Goal: Task Accomplishment & Management: Manage account settings

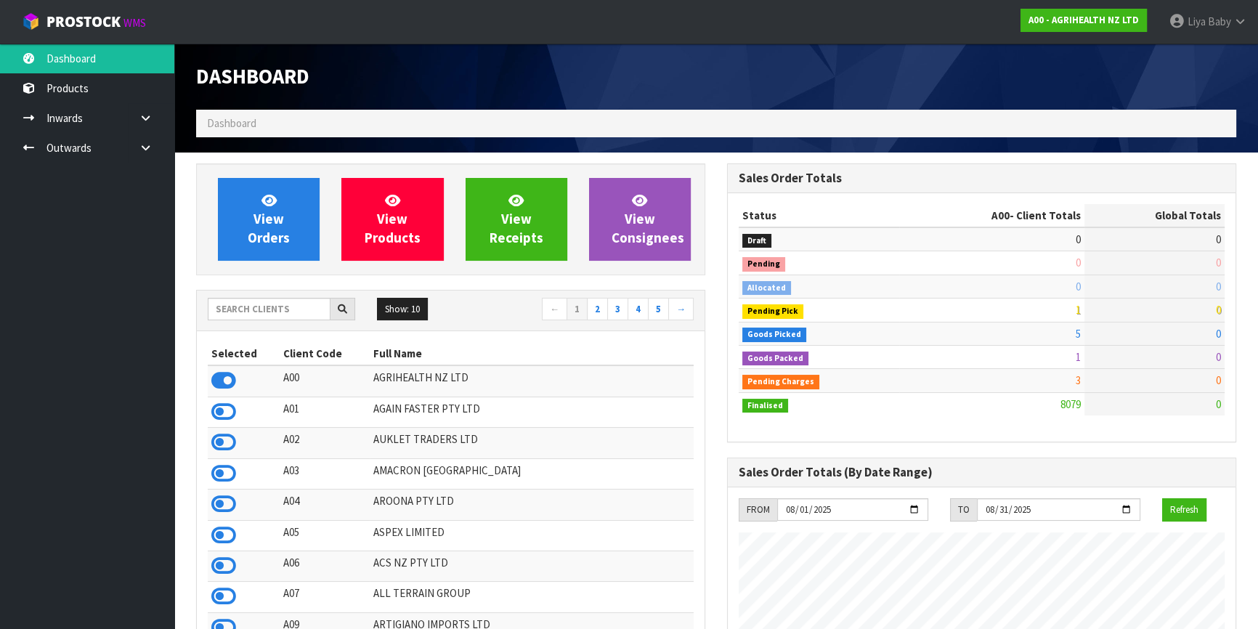
scroll to position [1099, 530]
click at [274, 301] on input "text" at bounding box center [269, 309] width 123 height 23
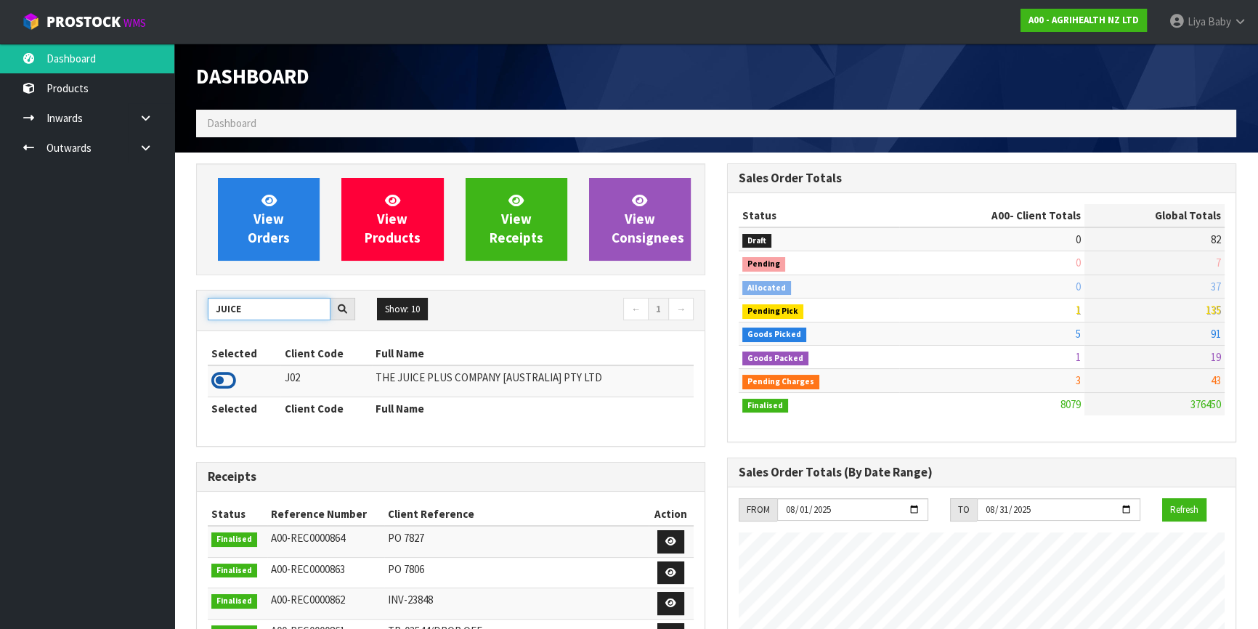
type input "JUICE"
click at [222, 385] on icon at bounding box center [223, 381] width 25 height 22
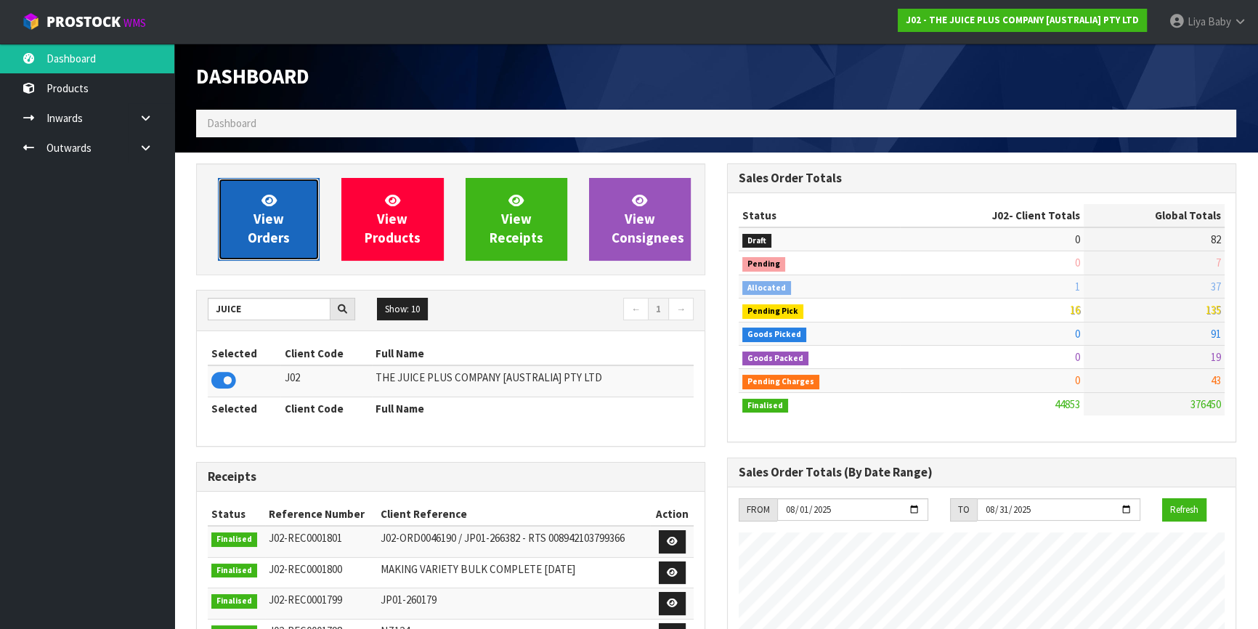
click at [286, 218] on link "View Orders" at bounding box center [269, 219] width 102 height 83
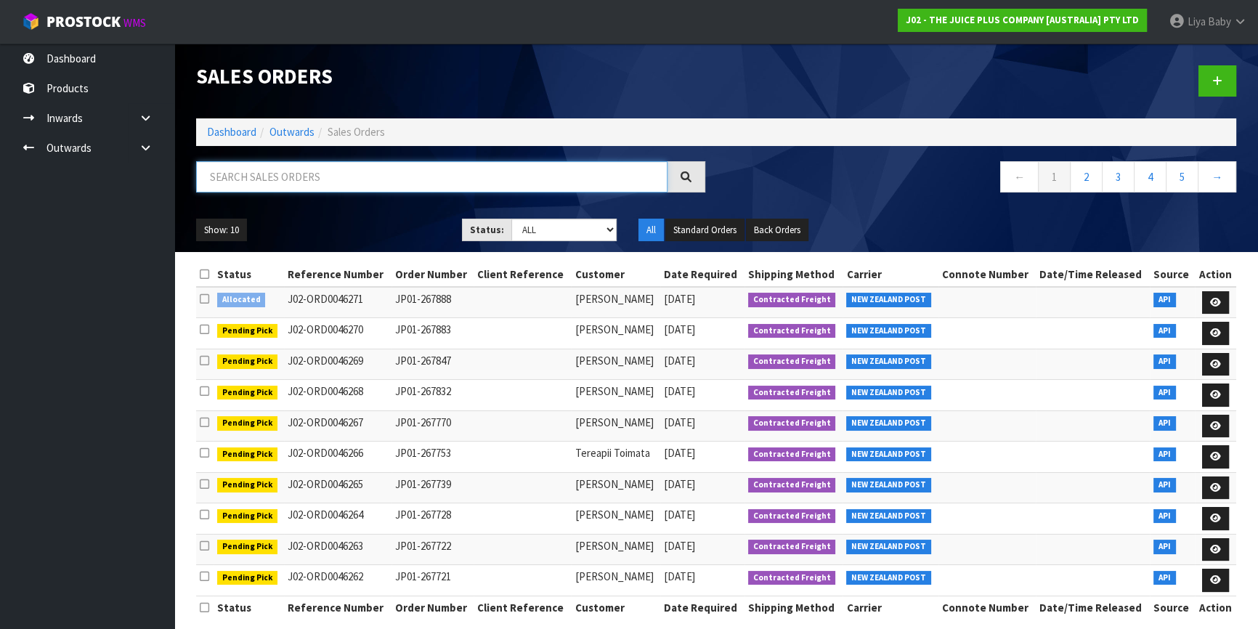
click at [272, 175] on input "text" at bounding box center [432, 176] width 472 height 31
click at [337, 185] on input "text" at bounding box center [432, 176] width 472 height 31
type input "JOB-0407412"
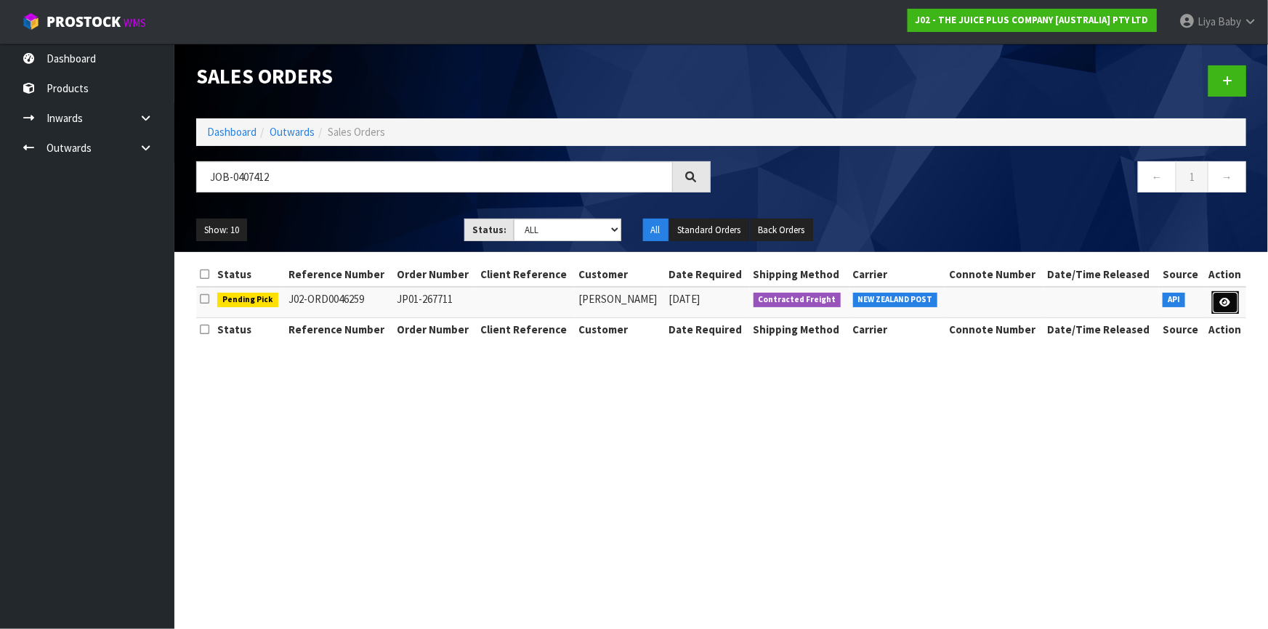
click at [1221, 304] on icon at bounding box center [1225, 302] width 11 height 9
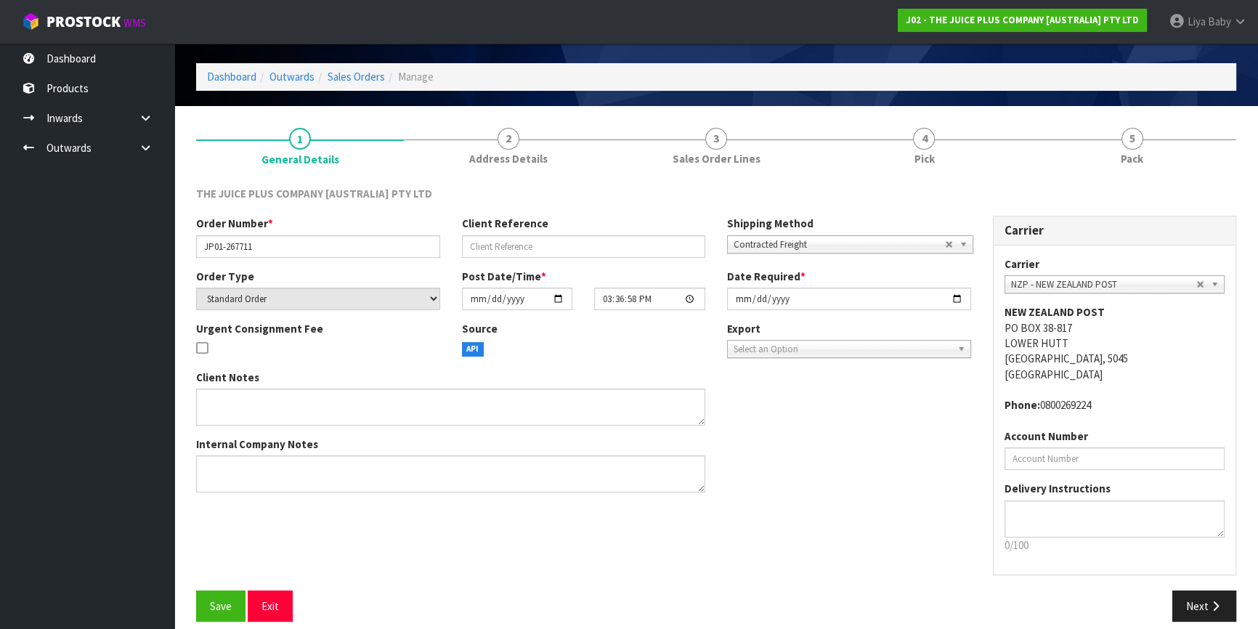
scroll to position [60, 0]
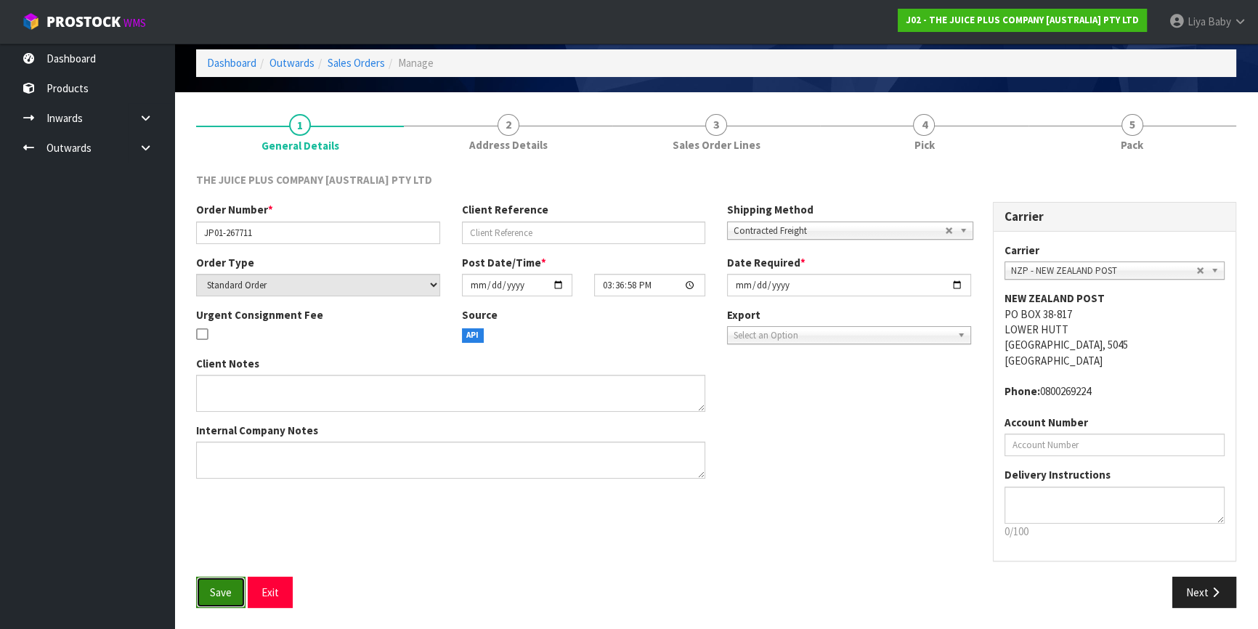
click at [200, 592] on button "Save" at bounding box center [220, 592] width 49 height 31
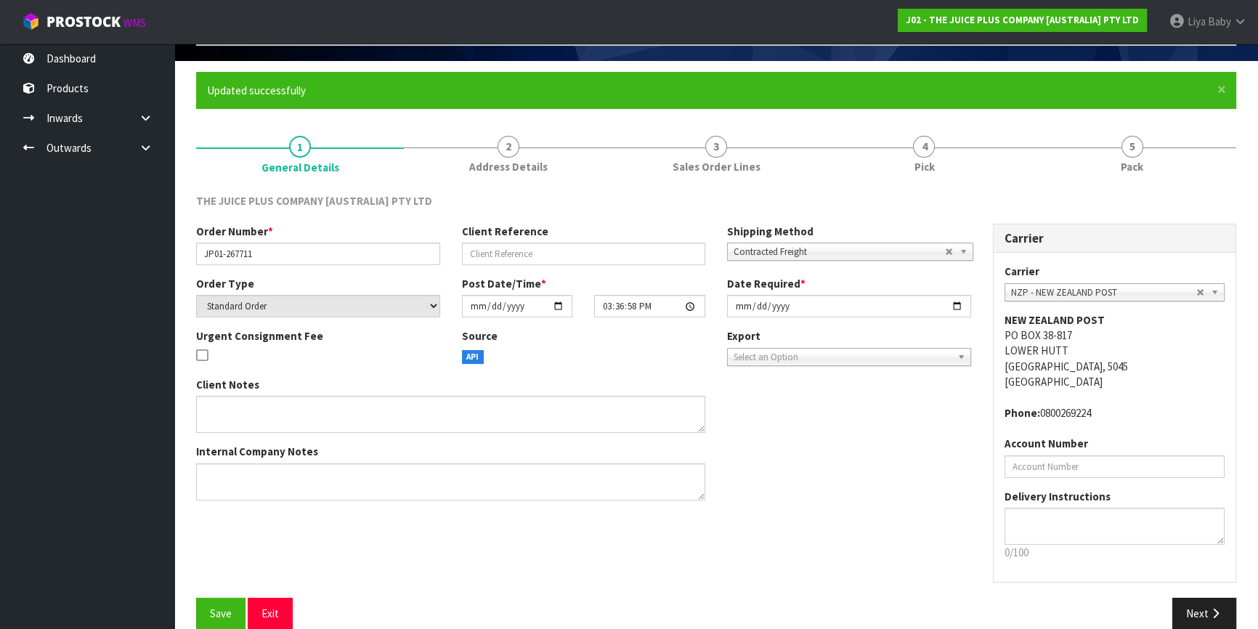
scroll to position [113, 0]
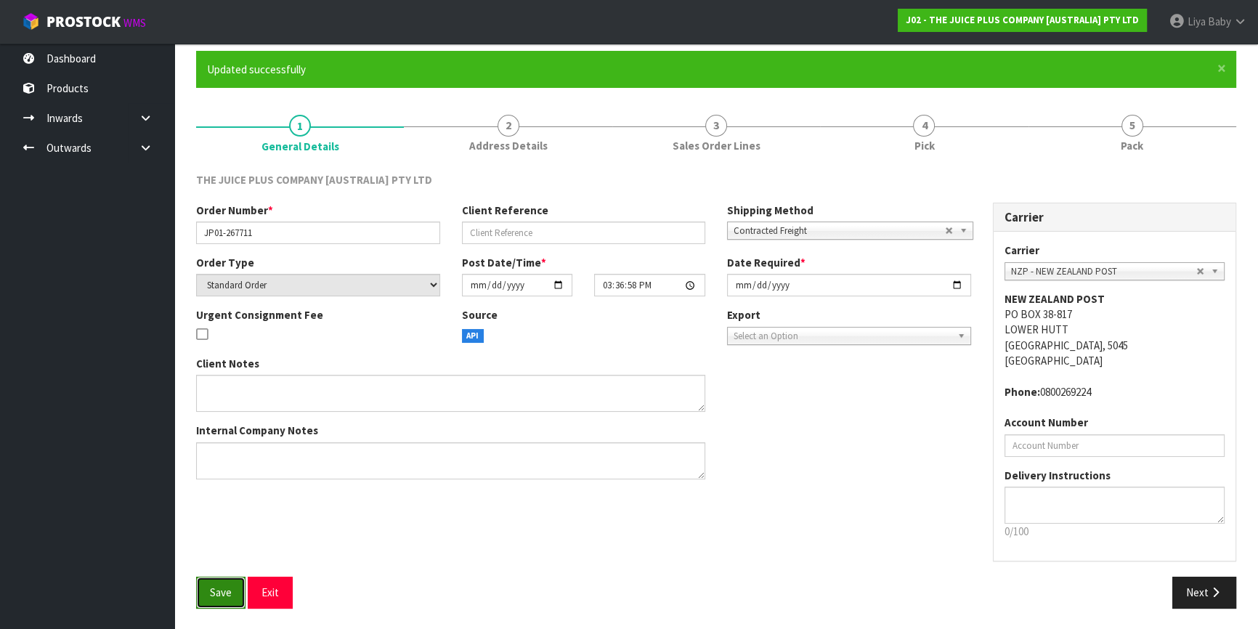
click at [233, 587] on button "Save" at bounding box center [220, 592] width 49 height 31
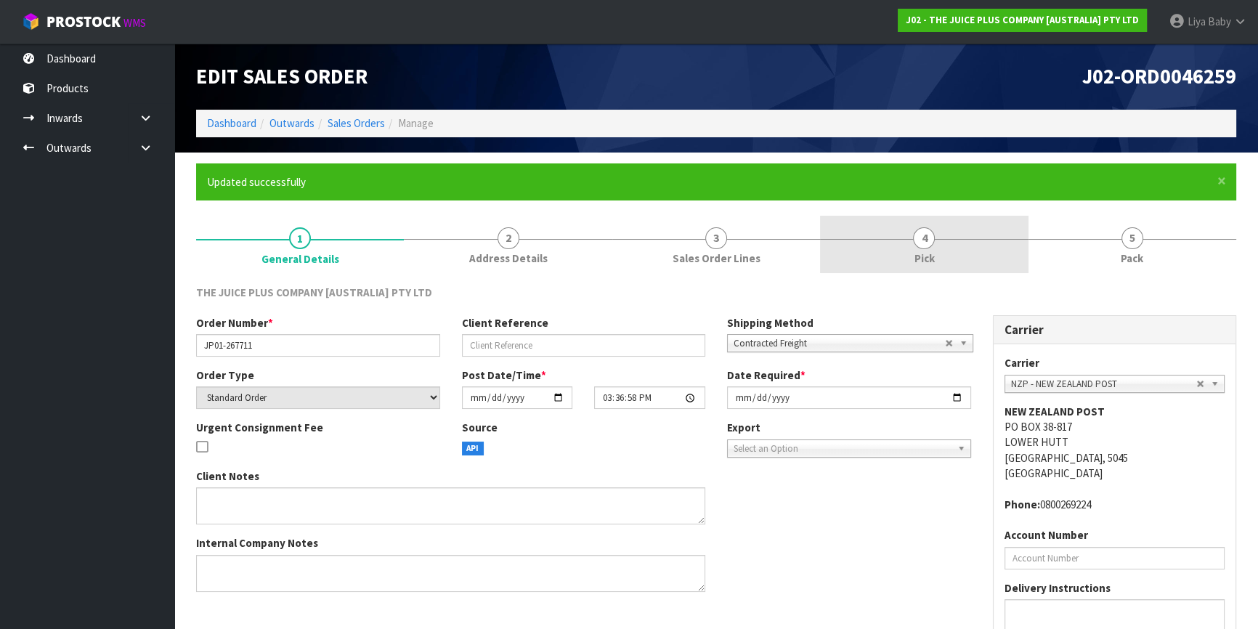
click at [924, 243] on span "4" at bounding box center [924, 238] width 22 height 22
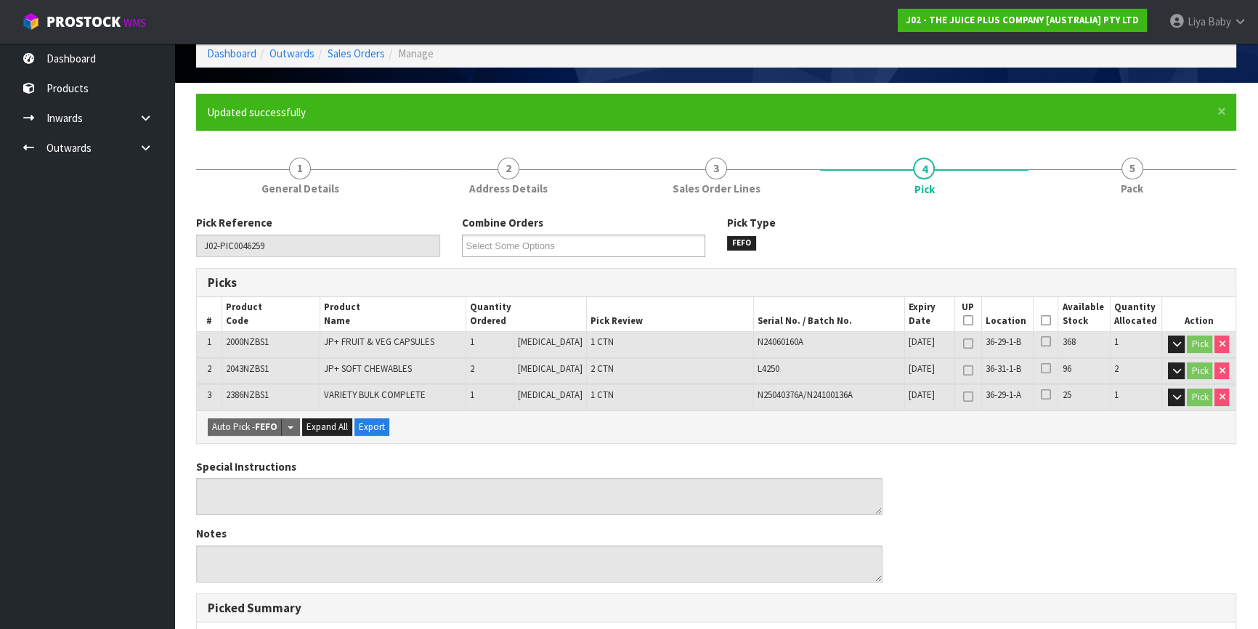
scroll to position [132, 0]
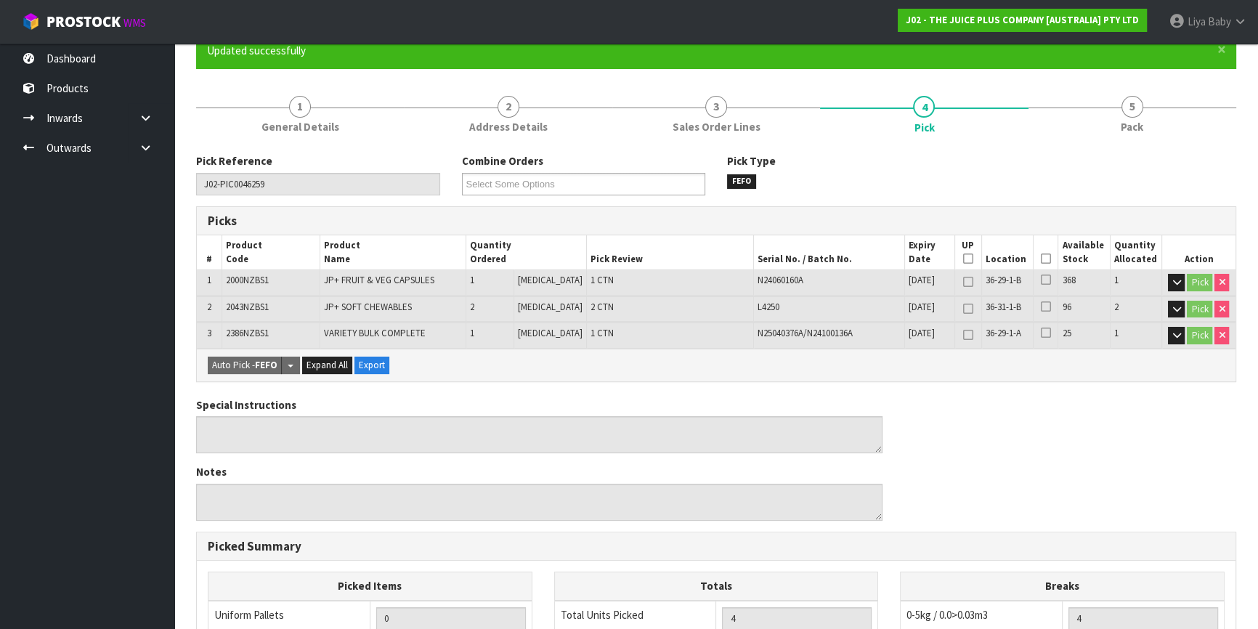
click at [1043, 259] on icon at bounding box center [1046, 259] width 10 height 1
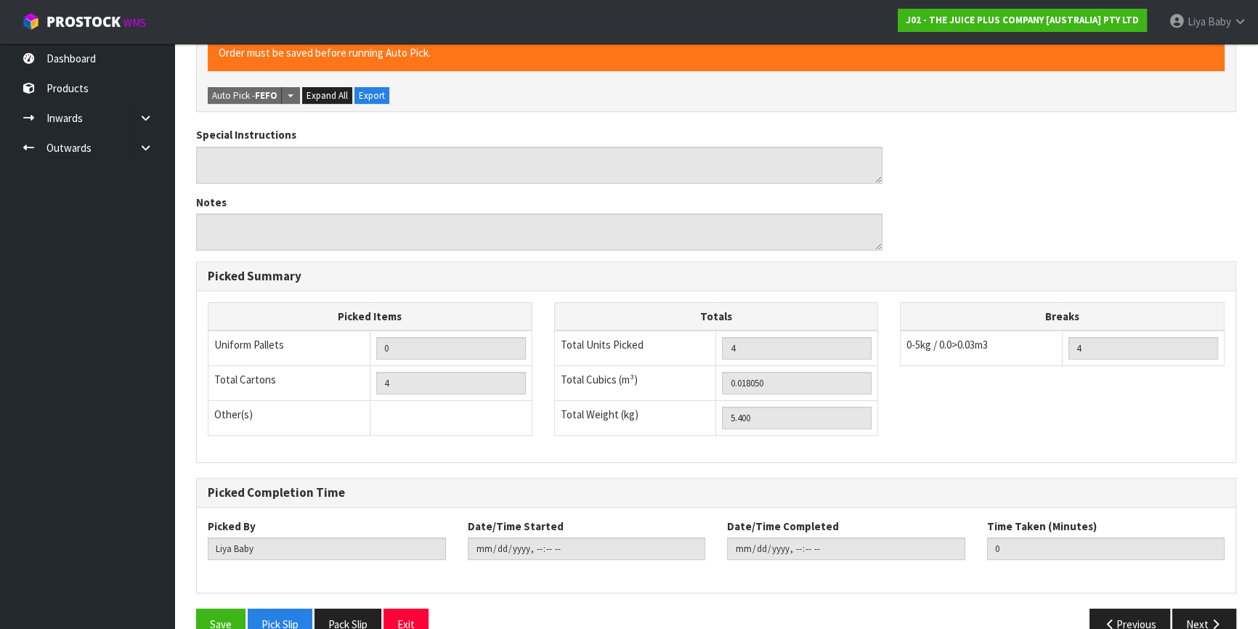
scroll to position [484, 0]
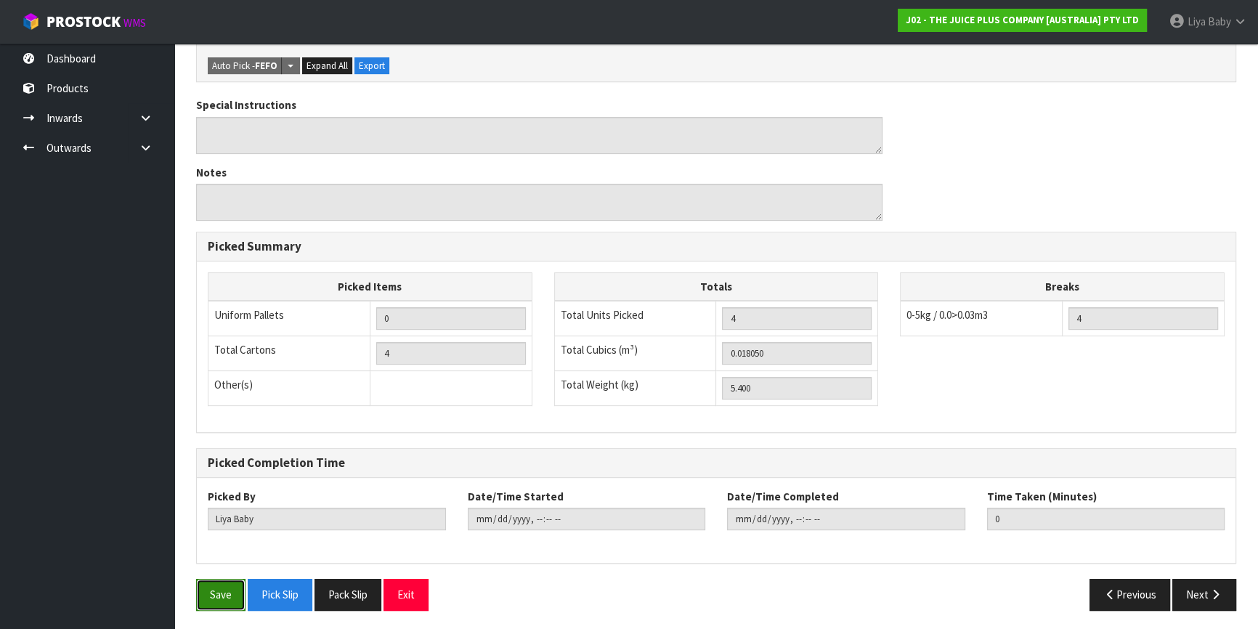
click at [206, 597] on button "Save" at bounding box center [220, 594] width 49 height 31
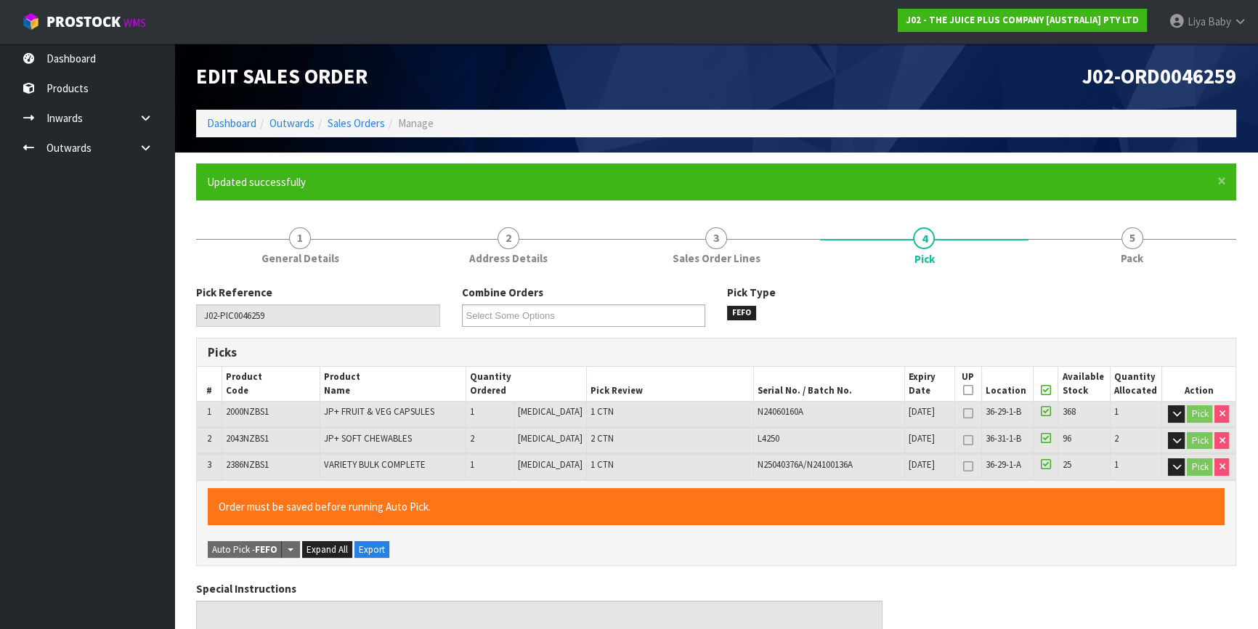
type input "[DATE]T12:53:09"
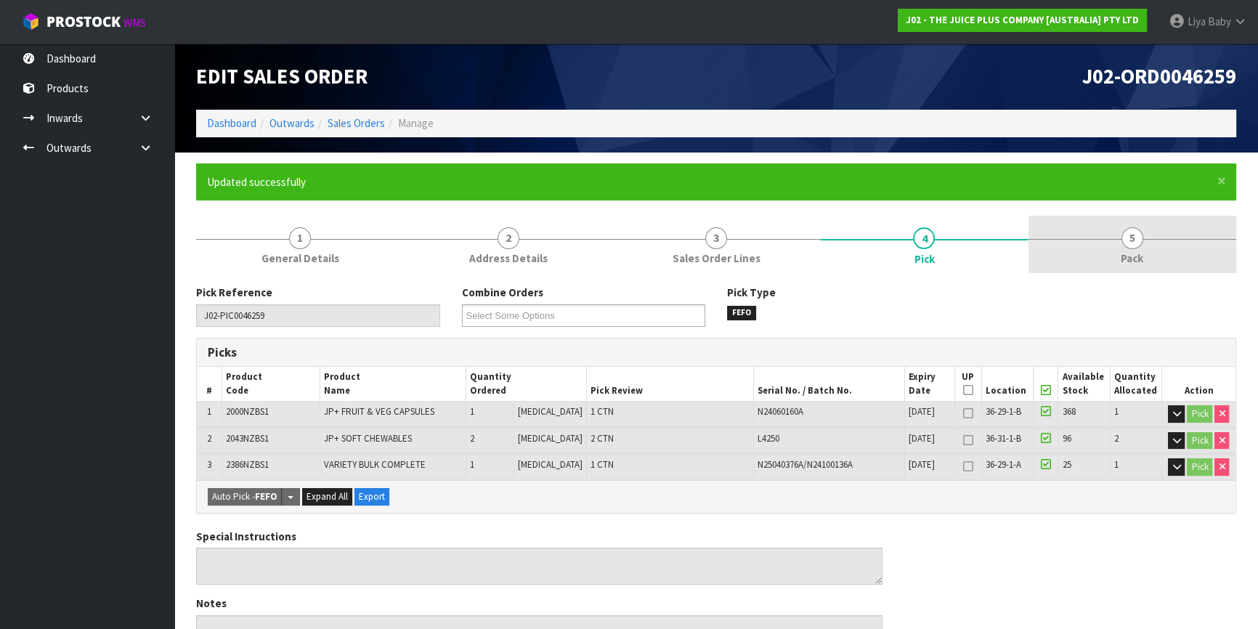
click at [1132, 260] on span "Pack" at bounding box center [1132, 258] width 23 height 15
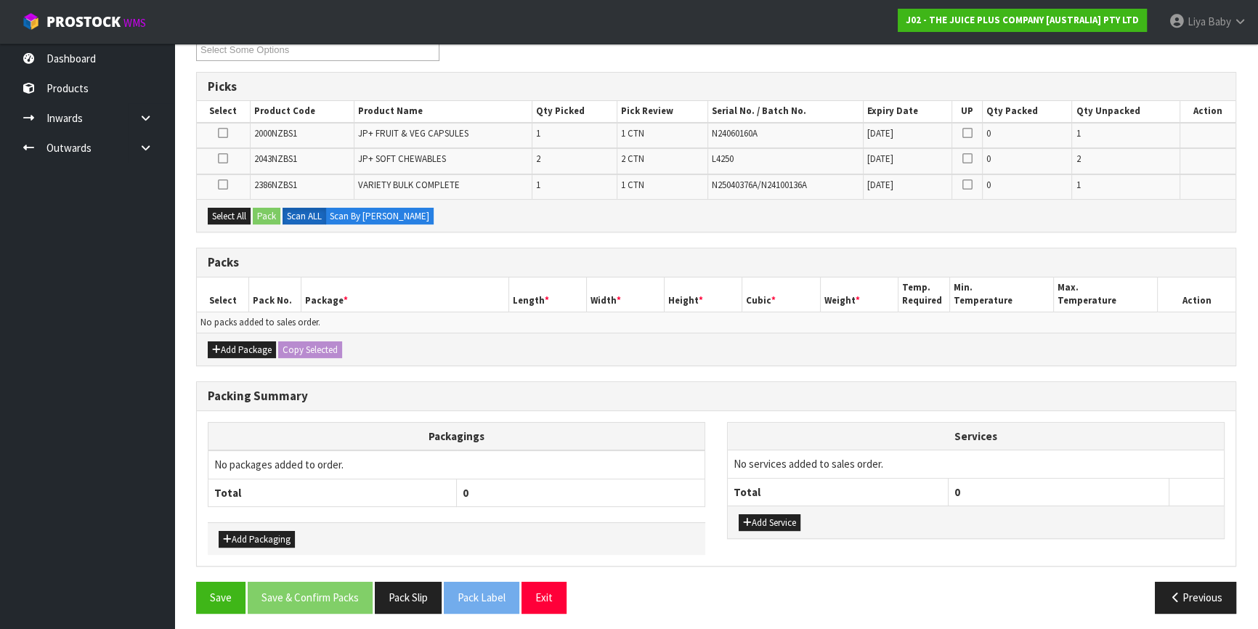
scroll to position [268, 0]
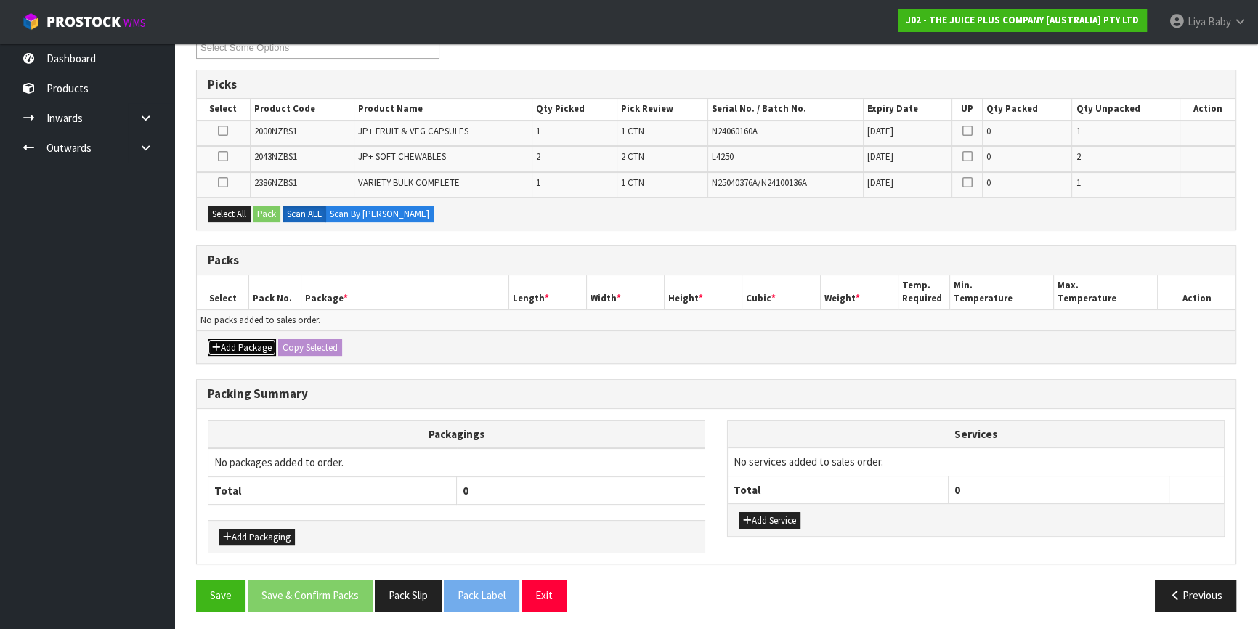
click at [251, 345] on button "Add Package" at bounding box center [242, 347] width 68 height 17
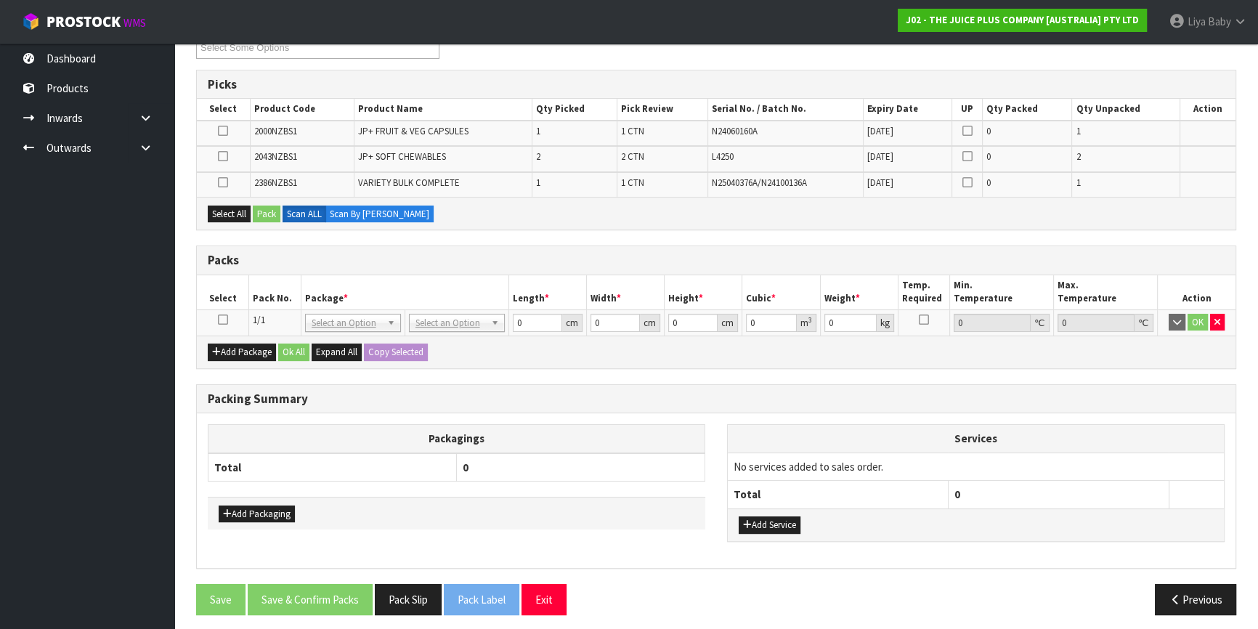
click at [225, 320] on icon at bounding box center [223, 320] width 10 height 1
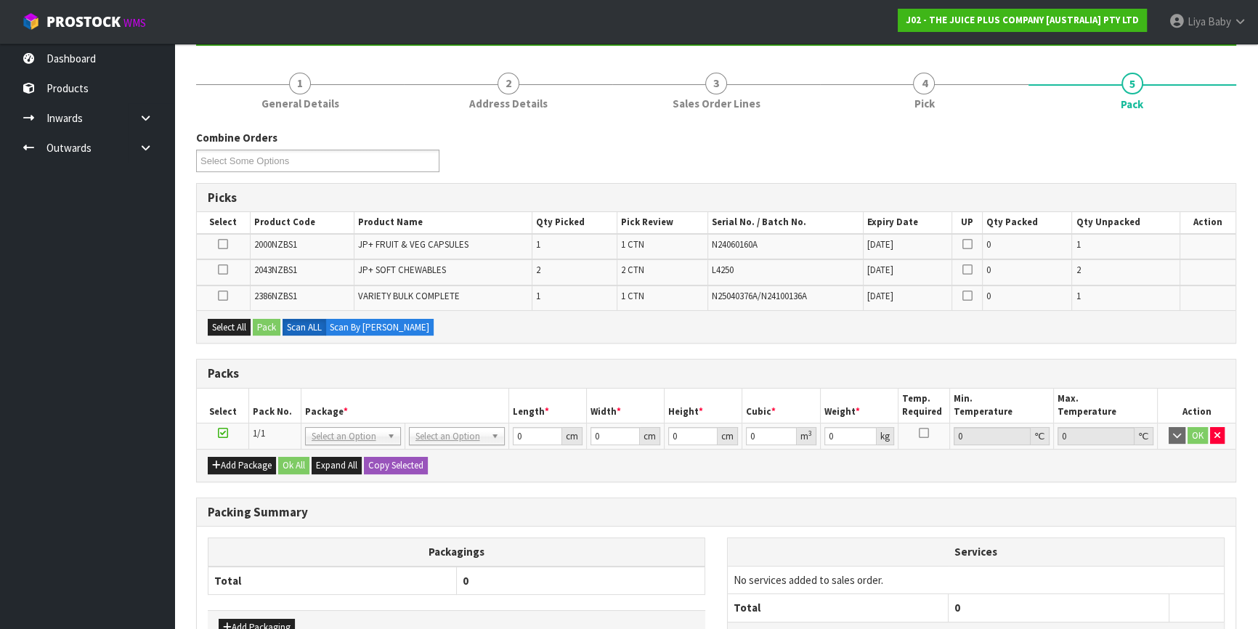
scroll to position [136, 0]
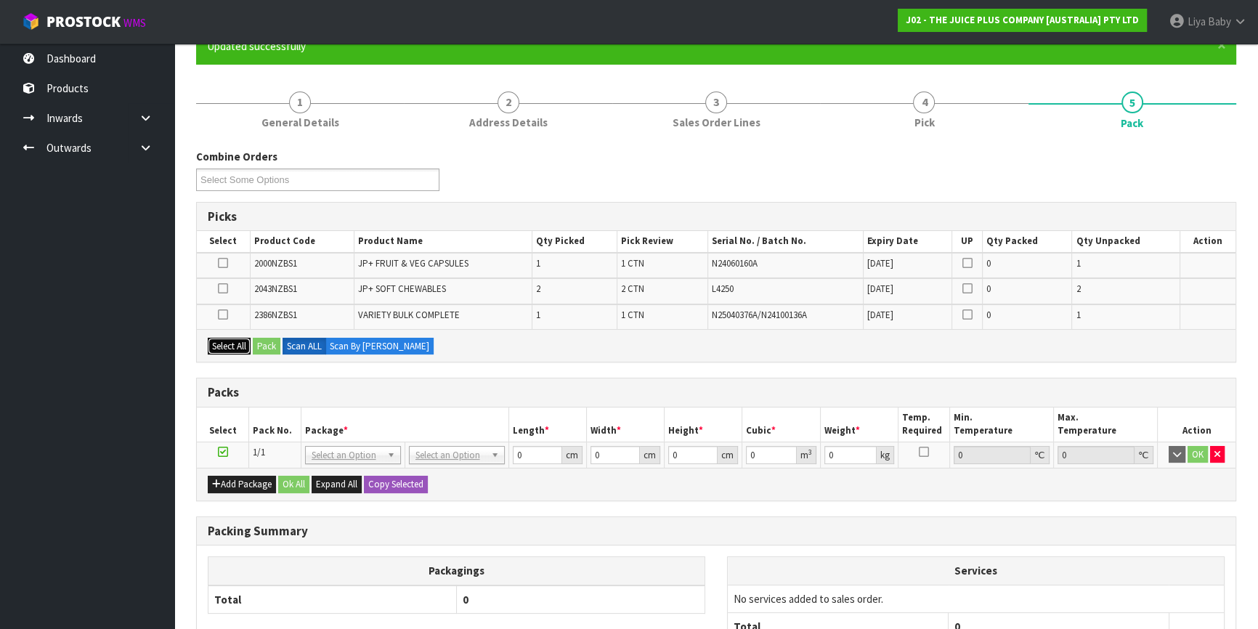
click at [219, 338] on button "Select All" at bounding box center [229, 346] width 43 height 17
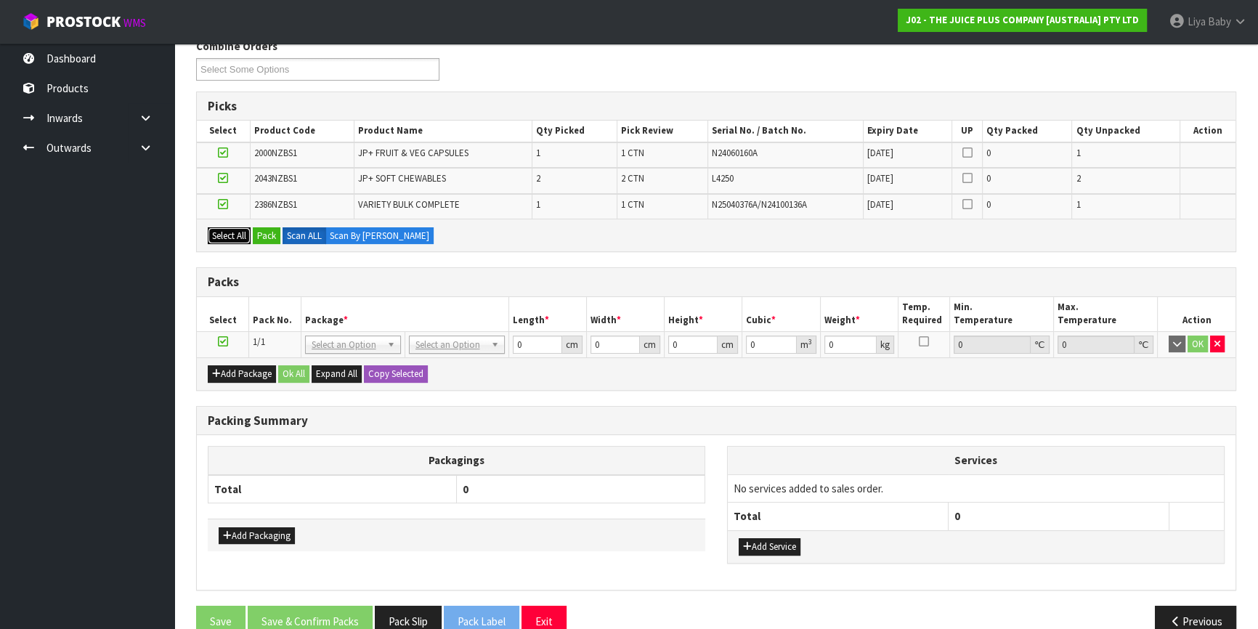
scroll to position [268, 0]
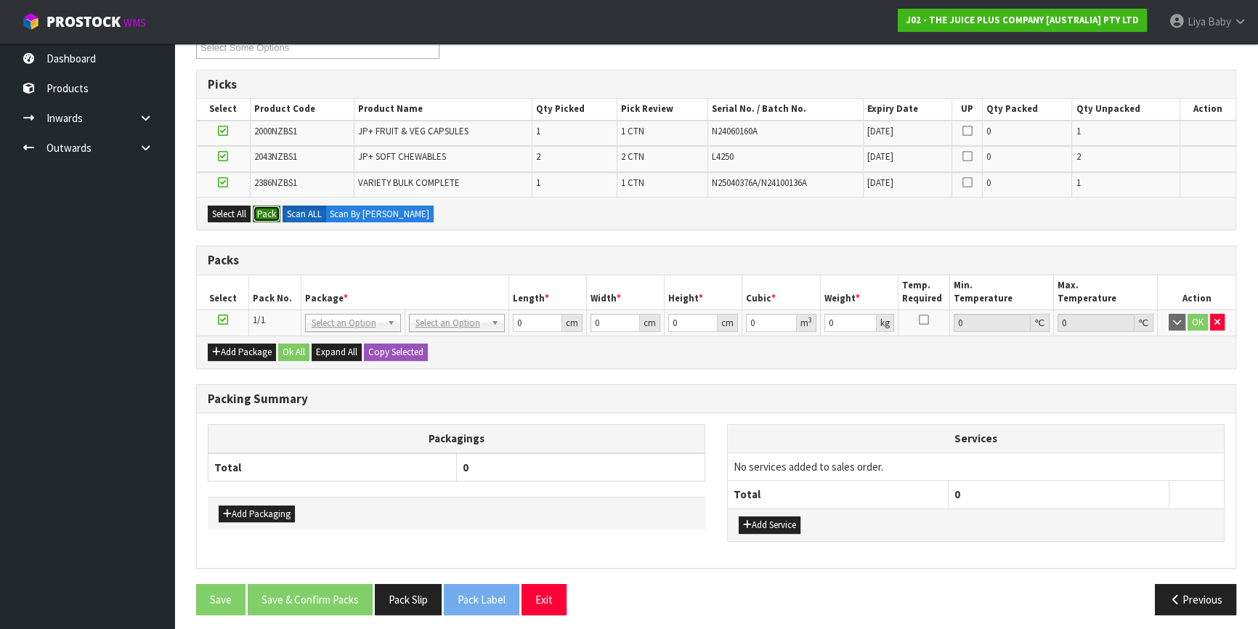
click at [272, 206] on button "Pack" at bounding box center [267, 214] width 28 height 17
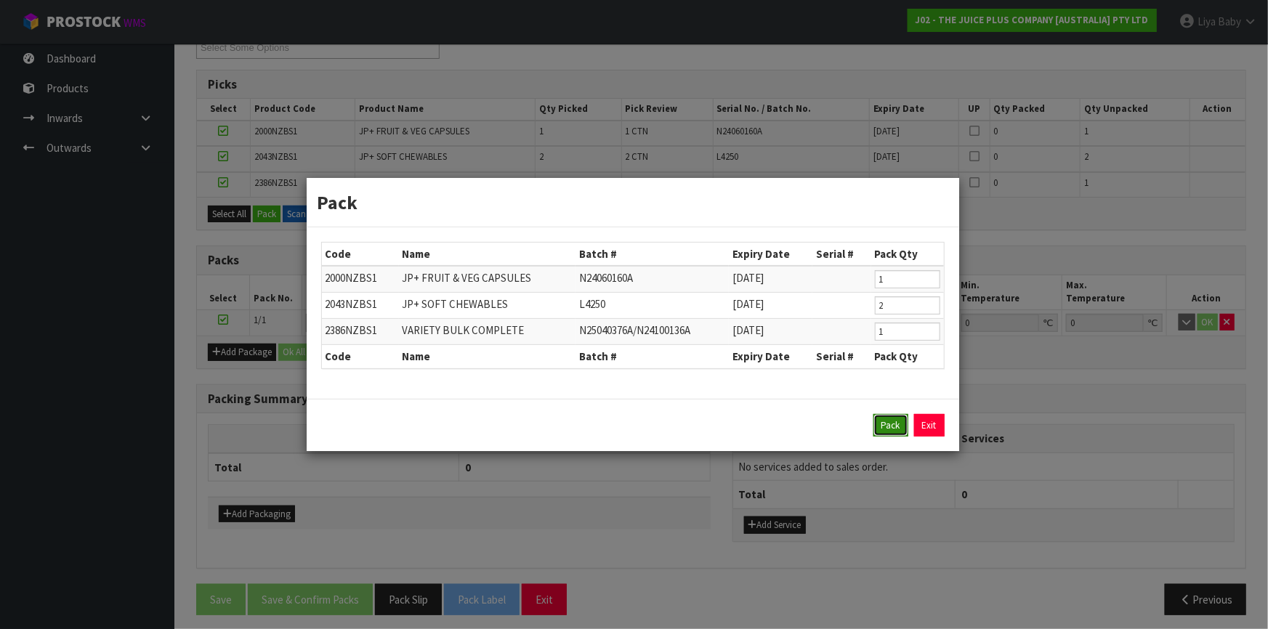
click at [891, 429] on button "Pack" at bounding box center [890, 425] width 35 height 23
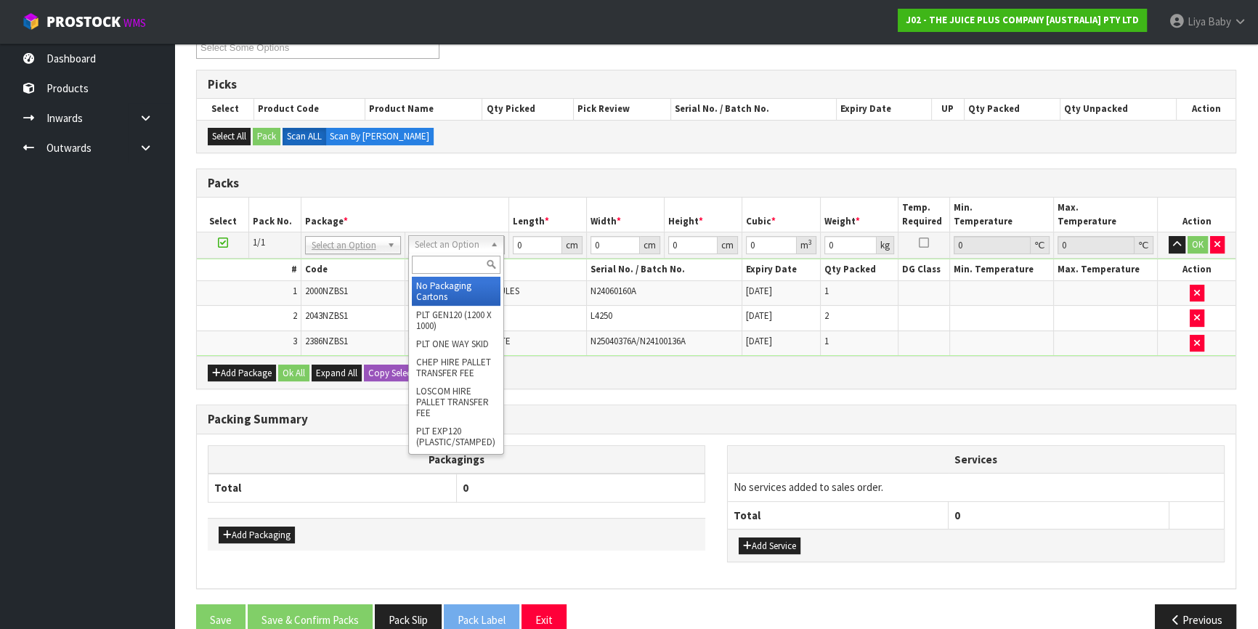
click at [450, 265] on input "text" at bounding box center [456, 265] width 89 height 18
type input "CTN6"
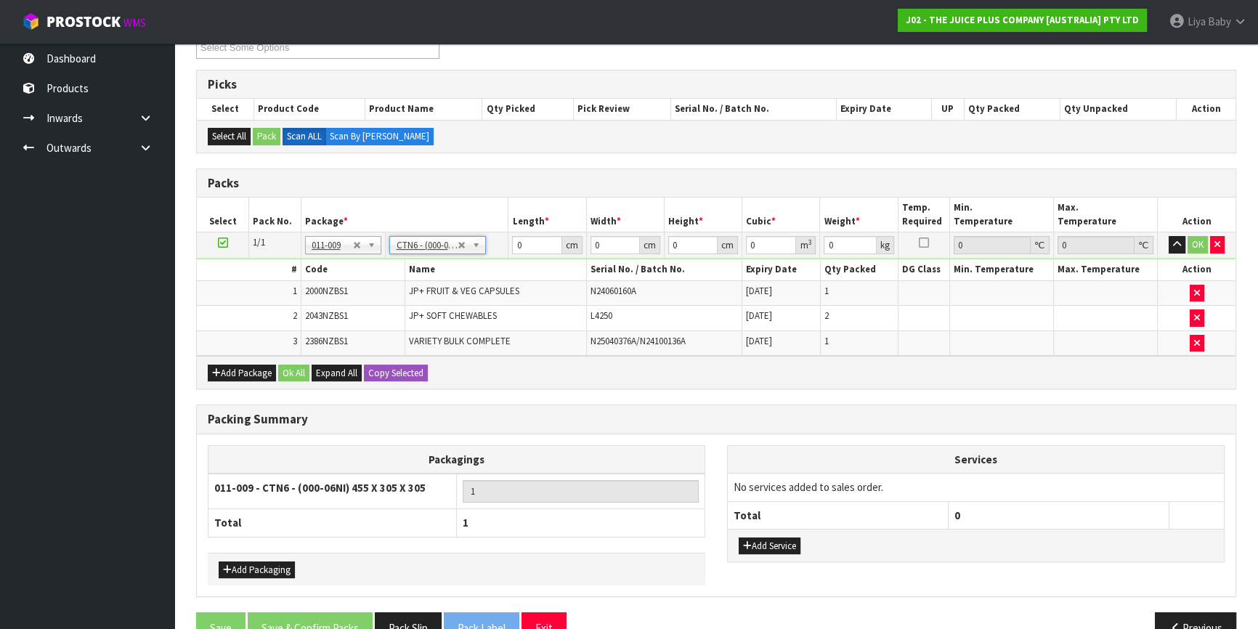
type input "45.5"
type input "30.5"
type input "0.042326"
type input "5.6"
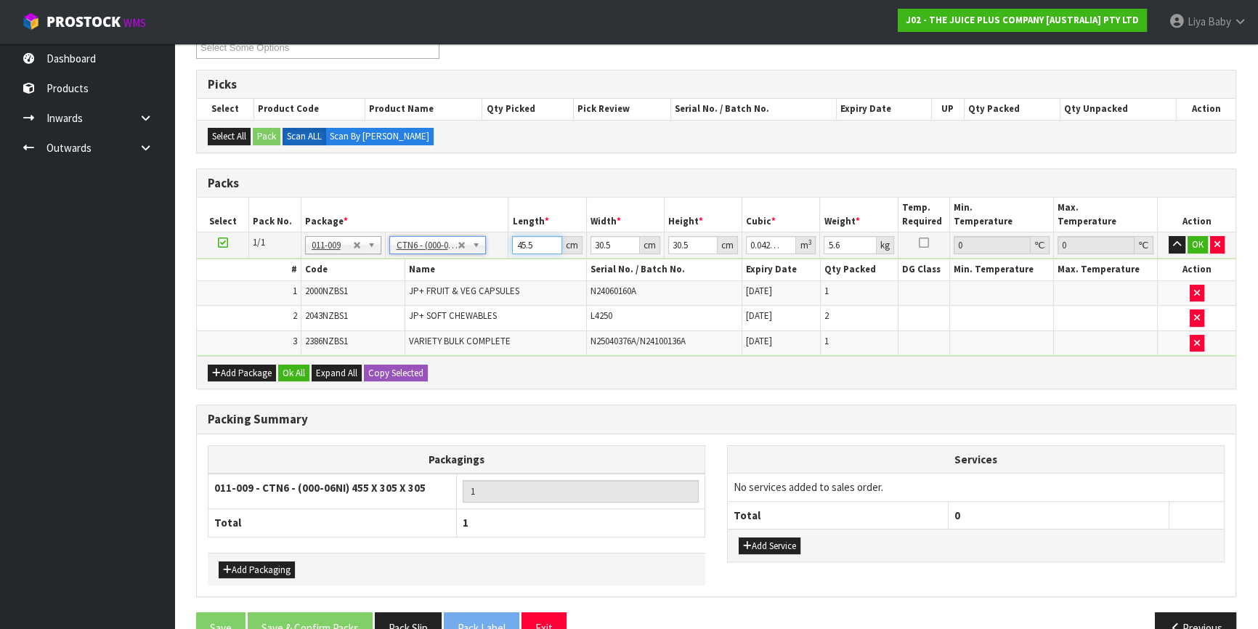
click at [530, 242] on input "45.5" at bounding box center [536, 245] width 49 height 18
type input "45"
type input "0.041861"
type input "4"
type input "0.003721"
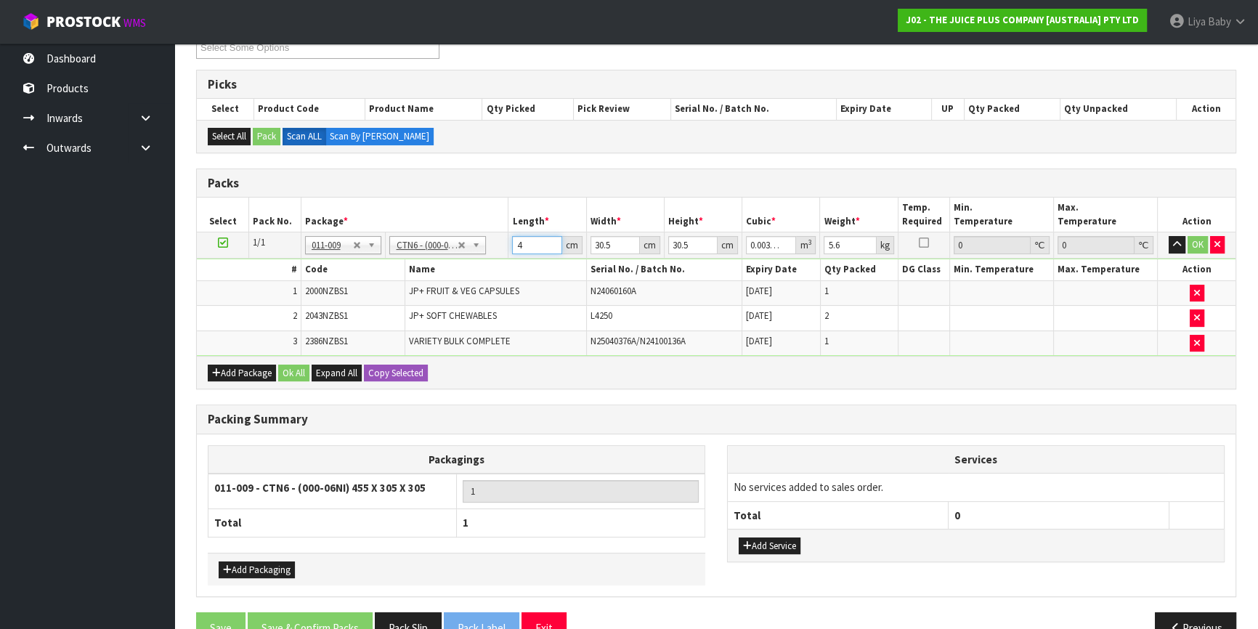
type input "0"
type input "3"
type input "0.002791"
type input "32"
type input "0.029768"
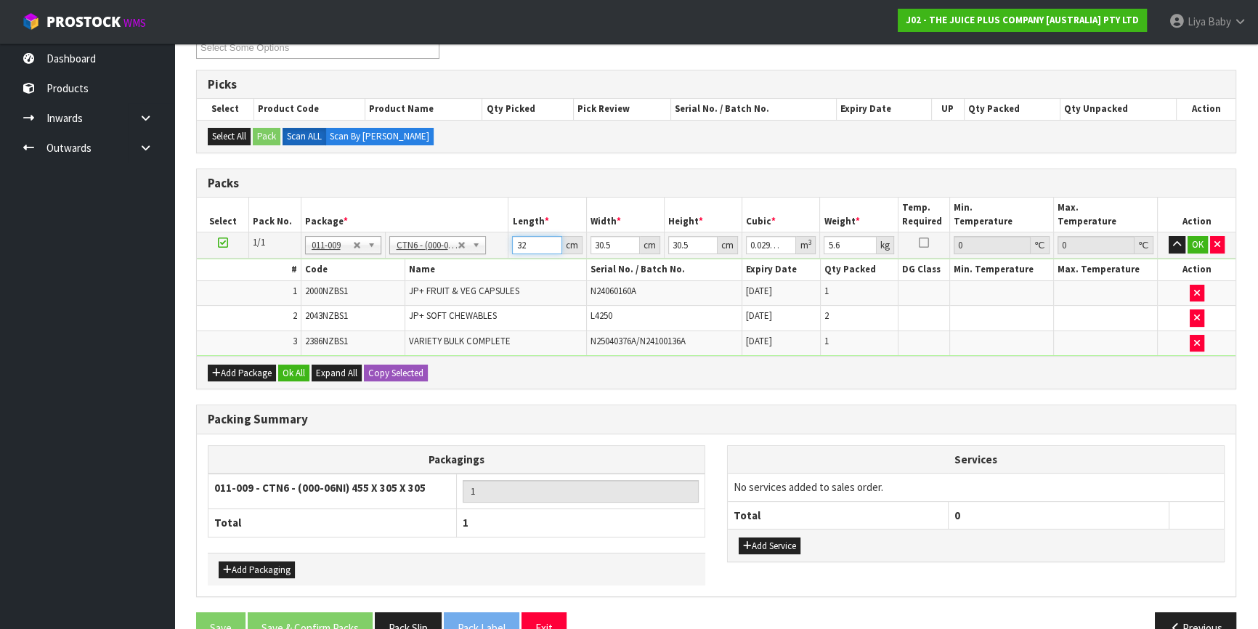
type input "32"
click at [613, 243] on input "30.5" at bounding box center [615, 245] width 49 height 18
type input "30"
type input "0.02928"
type input "3"
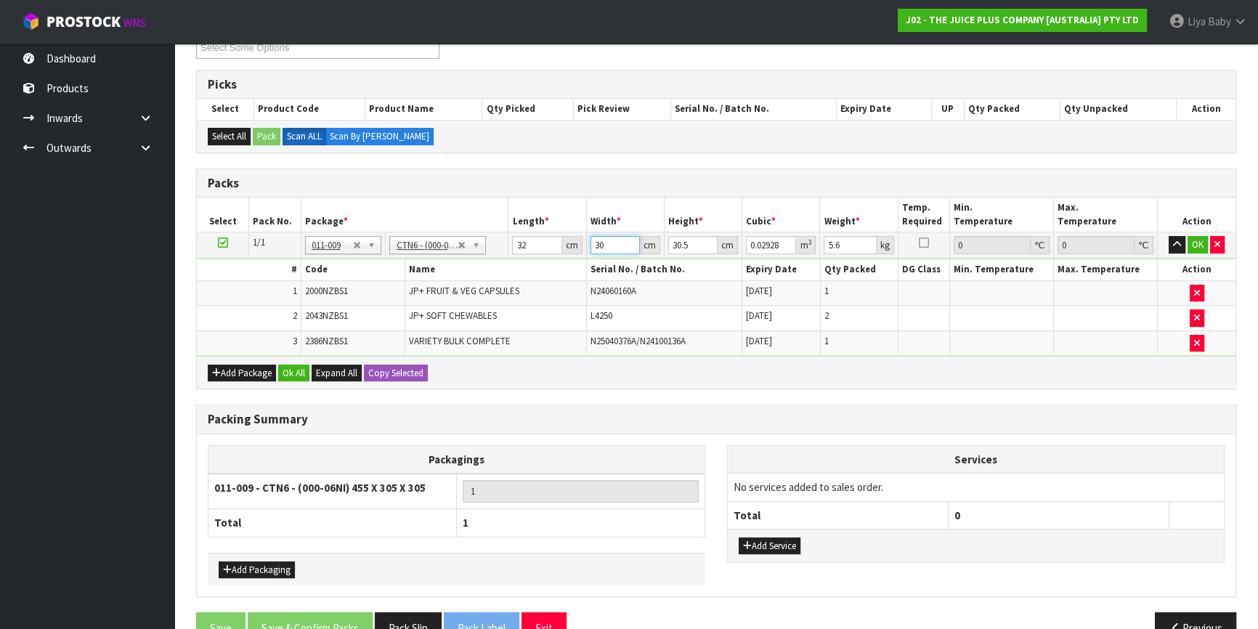
type input "0.002928"
type input "0"
type input "4"
type input "0.003904"
type input "47"
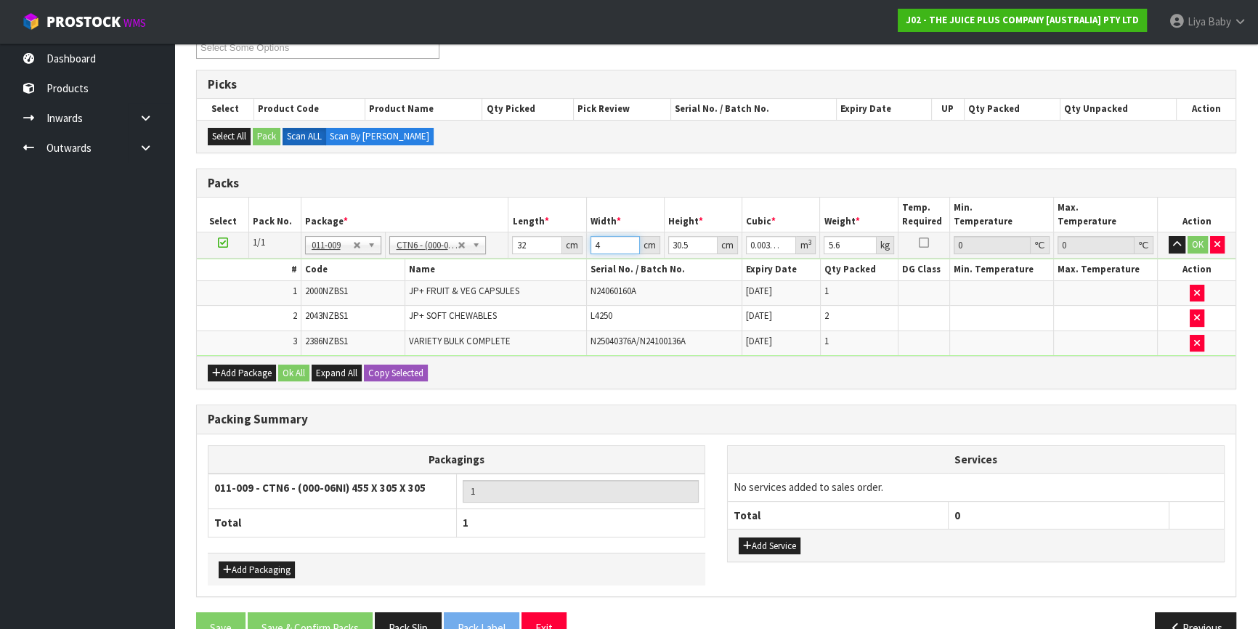
type input "0.045872"
type input "47"
click at [693, 238] on input "30.5" at bounding box center [692, 245] width 49 height 18
type input "30"
type input "0.04512"
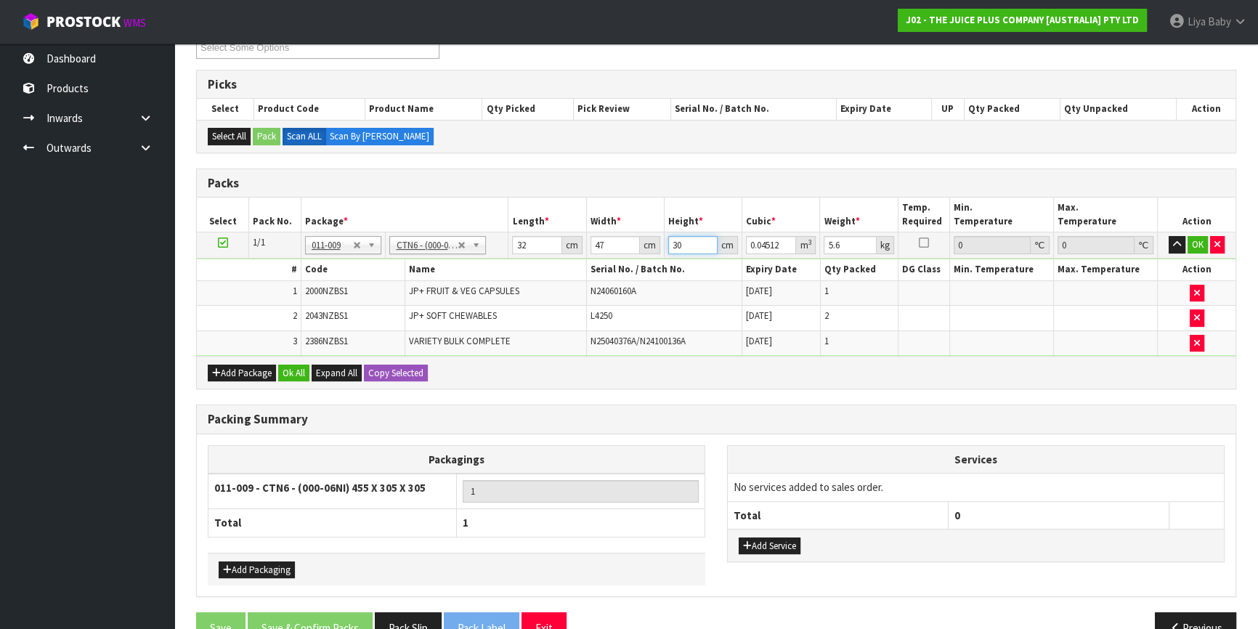
type input "3"
type input "0.004512"
type input "0"
type input "3"
type input "0.004512"
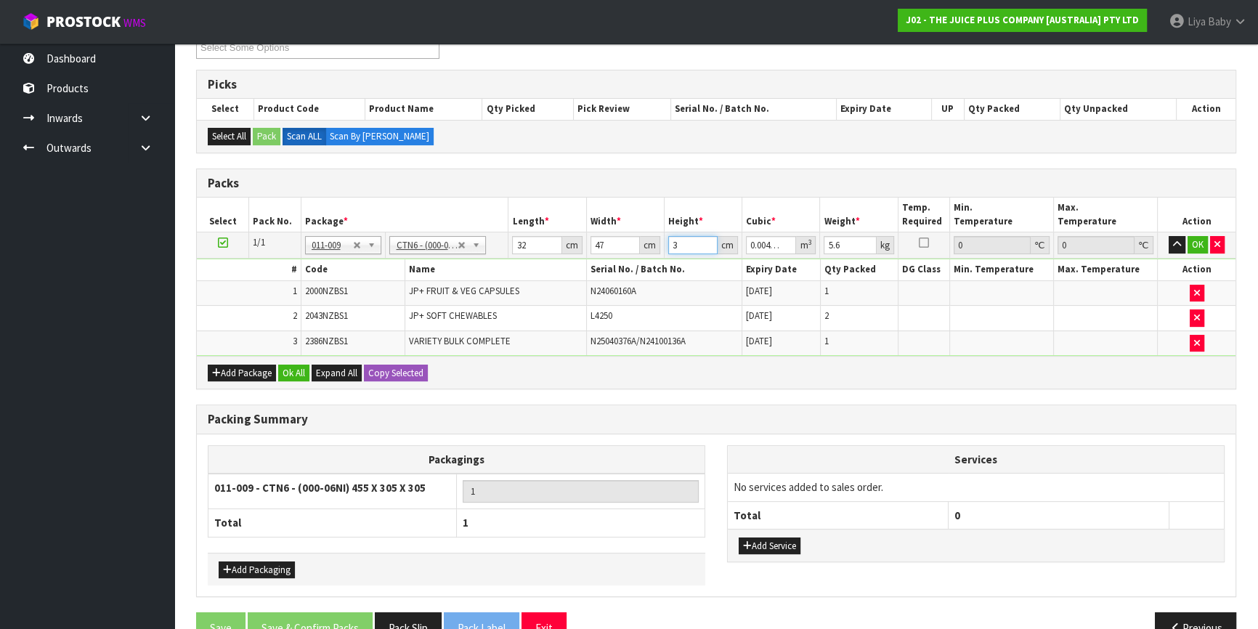
type input "33"
type input "0.049632"
type input "33"
click at [847, 247] on input "5.6" at bounding box center [850, 245] width 52 height 18
type input "5"
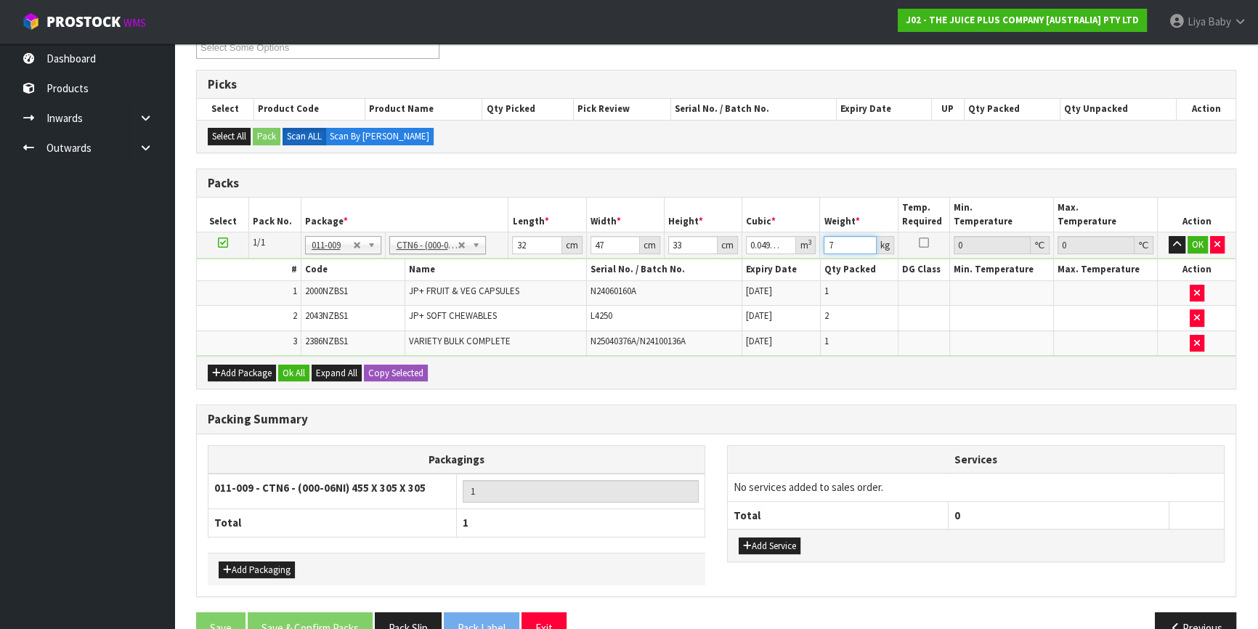
scroll to position [300, 0]
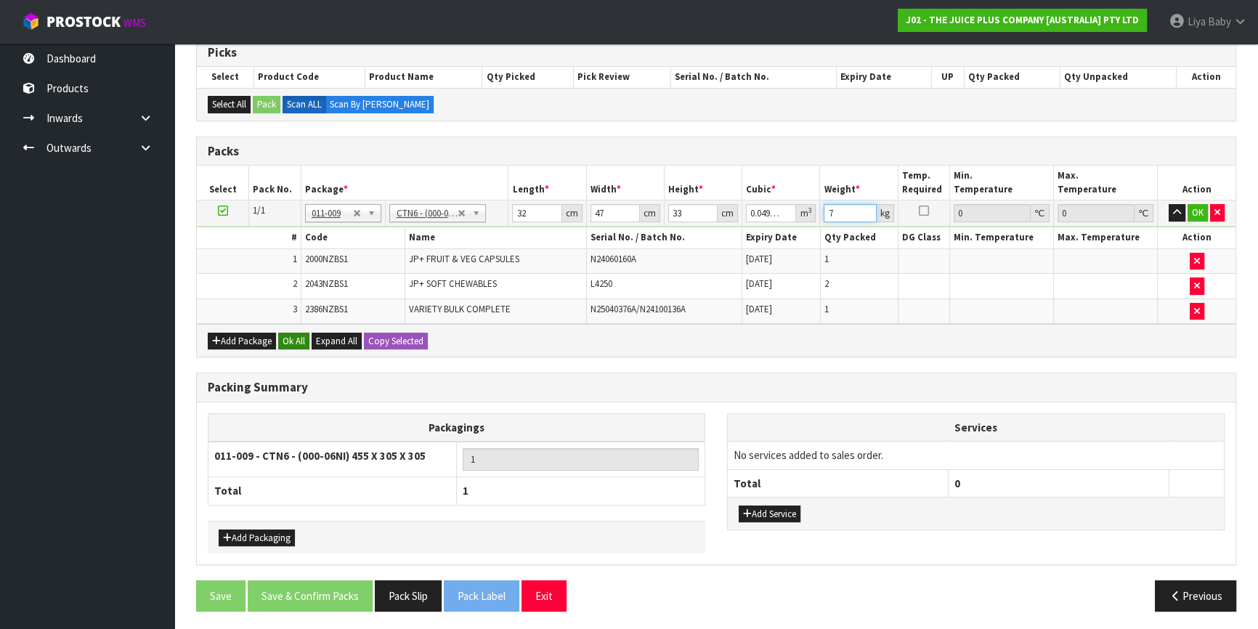
type input "7"
click at [280, 336] on button "Ok All" at bounding box center [293, 341] width 31 height 17
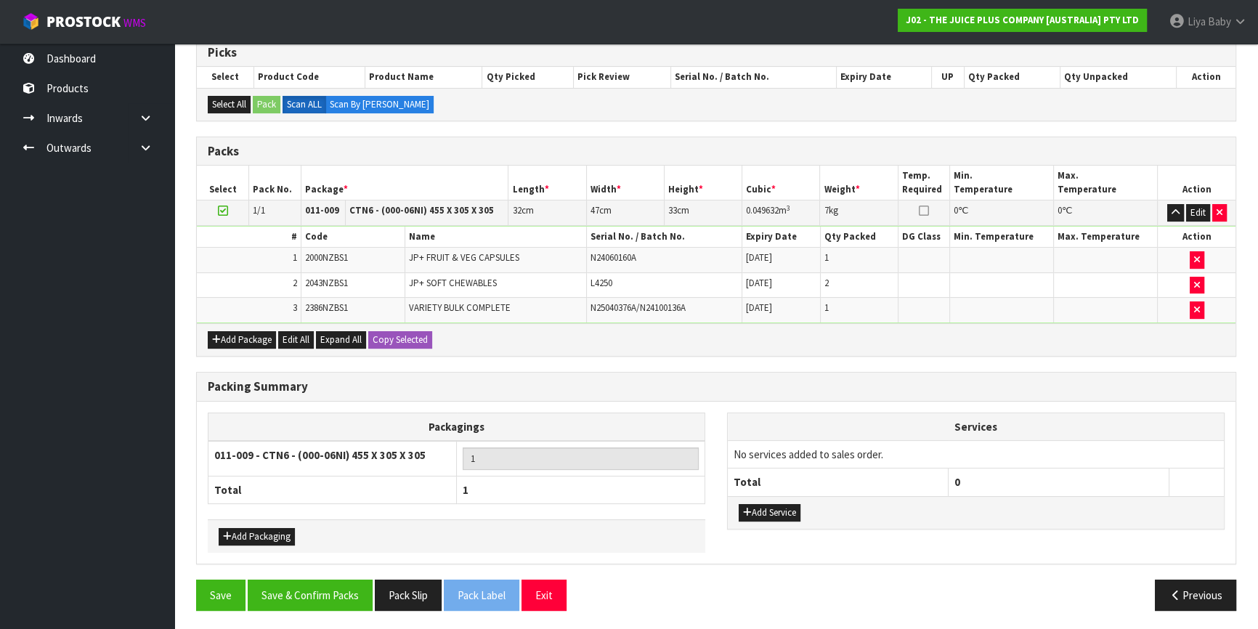
scroll to position [299, 0]
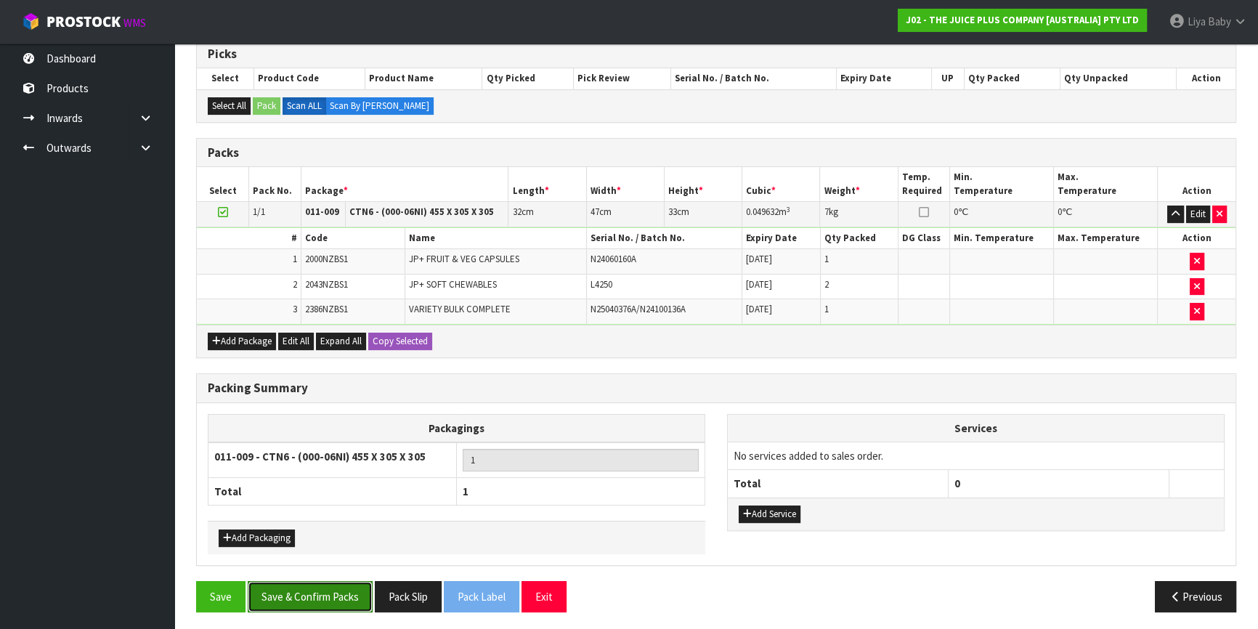
click at [270, 591] on button "Save & Confirm Packs" at bounding box center [310, 596] width 125 height 31
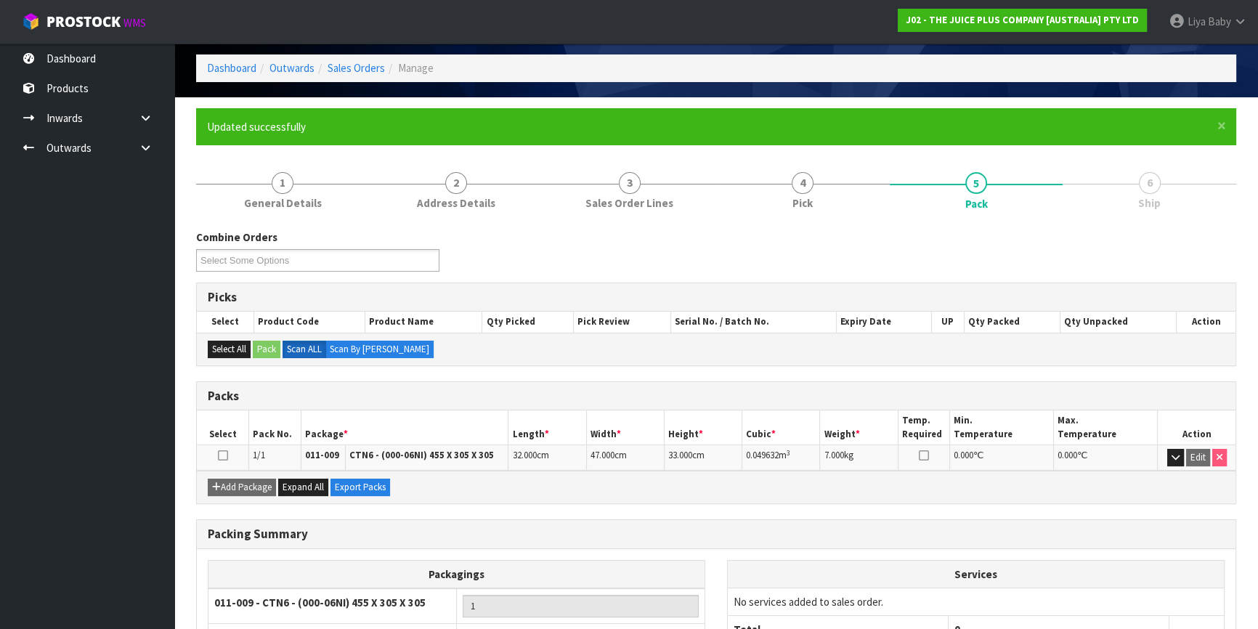
scroll to position [170, 0]
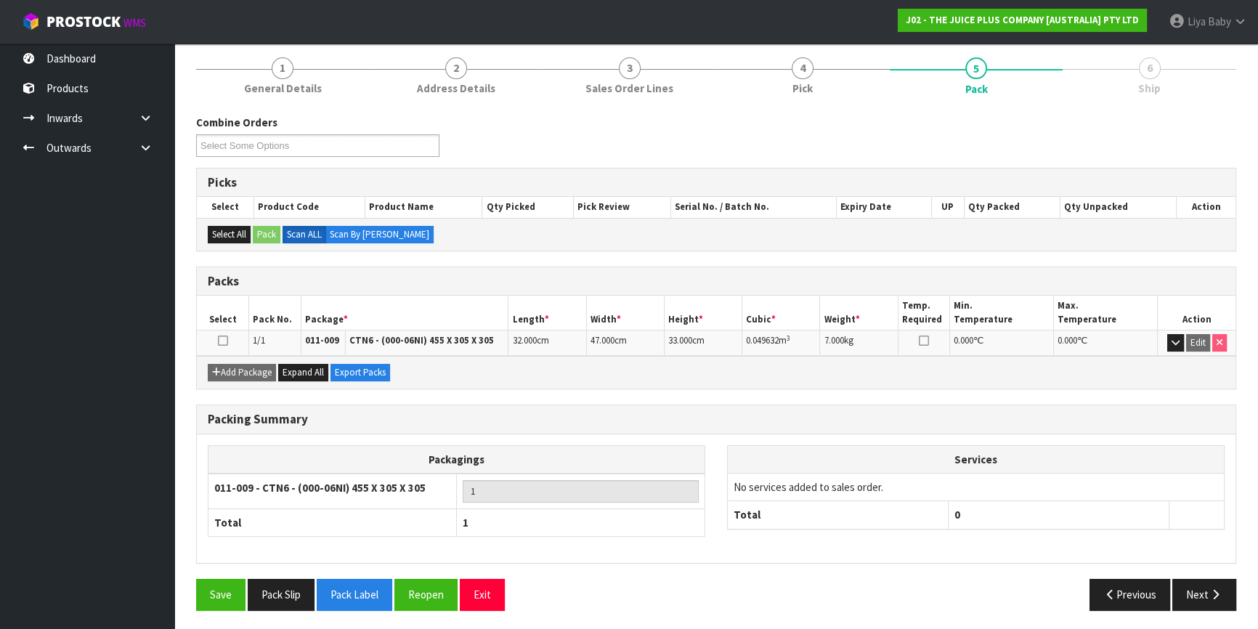
click at [222, 341] on icon at bounding box center [223, 341] width 10 height 1
click at [1209, 594] on icon "button" at bounding box center [1216, 594] width 14 height 11
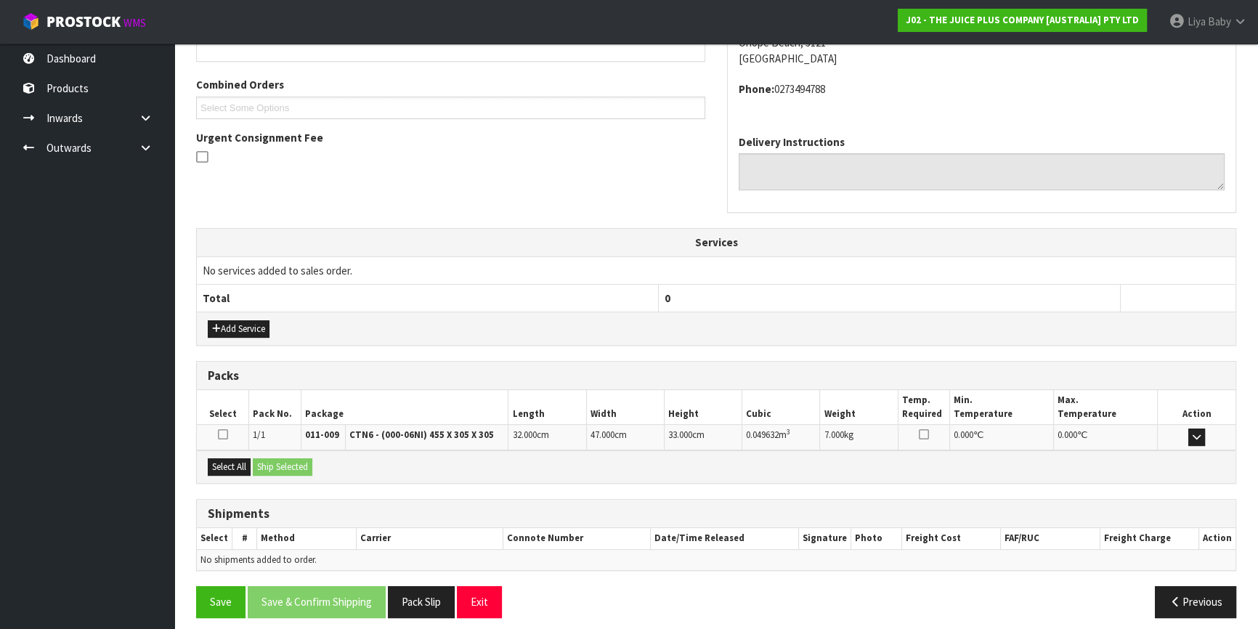
scroll to position [360, 0]
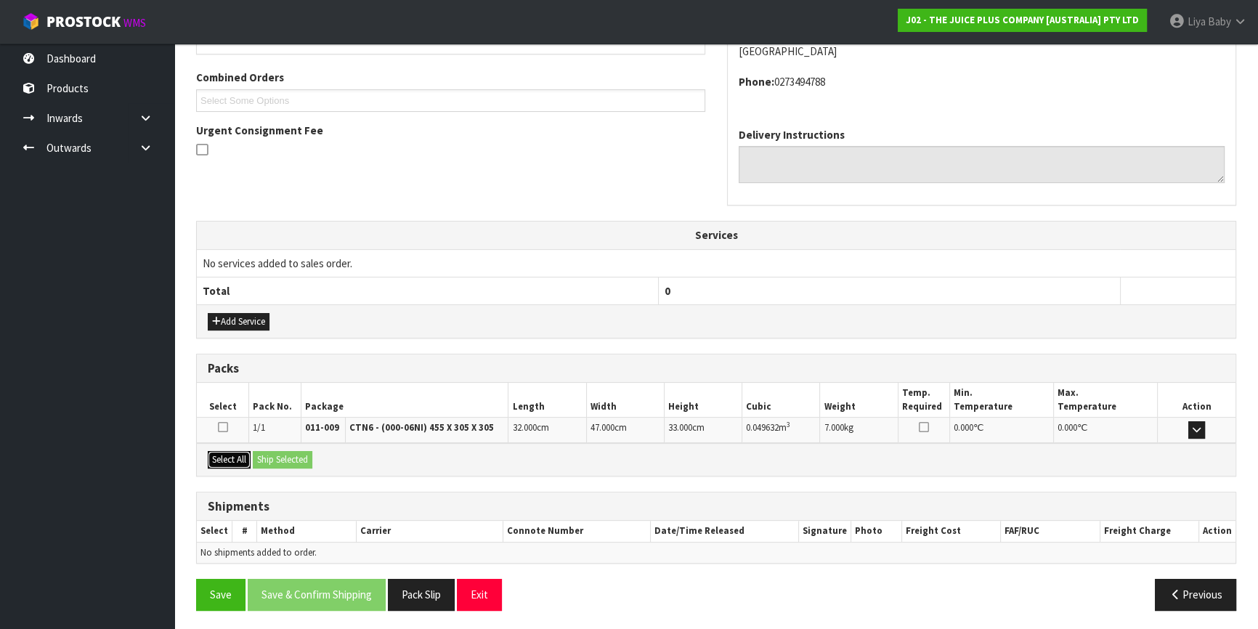
click at [218, 451] on button "Select All" at bounding box center [229, 459] width 43 height 17
click at [268, 453] on button "Ship Selected" at bounding box center [283, 459] width 60 height 17
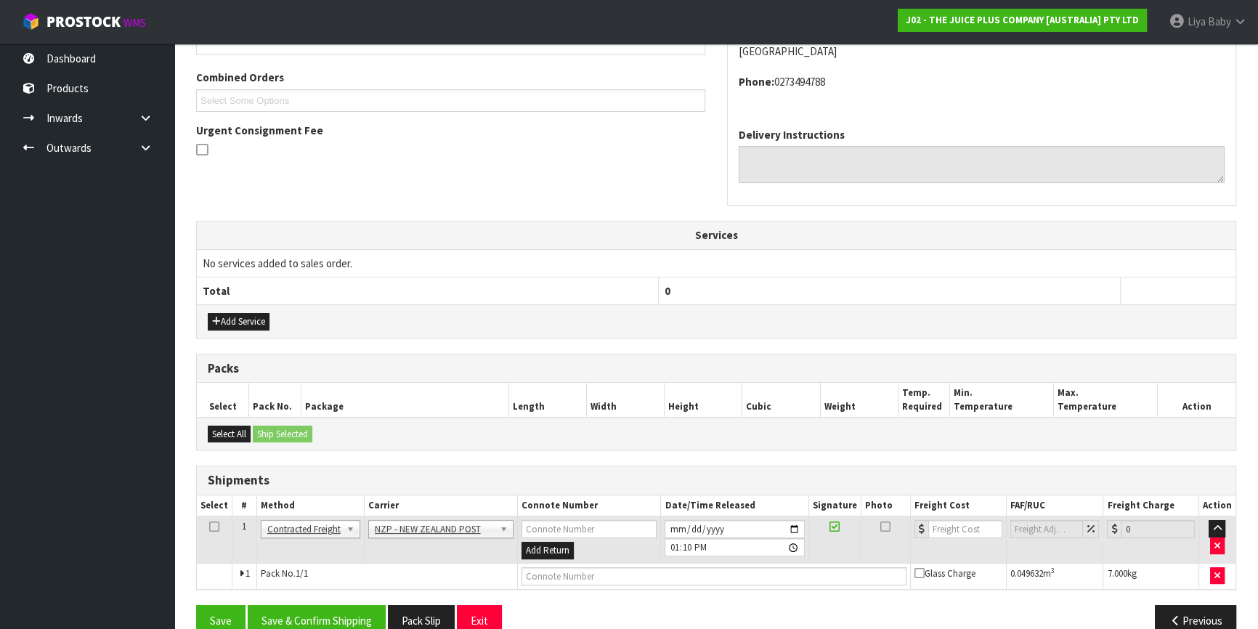
click at [212, 527] on icon at bounding box center [214, 527] width 10 height 1
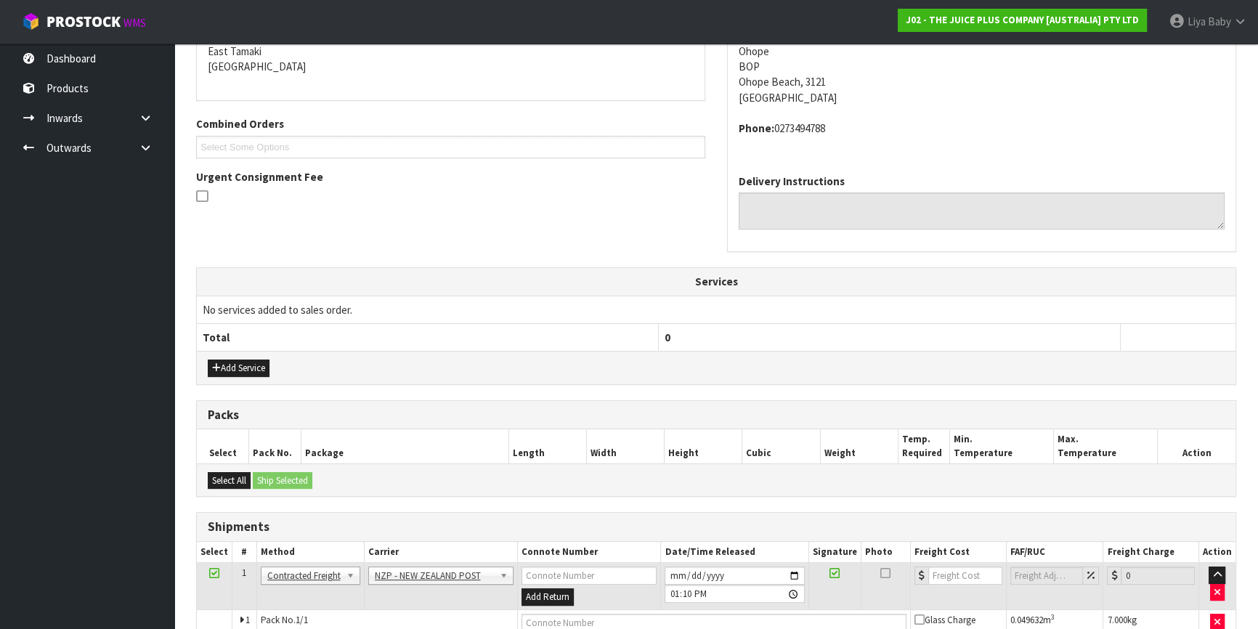
scroll to position [385, 0]
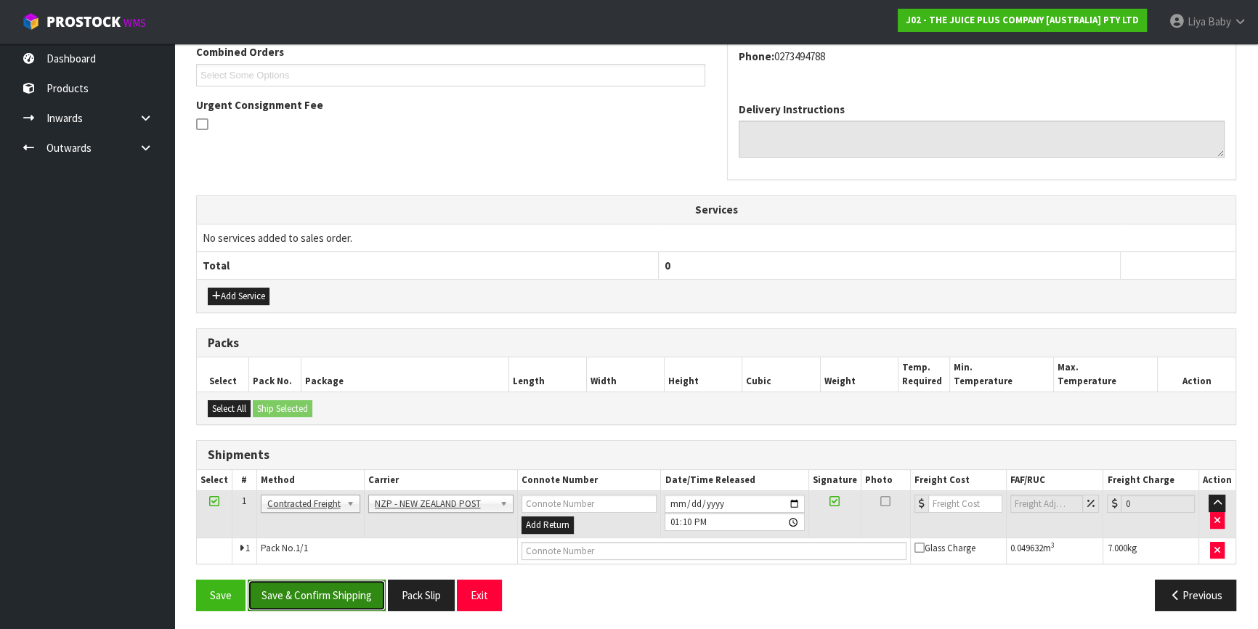
click at [303, 594] on button "Save & Confirm Shipping" at bounding box center [317, 595] width 138 height 31
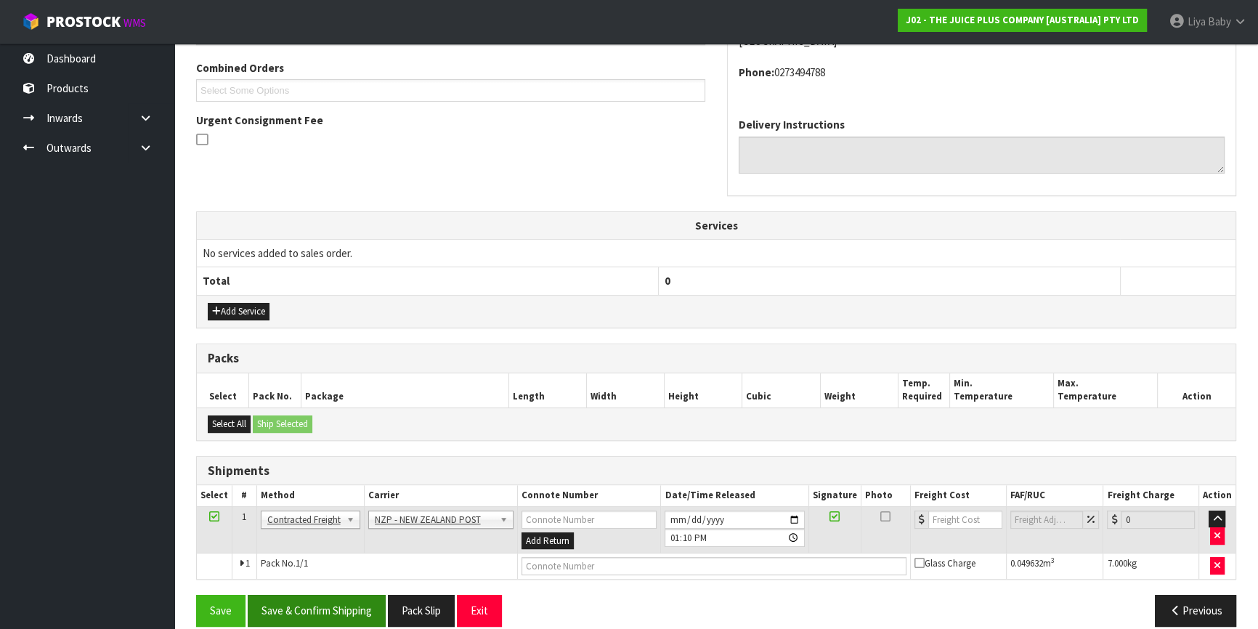
scroll to position [0, 0]
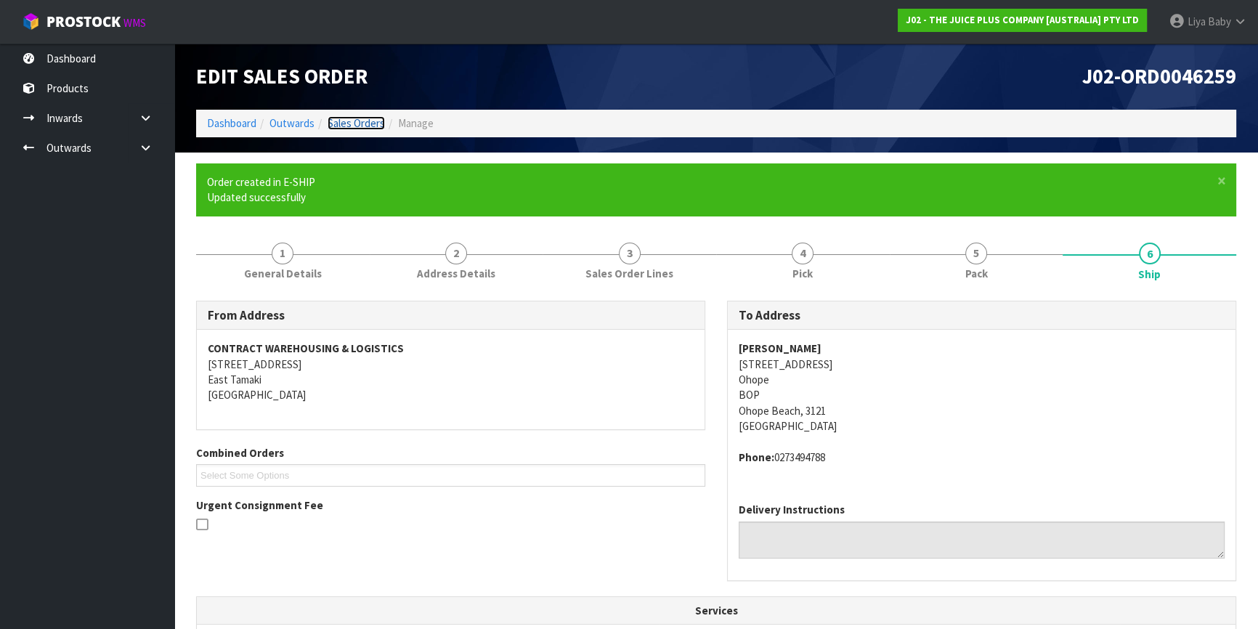
click at [359, 129] on link "Sales Orders" at bounding box center [356, 123] width 57 height 14
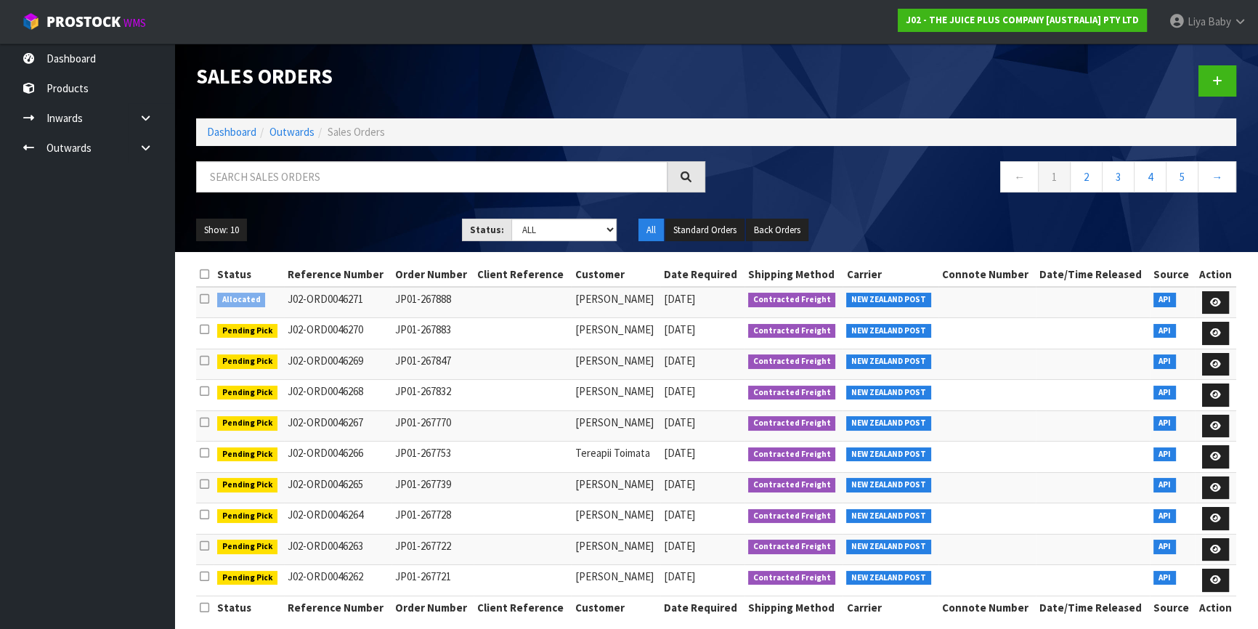
scroll to position [13, 0]
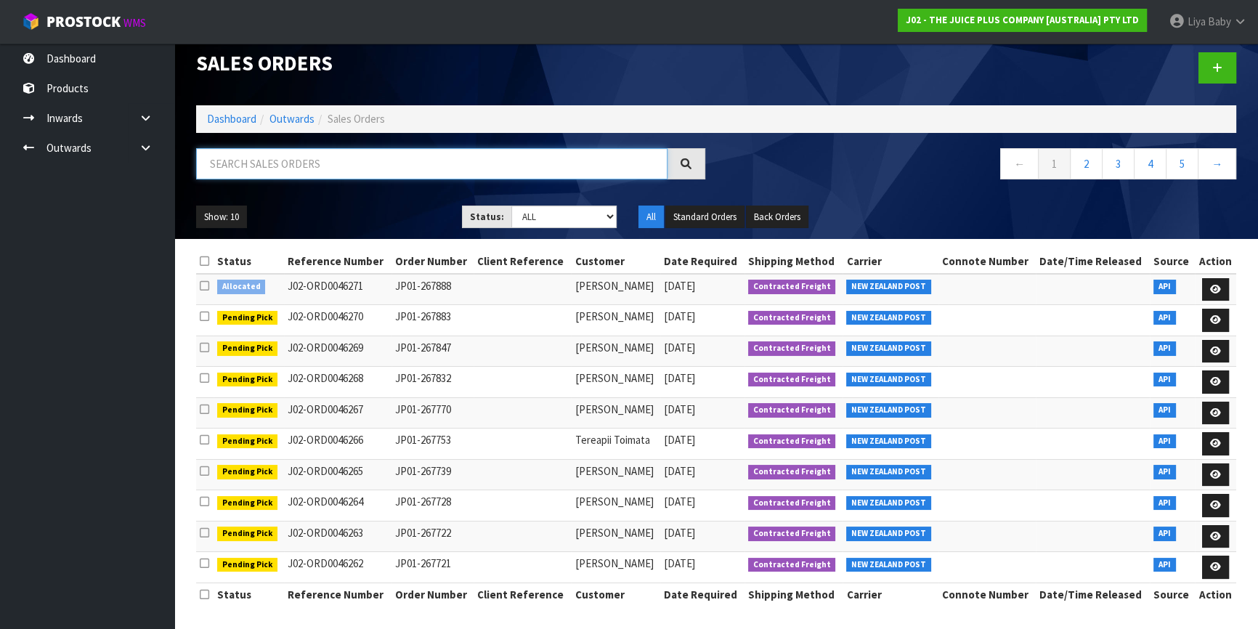
click at [276, 168] on input "text" at bounding box center [432, 163] width 472 height 31
type input "JOB-0407412"
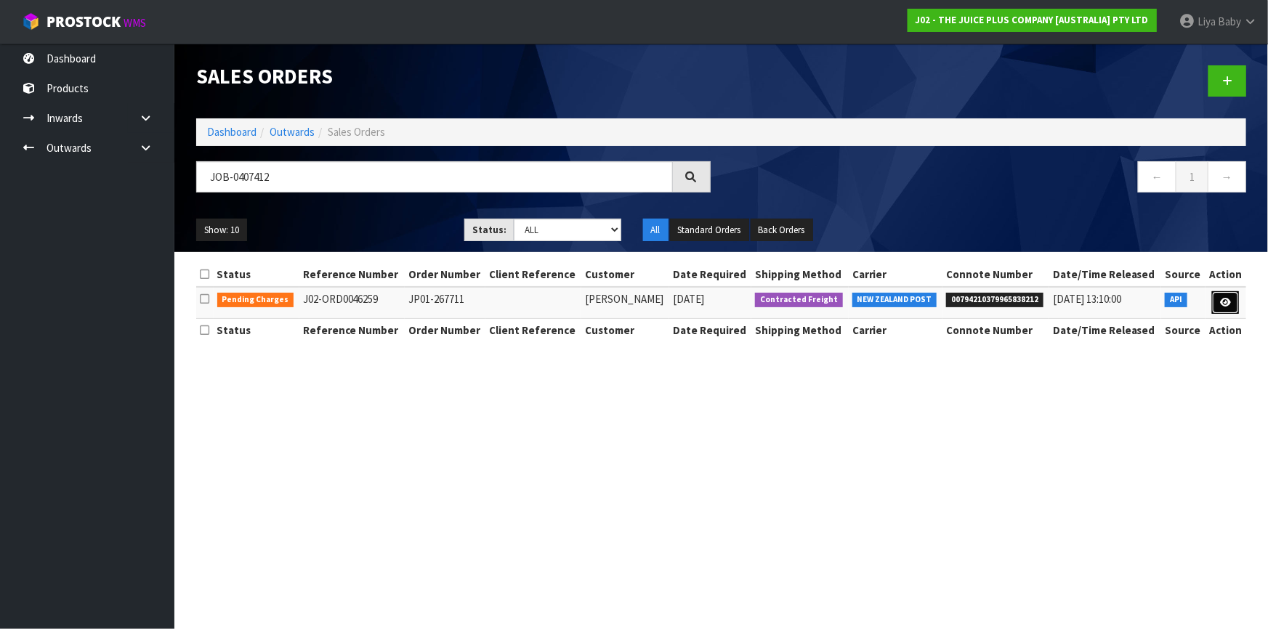
click at [1233, 302] on link at bounding box center [1225, 302] width 27 height 23
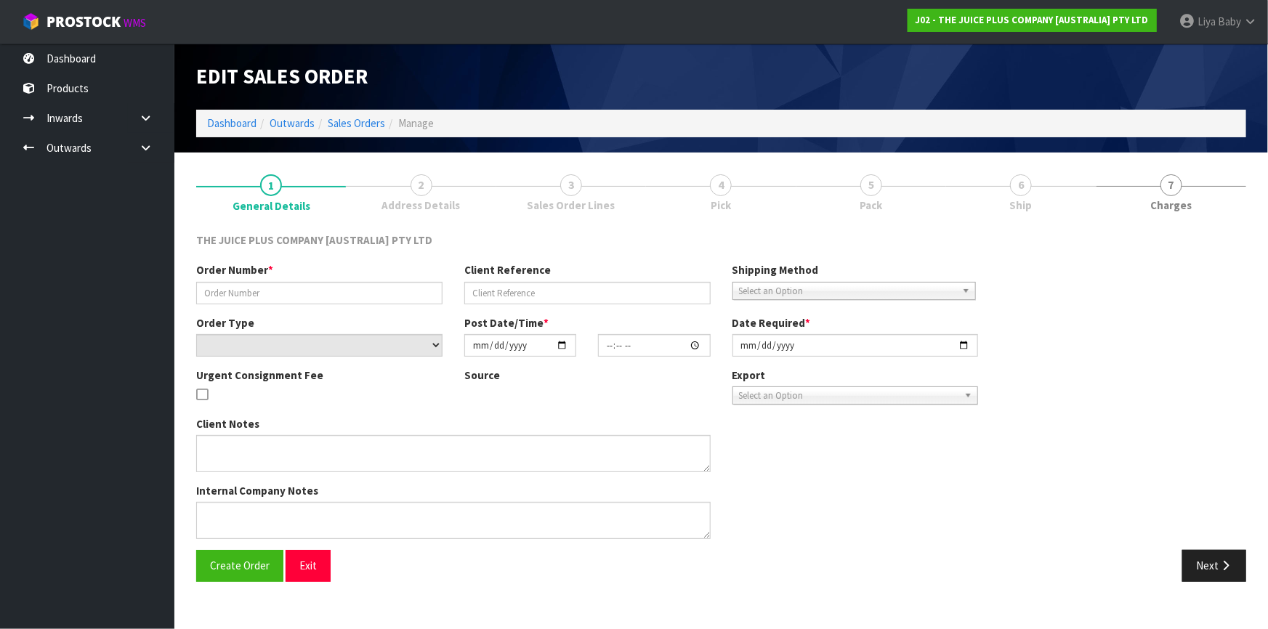
type input "JP01-267711"
select select "number:0"
type input "[DATE]"
type input "15:36:58.000"
type input "[DATE]"
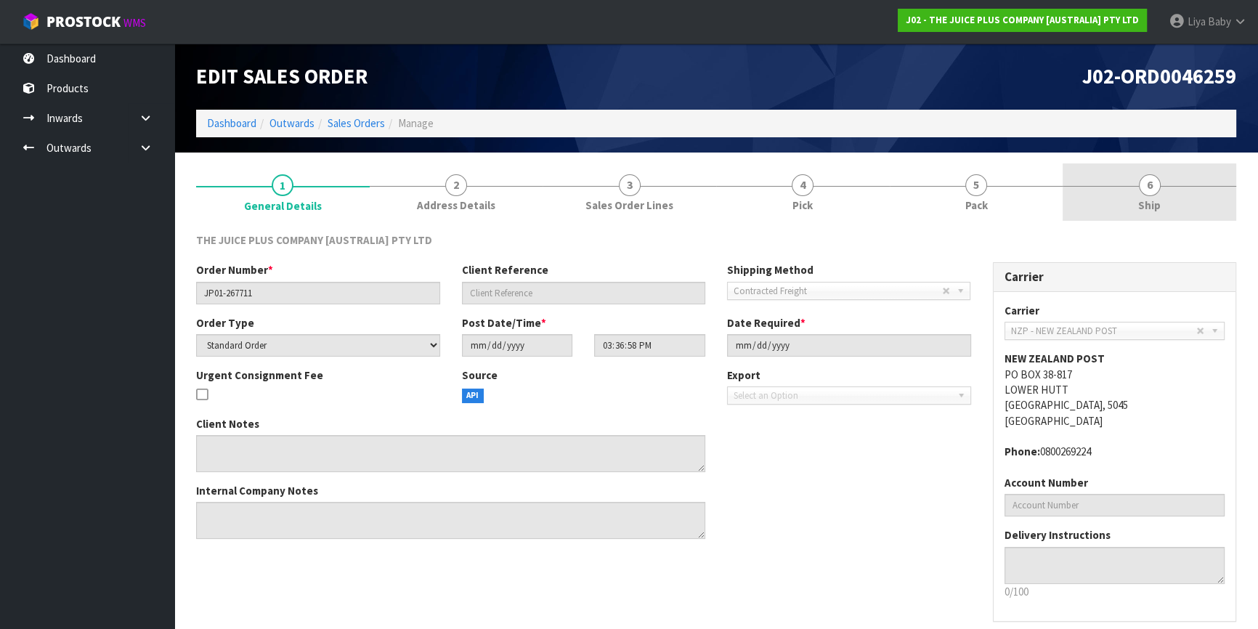
click at [1153, 190] on span "6" at bounding box center [1150, 185] width 22 height 22
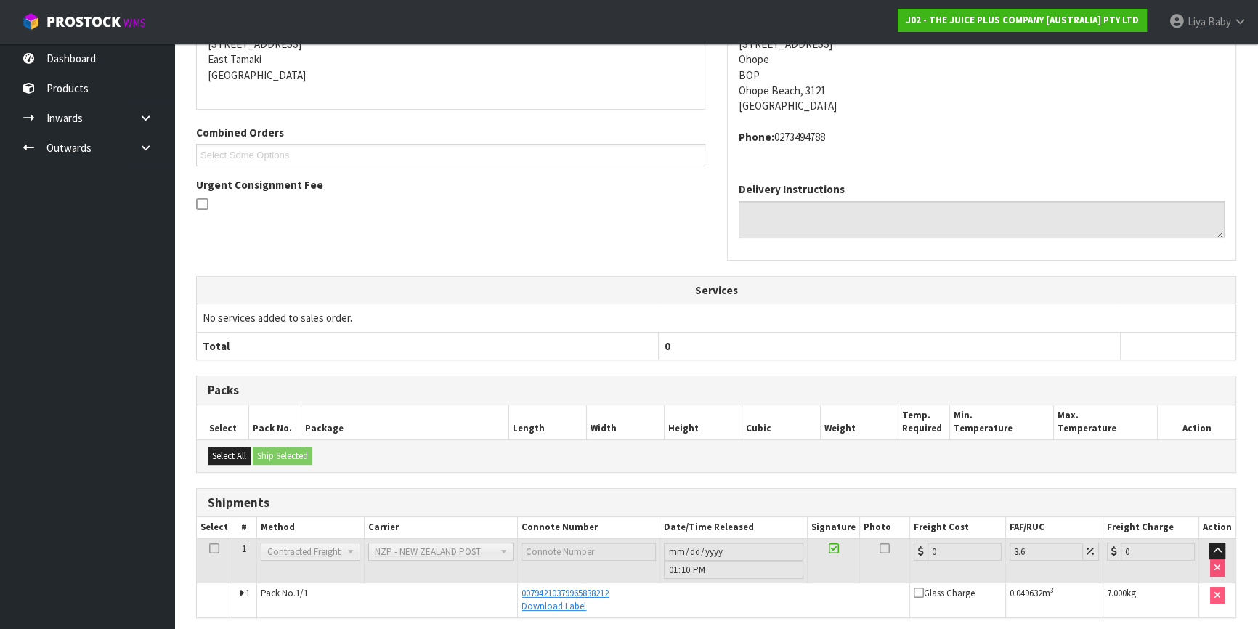
scroll to position [307, 0]
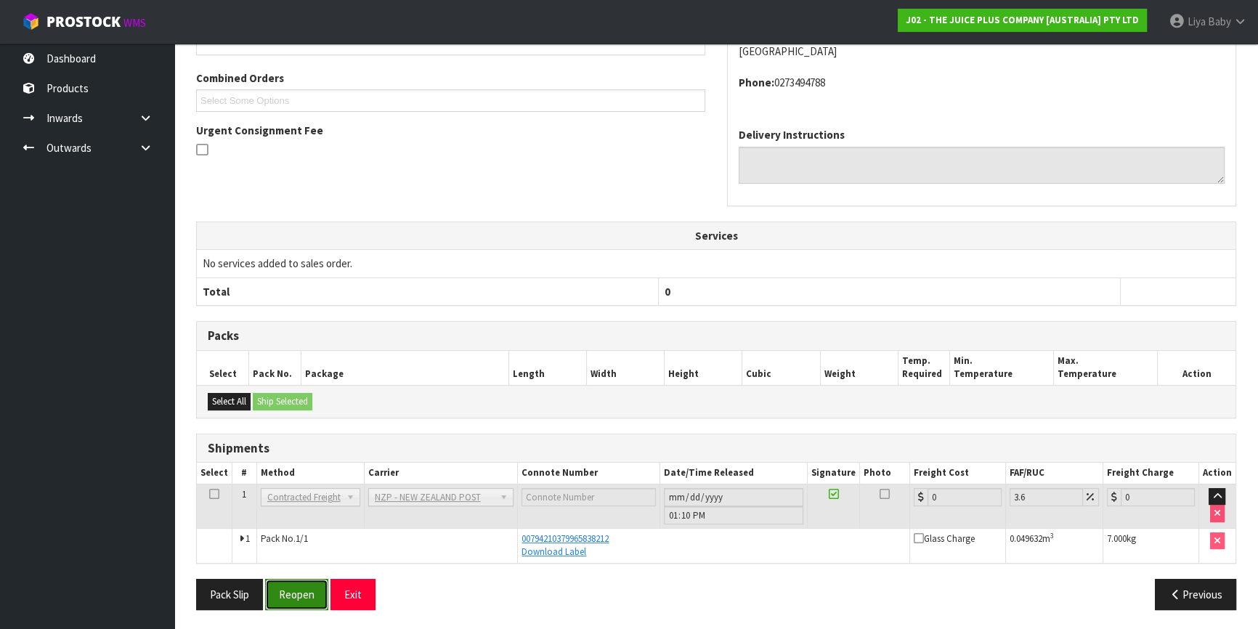
click at [284, 593] on button "Reopen" at bounding box center [296, 594] width 63 height 31
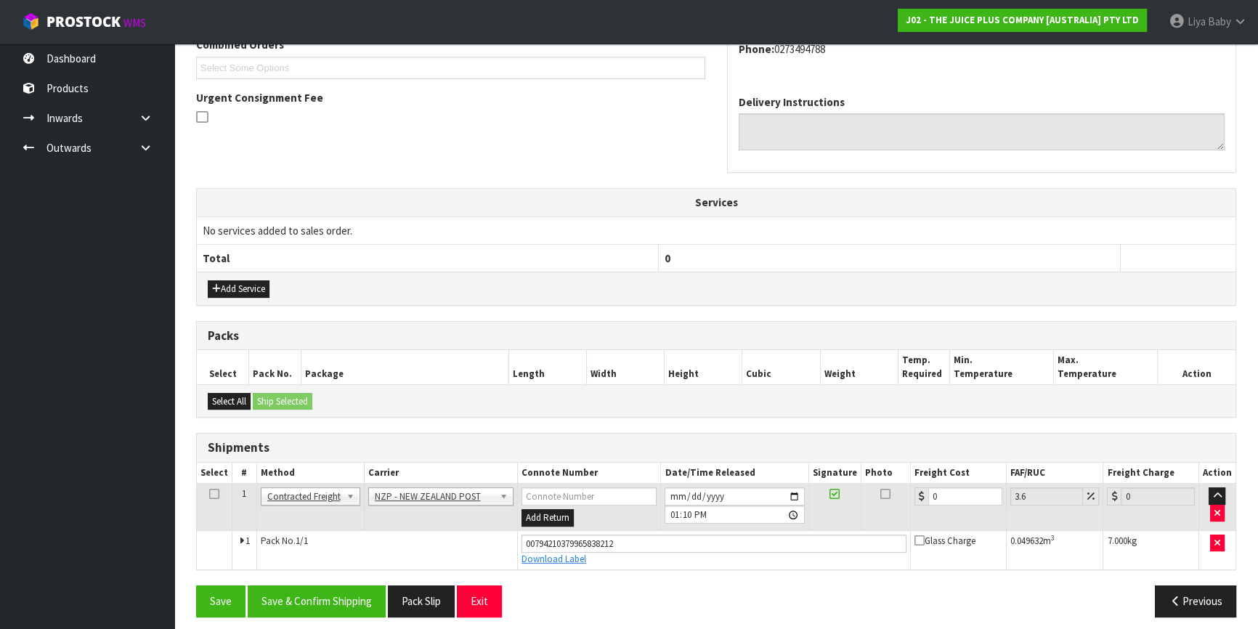
scroll to position [400, 0]
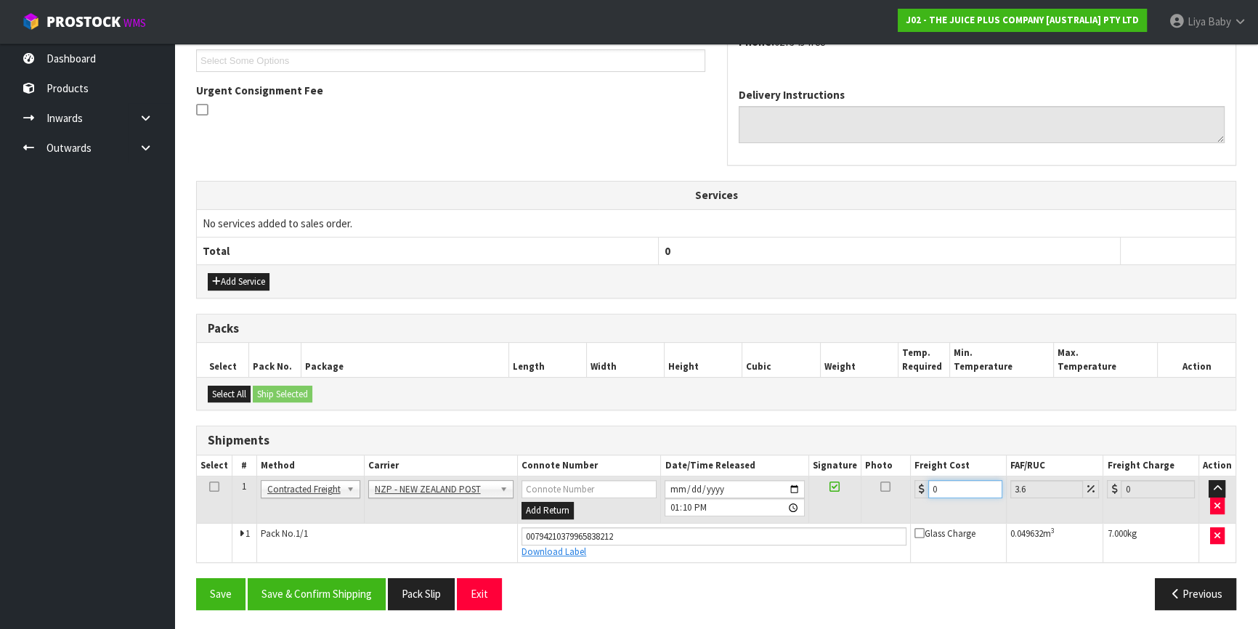
click at [973, 487] on input "0" at bounding box center [966, 489] width 74 height 18
type input "8"
type input "8.29"
type input "8.4"
type input "8.7"
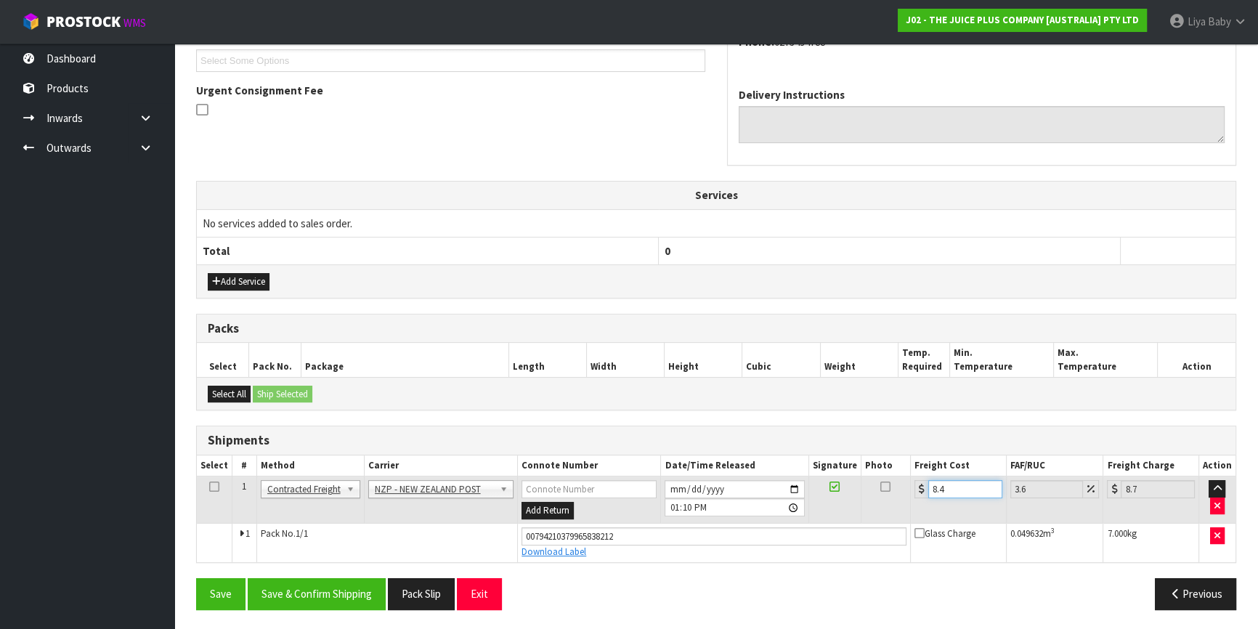
type input "8.45"
type input "8.75"
type input "8.45"
click at [215, 487] on icon at bounding box center [214, 487] width 10 height 1
click at [341, 596] on button "Save & Confirm Shipping" at bounding box center [317, 593] width 138 height 31
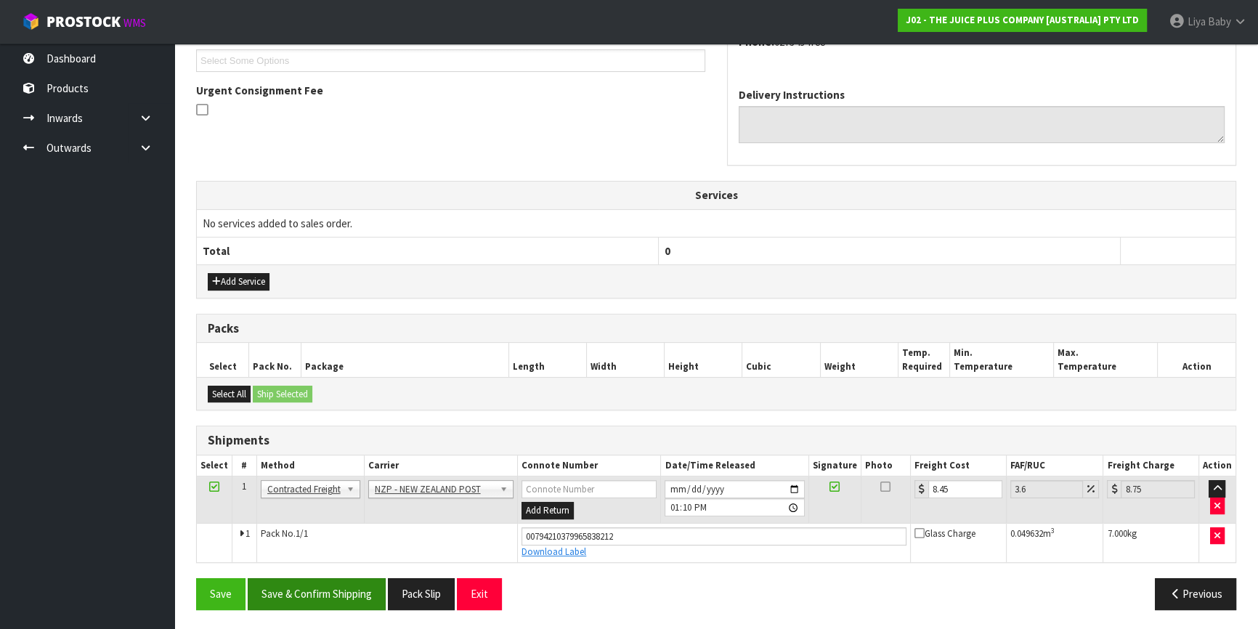
scroll to position [0, 0]
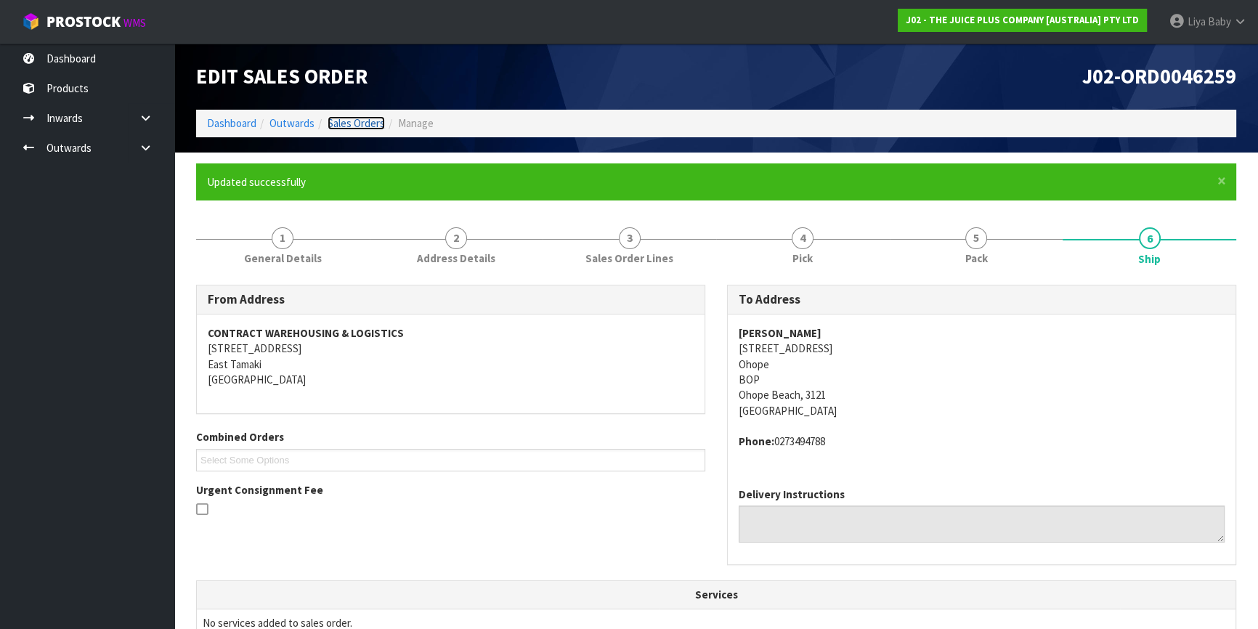
click at [370, 118] on link "Sales Orders" at bounding box center [356, 123] width 57 height 14
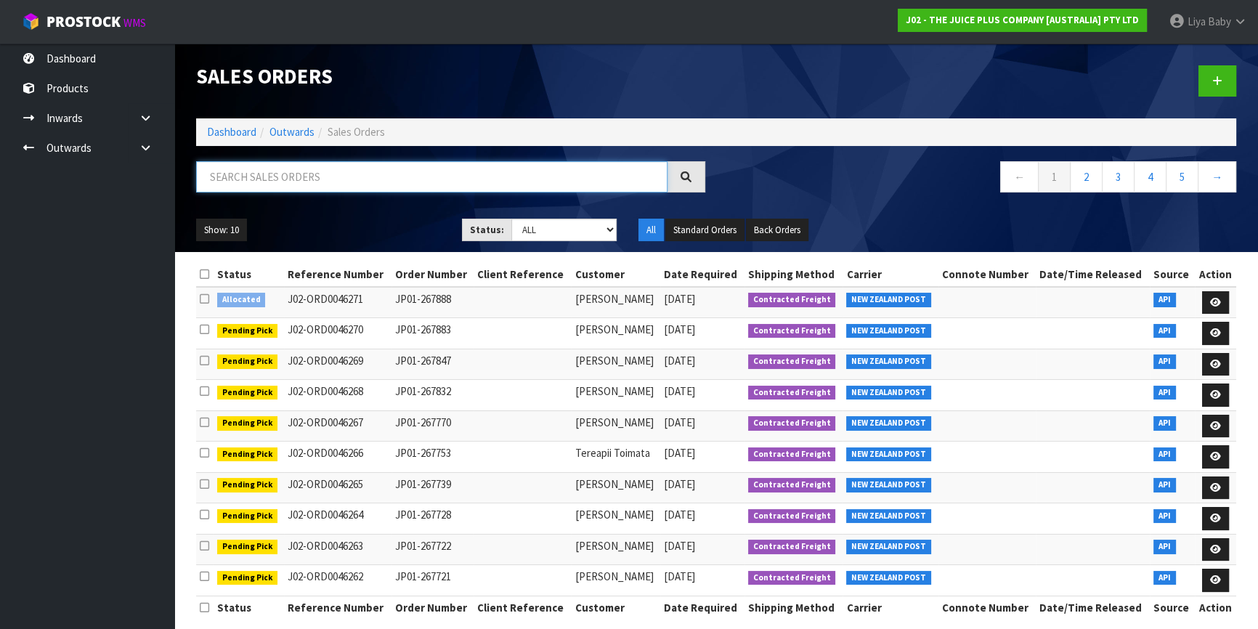
click at [308, 176] on input "text" at bounding box center [432, 176] width 472 height 31
type input "JOB-0407425"
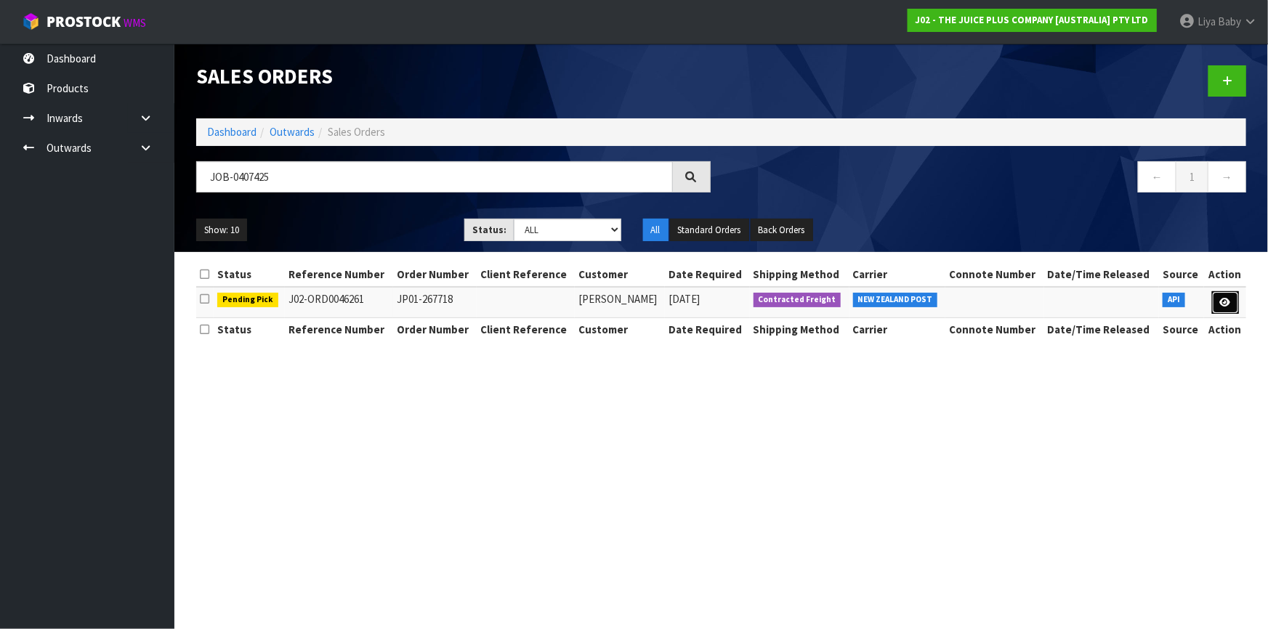
click at [1233, 307] on link at bounding box center [1225, 302] width 27 height 23
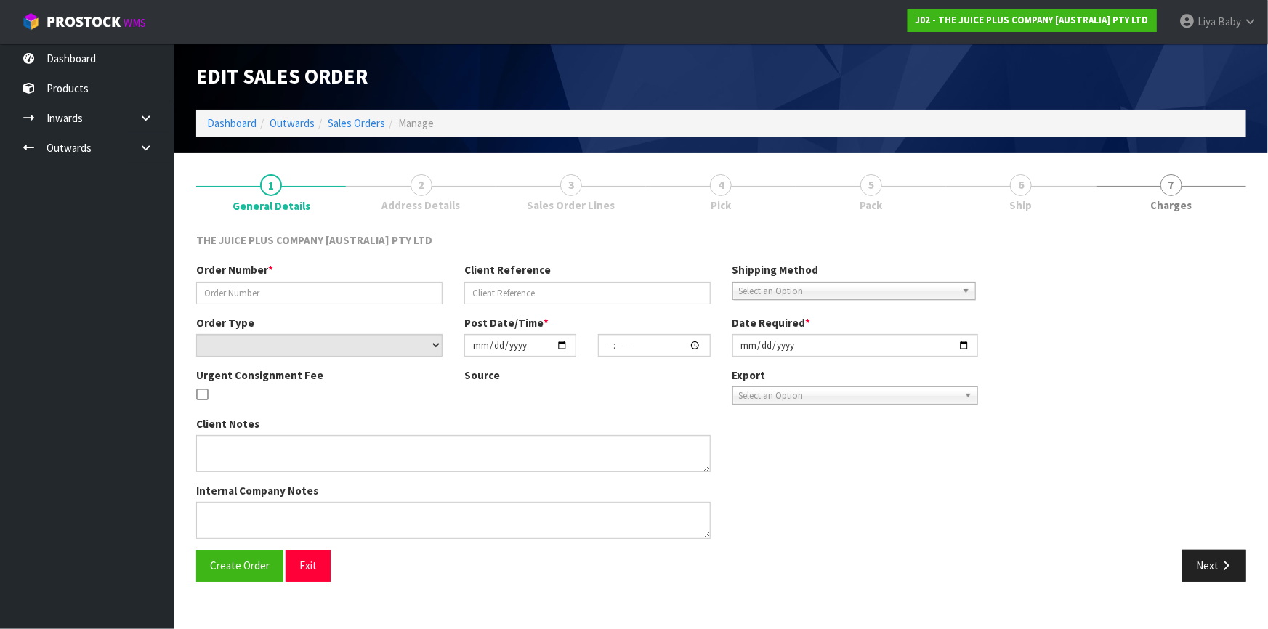
type input "JP01-267718"
select select "number:0"
type input "[DATE]"
type input "16:31:56.000"
type input "[DATE]"
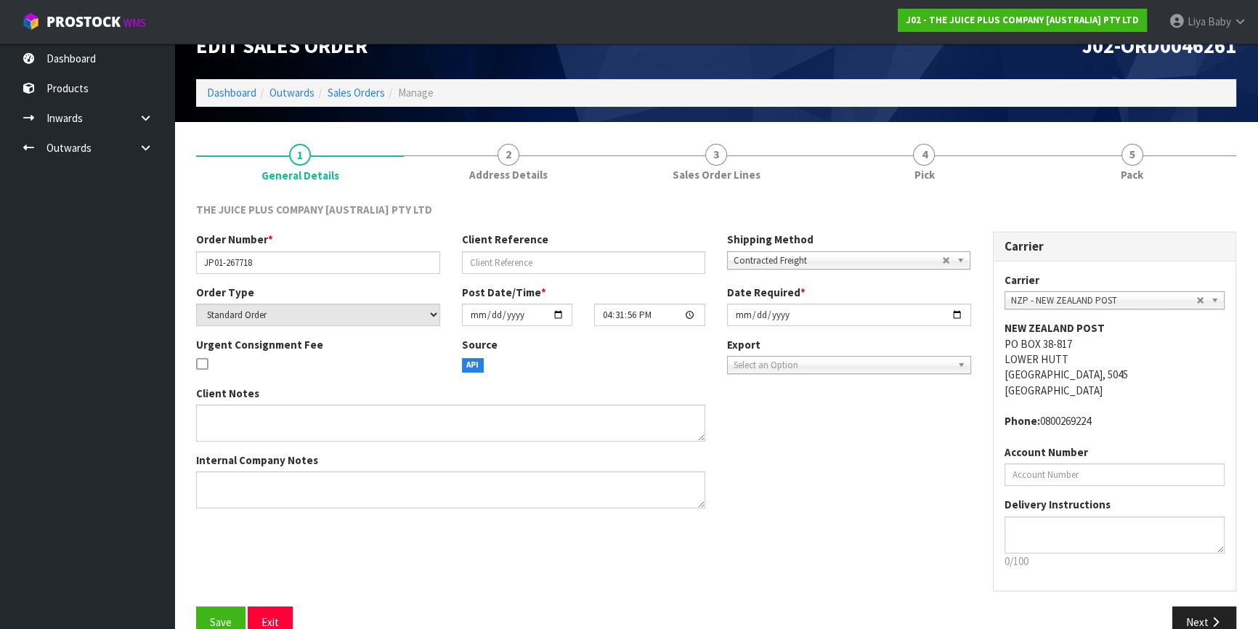
scroll to position [60, 0]
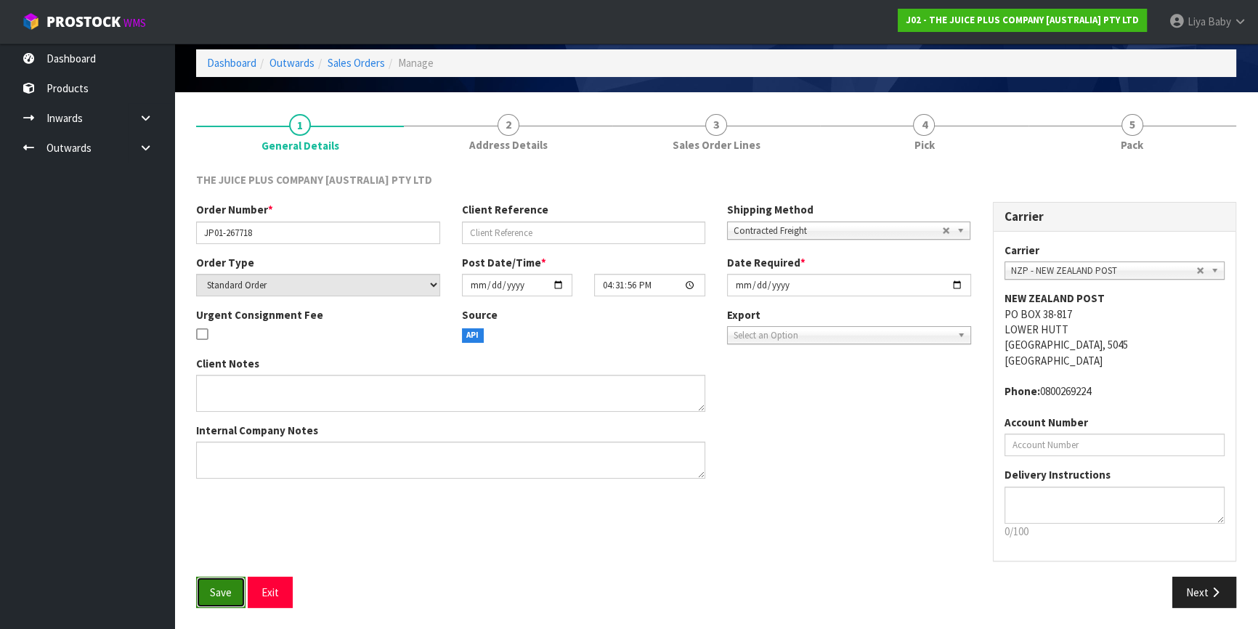
click at [224, 589] on span "Save" at bounding box center [221, 593] width 22 height 14
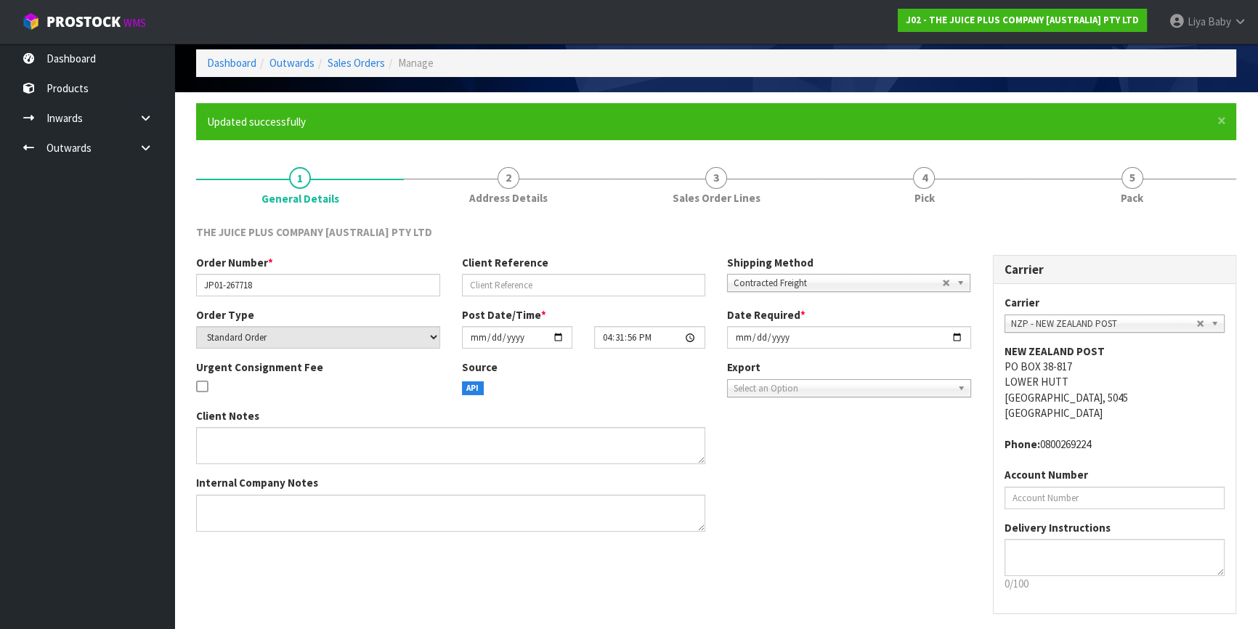
scroll to position [0, 0]
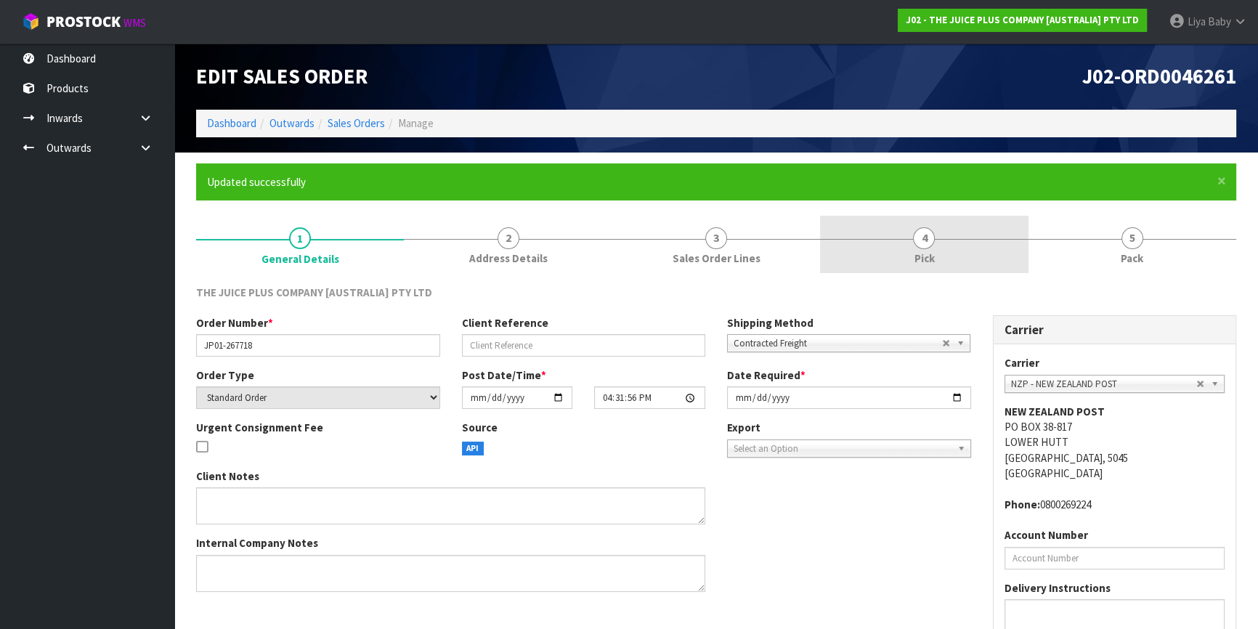
click at [914, 254] on span "Pick" at bounding box center [924, 258] width 20 height 15
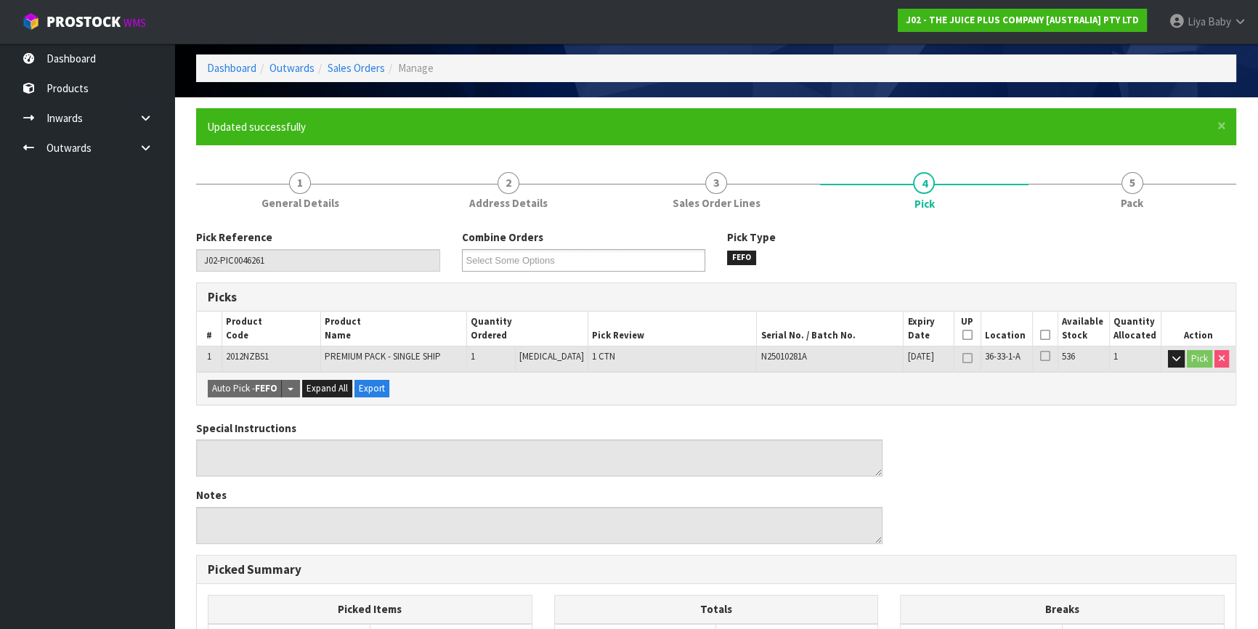
scroll to position [49, 0]
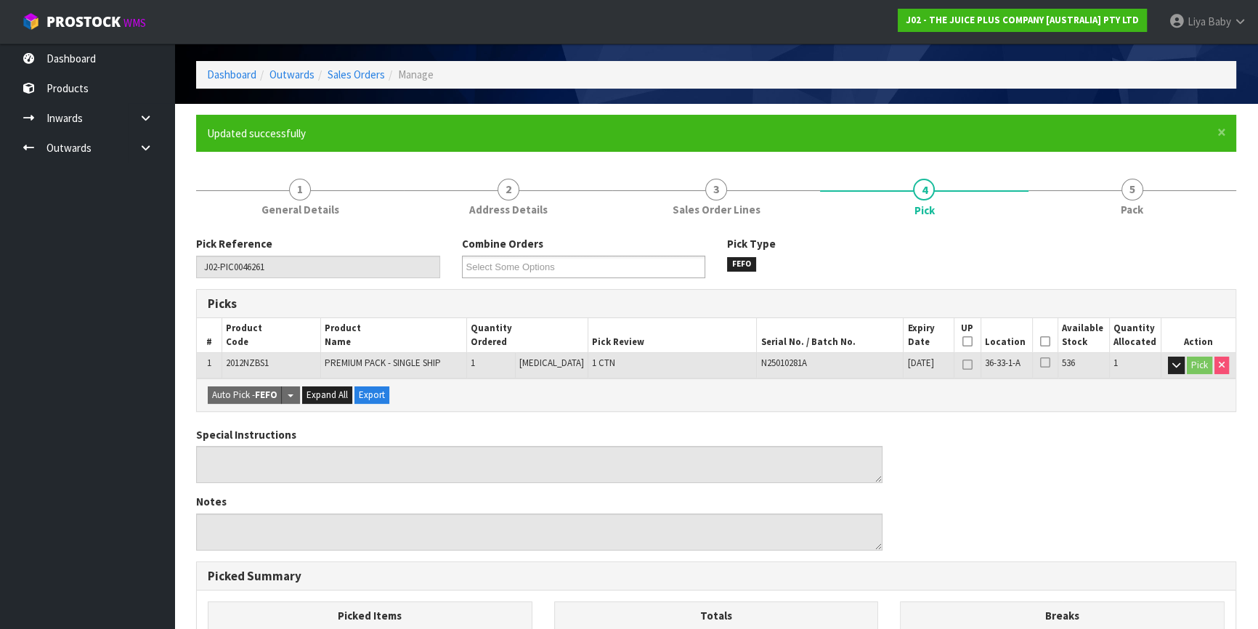
click at [1040, 341] on icon at bounding box center [1045, 341] width 10 height 1
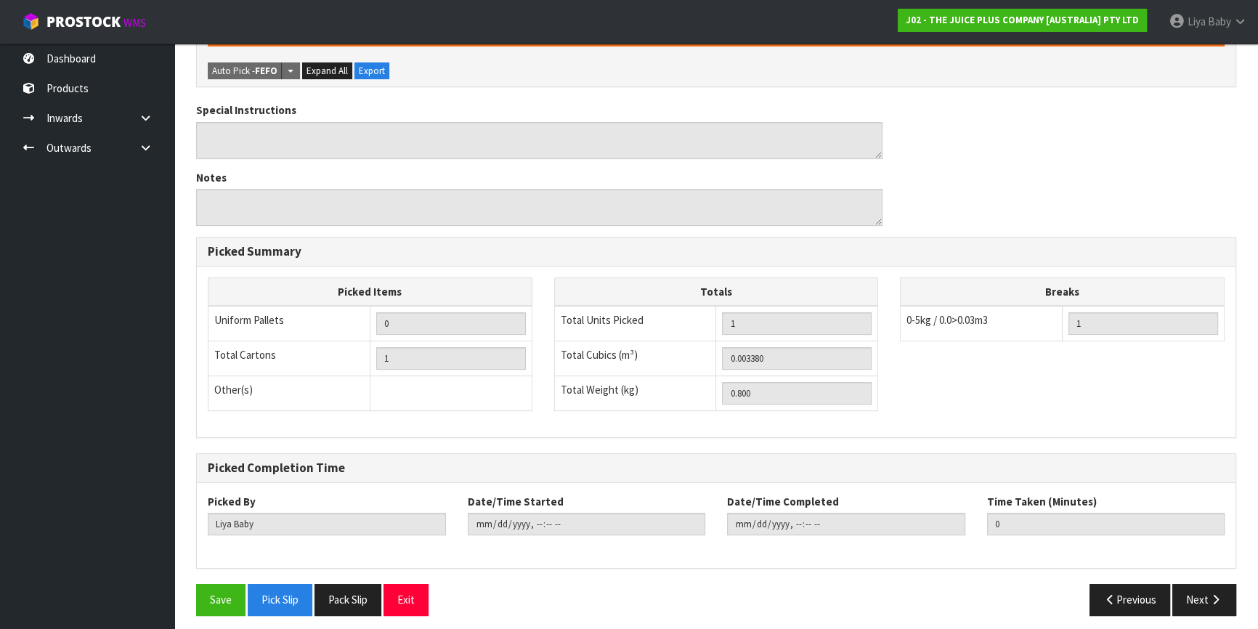
scroll to position [431, 0]
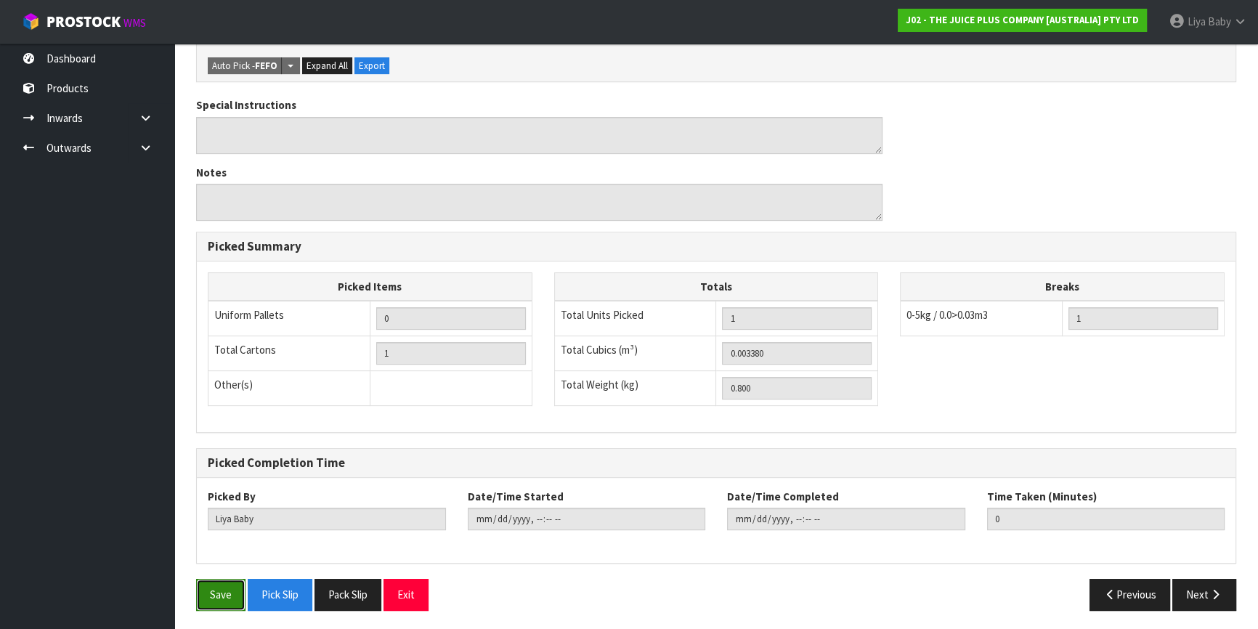
click at [217, 584] on button "Save" at bounding box center [220, 594] width 49 height 31
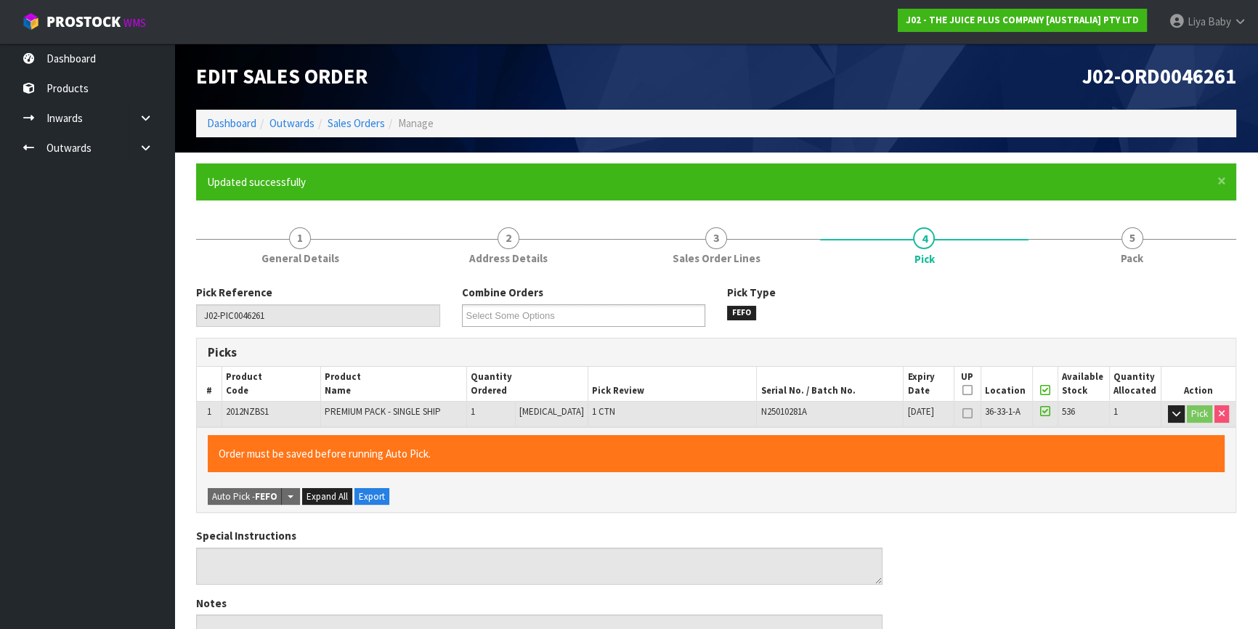
type input "[DATE]T13:20:49"
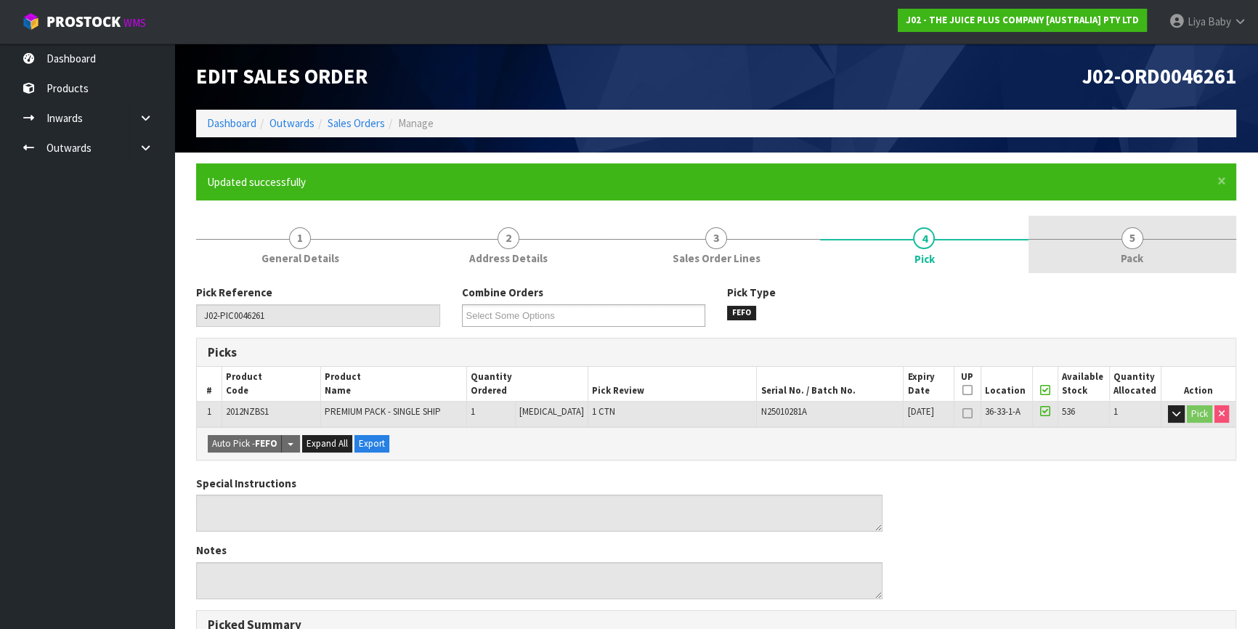
click at [1136, 235] on span "5" at bounding box center [1133, 238] width 22 height 22
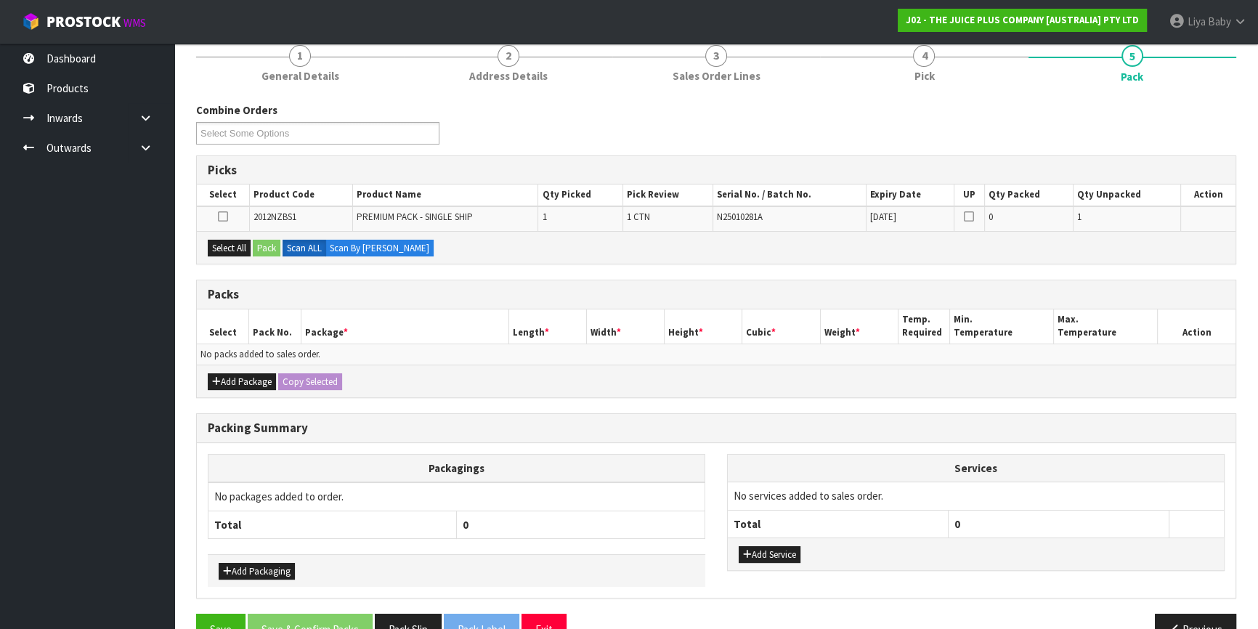
scroll to position [198, 0]
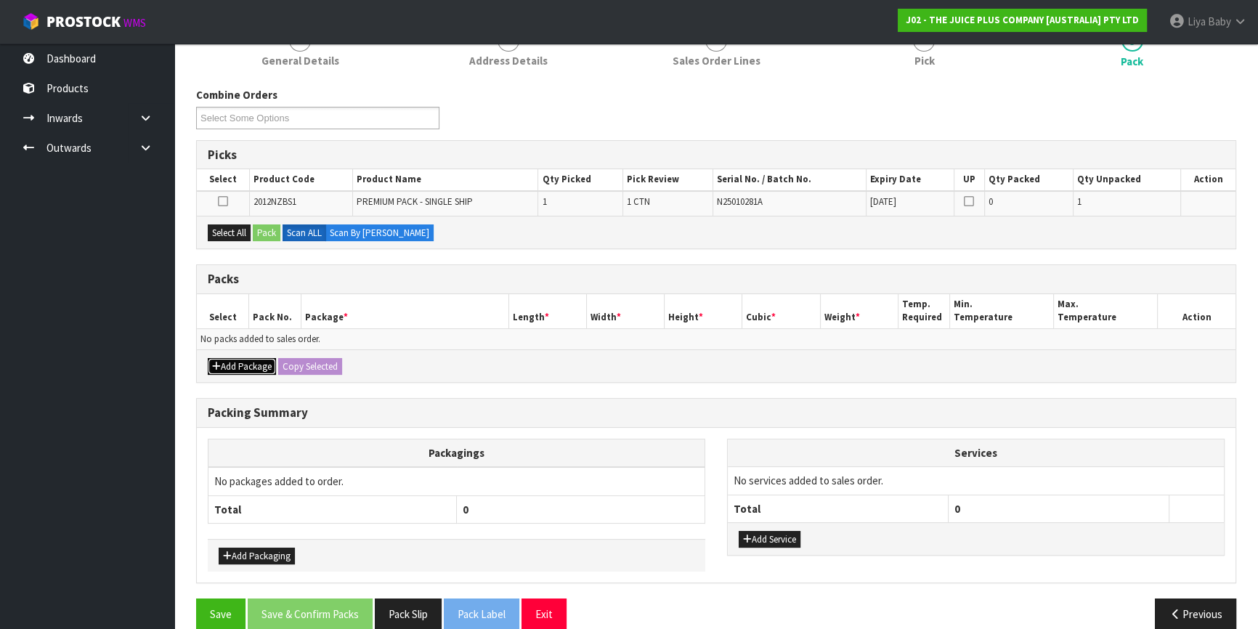
click at [225, 358] on button "Add Package" at bounding box center [242, 366] width 68 height 17
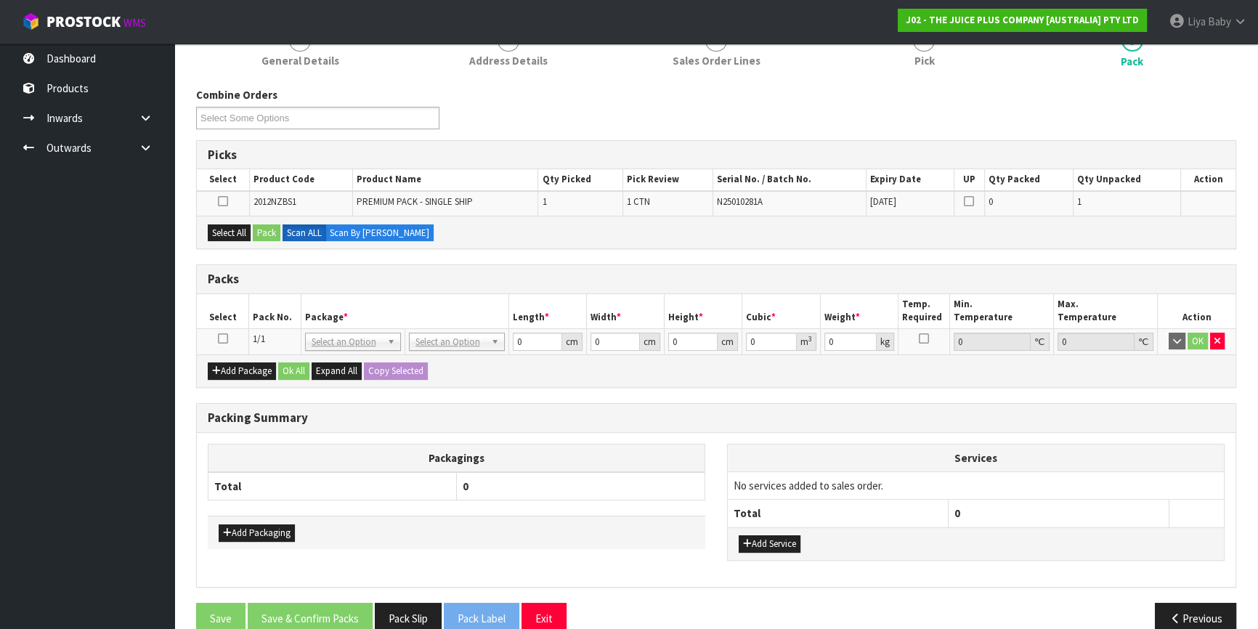
click at [220, 339] on icon at bounding box center [223, 339] width 10 height 1
click at [216, 230] on button "Select All" at bounding box center [229, 233] width 43 height 17
click at [267, 225] on button "Pack" at bounding box center [267, 233] width 28 height 17
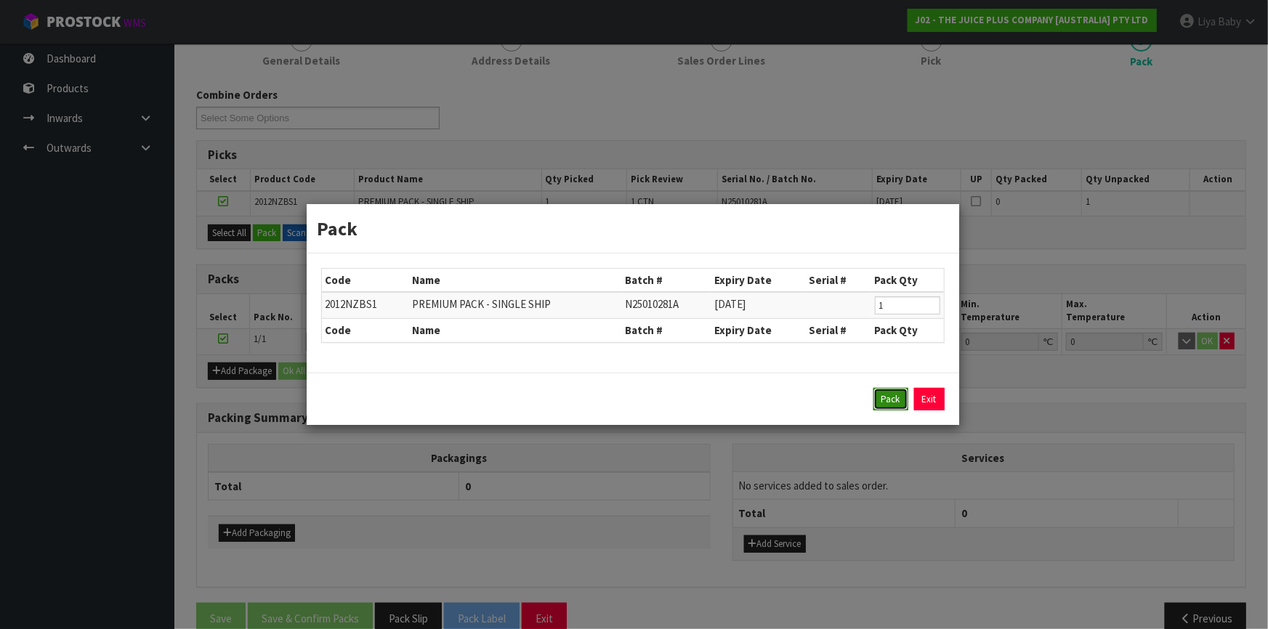
click at [896, 392] on button "Pack" at bounding box center [890, 399] width 35 height 23
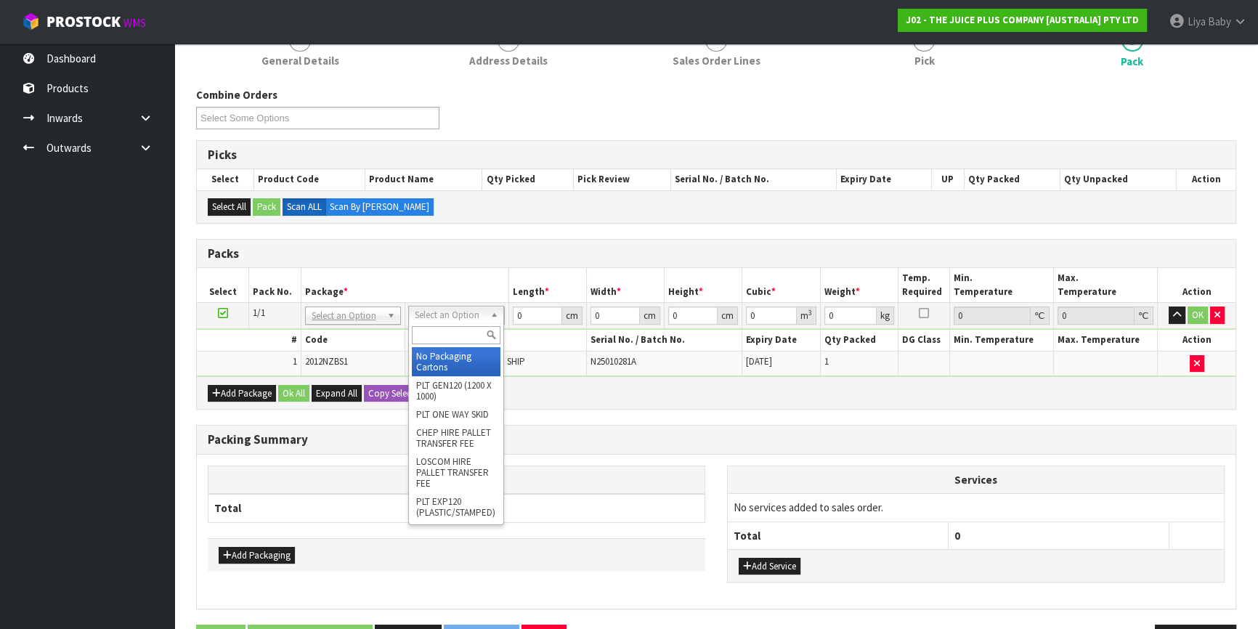
click at [458, 332] on input "text" at bounding box center [456, 335] width 89 height 18
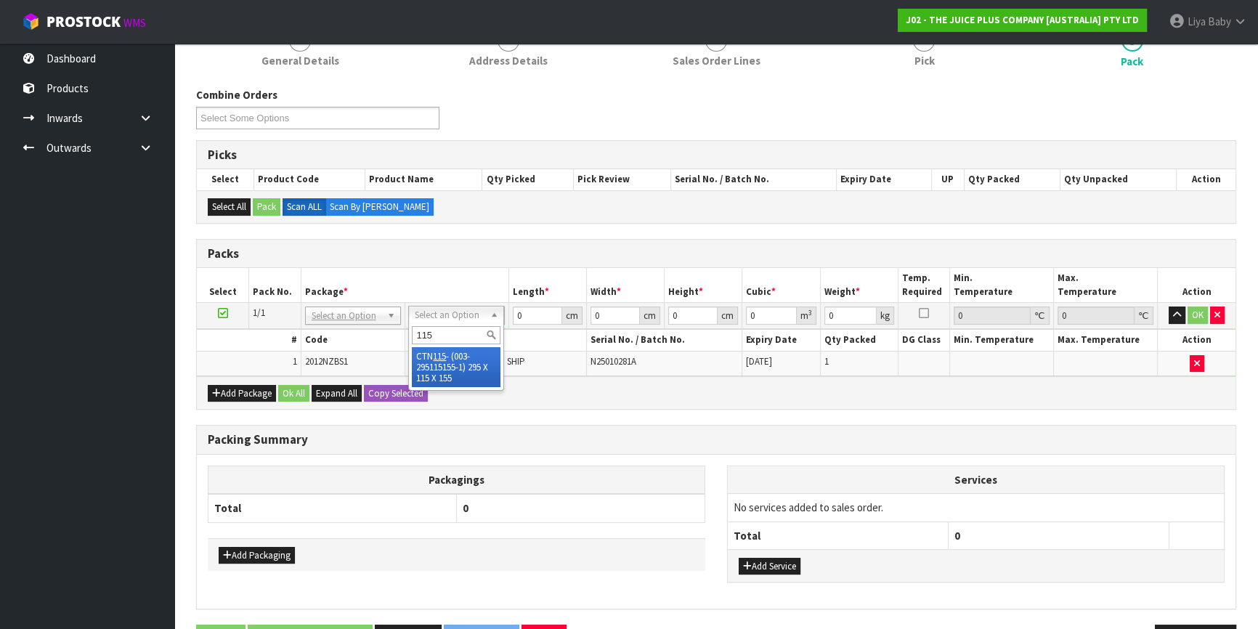
type input "115"
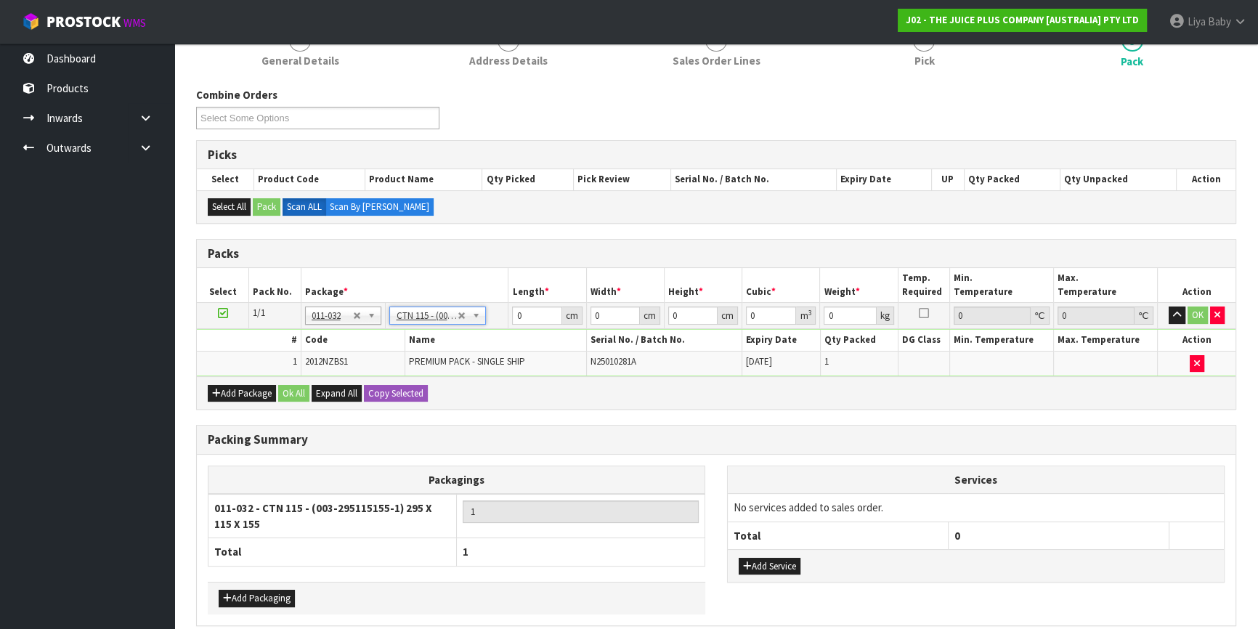
type input "29.5"
type input "11.5"
type input "15.5"
type input "0.005258"
type input "1"
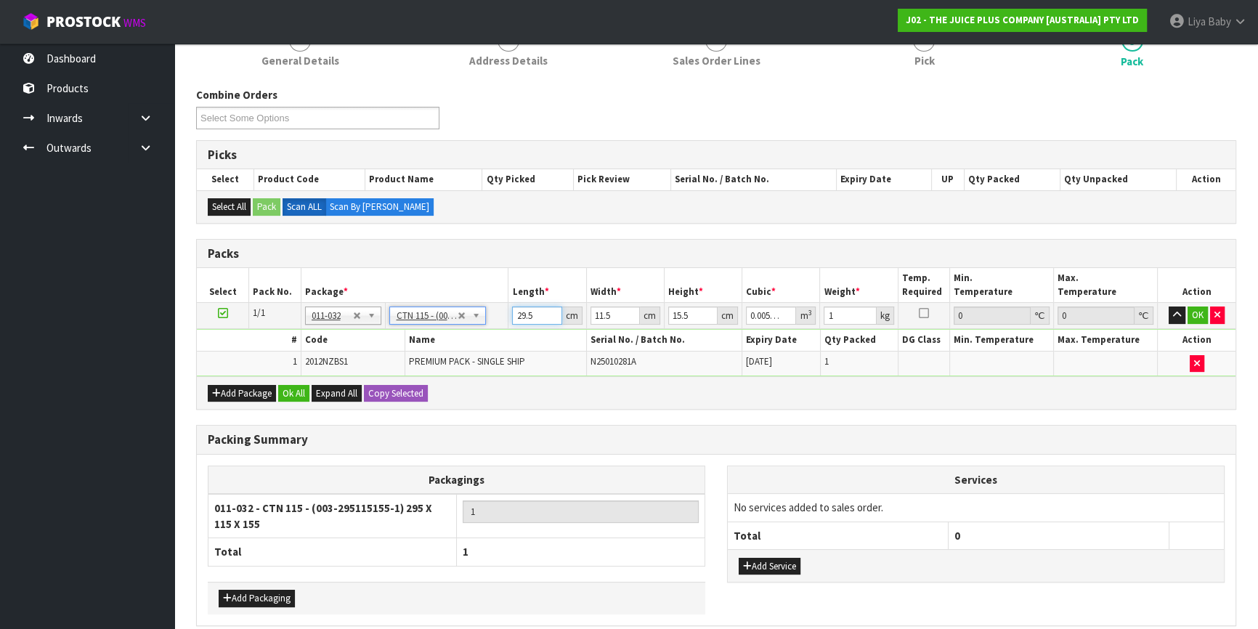
click at [538, 317] on input "29.5" at bounding box center [536, 316] width 49 height 18
type input "29"
type input "0.005169"
type input "2"
type input "0.000356"
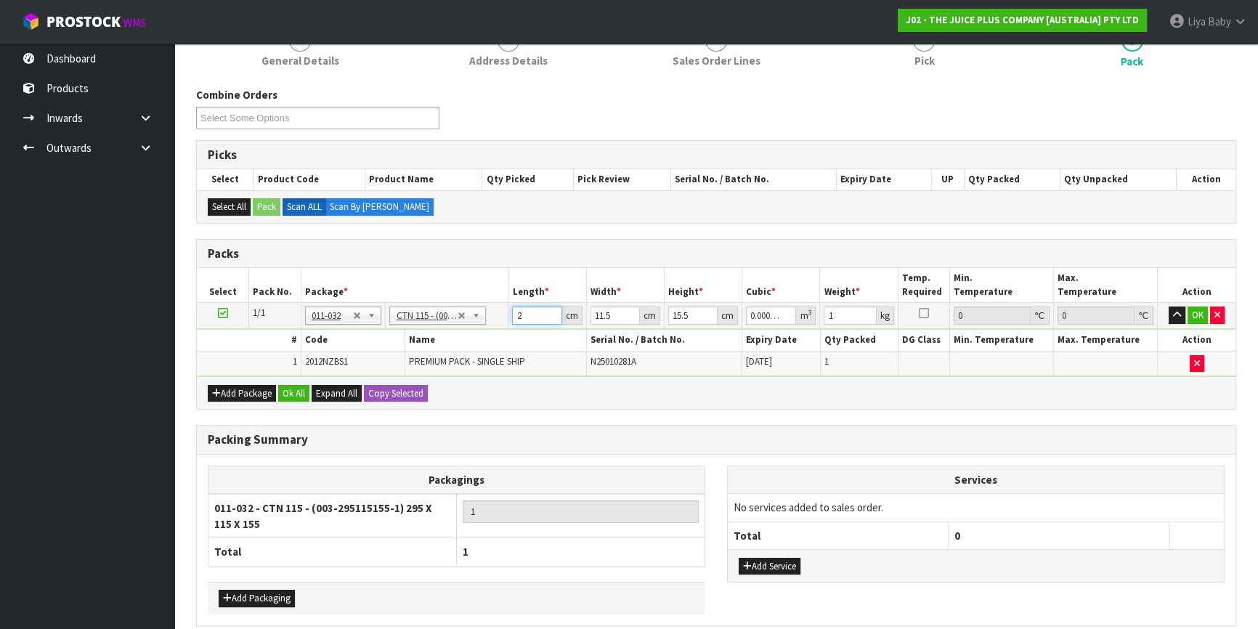
type input "0"
type input "2"
type input "0.000356"
type input "24"
type input "0.004278"
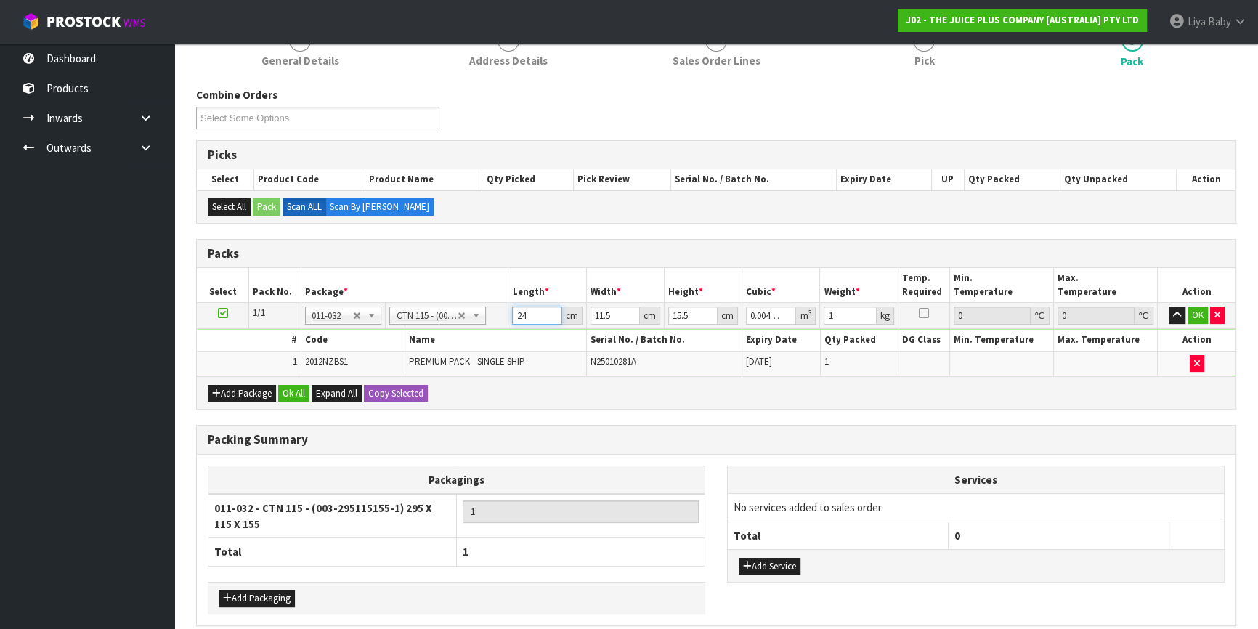
type input "24"
click at [615, 319] on input "11.5" at bounding box center [615, 316] width 49 height 18
type input "11"
type input "0.004092"
type input "1"
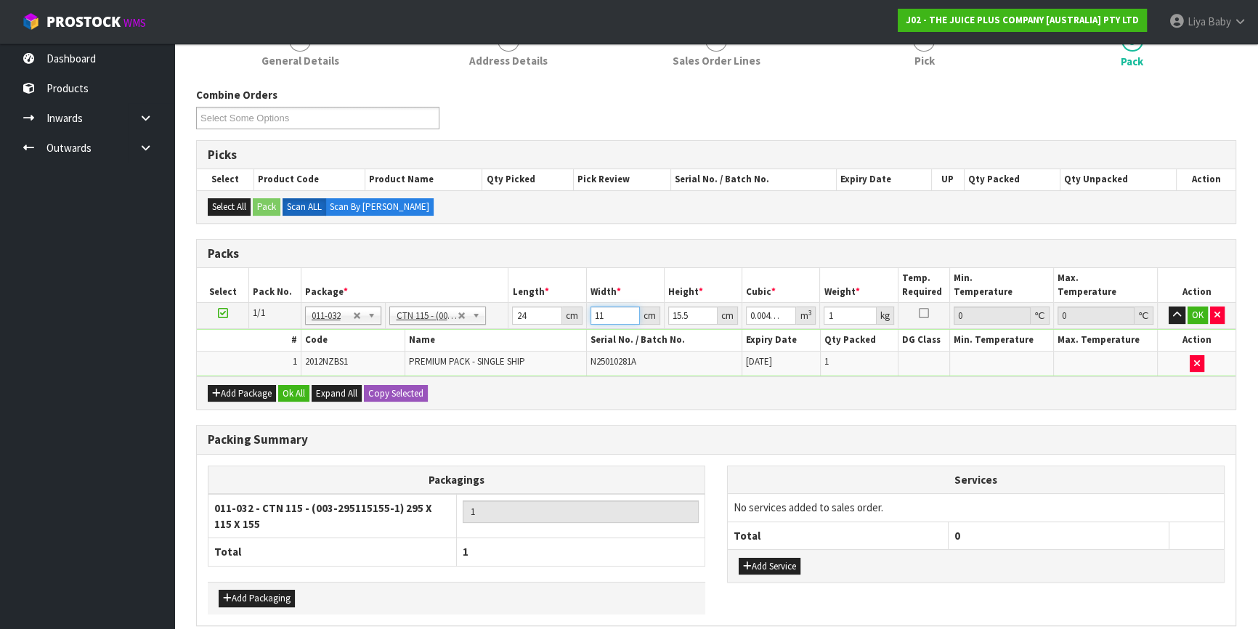
type input "0.000372"
type input "0"
type input "3"
type input "0.001116"
type input "31"
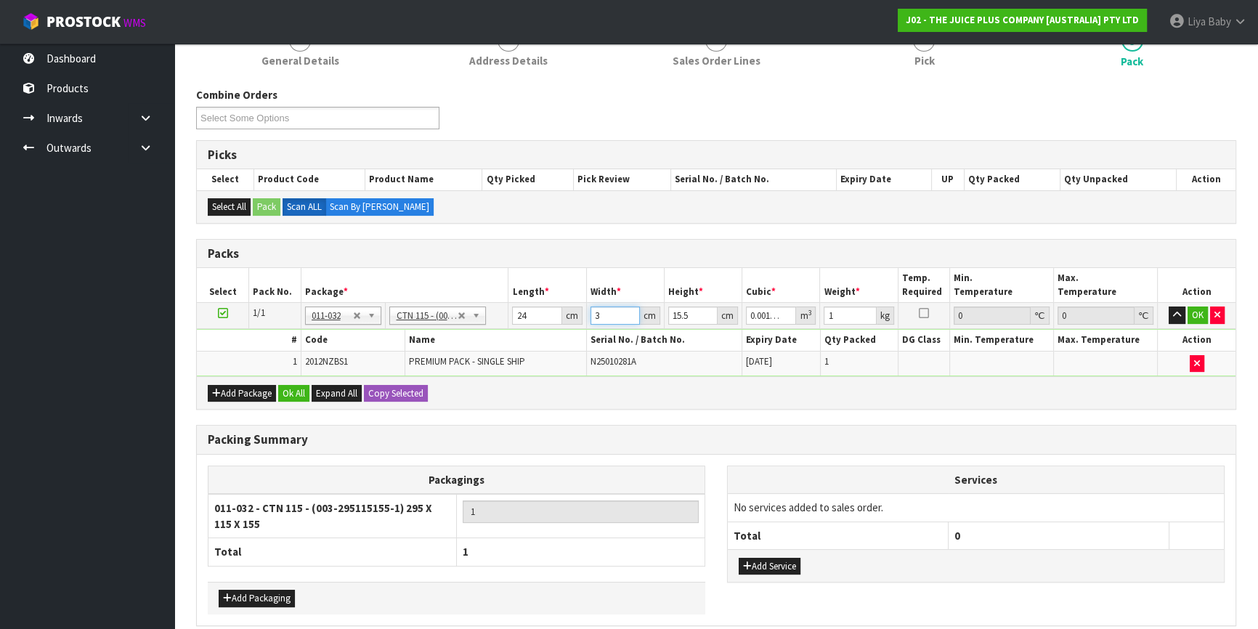
type input "0.011532"
type input "31"
click at [698, 314] on input "15.5" at bounding box center [692, 316] width 49 height 18
type input "15"
type input "0.01116"
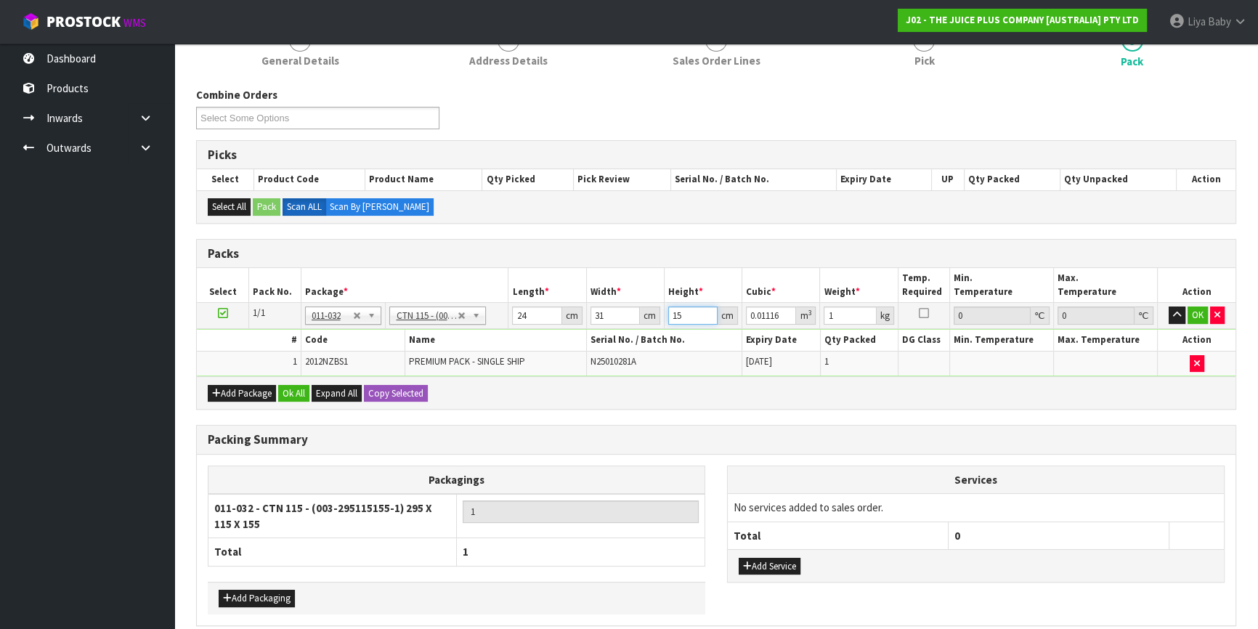
type input "1"
type input "0.000744"
type input "0"
type input "1"
type input "0.000744"
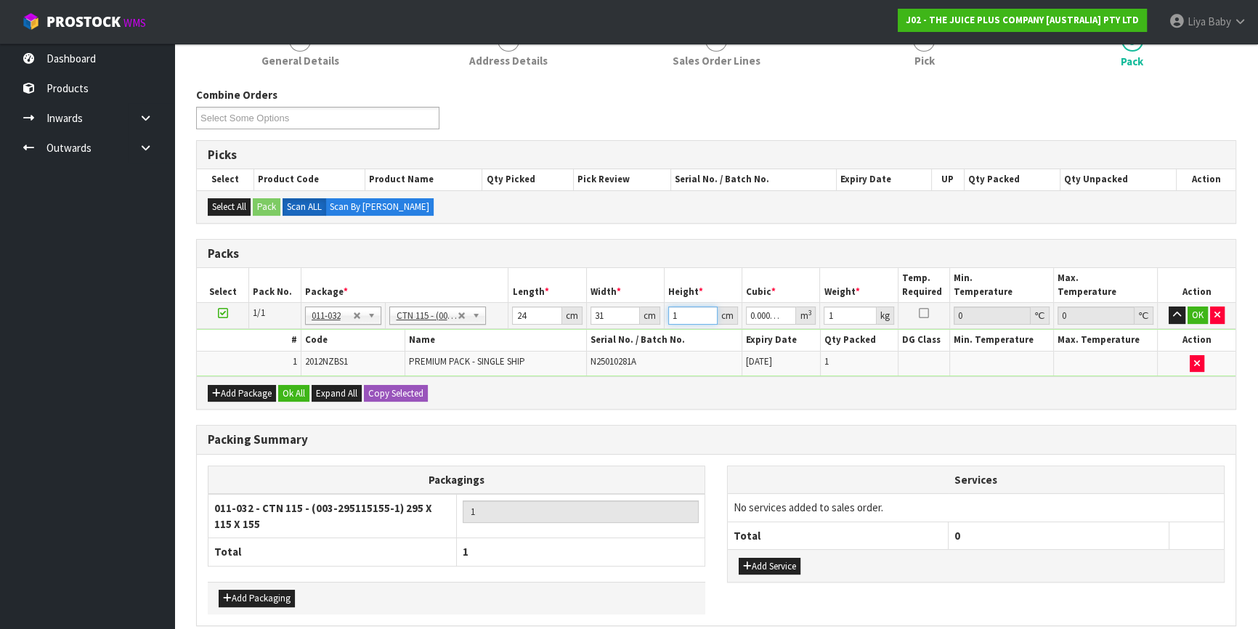
type input "18"
type input "0.013392"
type input "18"
click at [839, 311] on input "1" at bounding box center [850, 316] width 52 height 18
type input "2"
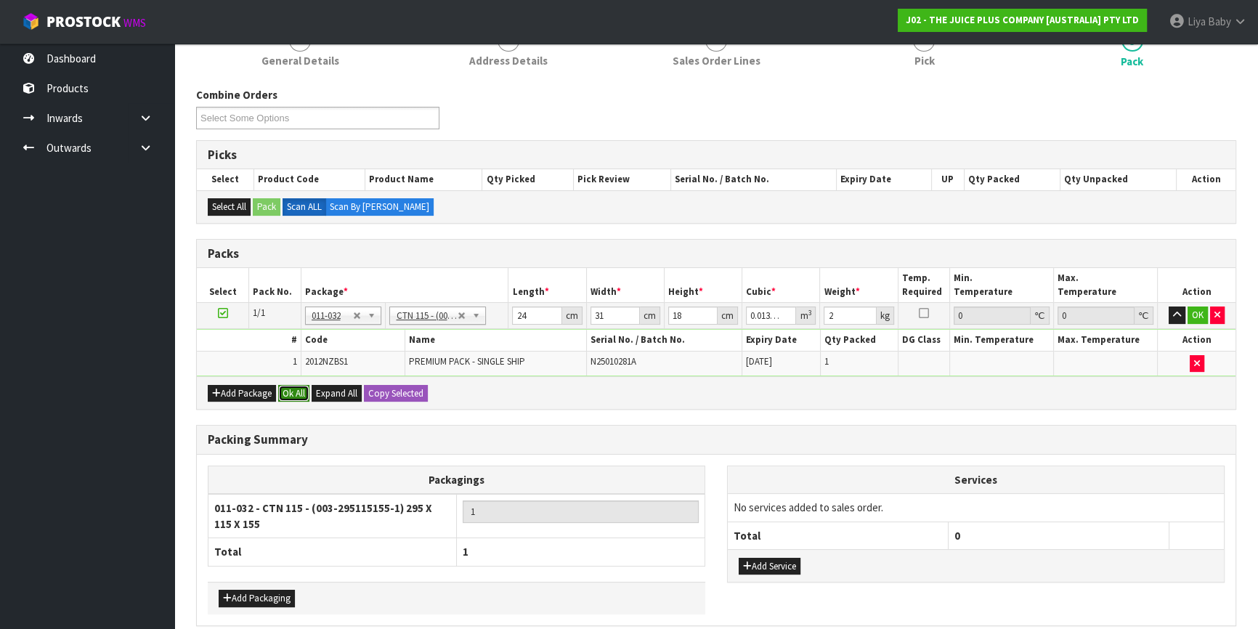
click at [286, 395] on button "Ok All" at bounding box center [293, 393] width 31 height 17
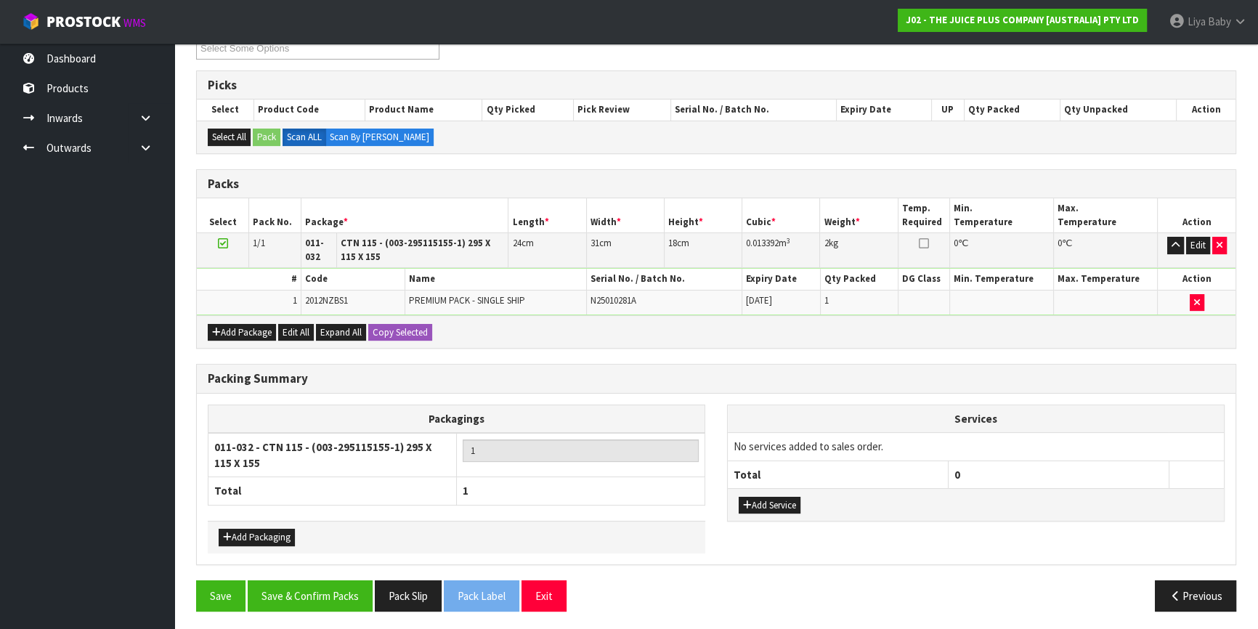
scroll to position [268, 0]
click at [283, 583] on button "Save & Confirm Packs" at bounding box center [310, 595] width 125 height 31
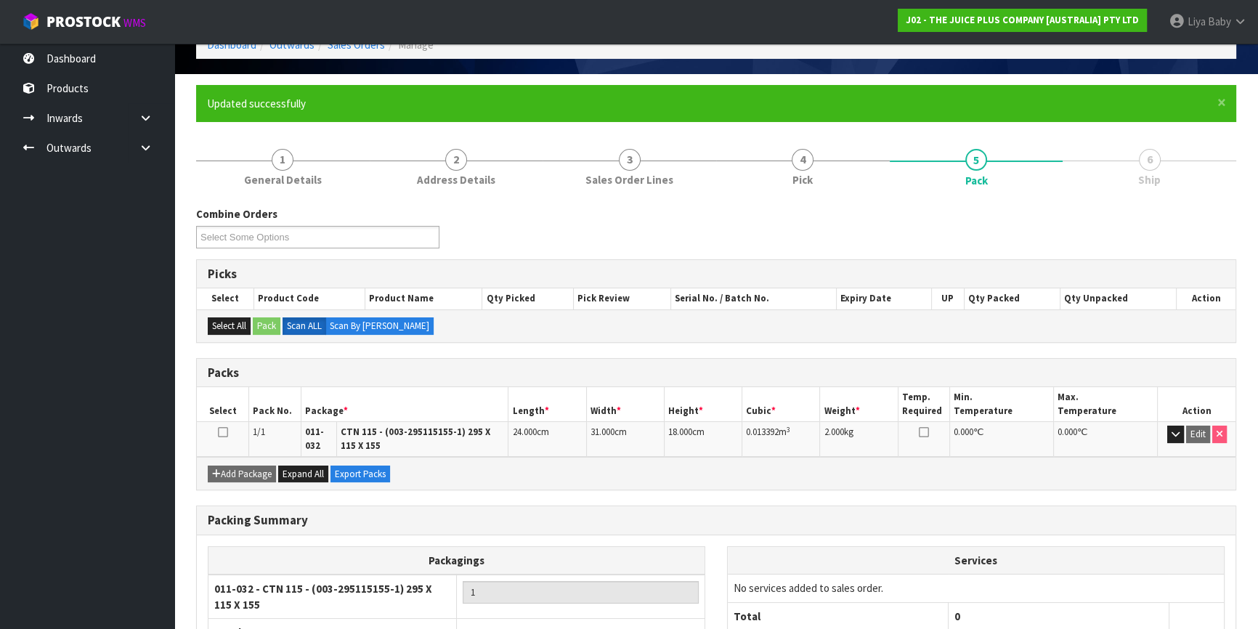
scroll to position [189, 0]
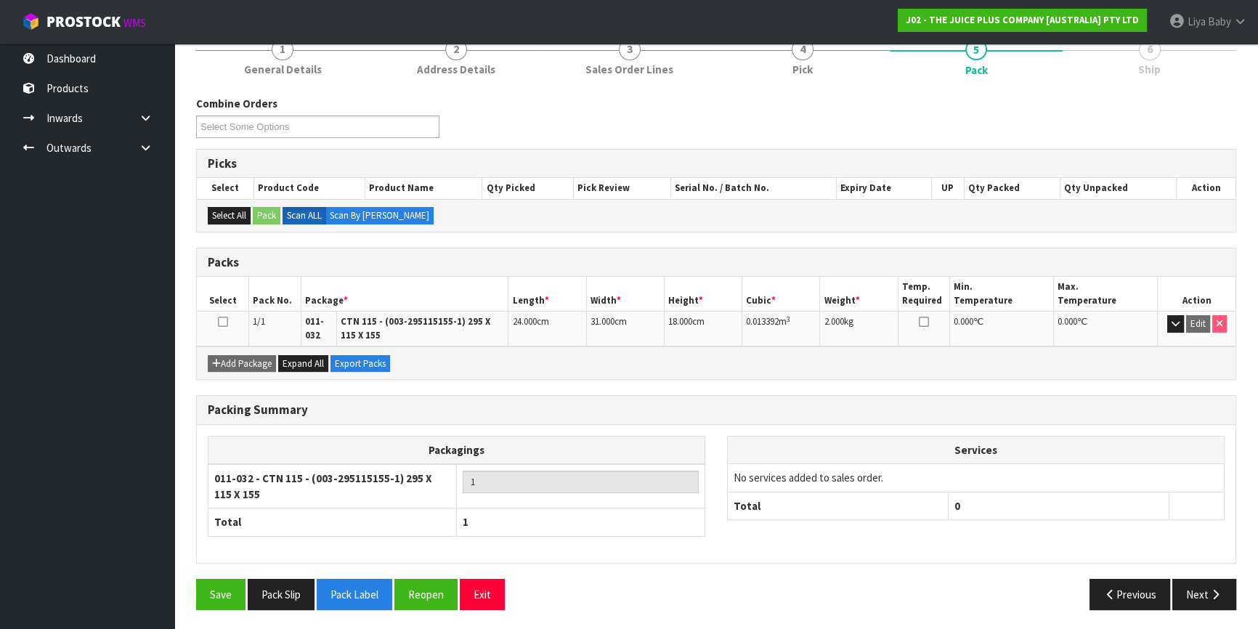
click at [223, 322] on icon at bounding box center [223, 322] width 10 height 1
click at [1202, 598] on button "Next" at bounding box center [1205, 594] width 64 height 31
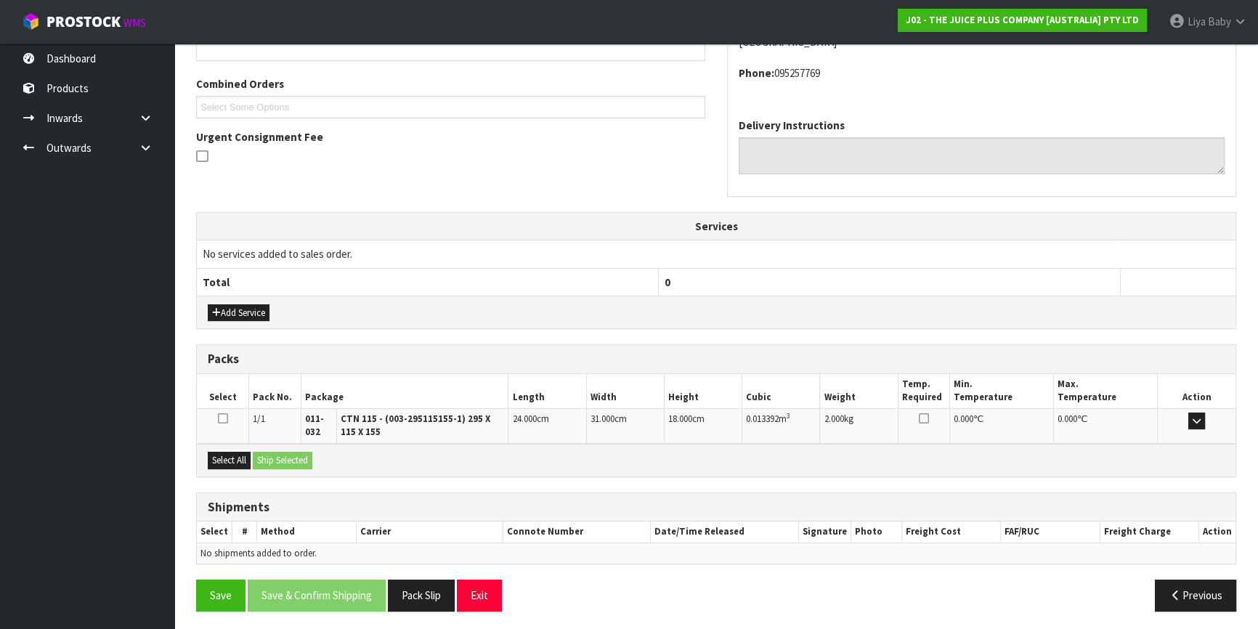
scroll to position [354, 0]
click at [232, 458] on button "Select All" at bounding box center [229, 459] width 43 height 17
click at [291, 457] on button "Ship Selected" at bounding box center [283, 459] width 60 height 17
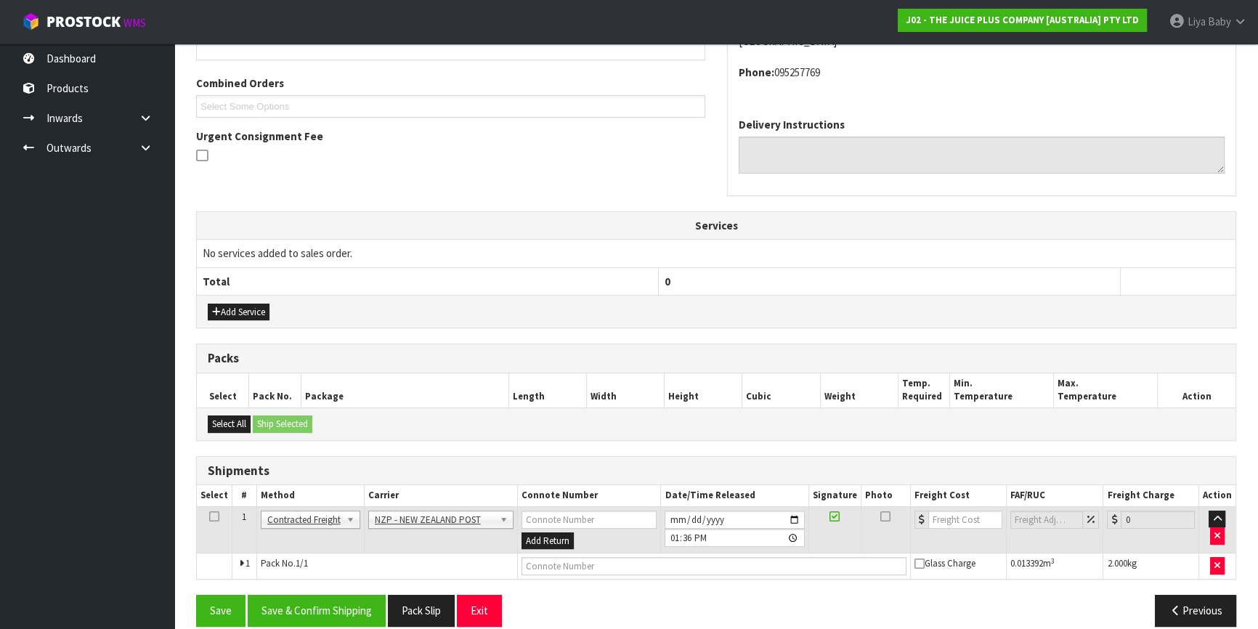
scroll to position [371, 0]
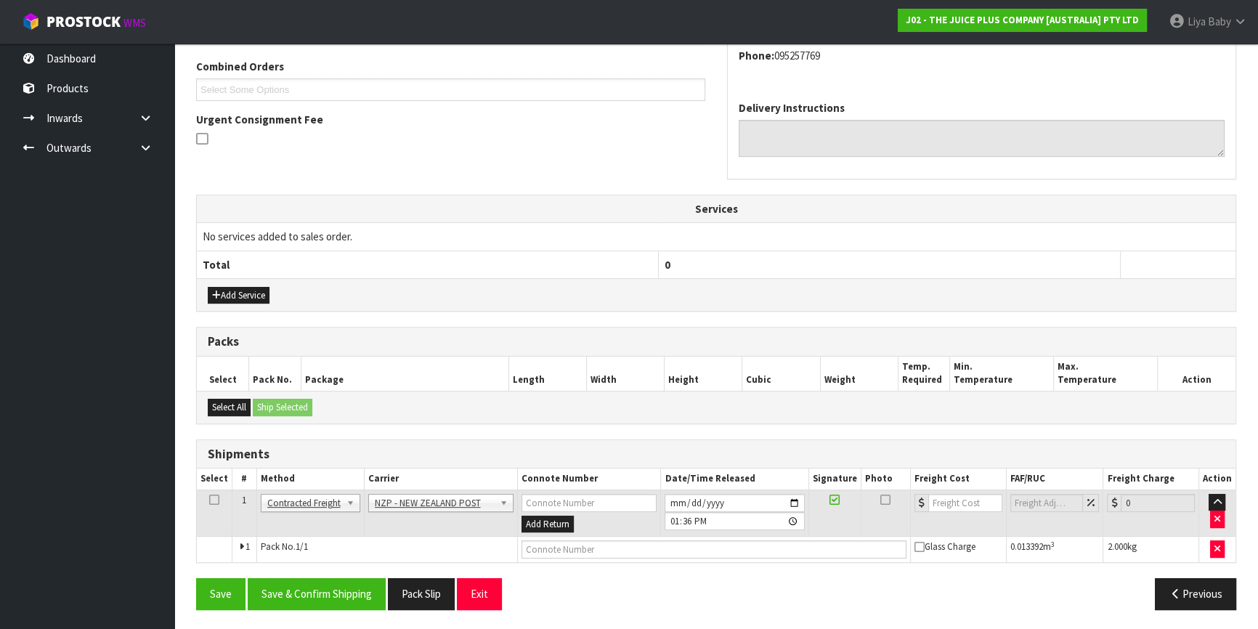
click at [206, 493] on td at bounding box center [215, 513] width 36 height 47
click at [213, 500] on icon at bounding box center [214, 500] width 10 height 1
click at [329, 596] on button "Save & Confirm Shipping" at bounding box center [317, 593] width 138 height 31
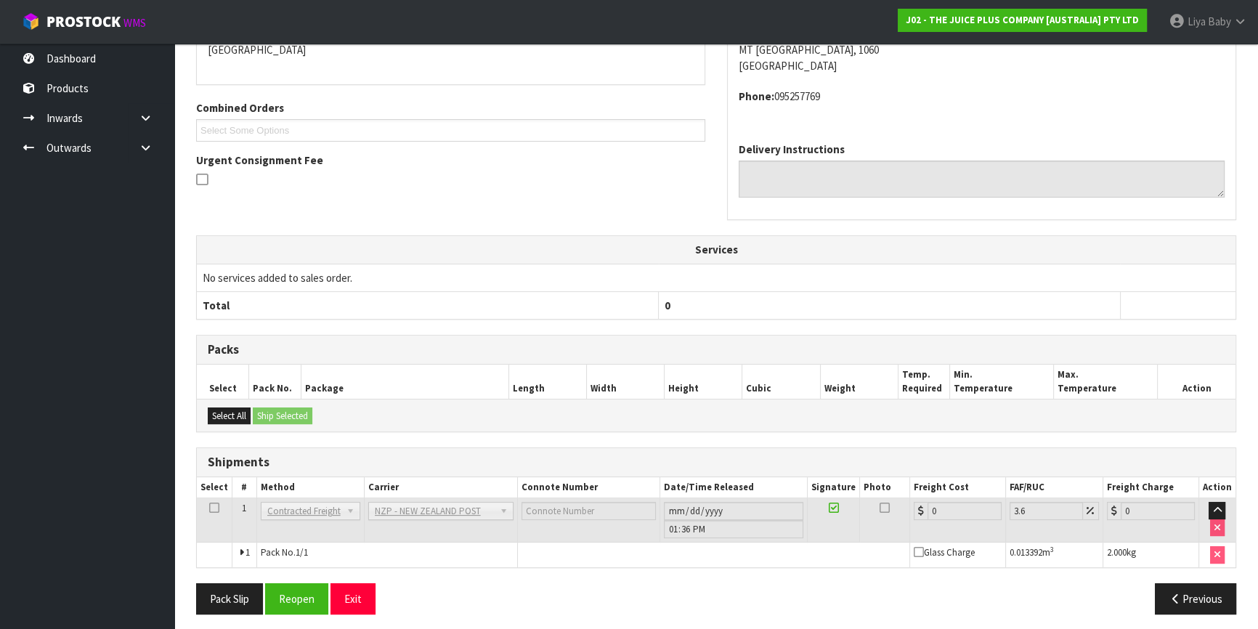
scroll to position [349, 0]
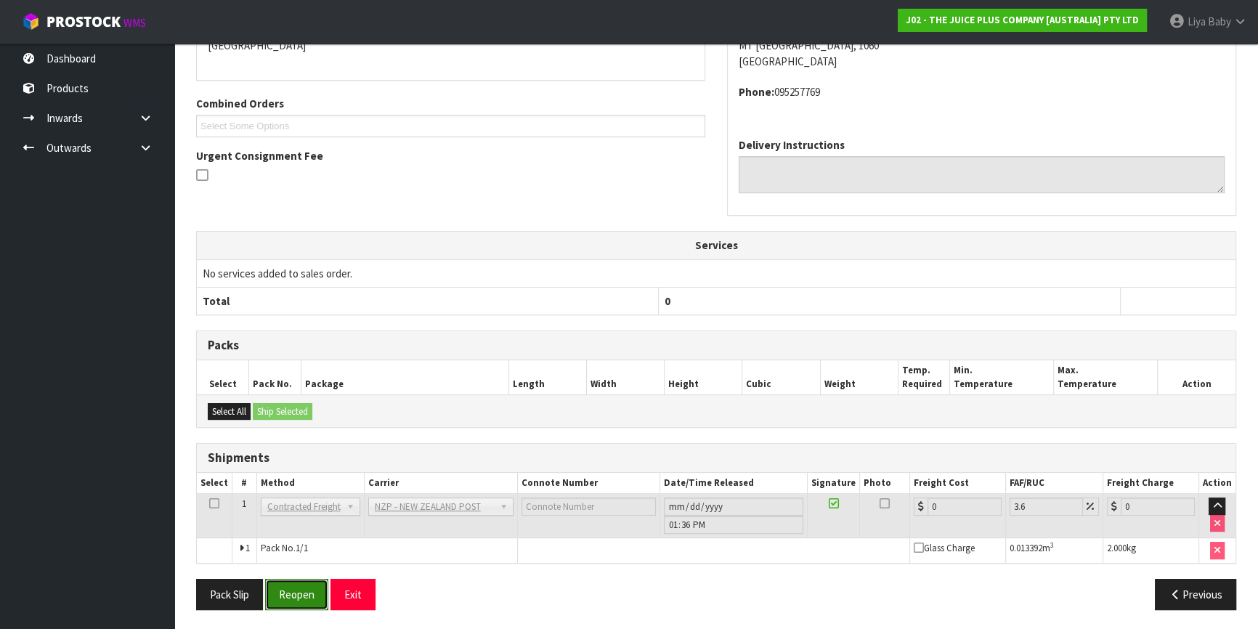
click at [305, 590] on button "Reopen" at bounding box center [296, 594] width 63 height 31
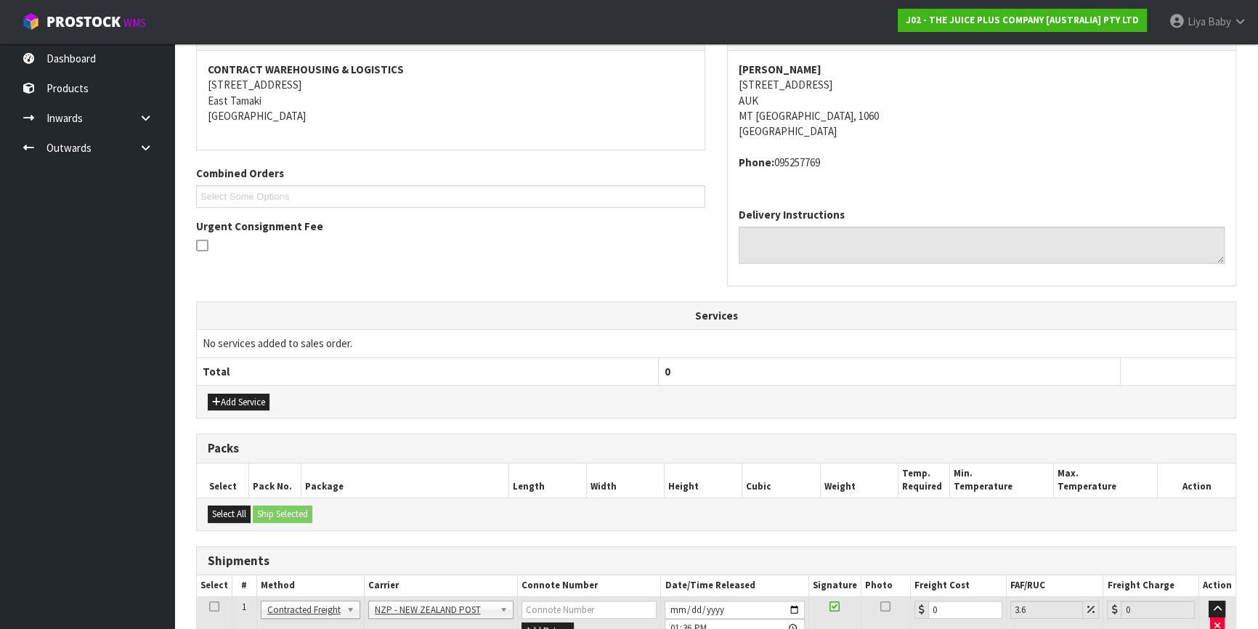
scroll to position [384, 0]
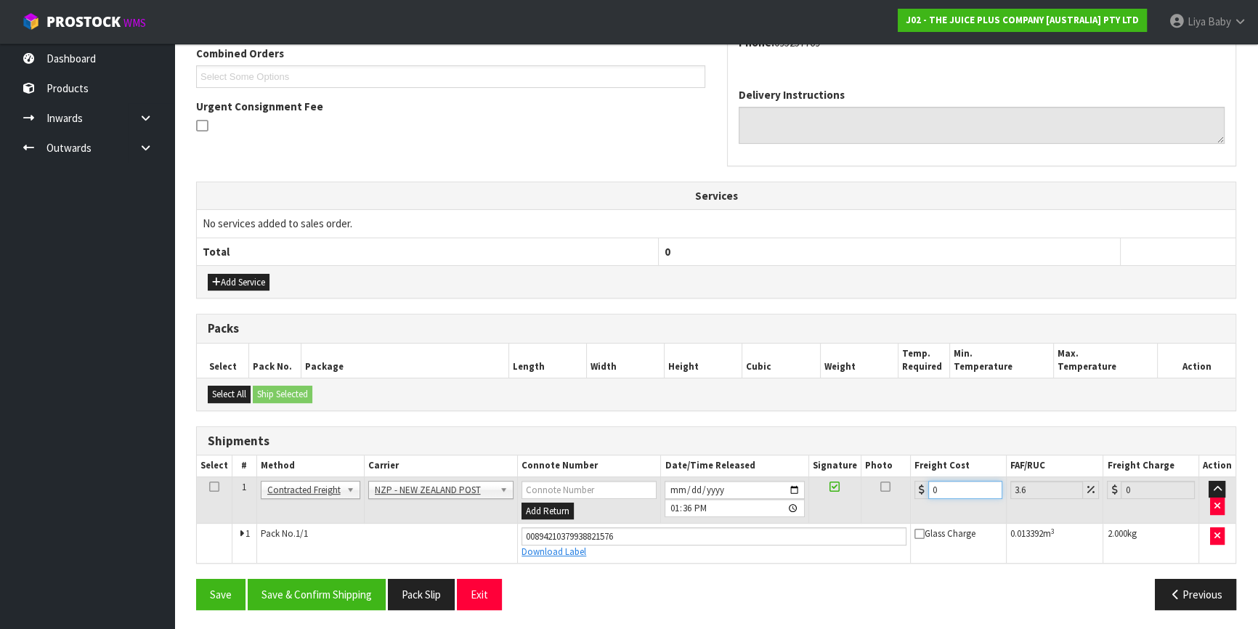
click at [962, 490] on input "0" at bounding box center [966, 490] width 74 height 18
type input "4"
type input "4.14"
type input "4.3"
type input "4.45"
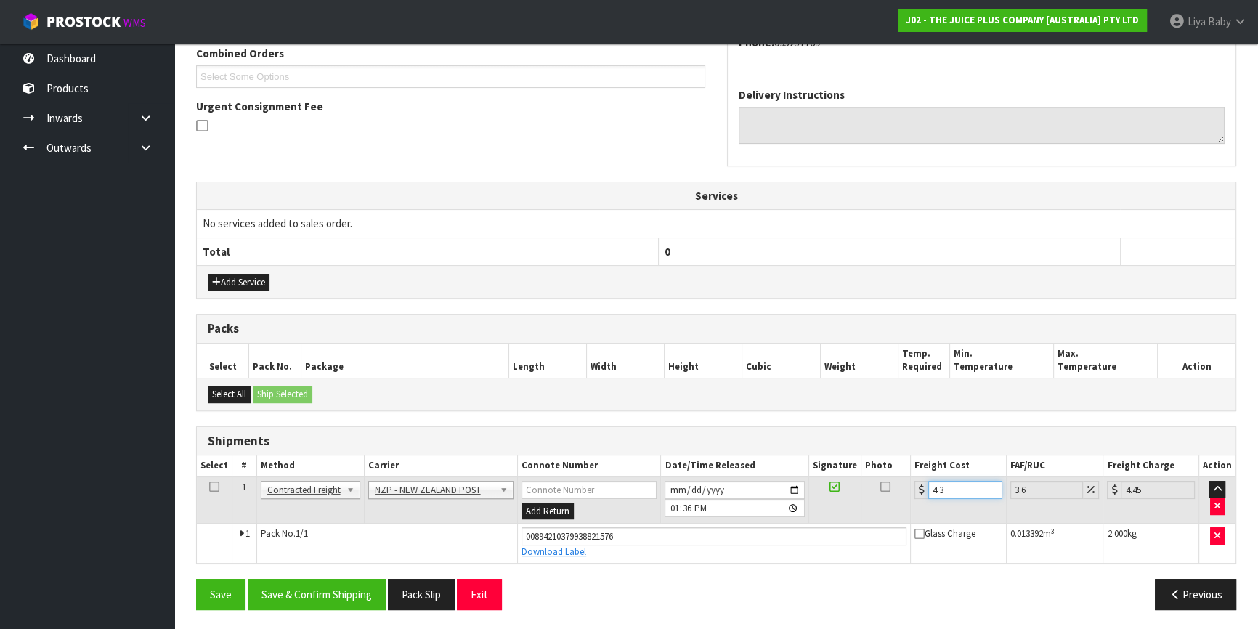
type input "4.33"
type input "4.49"
type input "4.33"
click at [207, 488] on td at bounding box center [215, 500] width 36 height 47
click at [211, 487] on icon at bounding box center [214, 487] width 10 height 1
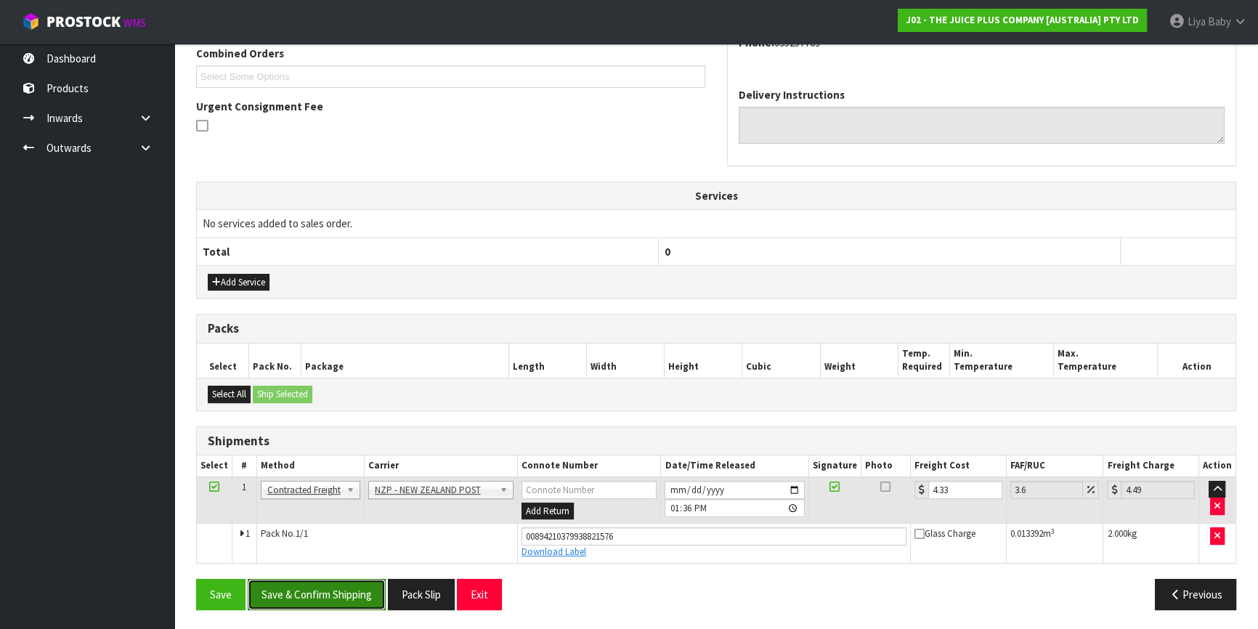
click at [326, 597] on button "Save & Confirm Shipping" at bounding box center [317, 594] width 138 height 31
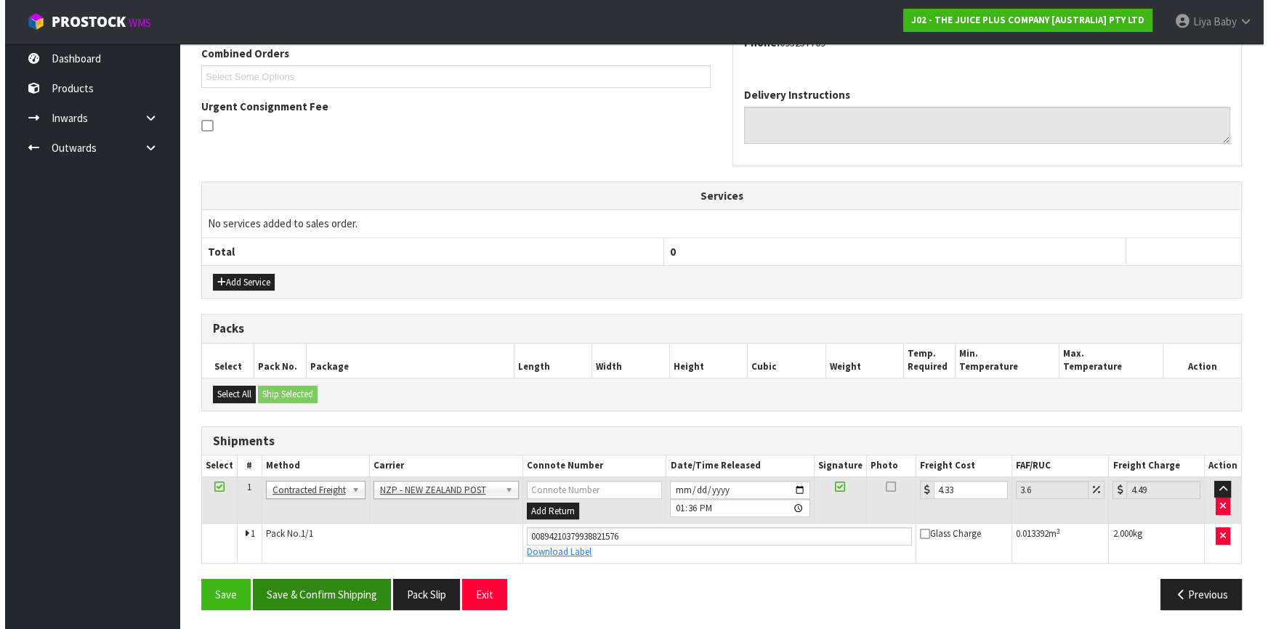
scroll to position [0, 0]
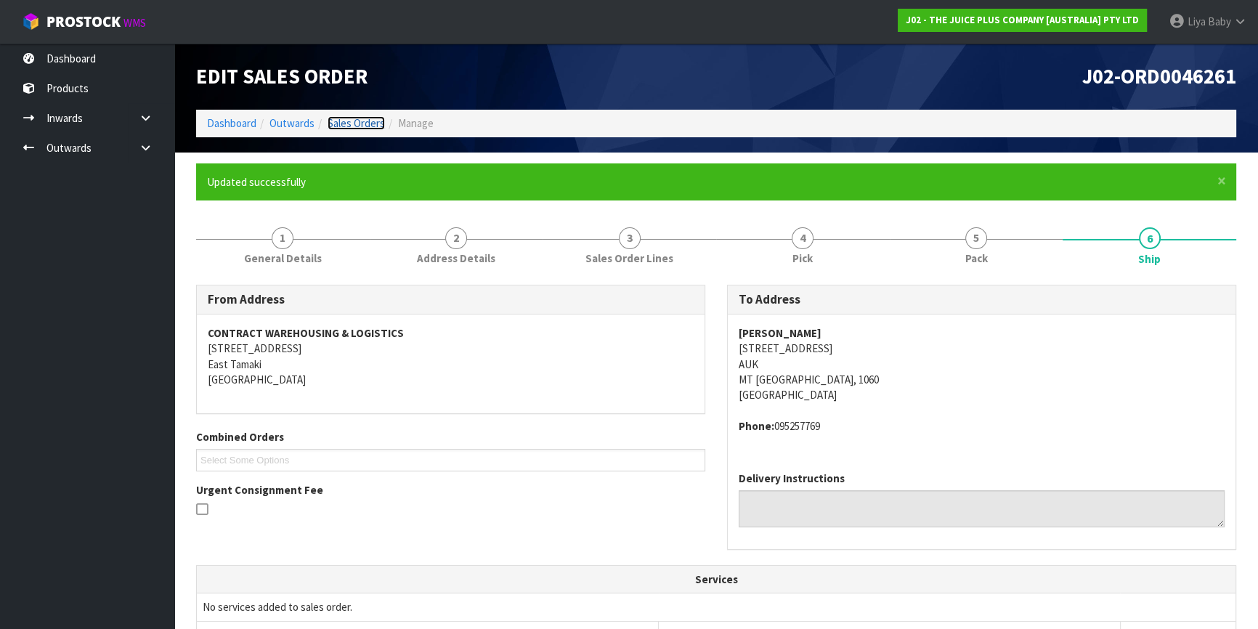
click at [355, 123] on link "Sales Orders" at bounding box center [356, 123] width 57 height 14
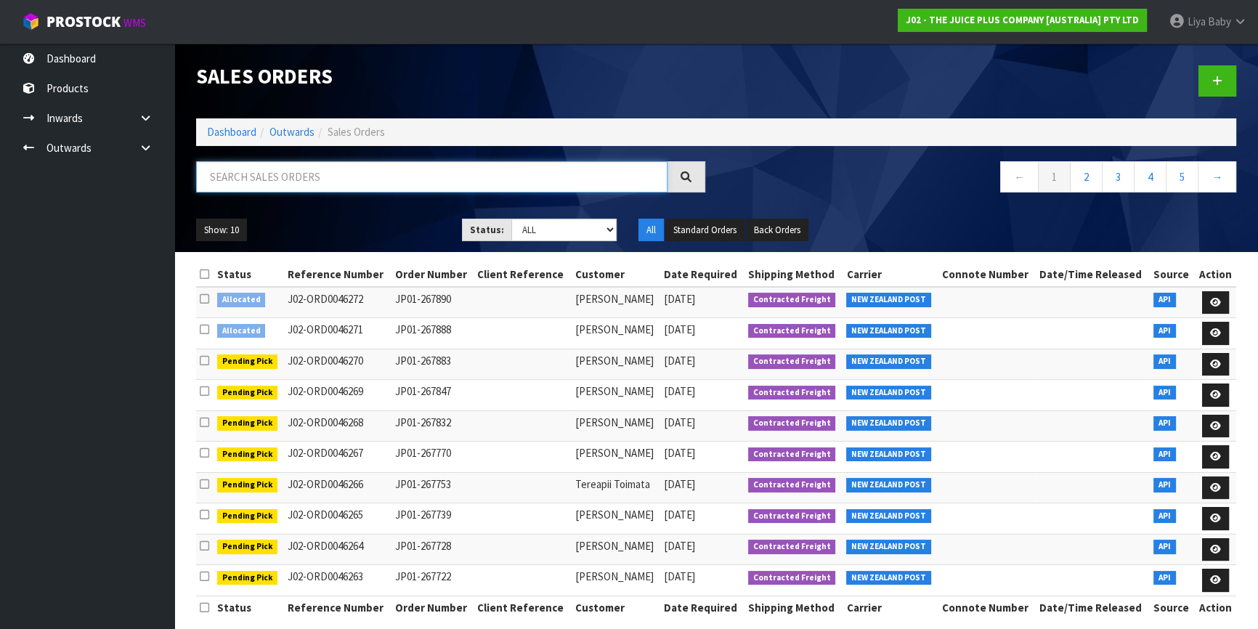
click at [392, 169] on input "text" at bounding box center [432, 176] width 472 height 31
type input "JOB-0407429"
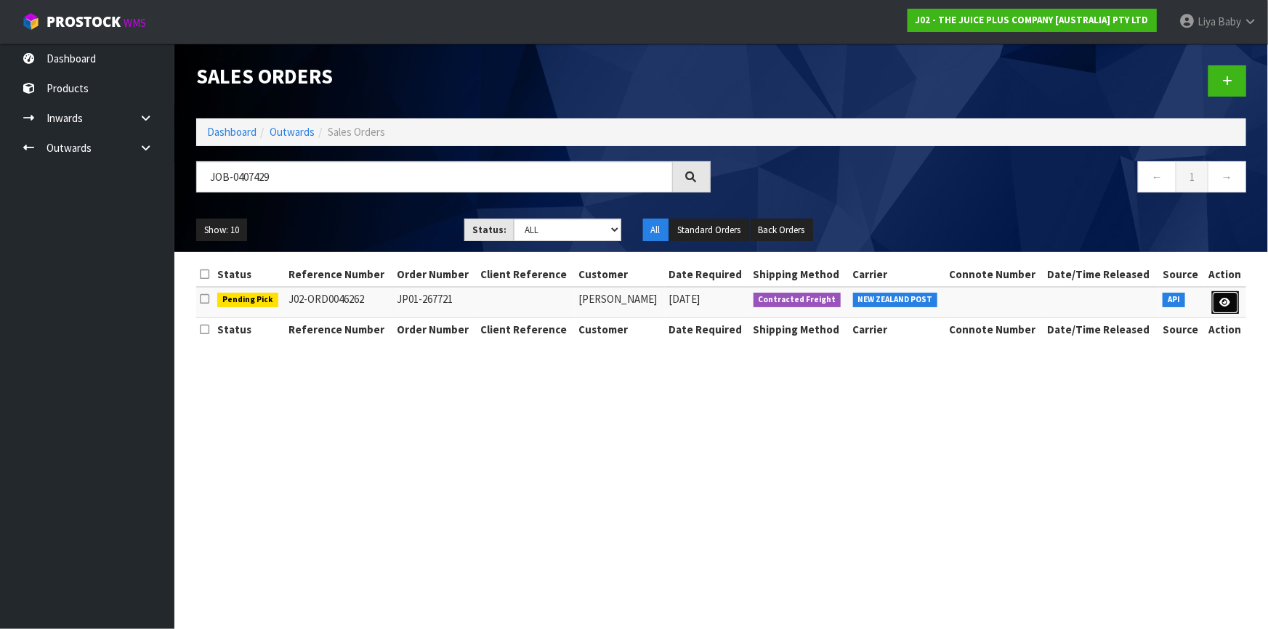
click at [1235, 297] on link at bounding box center [1225, 302] width 27 height 23
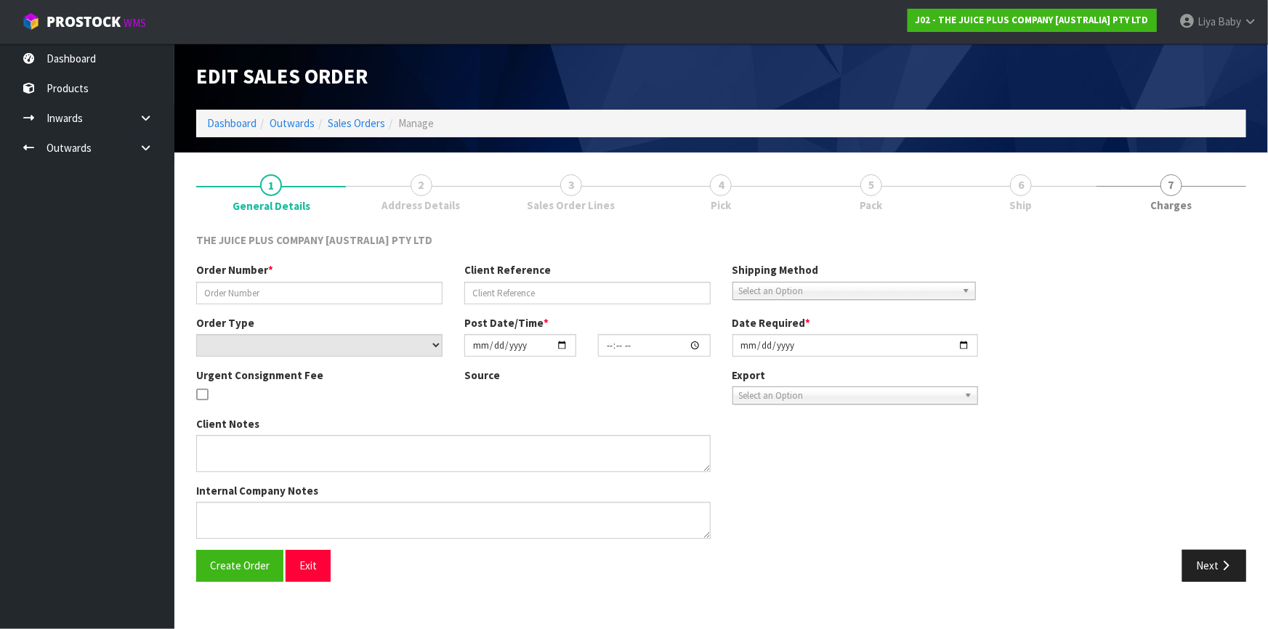
type input "JP01-267721"
select select "number:0"
type input "[DATE]"
type input "17:28:35.000"
type input "[DATE]"
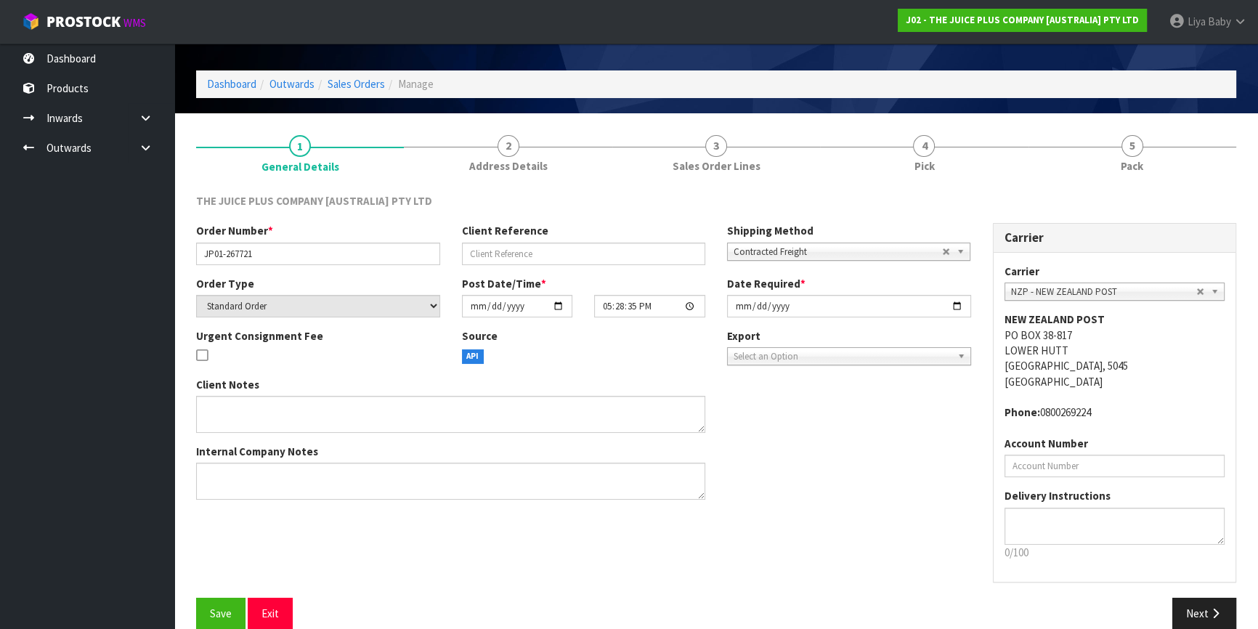
scroll to position [60, 0]
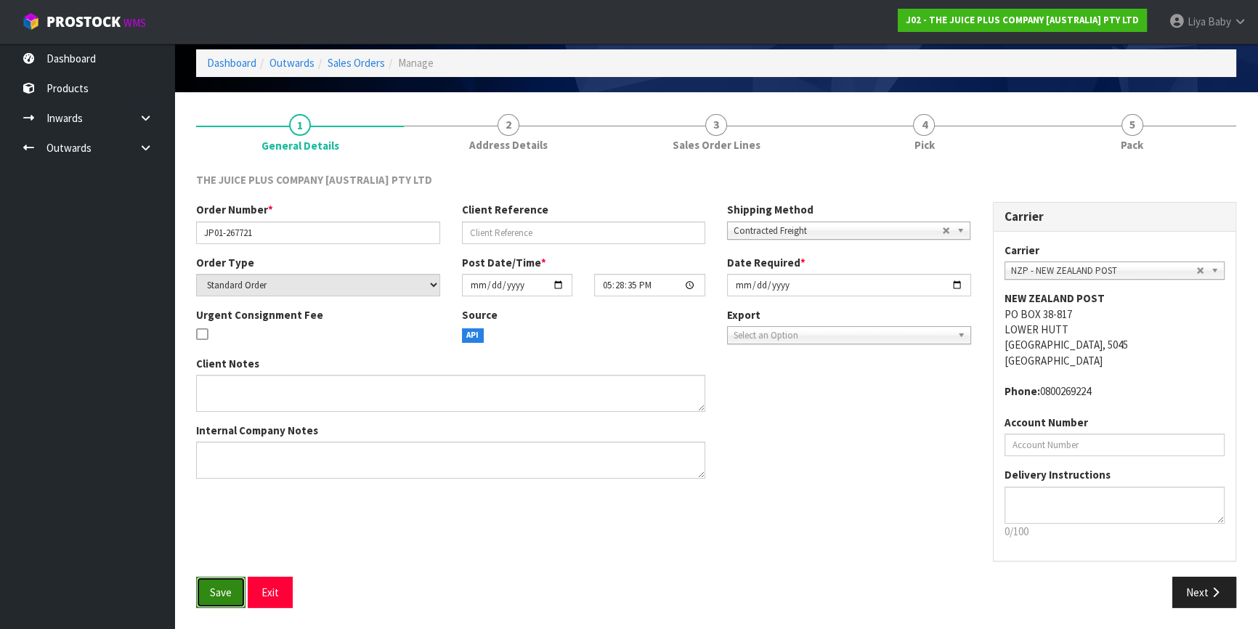
click at [224, 589] on span "Save" at bounding box center [221, 593] width 22 height 14
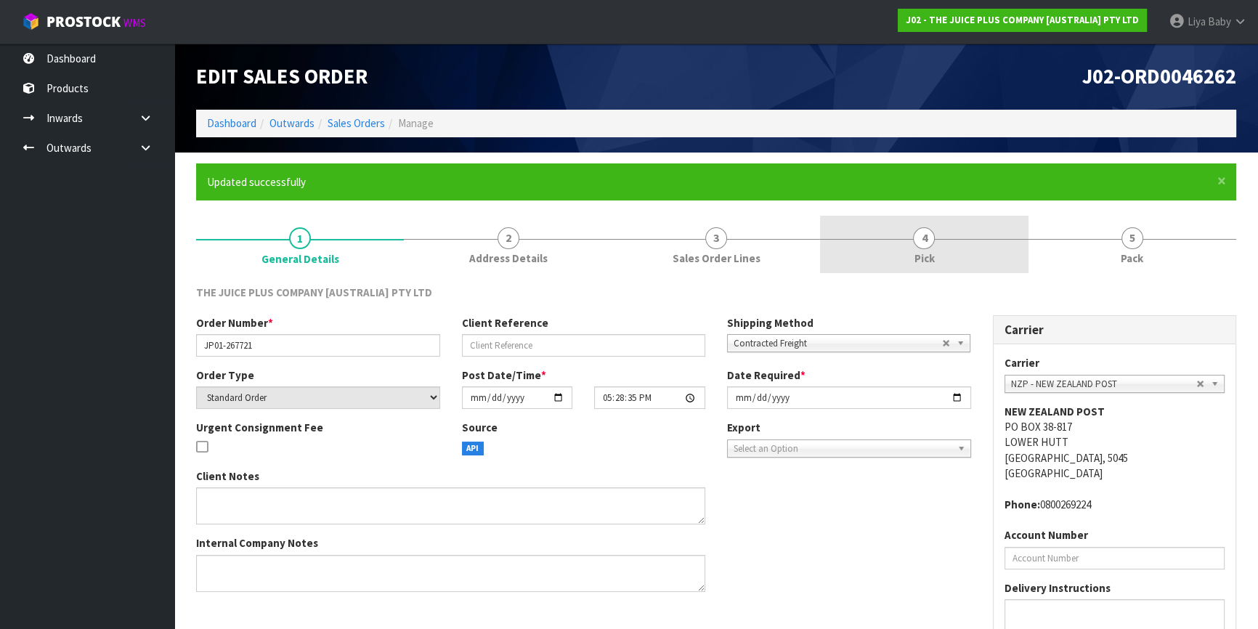
click at [925, 254] on span "Pick" at bounding box center [924, 258] width 20 height 15
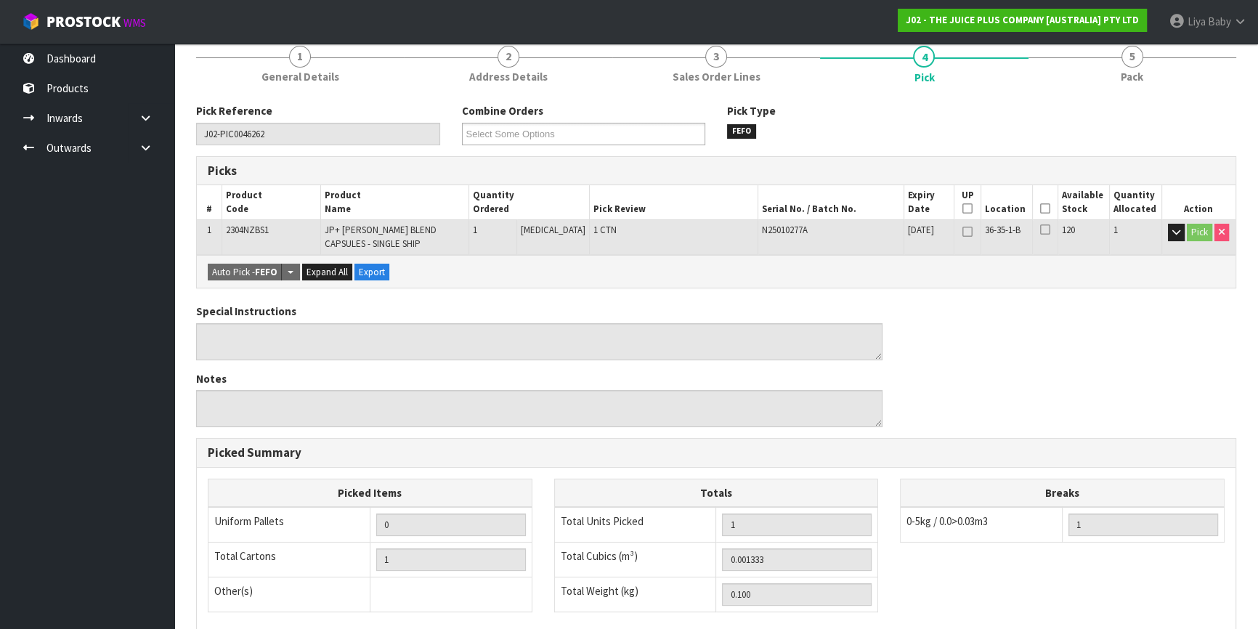
scroll to position [198, 0]
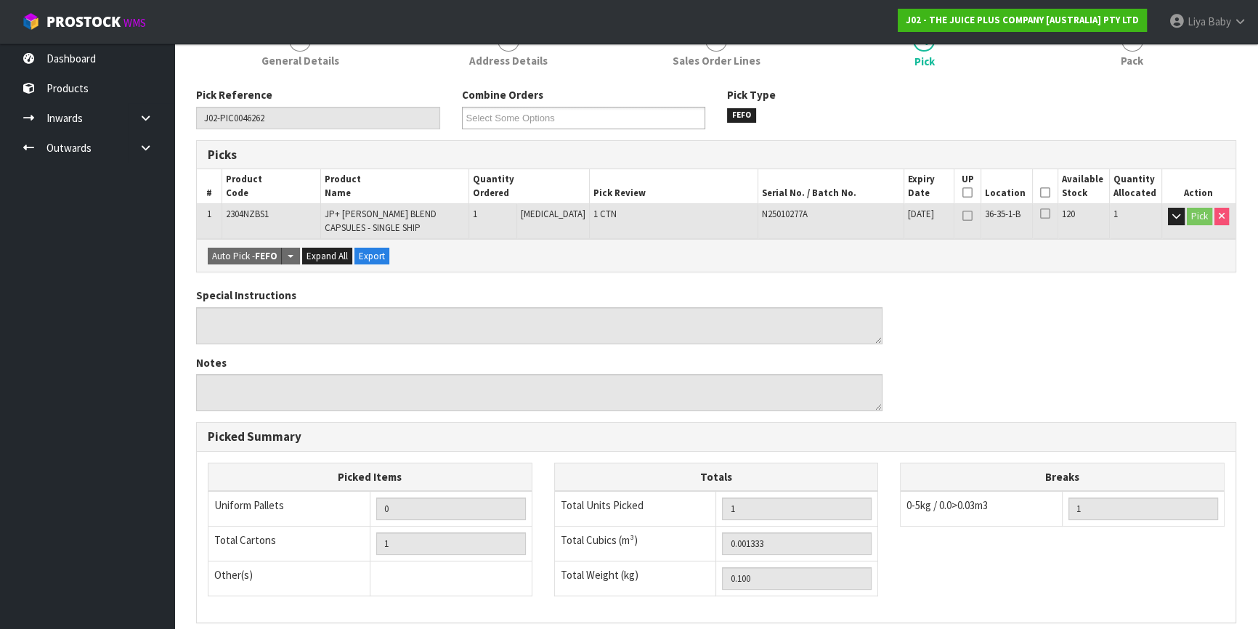
click at [1042, 193] on icon at bounding box center [1045, 193] width 10 height 1
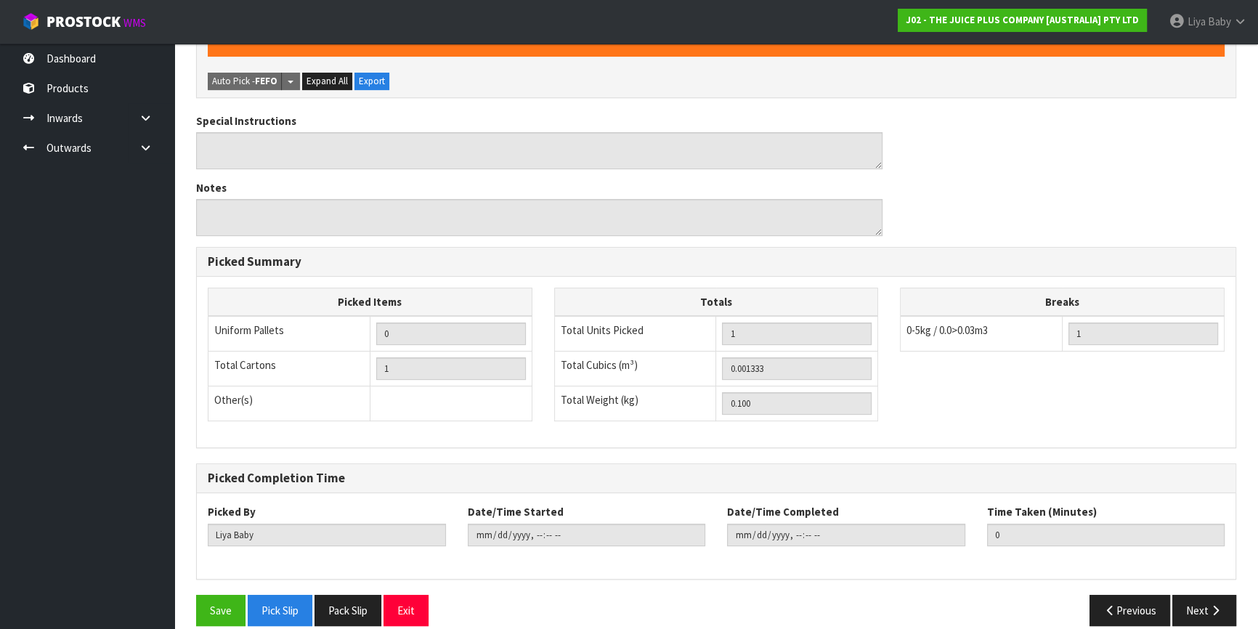
scroll to position [441, 0]
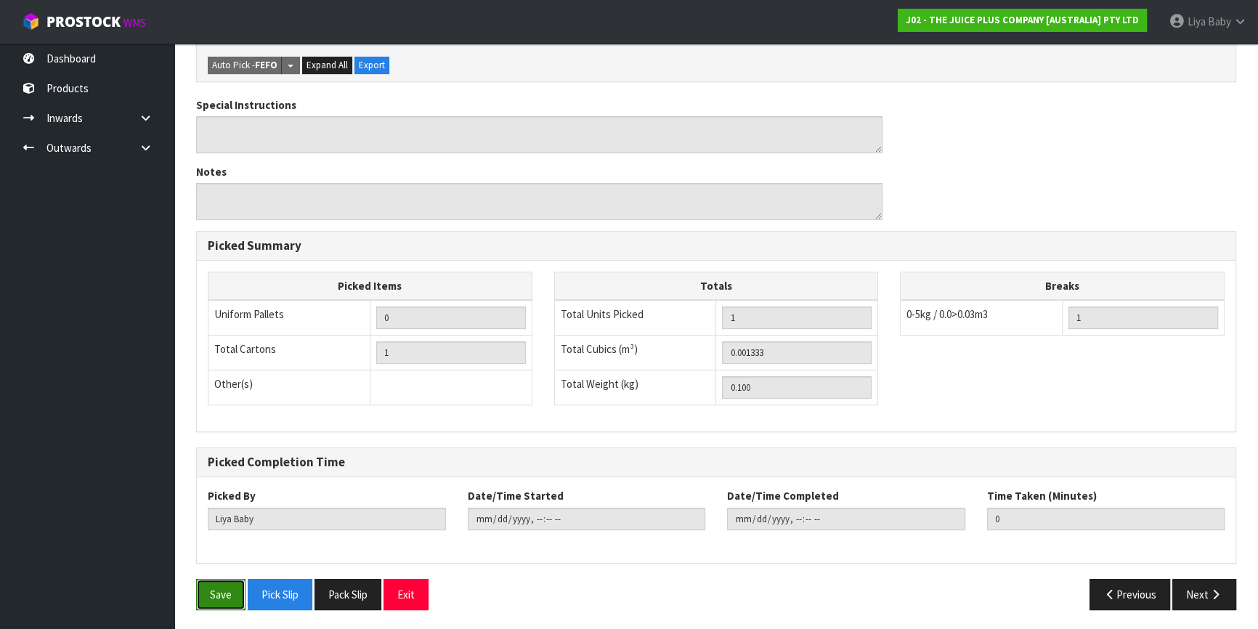
click at [225, 607] on button "Save" at bounding box center [220, 594] width 49 height 31
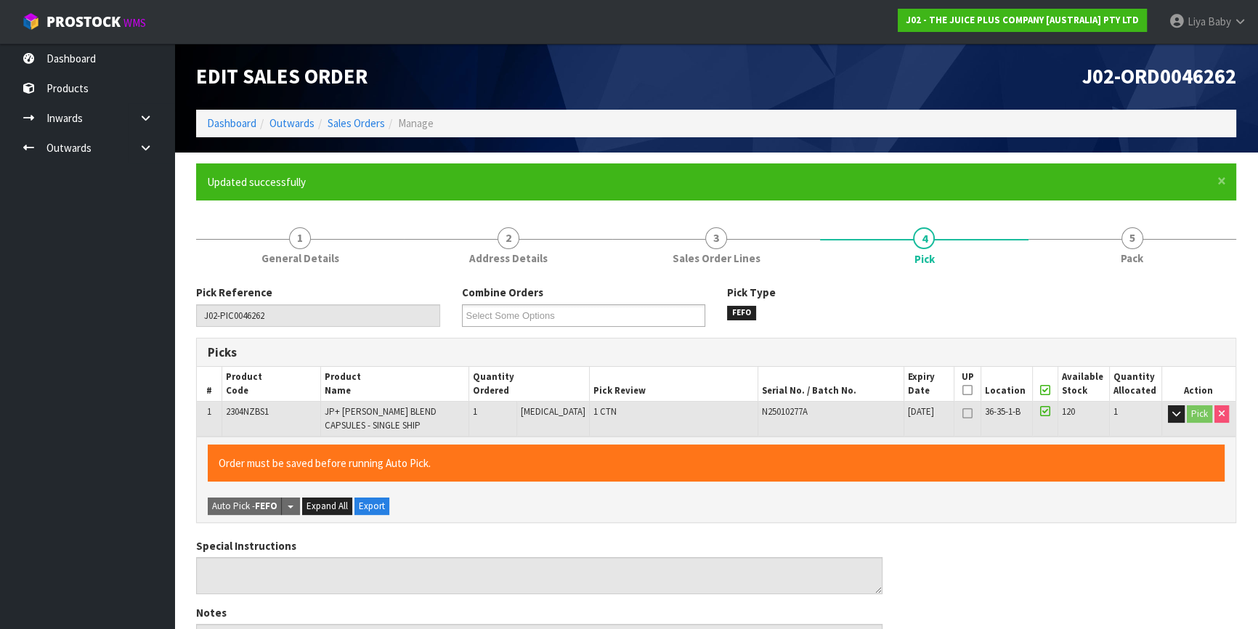
type input "[DATE]T13:40:21"
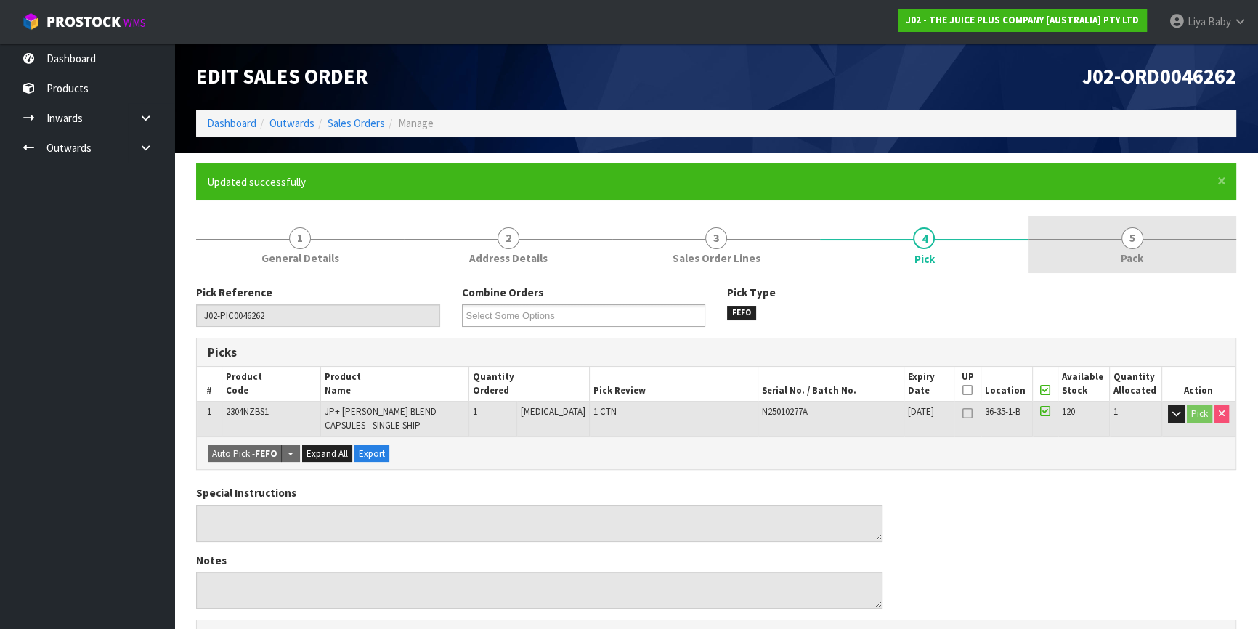
click at [1147, 251] on link "5 Pack" at bounding box center [1133, 244] width 208 height 57
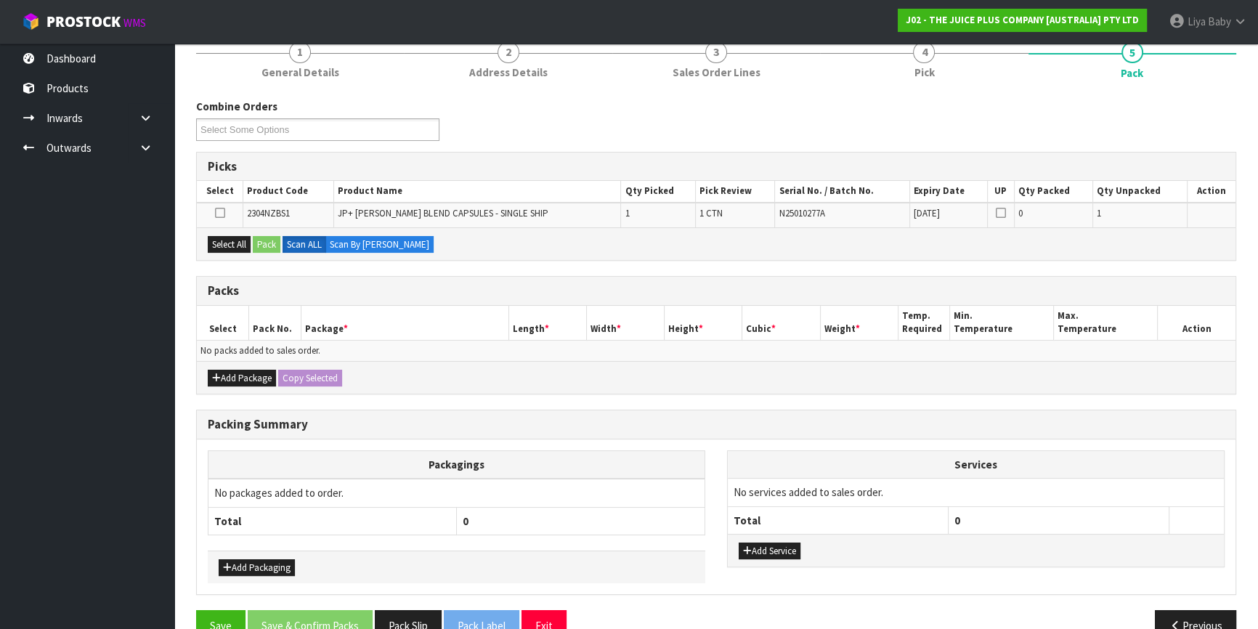
scroll to position [198, 0]
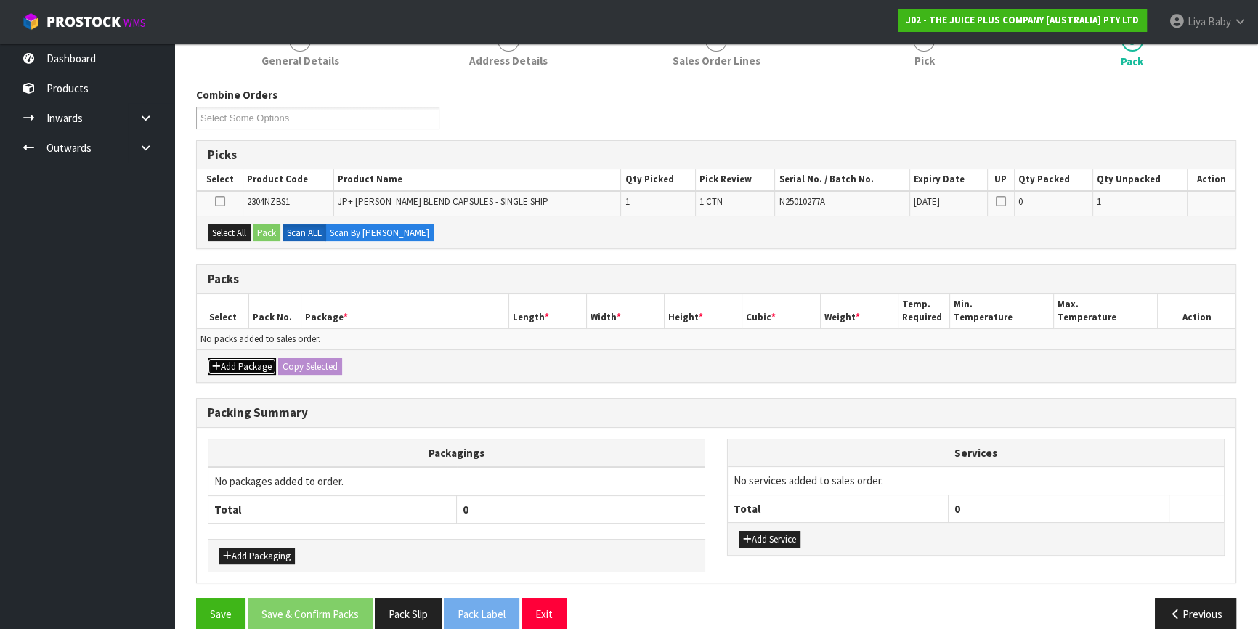
click at [227, 367] on button "Add Package" at bounding box center [242, 366] width 68 height 17
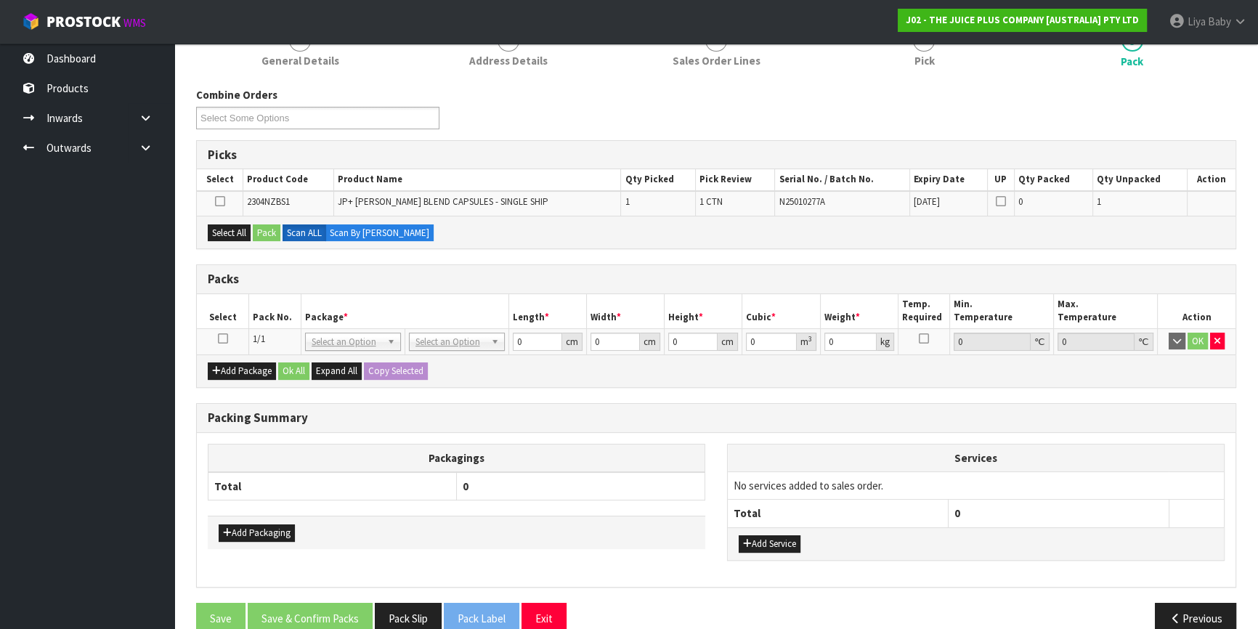
click at [221, 339] on icon at bounding box center [223, 339] width 10 height 1
click at [218, 227] on button "Select All" at bounding box center [229, 233] width 43 height 17
click at [272, 230] on button "Pack" at bounding box center [267, 233] width 28 height 17
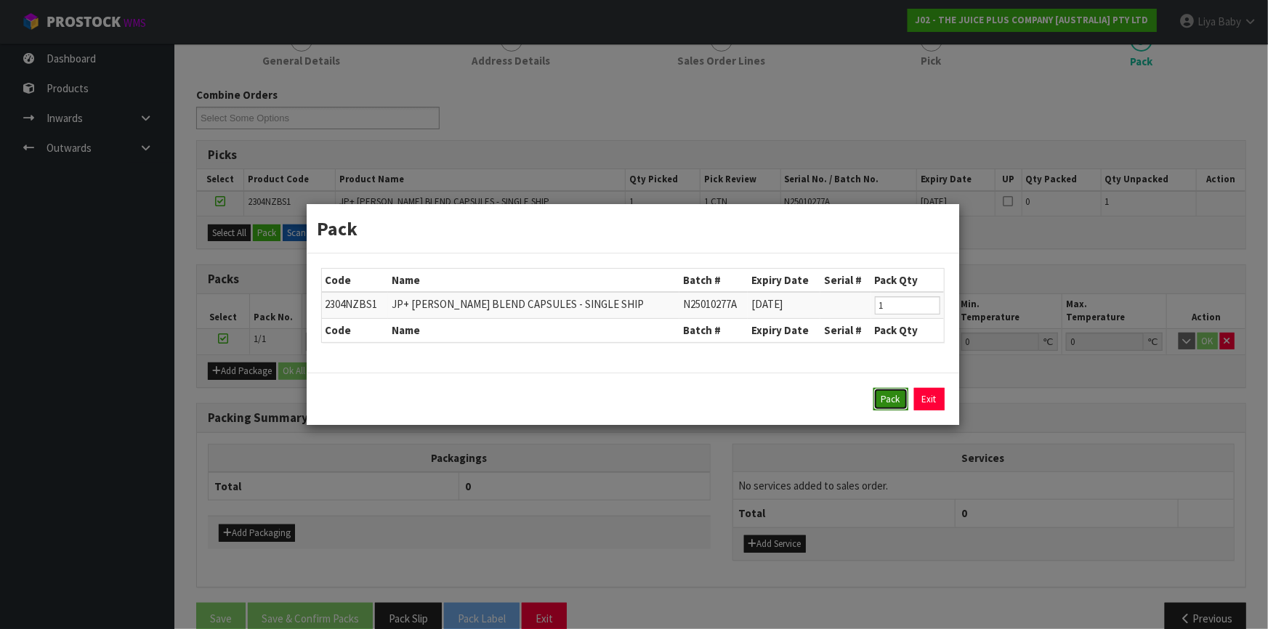
click at [873, 397] on button "Pack" at bounding box center [890, 399] width 35 height 23
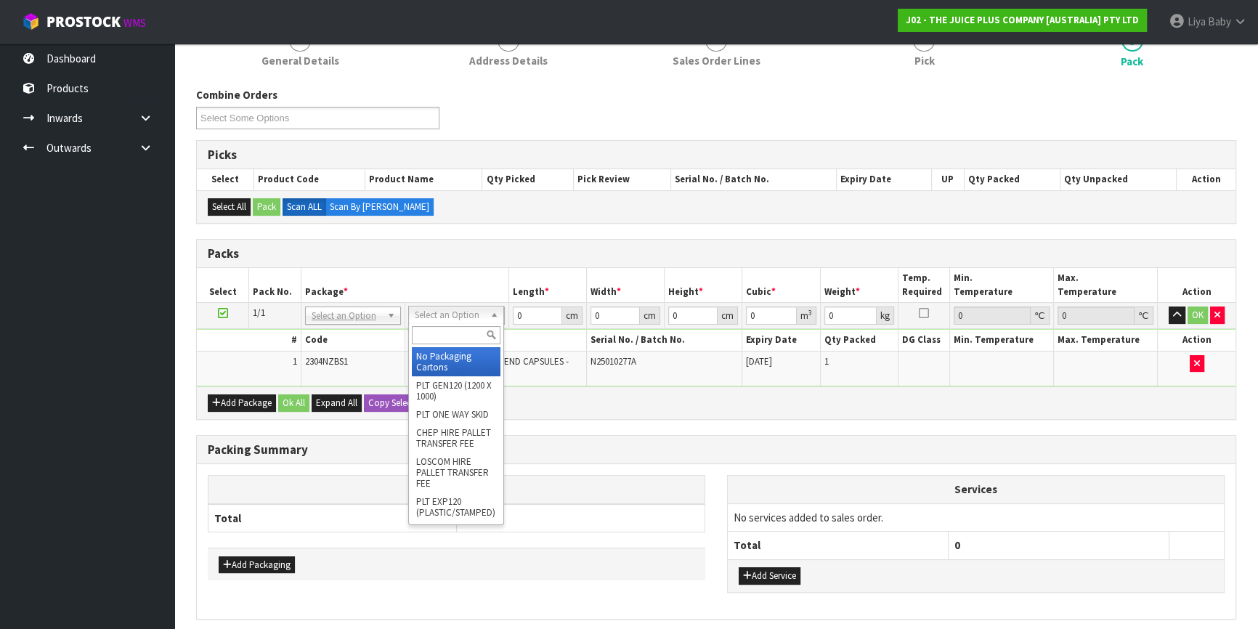
click at [443, 338] on input "text" at bounding box center [456, 335] width 89 height 18
type input "3"
type input "C"
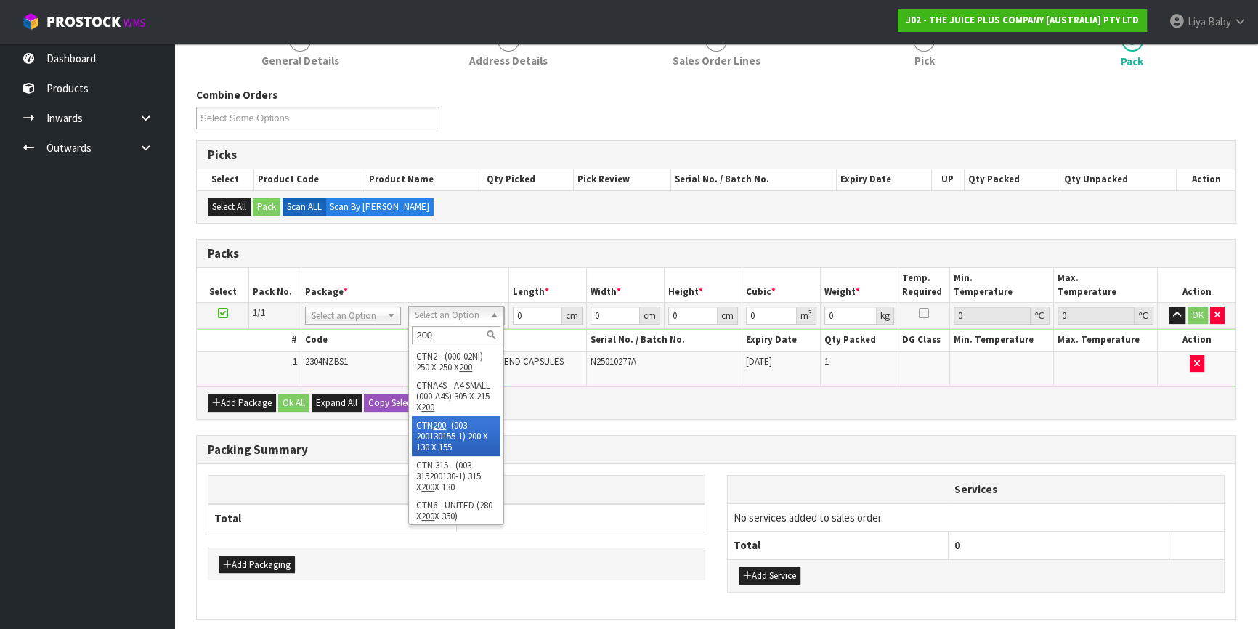
type input "200"
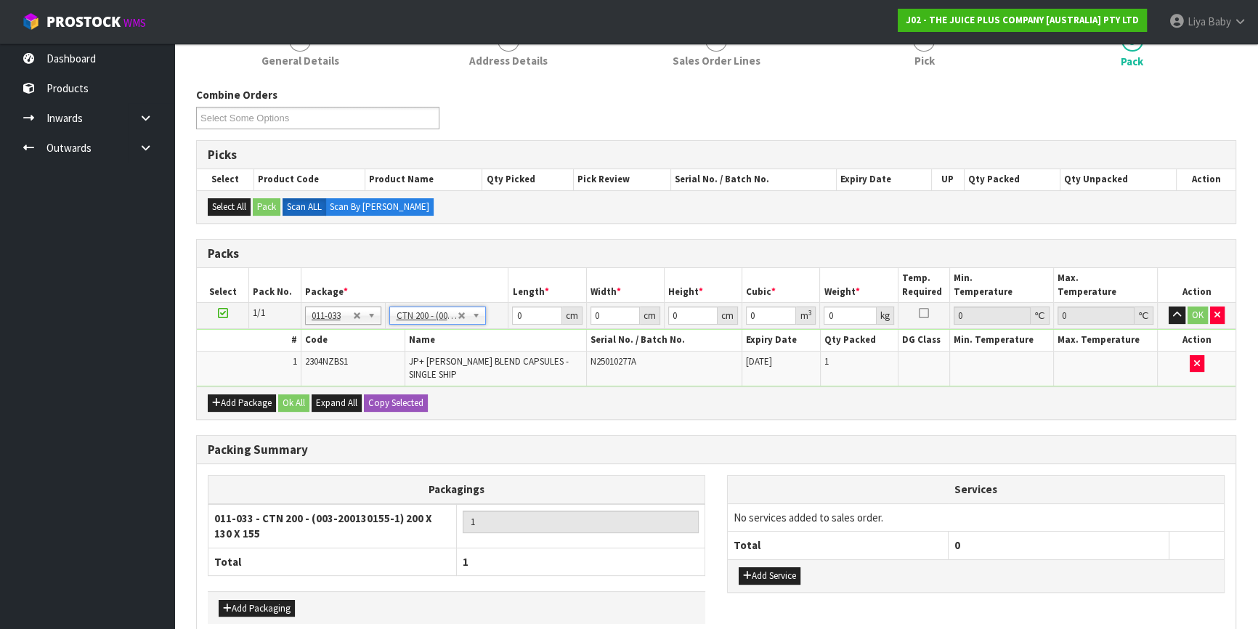
type input "20"
type input "13"
type input "15.5"
type input "0.00403"
type input "0.3"
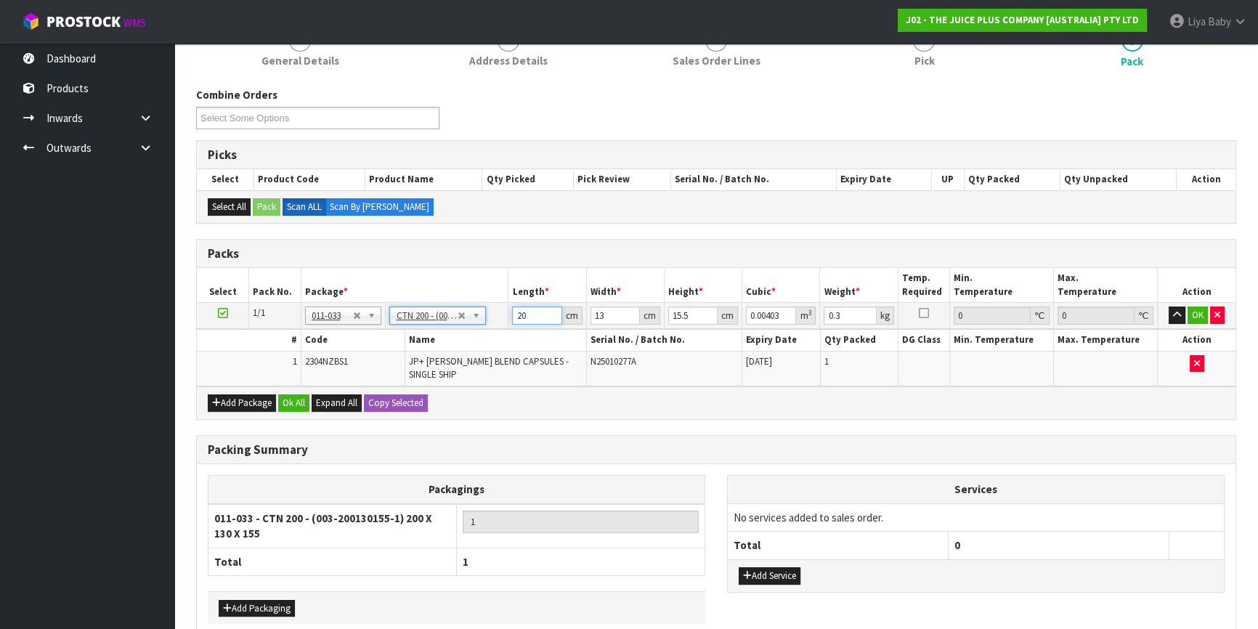
click at [529, 315] on input "20" at bounding box center [536, 316] width 49 height 18
type input "2"
type input "0.000403"
type input "0"
type input "1"
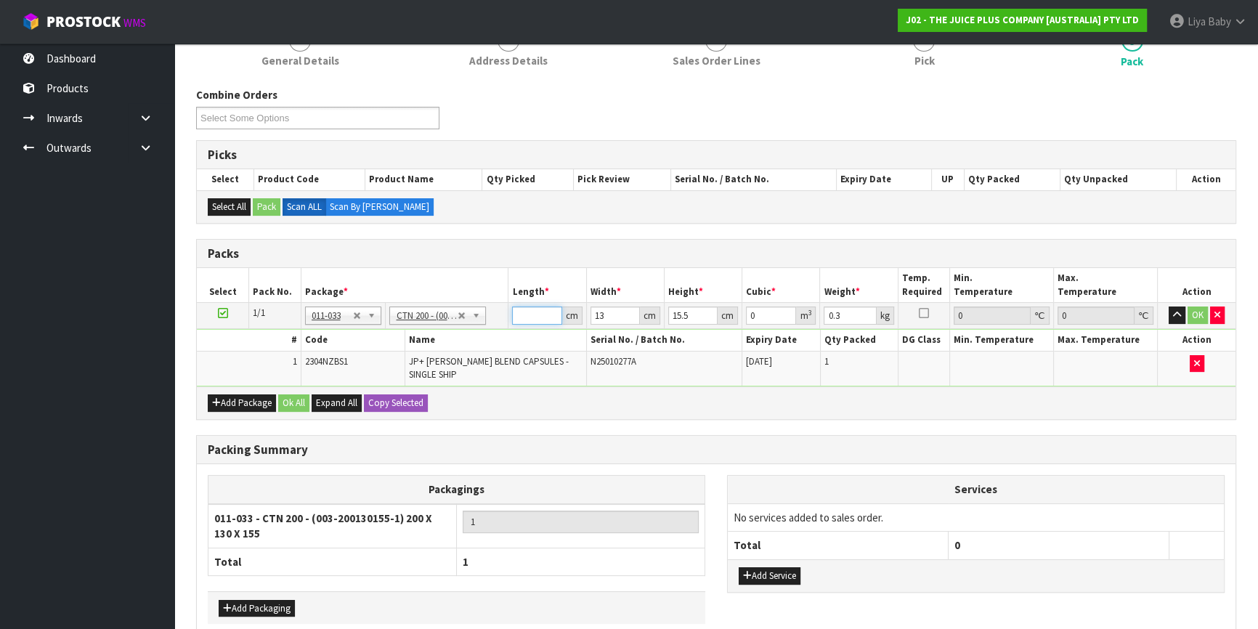
type input "0.000202"
type input "15"
type input "0.003023"
type input "15"
click at [607, 312] on input "13" at bounding box center [615, 316] width 49 height 18
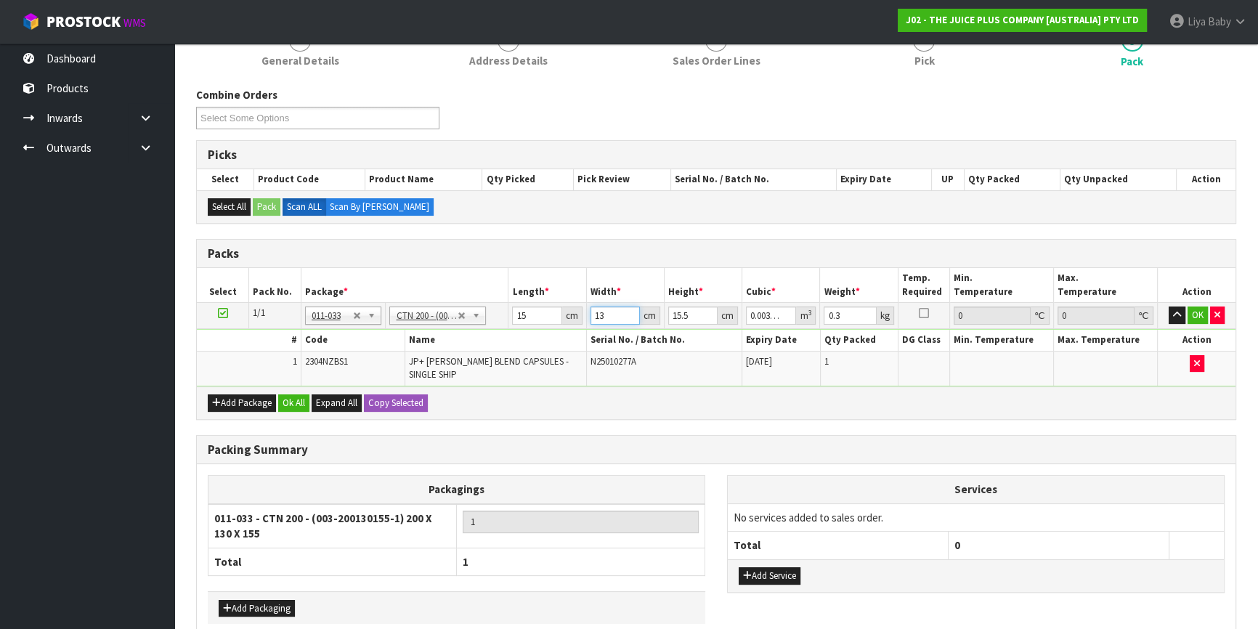
type input "1"
type input "0.000233"
type input "0"
type input "2"
type input "0.000465"
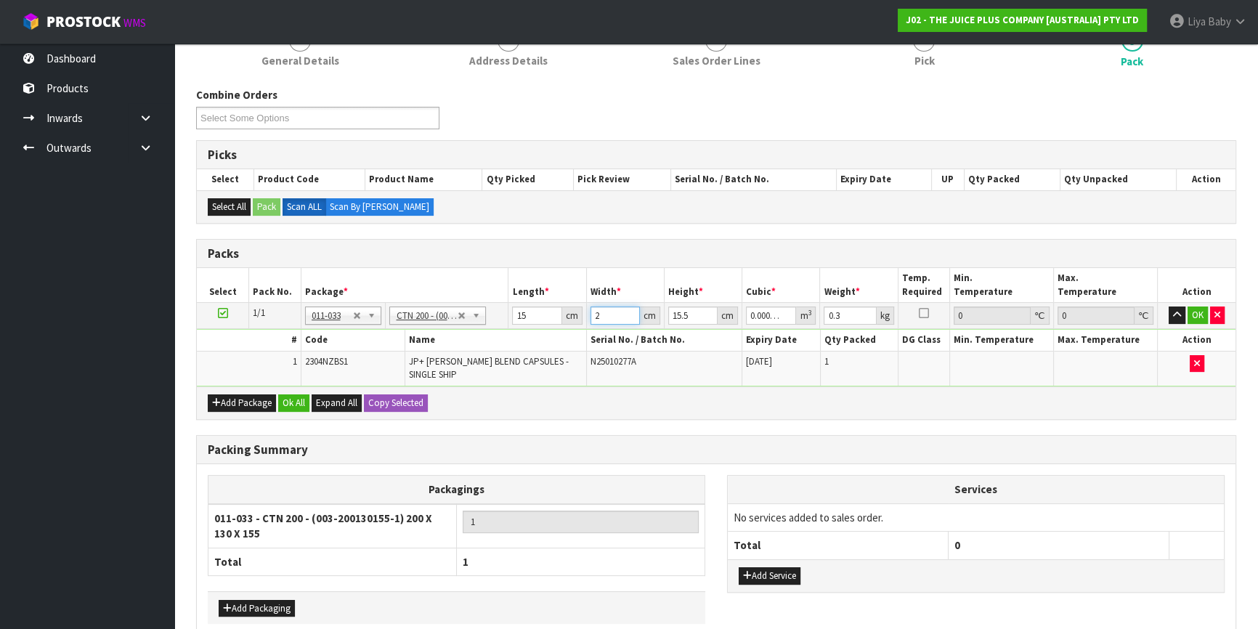
type input "21"
type input "0.004882"
type input "21"
click at [686, 309] on input "15.5" at bounding box center [692, 316] width 49 height 18
click at [695, 311] on input "15.5" at bounding box center [692, 316] width 49 height 18
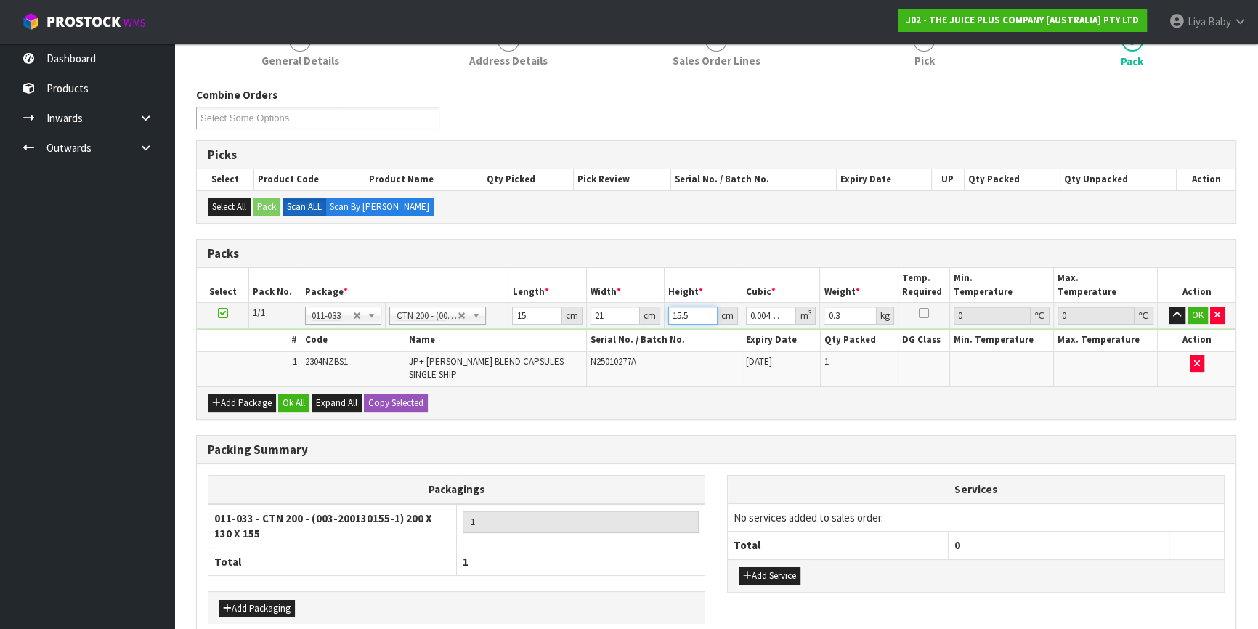
type input "15"
type input "0.004725"
type input "1"
type input "0.000315"
type input "0"
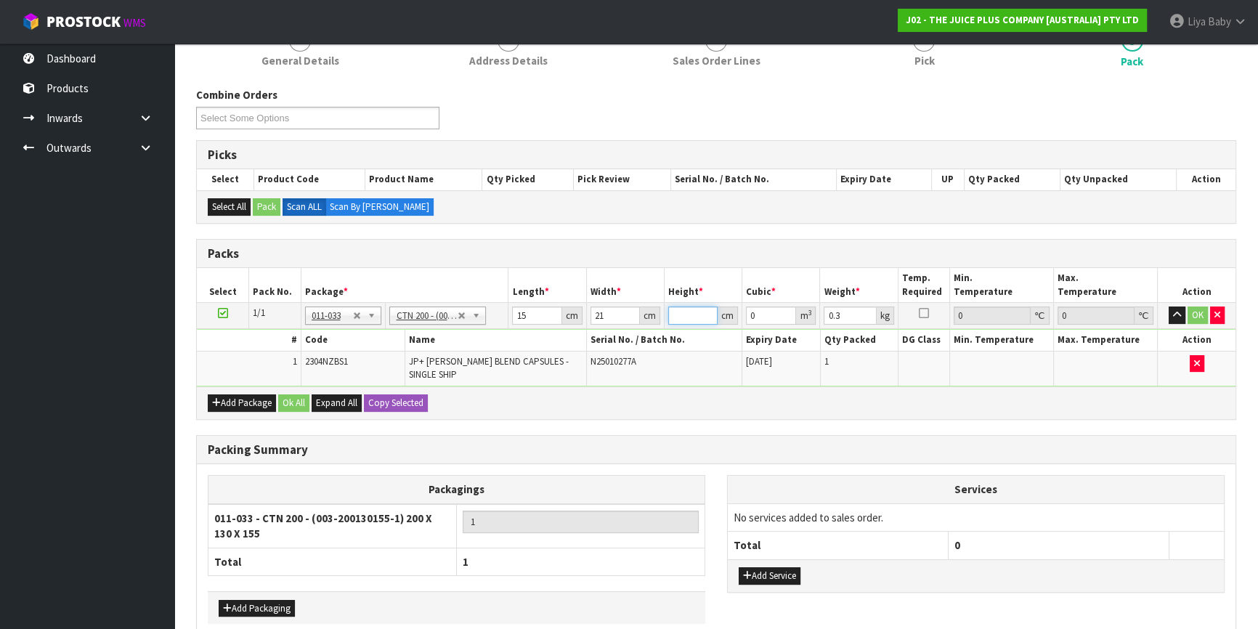
type input "1"
type input "0.000315"
type input "17"
type input "0.005355"
type input "17"
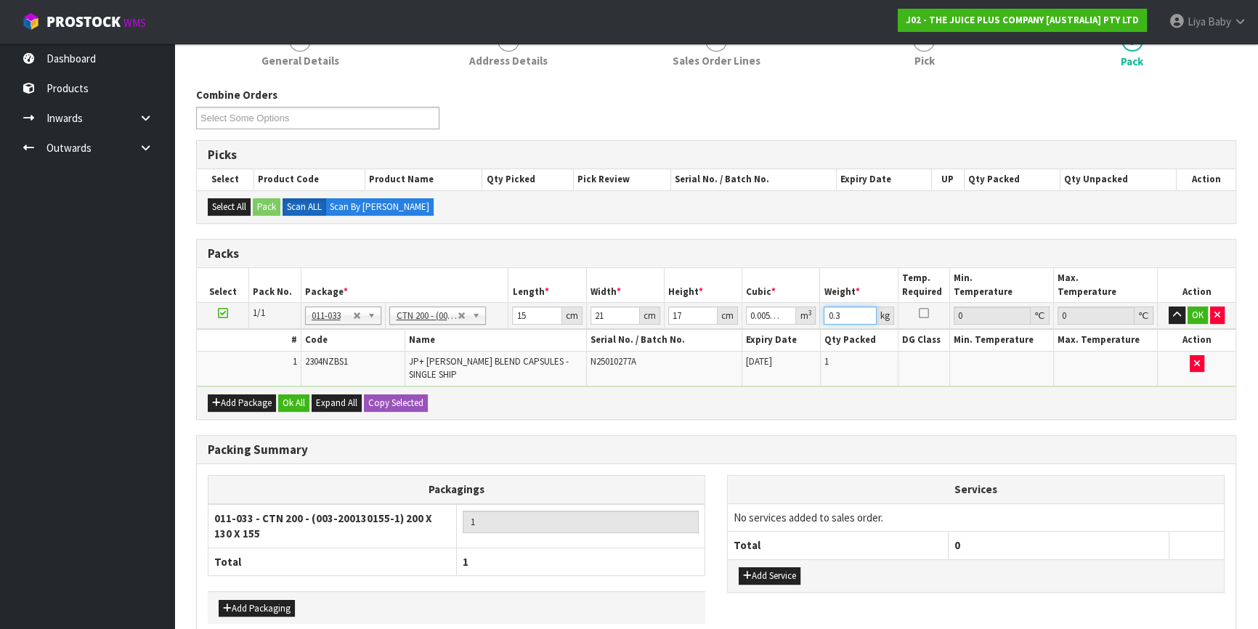
click at [850, 312] on input "0.3" at bounding box center [850, 316] width 52 height 18
type input "0"
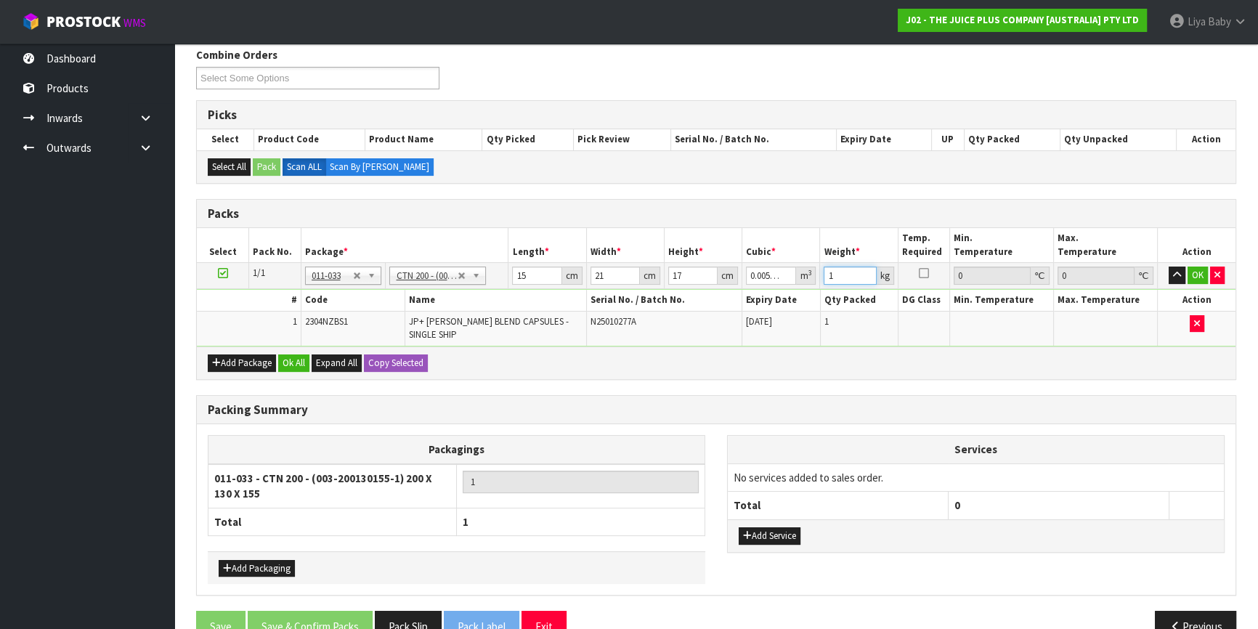
scroll to position [259, 0]
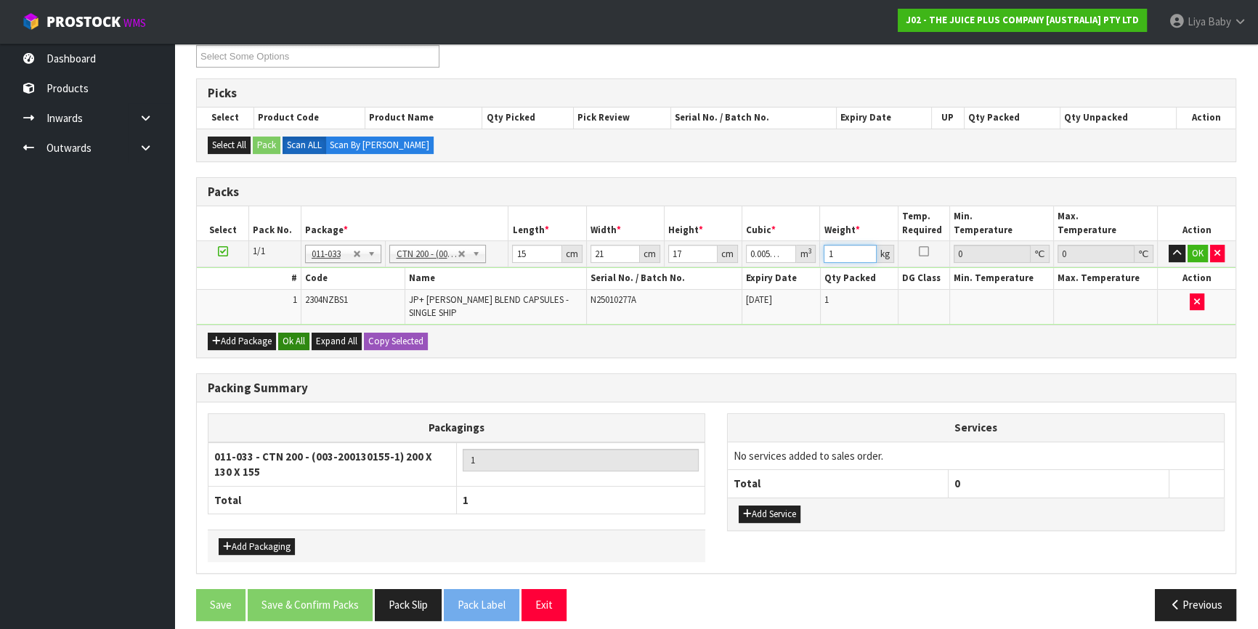
type input "1"
click at [282, 333] on button "Ok All" at bounding box center [293, 341] width 31 height 17
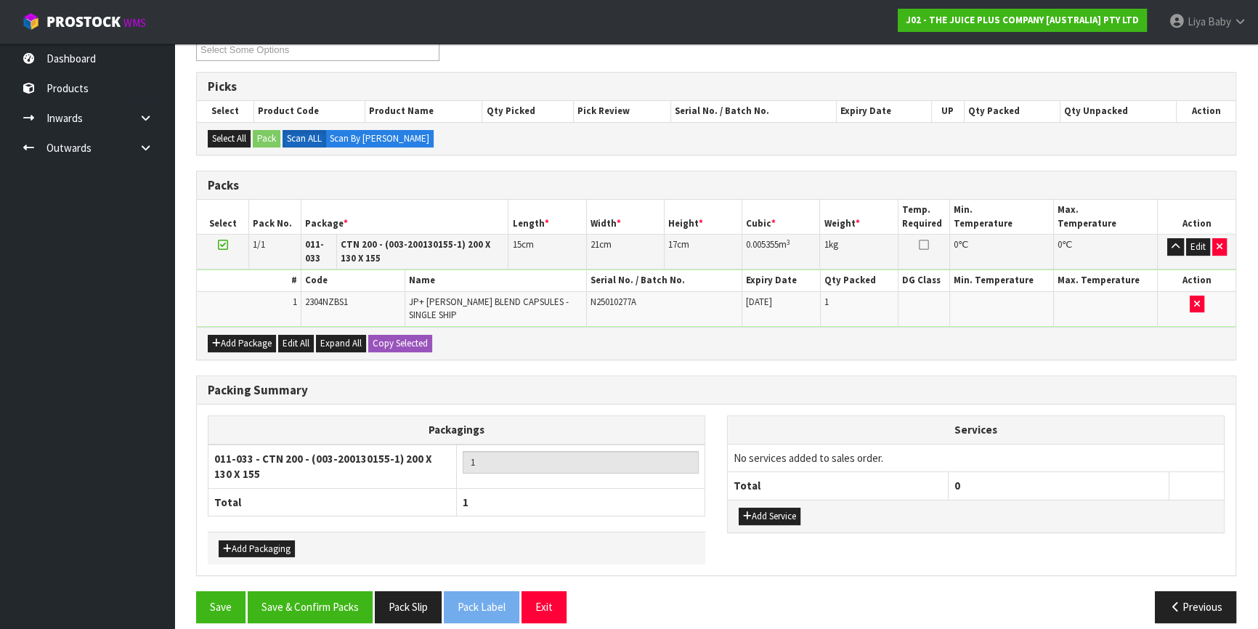
scroll to position [268, 0]
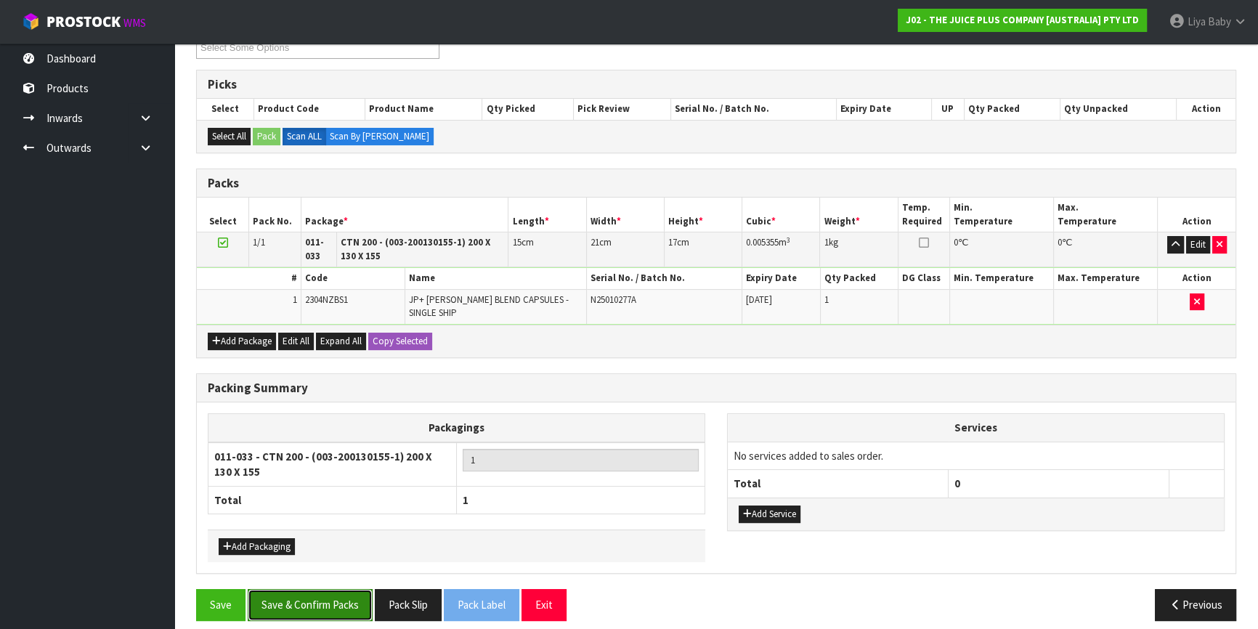
click at [312, 589] on button "Save & Confirm Packs" at bounding box center [310, 604] width 125 height 31
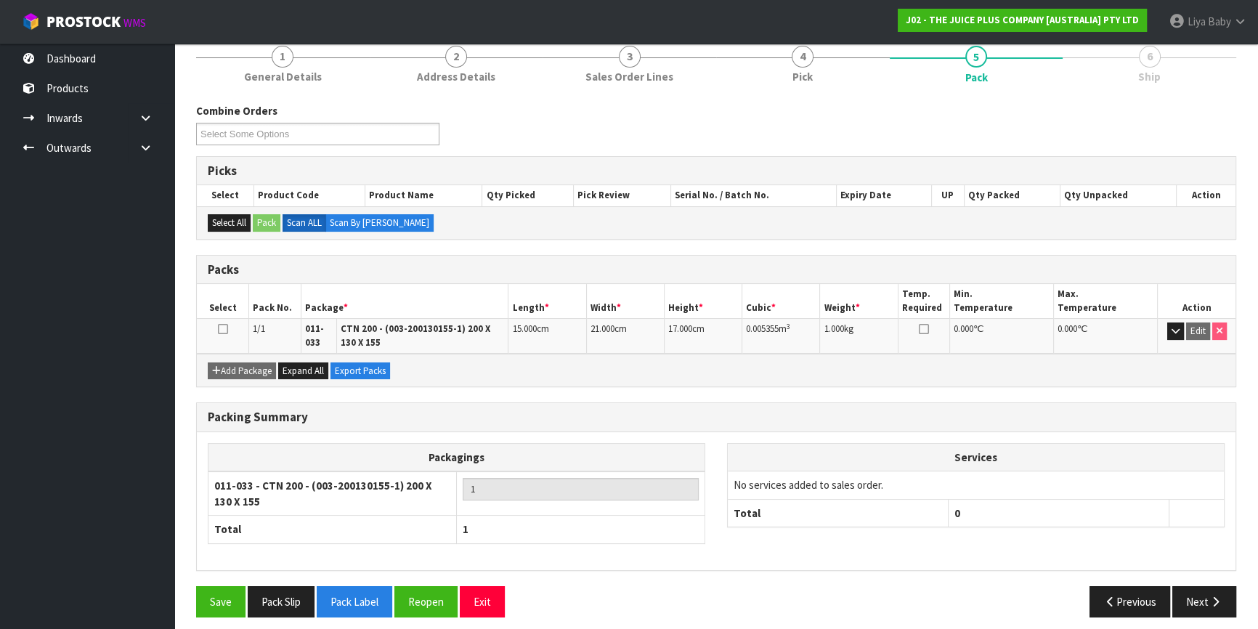
scroll to position [189, 0]
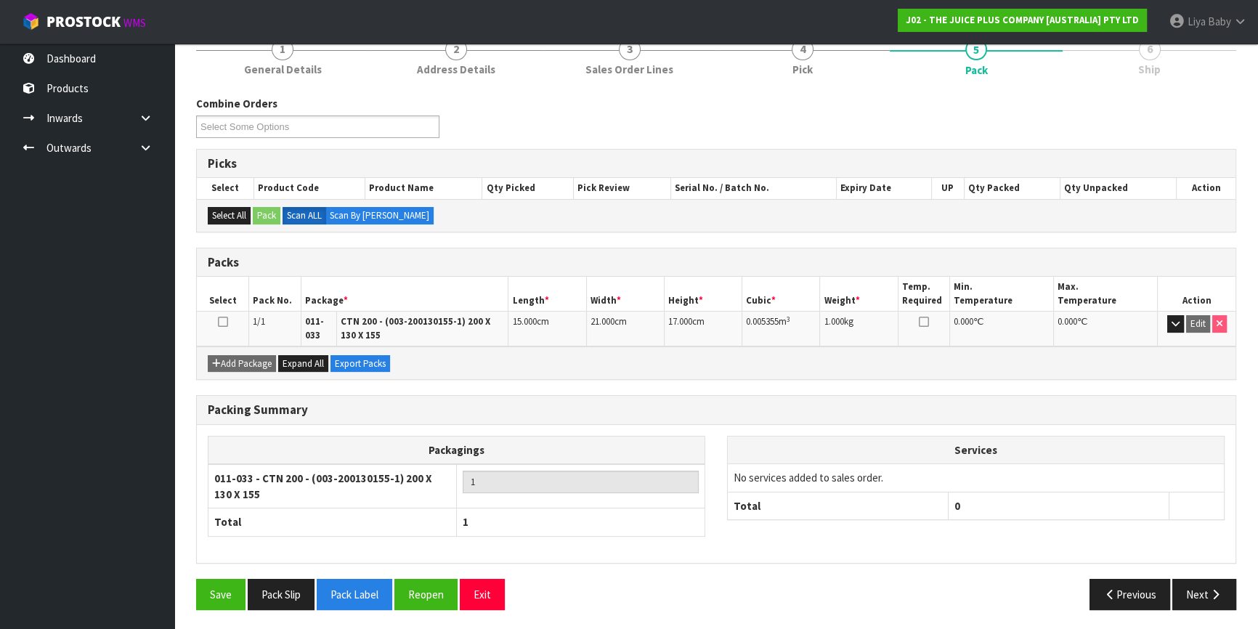
click at [219, 323] on icon at bounding box center [223, 322] width 10 height 1
click at [206, 589] on button "Save" at bounding box center [220, 594] width 49 height 31
click at [221, 322] on icon at bounding box center [223, 322] width 10 height 1
click at [222, 322] on icon at bounding box center [223, 322] width 10 height 1
click at [1218, 589] on icon "button" at bounding box center [1216, 594] width 14 height 11
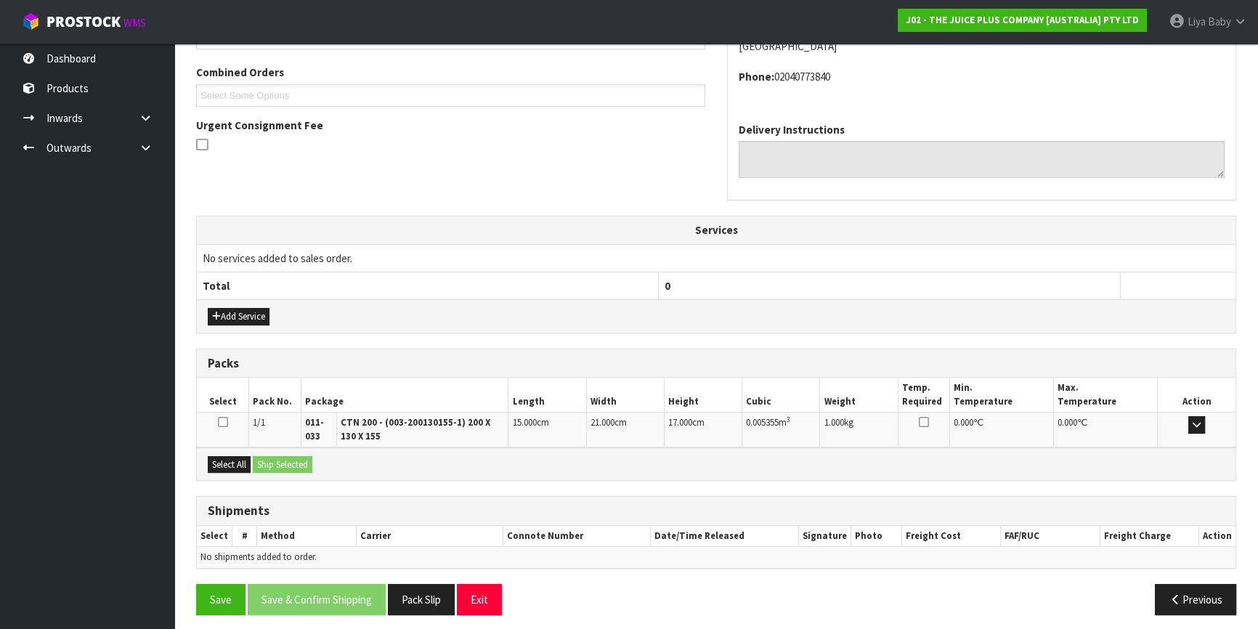
scroll to position [370, 0]
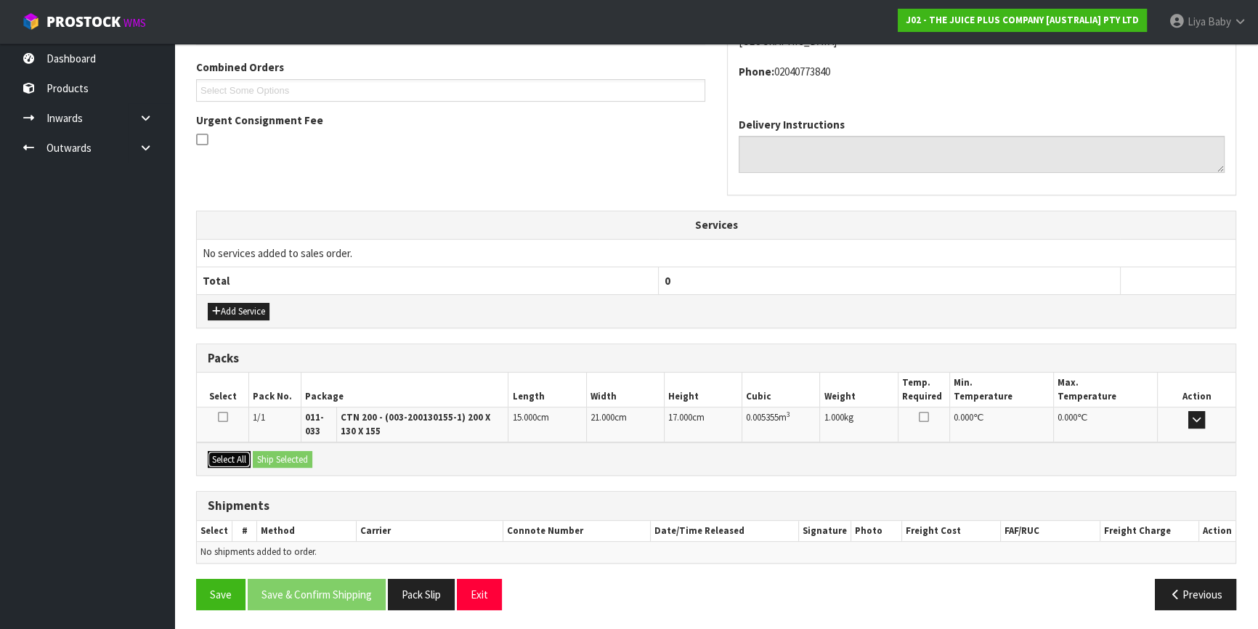
click at [217, 455] on button "Select All" at bounding box center [229, 459] width 43 height 17
click at [286, 452] on button "Ship Selected" at bounding box center [283, 459] width 60 height 17
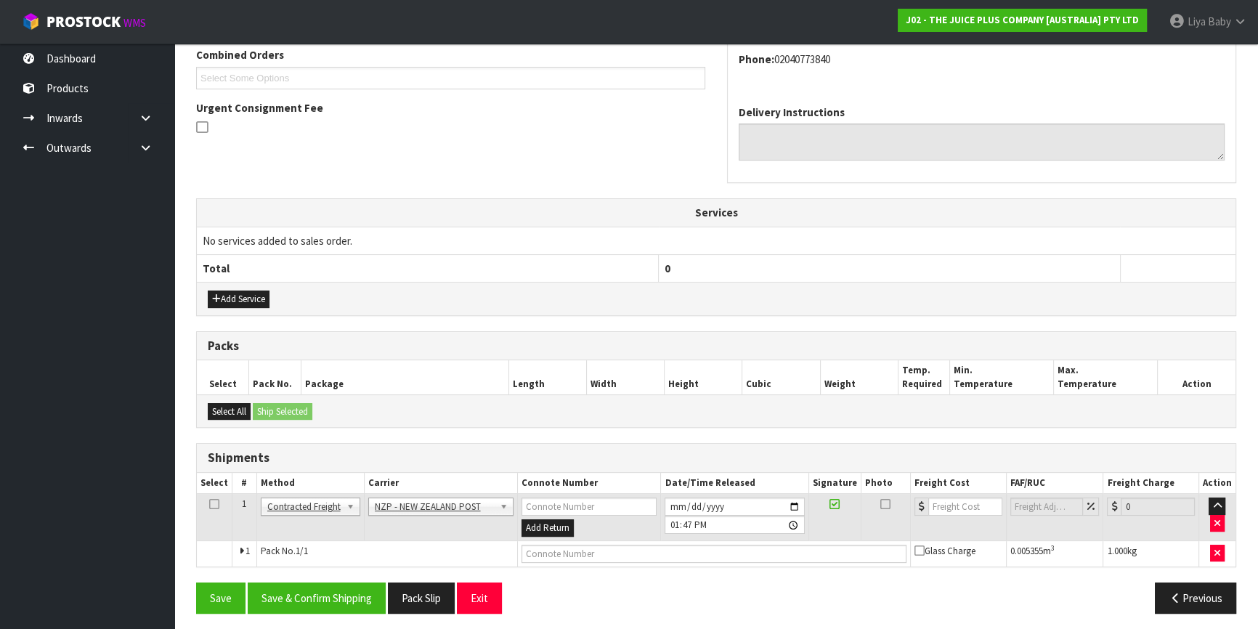
scroll to position [385, 0]
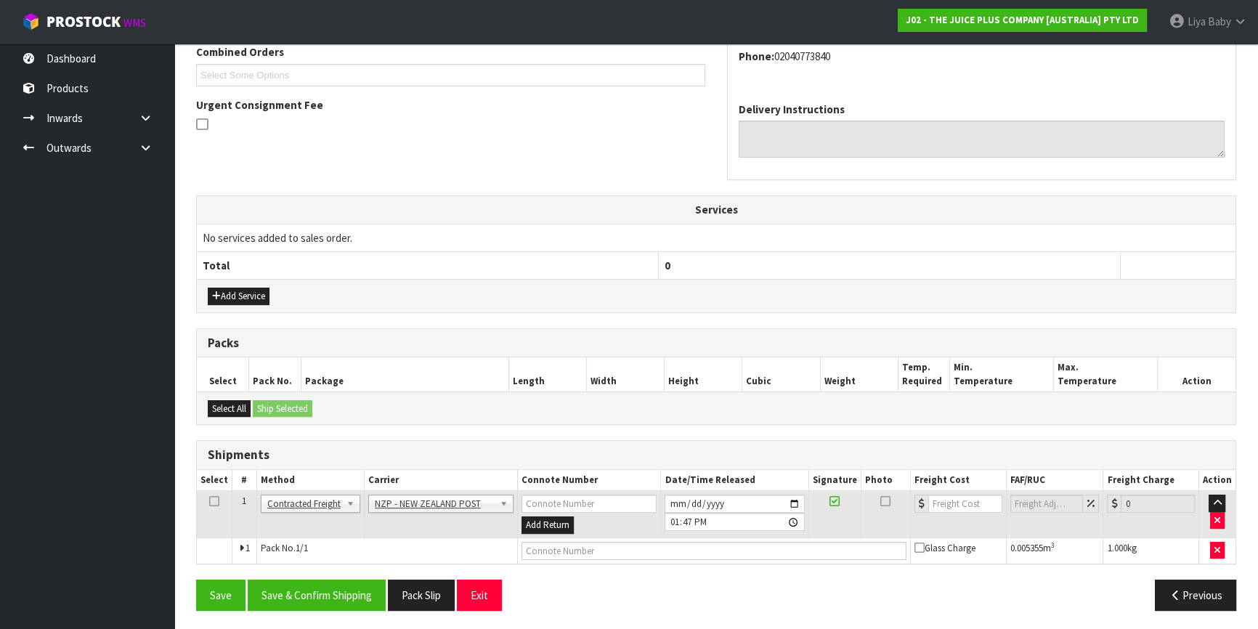
click at [212, 501] on icon at bounding box center [214, 501] width 10 height 1
click at [297, 597] on button "Save & Confirm Shipping" at bounding box center [317, 595] width 138 height 31
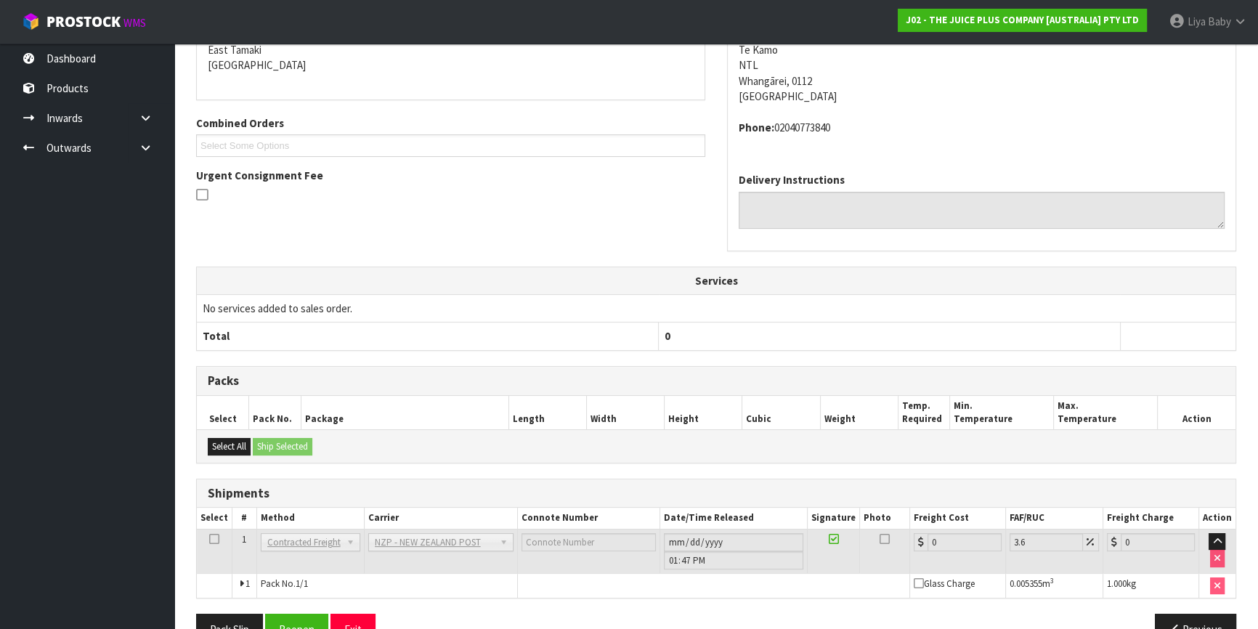
scroll to position [365, 0]
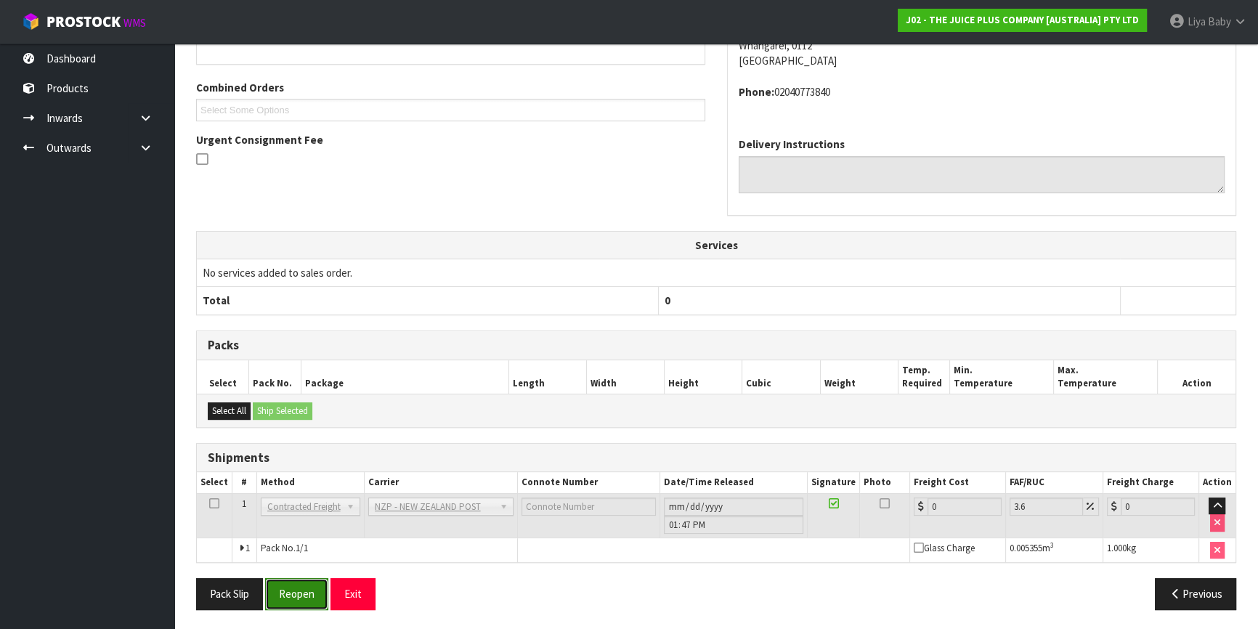
click at [298, 586] on button "Reopen" at bounding box center [296, 593] width 63 height 31
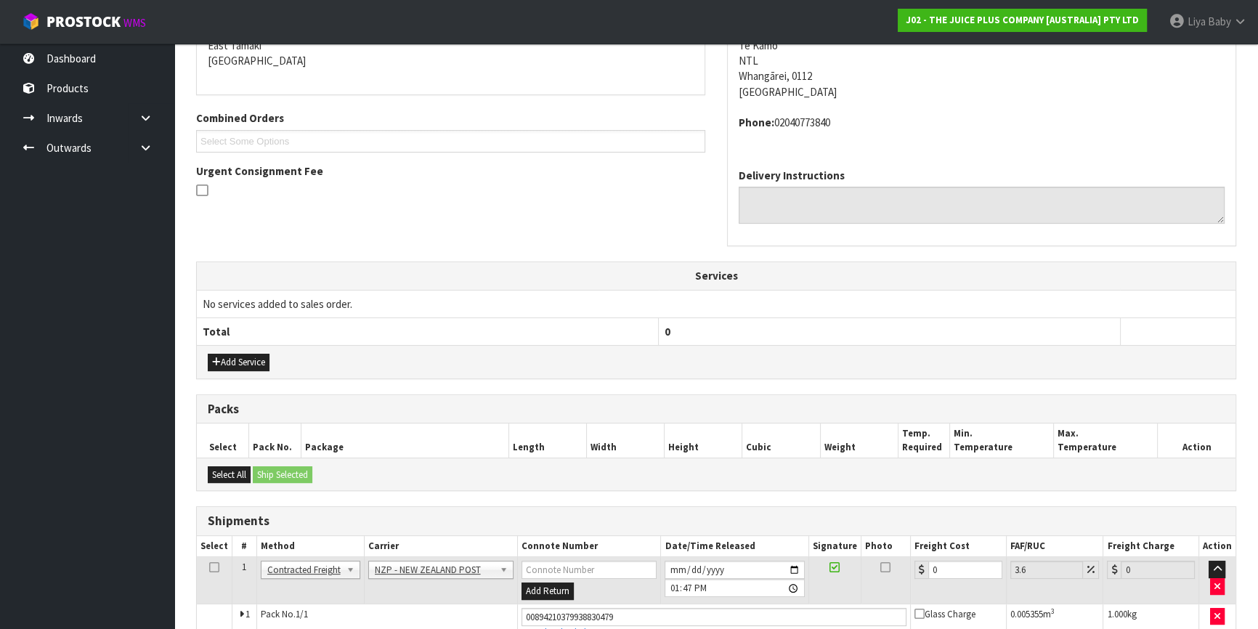
scroll to position [400, 0]
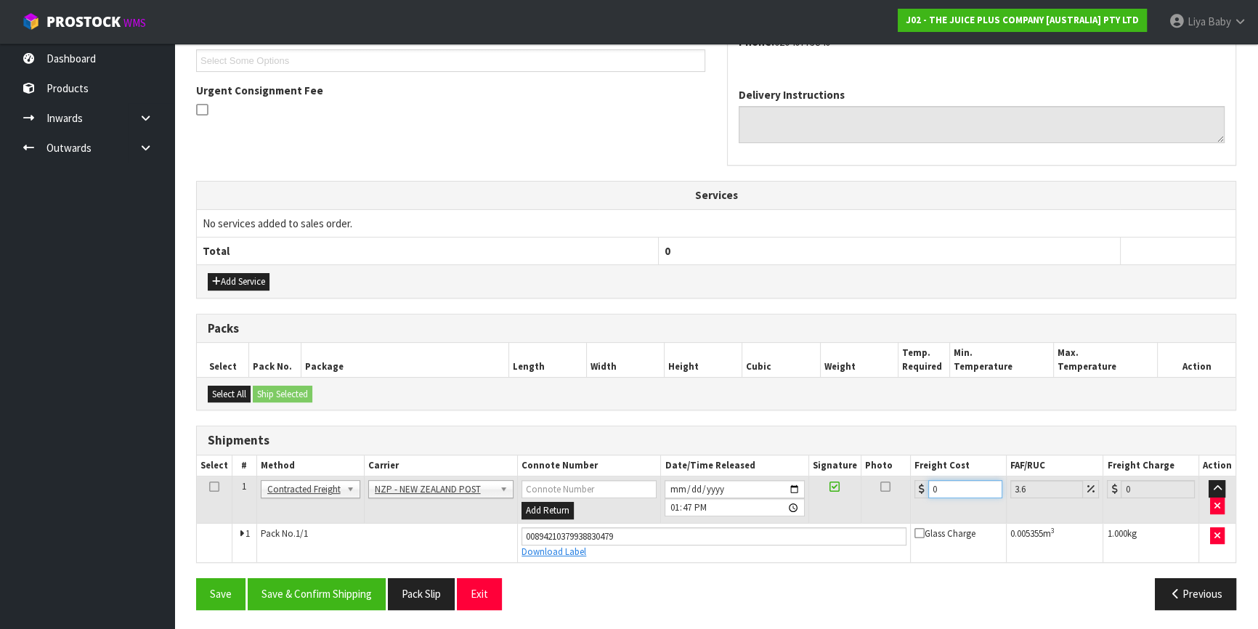
click at [953, 480] on input "0" at bounding box center [966, 489] width 74 height 18
type input "4"
type input "4.14"
type input "4.3"
type input "4.45"
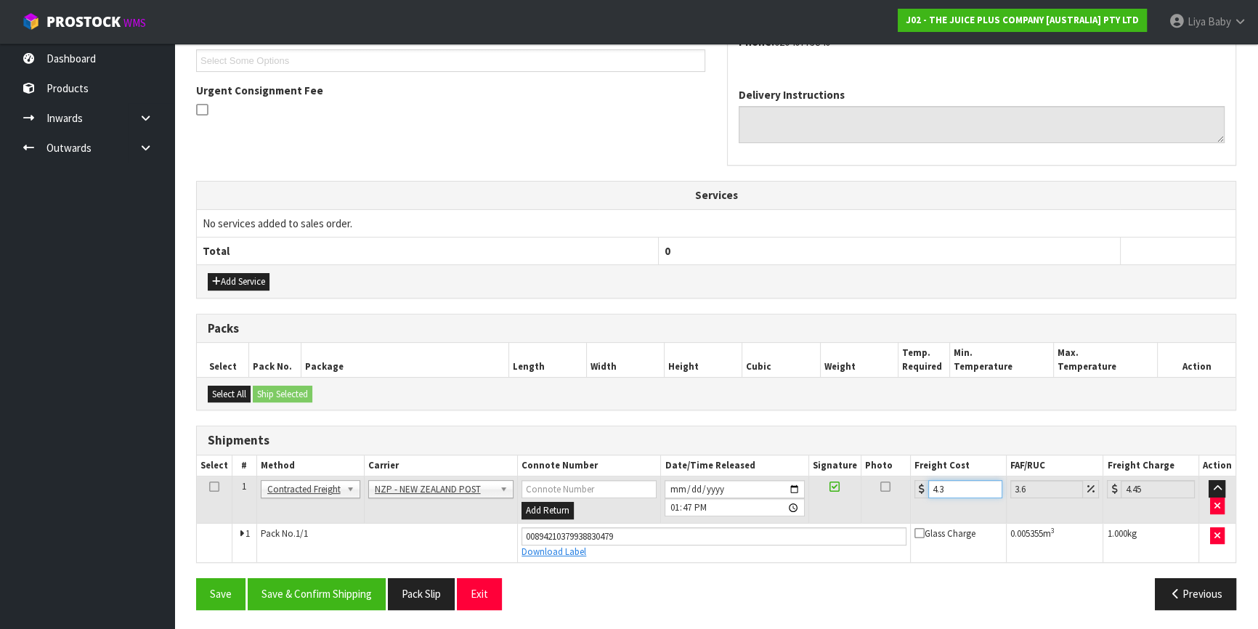
type input "4.31"
type input "4.47"
type input "4.31"
click at [211, 487] on icon at bounding box center [214, 487] width 10 height 1
click at [342, 586] on button "Save & Confirm Shipping" at bounding box center [317, 593] width 138 height 31
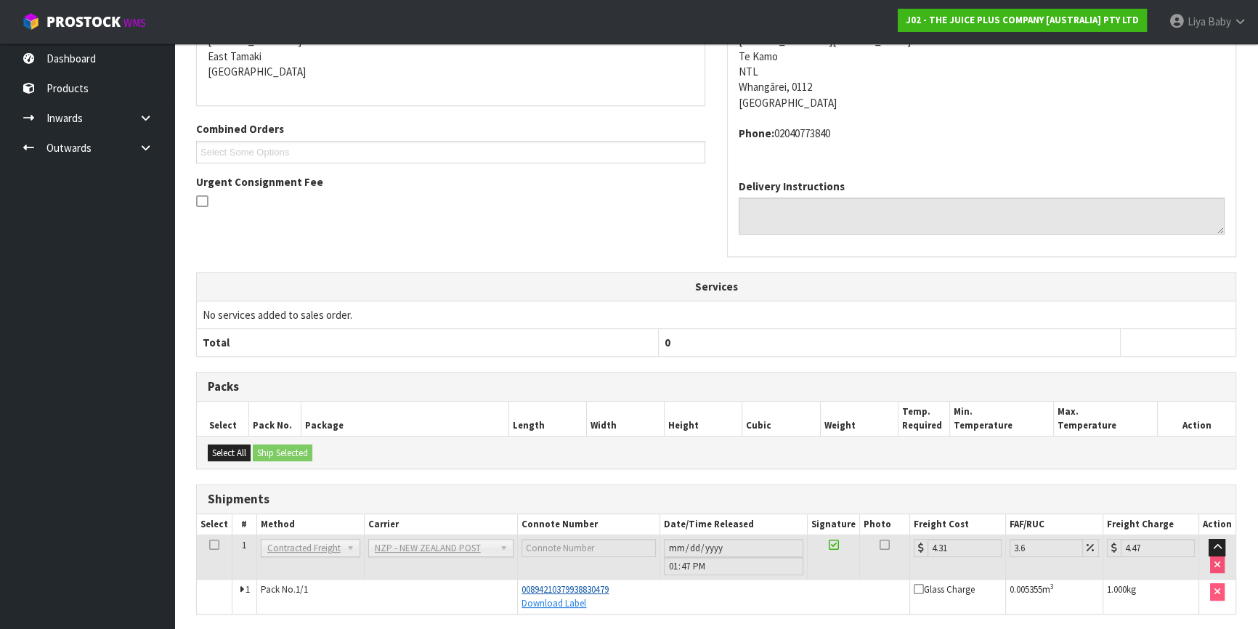
scroll to position [360, 0]
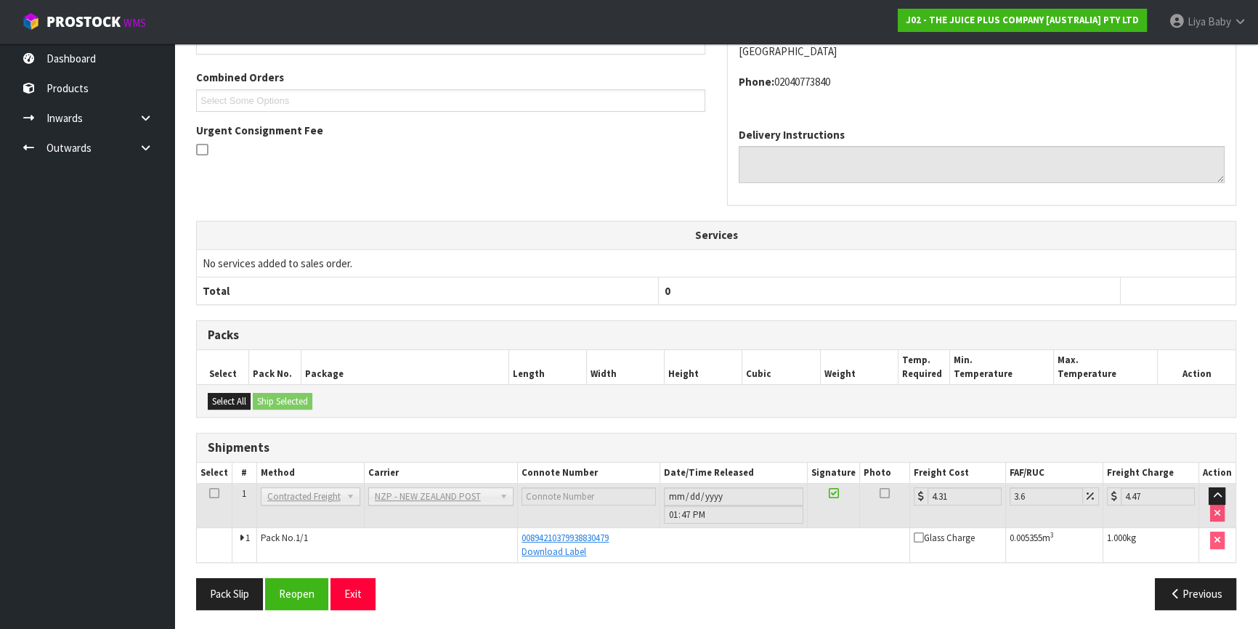
click at [217, 494] on icon at bounding box center [214, 493] width 10 height 1
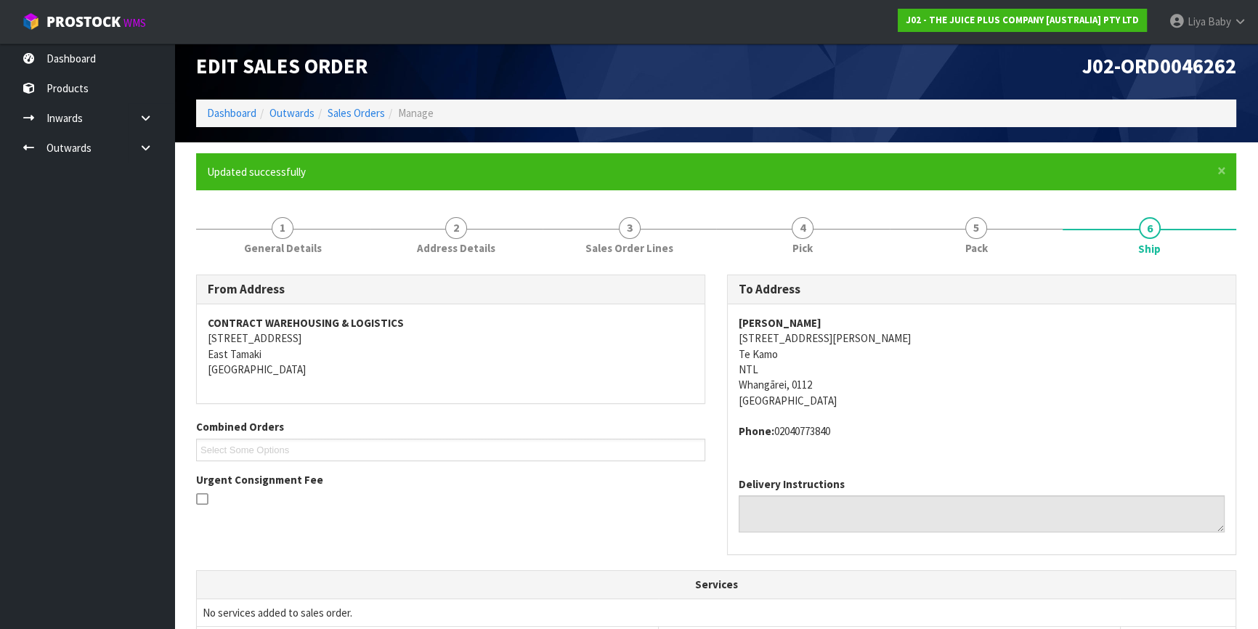
scroll to position [0, 0]
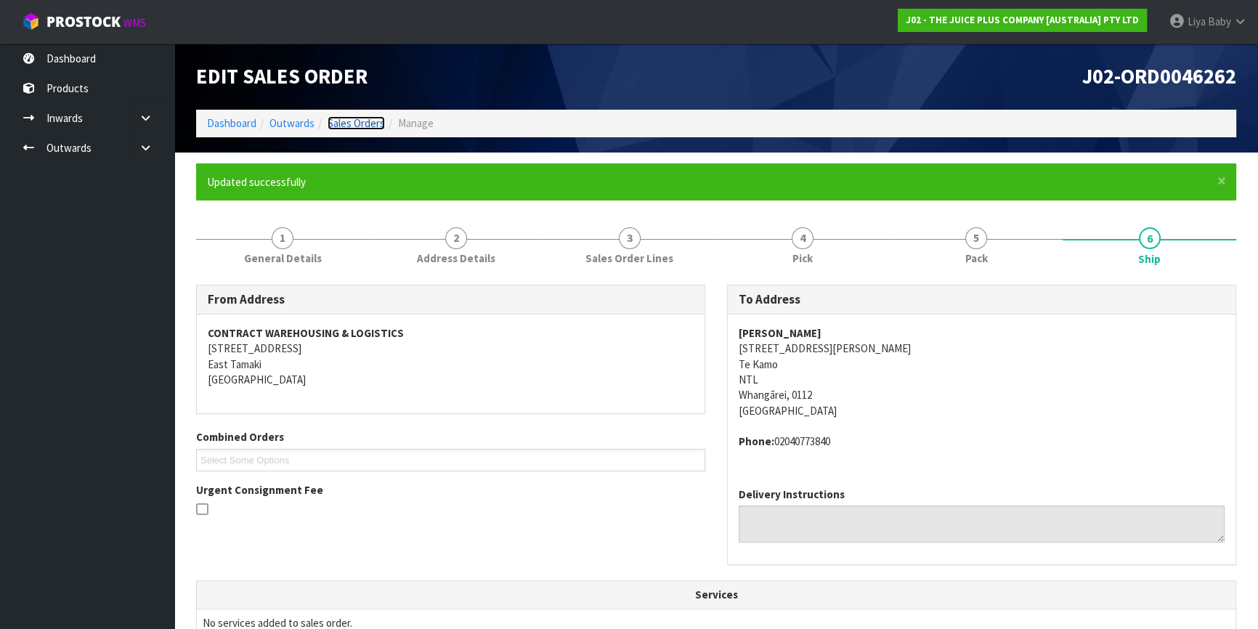
click at [365, 127] on link "Sales Orders" at bounding box center [356, 123] width 57 height 14
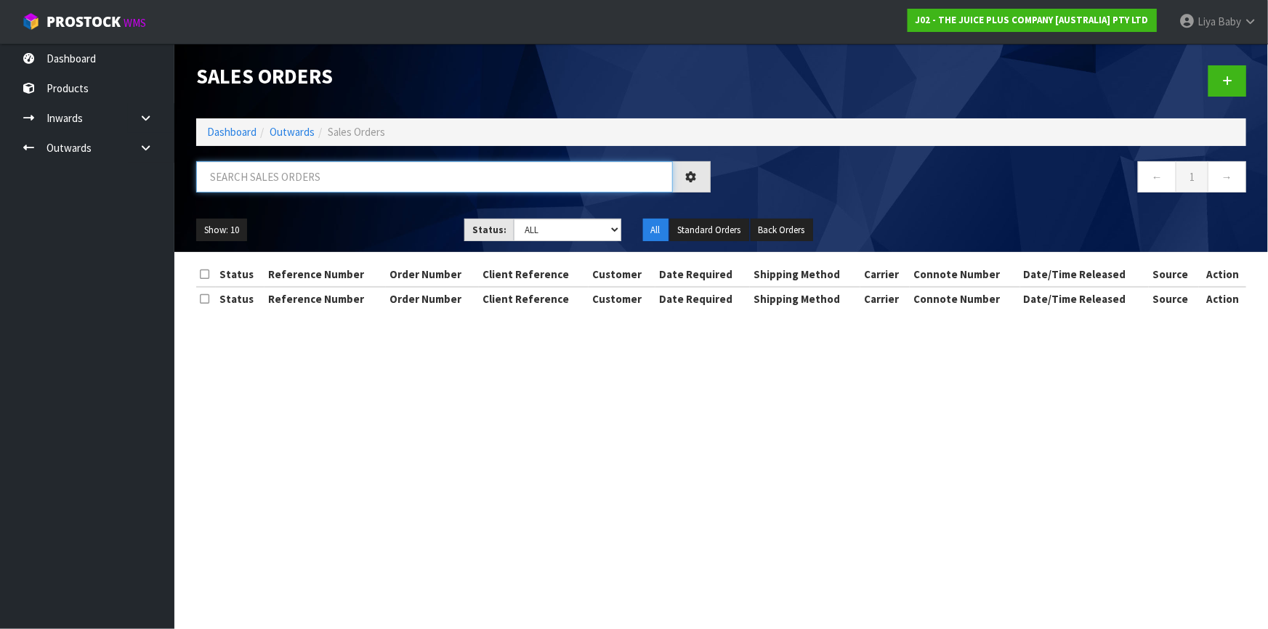
click at [315, 171] on input "text" at bounding box center [434, 176] width 477 height 31
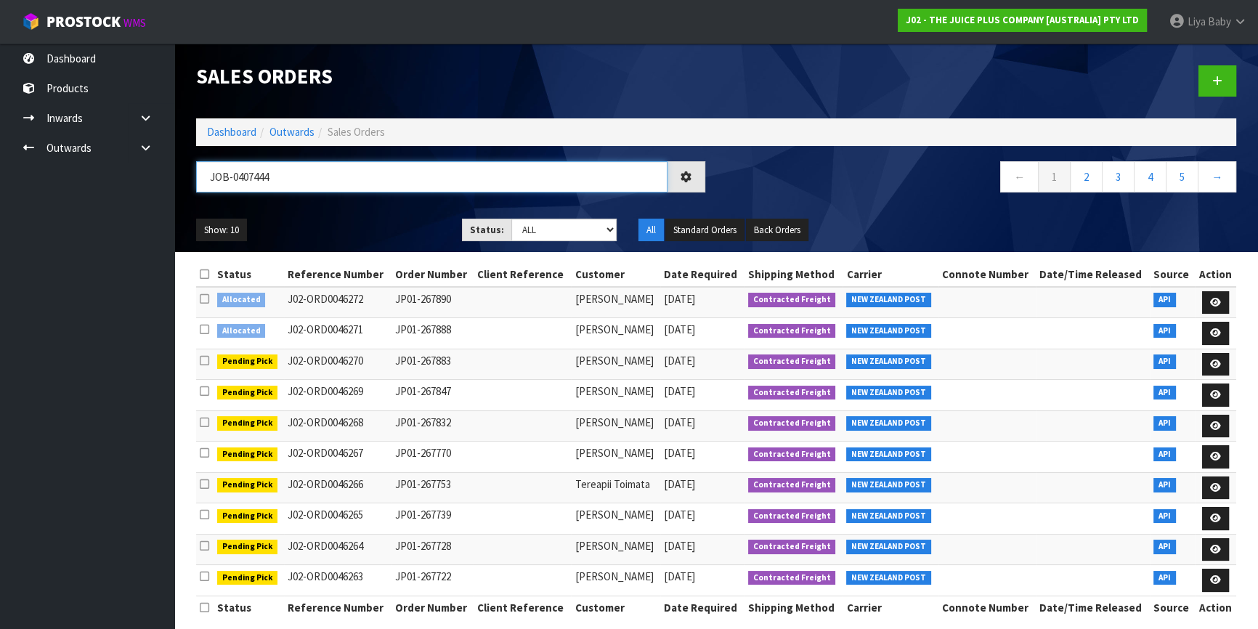
type input "JOB-0407444"
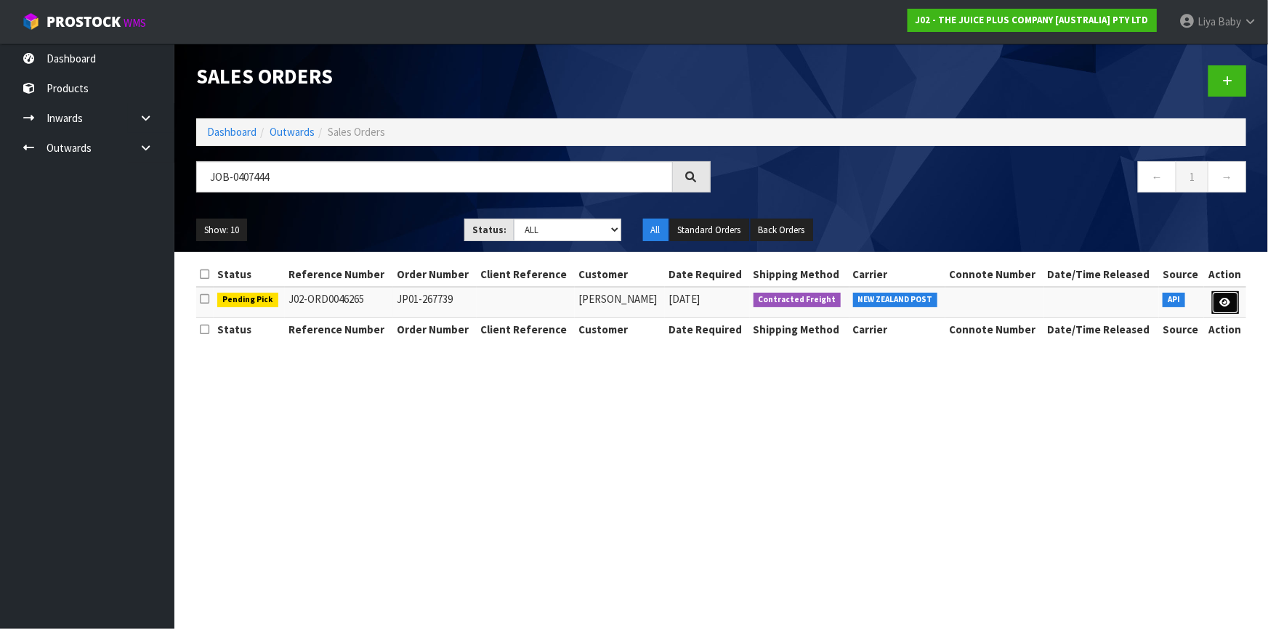
click at [1218, 306] on link at bounding box center [1225, 302] width 27 height 23
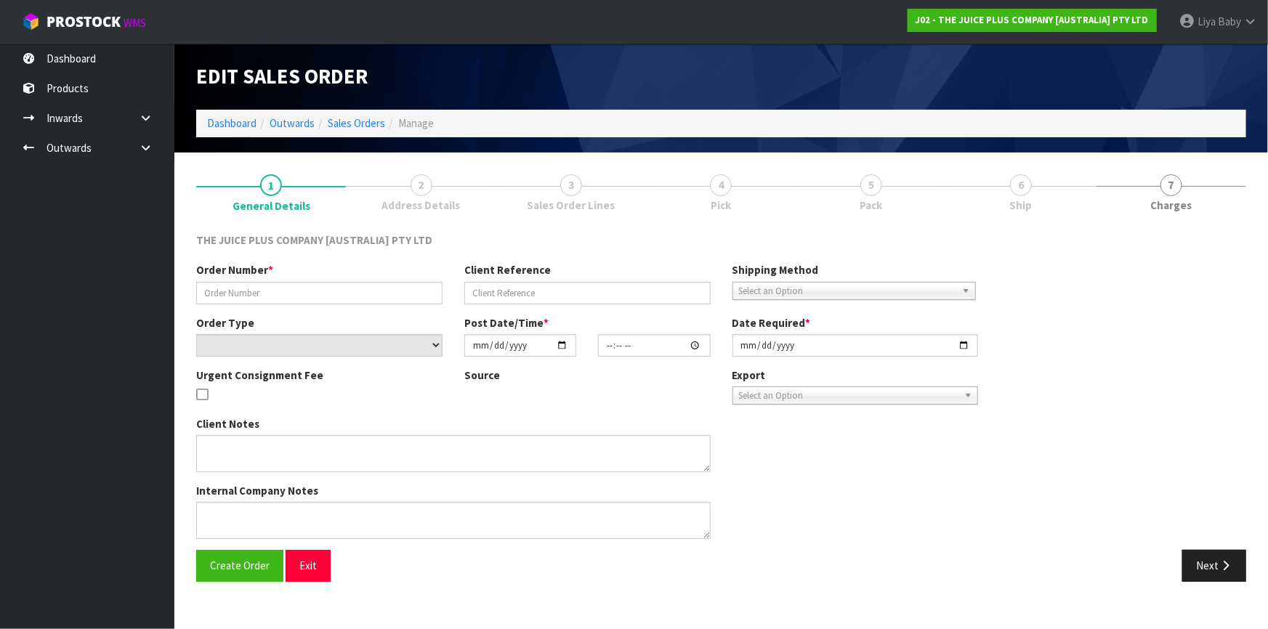
type input "JP01-267739"
select select "number:0"
type input "[DATE]"
type input "22:07:49.000"
type input "[DATE]"
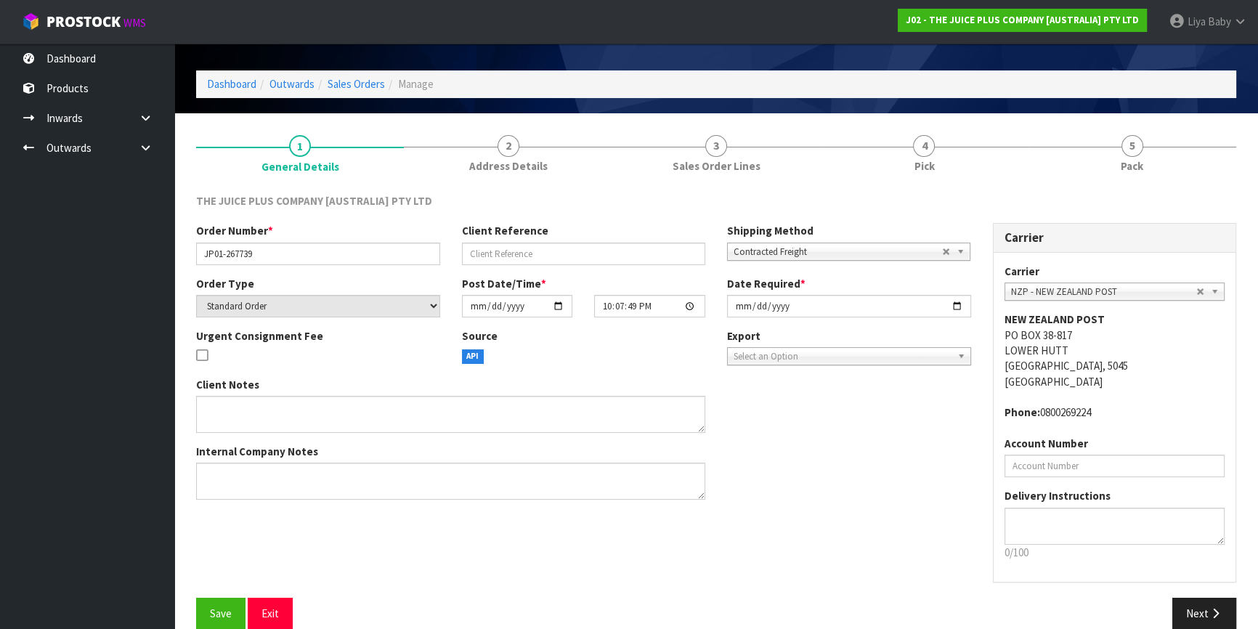
scroll to position [60, 0]
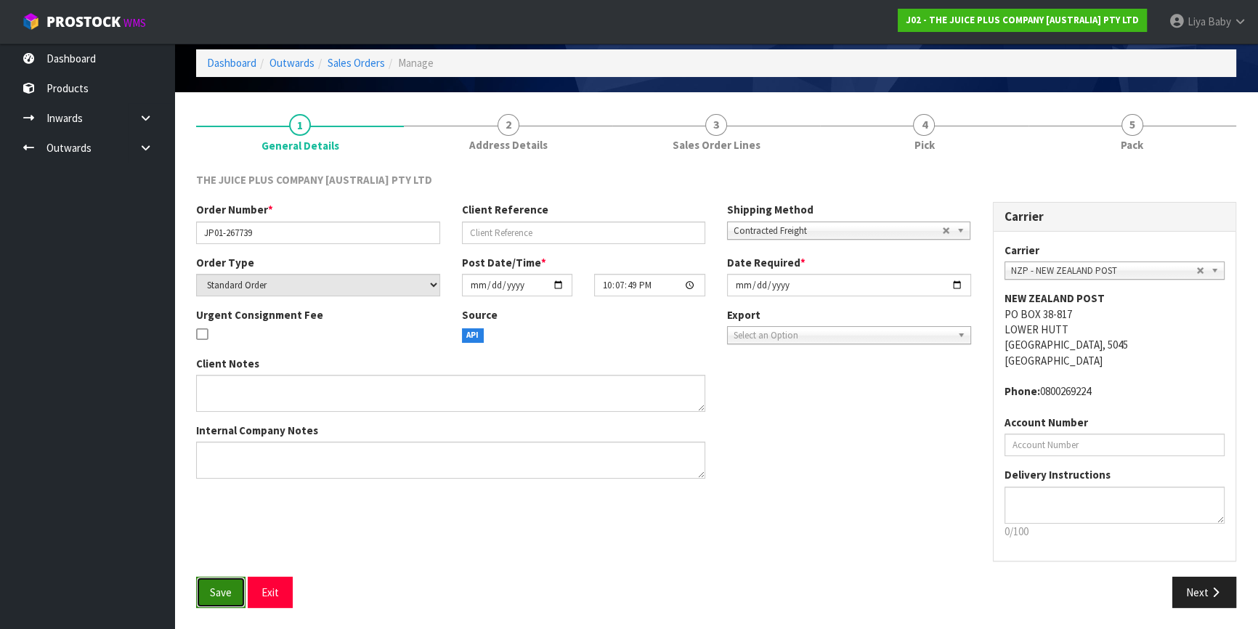
click at [204, 591] on button "Save" at bounding box center [220, 592] width 49 height 31
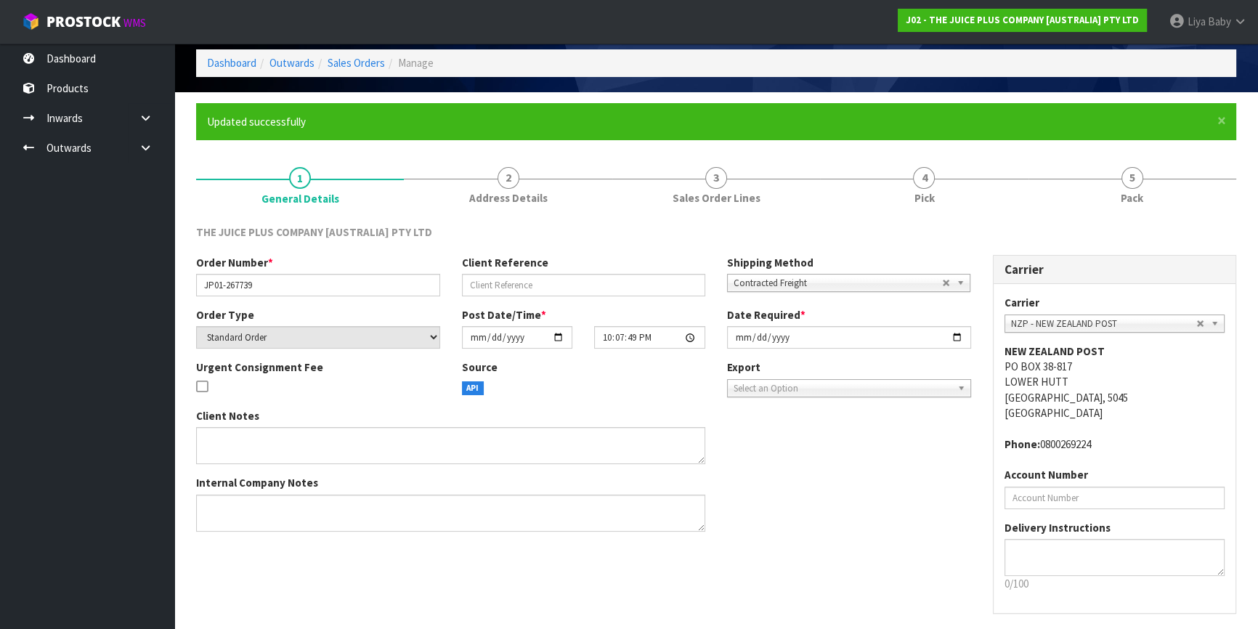
scroll to position [0, 0]
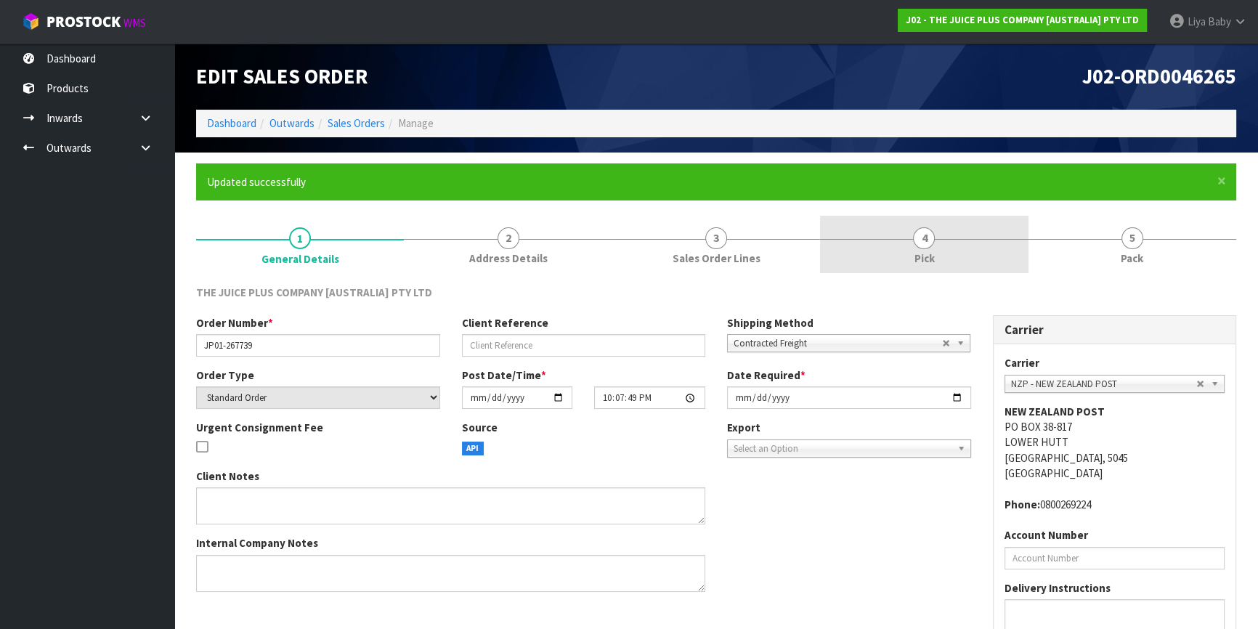
click at [930, 248] on link "4 Pick" at bounding box center [924, 244] width 208 height 57
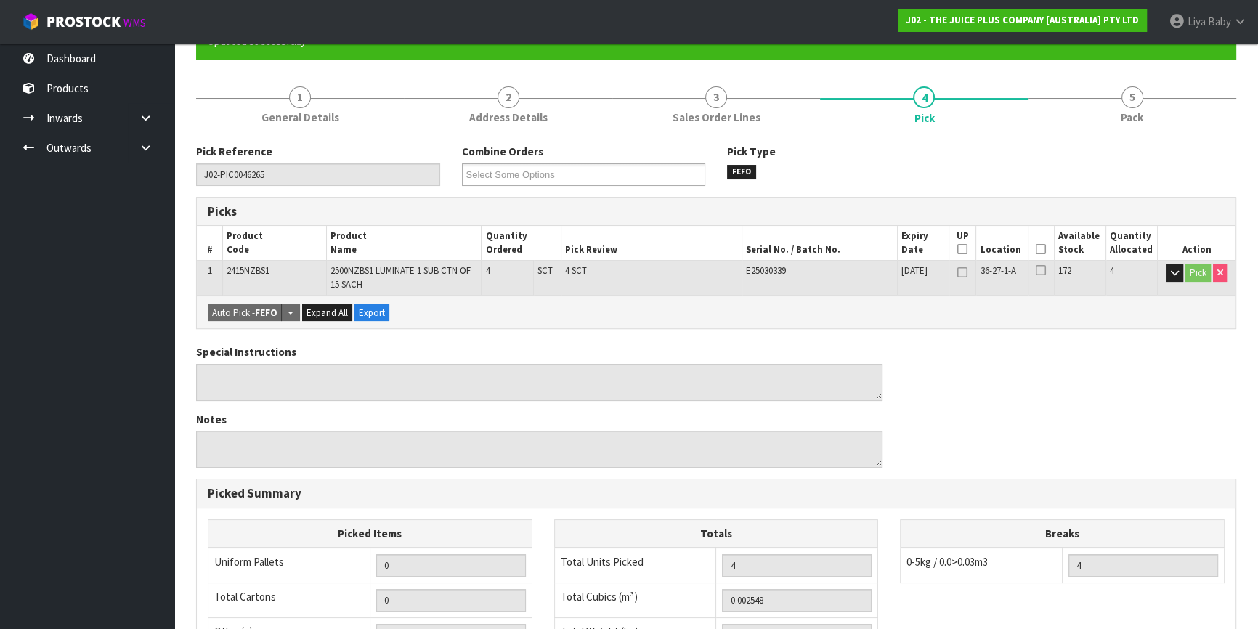
scroll to position [198, 0]
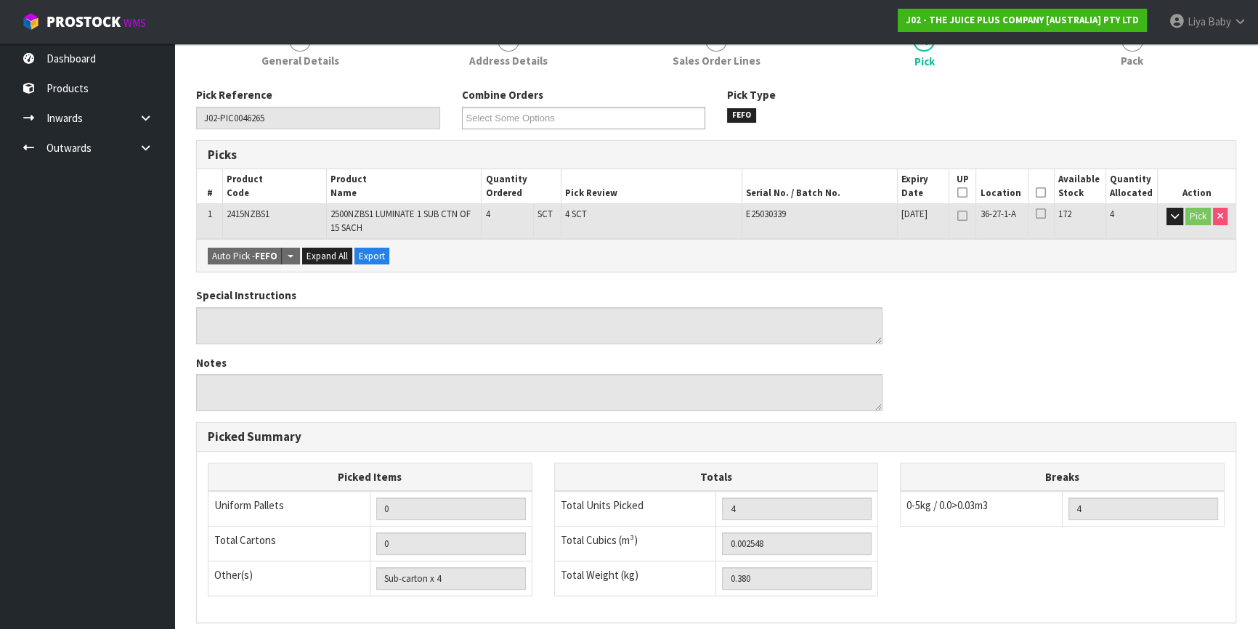
click at [1044, 193] on icon at bounding box center [1041, 193] width 10 height 1
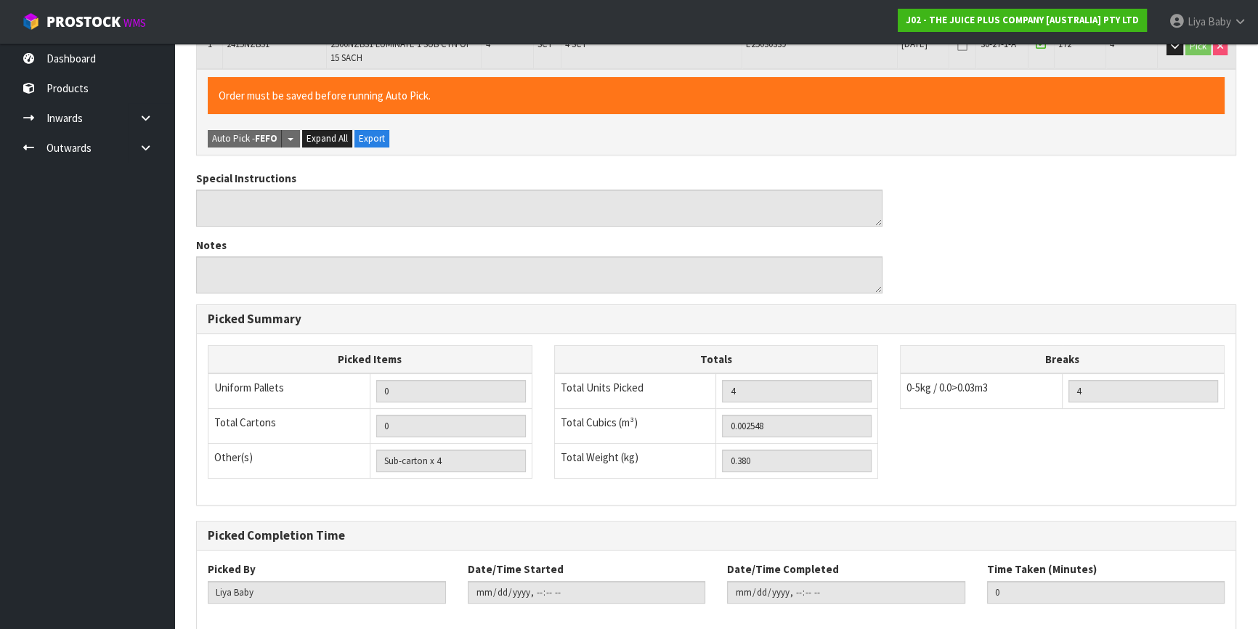
scroll to position [441, 0]
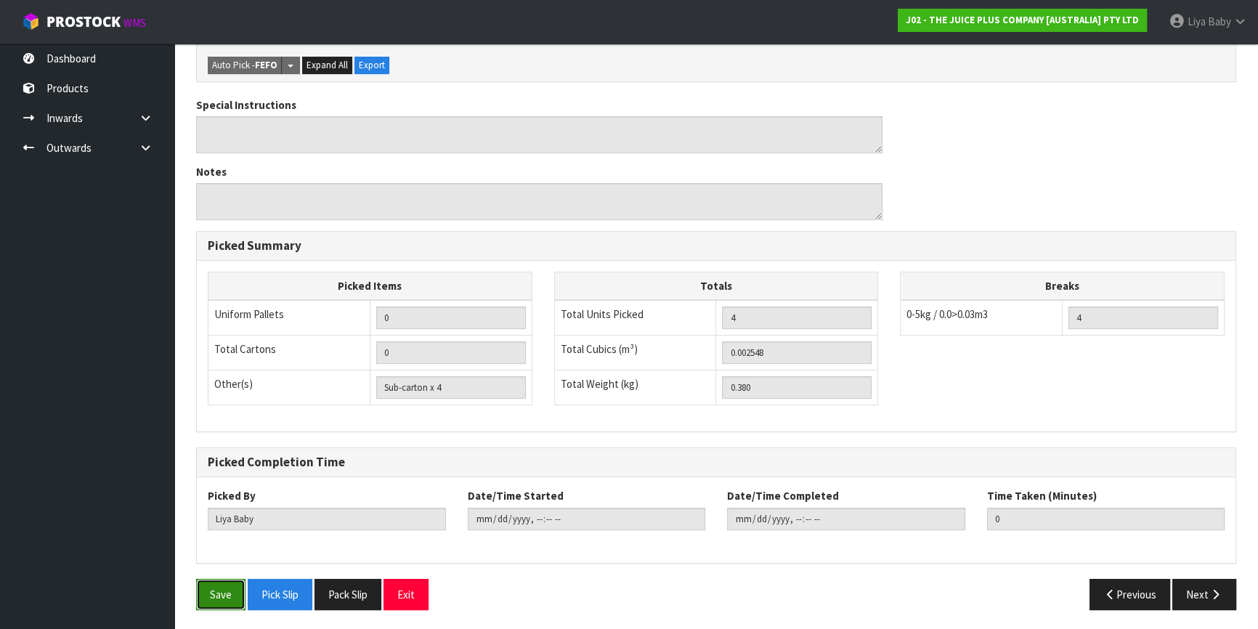
click at [209, 579] on button "Save" at bounding box center [220, 594] width 49 height 31
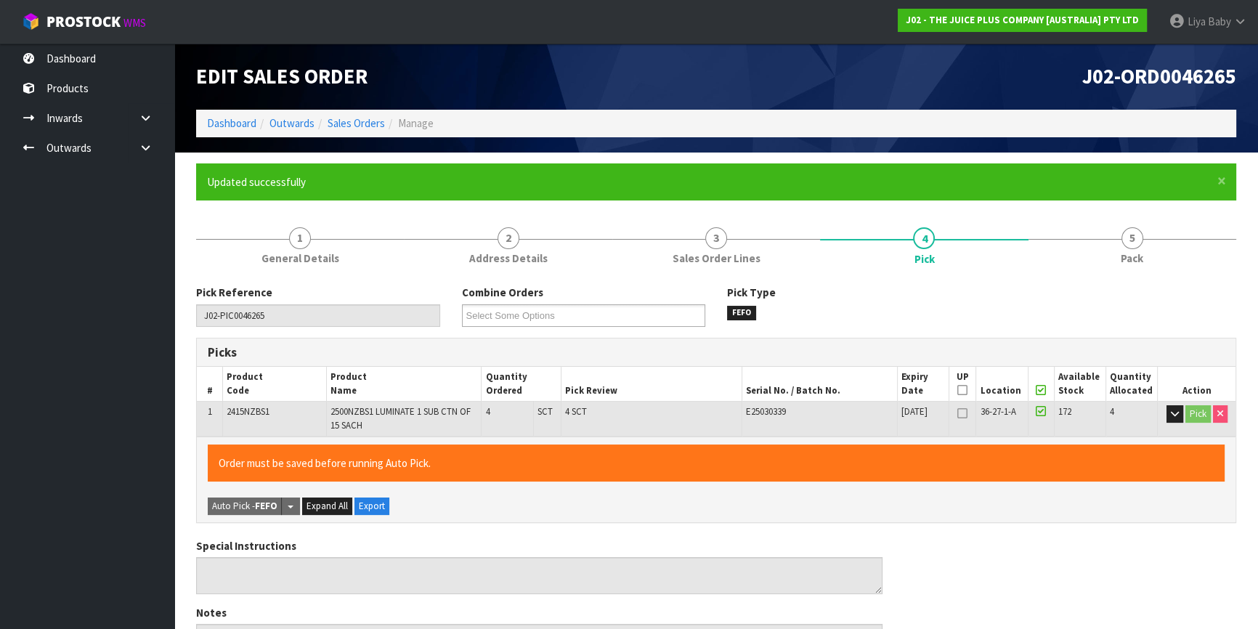
type input "[DATE]T14:00:32"
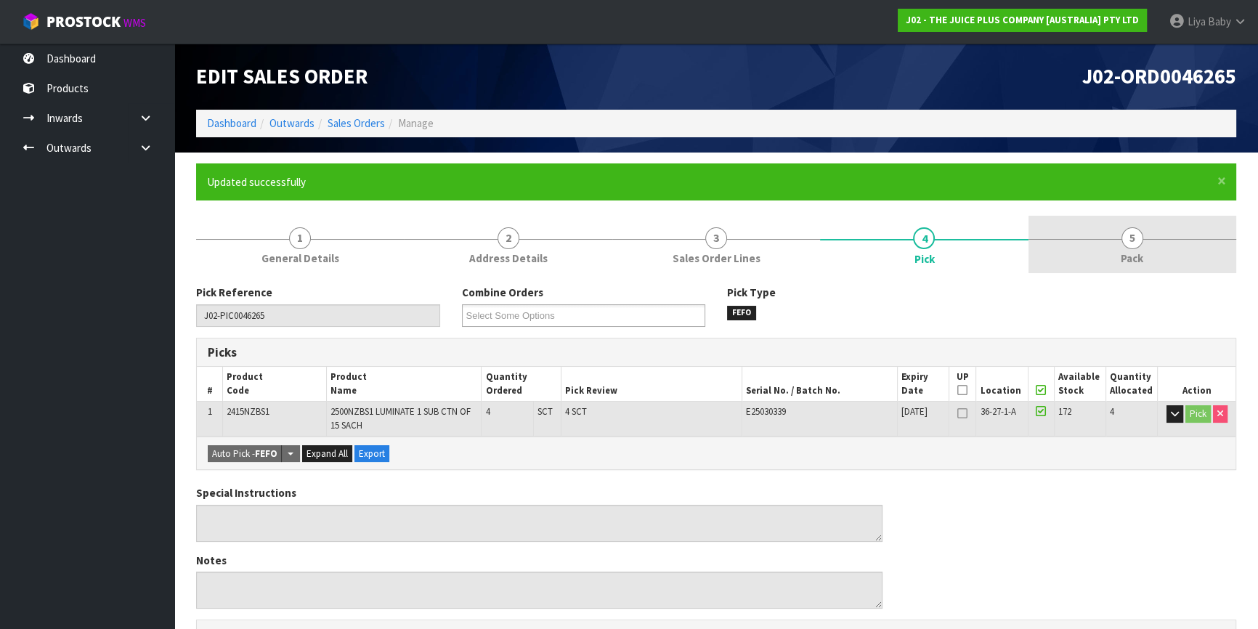
click at [1145, 253] on link "5 Pack" at bounding box center [1133, 244] width 208 height 57
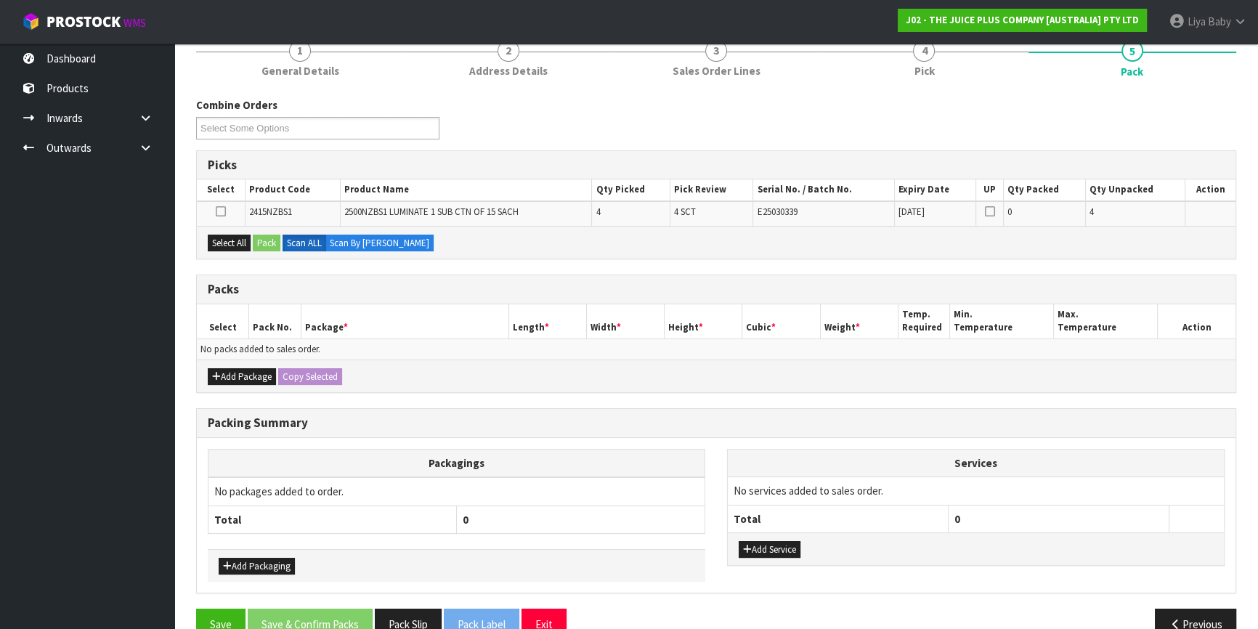
scroll to position [198, 0]
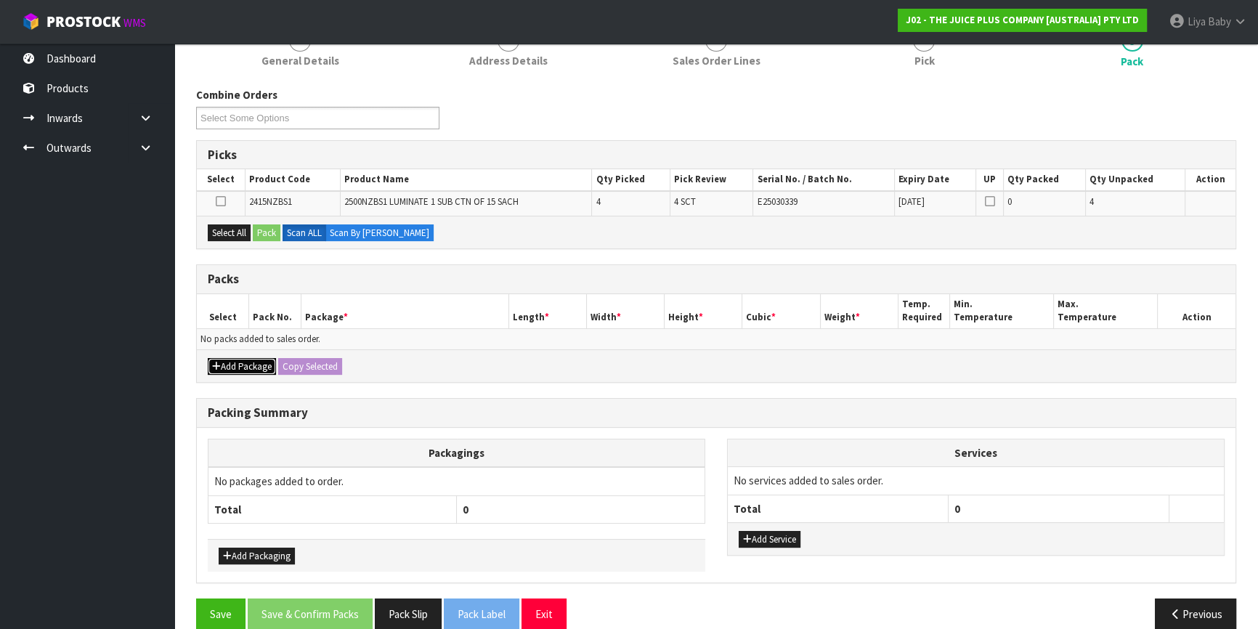
click at [240, 367] on button "Add Package" at bounding box center [242, 366] width 68 height 17
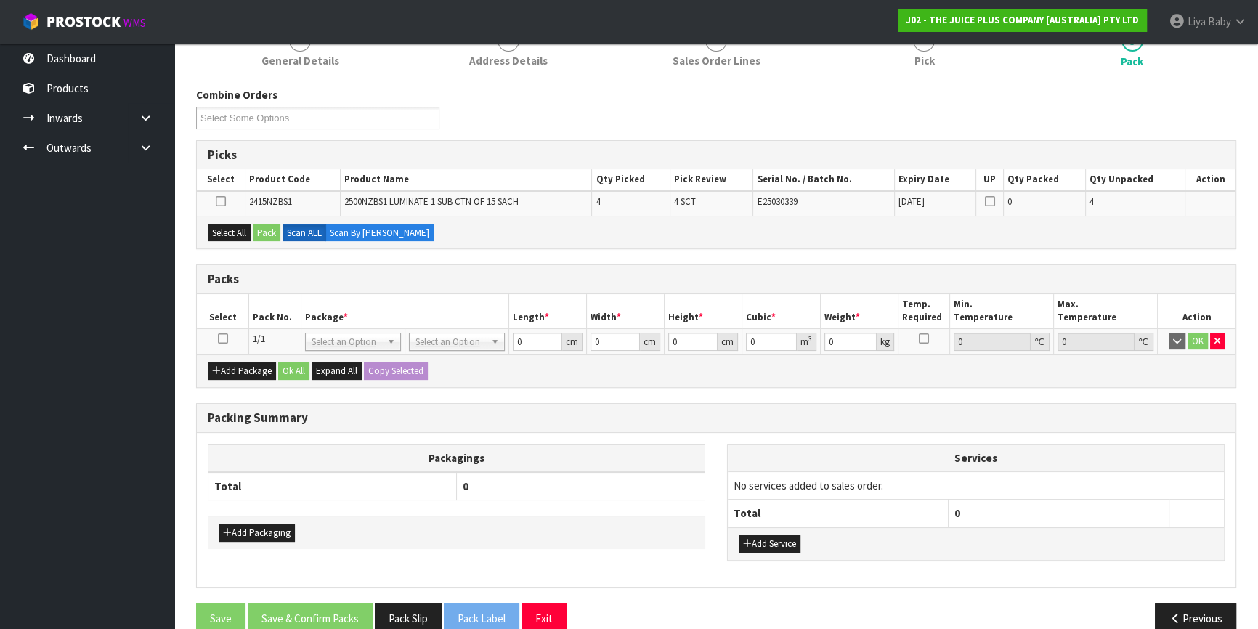
click at [220, 339] on icon at bounding box center [223, 339] width 10 height 1
click at [230, 235] on button "Select All" at bounding box center [229, 233] width 43 height 17
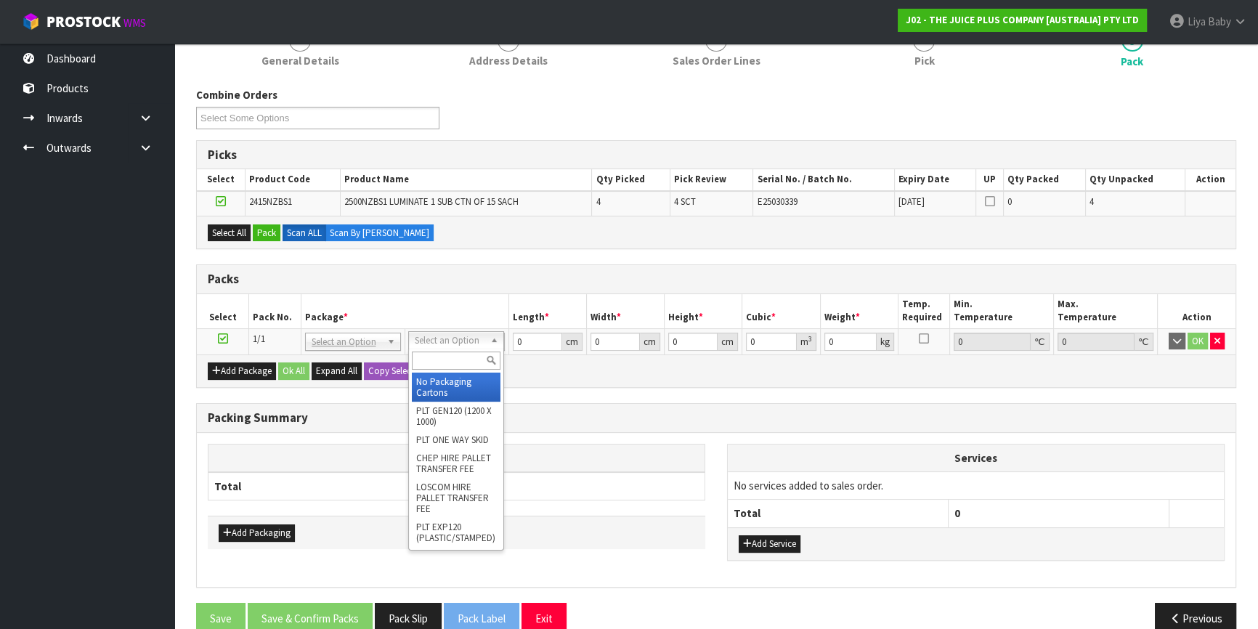
click at [453, 363] on input "text" at bounding box center [456, 361] width 89 height 18
type input "115"
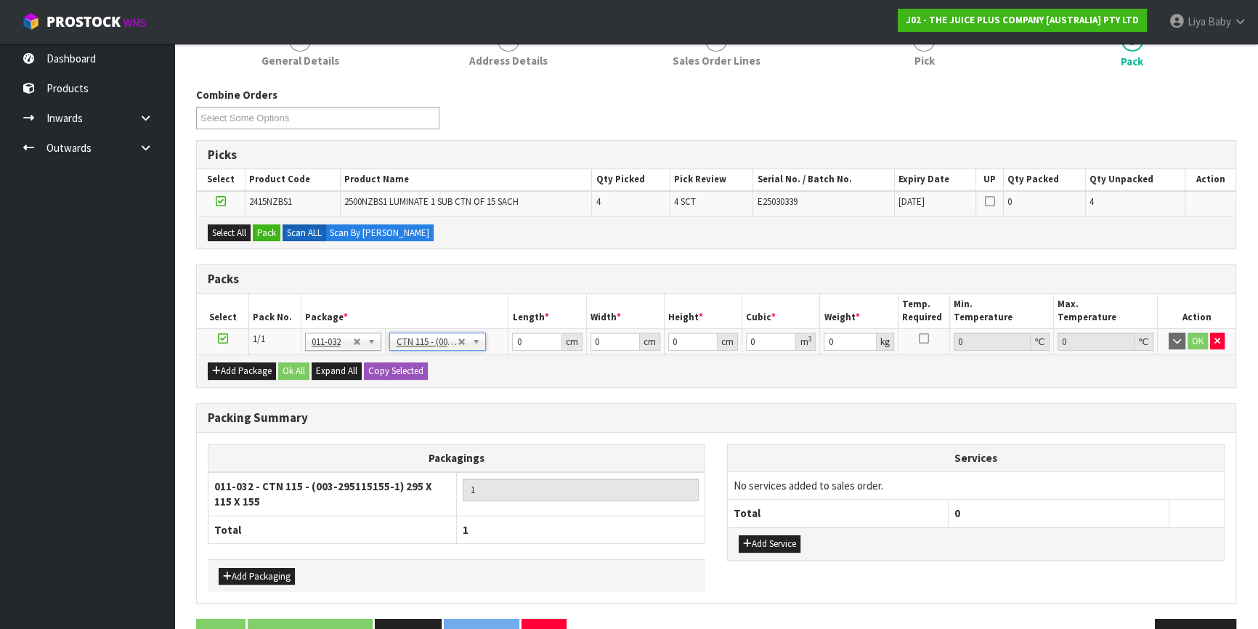
type input "29.5"
type input "11.5"
type input "15.5"
type input "0.005258"
type input "0.2"
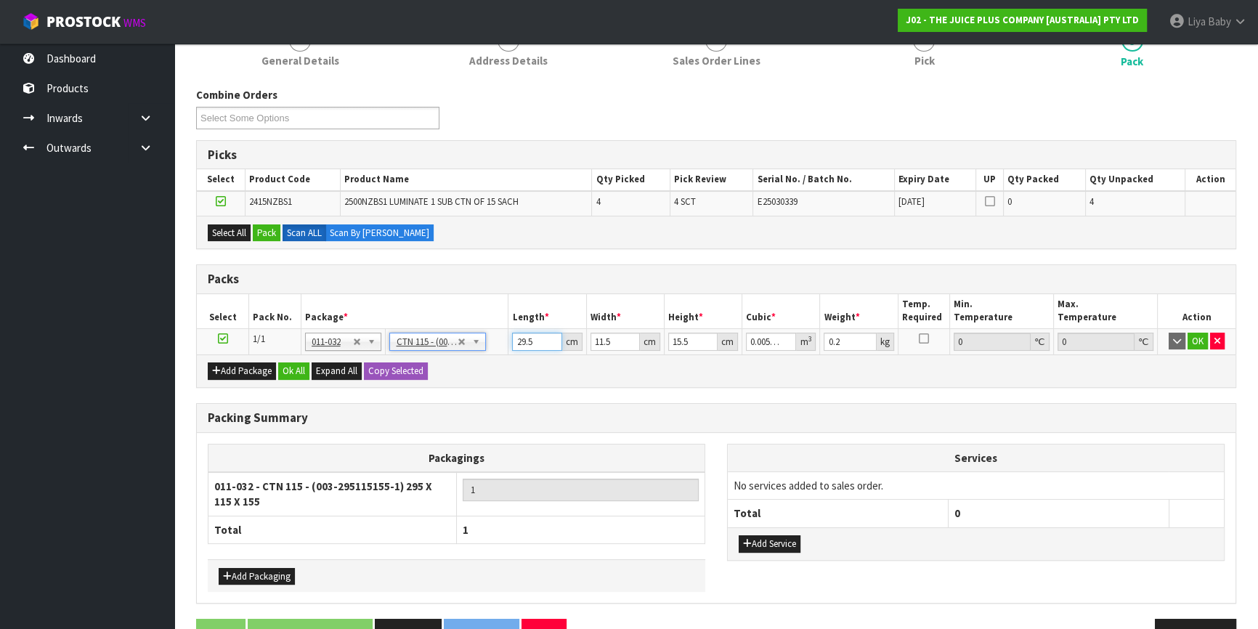
click at [538, 336] on input "29.5" at bounding box center [536, 342] width 49 height 18
type input "29"
type input "0.005169"
type input "2"
type input "0.000356"
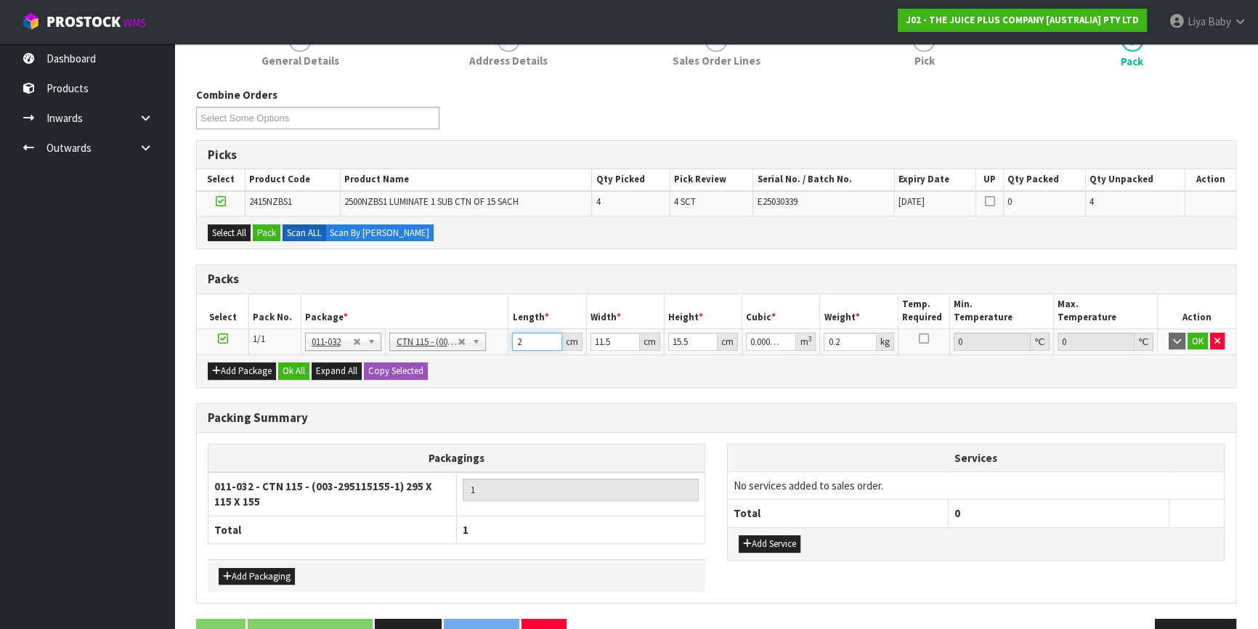
type input "0"
type input "2"
type input "0.000356"
type input "24"
type input "0.004278"
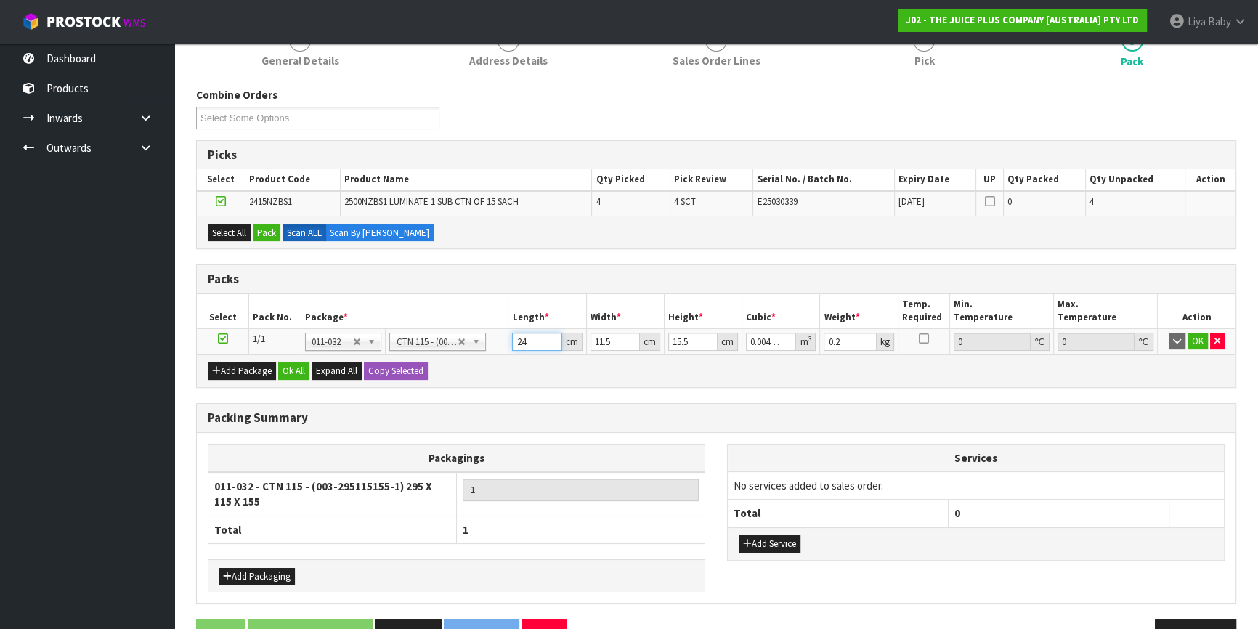
type input "24"
click at [609, 340] on input "11.5" at bounding box center [615, 342] width 49 height 18
type input "11"
type input "0.004092"
type input "1"
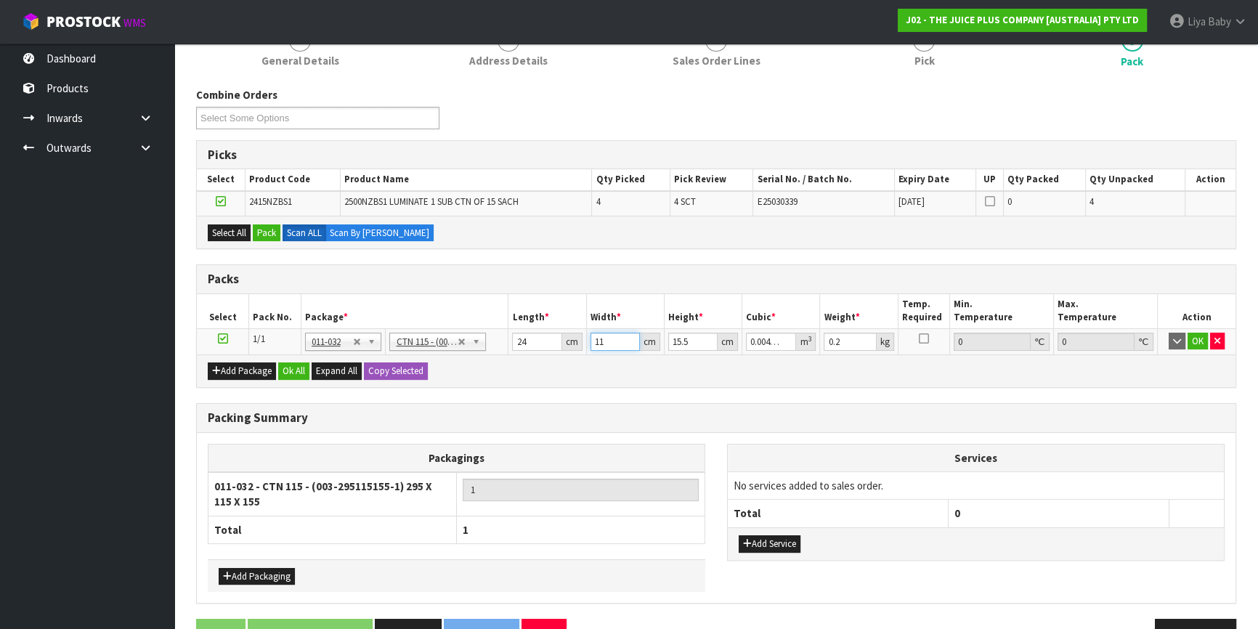
type input "0.000372"
type input "0"
type input "3"
type input "0.001116"
type input "31"
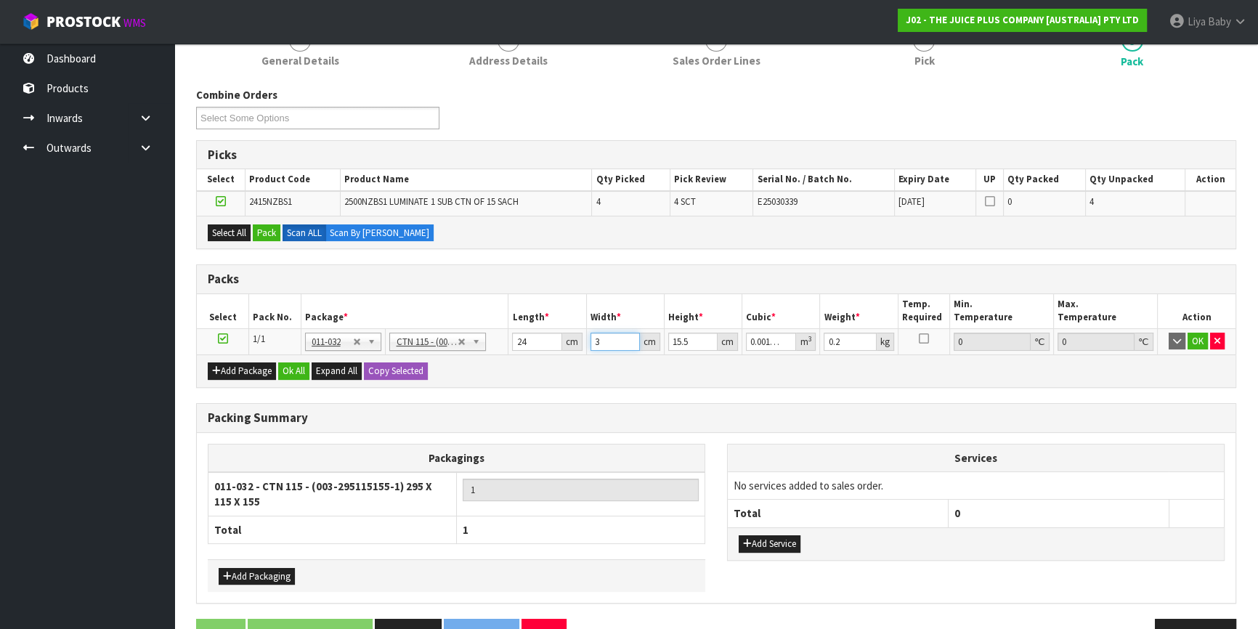
type input "0.011532"
type input "31"
click at [695, 345] on input "15.5" at bounding box center [692, 342] width 49 height 18
type input "15"
click at [838, 341] on input "0.2" at bounding box center [850, 342] width 52 height 18
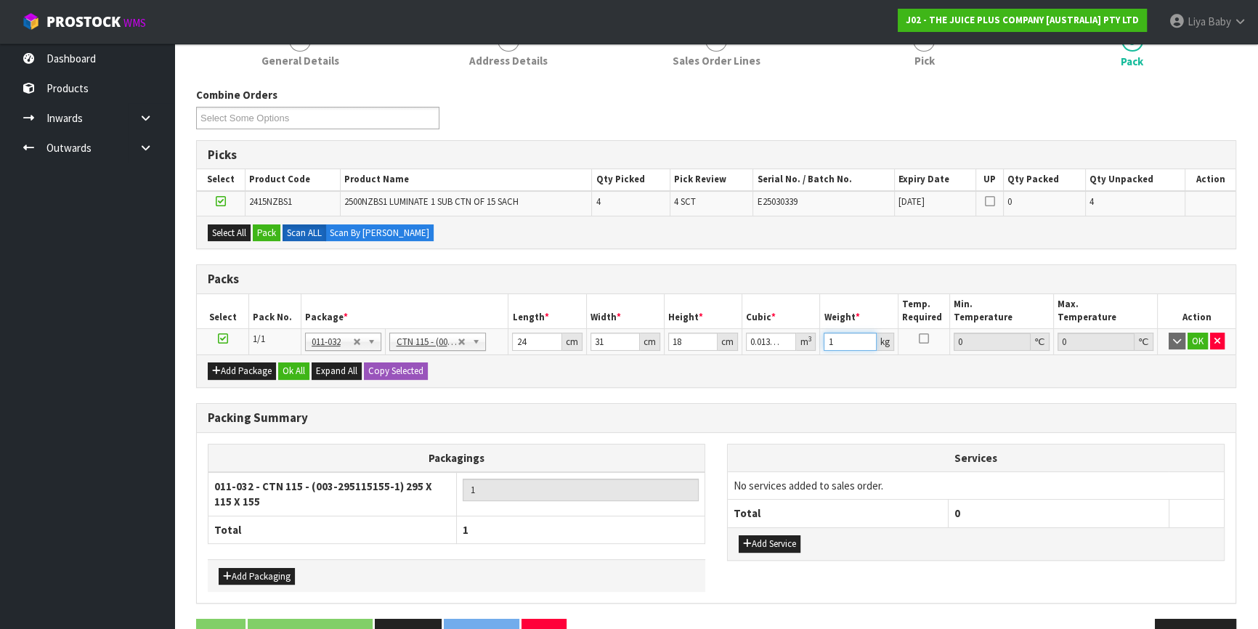
scroll to position [238, 0]
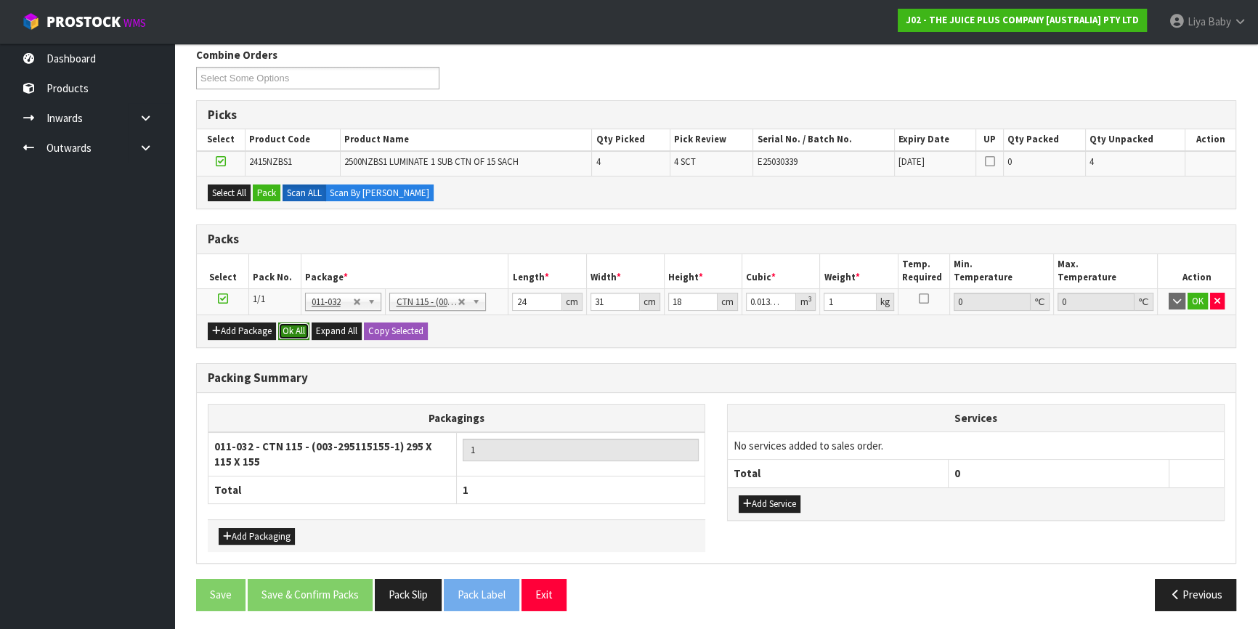
click at [291, 333] on button "Ok All" at bounding box center [293, 331] width 31 height 17
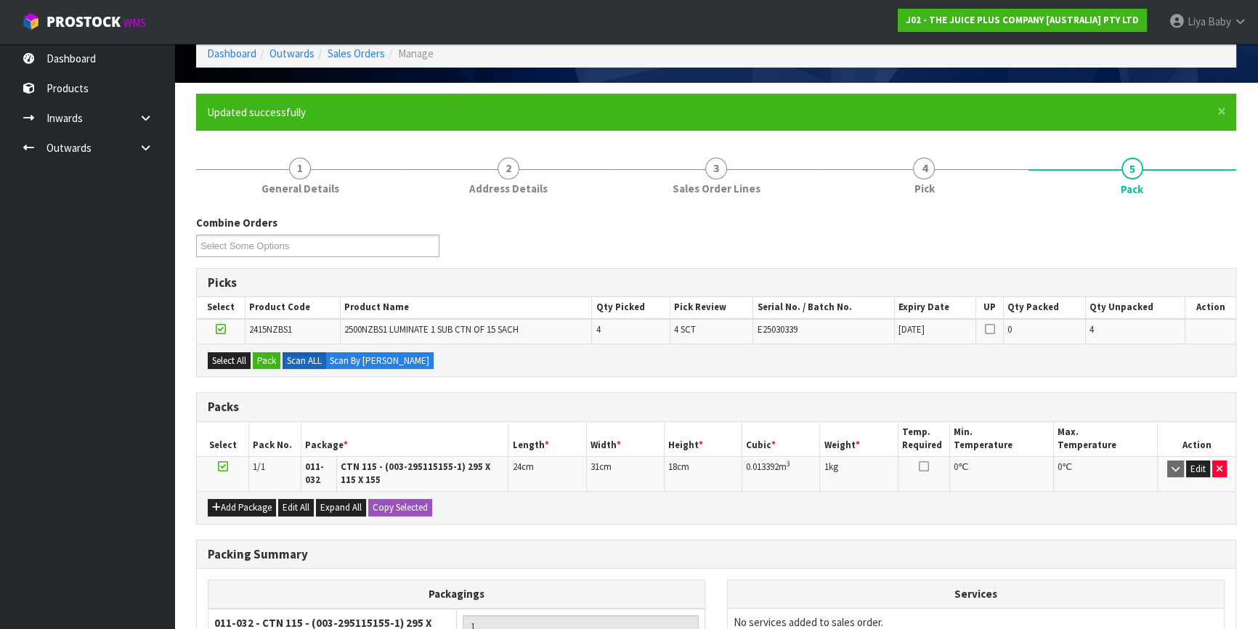
scroll to position [48, 0]
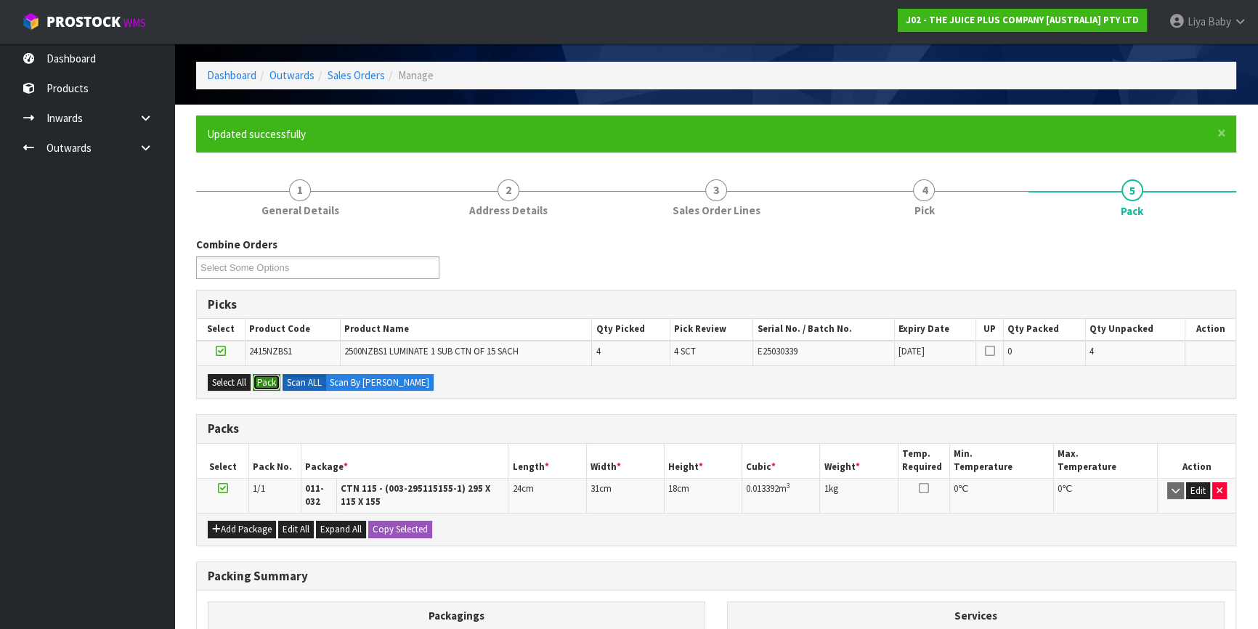
click at [261, 374] on button "Pack" at bounding box center [267, 382] width 28 height 17
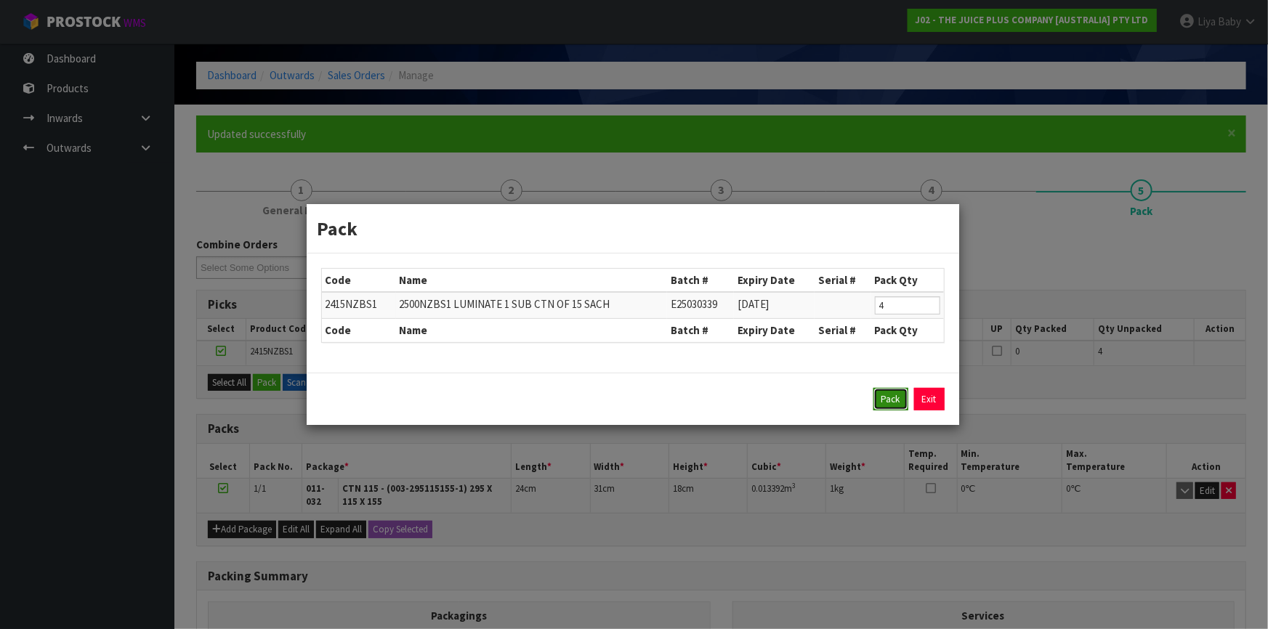
click at [894, 399] on button "Pack" at bounding box center [890, 399] width 35 height 23
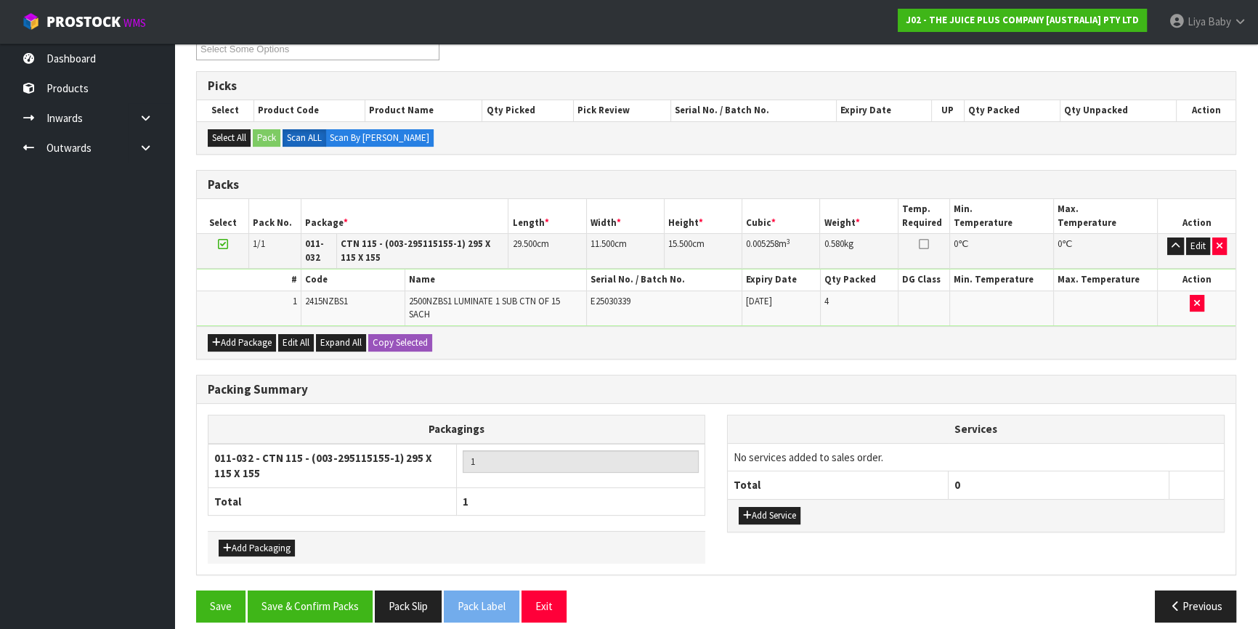
scroll to position [278, 0]
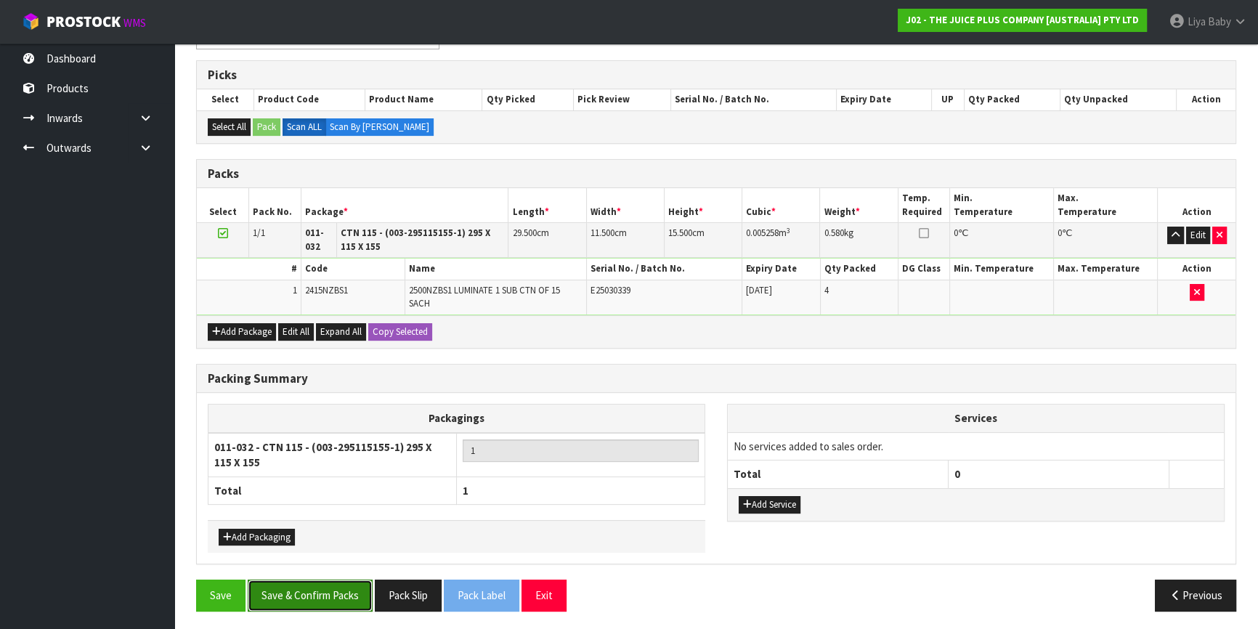
click at [314, 589] on button "Save & Confirm Packs" at bounding box center [310, 595] width 125 height 31
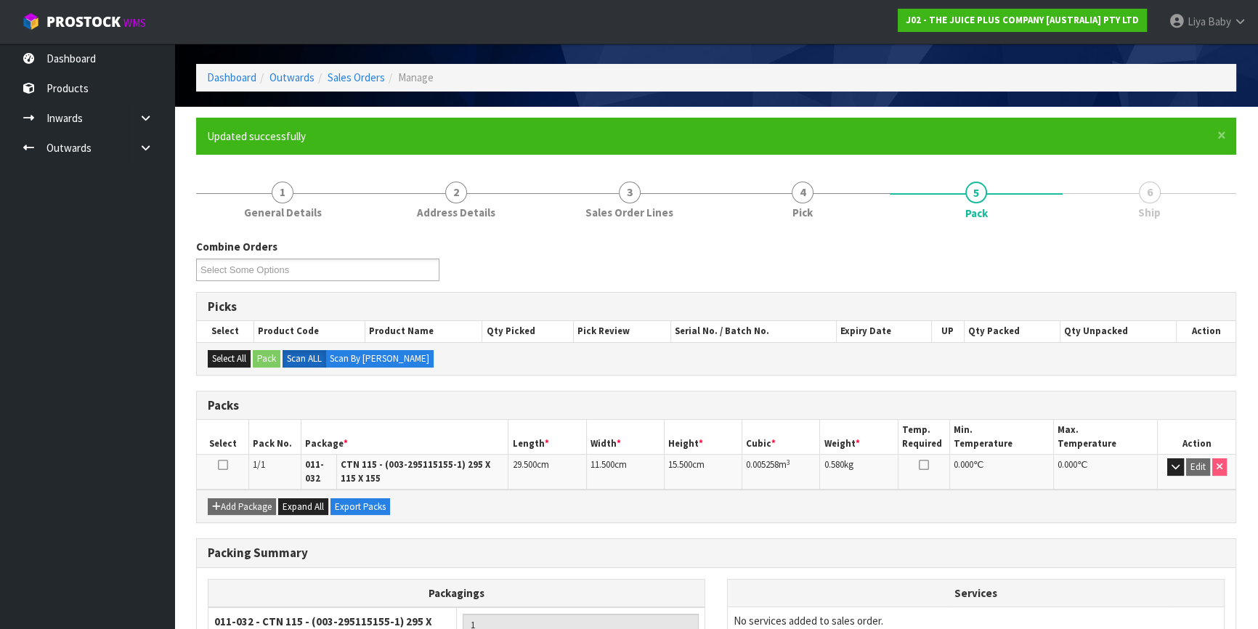
scroll to position [189, 0]
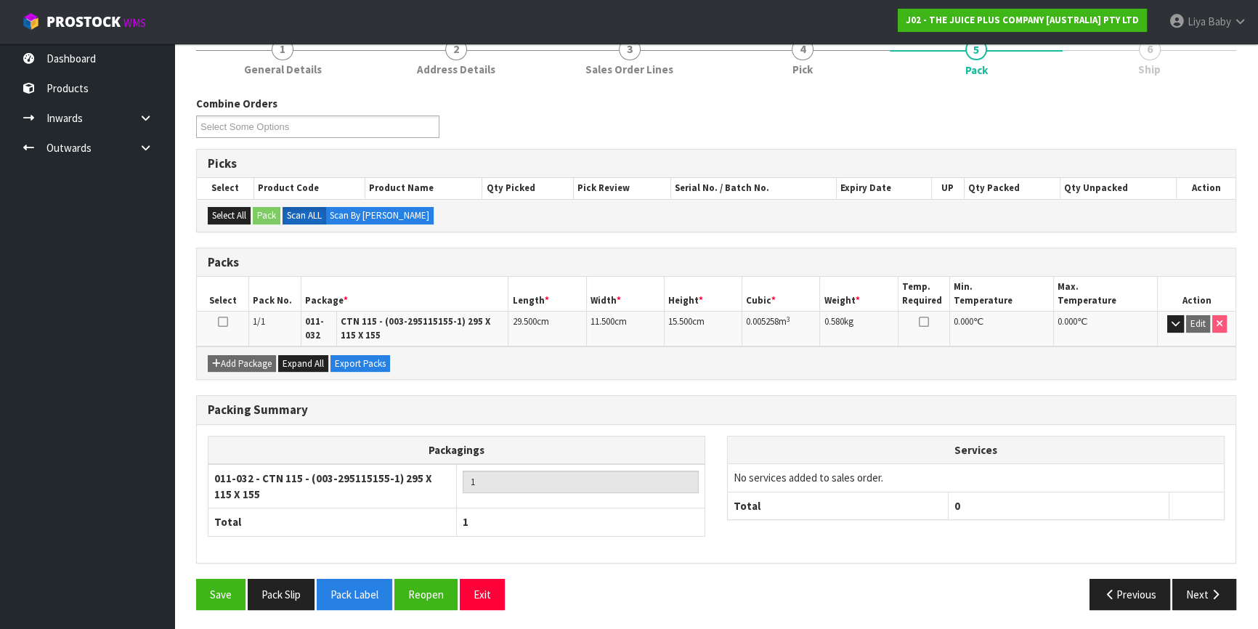
click at [226, 322] on icon at bounding box center [223, 322] width 10 height 1
click at [1210, 584] on button "Next" at bounding box center [1205, 594] width 64 height 31
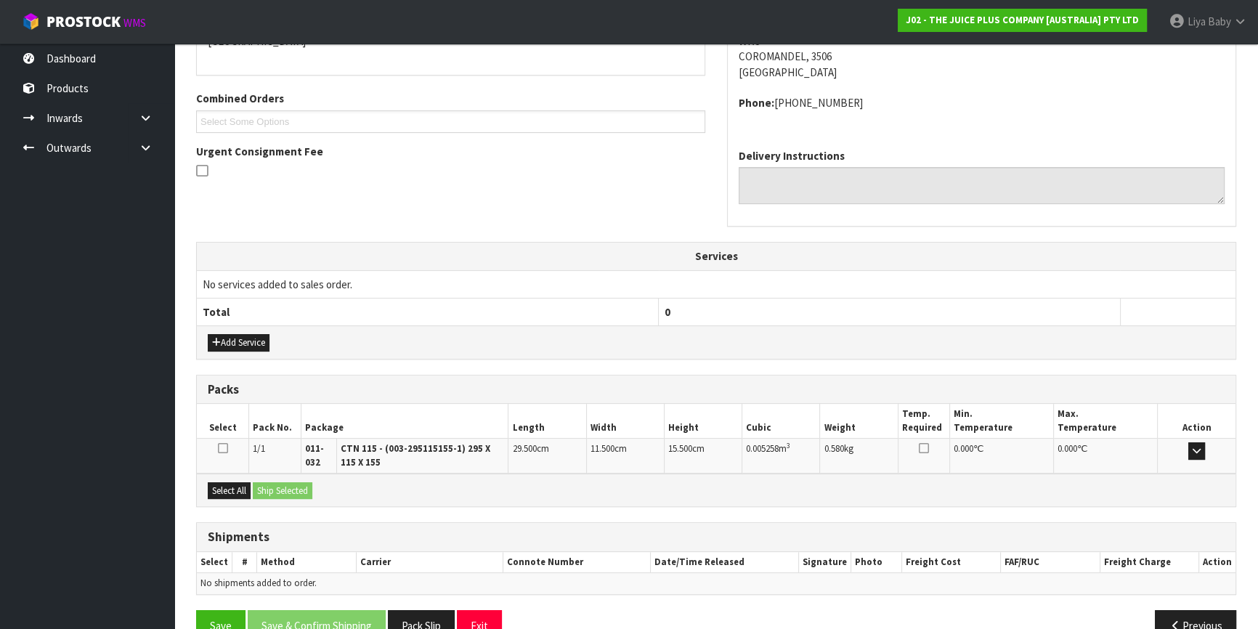
scroll to position [370, 0]
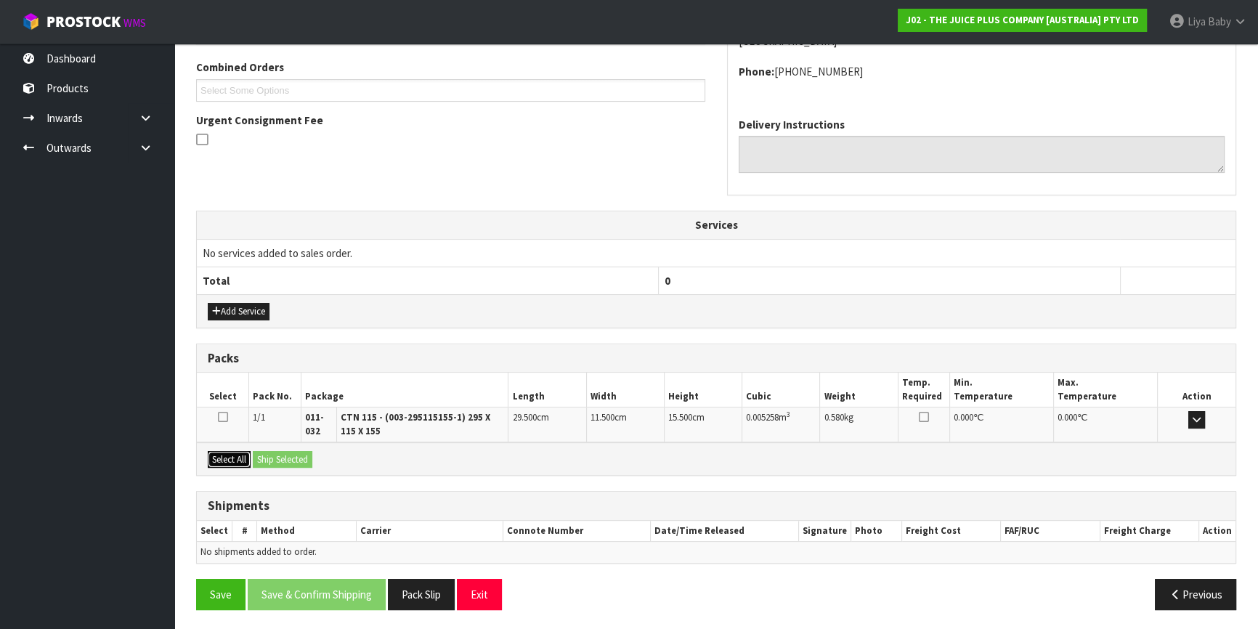
click at [236, 451] on button "Select All" at bounding box center [229, 459] width 43 height 17
click at [291, 455] on button "Ship Selected" at bounding box center [283, 459] width 60 height 17
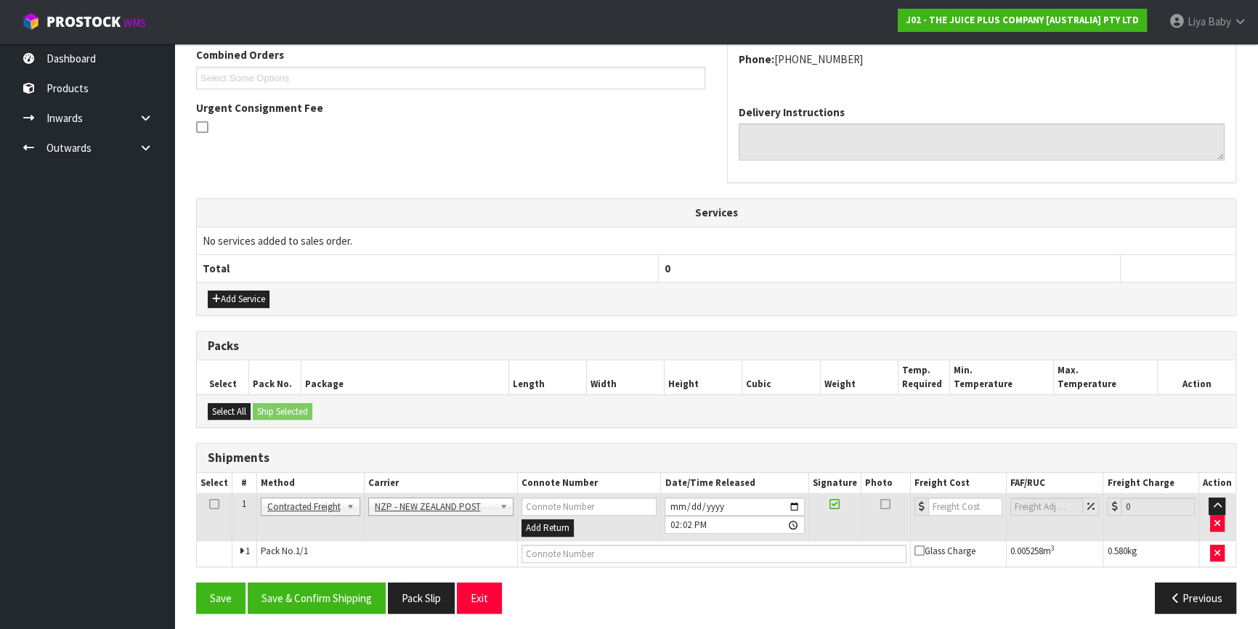
scroll to position [385, 0]
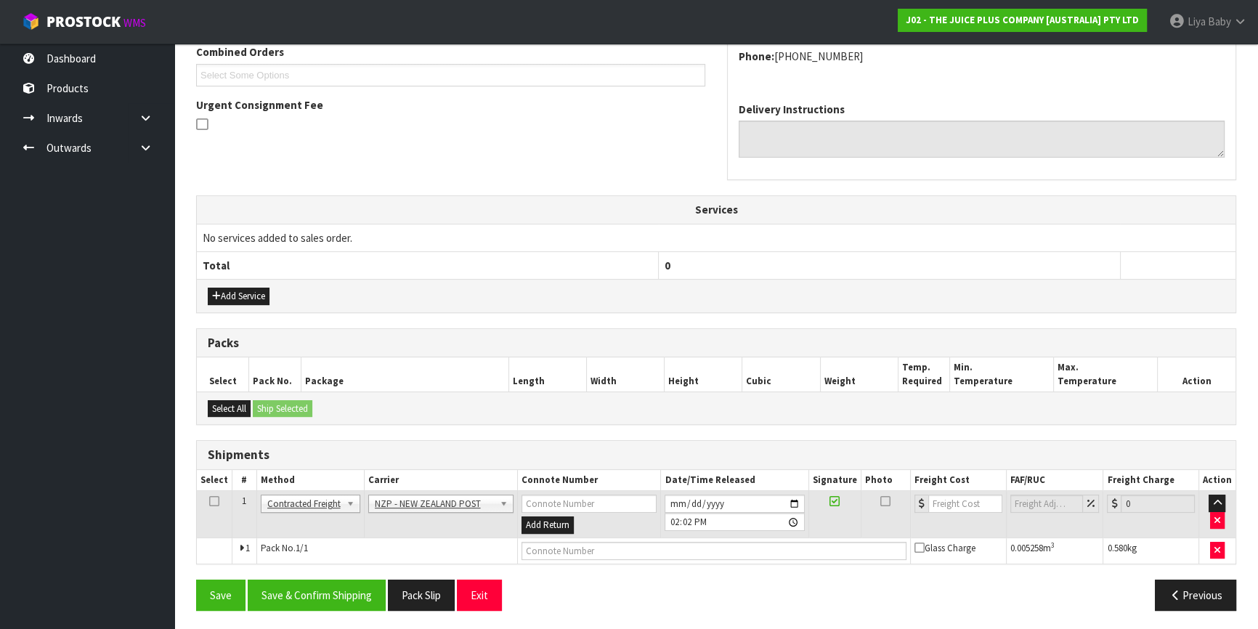
click at [213, 501] on icon at bounding box center [214, 501] width 10 height 1
click at [325, 599] on button "Save & Confirm Shipping" at bounding box center [317, 595] width 138 height 31
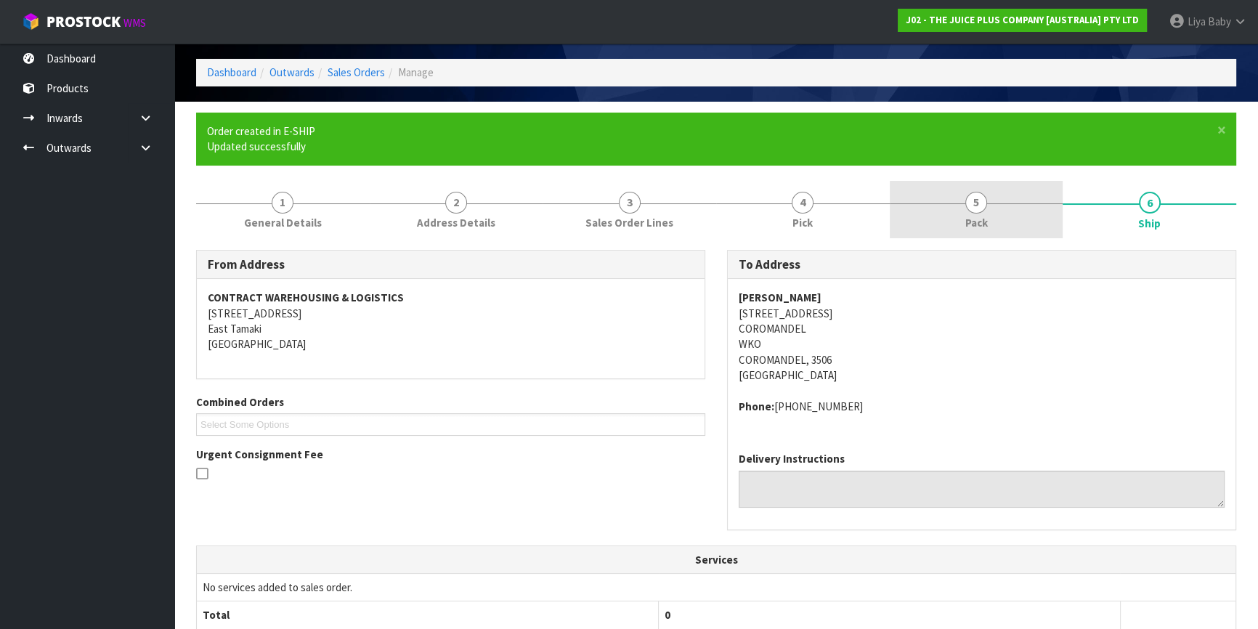
scroll to position [0, 0]
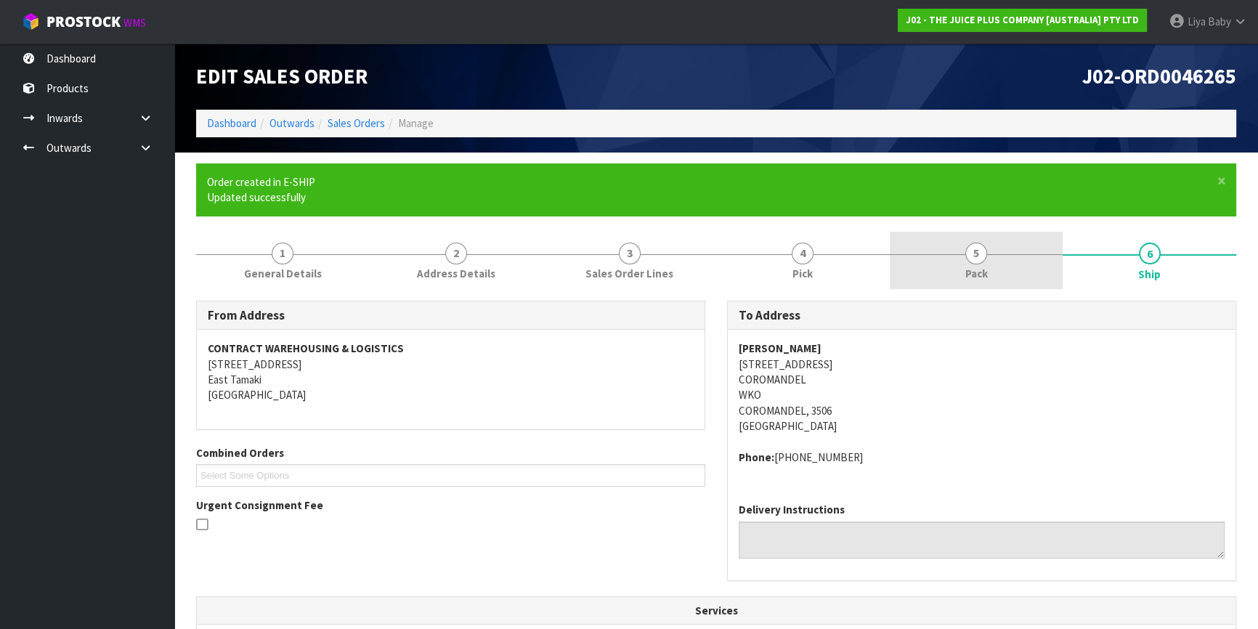
click at [984, 254] on span "5" at bounding box center [977, 254] width 22 height 22
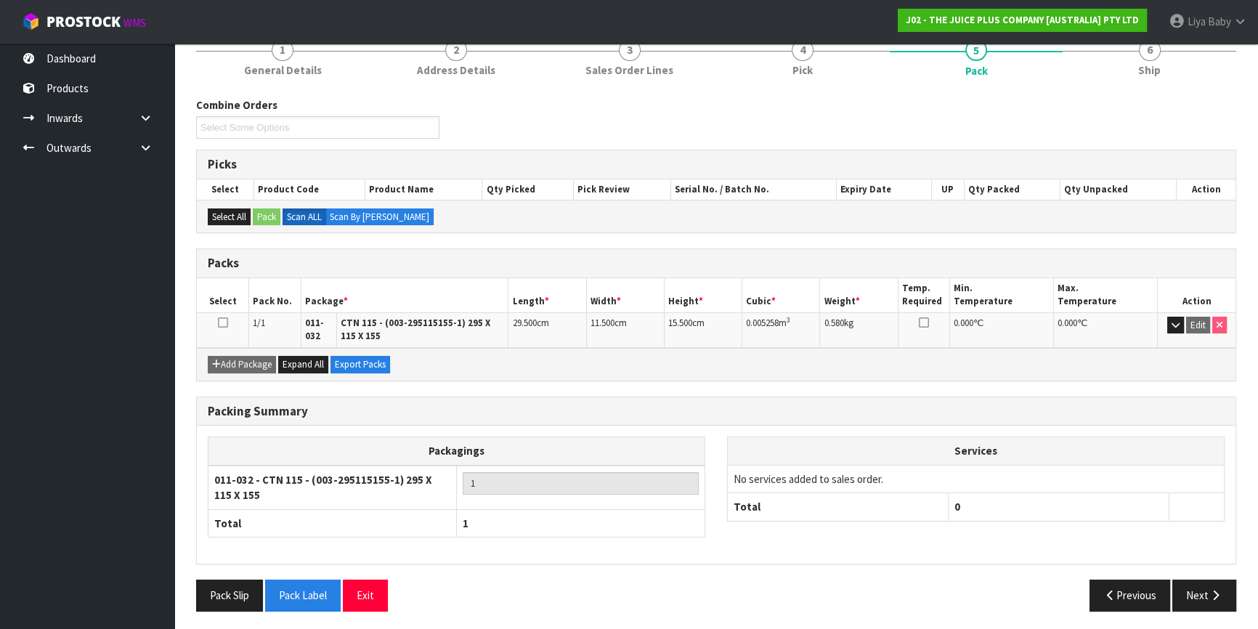
scroll to position [204, 0]
click at [549, 322] on td "29.500 cm" at bounding box center [548, 329] width 78 height 35
click at [1182, 322] on button "button" at bounding box center [1176, 324] width 17 height 17
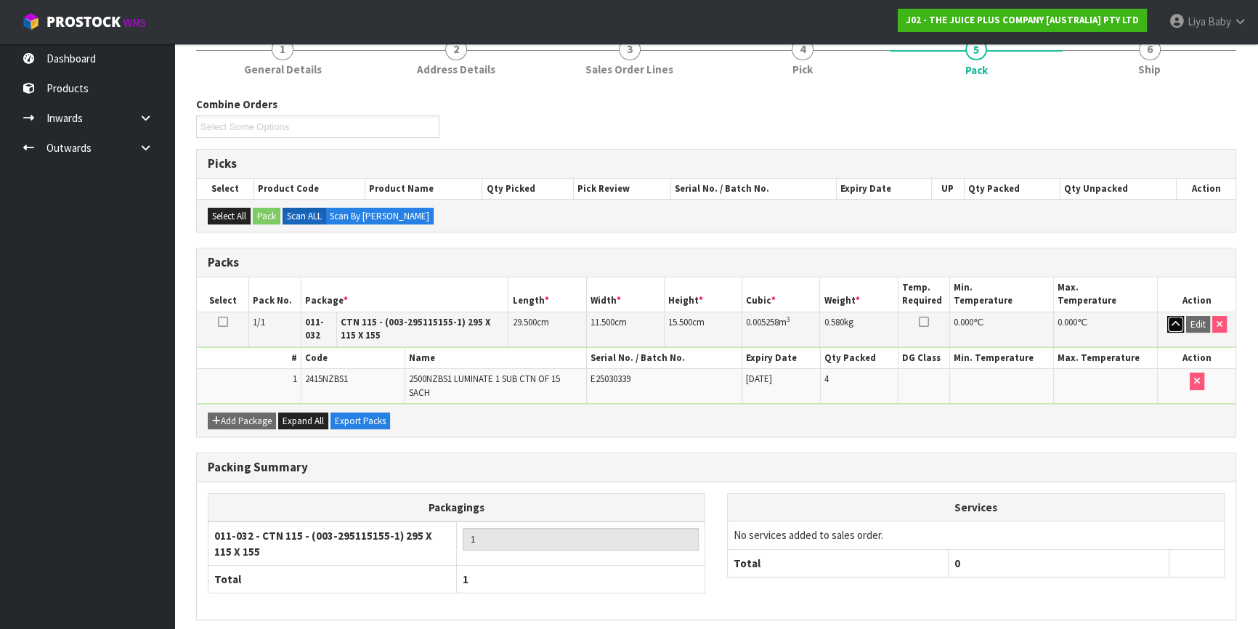
click at [1178, 320] on icon "button" at bounding box center [1176, 324] width 8 height 9
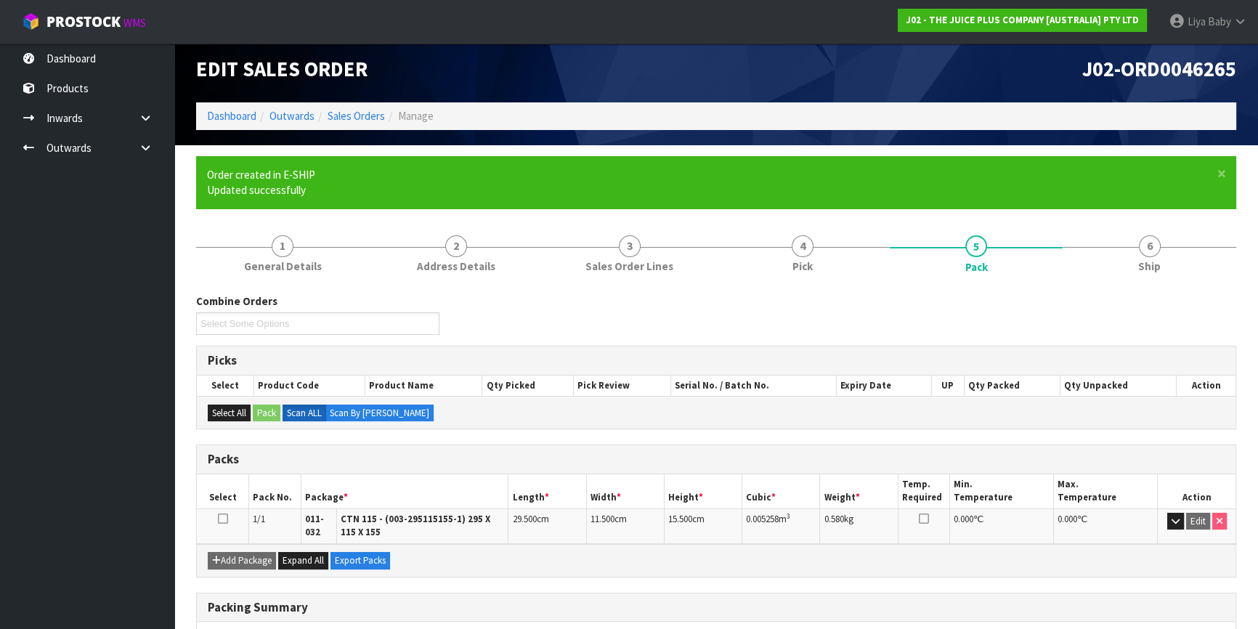
scroll to position [7, 0]
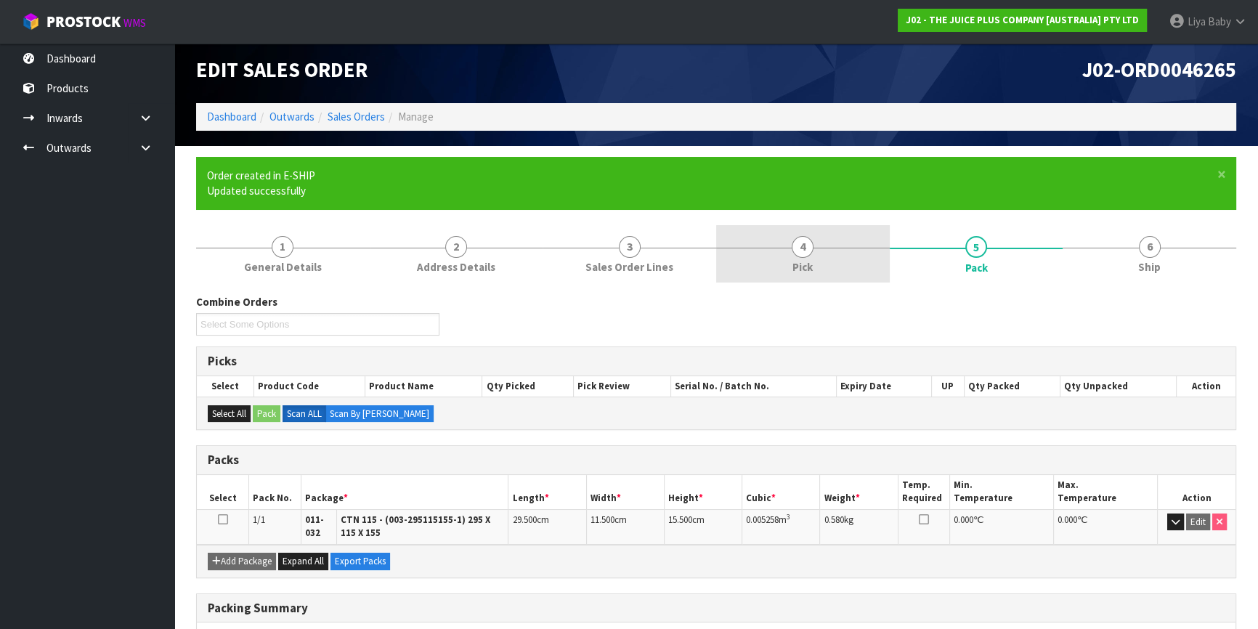
click at [804, 240] on span "4" at bounding box center [803, 247] width 22 height 22
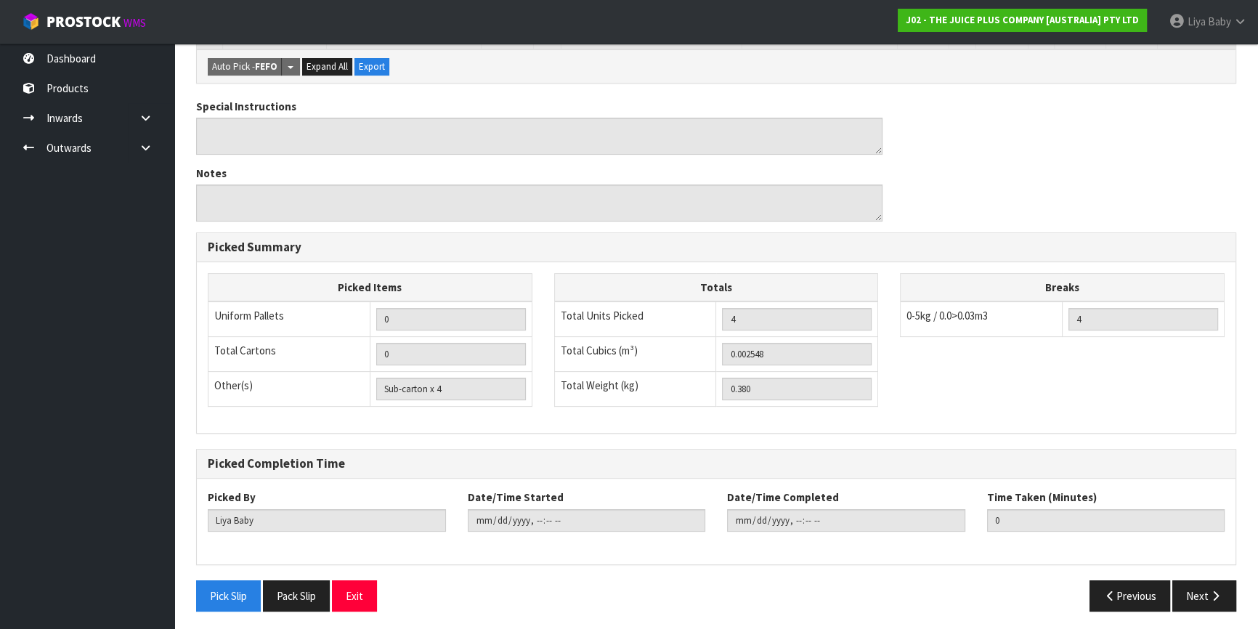
scroll to position [404, 0]
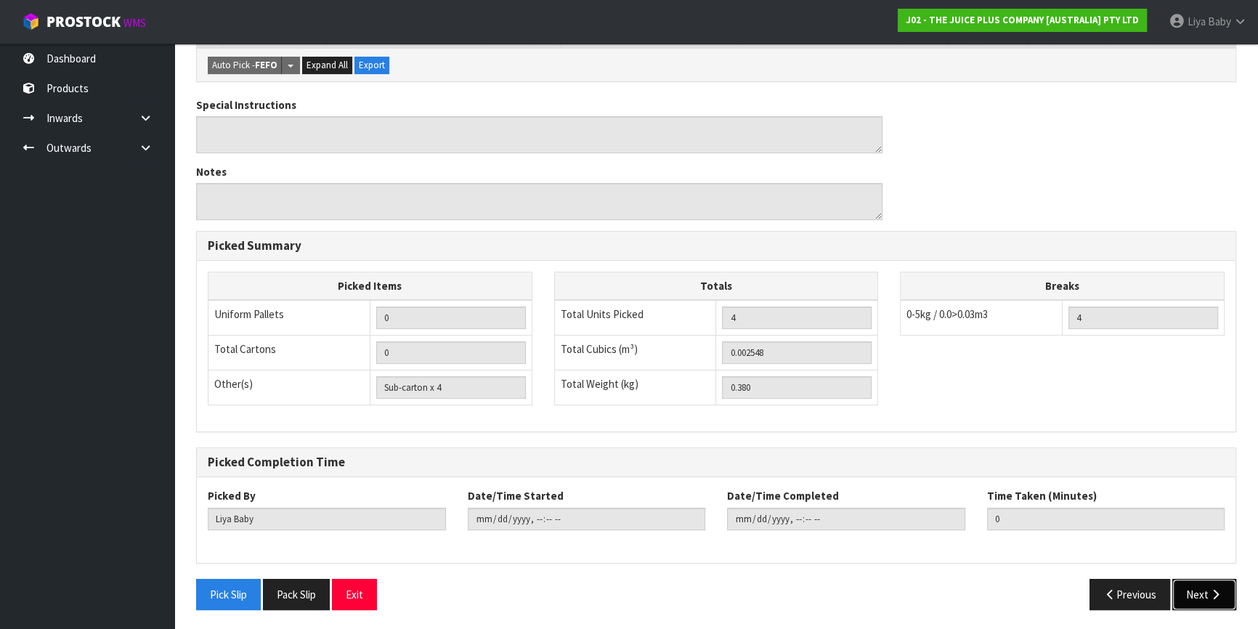
click at [1219, 596] on icon "button" at bounding box center [1216, 594] width 14 height 11
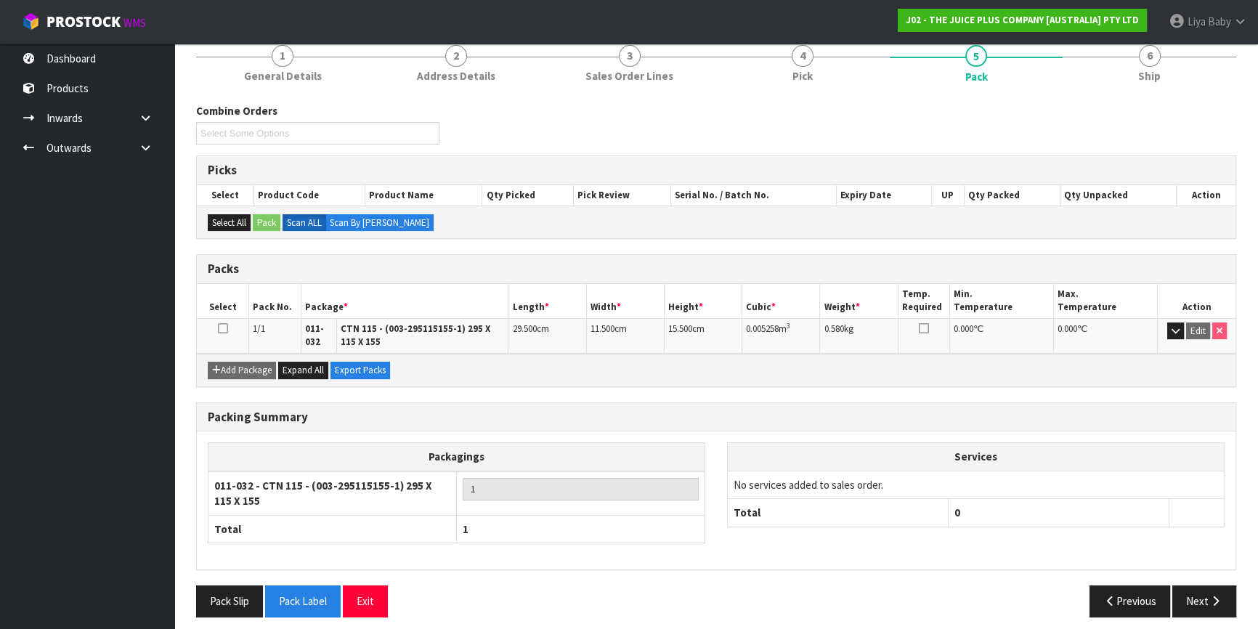
scroll to position [204, 0]
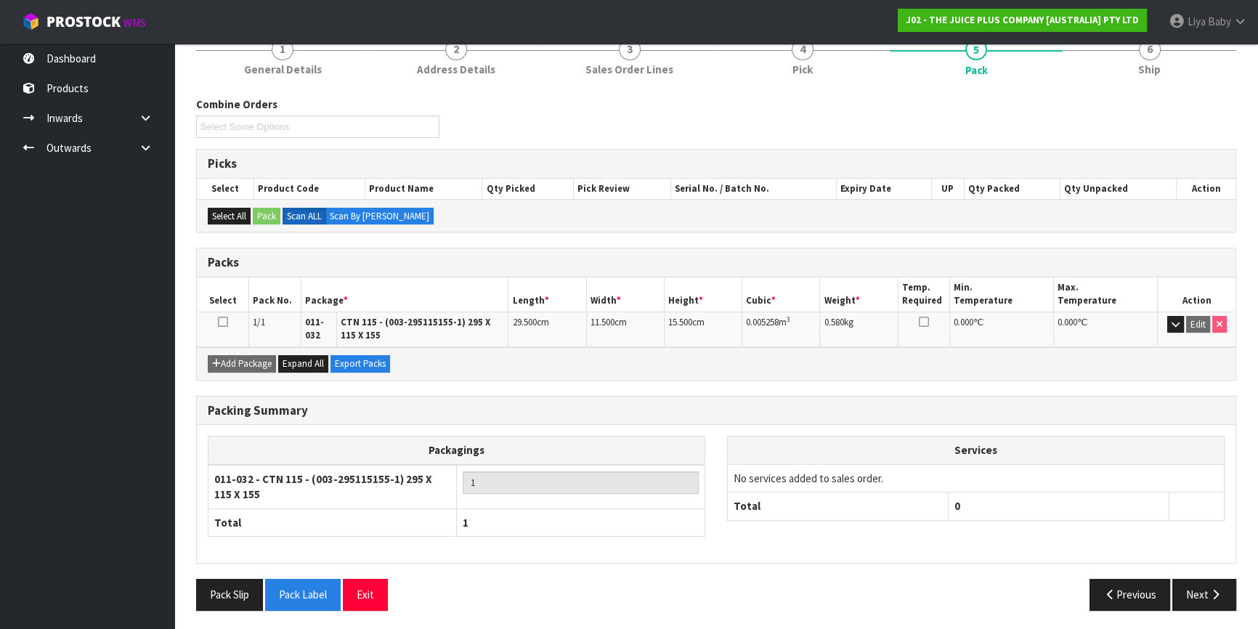
click at [535, 320] on span "29.500" at bounding box center [524, 322] width 24 height 12
click at [534, 320] on span "29.500" at bounding box center [524, 322] width 24 height 12
click at [543, 317] on td "29.500 cm" at bounding box center [548, 329] width 78 height 35
click at [218, 322] on icon at bounding box center [223, 322] width 10 height 1
click at [545, 323] on td "29.500 cm" at bounding box center [548, 329] width 78 height 35
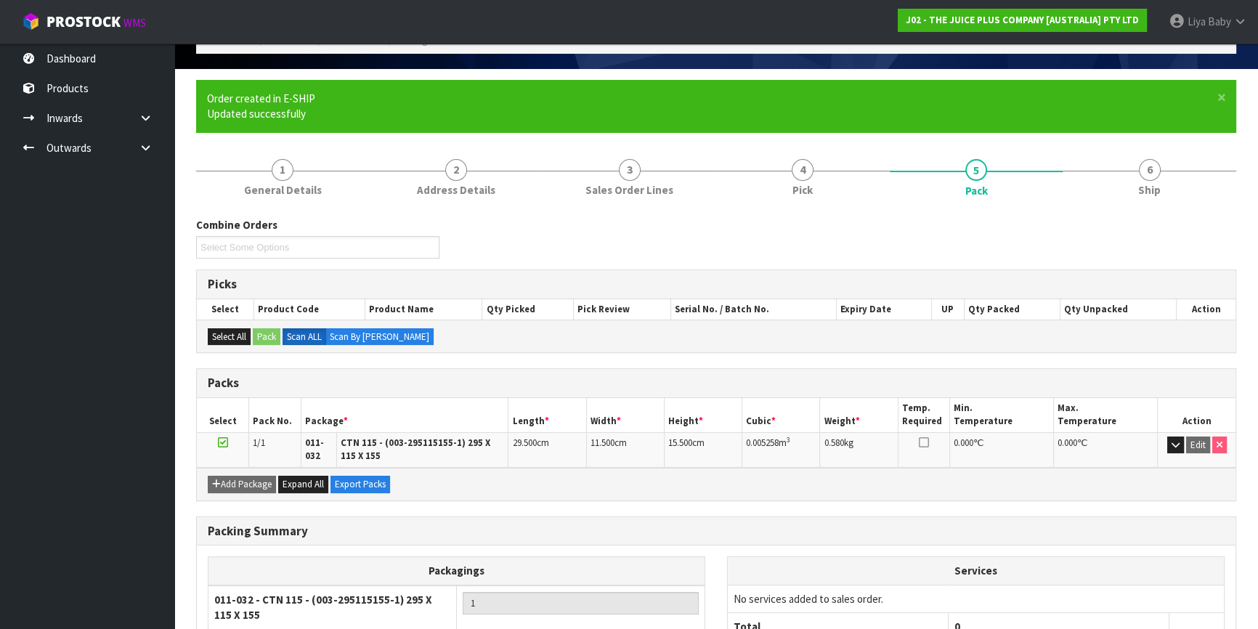
scroll to position [73, 0]
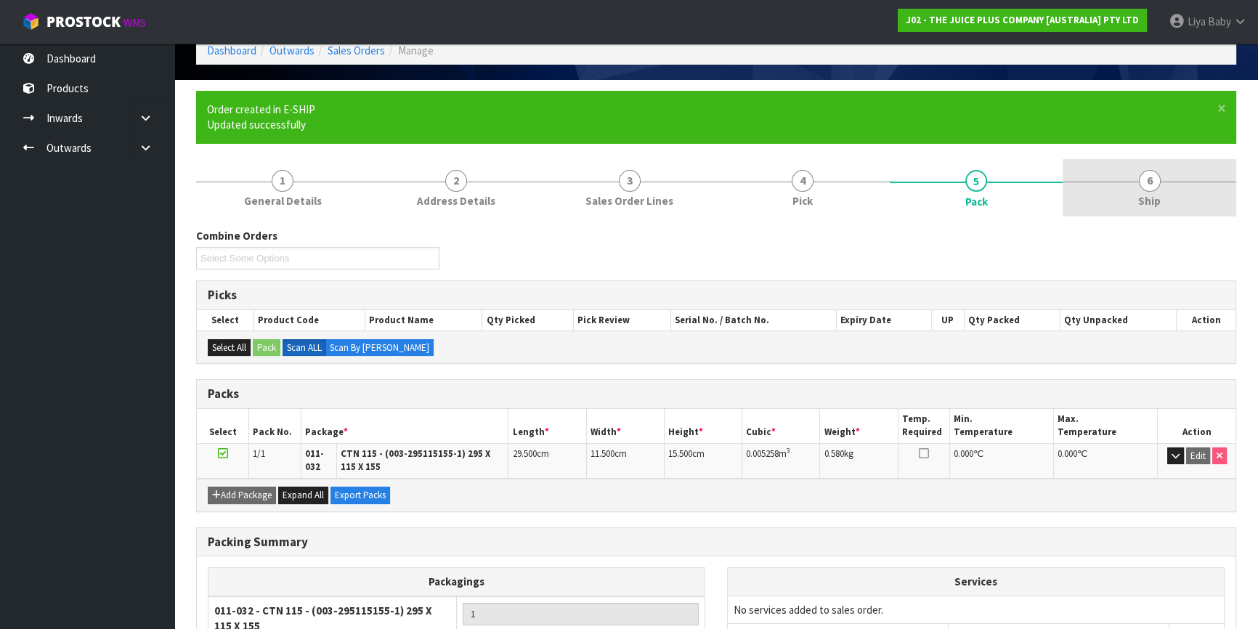
click at [1134, 166] on link "6 Ship" at bounding box center [1150, 187] width 174 height 57
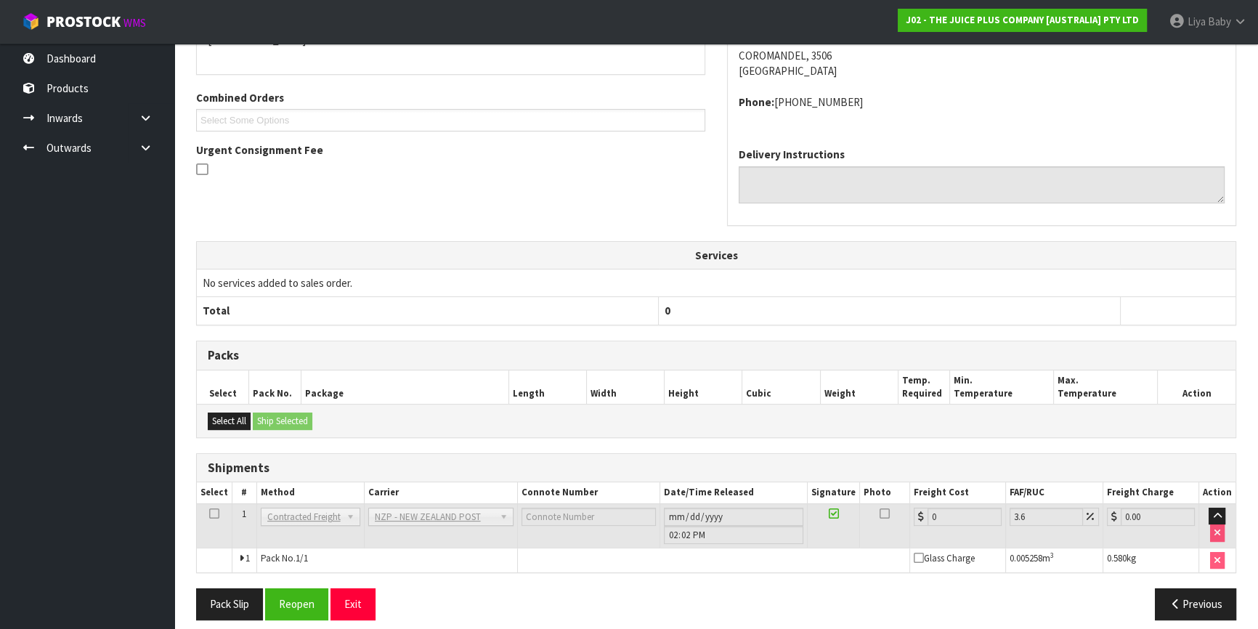
scroll to position [365, 0]
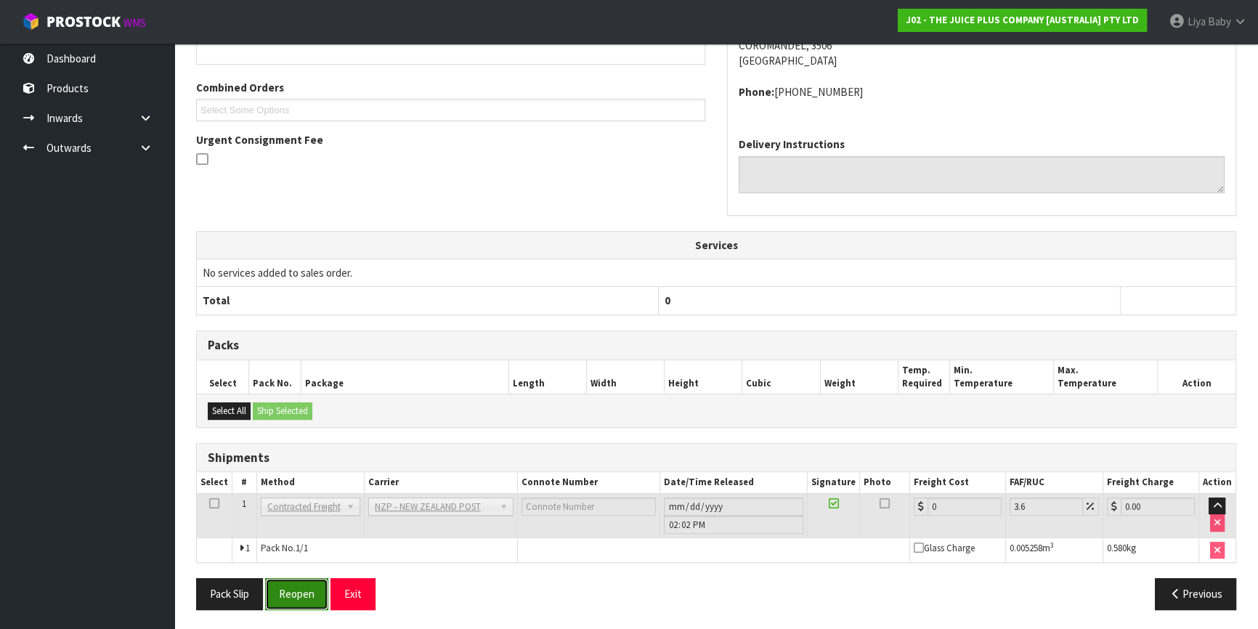
click at [297, 589] on button "Reopen" at bounding box center [296, 593] width 63 height 31
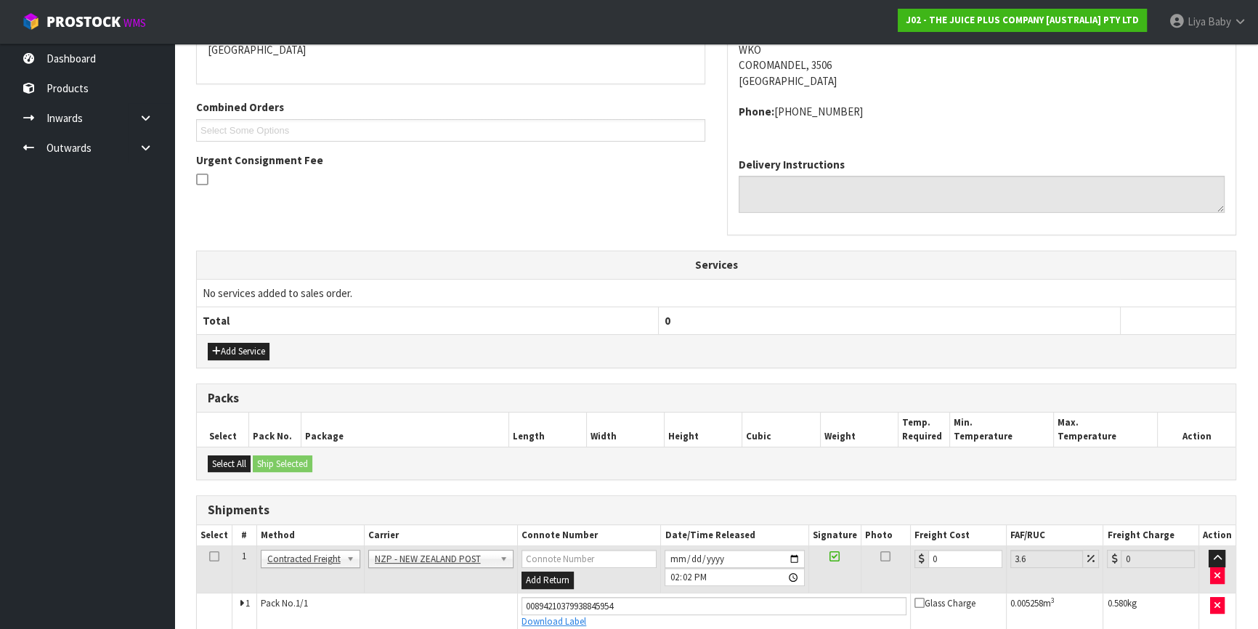
scroll to position [400, 0]
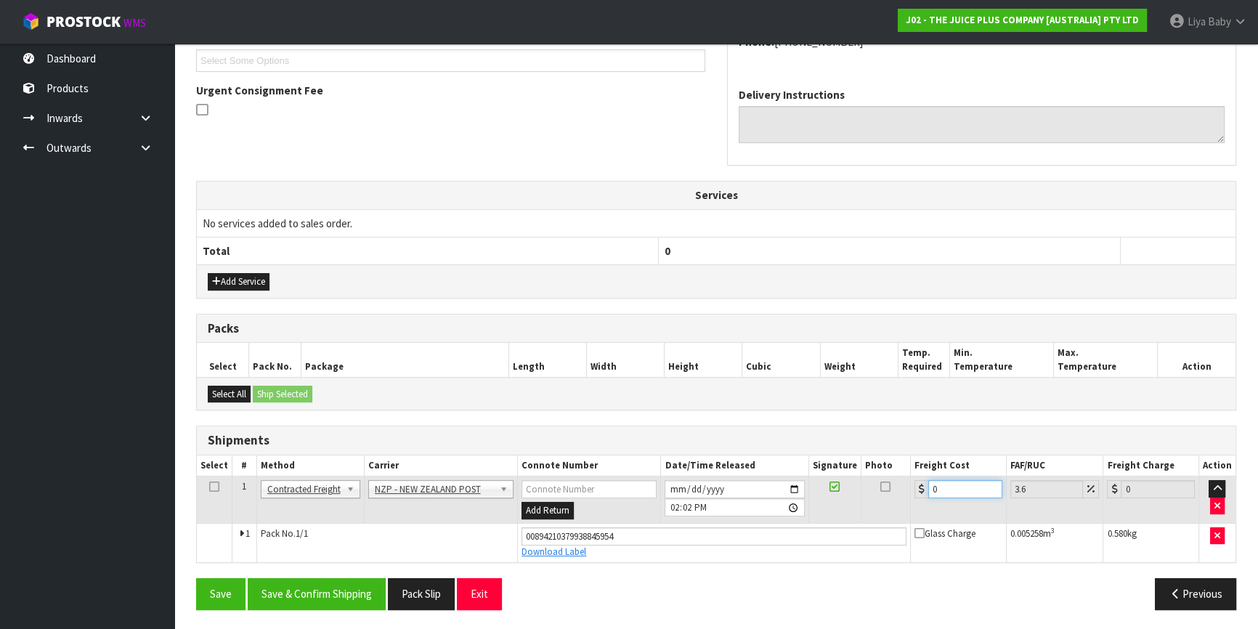
click at [947, 491] on input "0" at bounding box center [966, 489] width 74 height 18
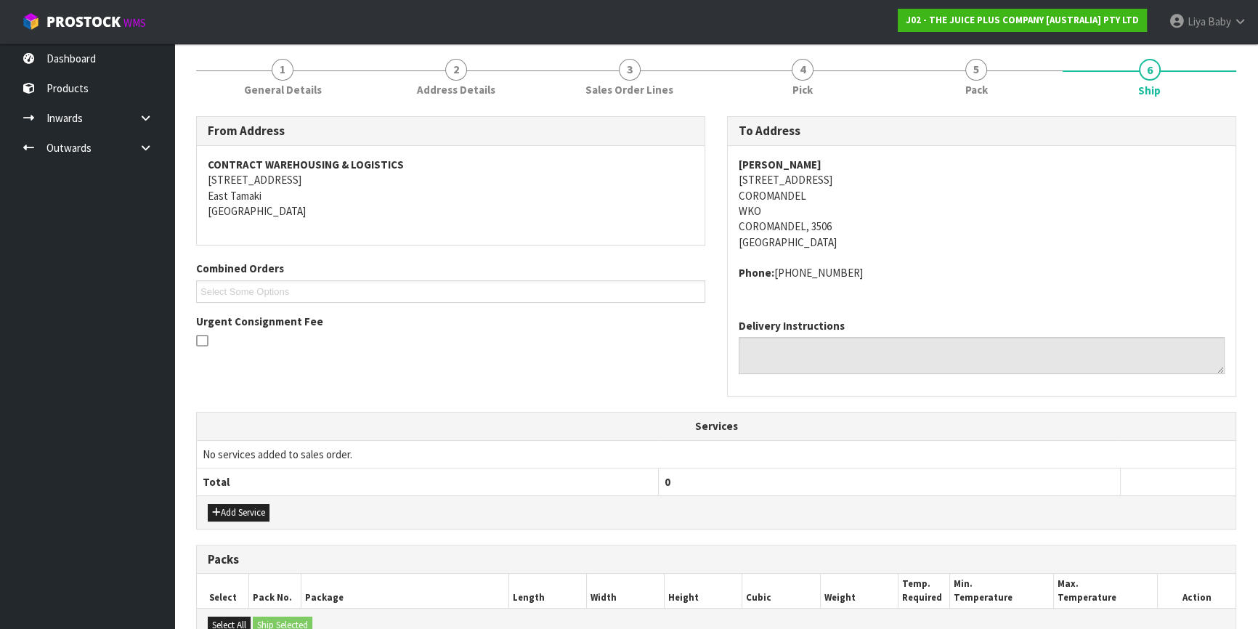
scroll to position [135, 0]
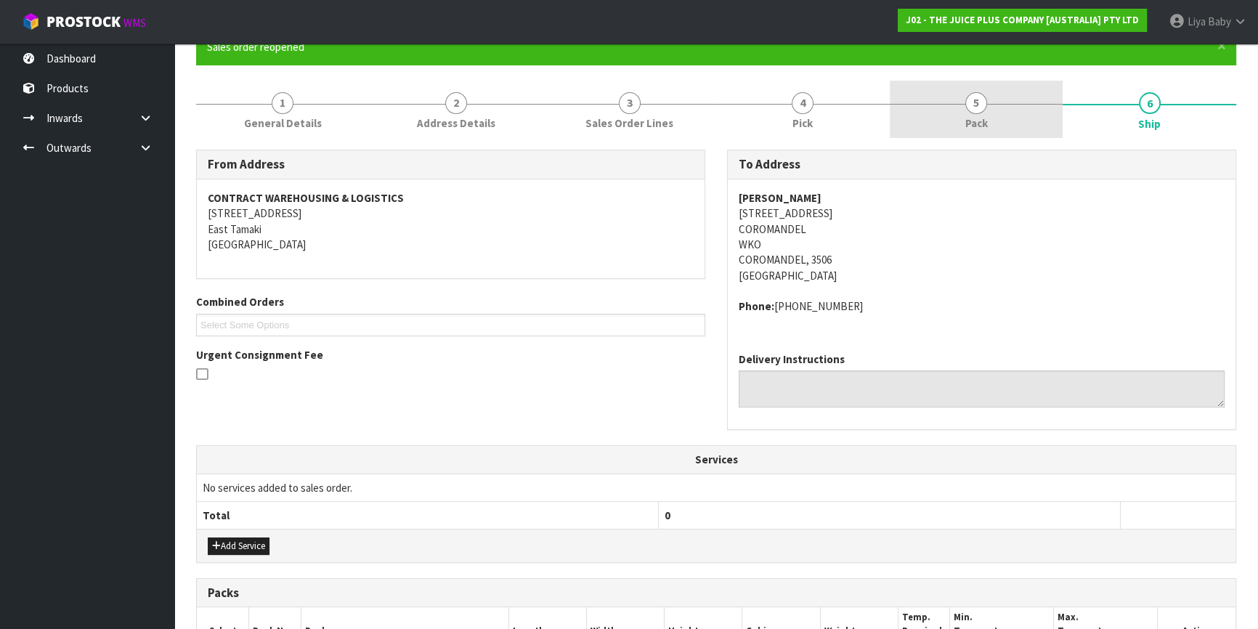
click at [974, 109] on span "5" at bounding box center [977, 103] width 22 height 22
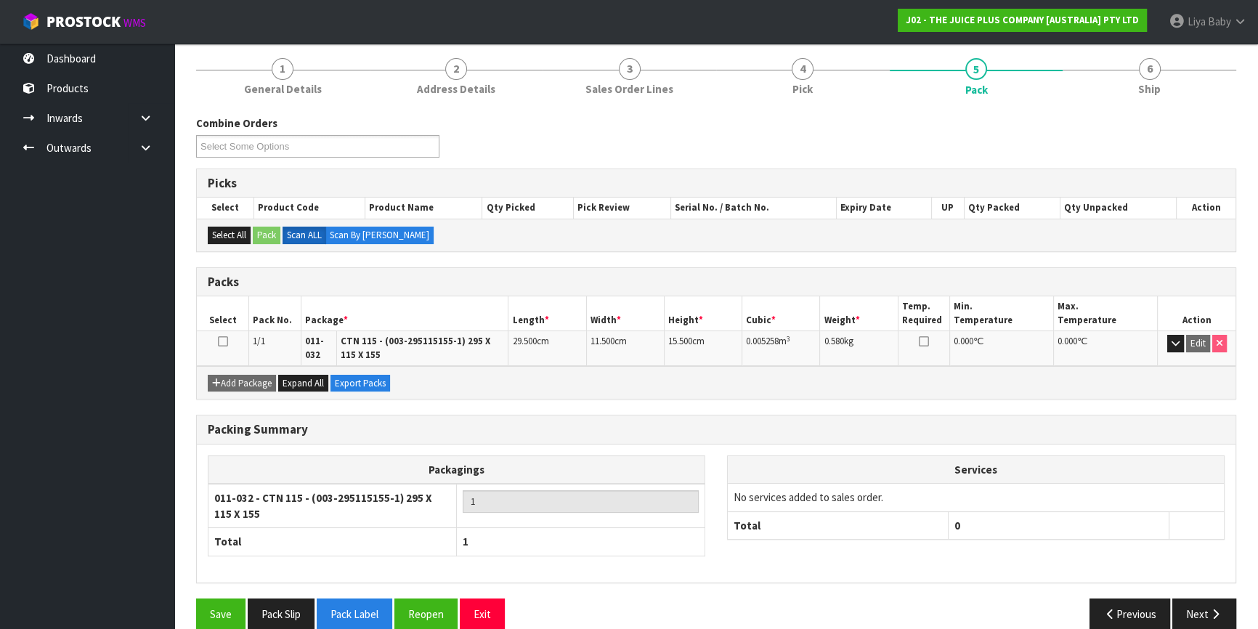
scroll to position [189, 0]
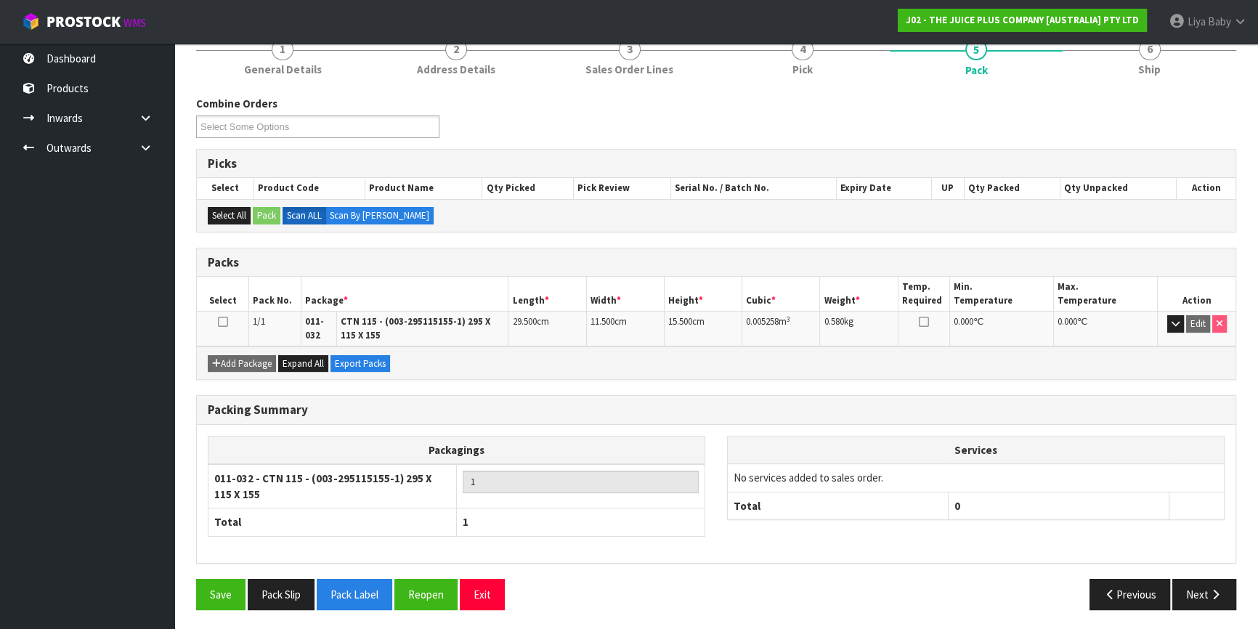
click at [843, 317] on span "0.580" at bounding box center [834, 321] width 20 height 12
click at [414, 588] on button "Reopen" at bounding box center [426, 594] width 63 height 31
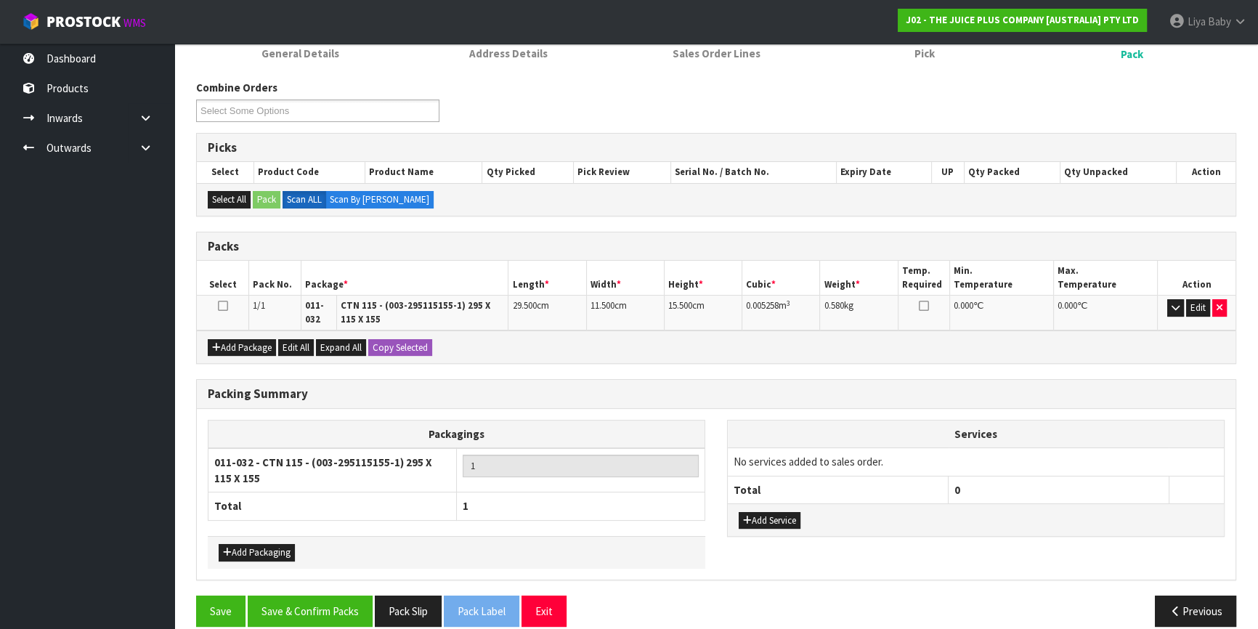
scroll to position [221, 0]
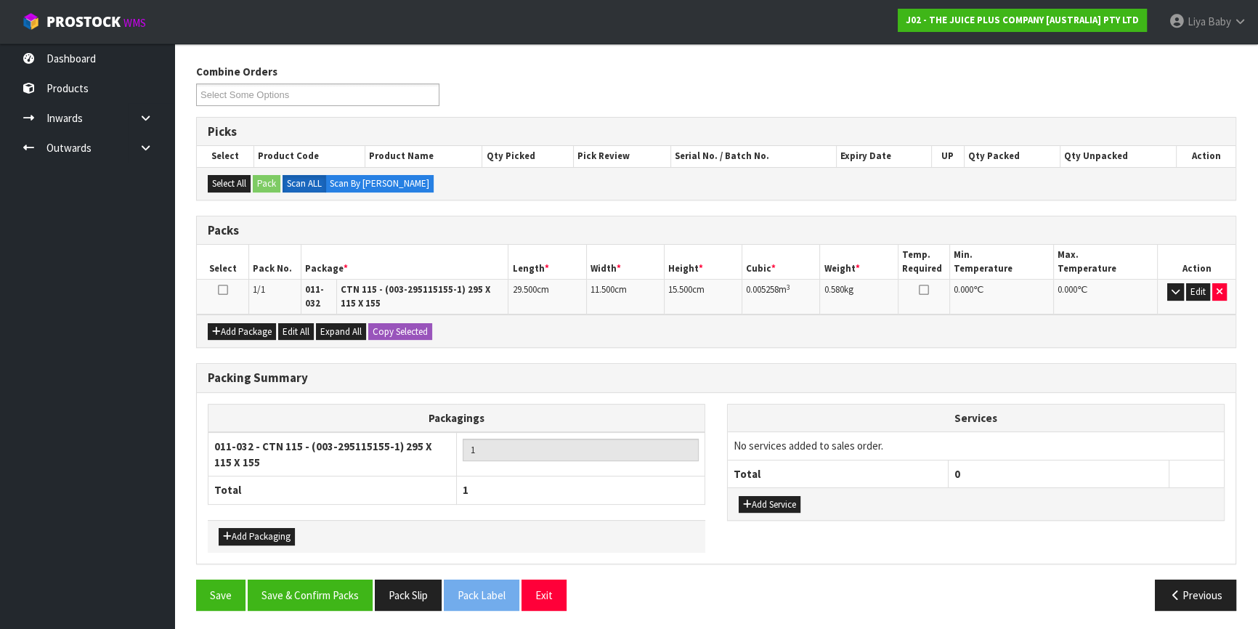
click at [548, 289] on td "29.500 cm" at bounding box center [548, 297] width 78 height 35
click at [620, 286] on td "11.500 cm" at bounding box center [625, 297] width 78 height 35
click at [1197, 290] on button "Edit" at bounding box center [1198, 291] width 24 height 17
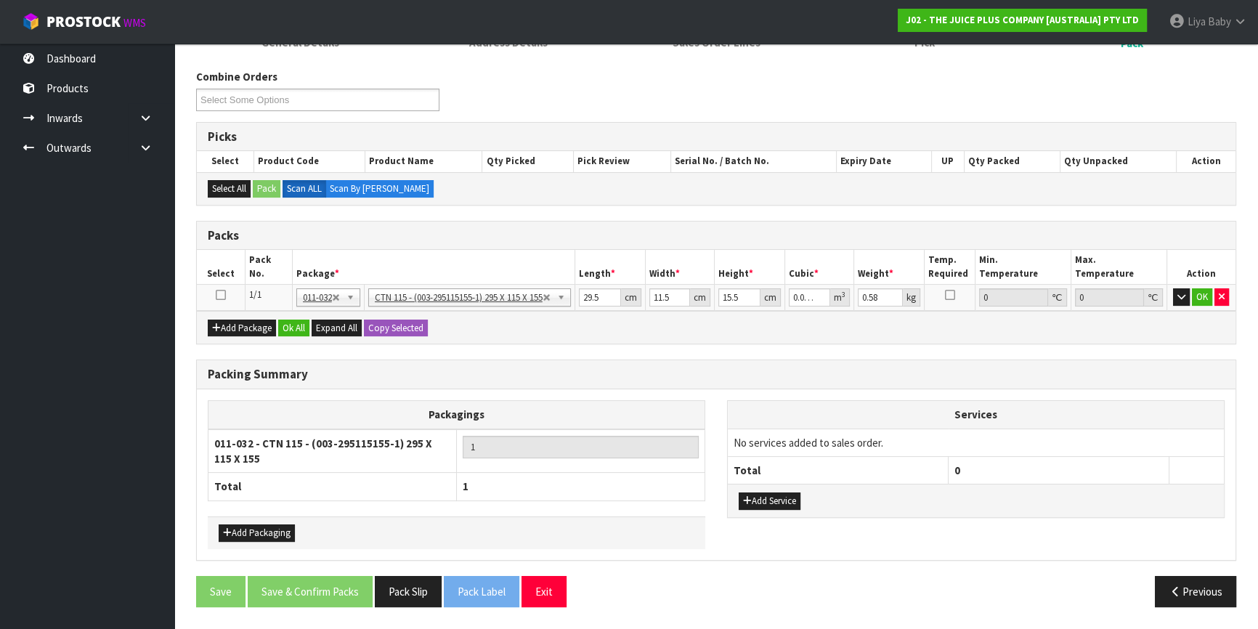
scroll to position [212, 0]
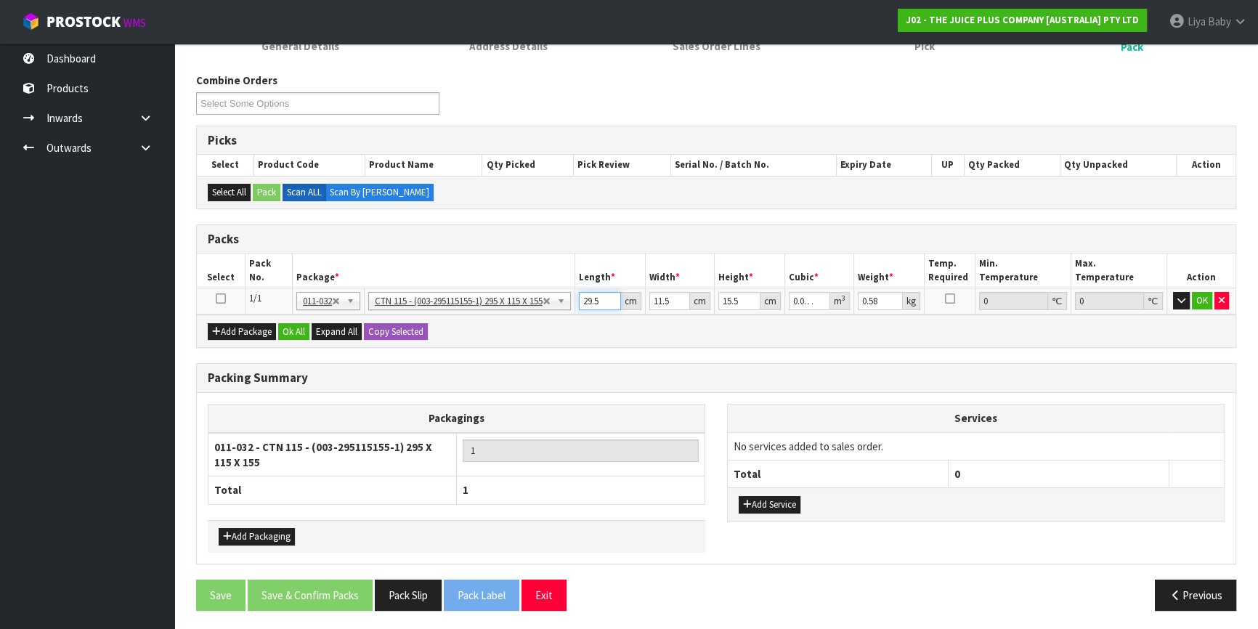
click at [608, 296] on input "29.5" at bounding box center [600, 301] width 42 height 18
click at [673, 300] on input "11.5" at bounding box center [670, 301] width 41 height 18
click at [746, 299] on input "15.5" at bounding box center [740, 301] width 42 height 18
click at [883, 295] on input "0.58" at bounding box center [880, 301] width 45 height 18
click at [220, 299] on icon at bounding box center [221, 299] width 10 height 1
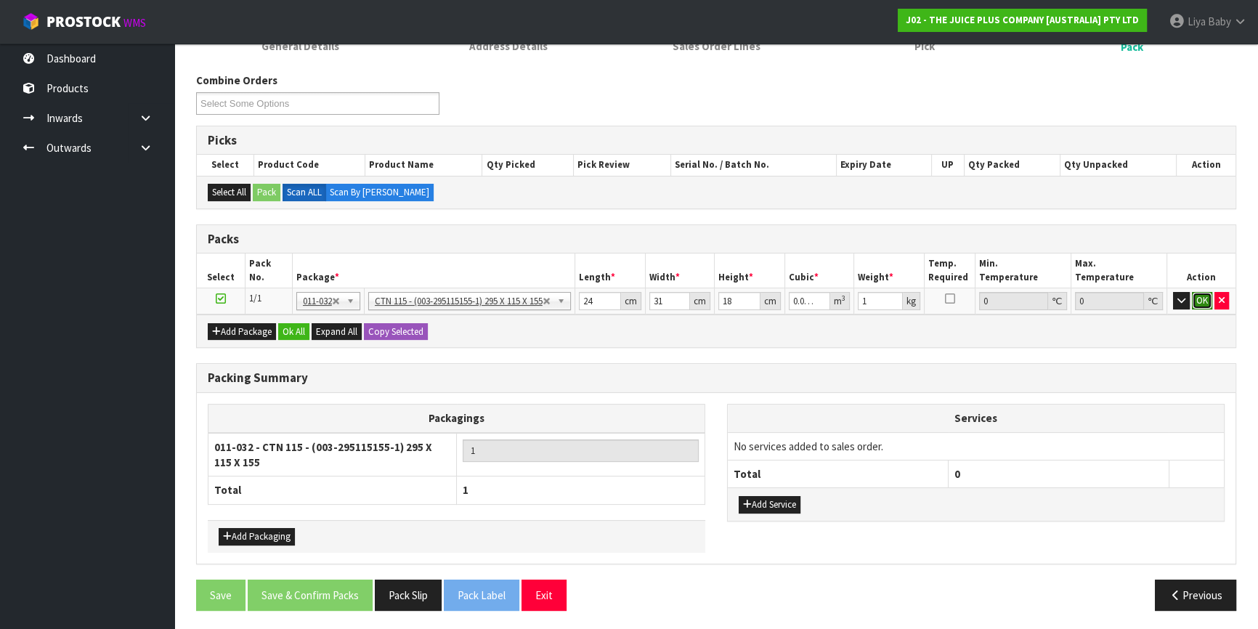
click at [1207, 295] on button "OK" at bounding box center [1202, 300] width 20 height 17
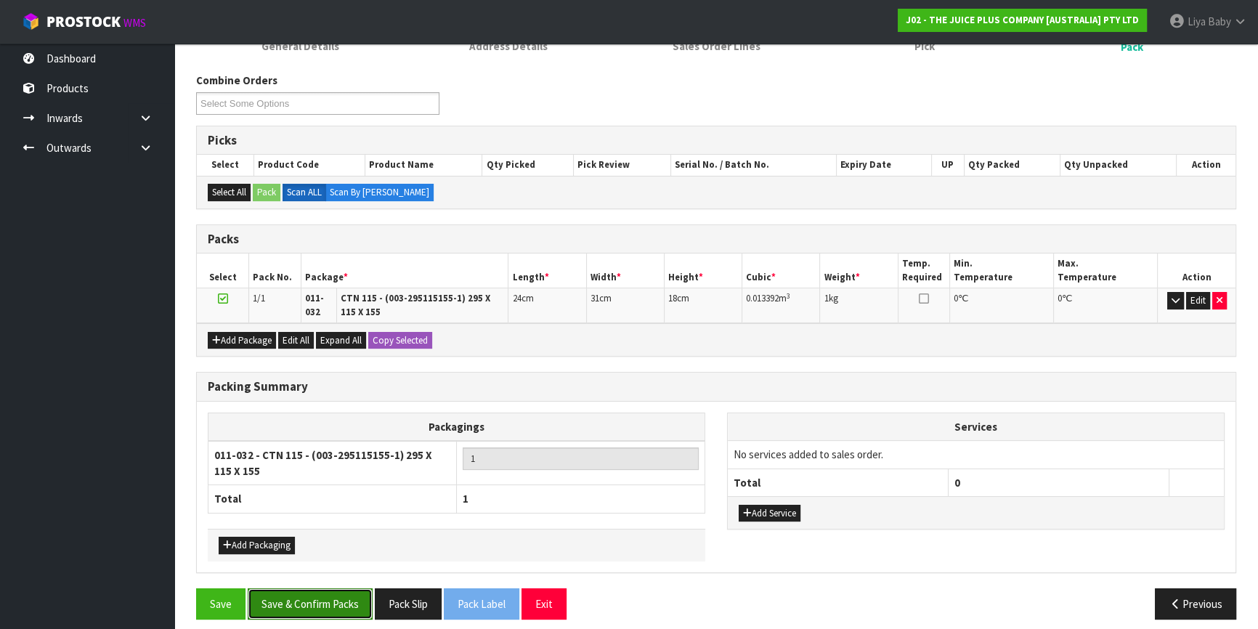
click at [303, 602] on button "Save & Confirm Packs" at bounding box center [310, 604] width 125 height 31
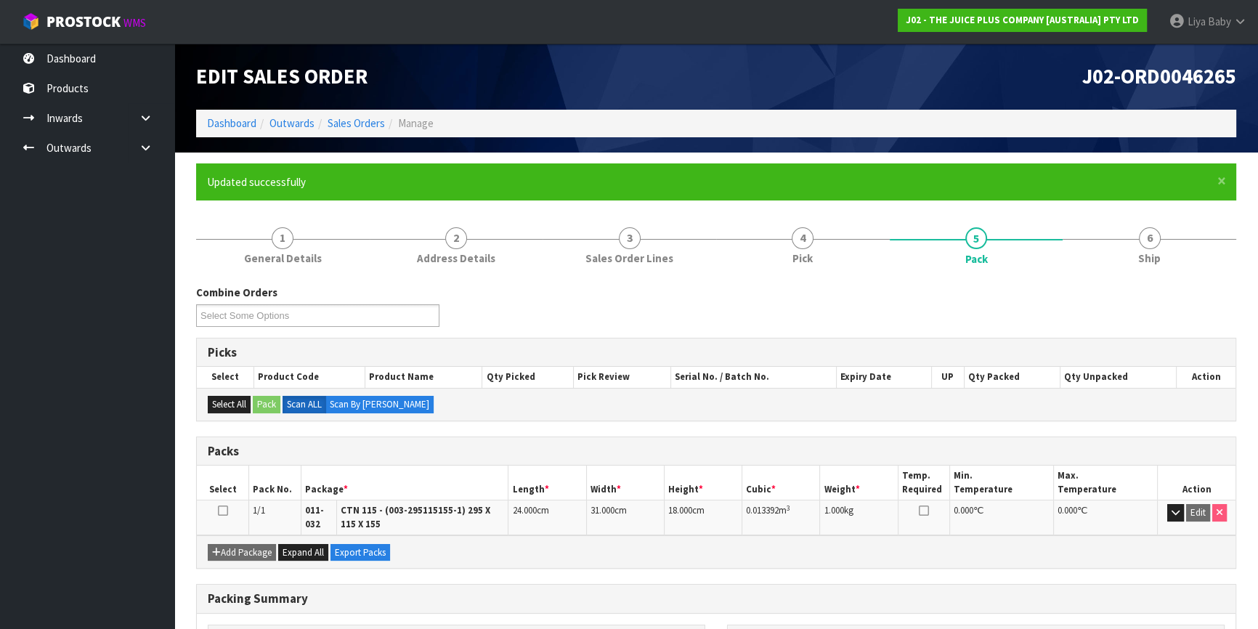
click at [926, 294] on div "Combine Orders J02-ORD0046255 J02-ORD0046256 J02-ORD0046257 J02-ORD0046258 J02-…" at bounding box center [716, 311] width 1062 height 52
click at [1120, 236] on link "6 Ship" at bounding box center [1150, 244] width 174 height 57
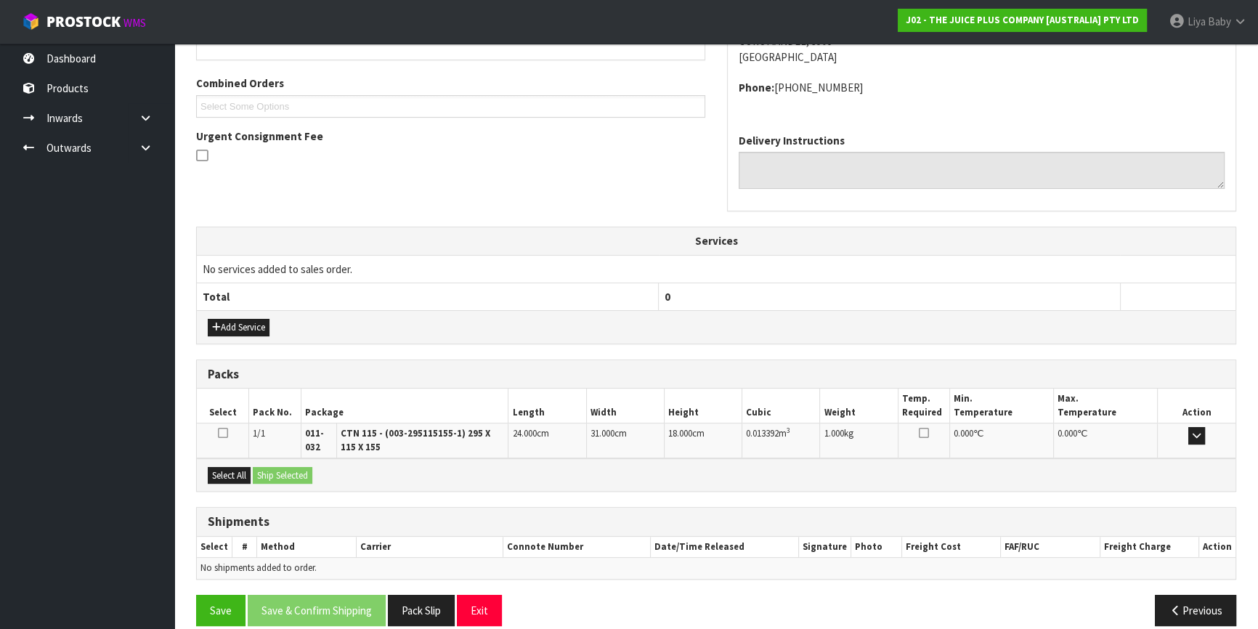
scroll to position [370, 0]
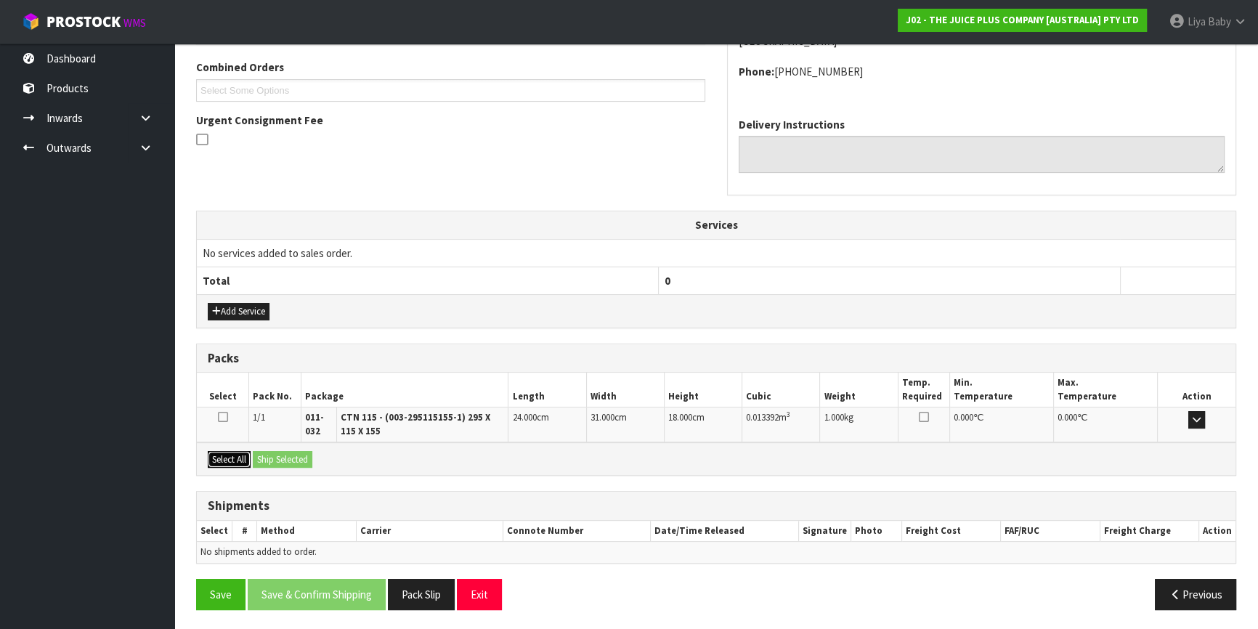
click at [227, 454] on button "Select All" at bounding box center [229, 459] width 43 height 17
click at [266, 457] on button "Ship Selected" at bounding box center [283, 459] width 60 height 17
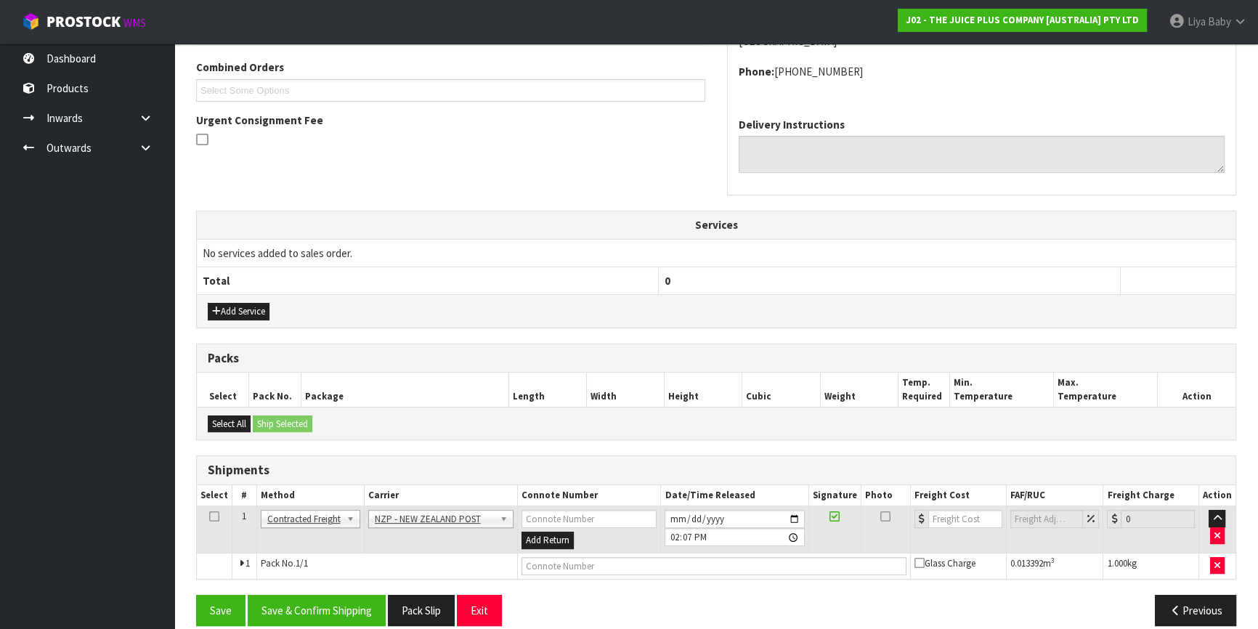
scroll to position [385, 0]
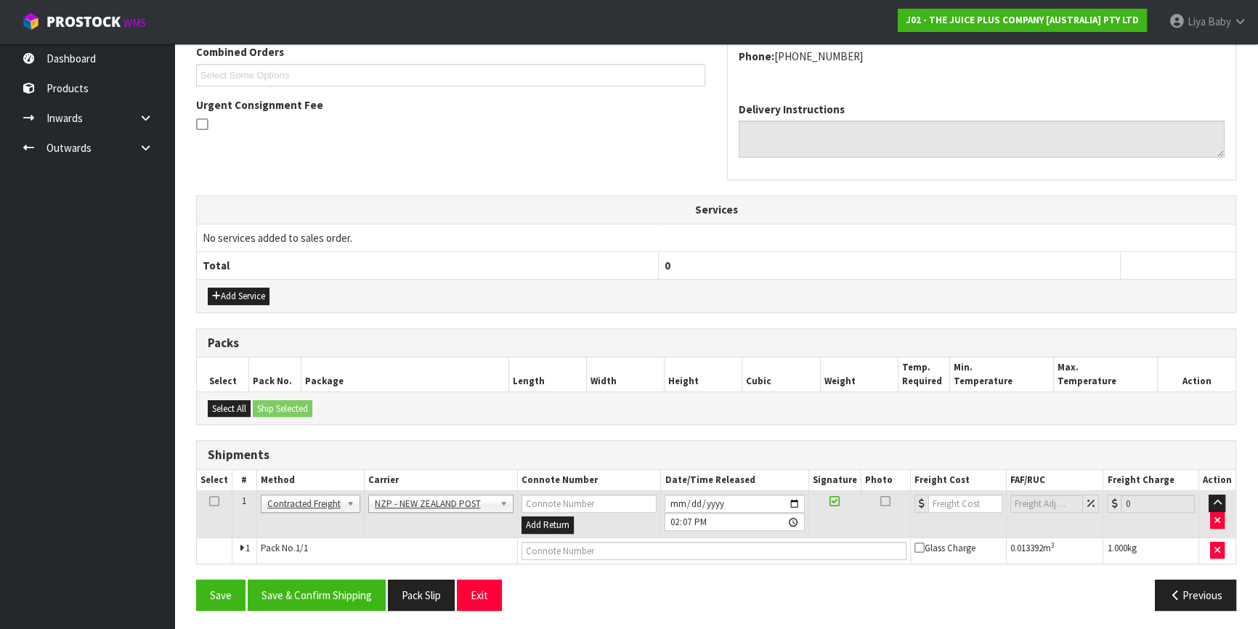
click at [210, 501] on icon at bounding box center [214, 501] width 10 height 1
click at [955, 509] on input "number" at bounding box center [966, 504] width 74 height 18
click at [323, 580] on button "Save & Confirm Shipping" at bounding box center [317, 595] width 138 height 31
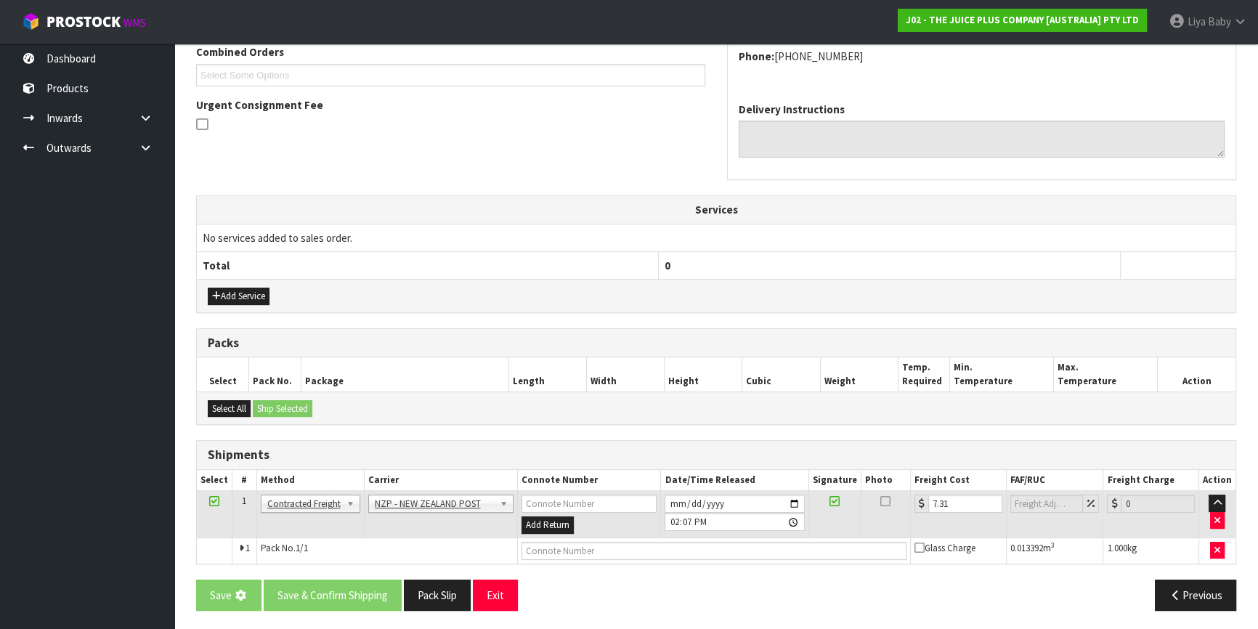
scroll to position [0, 0]
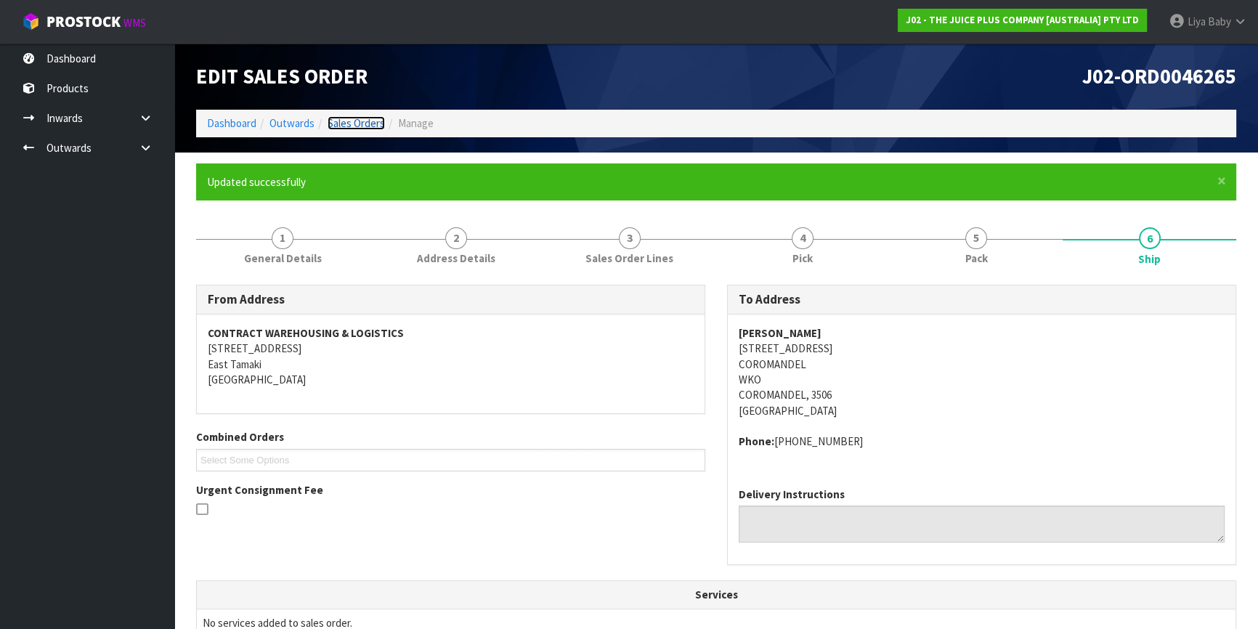
click at [358, 121] on link "Sales Orders" at bounding box center [356, 123] width 57 height 14
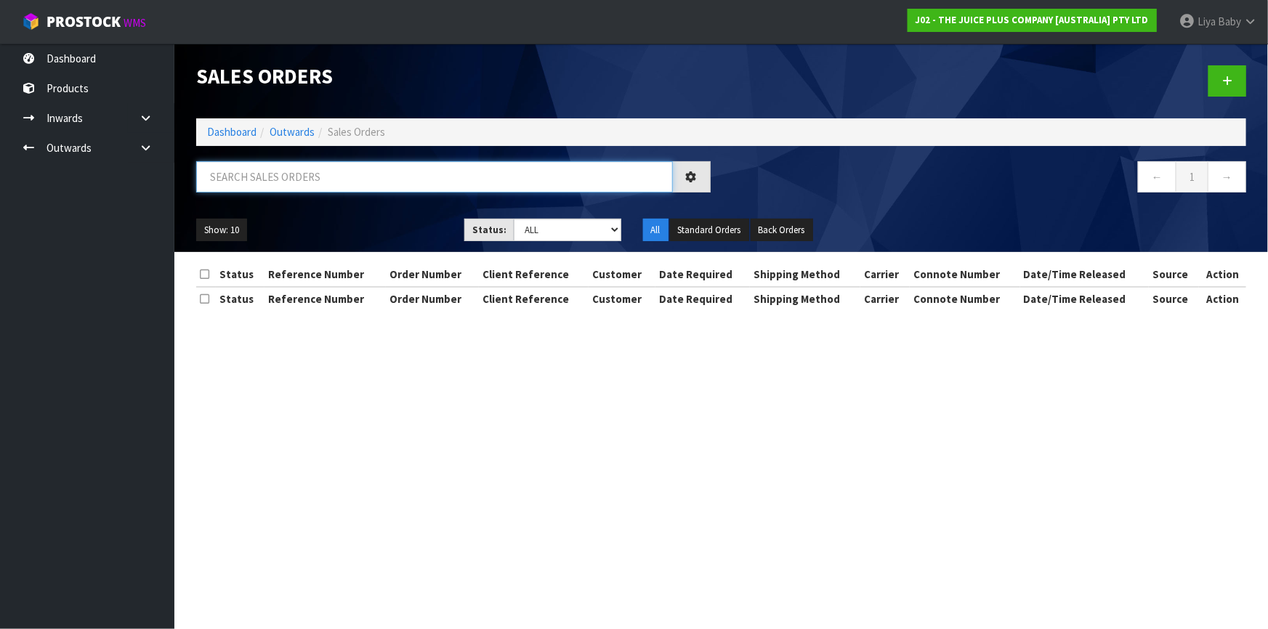
click at [331, 179] on input "text" at bounding box center [434, 176] width 477 height 31
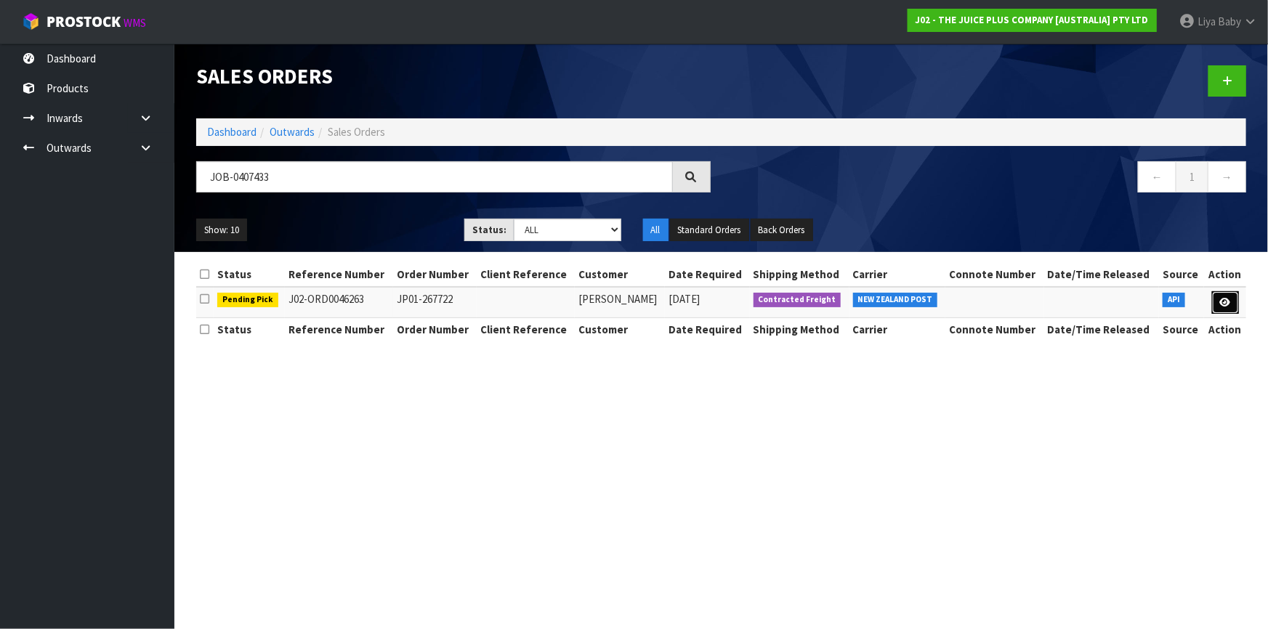
click at [1235, 302] on link at bounding box center [1225, 302] width 27 height 23
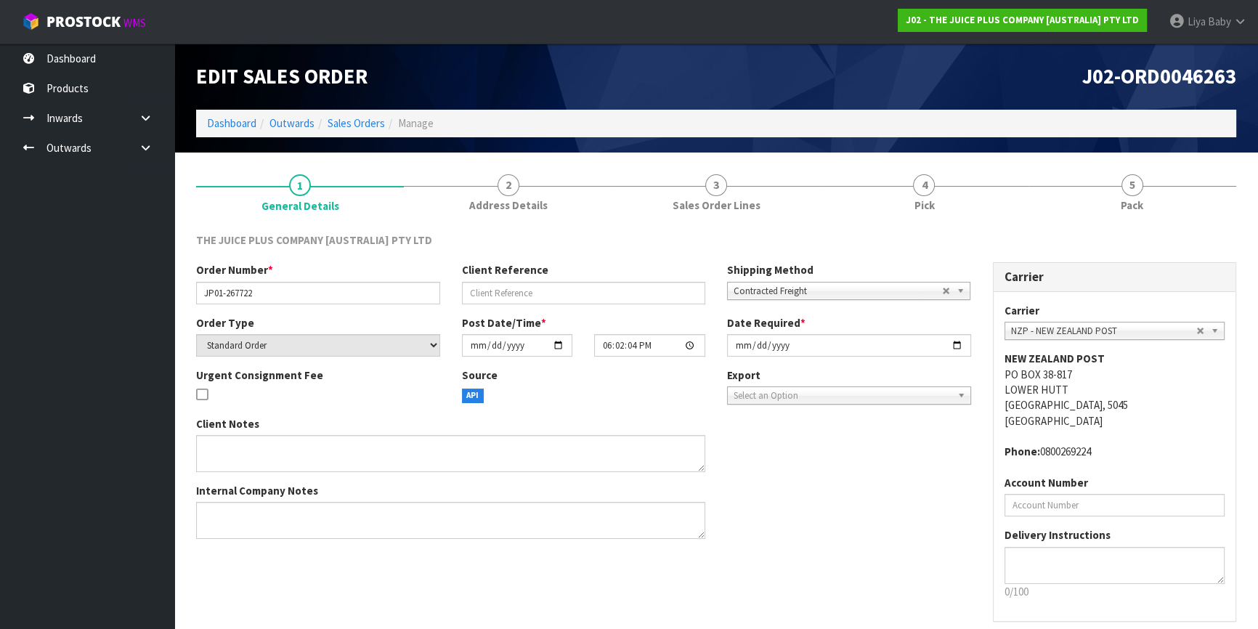
scroll to position [60, 0]
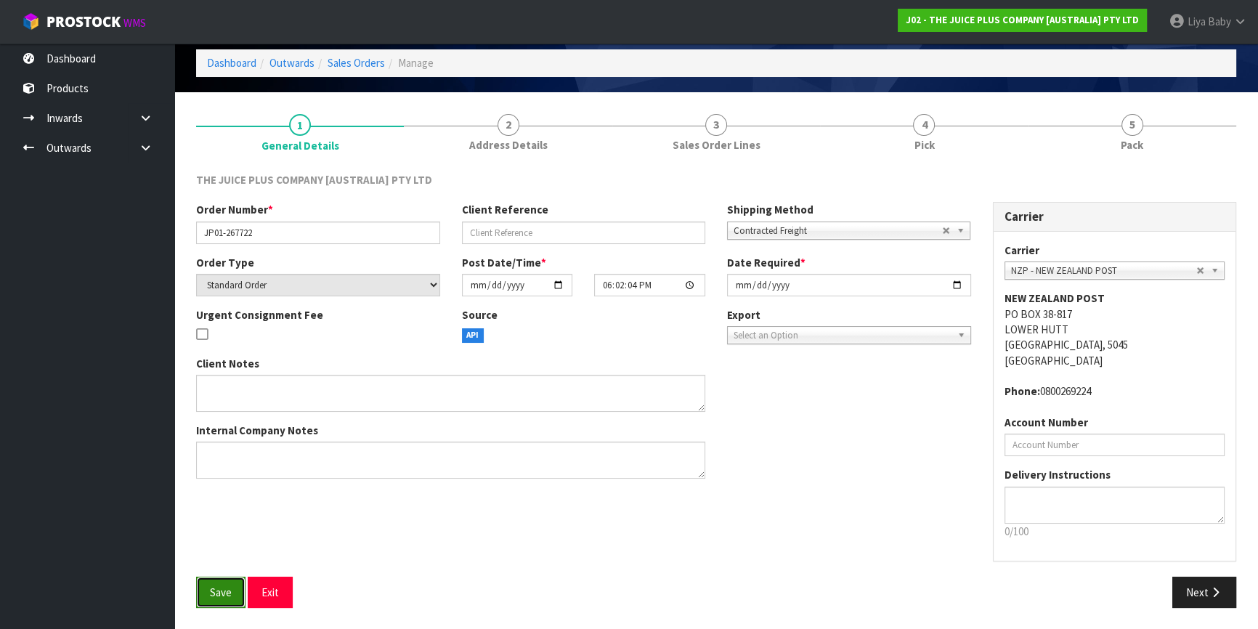
click at [217, 600] on button "Save" at bounding box center [220, 592] width 49 height 31
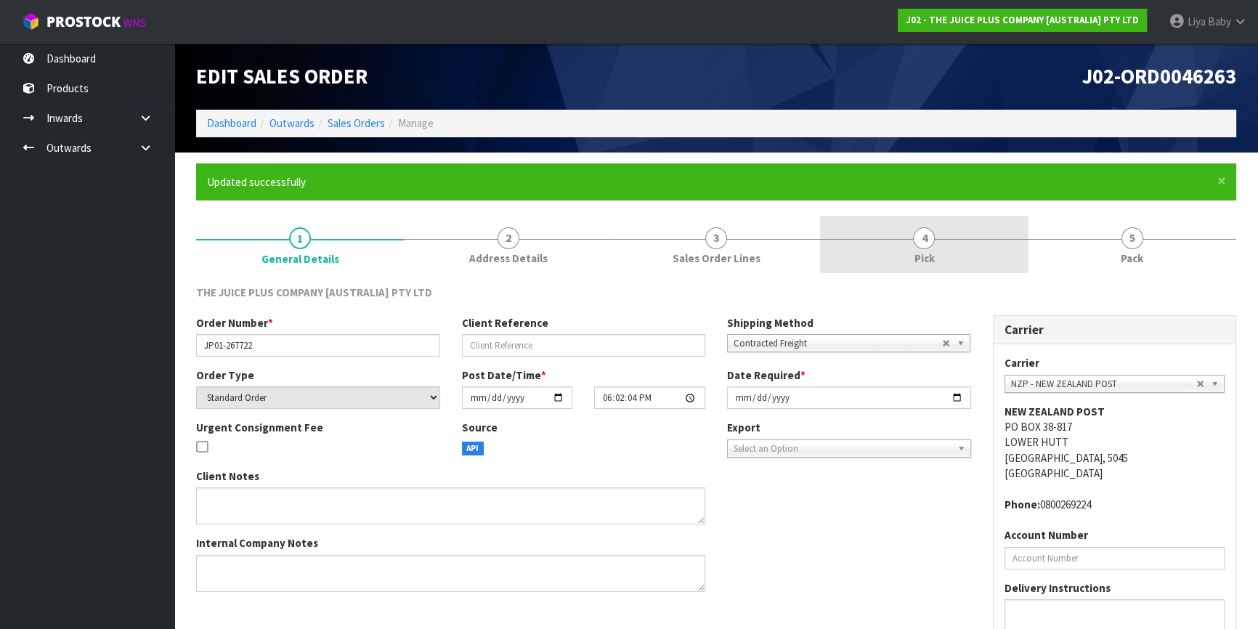
click at [907, 255] on link "4 Pick" at bounding box center [924, 244] width 208 height 57
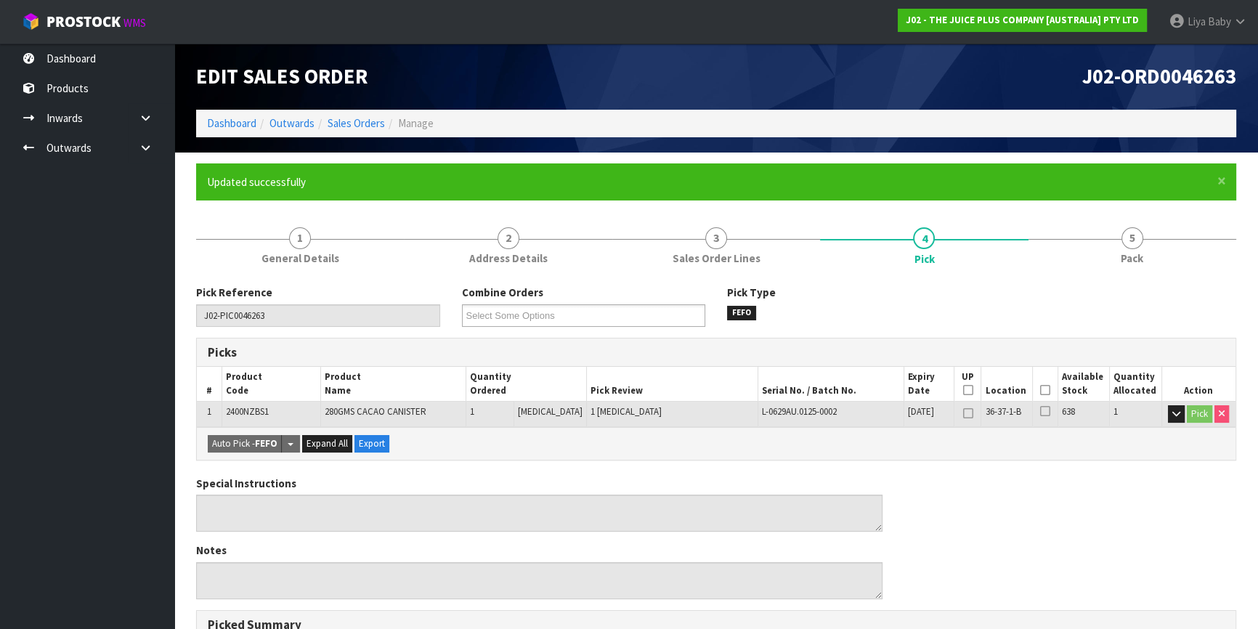
click at [1040, 390] on icon at bounding box center [1045, 390] width 10 height 1
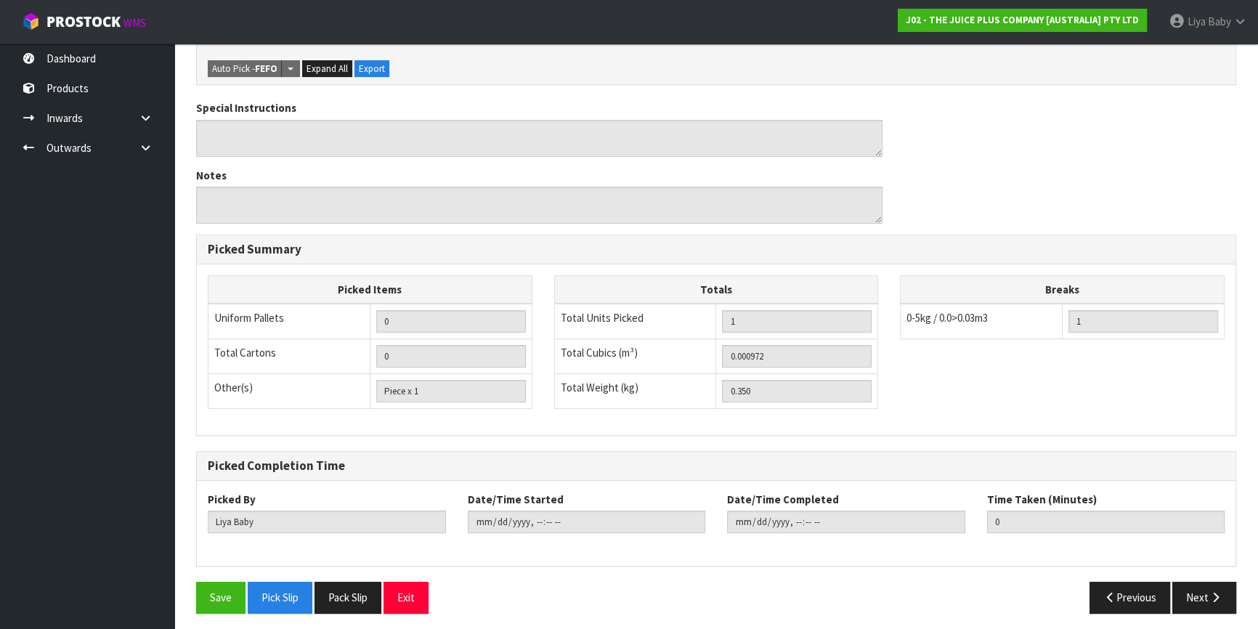
scroll to position [431, 0]
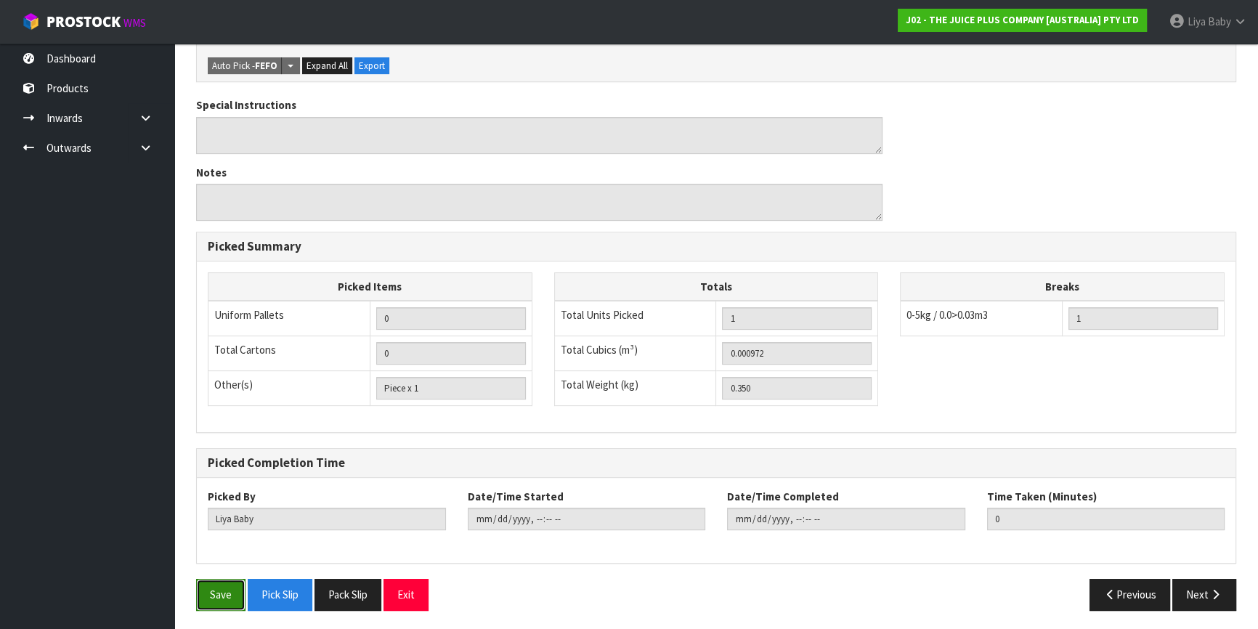
click at [223, 594] on button "Save" at bounding box center [220, 594] width 49 height 31
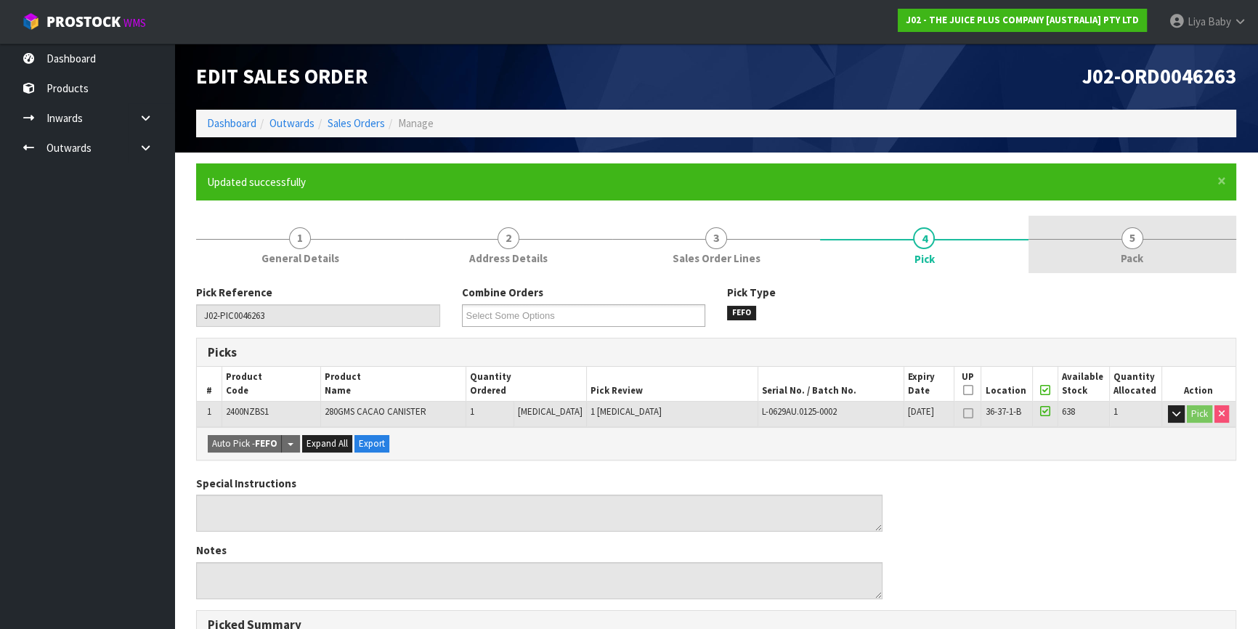
click at [1092, 236] on link "5 Pack" at bounding box center [1133, 244] width 208 height 57
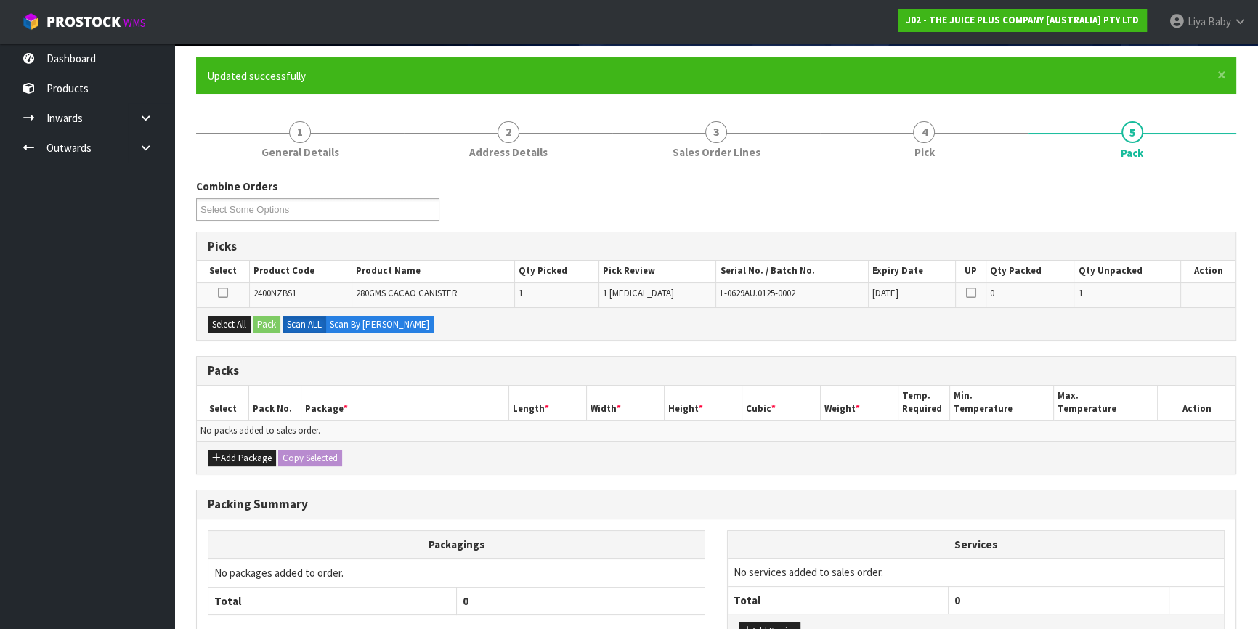
scroll to position [132, 0]
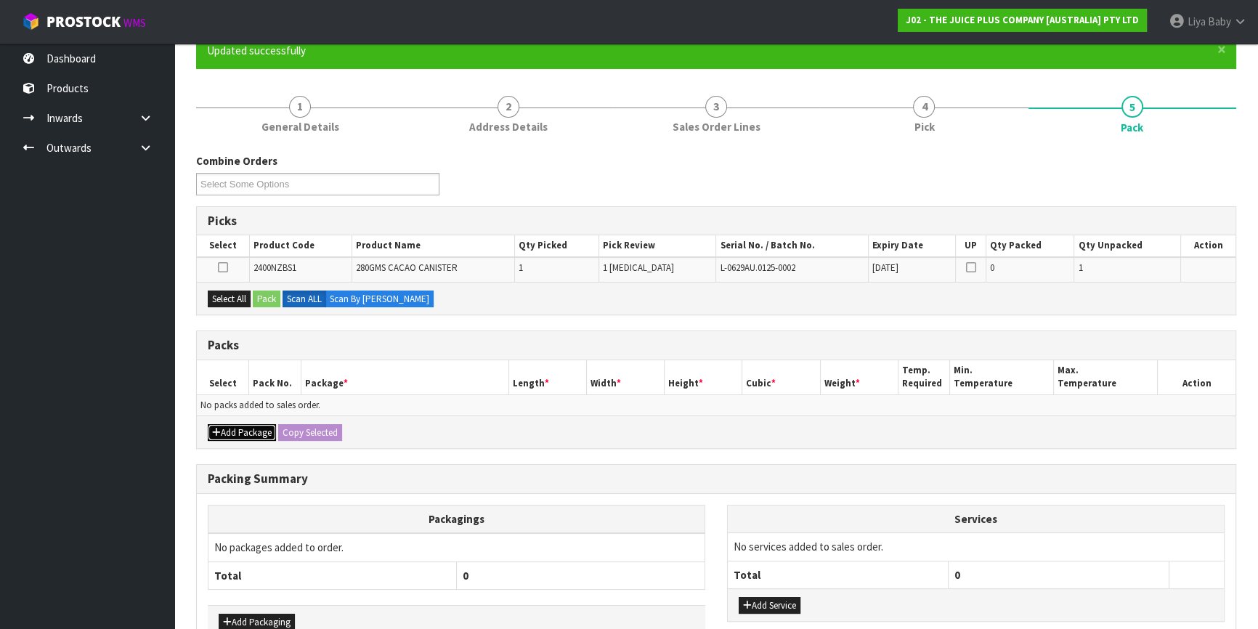
click at [254, 429] on button "Add Package" at bounding box center [242, 432] width 68 height 17
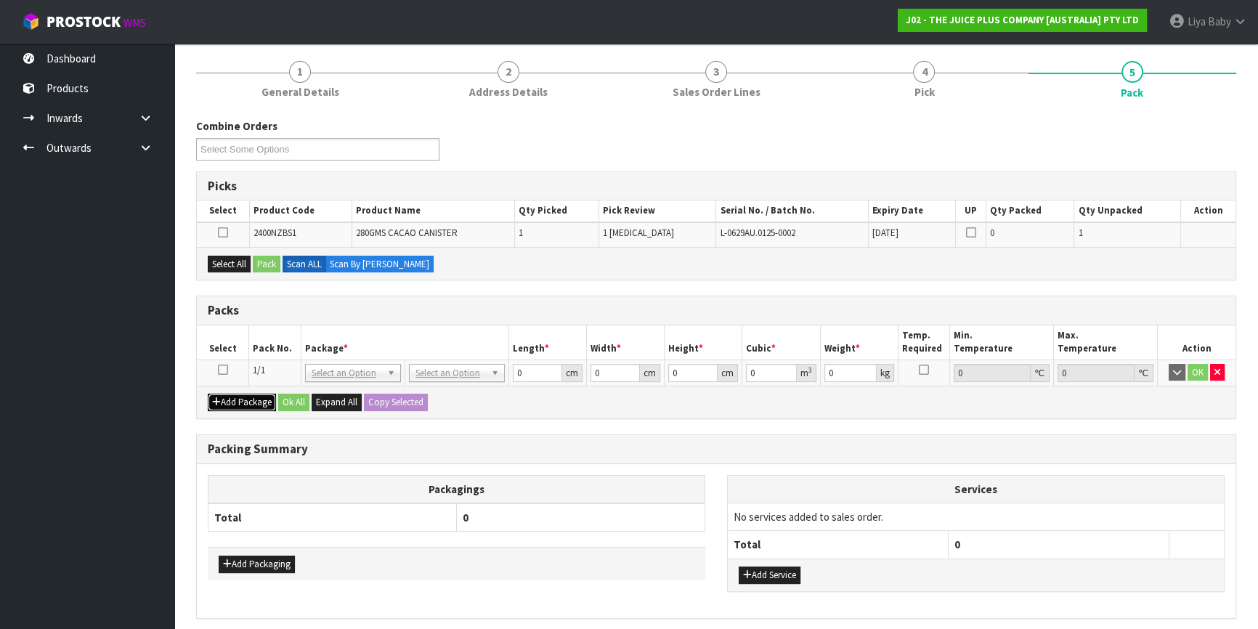
scroll to position [198, 0]
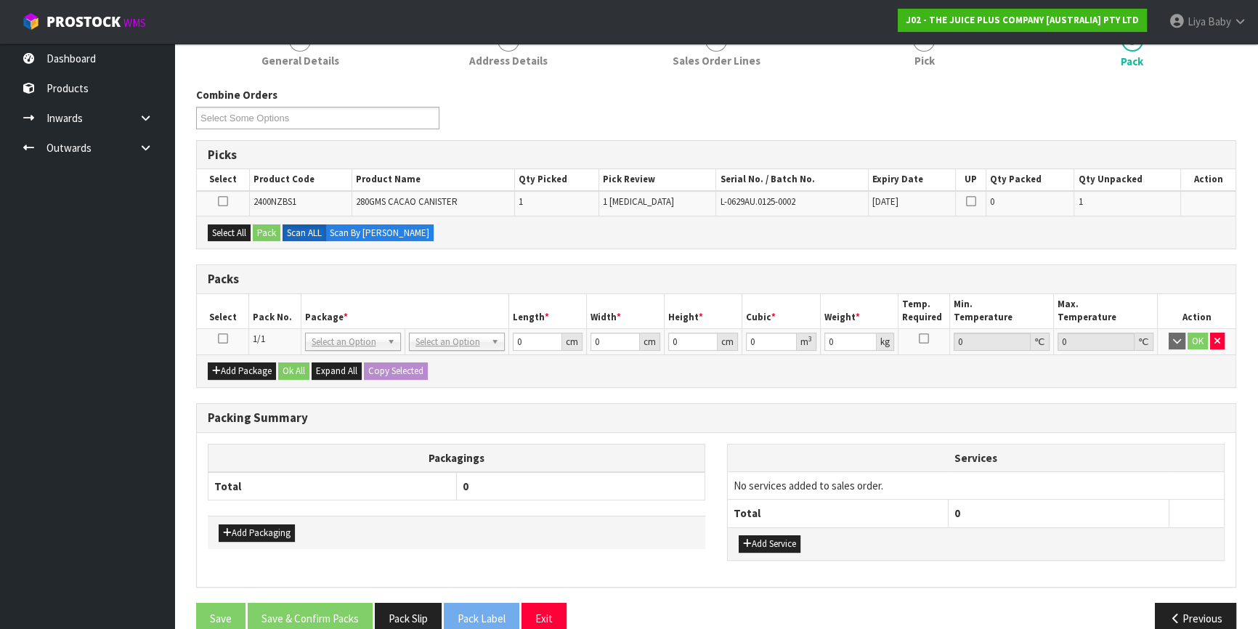
click at [221, 339] on icon at bounding box center [223, 339] width 10 height 1
click at [240, 227] on button "Select All" at bounding box center [229, 233] width 43 height 17
click at [271, 225] on button "Pack" at bounding box center [267, 233] width 28 height 17
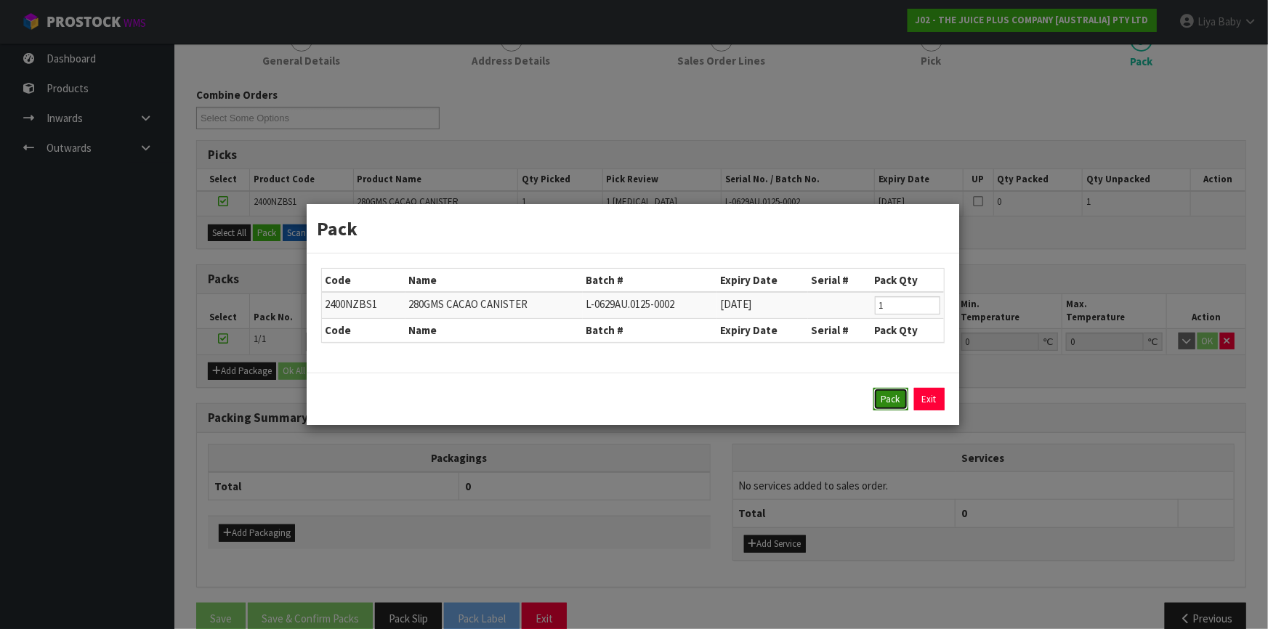
click at [900, 403] on button "Pack" at bounding box center [890, 399] width 35 height 23
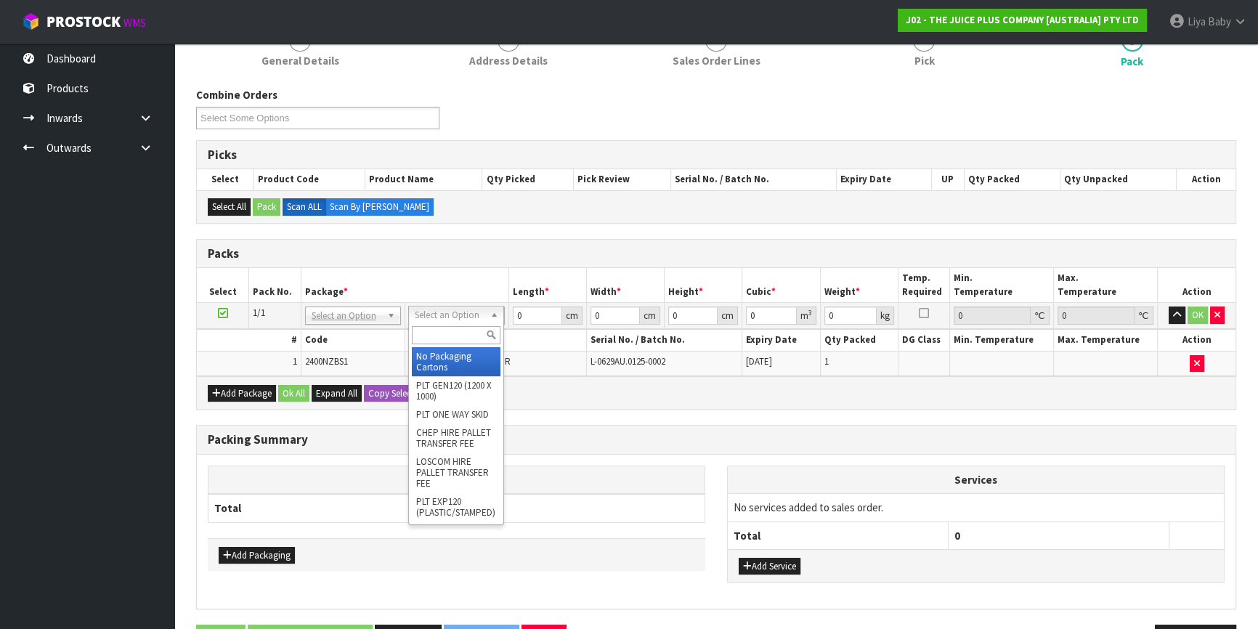
click at [453, 338] on input "text" at bounding box center [456, 335] width 89 height 18
click at [432, 336] on input "text" at bounding box center [456, 335] width 89 height 18
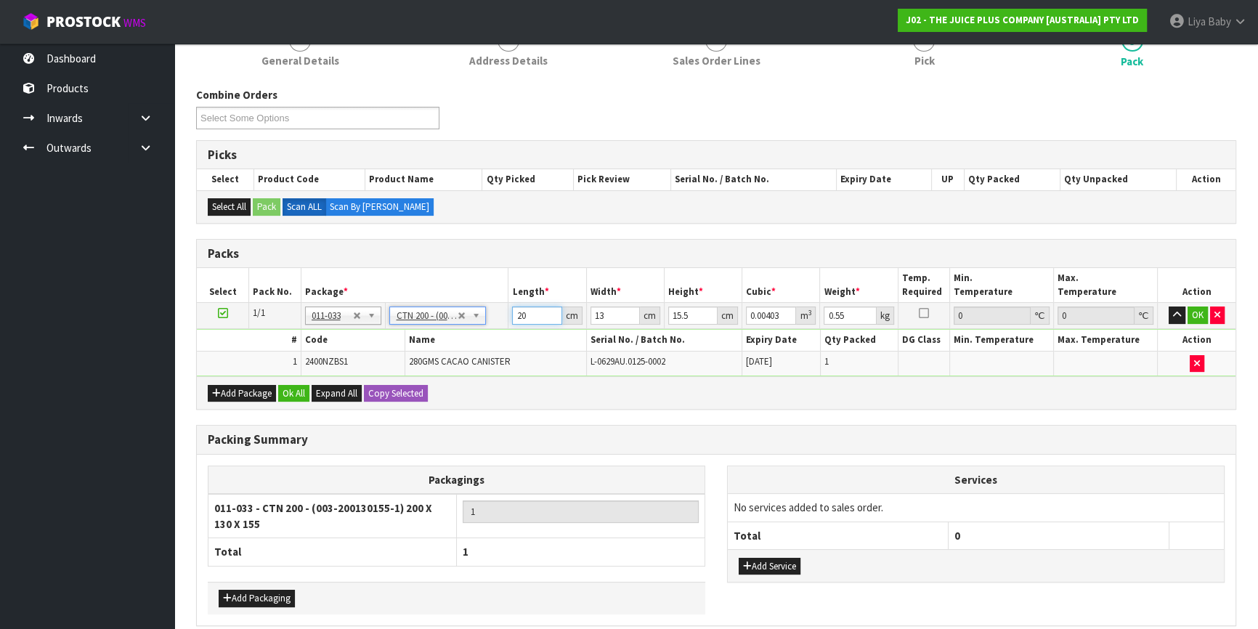
click at [529, 316] on input "20" at bounding box center [536, 316] width 49 height 18
click at [605, 313] on input "13" at bounding box center [615, 316] width 49 height 18
click at [689, 317] on input "15.5" at bounding box center [692, 316] width 49 height 18
click at [844, 316] on input "0.55" at bounding box center [850, 316] width 52 height 18
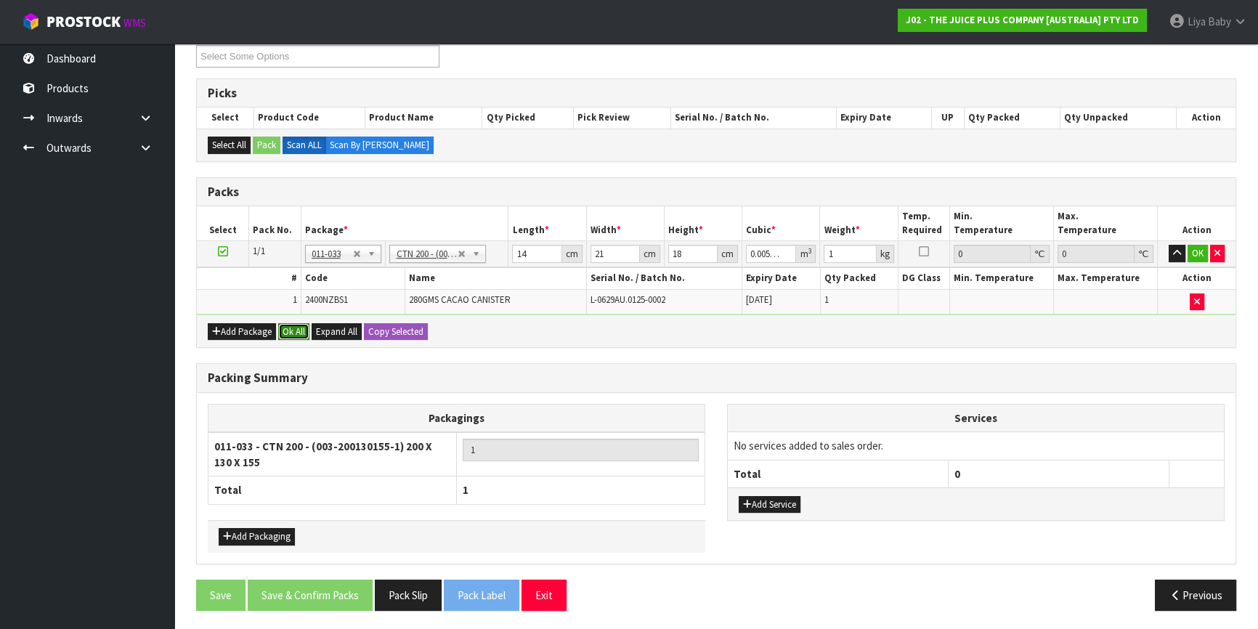
click at [287, 328] on button "Ok All" at bounding box center [293, 331] width 31 height 17
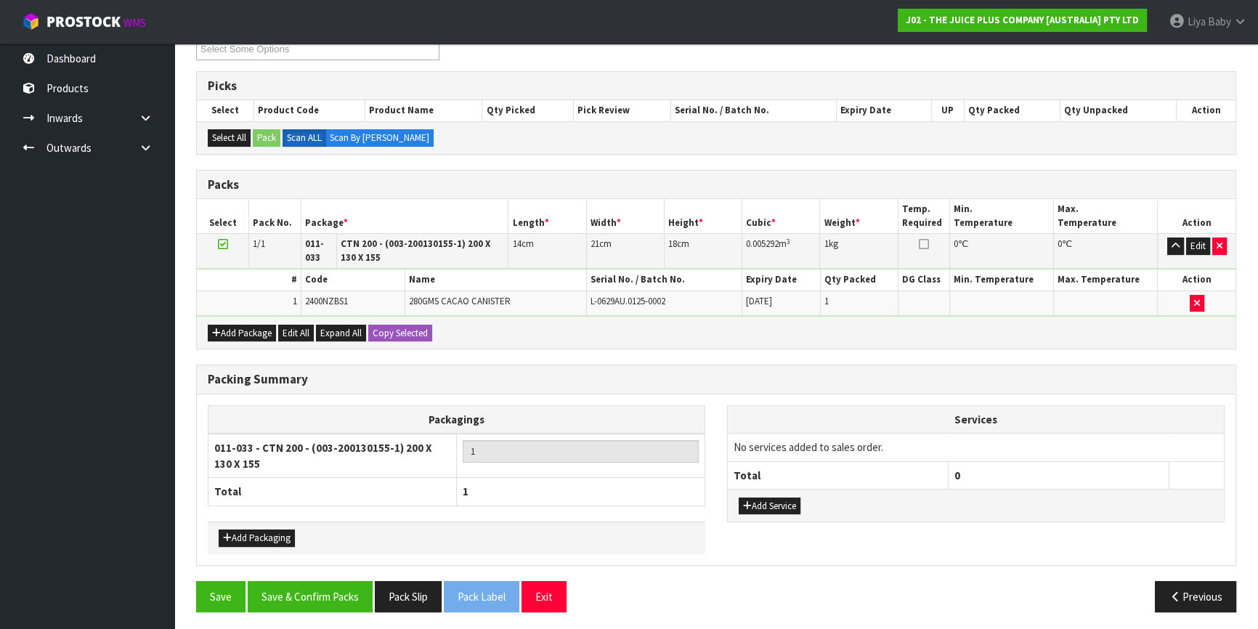
scroll to position [268, 0]
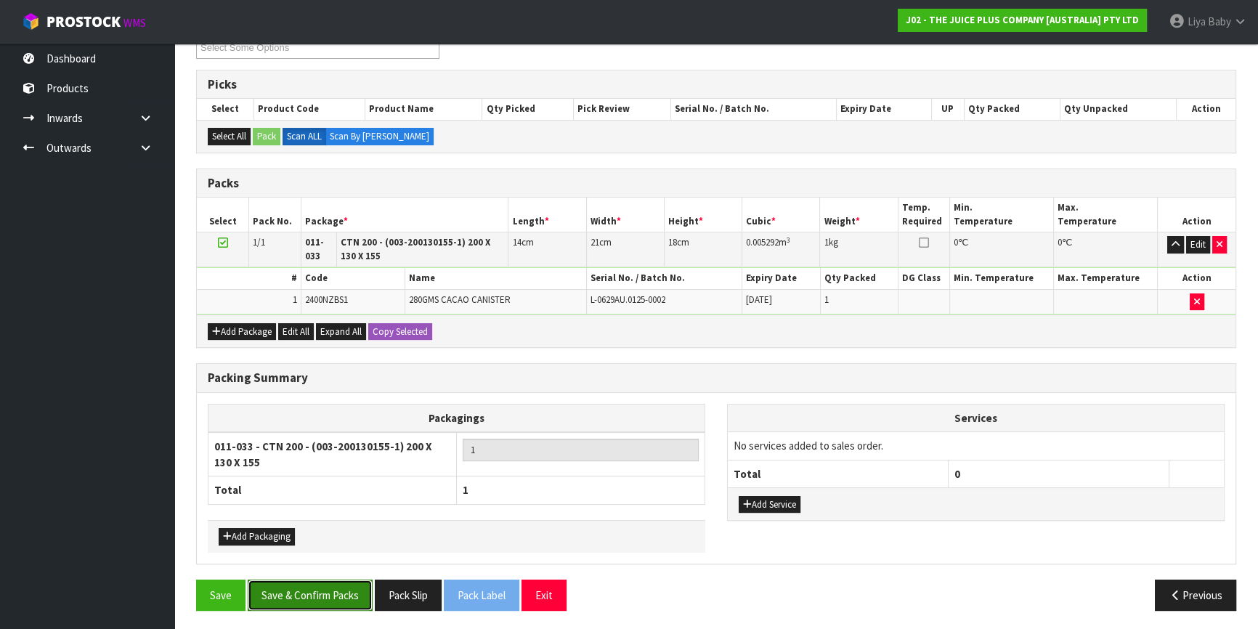
click at [291, 593] on button "Save & Confirm Packs" at bounding box center [310, 595] width 125 height 31
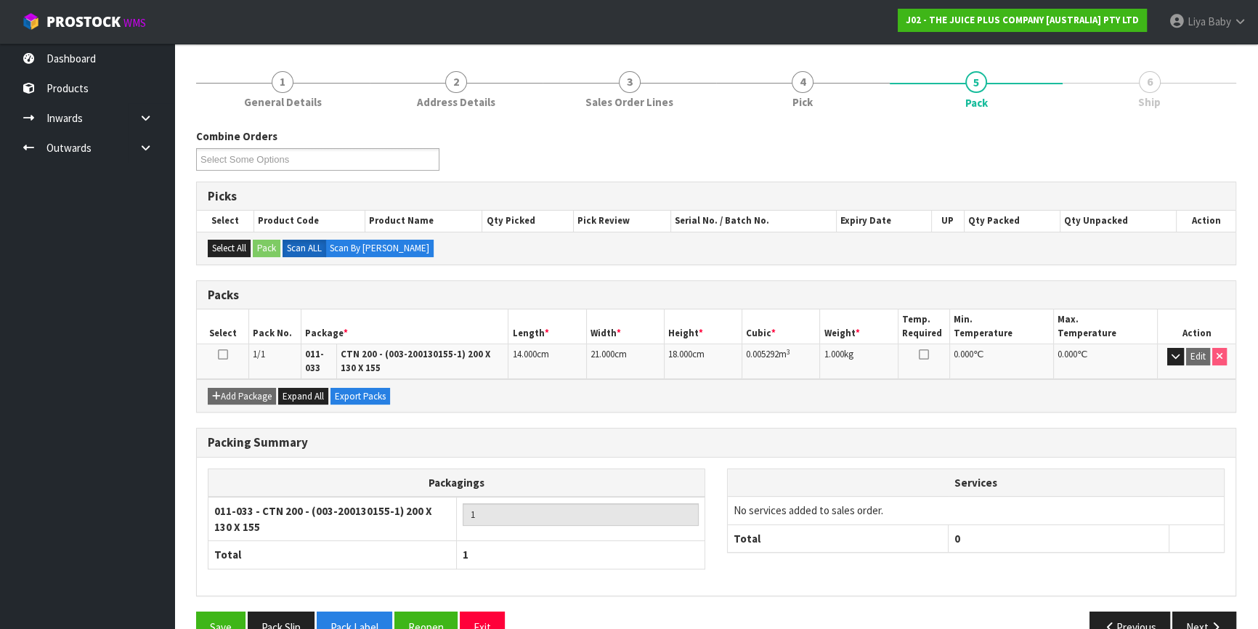
scroll to position [189, 0]
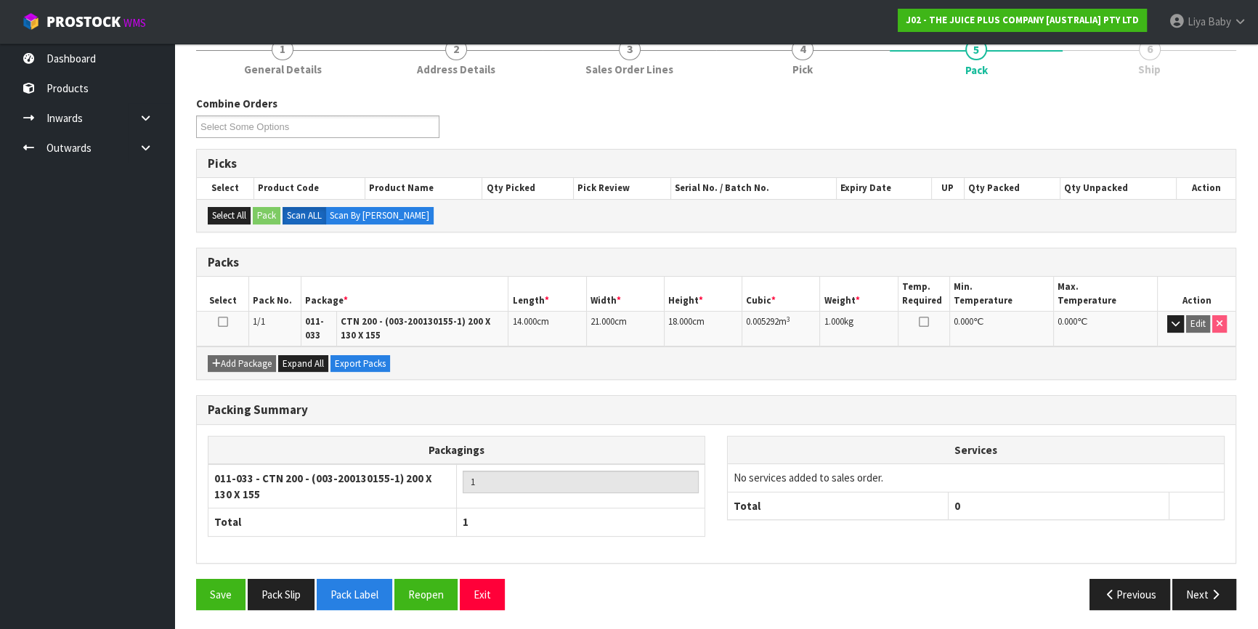
click at [222, 323] on icon at bounding box center [223, 322] width 10 height 1
click at [1198, 581] on button "Next" at bounding box center [1205, 594] width 64 height 31
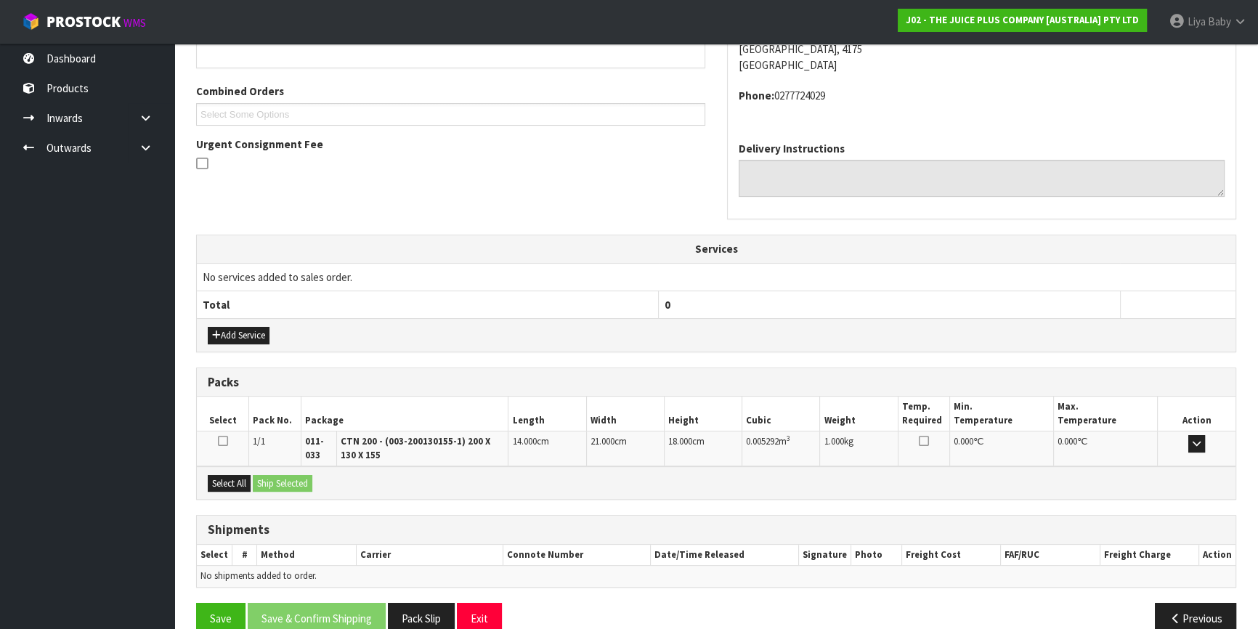
scroll to position [370, 0]
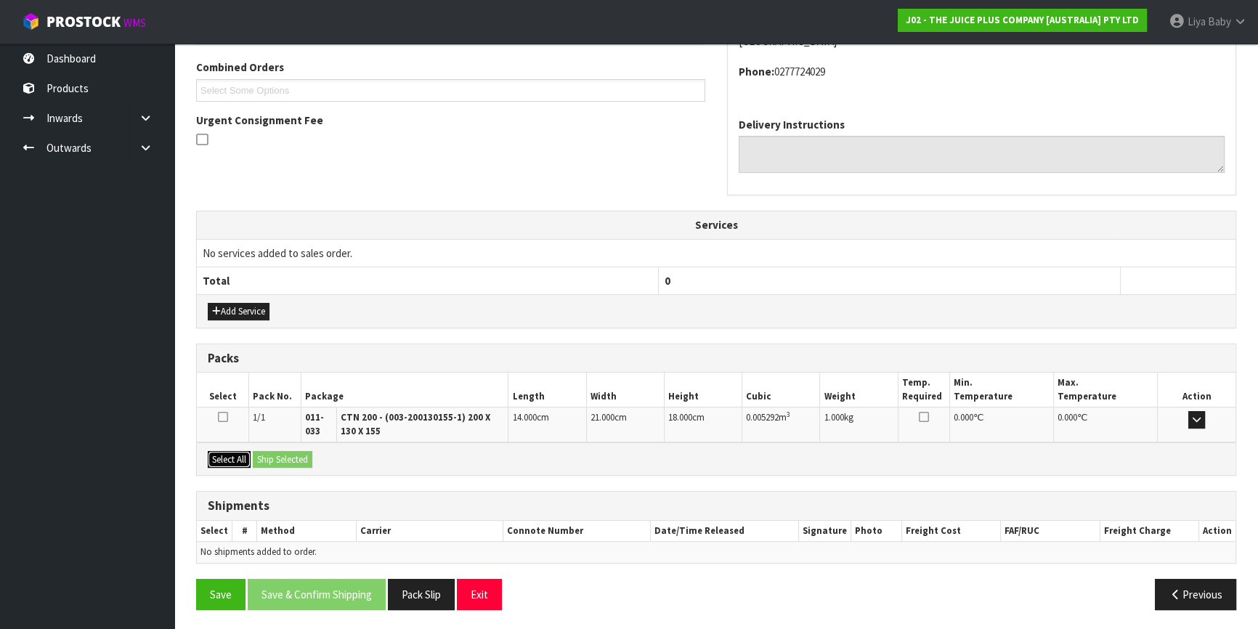
click at [211, 456] on button "Select All" at bounding box center [229, 459] width 43 height 17
click at [291, 462] on button "Ship Selected" at bounding box center [283, 459] width 60 height 17
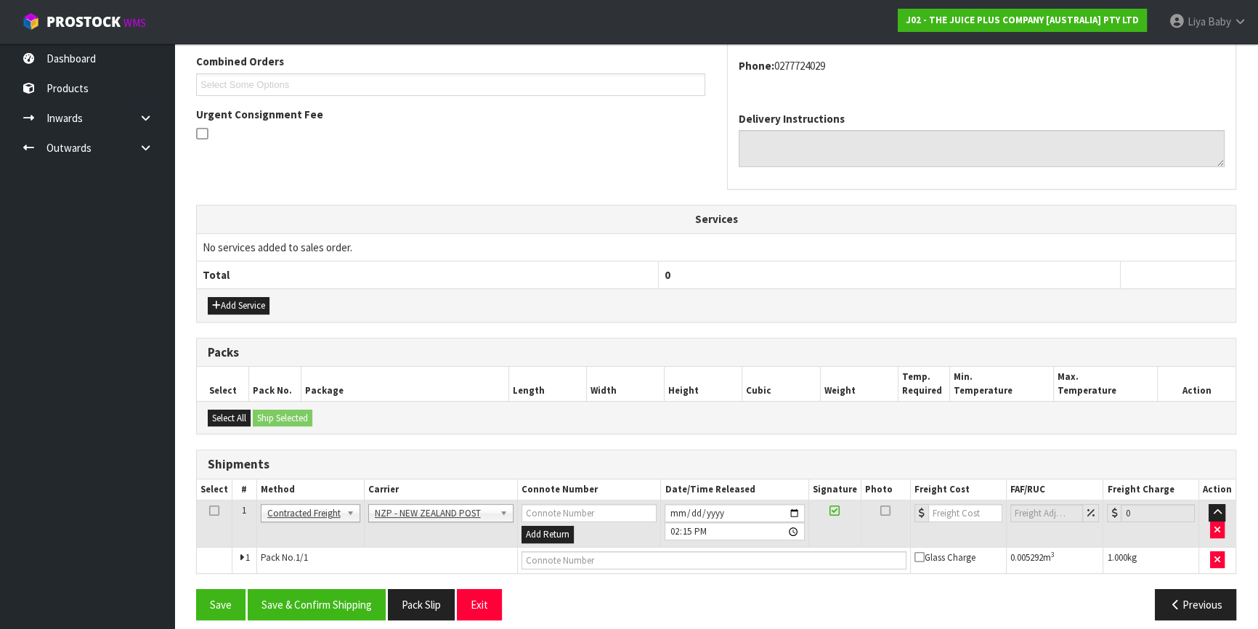
scroll to position [385, 0]
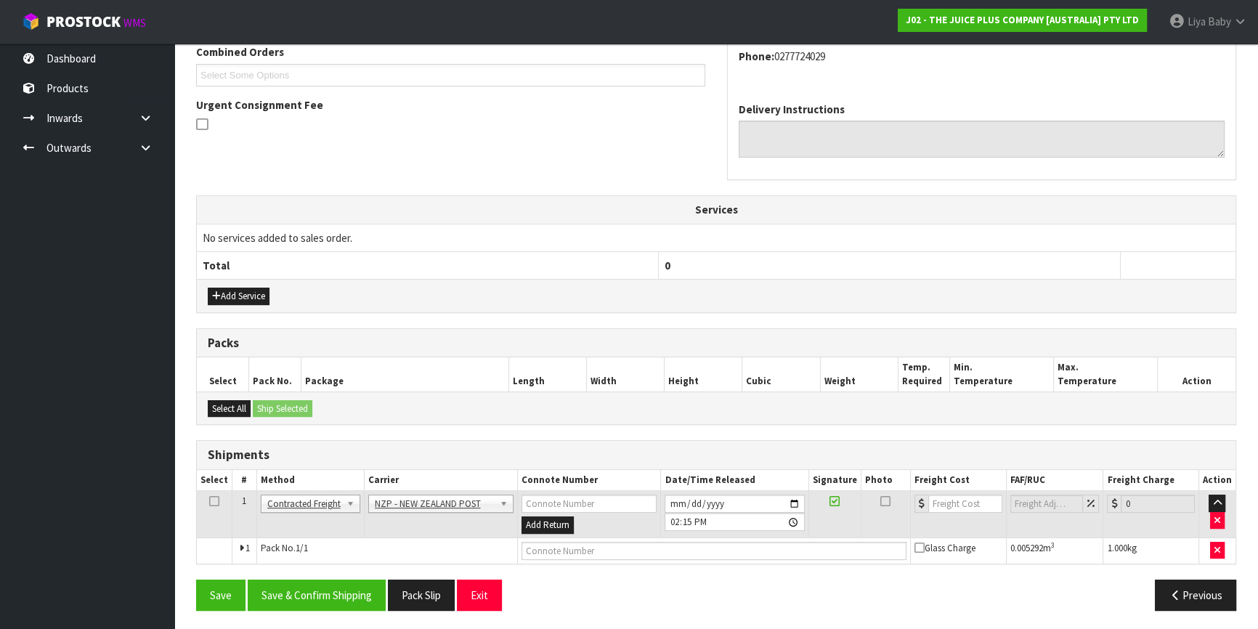
click at [213, 501] on icon at bounding box center [214, 501] width 10 height 1
click at [326, 594] on button "Save & Confirm Shipping" at bounding box center [317, 595] width 138 height 31
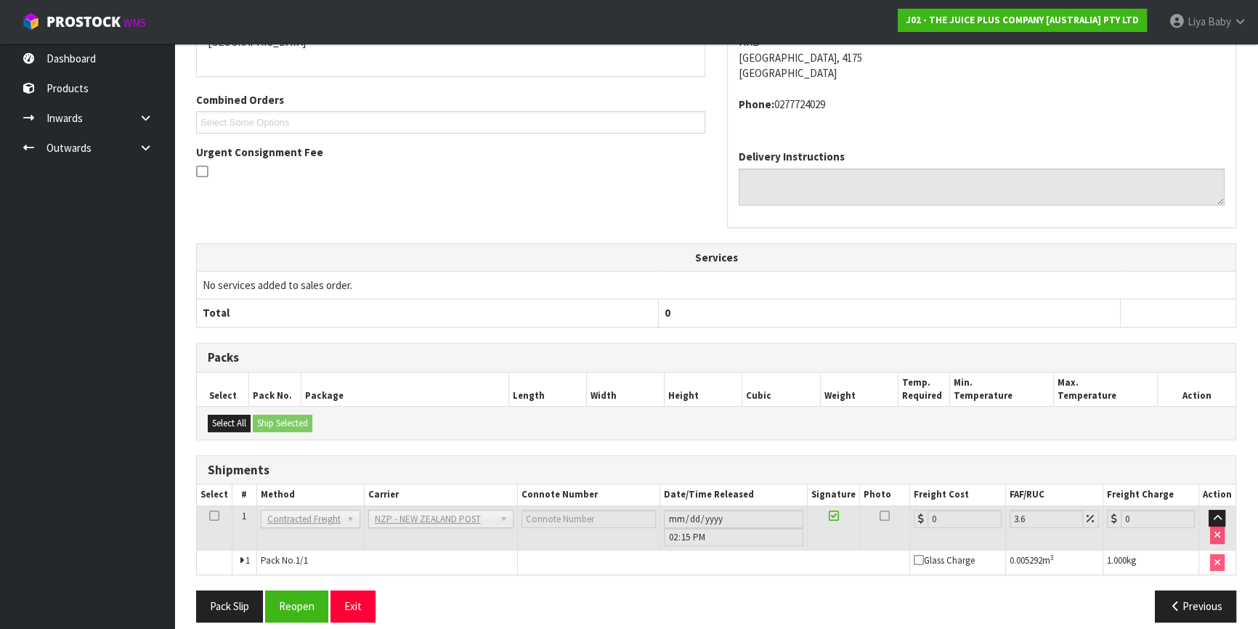
scroll to position [365, 0]
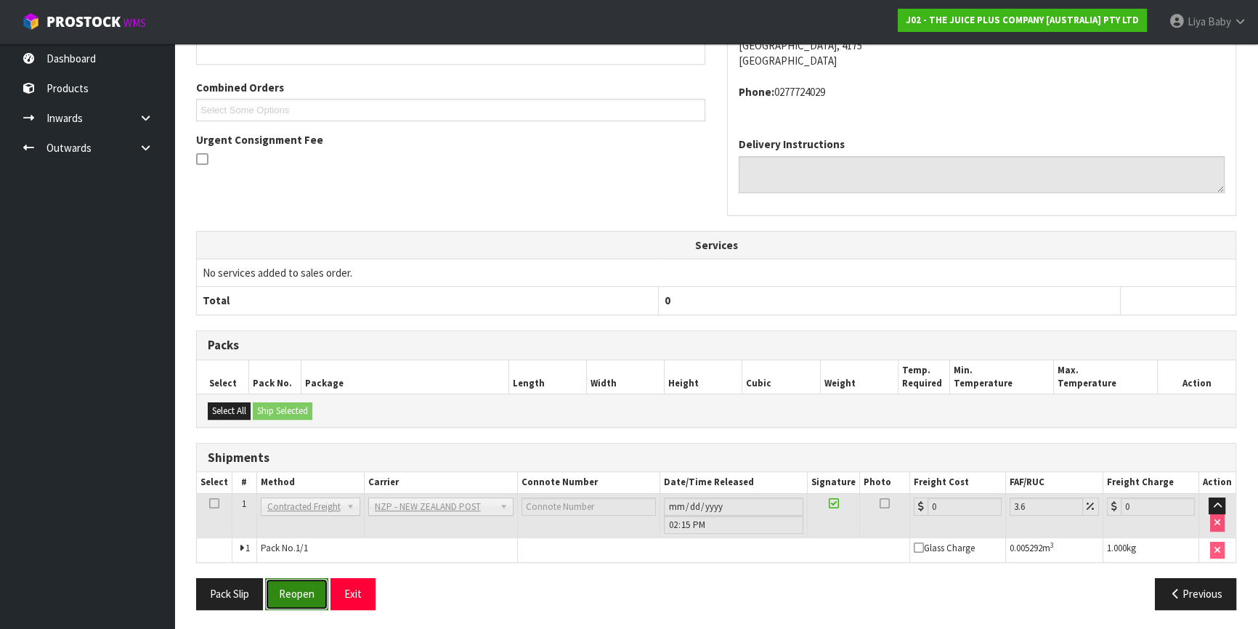
click at [289, 596] on button "Reopen" at bounding box center [296, 593] width 63 height 31
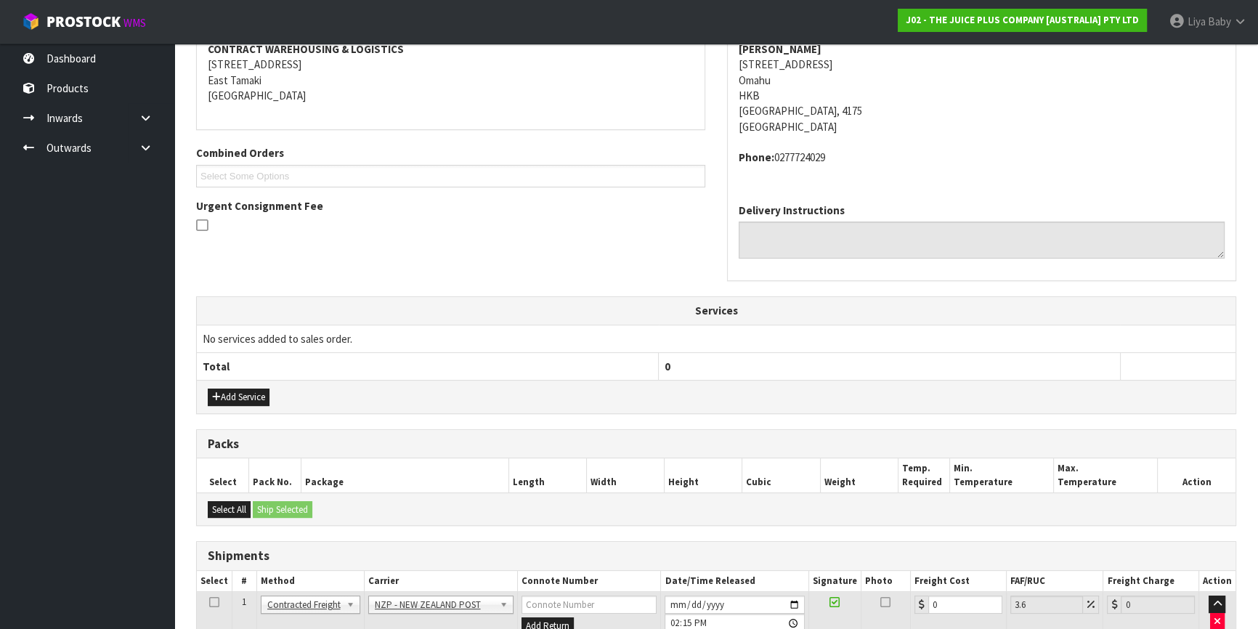
scroll to position [400, 0]
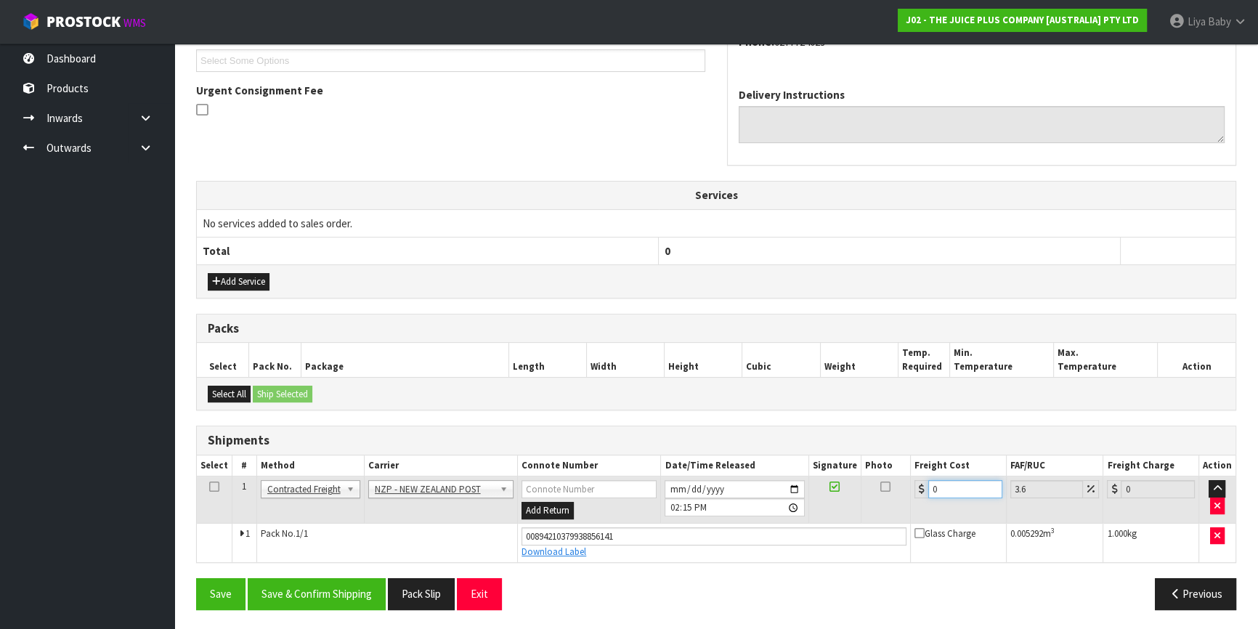
click at [956, 488] on input "0" at bounding box center [966, 489] width 74 height 18
click at [212, 487] on icon at bounding box center [214, 487] width 10 height 1
click at [286, 589] on button "Save & Confirm Shipping" at bounding box center [317, 593] width 138 height 31
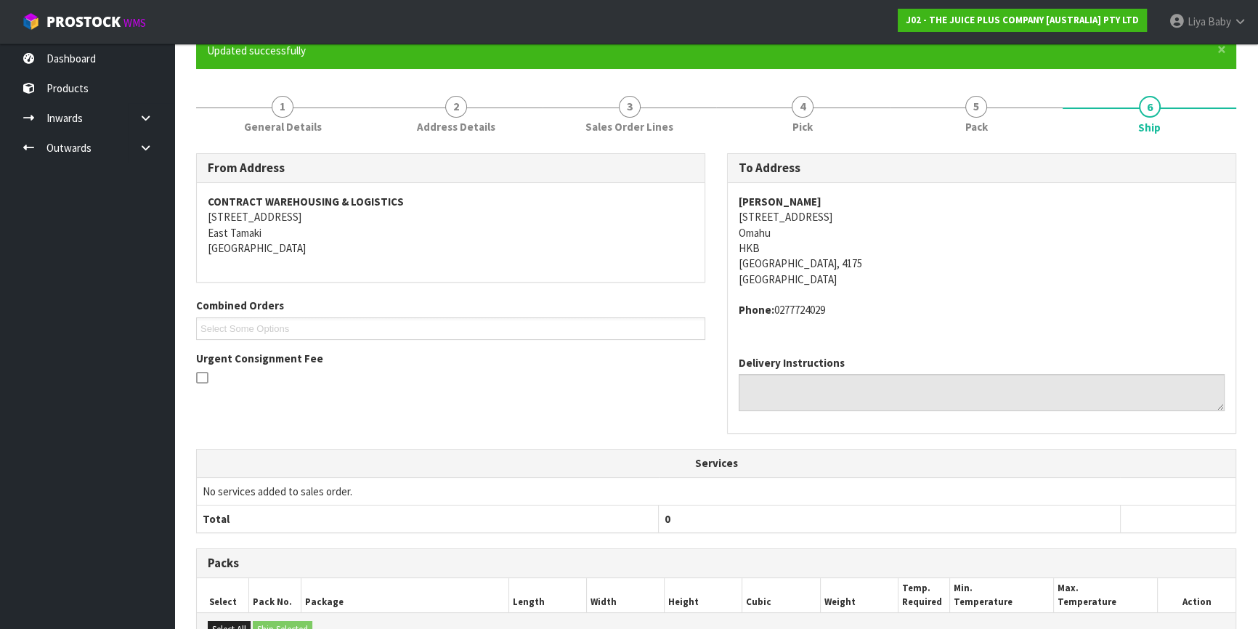
scroll to position [0, 0]
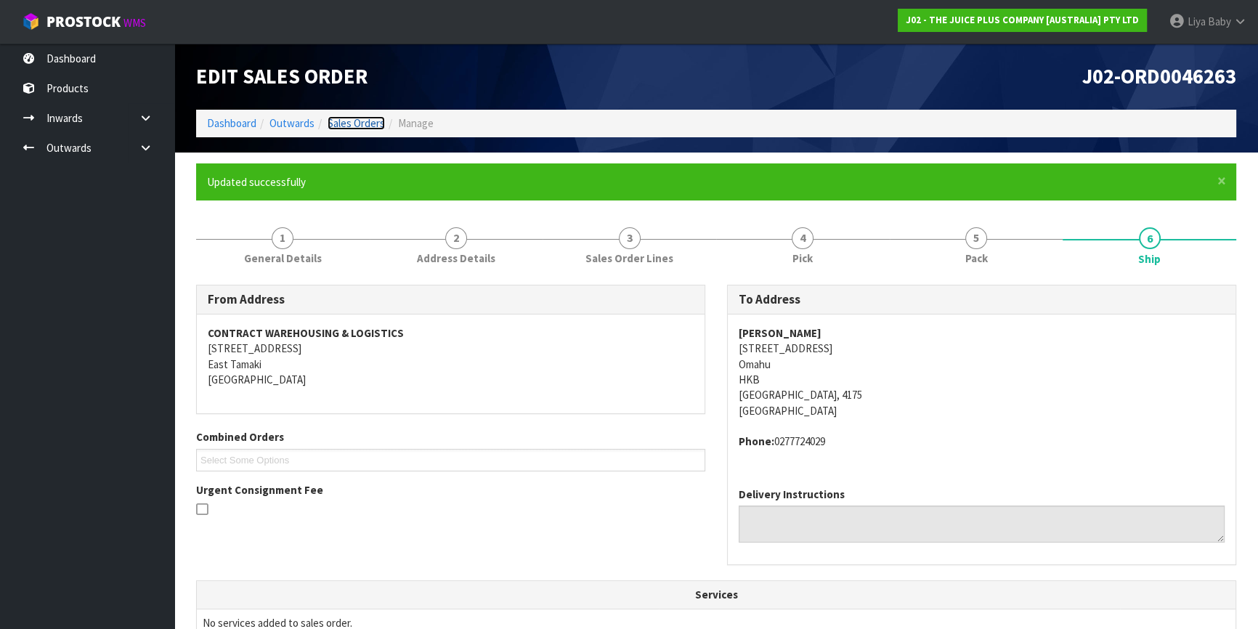
click at [345, 124] on link "Sales Orders" at bounding box center [356, 123] width 57 height 14
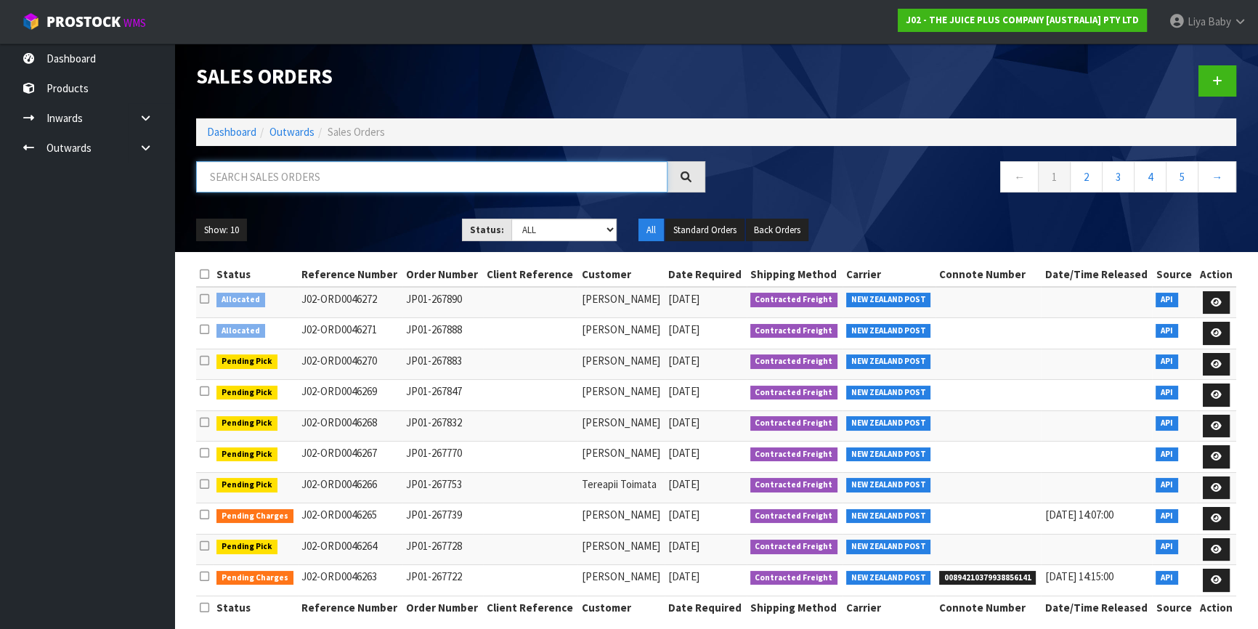
click at [218, 174] on input "text" at bounding box center [432, 176] width 472 height 31
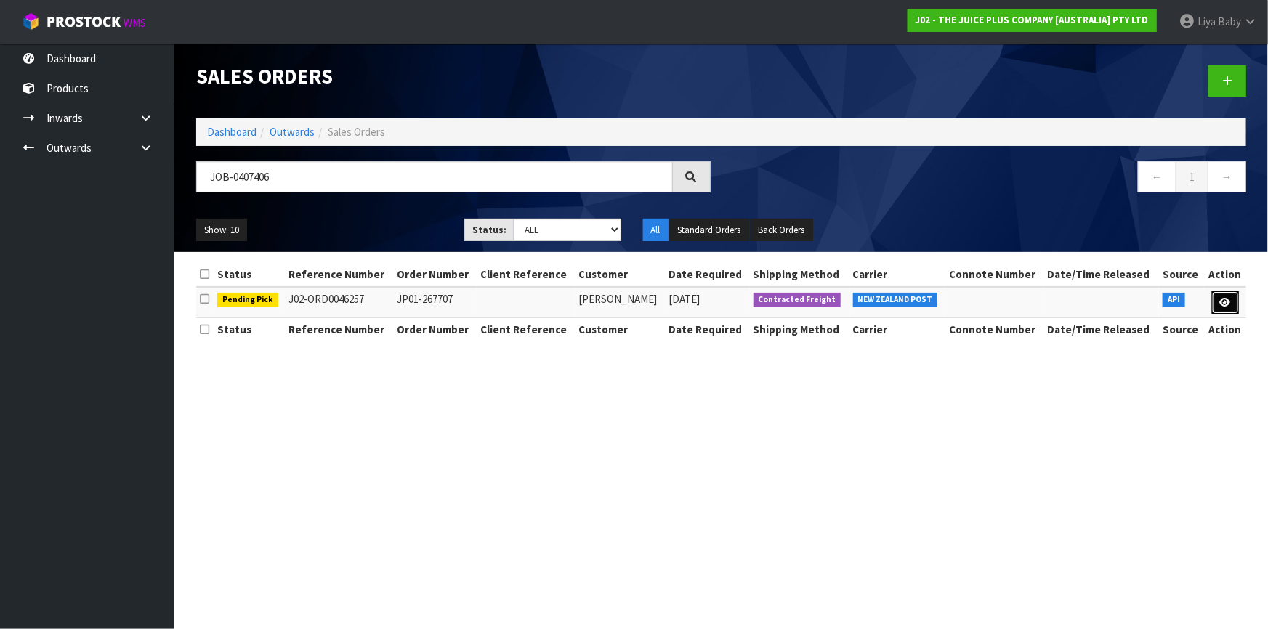
click at [1223, 304] on icon at bounding box center [1225, 302] width 11 height 9
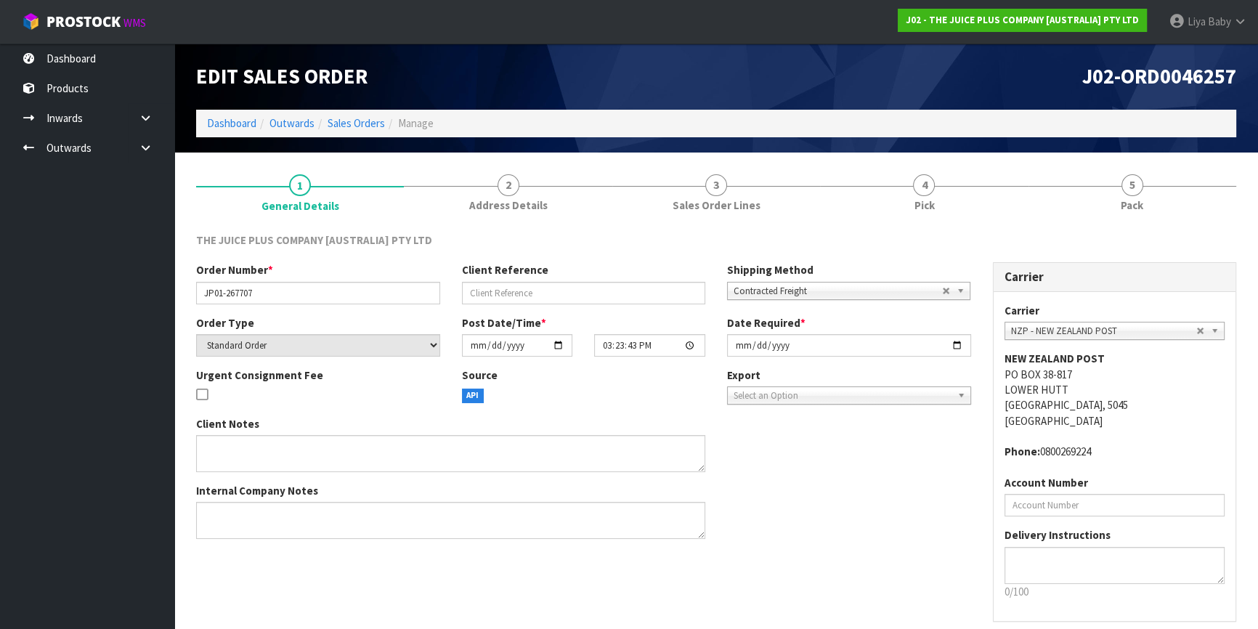
scroll to position [60, 0]
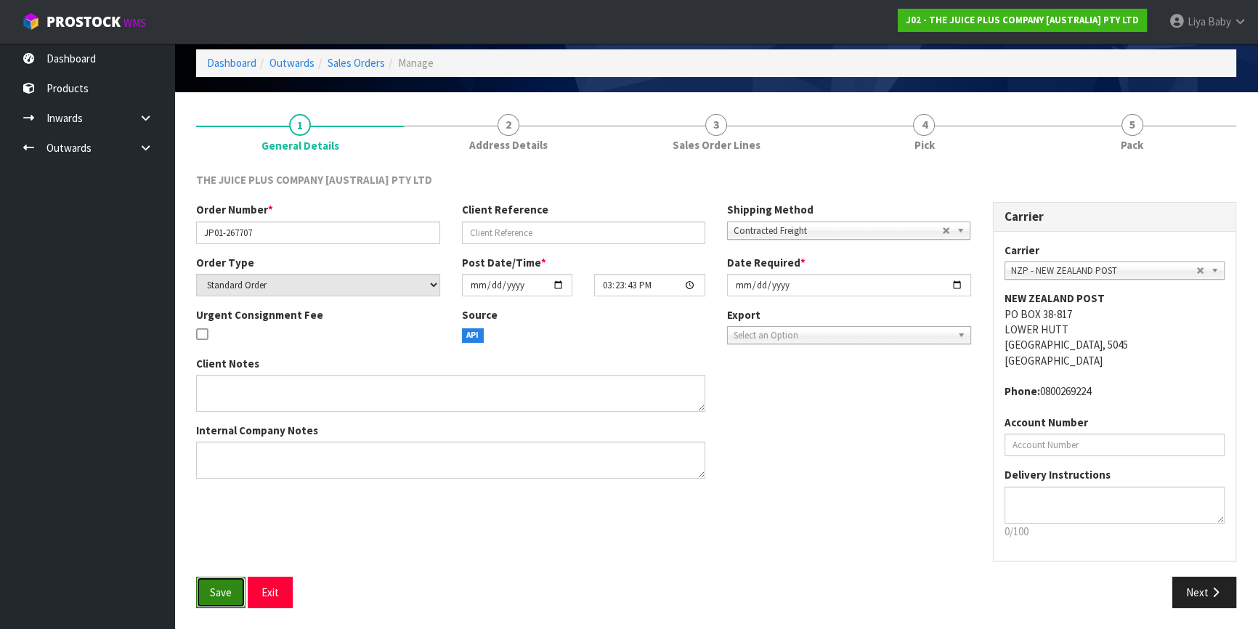
click at [217, 598] on button "Save" at bounding box center [220, 592] width 49 height 31
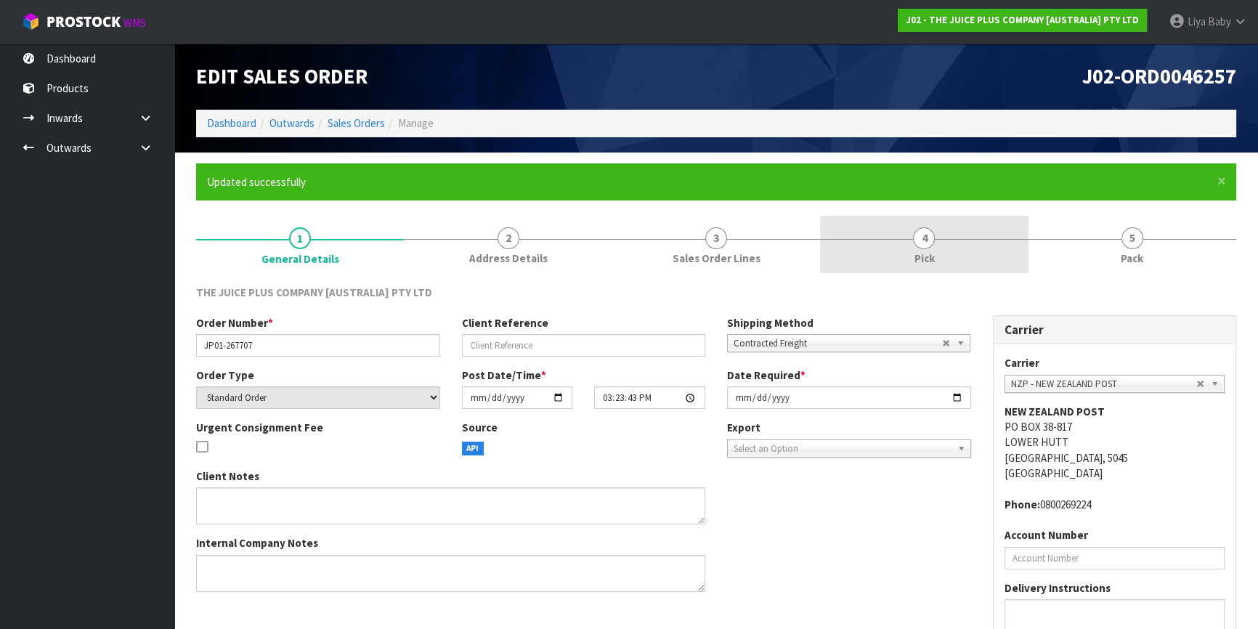
click at [906, 245] on link "4 Pick" at bounding box center [924, 244] width 208 height 57
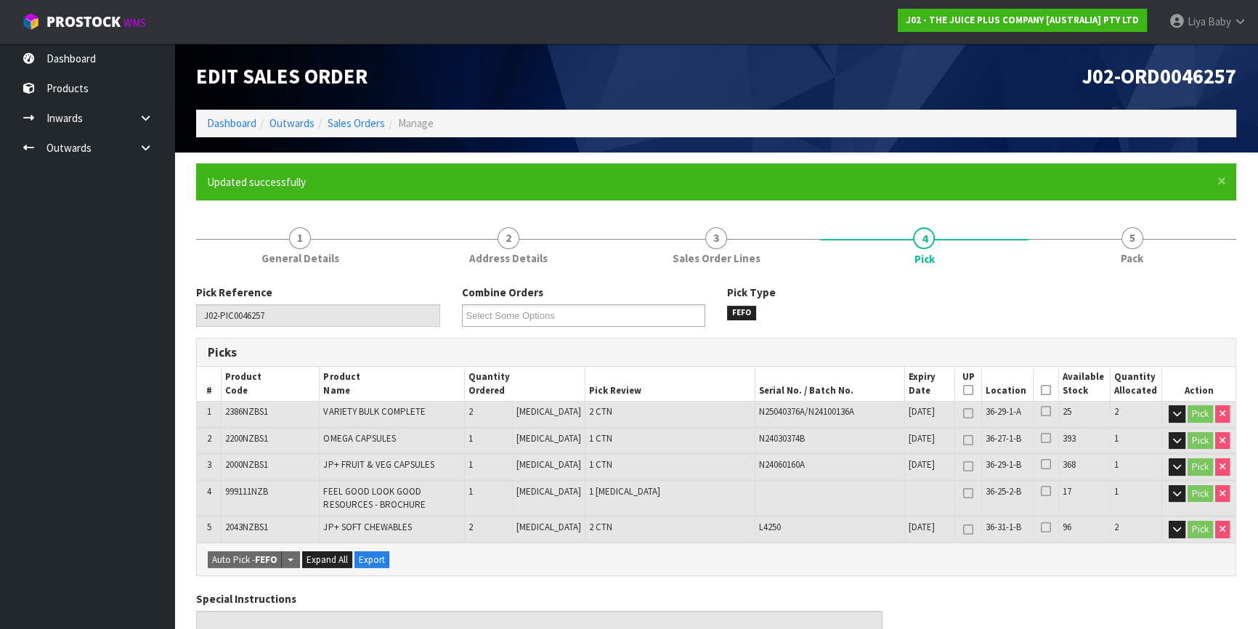
scroll to position [65, 0]
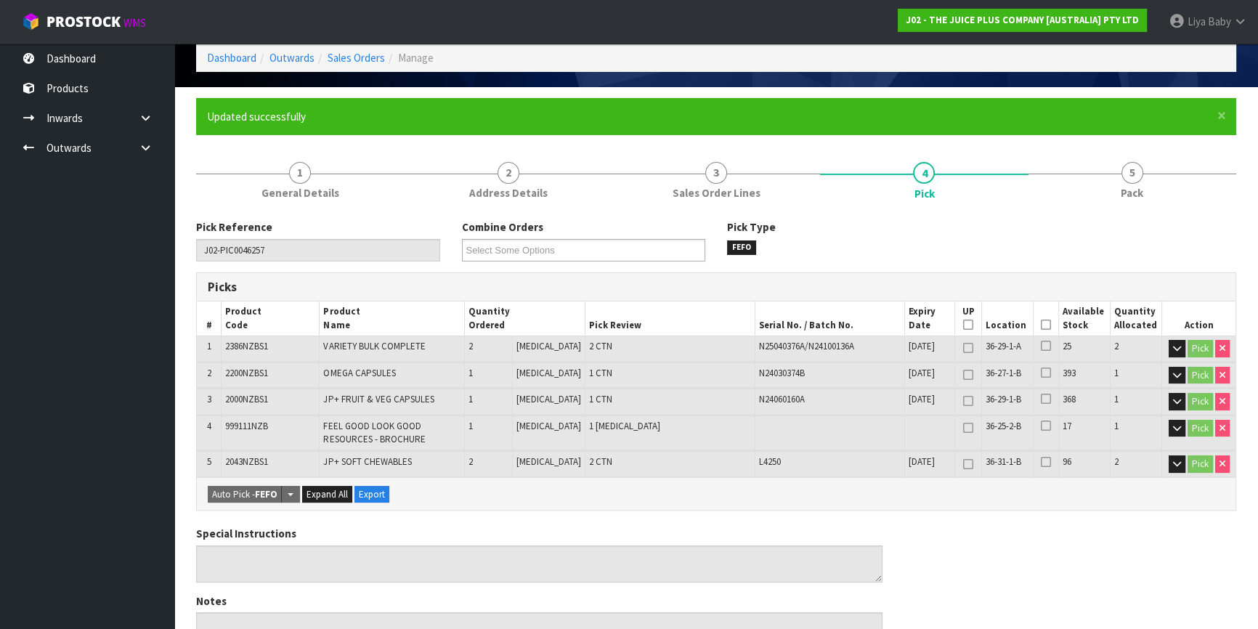
click at [1046, 325] on icon at bounding box center [1046, 325] width 10 height 1
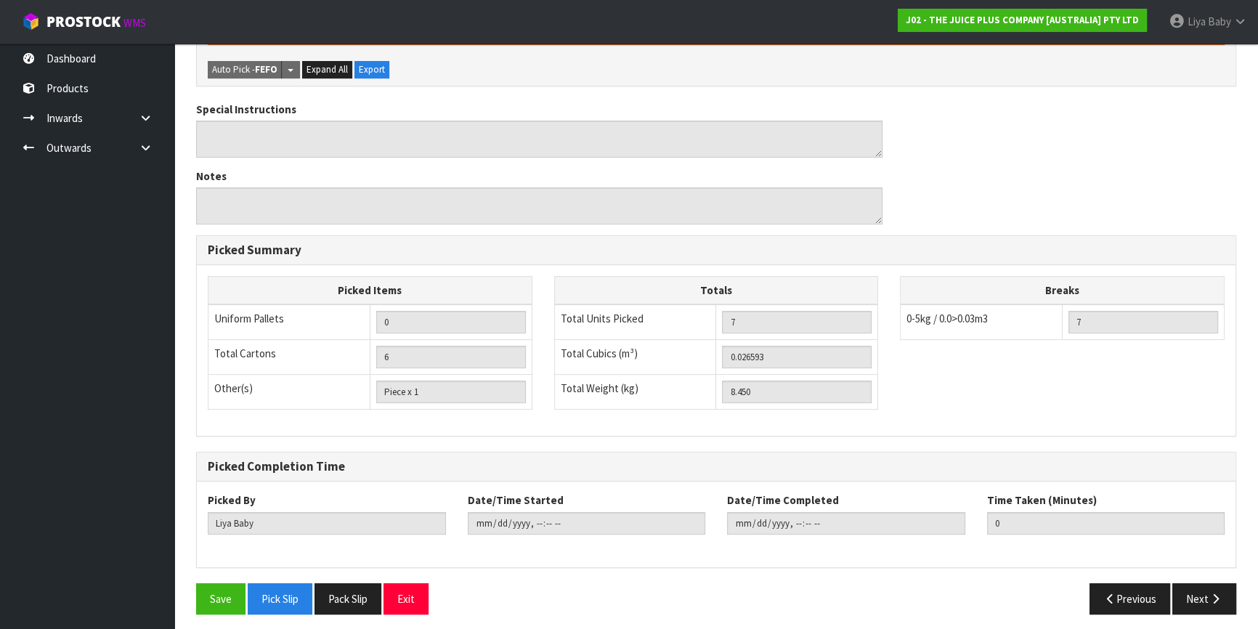
scroll to position [546, 0]
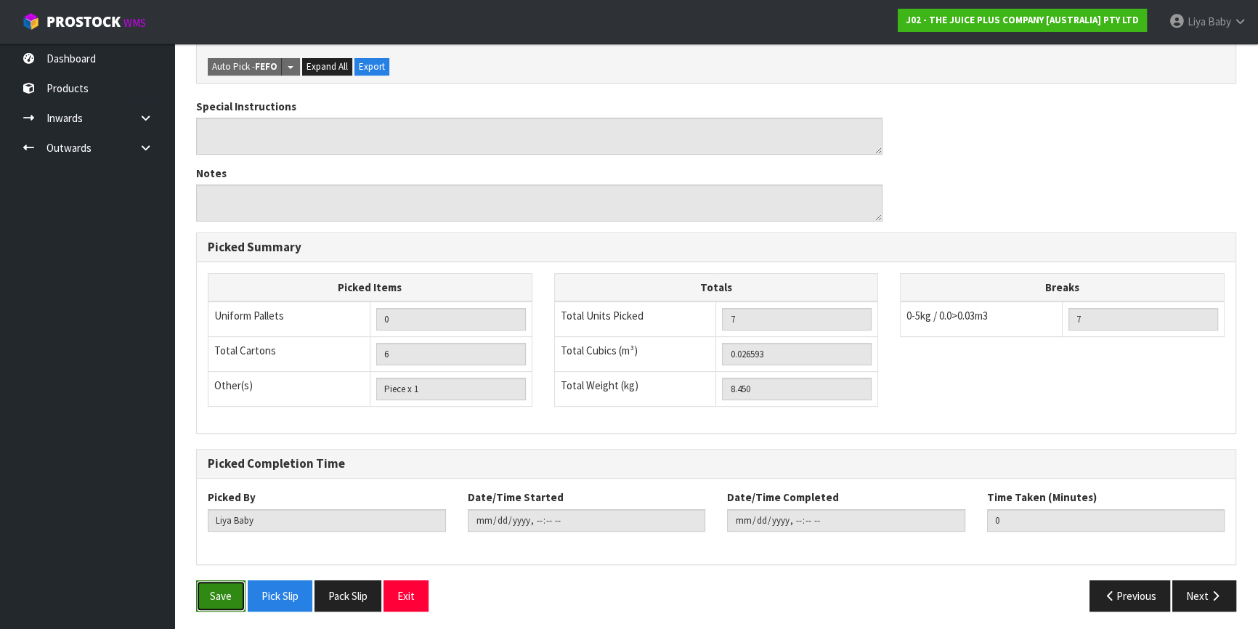
click at [220, 589] on button "Save" at bounding box center [220, 596] width 49 height 31
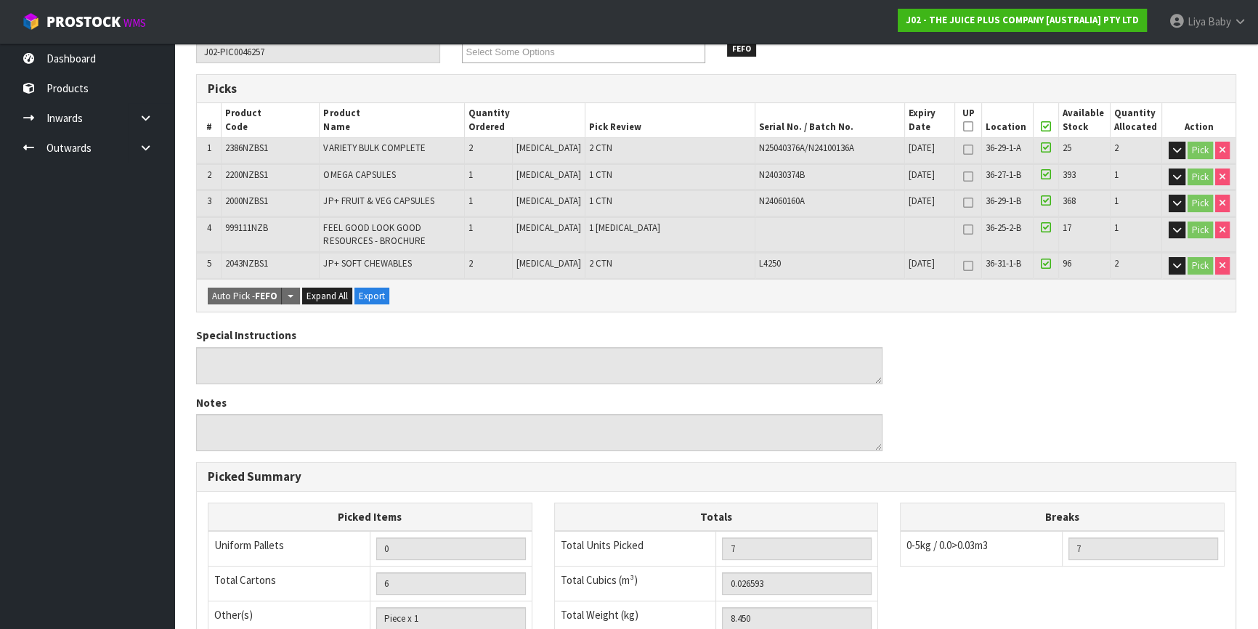
scroll to position [65, 0]
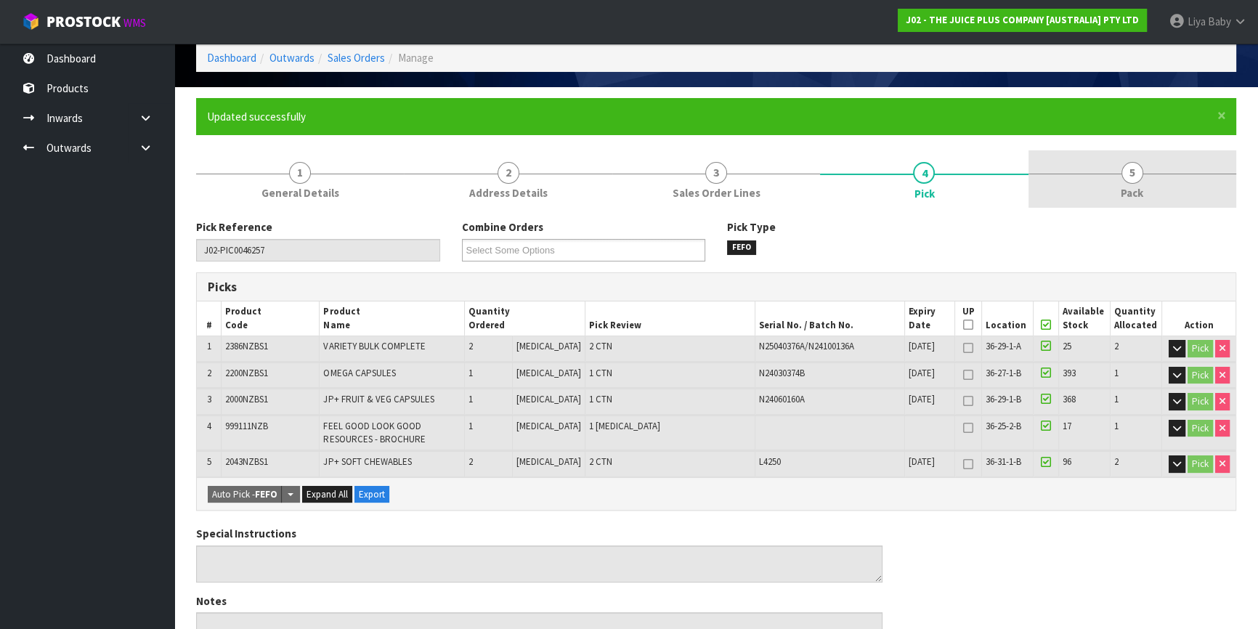
click at [1151, 179] on link "5 Pack" at bounding box center [1133, 178] width 208 height 57
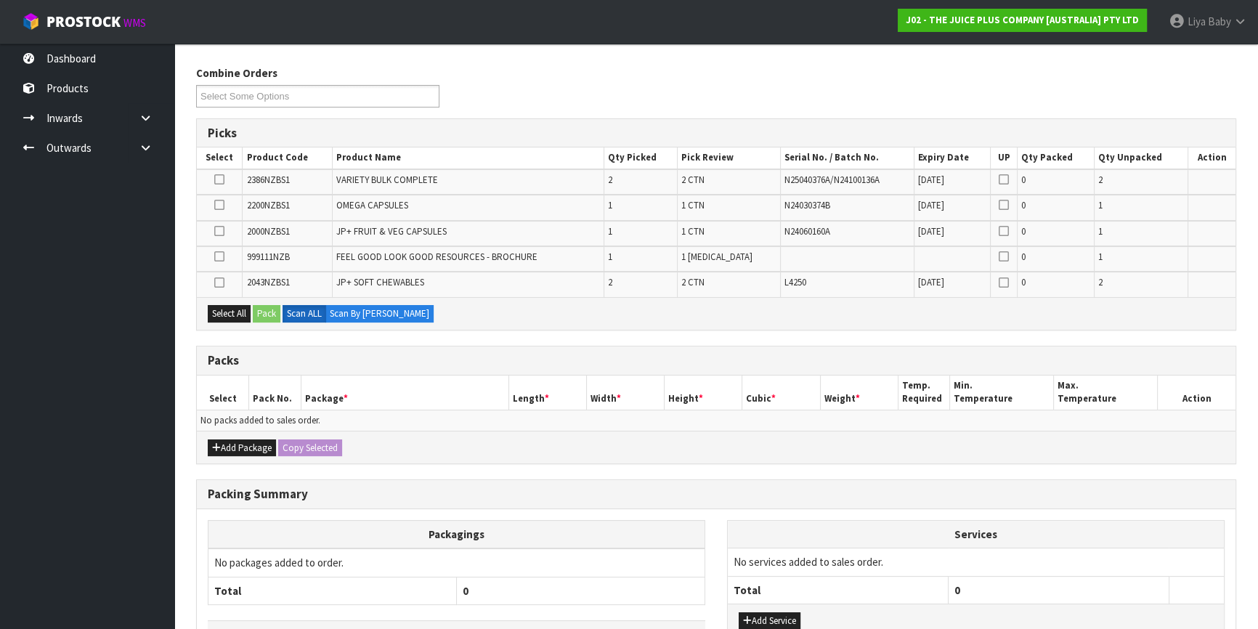
scroll to position [198, 0]
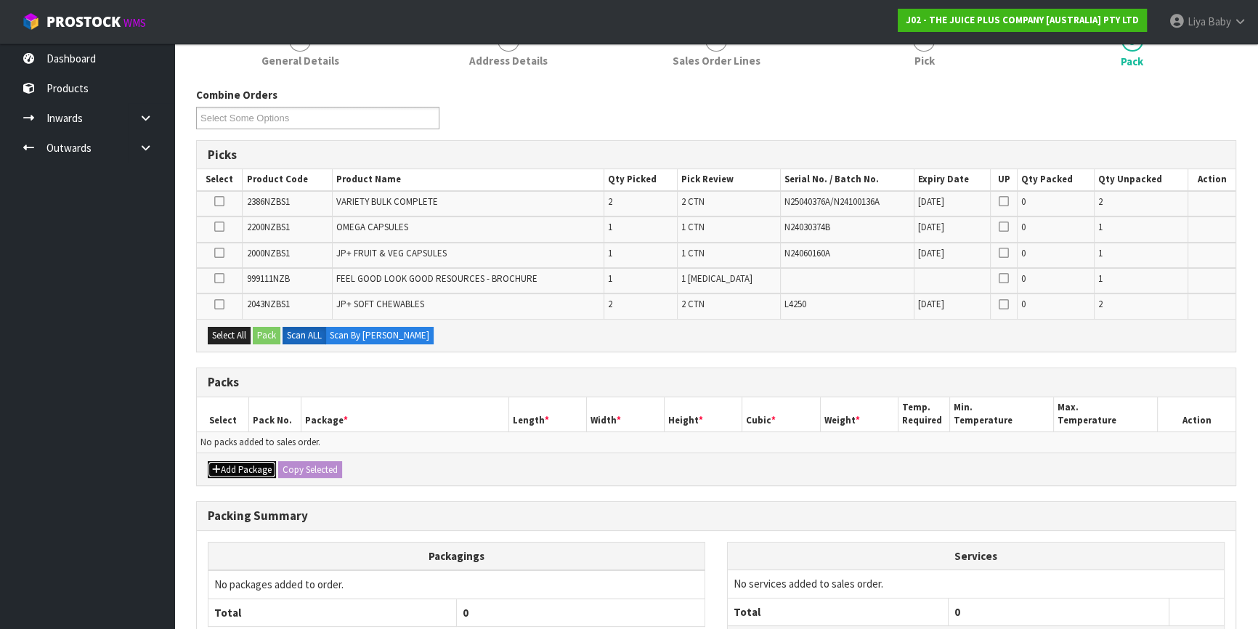
click at [240, 471] on button "Add Package" at bounding box center [242, 469] width 68 height 17
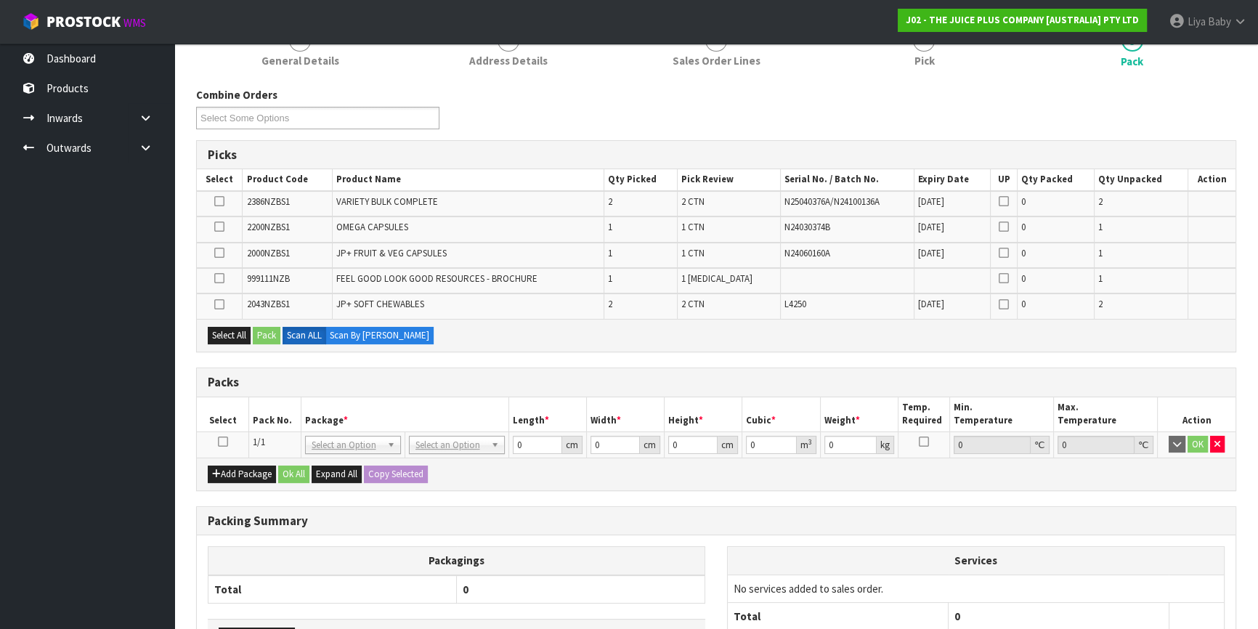
click at [217, 437] on td at bounding box center [223, 445] width 52 height 26
click at [219, 442] on icon at bounding box center [223, 442] width 10 height 1
click at [226, 327] on button "Select All" at bounding box center [229, 335] width 43 height 17
click at [262, 327] on button "Pack" at bounding box center [267, 335] width 28 height 17
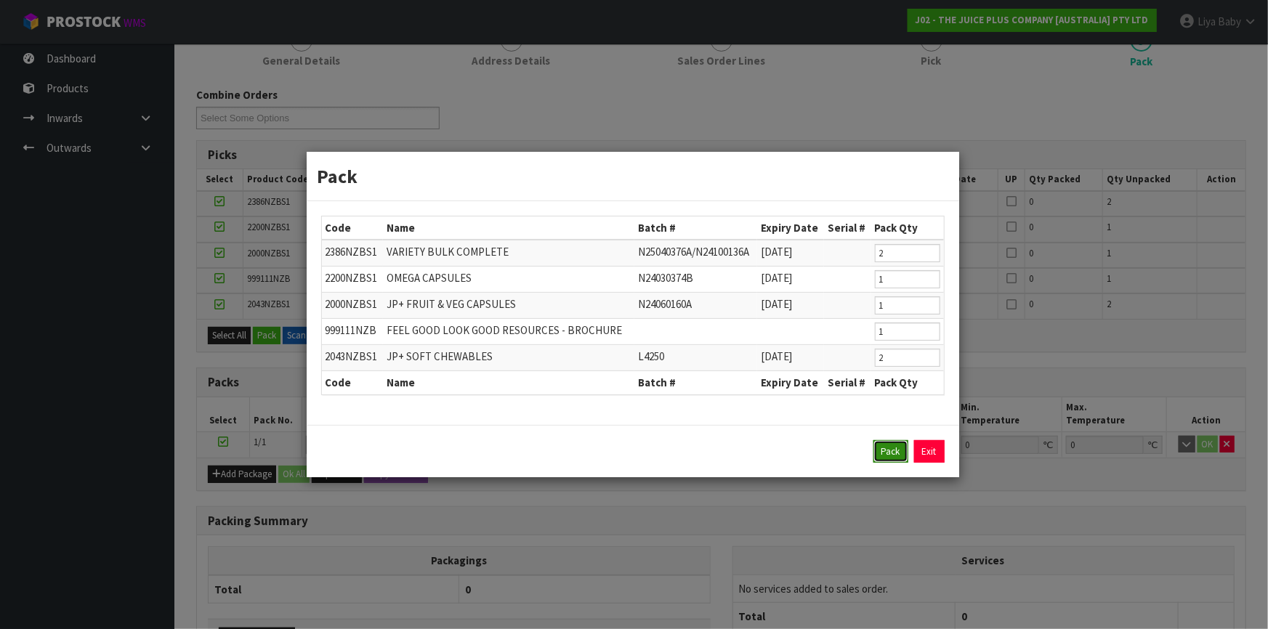
click at [884, 454] on button "Pack" at bounding box center [890, 451] width 35 height 23
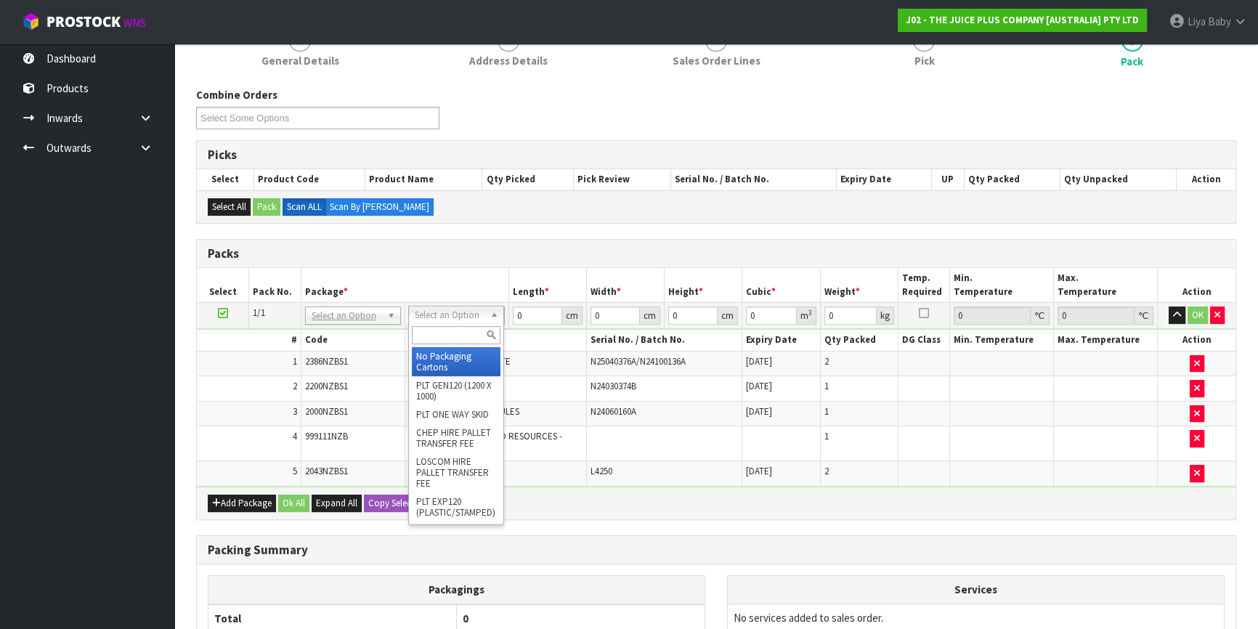
click at [437, 328] on input "text" at bounding box center [456, 335] width 89 height 18
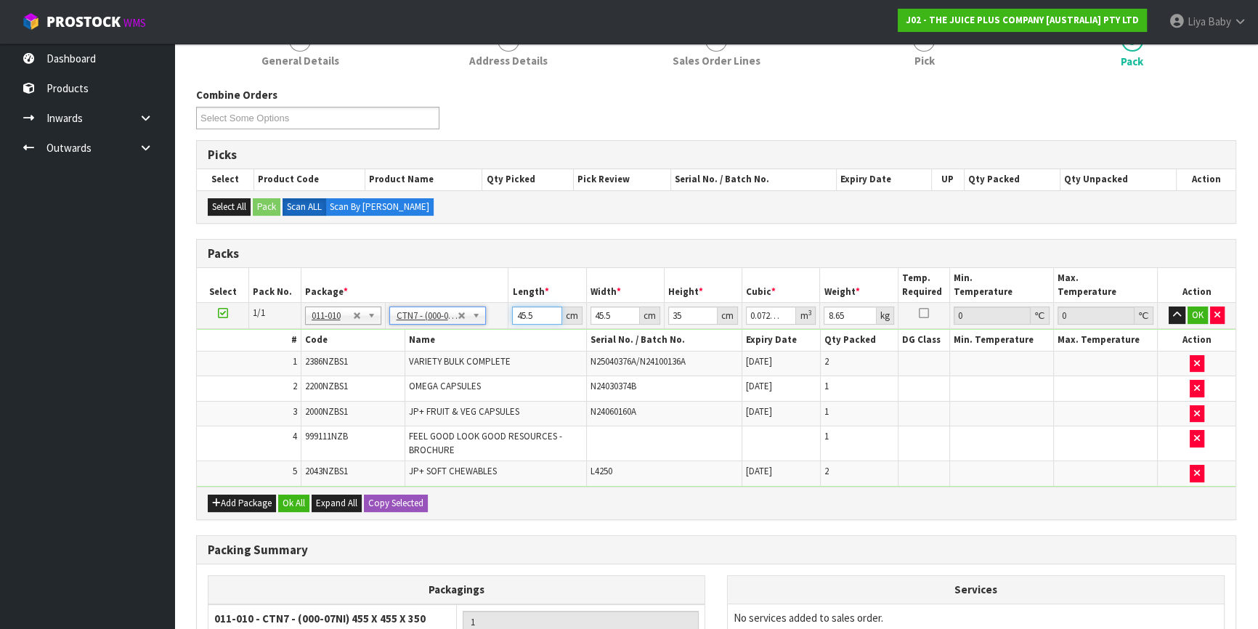
click at [543, 315] on input "45.5" at bounding box center [536, 316] width 49 height 18
click at [615, 314] on input "45.5" at bounding box center [615, 316] width 49 height 18
click at [683, 310] on input "35" at bounding box center [692, 316] width 49 height 18
click at [849, 312] on input "8.65" at bounding box center [850, 316] width 52 height 18
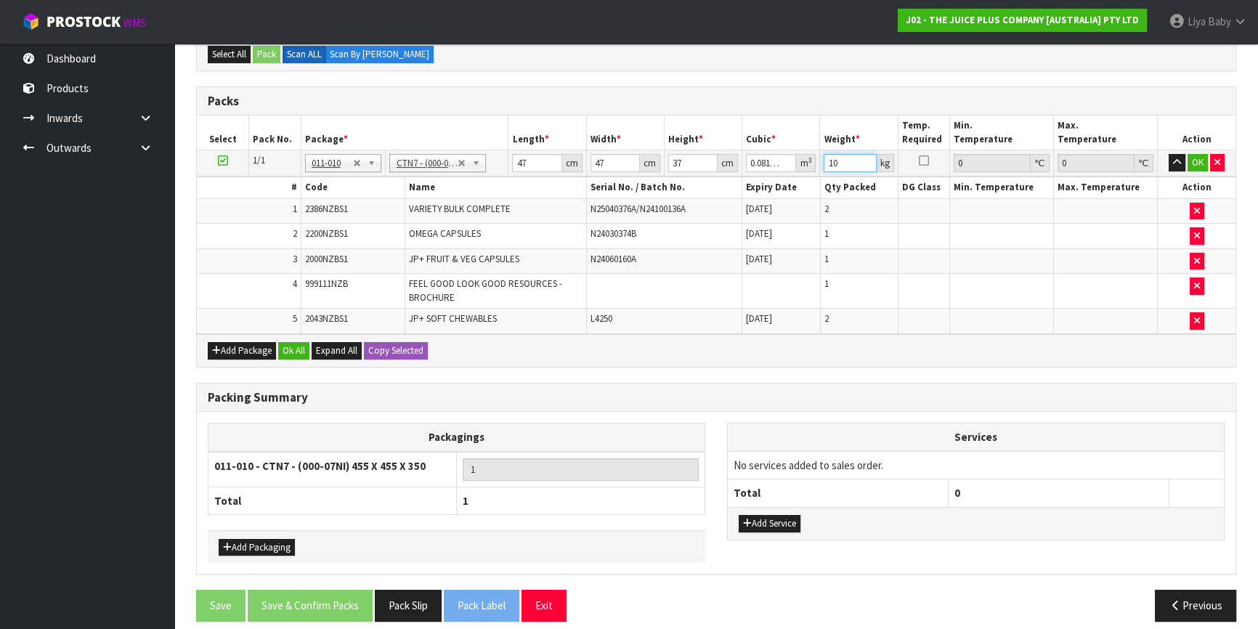
scroll to position [360, 0]
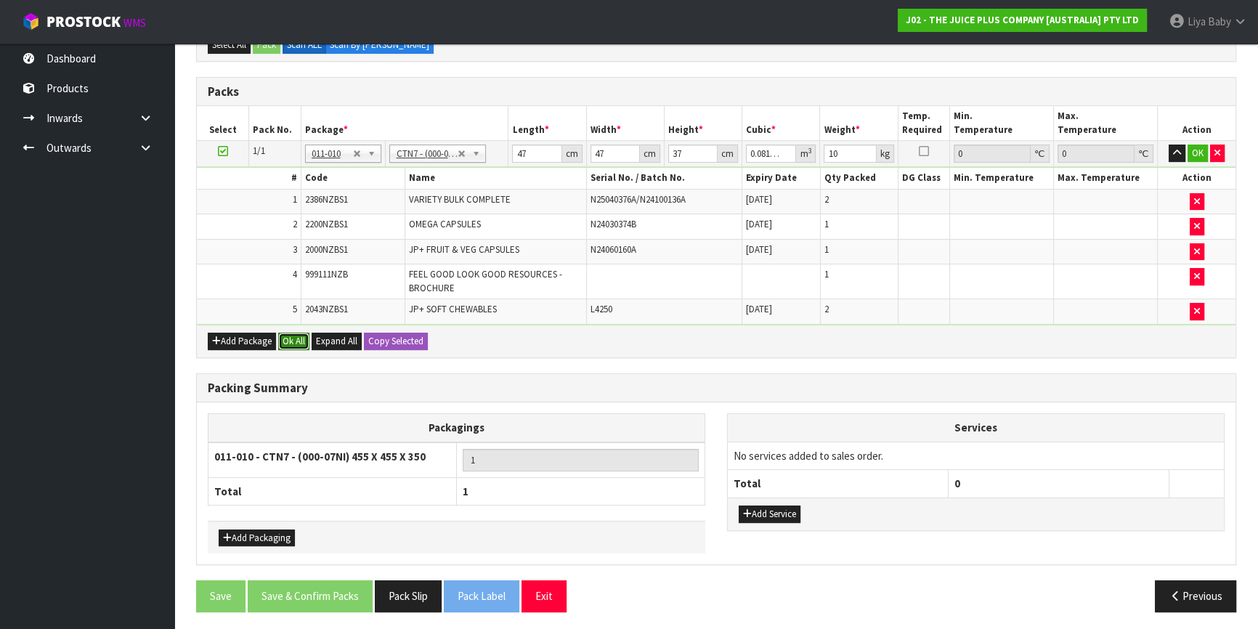
click at [288, 333] on button "Ok All" at bounding box center [293, 341] width 31 height 17
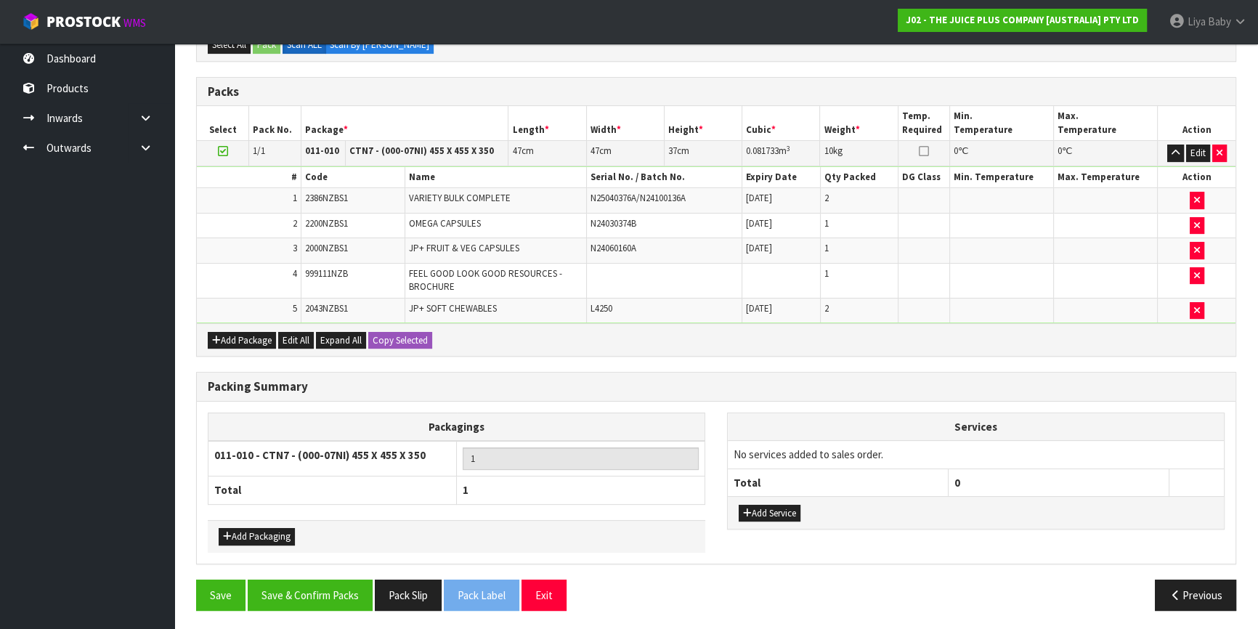
scroll to position [358, 0]
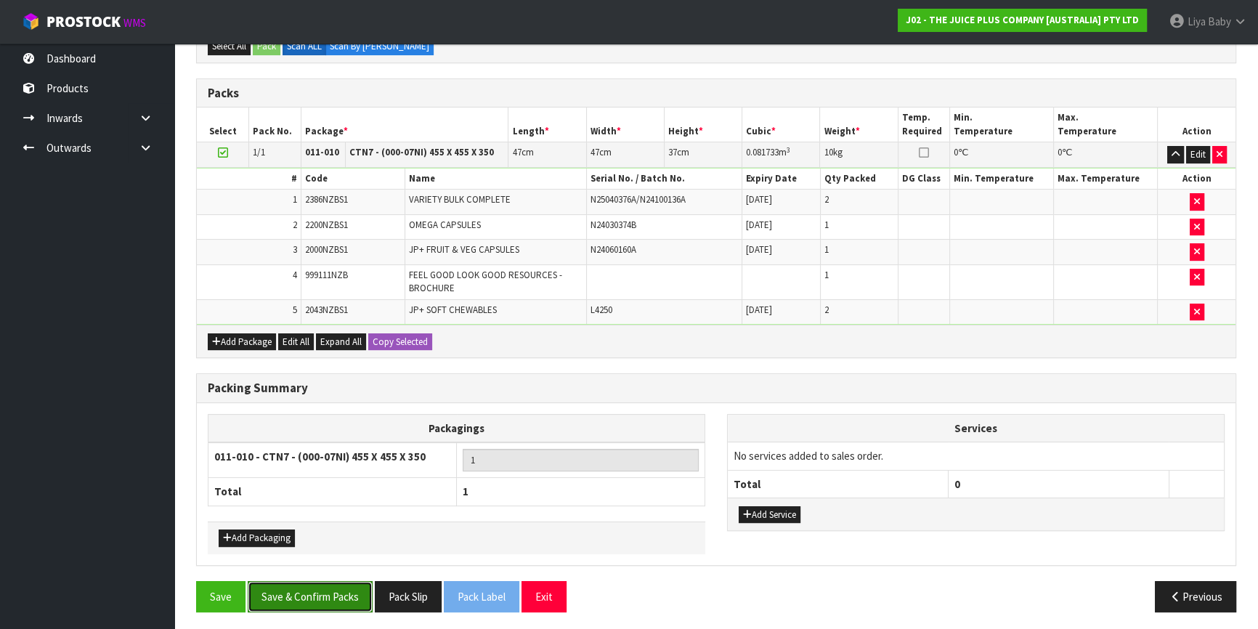
click at [320, 589] on button "Save & Confirm Packs" at bounding box center [310, 596] width 125 height 31
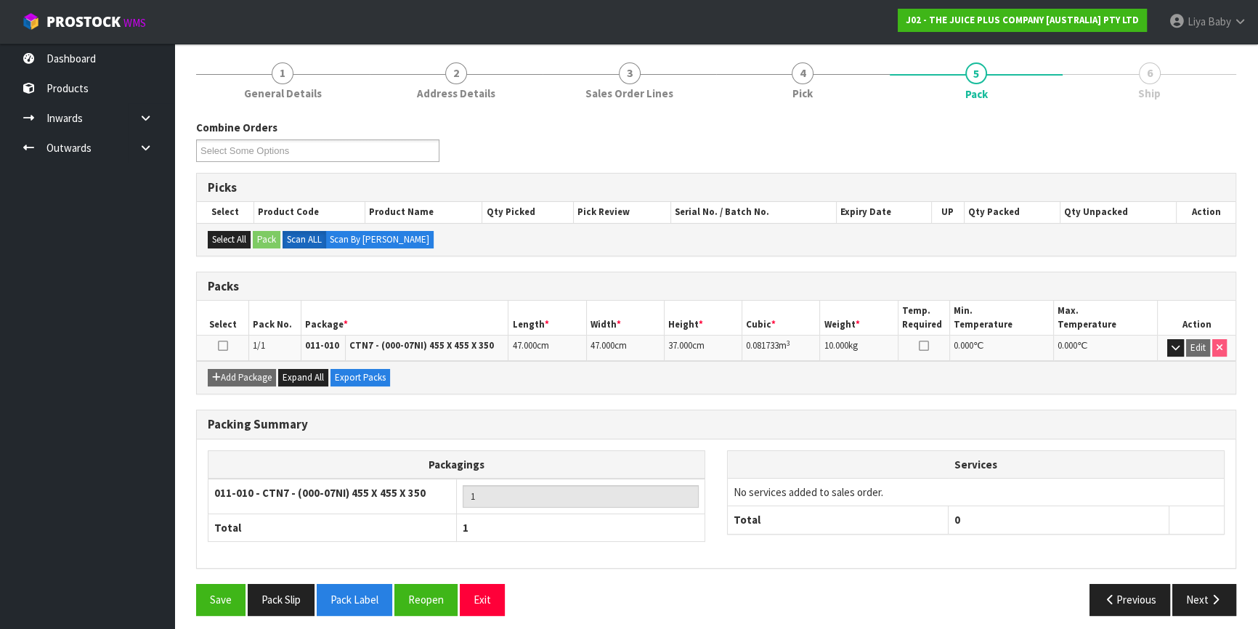
scroll to position [170, 0]
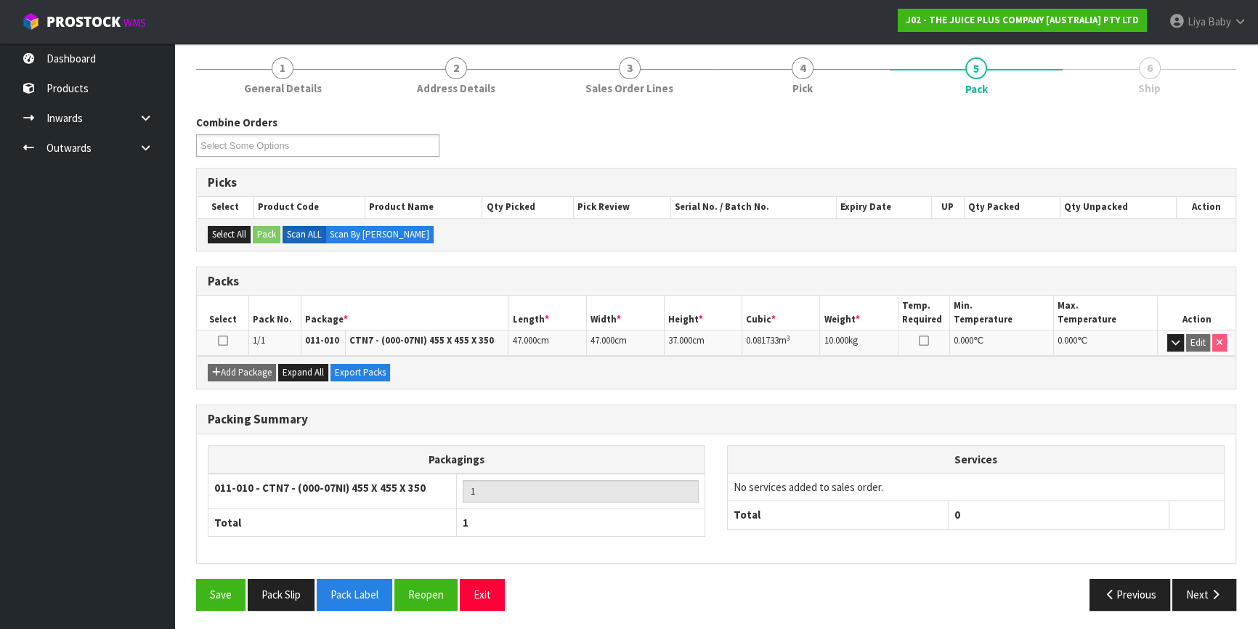
click at [225, 341] on icon at bounding box center [223, 341] width 10 height 1
click at [1212, 594] on icon "button" at bounding box center [1216, 594] width 14 height 11
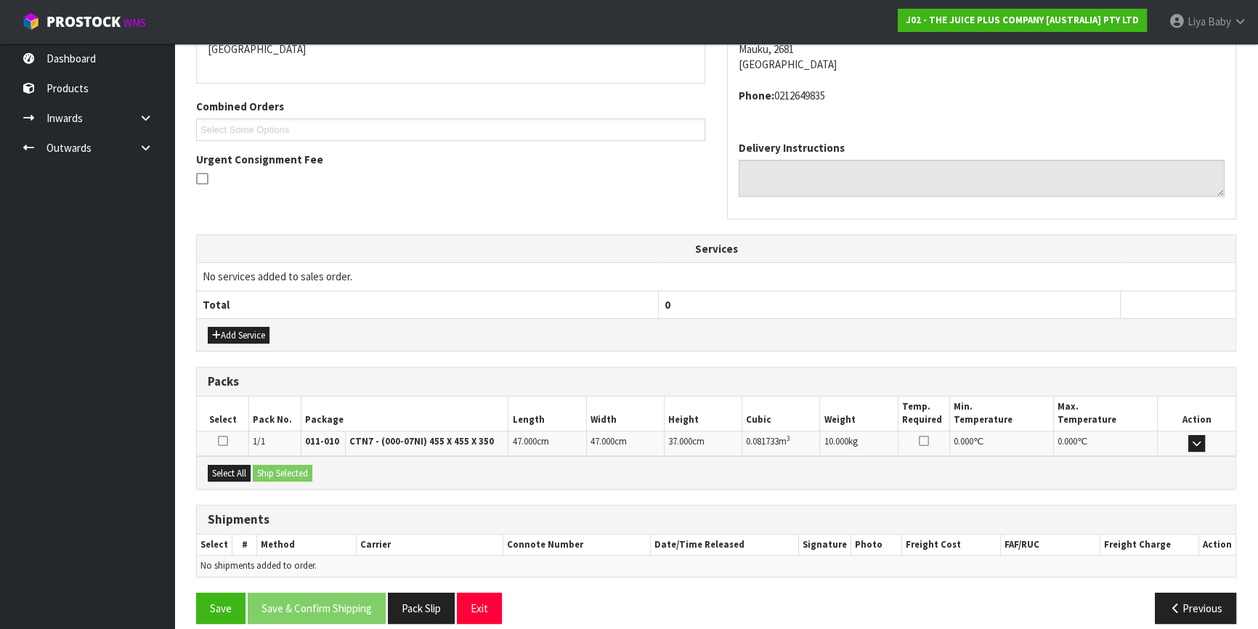
scroll to position [344, 0]
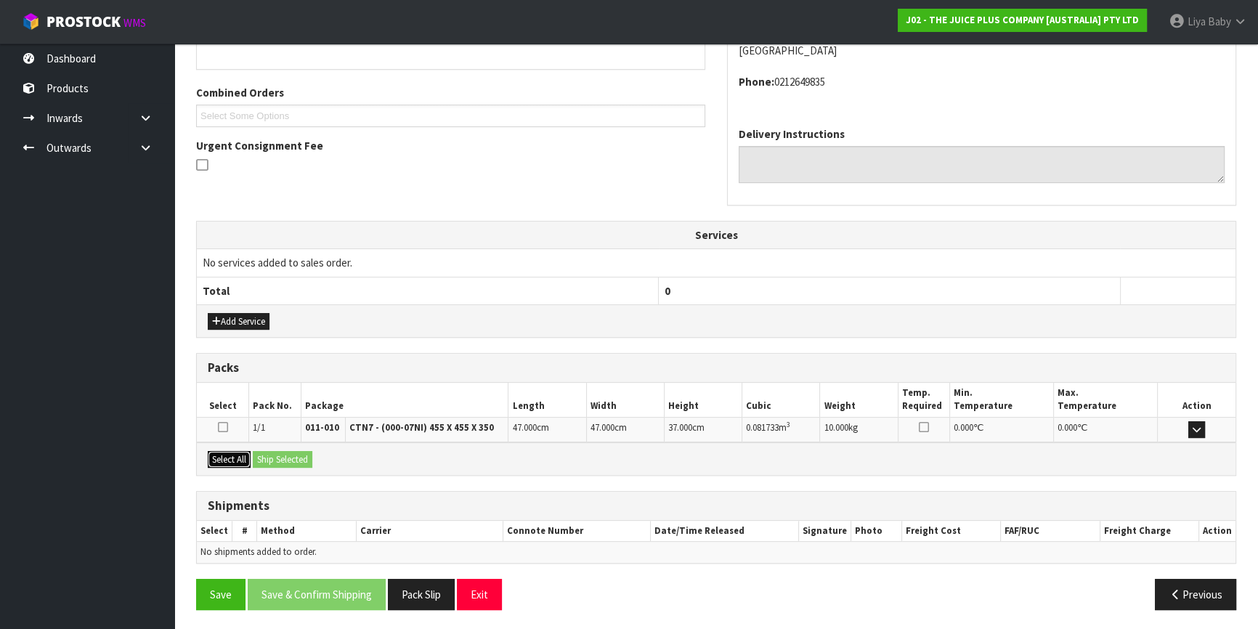
click at [226, 451] on button "Select All" at bounding box center [229, 459] width 43 height 17
click at [288, 451] on button "Ship Selected" at bounding box center [283, 459] width 60 height 17
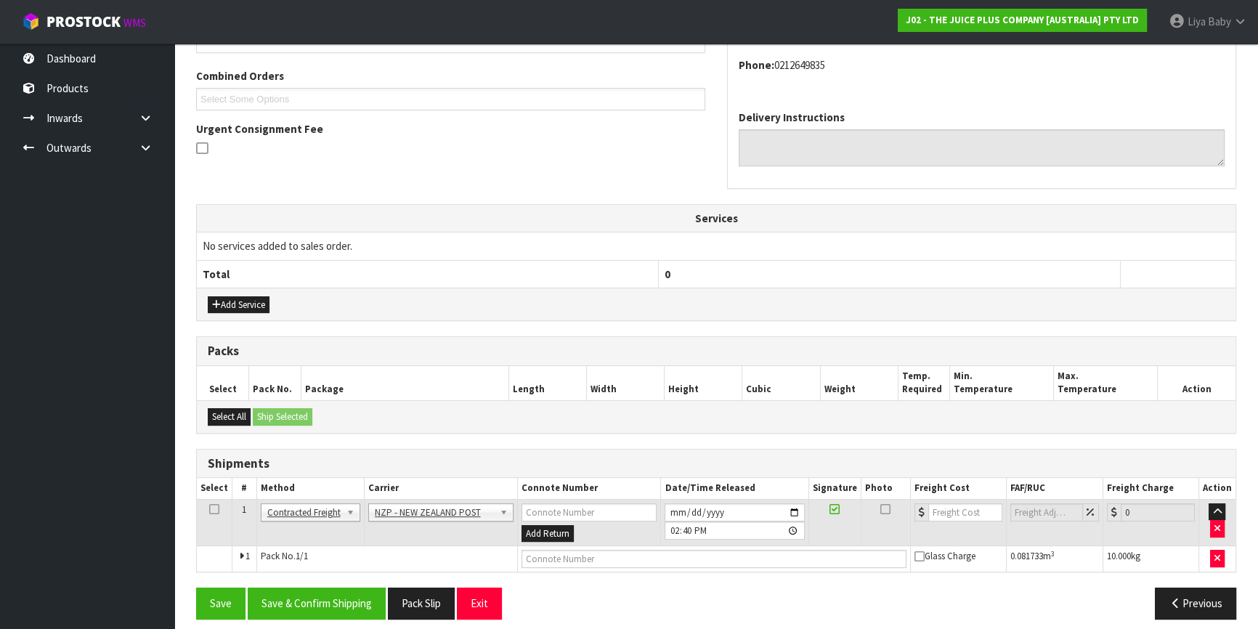
scroll to position [371, 0]
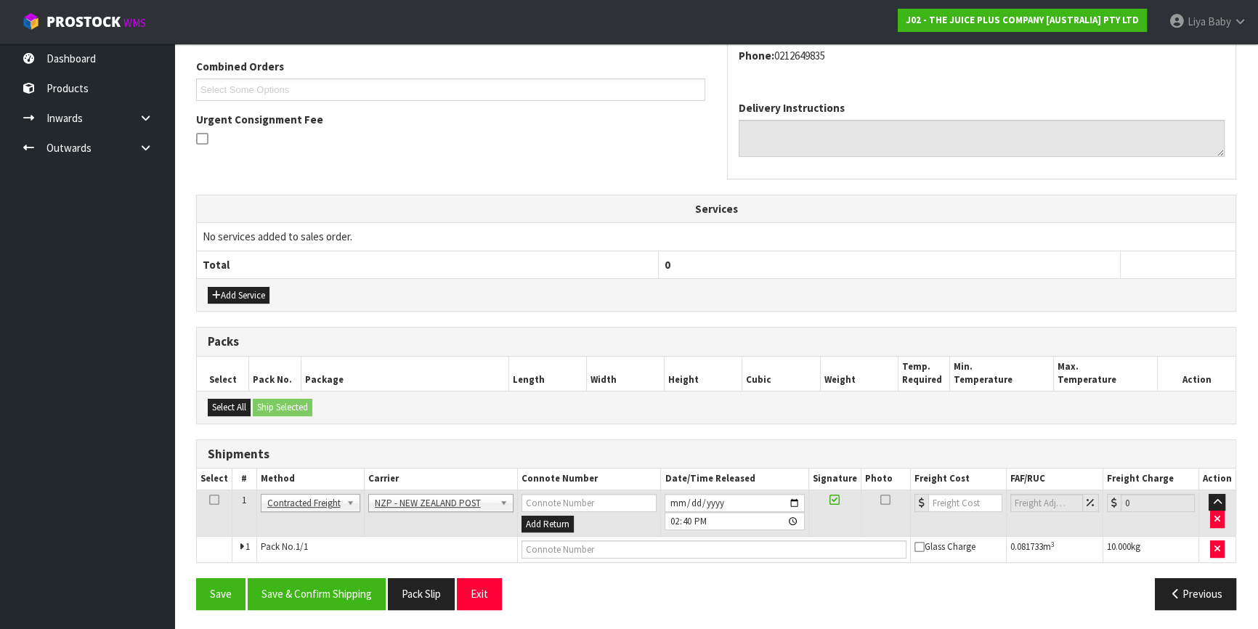
click at [212, 501] on icon at bounding box center [214, 500] width 10 height 1
click at [319, 597] on button "Save & Confirm Shipping" at bounding box center [317, 593] width 138 height 31
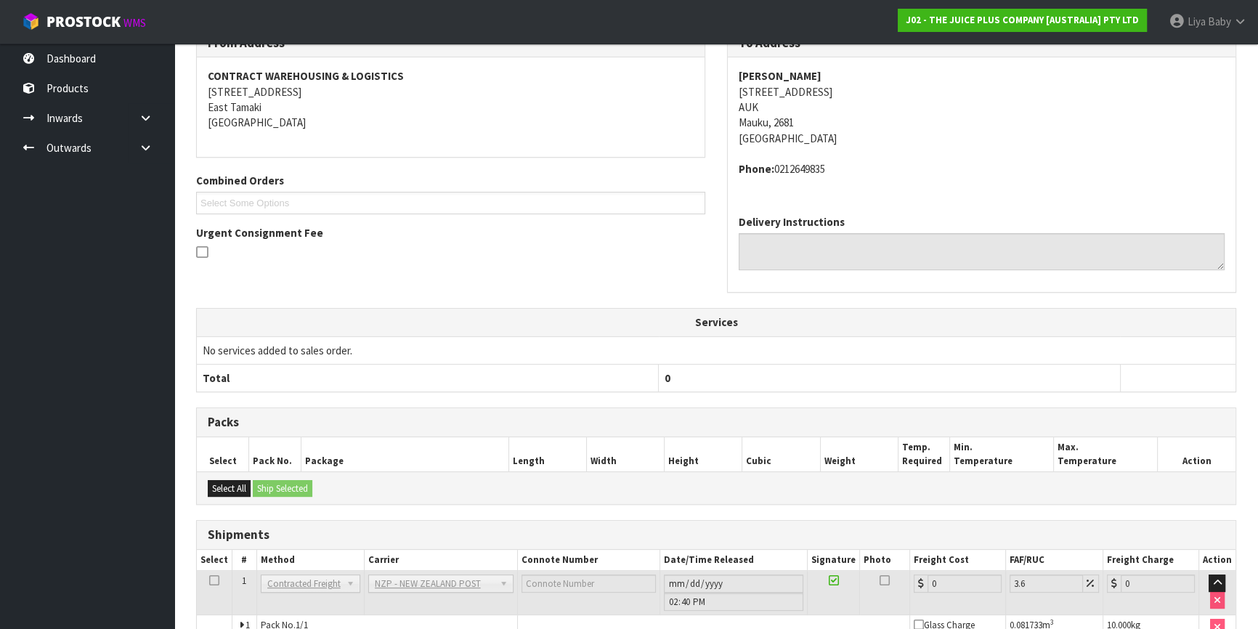
scroll to position [349, 0]
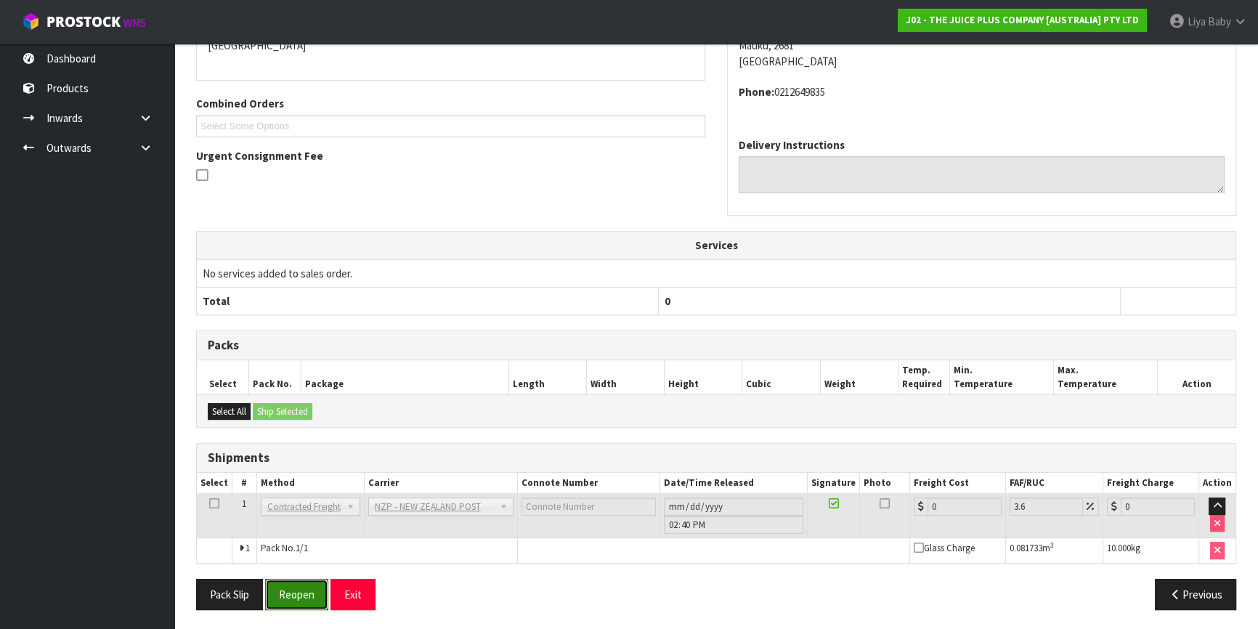
click at [309, 594] on button "Reopen" at bounding box center [296, 594] width 63 height 31
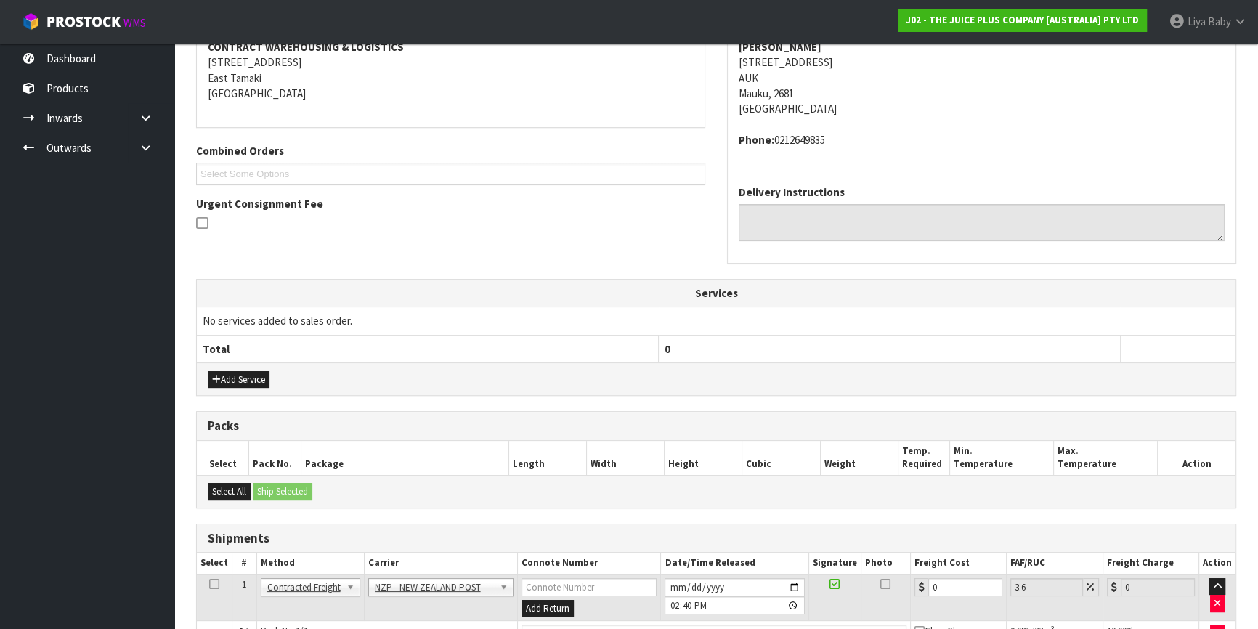
scroll to position [384, 0]
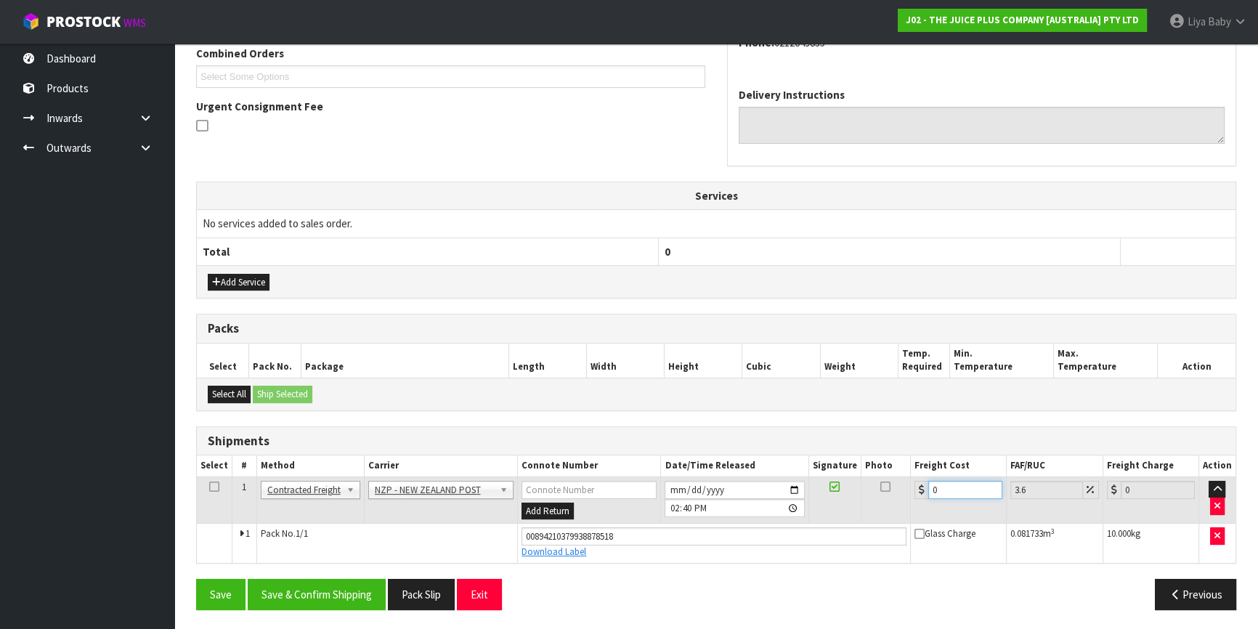
click at [947, 491] on input "0" at bounding box center [966, 490] width 74 height 18
click at [211, 487] on icon at bounding box center [214, 487] width 10 height 1
click at [355, 586] on button "Save & Confirm Shipping" at bounding box center [317, 594] width 138 height 31
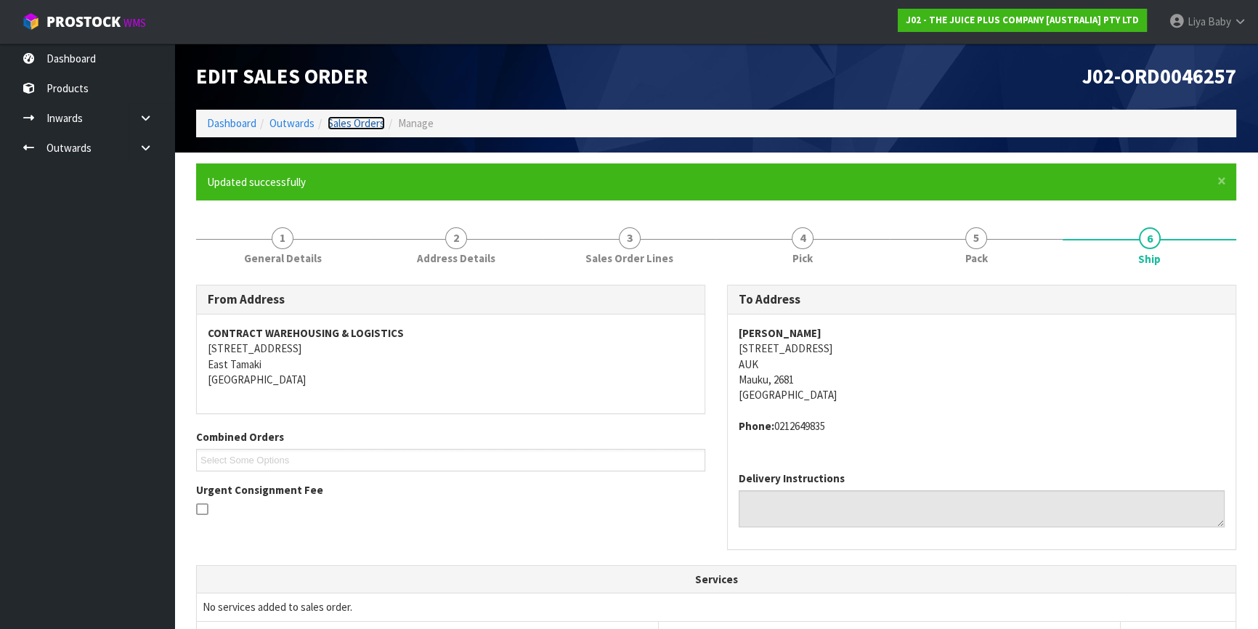
click at [337, 122] on link "Sales Orders" at bounding box center [356, 123] width 57 height 14
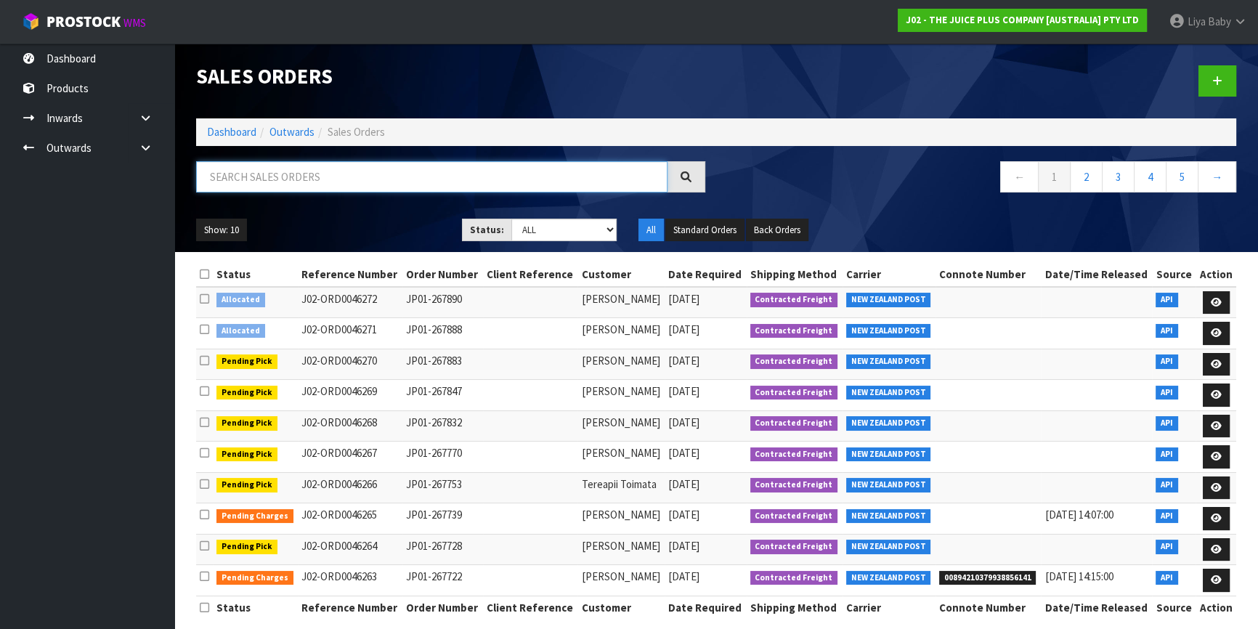
click at [336, 185] on input "text" at bounding box center [432, 176] width 472 height 31
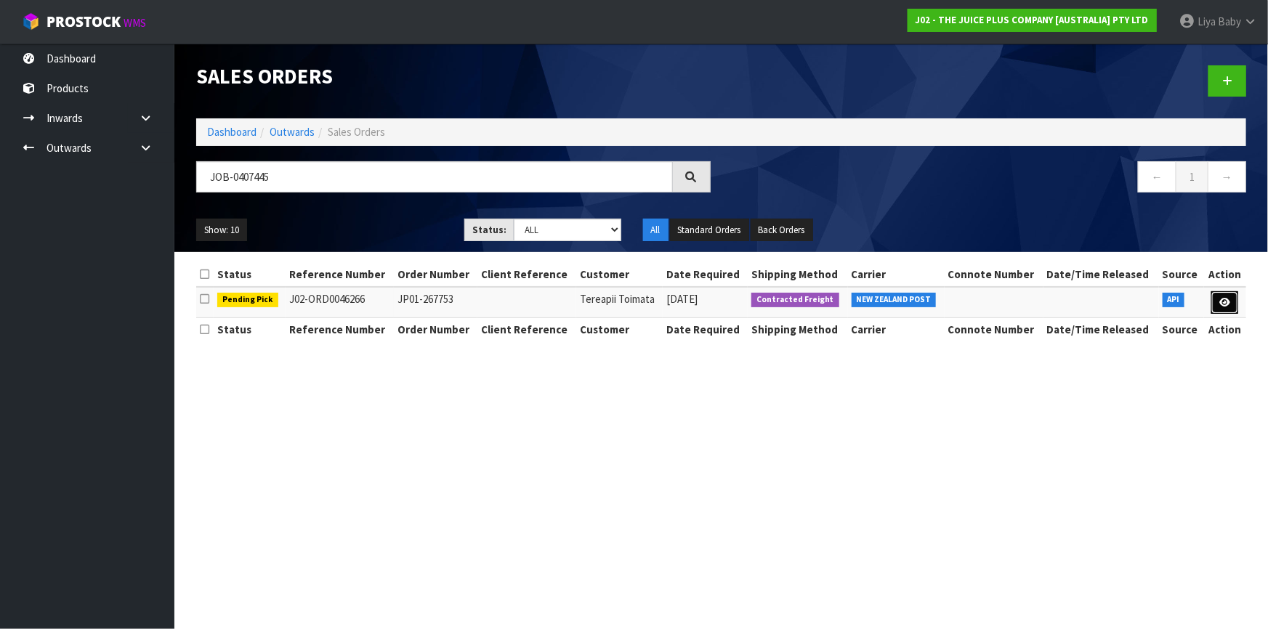
click at [1230, 299] on icon at bounding box center [1224, 302] width 11 height 9
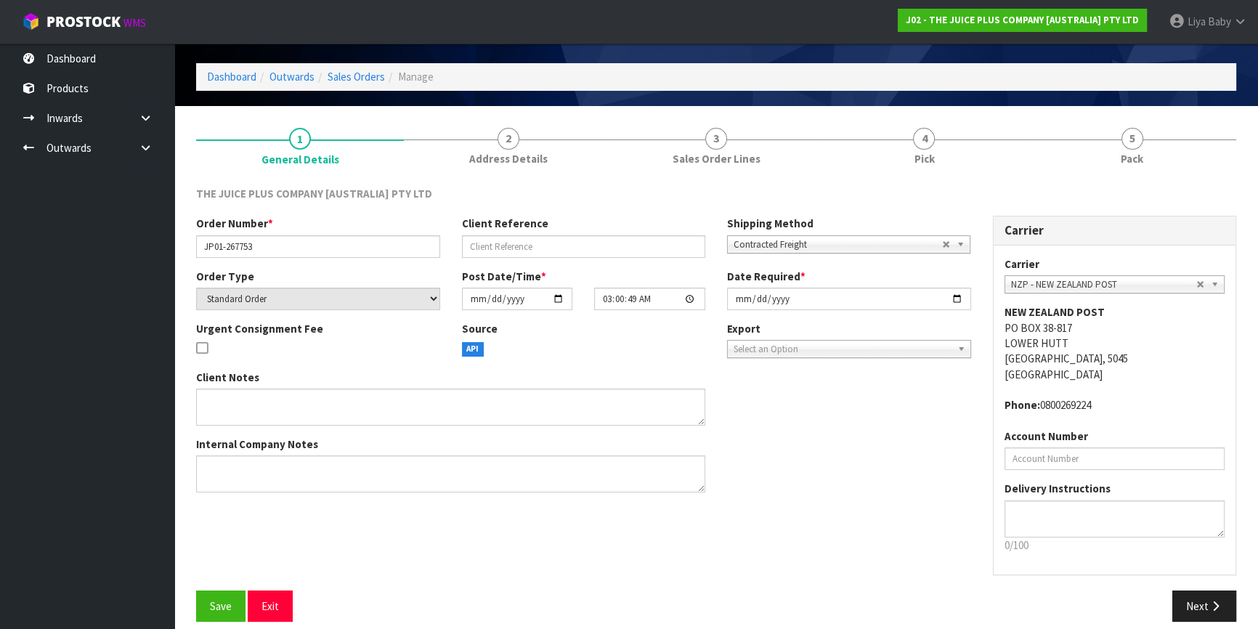
scroll to position [60, 0]
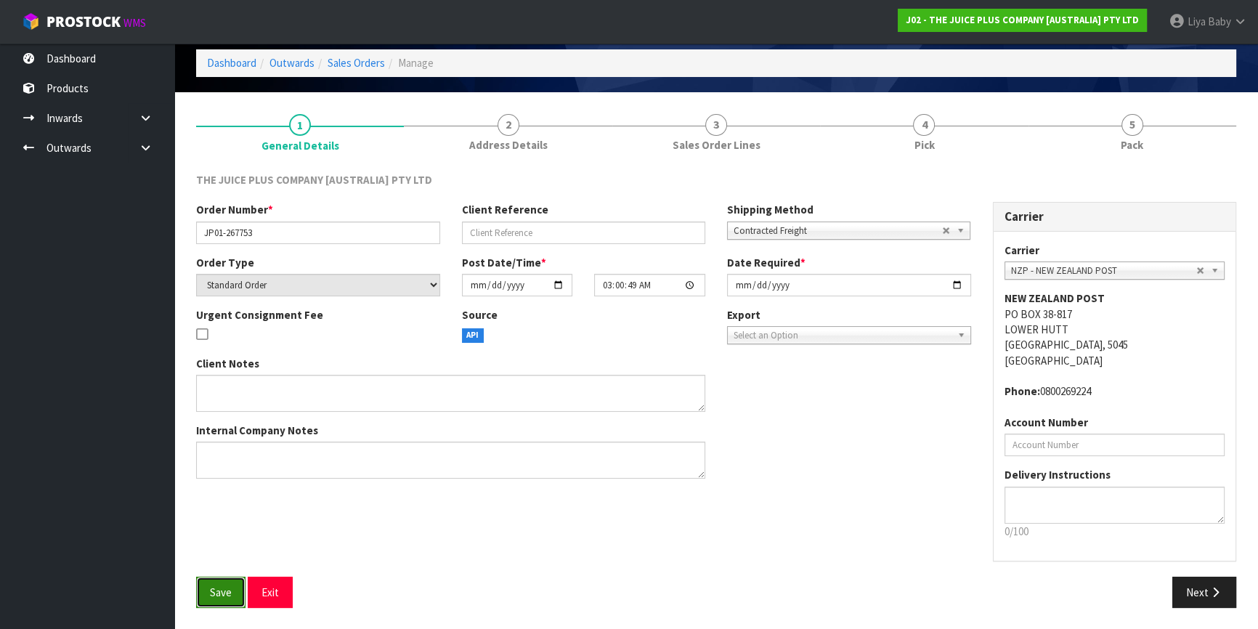
click at [206, 587] on button "Save" at bounding box center [220, 592] width 49 height 31
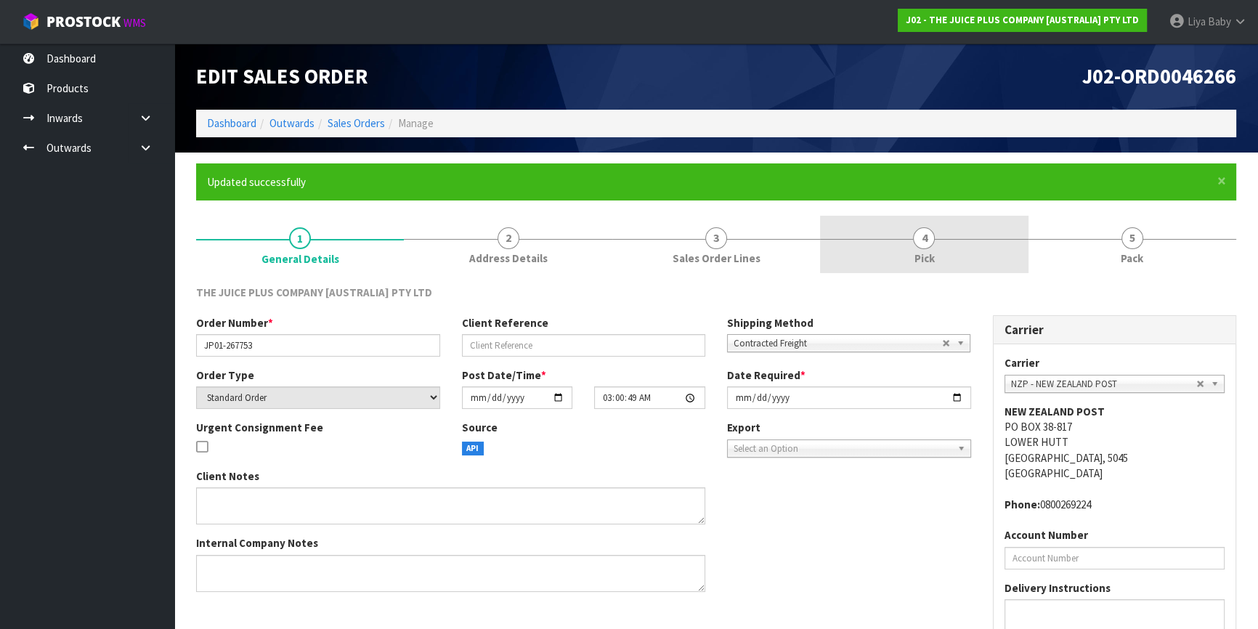
click at [915, 233] on span "4" at bounding box center [924, 238] width 22 height 22
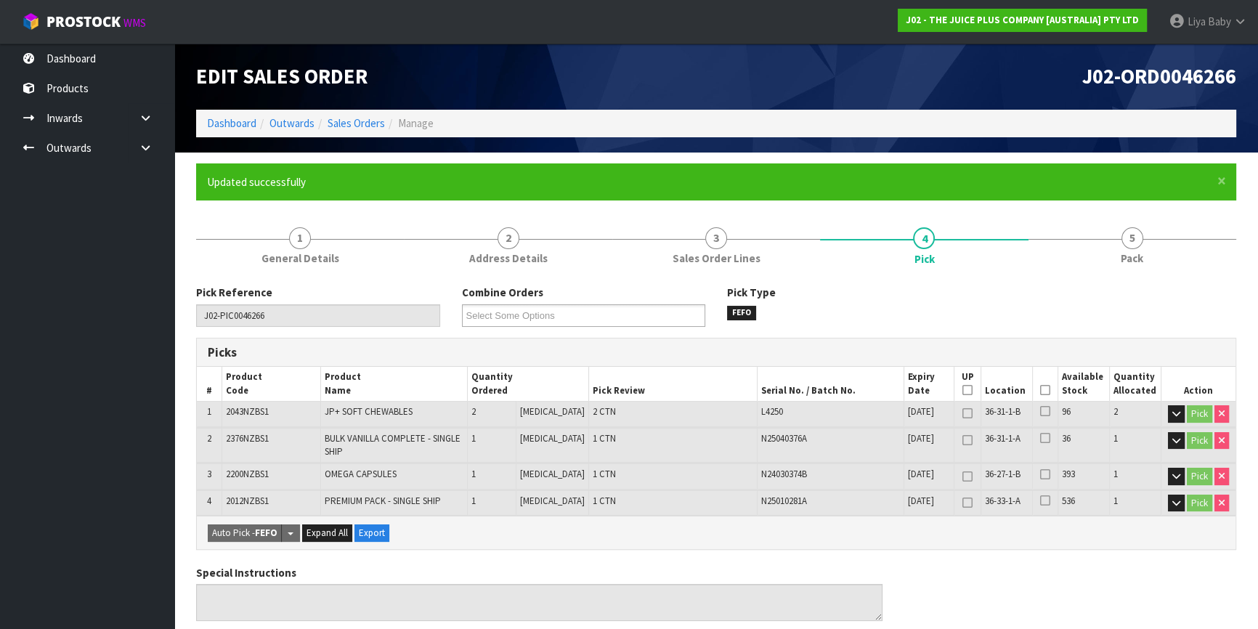
click at [1044, 390] on icon at bounding box center [1045, 390] width 10 height 1
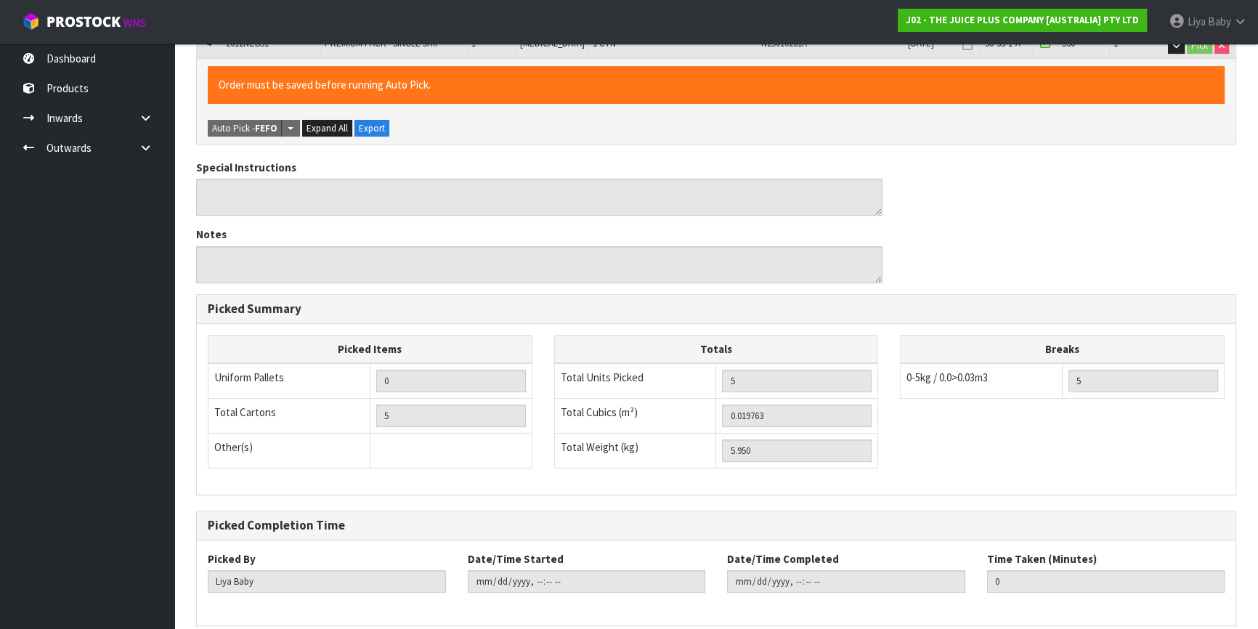
scroll to position [519, 0]
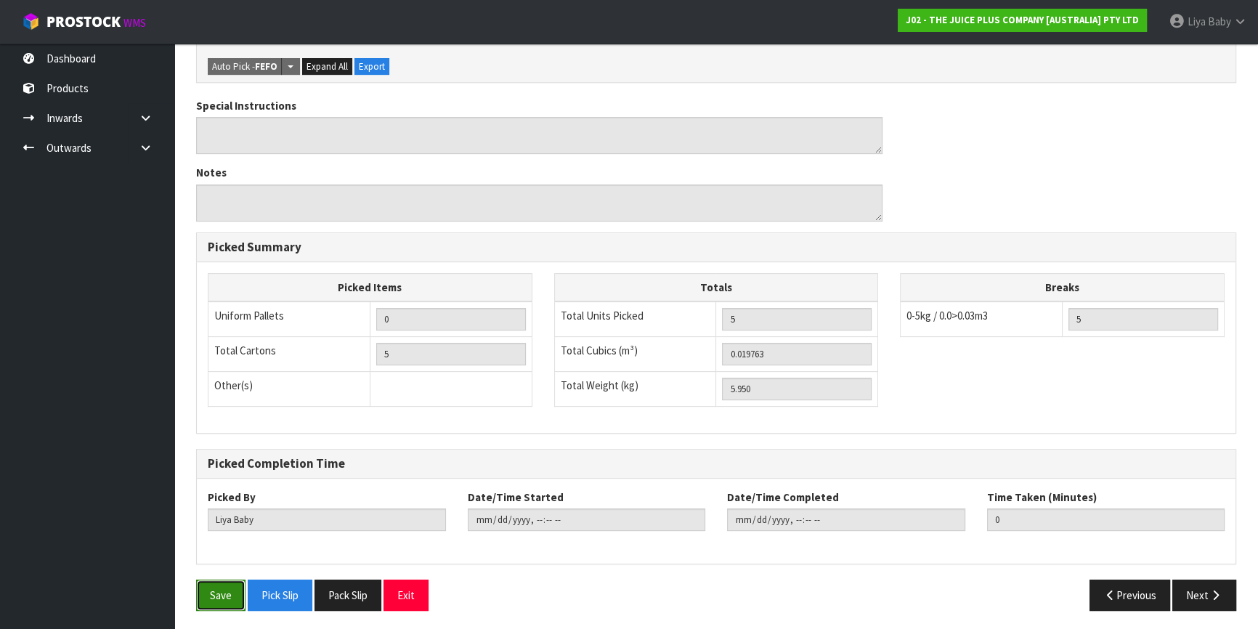
click at [208, 589] on button "Save" at bounding box center [220, 595] width 49 height 31
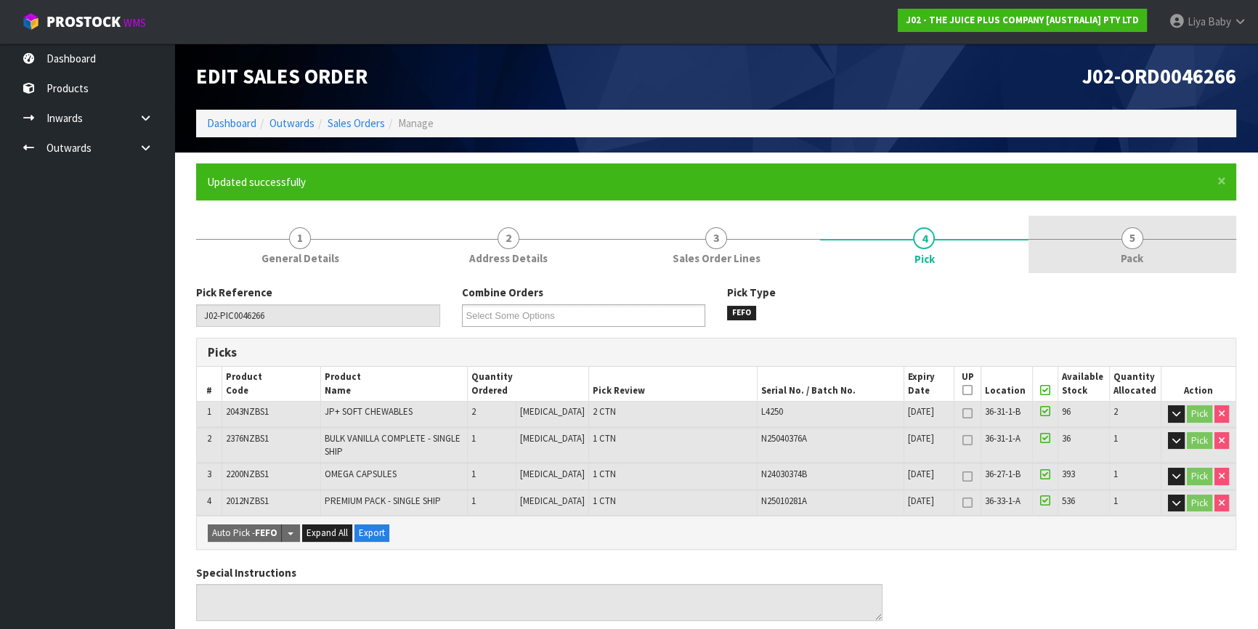
click at [1152, 246] on link "5 Pack" at bounding box center [1133, 244] width 208 height 57
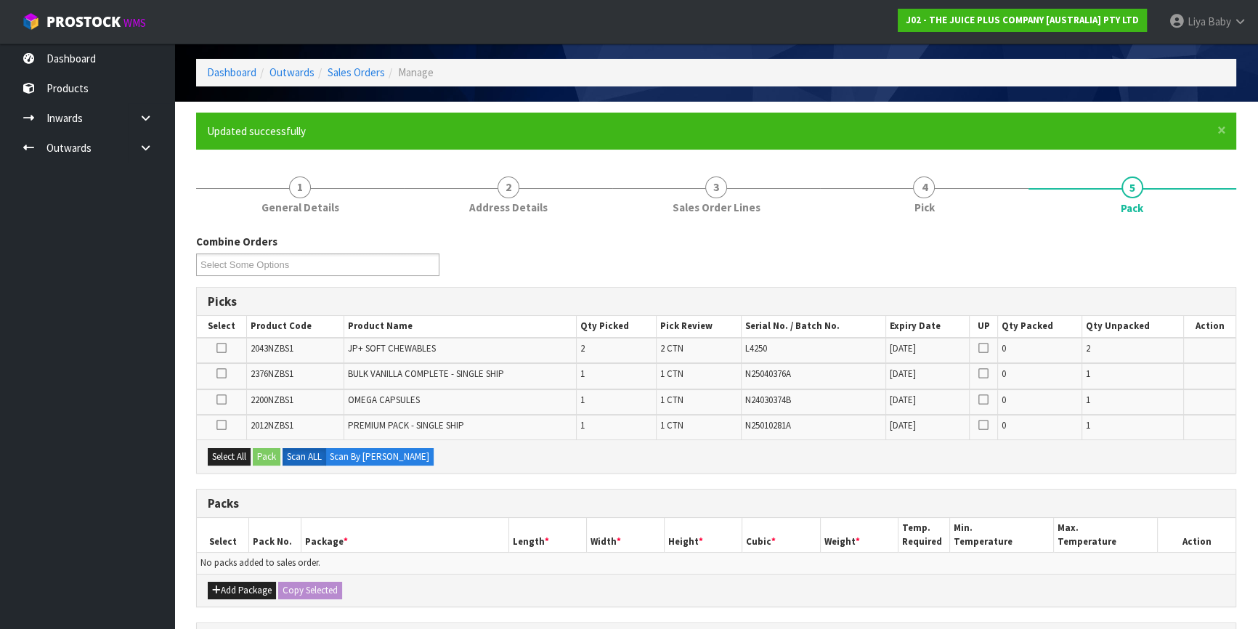
scroll to position [132, 0]
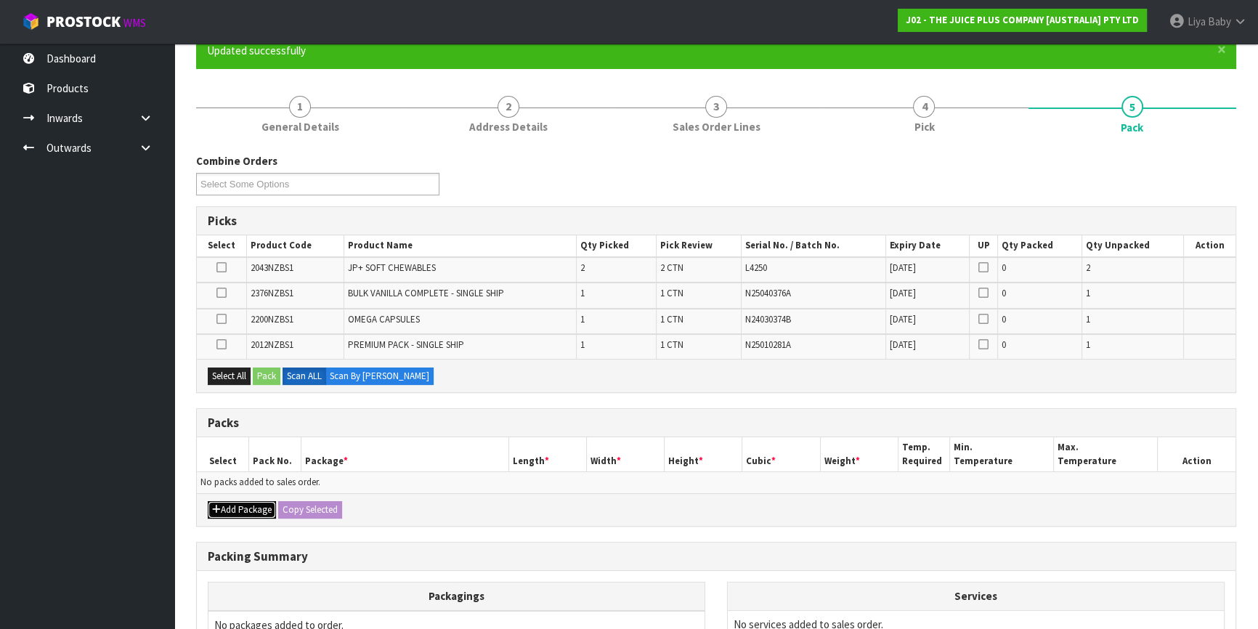
click at [232, 509] on button "Add Package" at bounding box center [242, 509] width 68 height 17
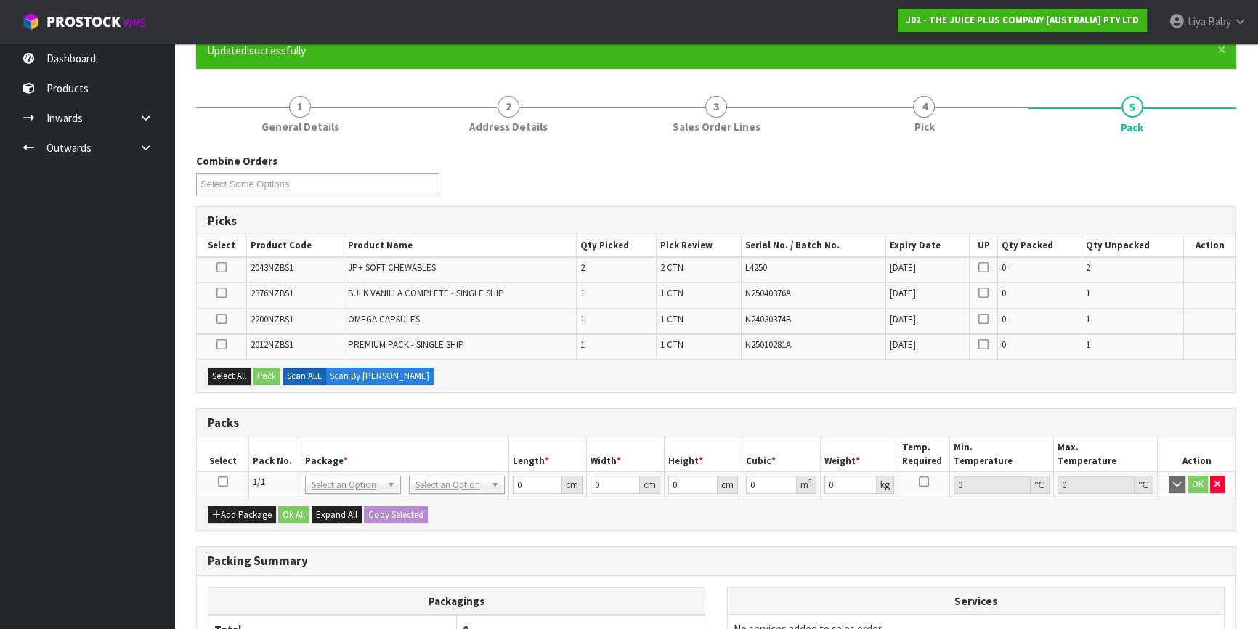
click at [227, 482] on icon at bounding box center [223, 482] width 10 height 1
click at [235, 378] on button "Select All" at bounding box center [229, 376] width 43 height 17
click at [268, 369] on button "Pack" at bounding box center [267, 376] width 28 height 17
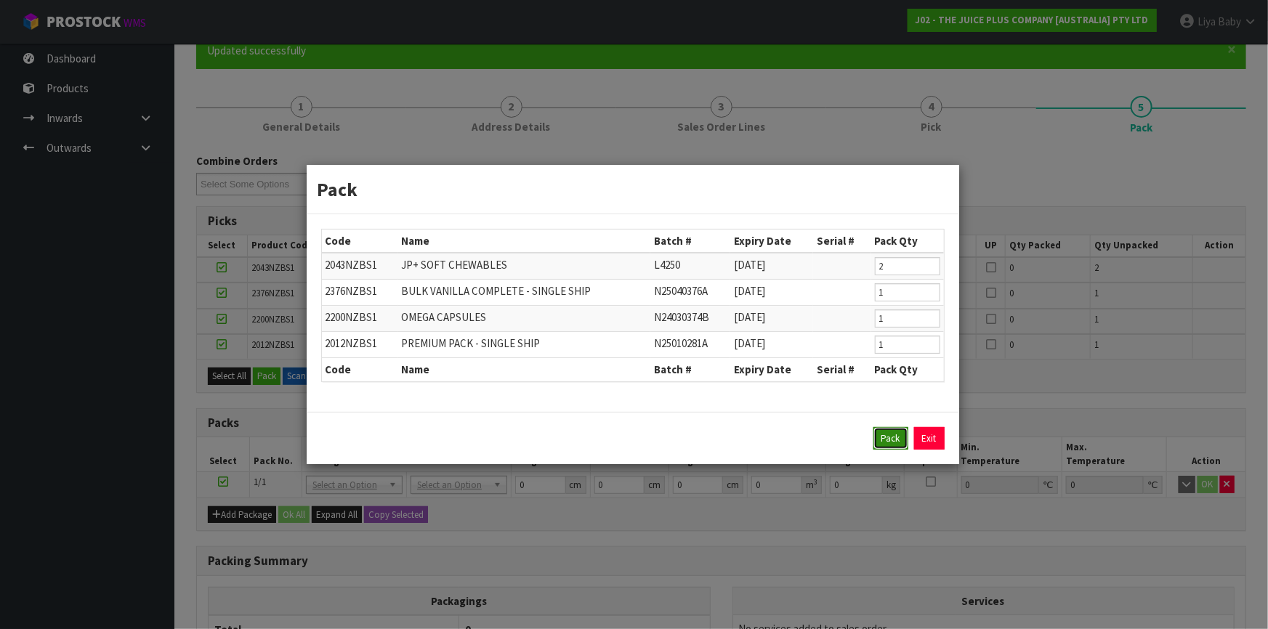
click at [883, 433] on button "Pack" at bounding box center [890, 438] width 35 height 23
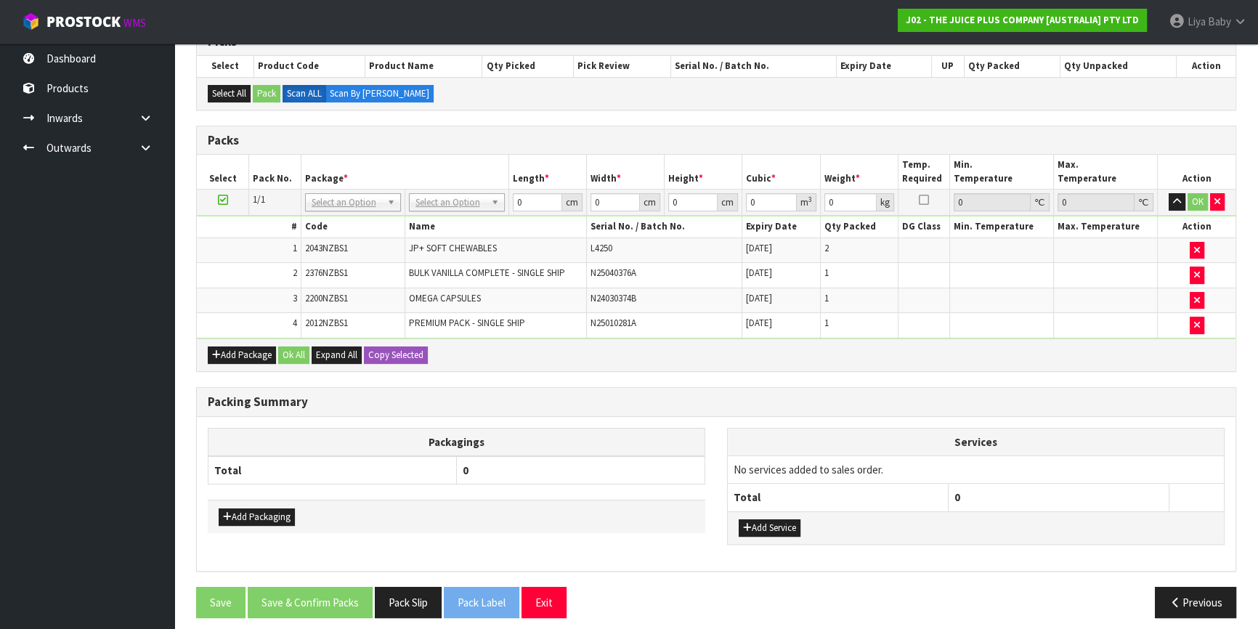
scroll to position [318, 0]
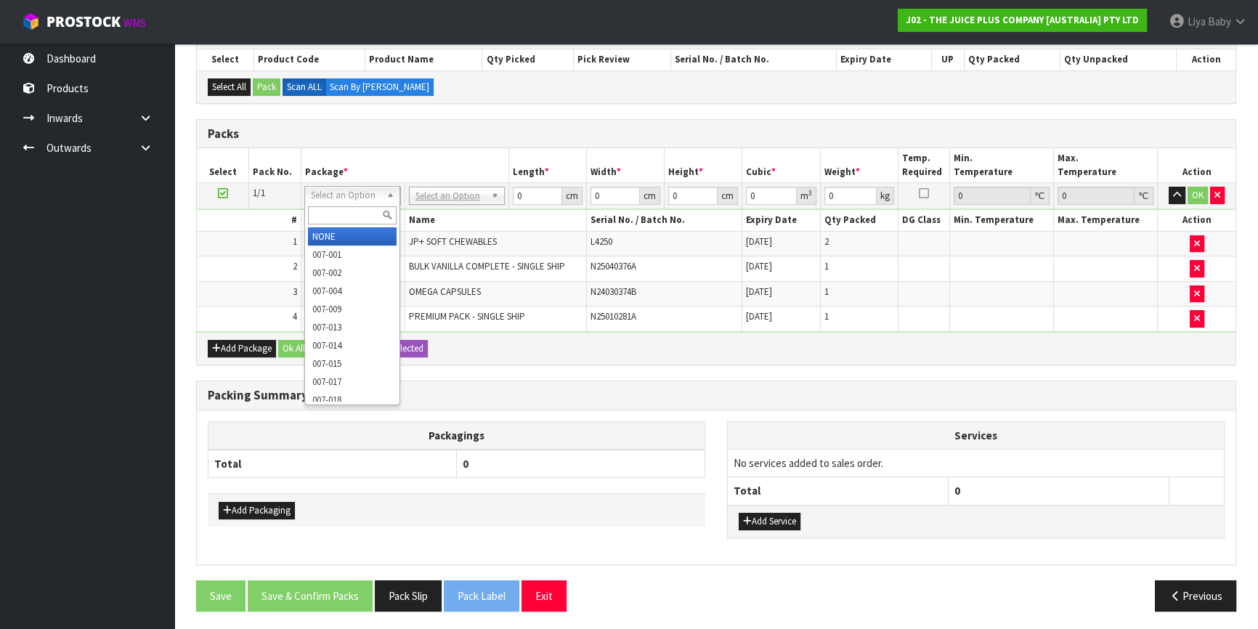
click at [350, 216] on input "text" at bounding box center [352, 215] width 89 height 18
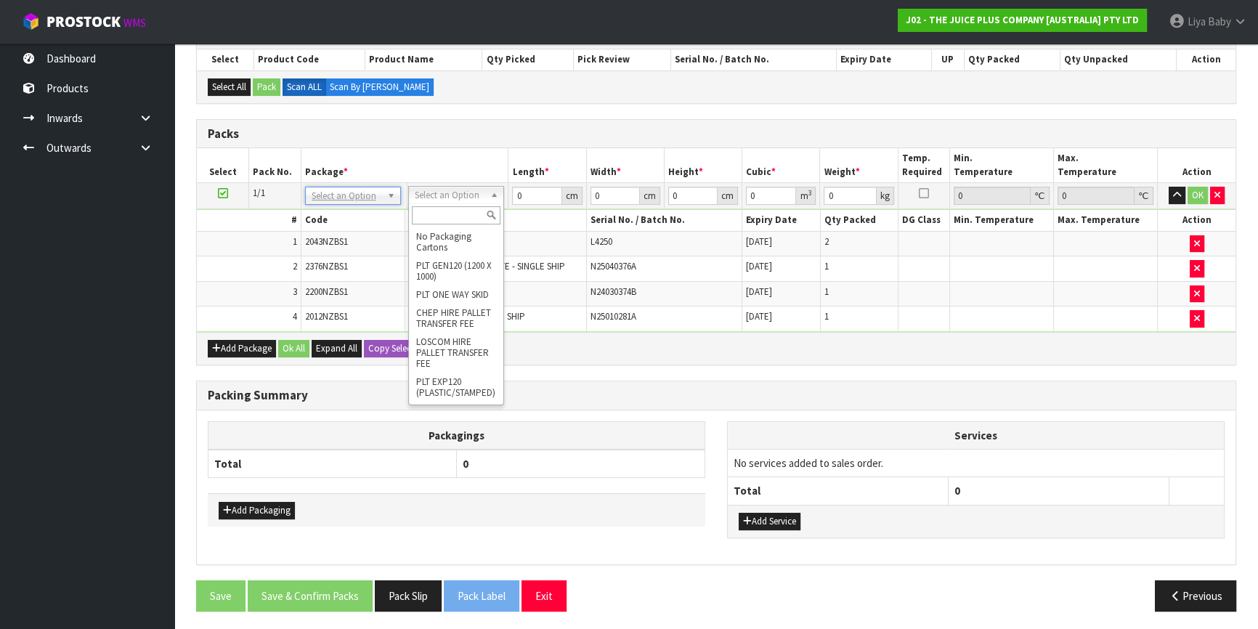
click at [445, 209] on input "text" at bounding box center [456, 215] width 89 height 18
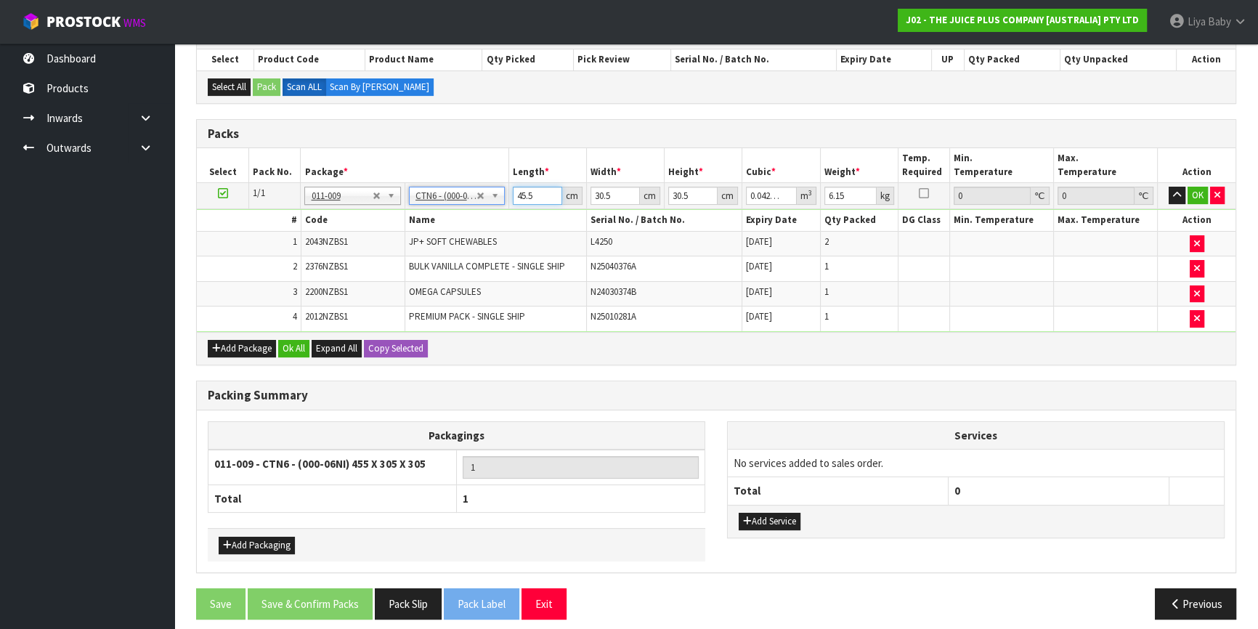
click at [533, 193] on input "45.5" at bounding box center [537, 196] width 49 height 18
click at [615, 189] on input "30.5" at bounding box center [615, 196] width 49 height 18
click at [692, 190] on input "30.5" at bounding box center [692, 196] width 49 height 18
click at [851, 190] on input "6.15" at bounding box center [851, 196] width 52 height 18
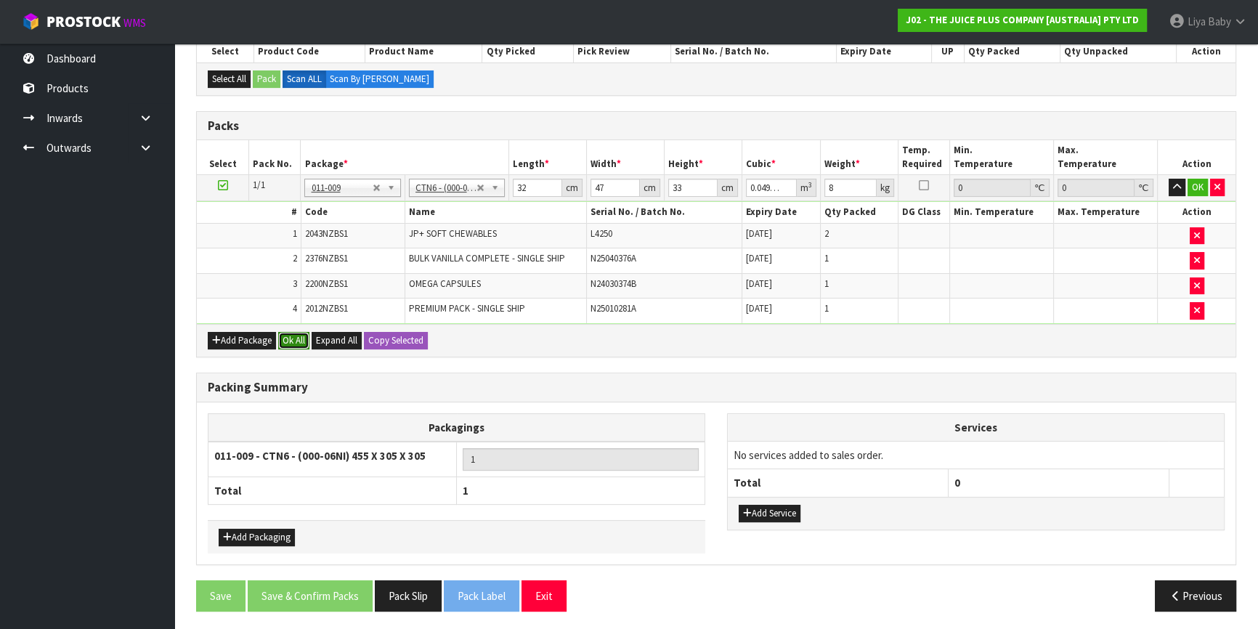
click at [298, 333] on button "Ok All" at bounding box center [293, 340] width 31 height 17
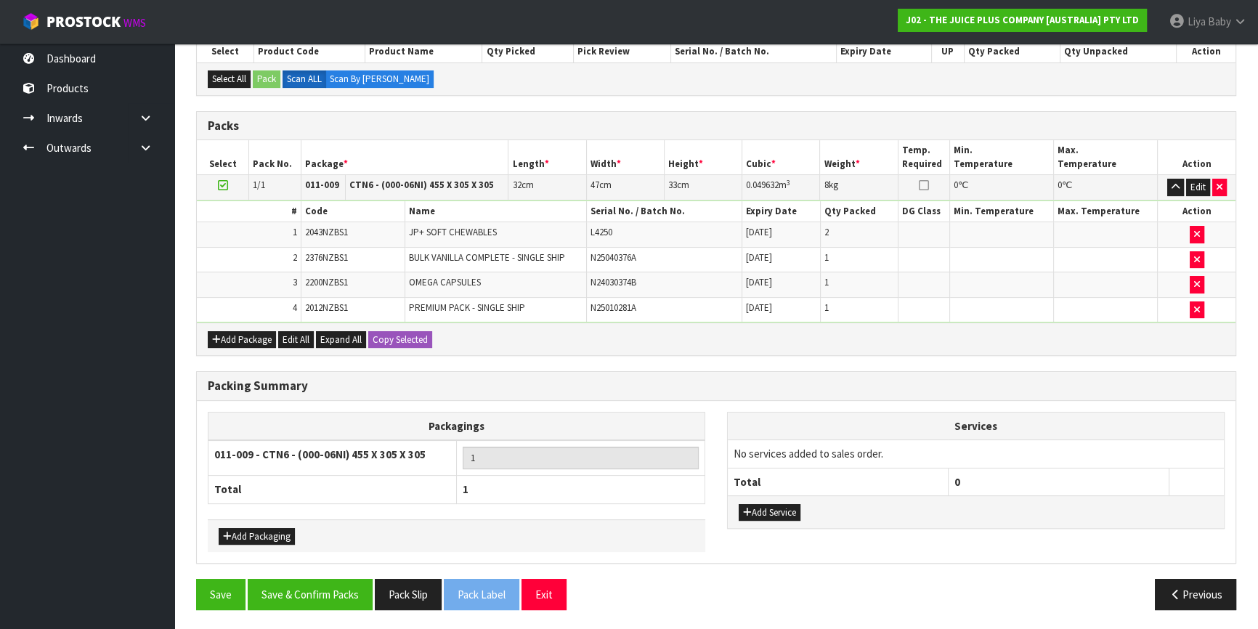
scroll to position [324, 0]
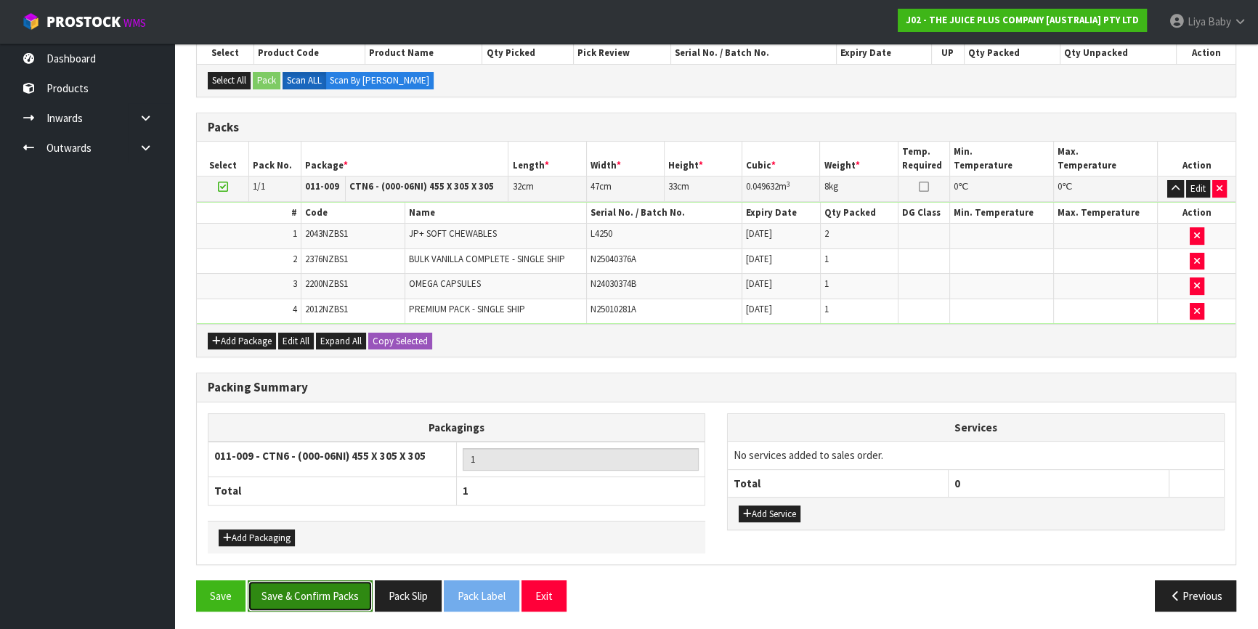
click at [287, 597] on button "Save & Confirm Packs" at bounding box center [310, 596] width 125 height 31
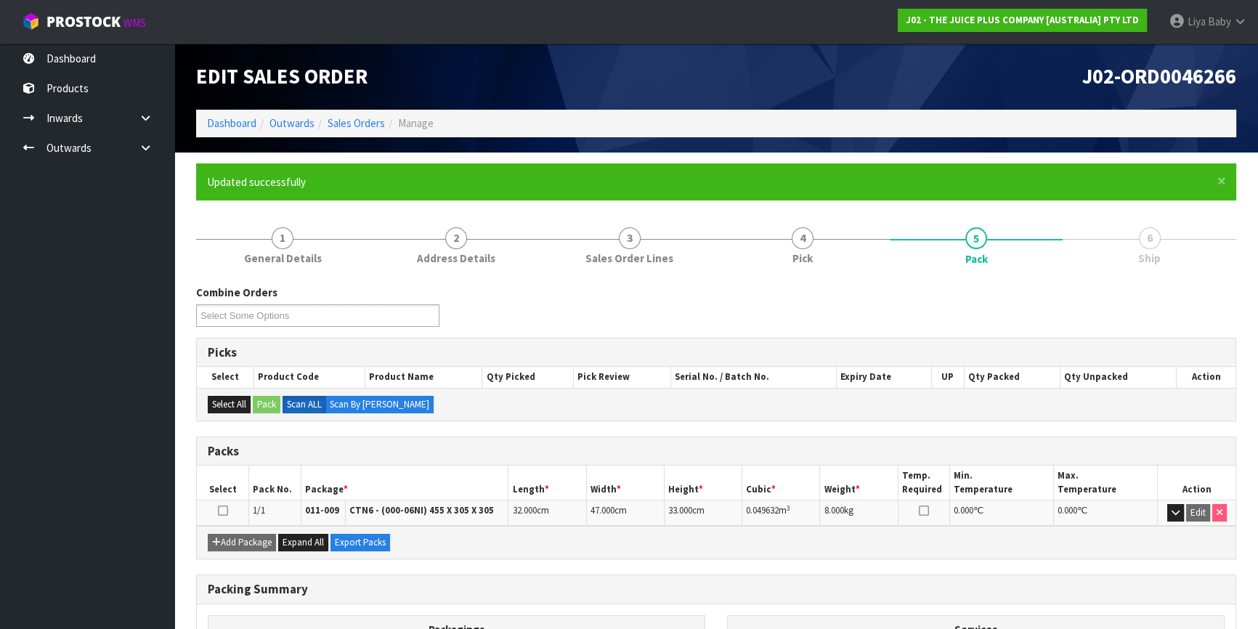
click at [215, 511] on td at bounding box center [223, 513] width 52 height 25
click at [222, 511] on icon at bounding box center [223, 511] width 10 height 1
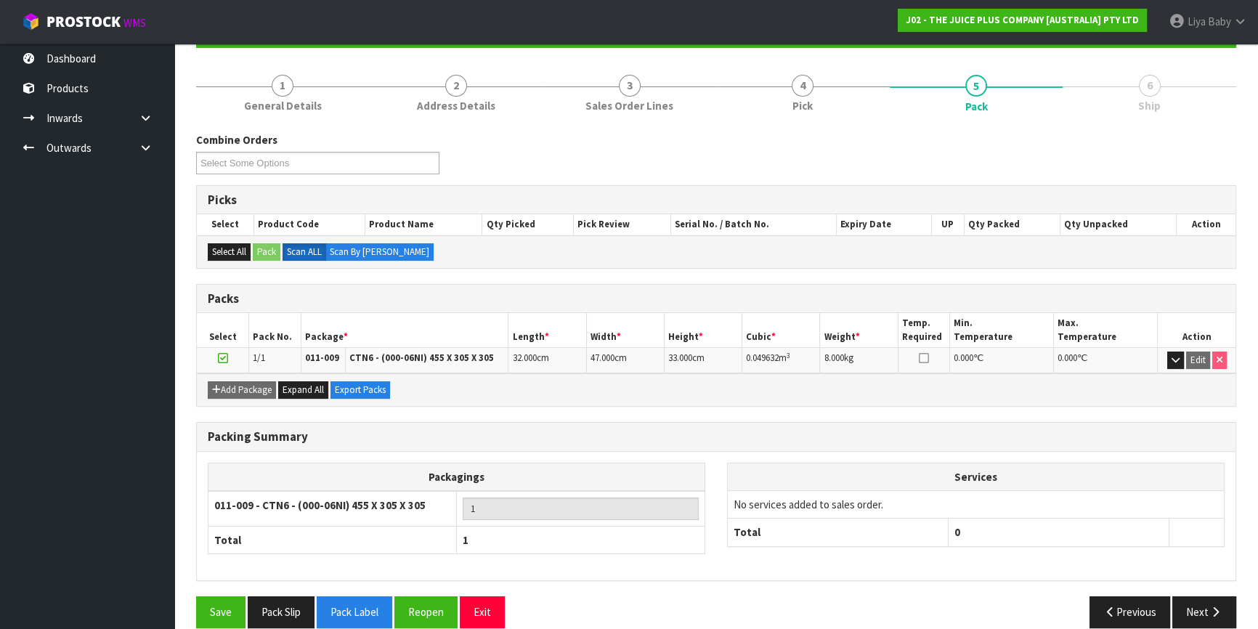
scroll to position [170, 0]
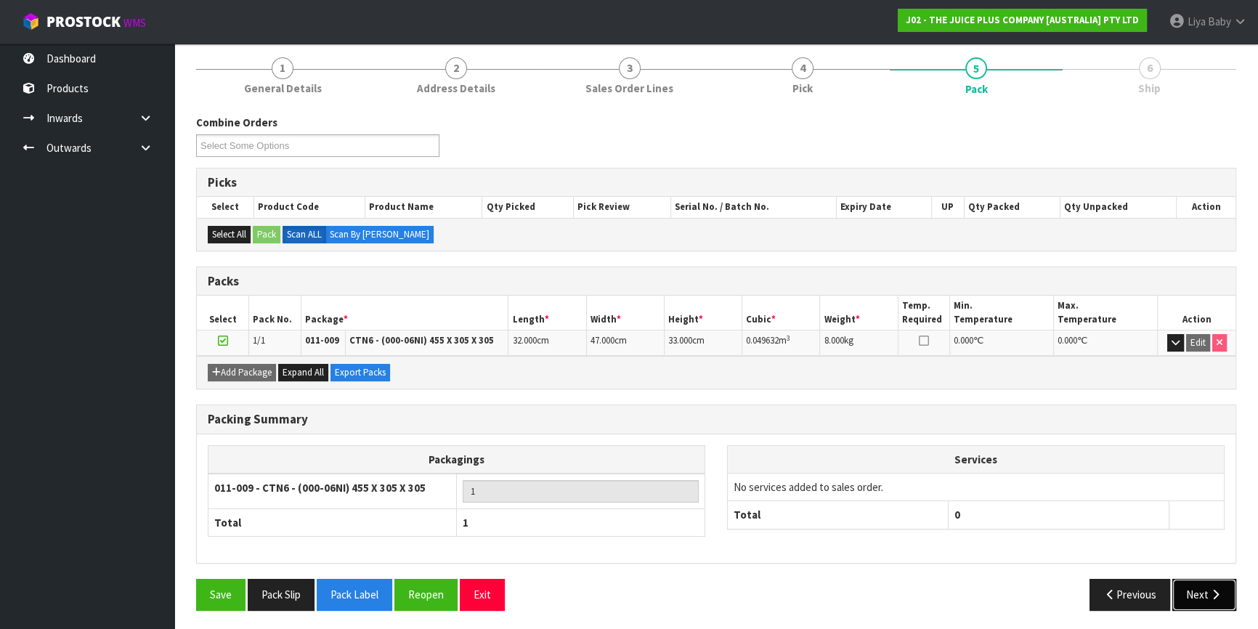
click at [1200, 591] on button "Next" at bounding box center [1205, 594] width 64 height 31
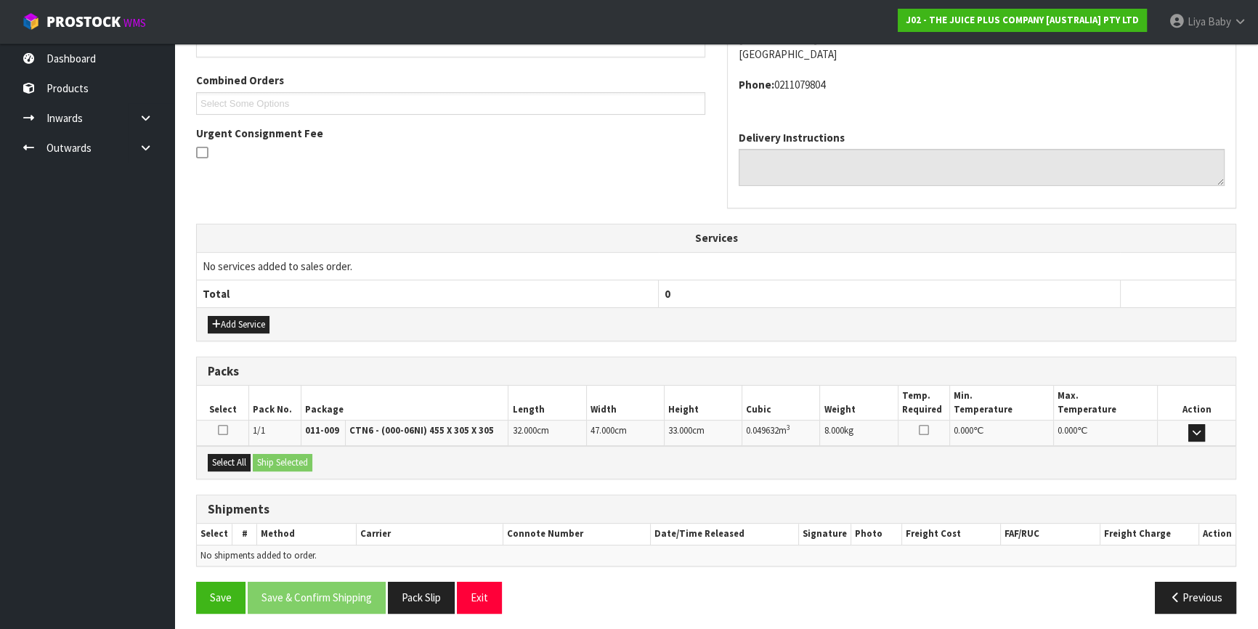
scroll to position [360, 0]
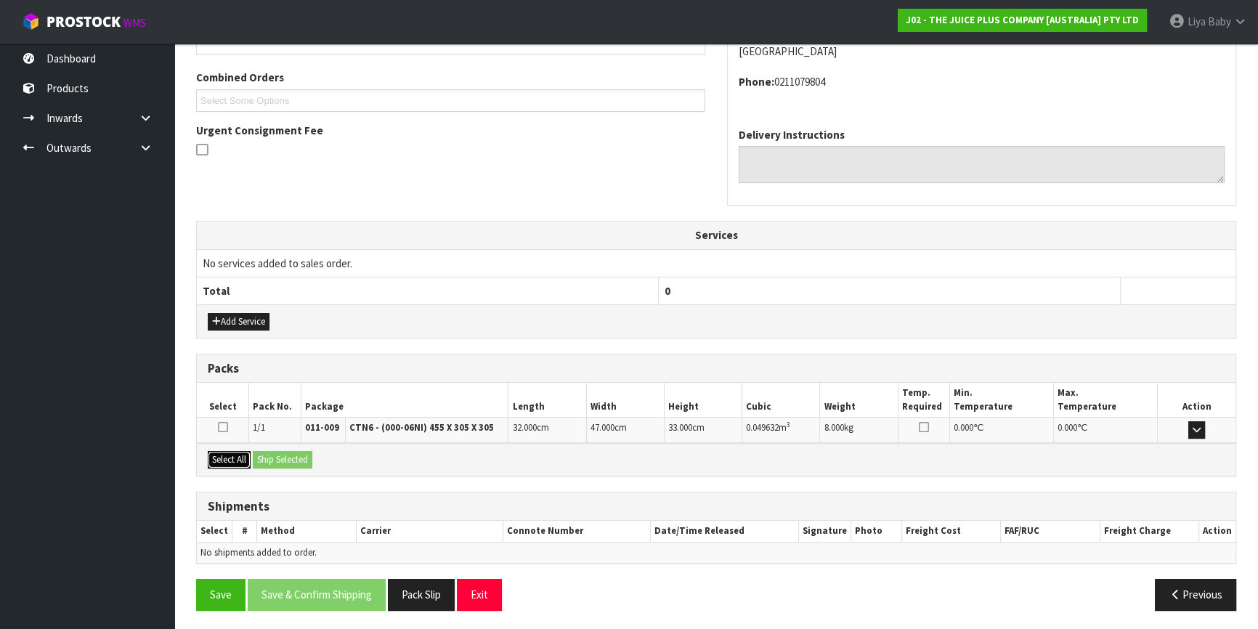
click at [218, 458] on button "Select All" at bounding box center [229, 459] width 43 height 17
click at [291, 462] on button "Ship Selected" at bounding box center [283, 459] width 60 height 17
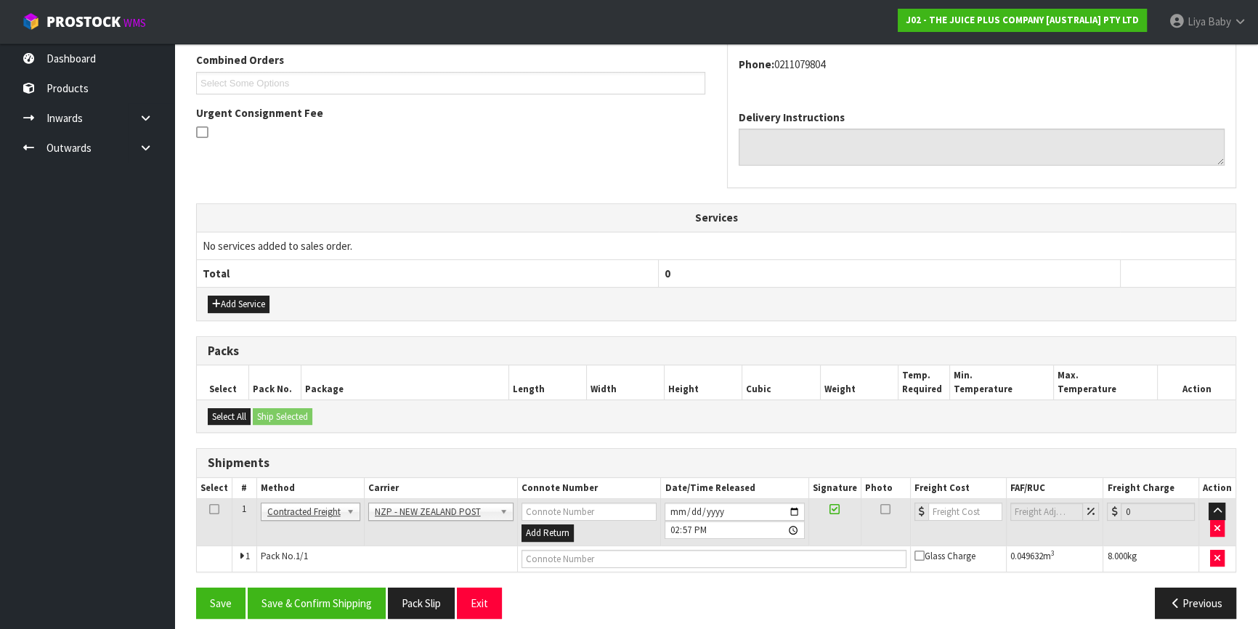
scroll to position [385, 0]
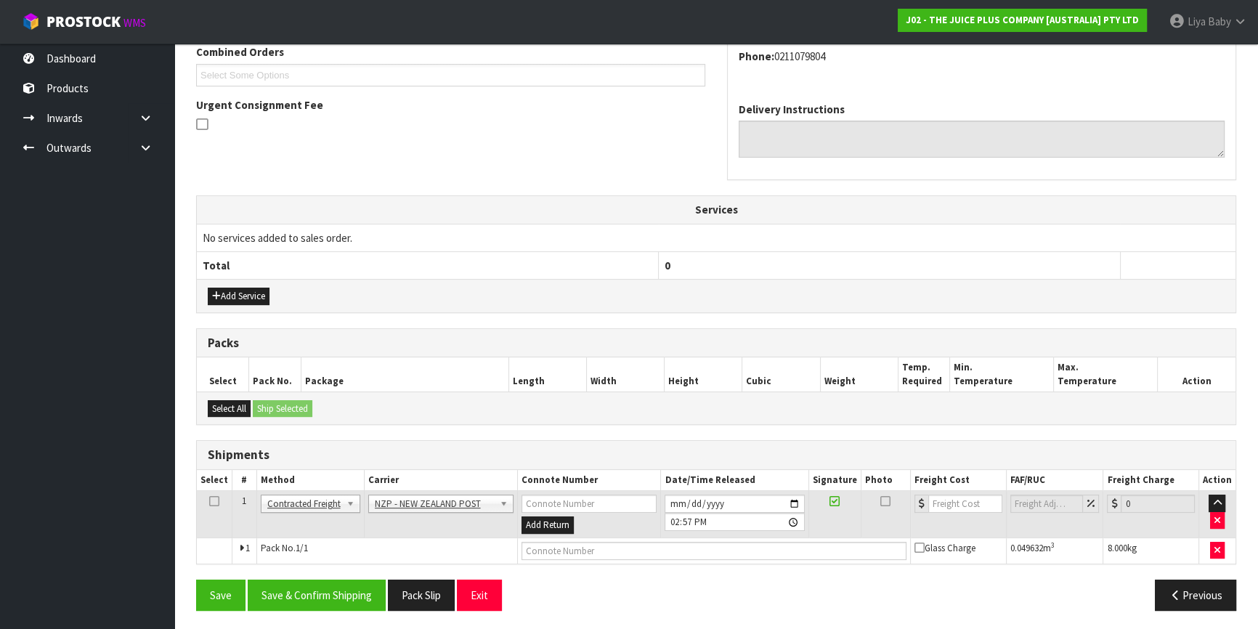
click at [212, 501] on icon at bounding box center [214, 501] width 10 height 1
click at [305, 605] on button "Save & Confirm Shipping" at bounding box center [317, 595] width 138 height 31
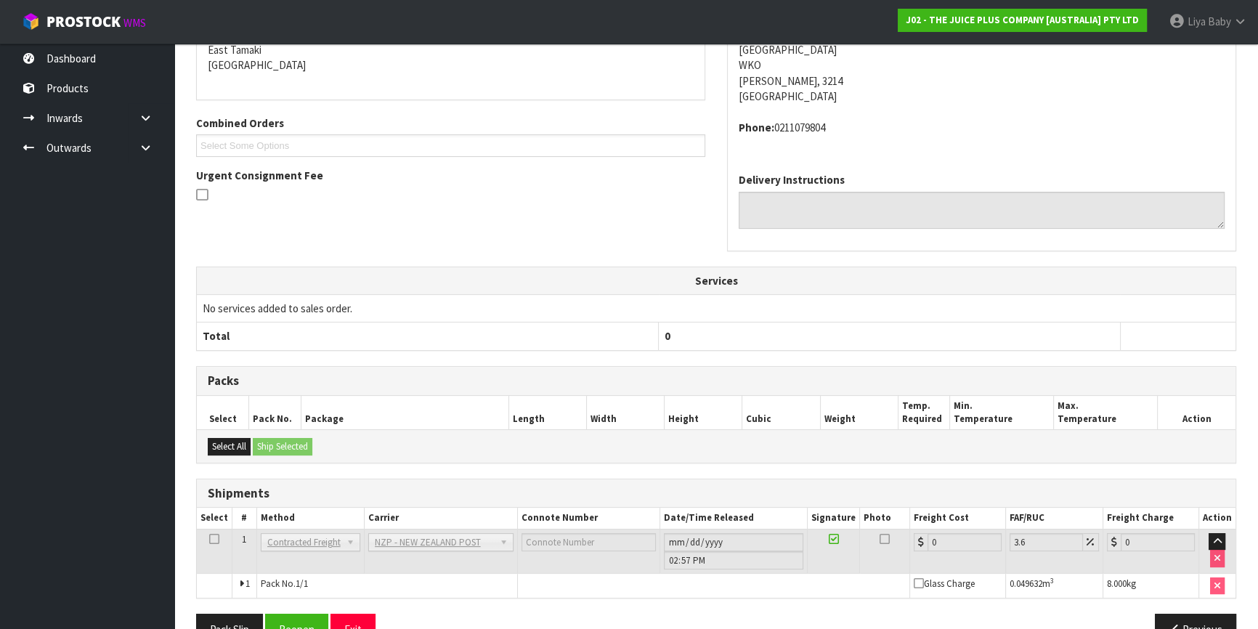
scroll to position [365, 0]
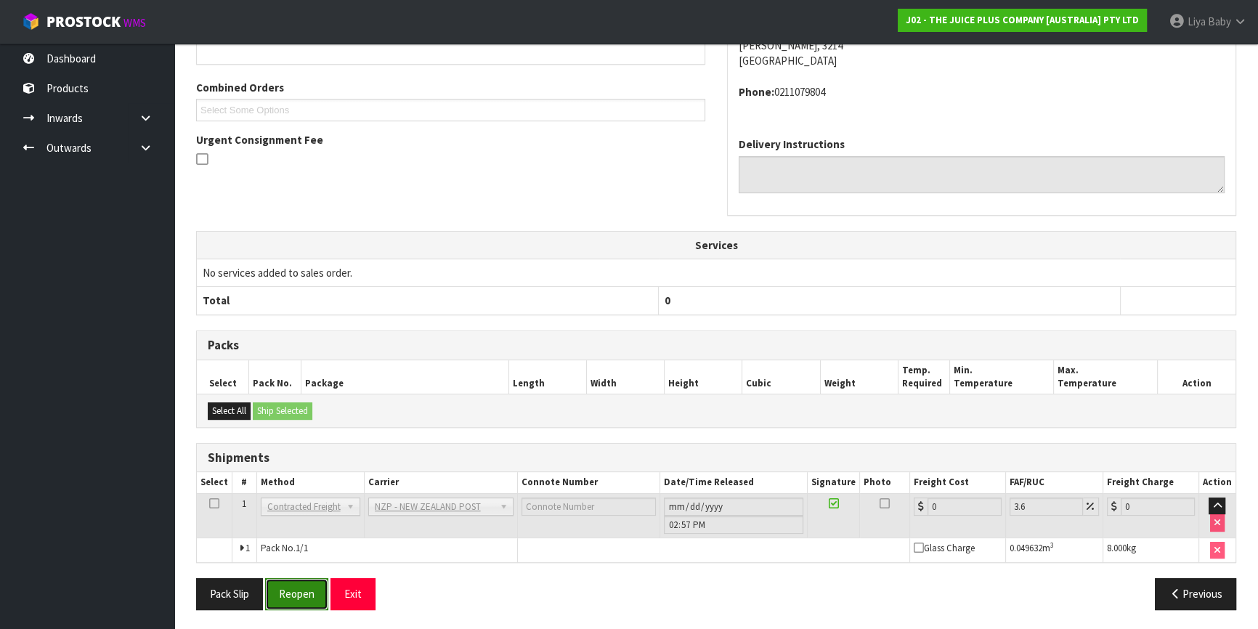
click at [311, 588] on button "Reopen" at bounding box center [296, 593] width 63 height 31
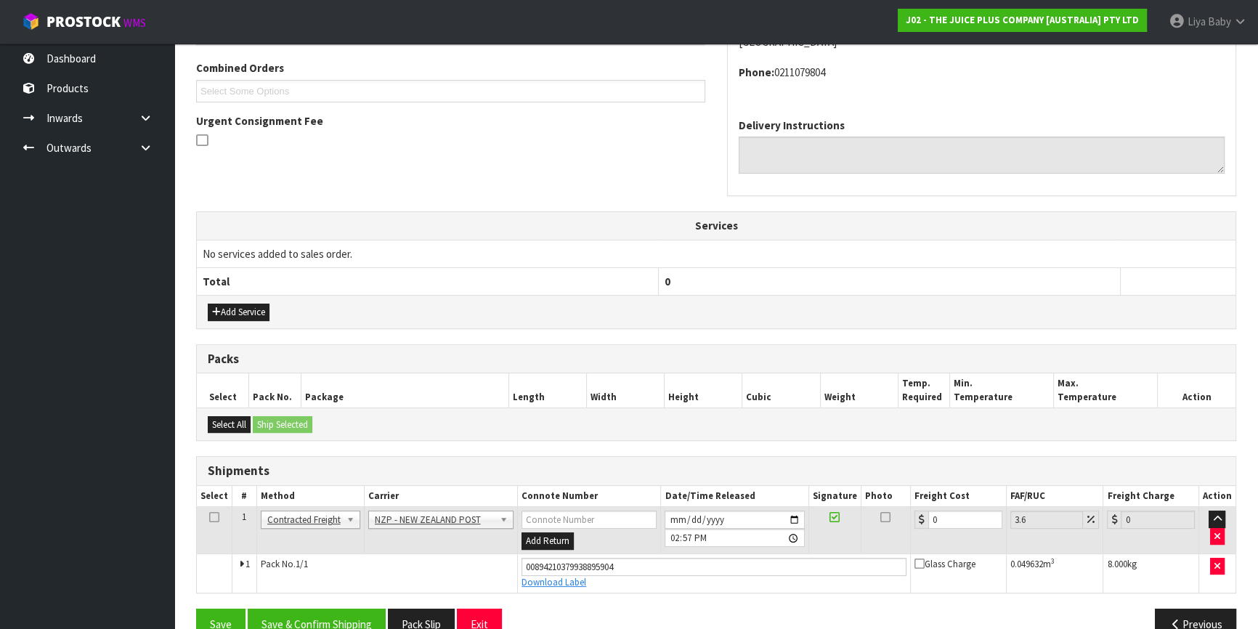
scroll to position [400, 0]
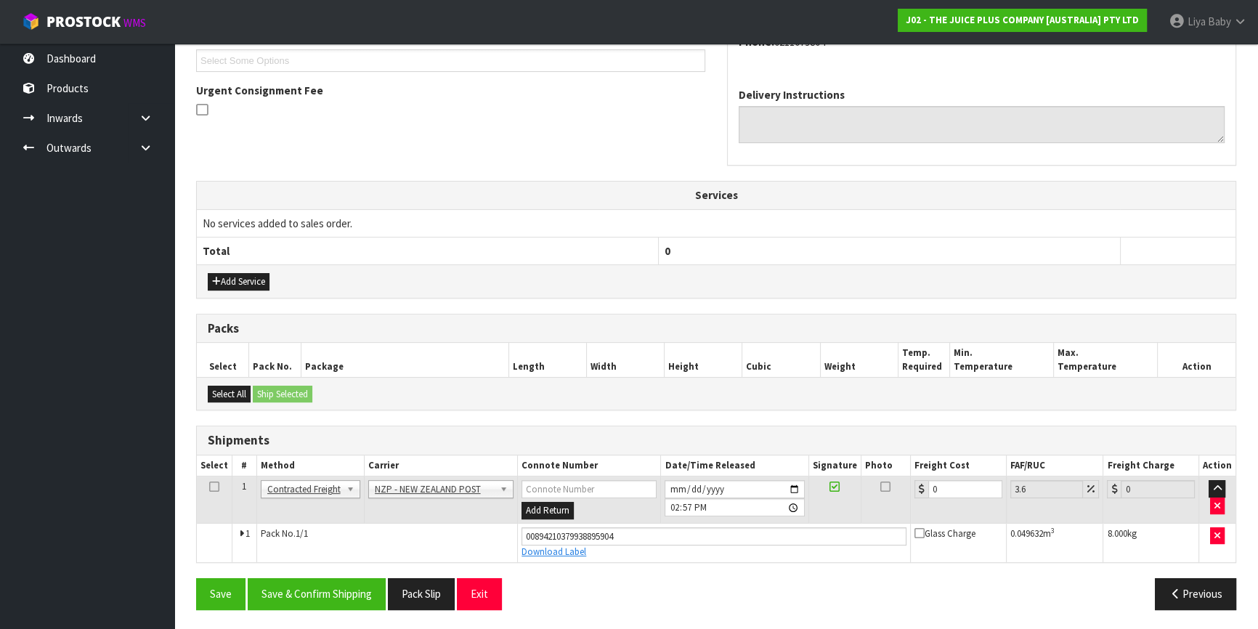
click at [218, 487] on icon at bounding box center [214, 487] width 10 height 1
click at [956, 495] on input "0" at bounding box center [966, 489] width 74 height 18
click at [284, 589] on button "Save & Confirm Shipping" at bounding box center [317, 593] width 138 height 31
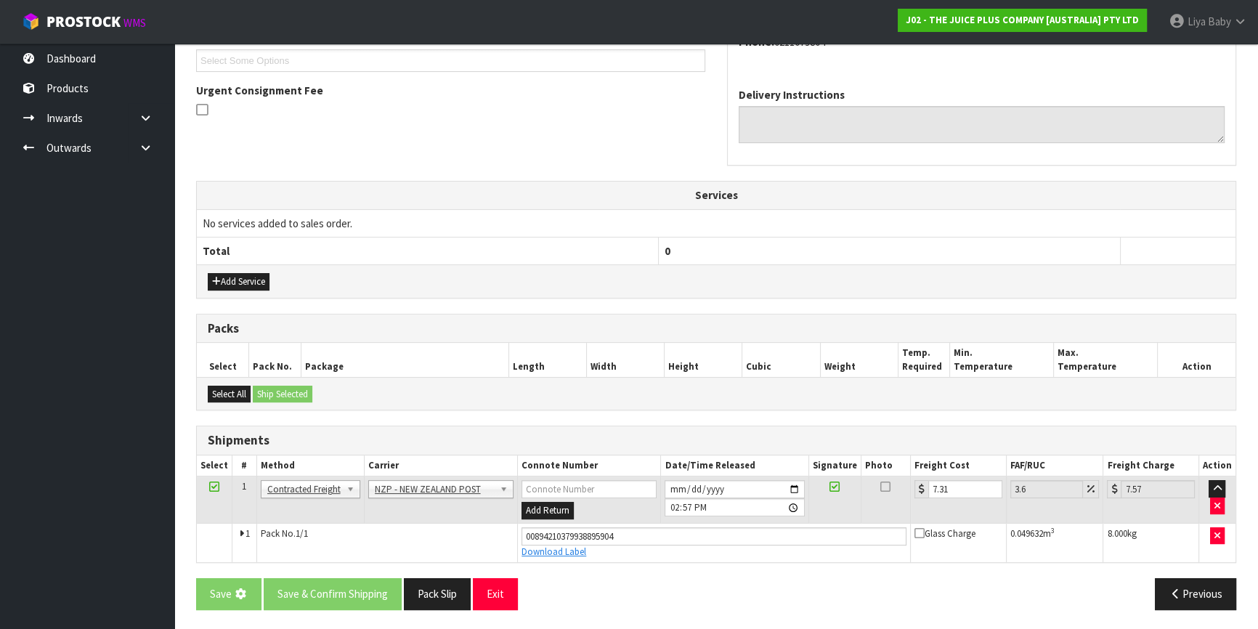
scroll to position [0, 0]
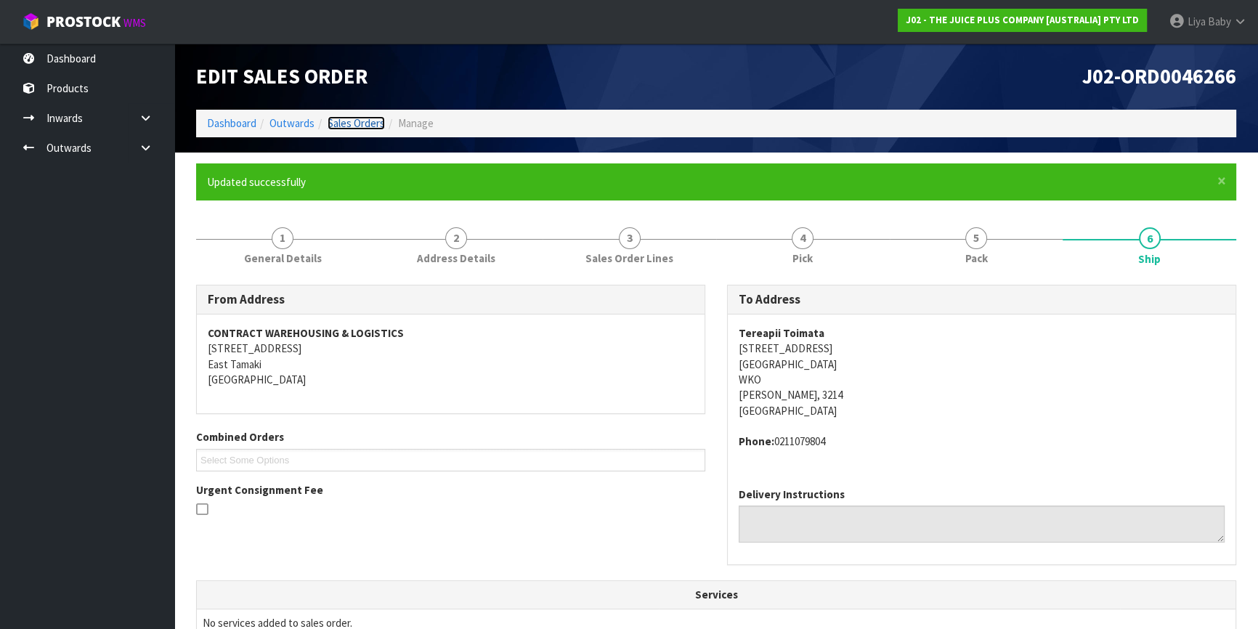
click at [354, 118] on link "Sales Orders" at bounding box center [356, 123] width 57 height 14
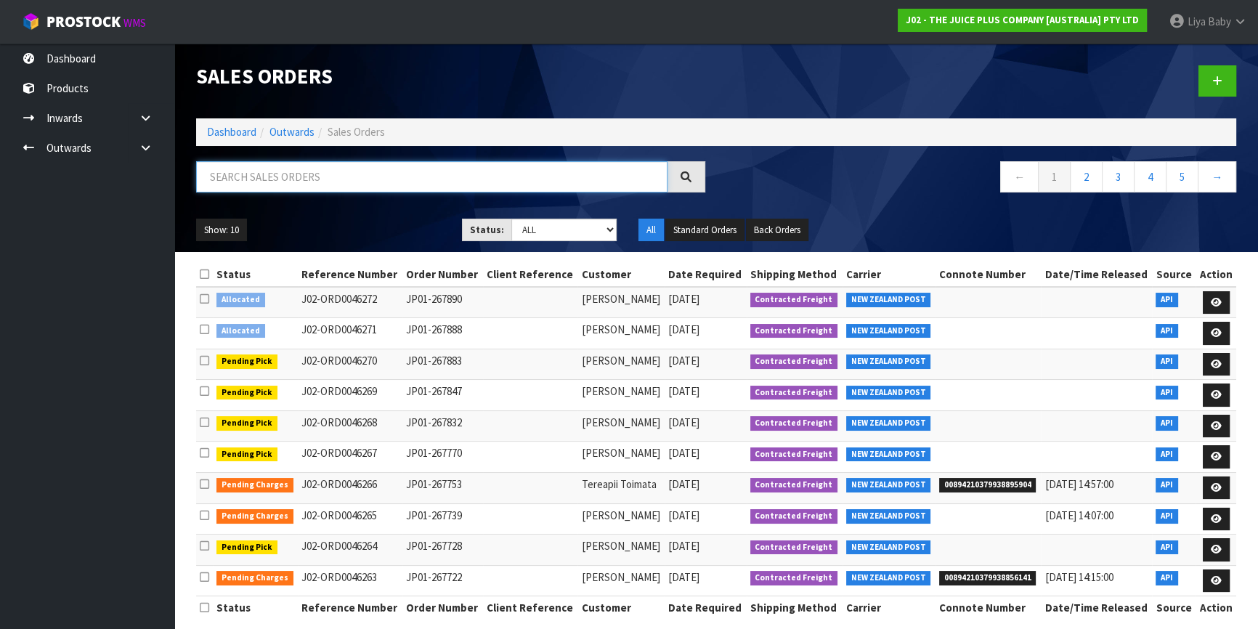
click at [326, 175] on input "text" at bounding box center [432, 176] width 472 height 31
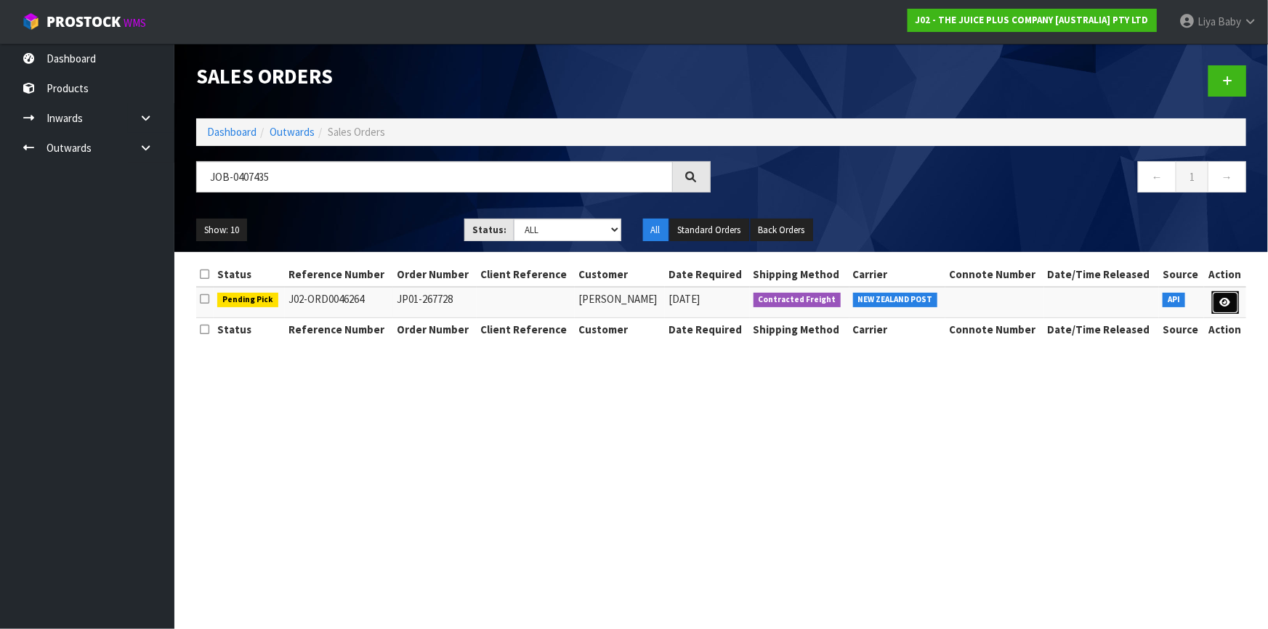
click at [1224, 299] on icon at bounding box center [1225, 302] width 11 height 9
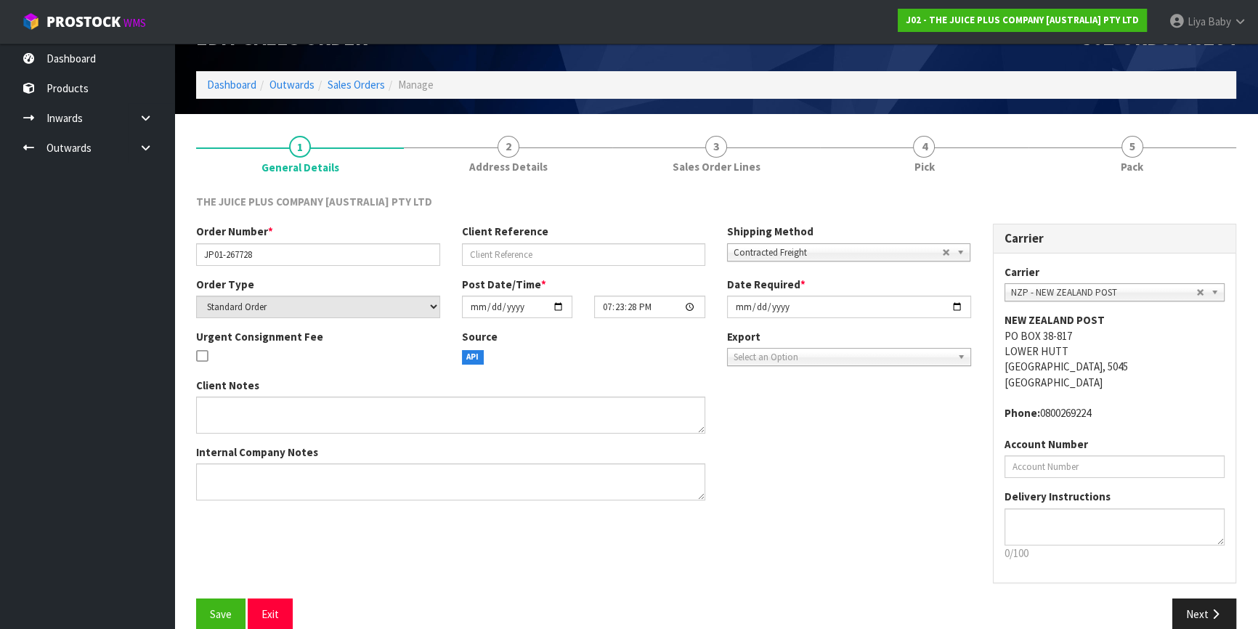
scroll to position [60, 0]
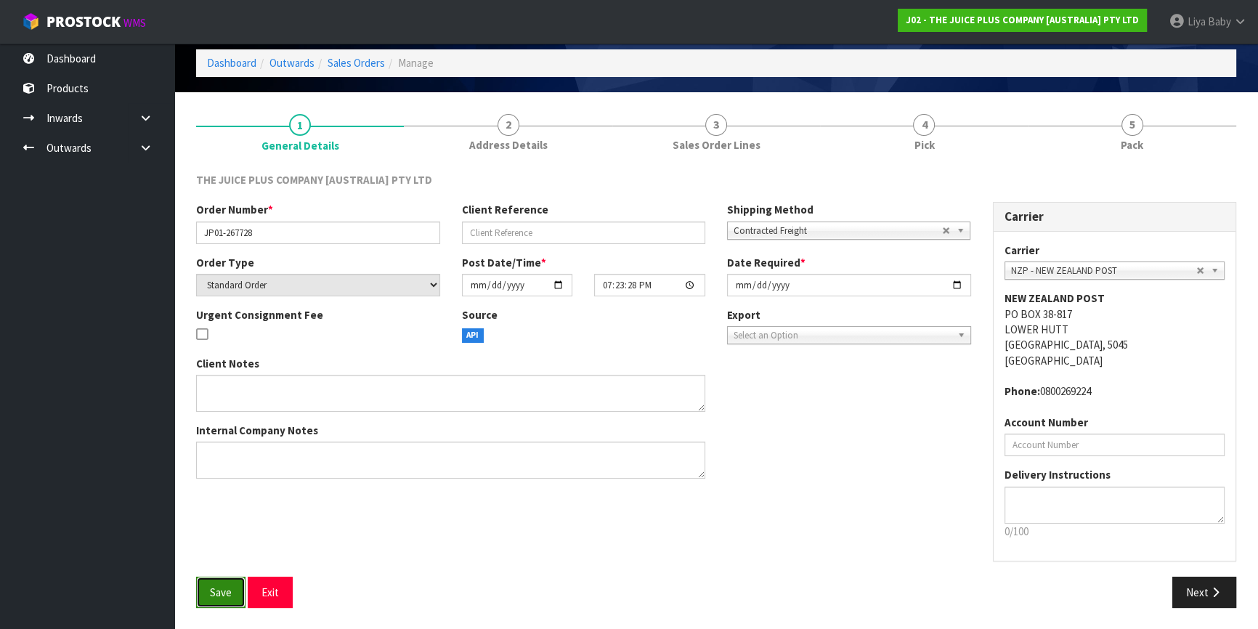
click at [218, 581] on button "Save" at bounding box center [220, 592] width 49 height 31
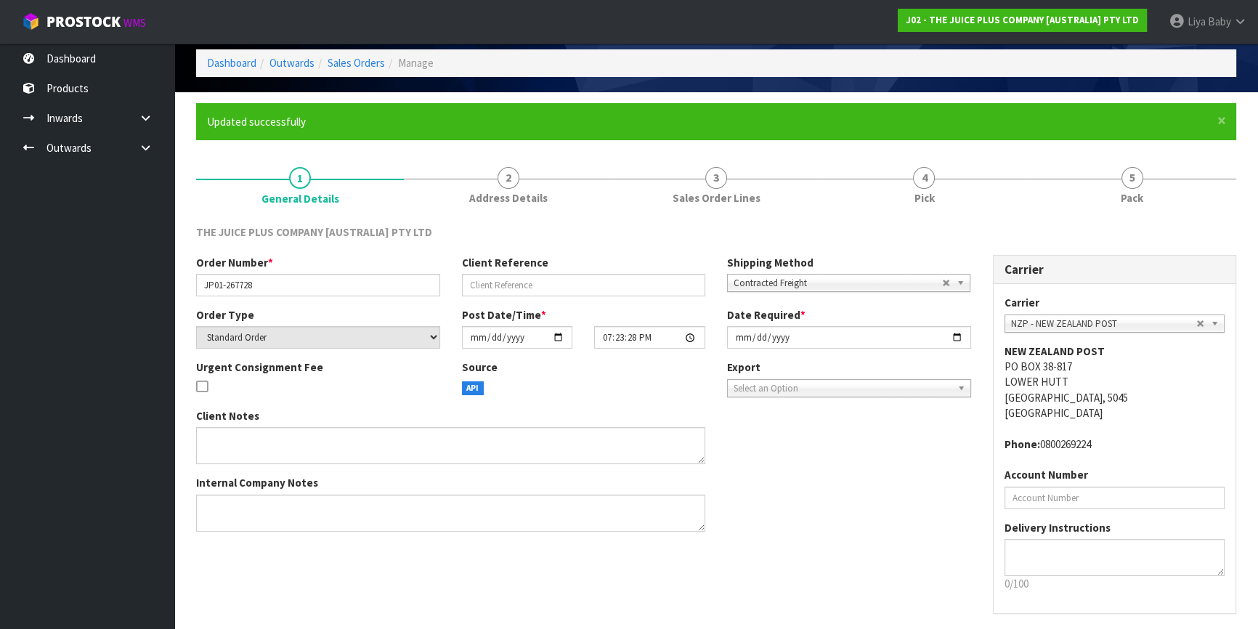
scroll to position [0, 0]
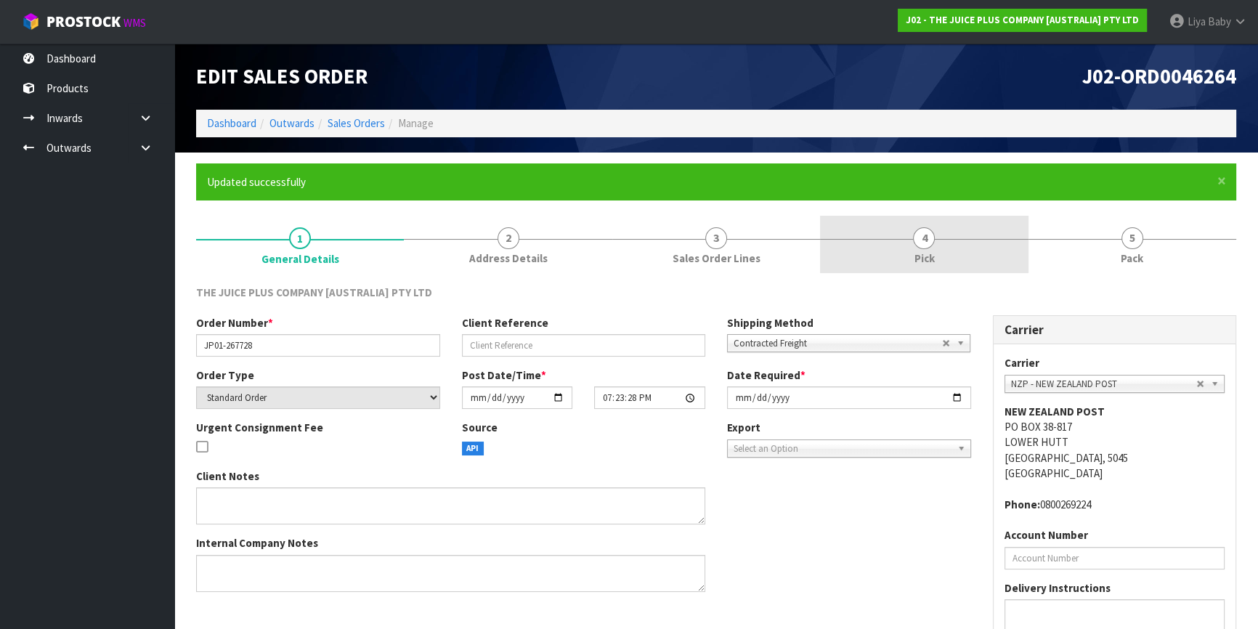
click at [937, 247] on link "4 Pick" at bounding box center [924, 244] width 208 height 57
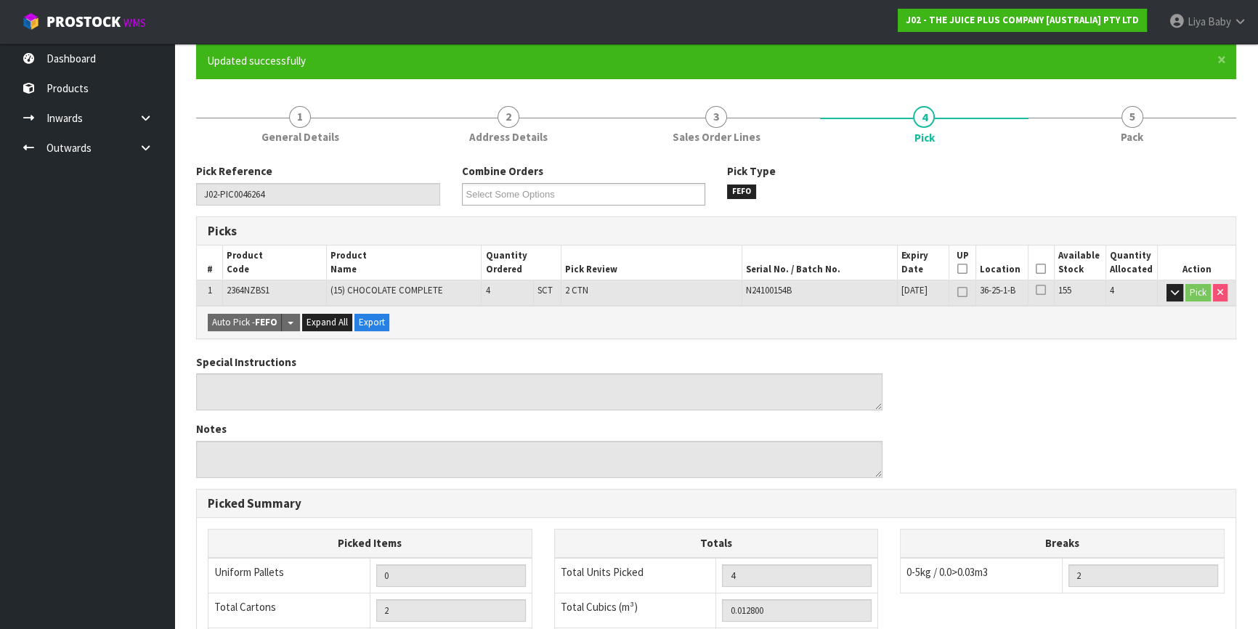
scroll to position [132, 0]
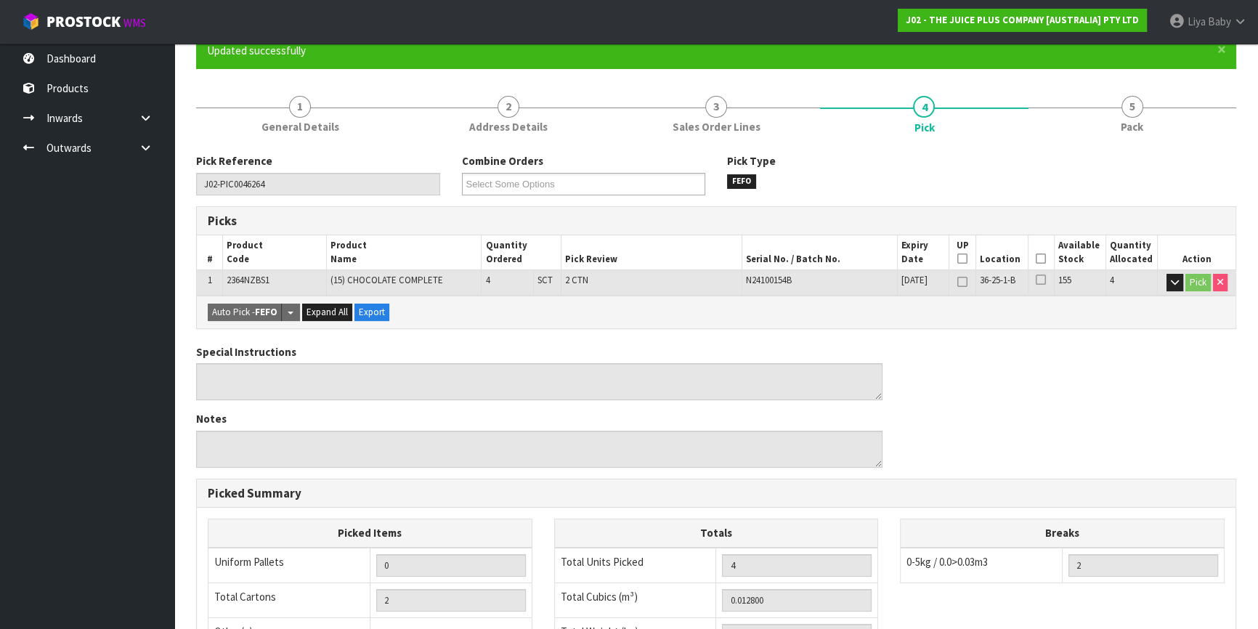
click at [1046, 259] on icon at bounding box center [1041, 259] width 10 height 1
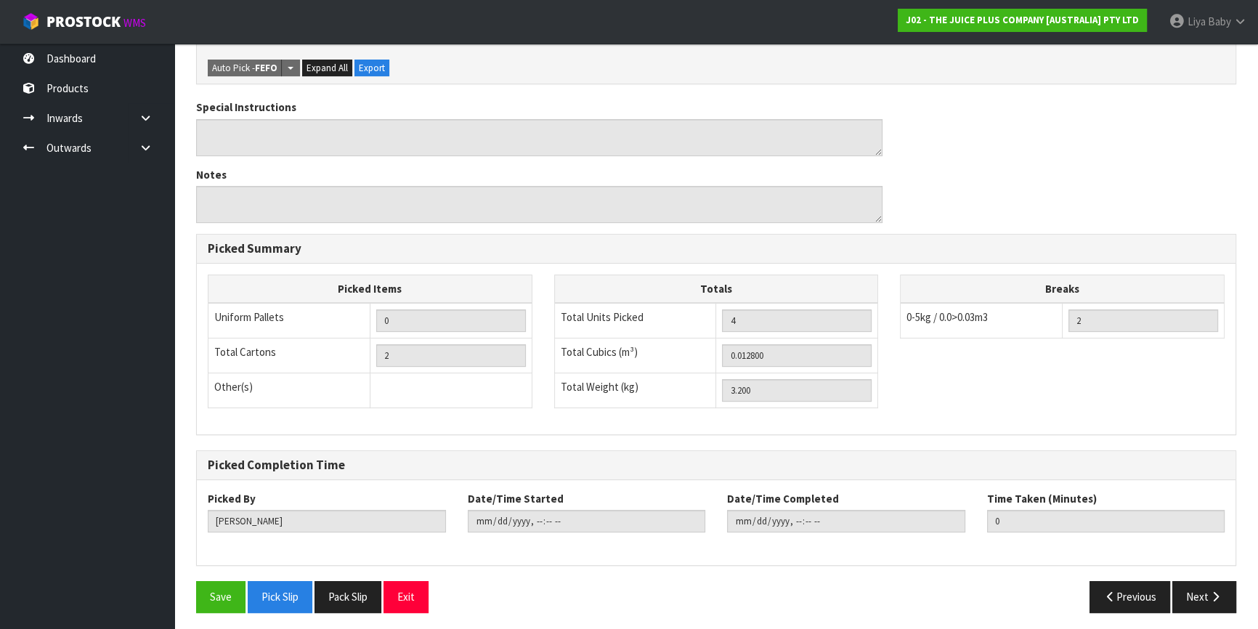
scroll to position [431, 0]
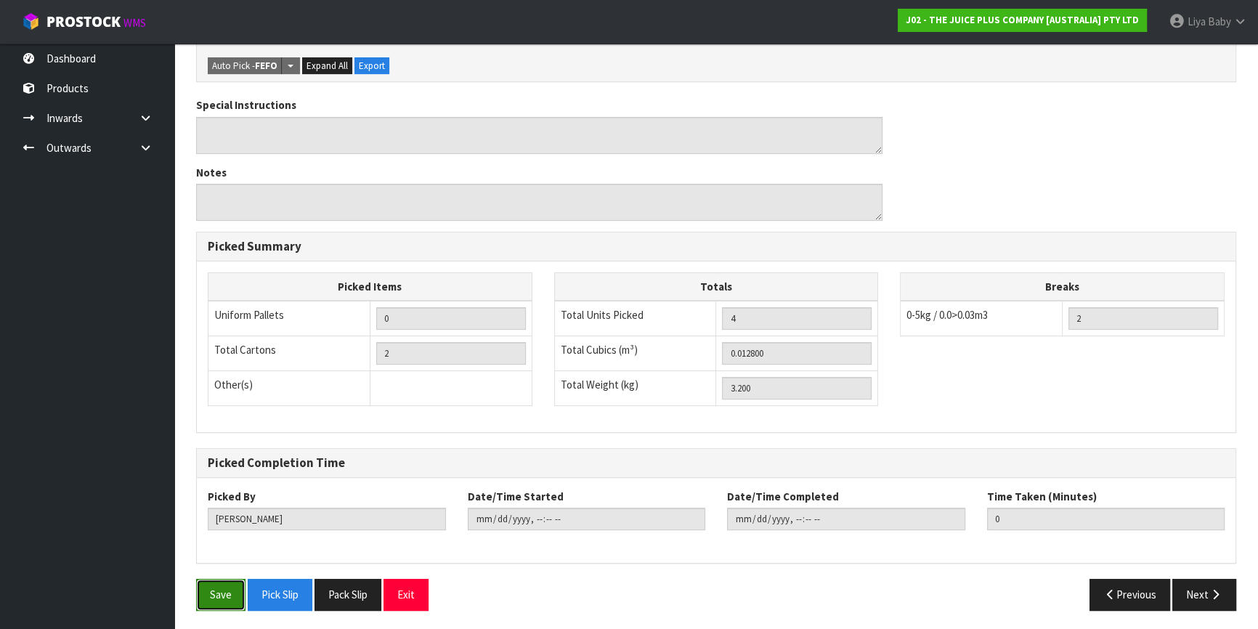
click at [225, 587] on button "Save" at bounding box center [220, 594] width 49 height 31
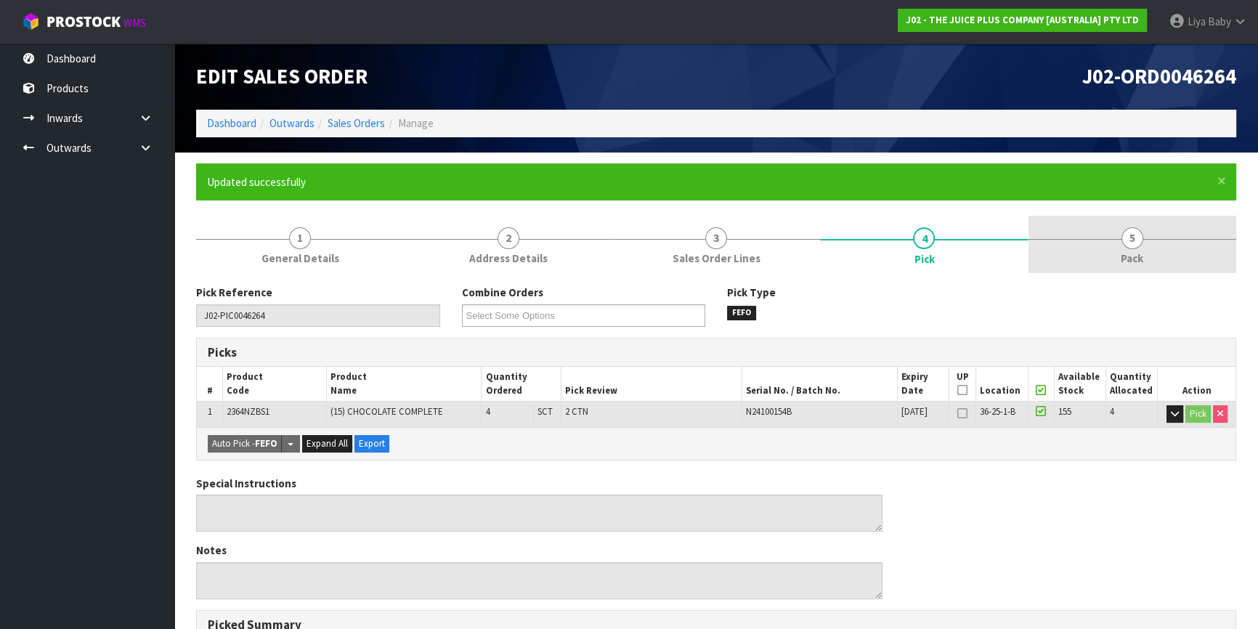
click at [1129, 260] on span "Pack" at bounding box center [1132, 258] width 23 height 15
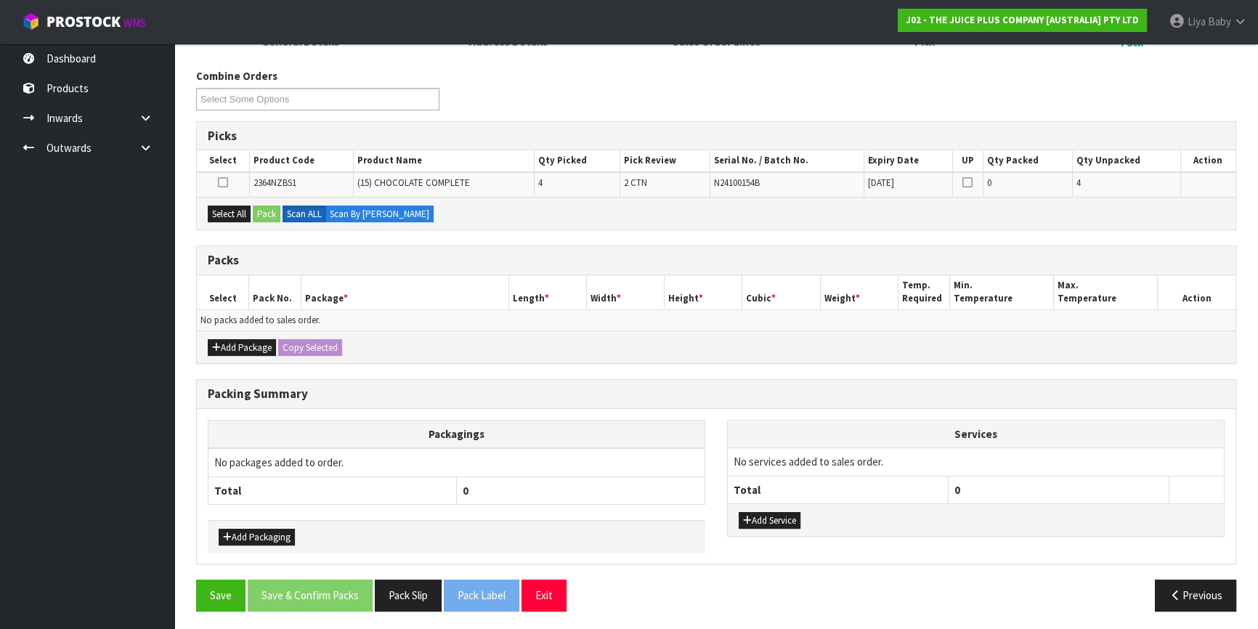
scroll to position [217, 0]
click at [228, 347] on button "Add Package" at bounding box center [242, 347] width 68 height 17
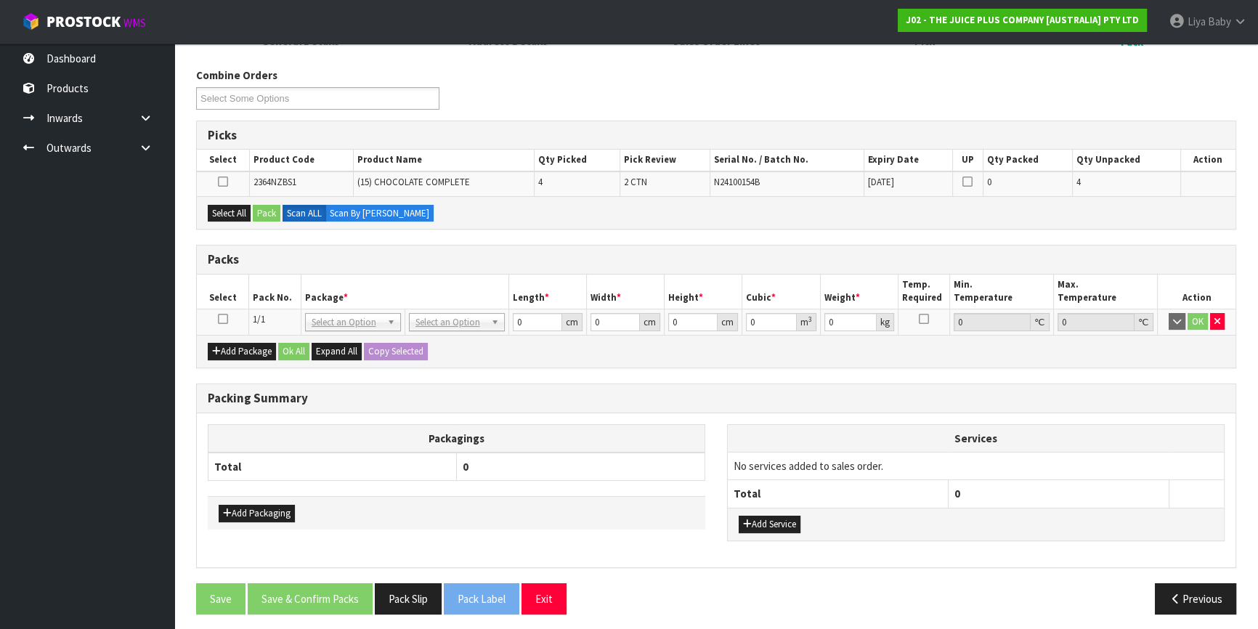
click at [221, 320] on icon at bounding box center [223, 319] width 10 height 1
click at [235, 212] on button "Select All" at bounding box center [229, 213] width 43 height 17
click at [267, 205] on button "Pack" at bounding box center [267, 213] width 28 height 17
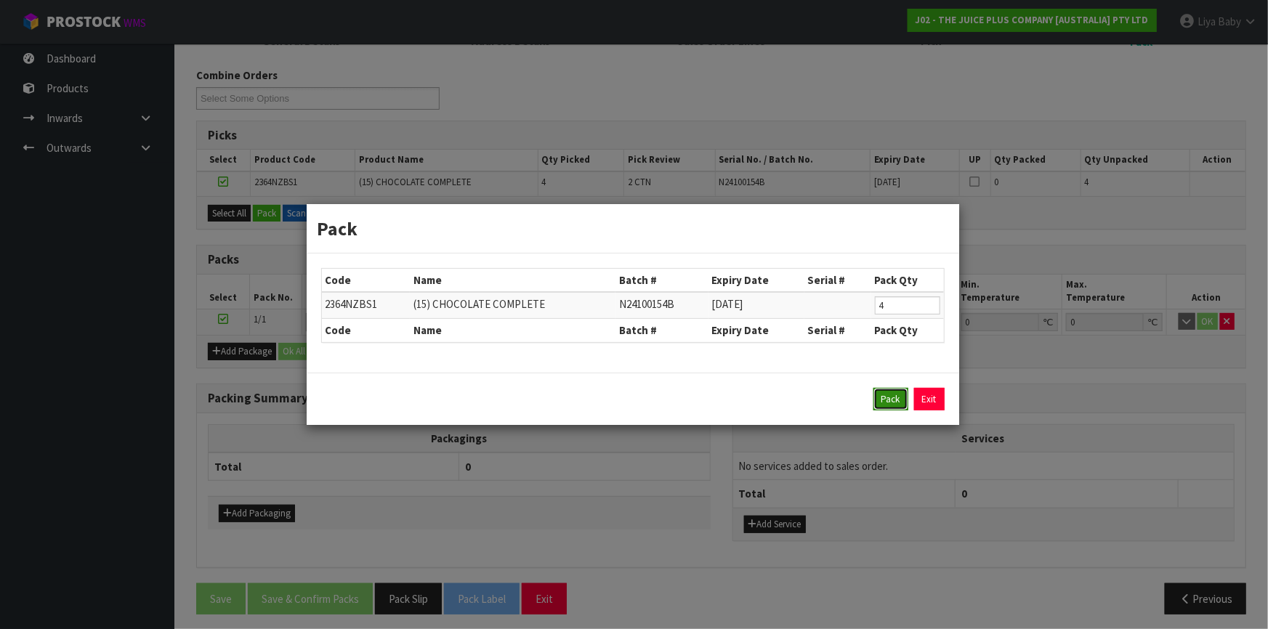
click at [883, 397] on button "Pack" at bounding box center [890, 399] width 35 height 23
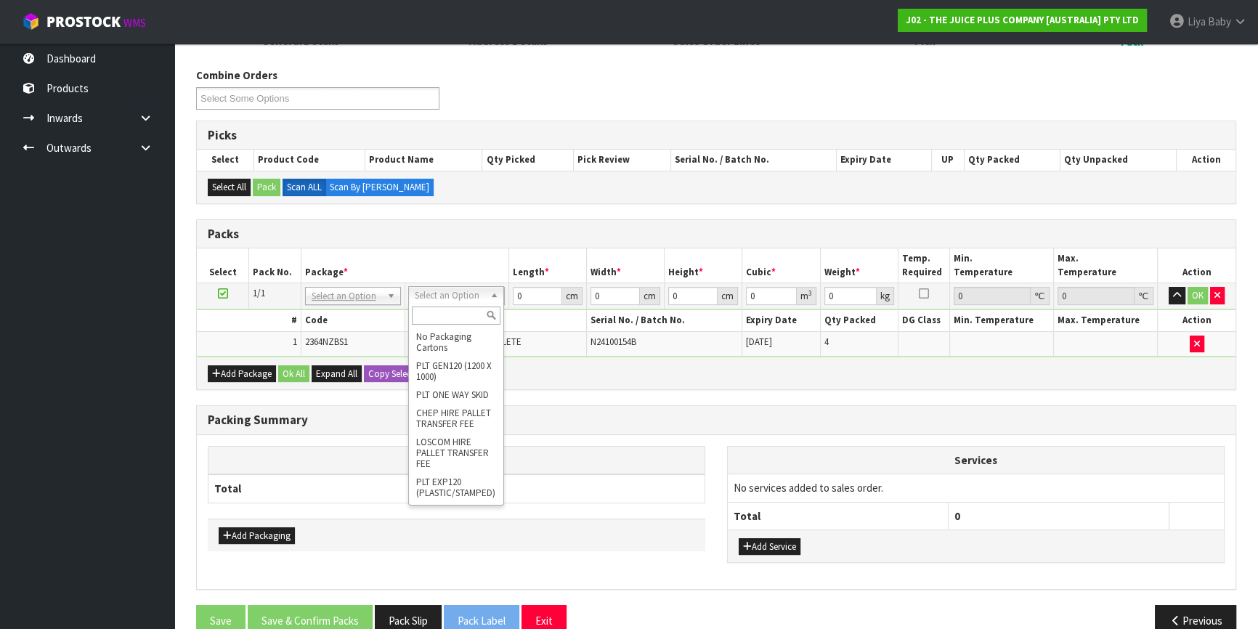
click at [454, 312] on input "text" at bounding box center [456, 316] width 89 height 18
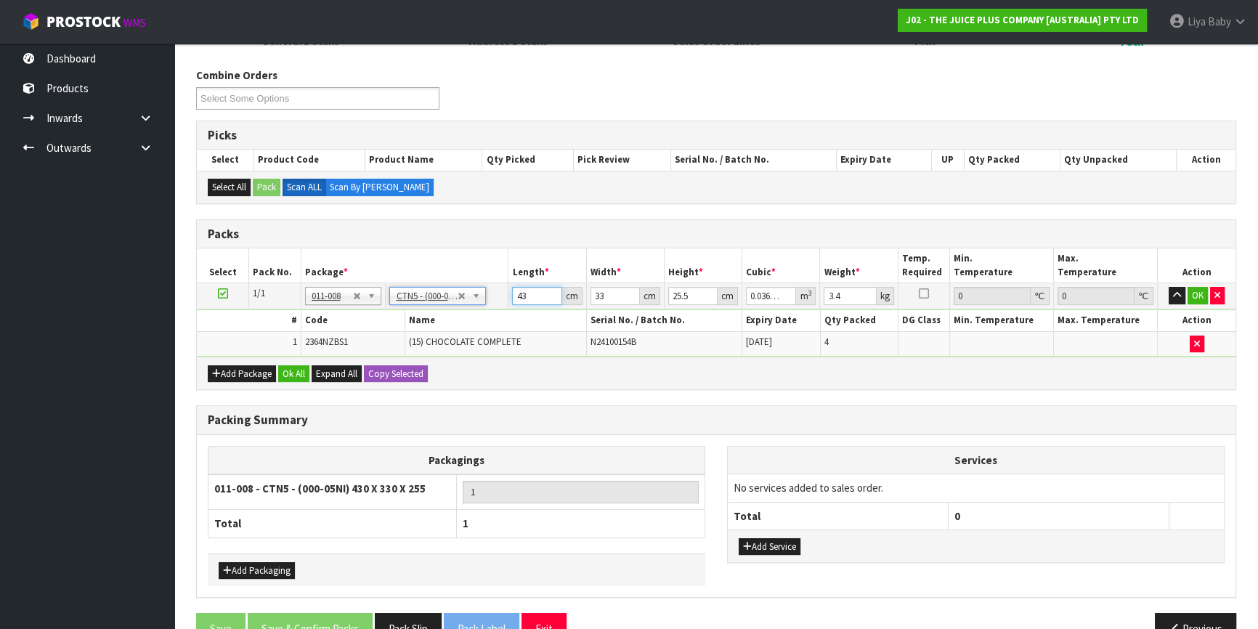
click at [545, 294] on input "43" at bounding box center [536, 296] width 49 height 18
click at [615, 296] on input "33" at bounding box center [615, 296] width 49 height 18
click at [687, 296] on input "25.5" at bounding box center [692, 296] width 49 height 18
click at [839, 295] on input "3.4" at bounding box center [850, 296] width 52 height 18
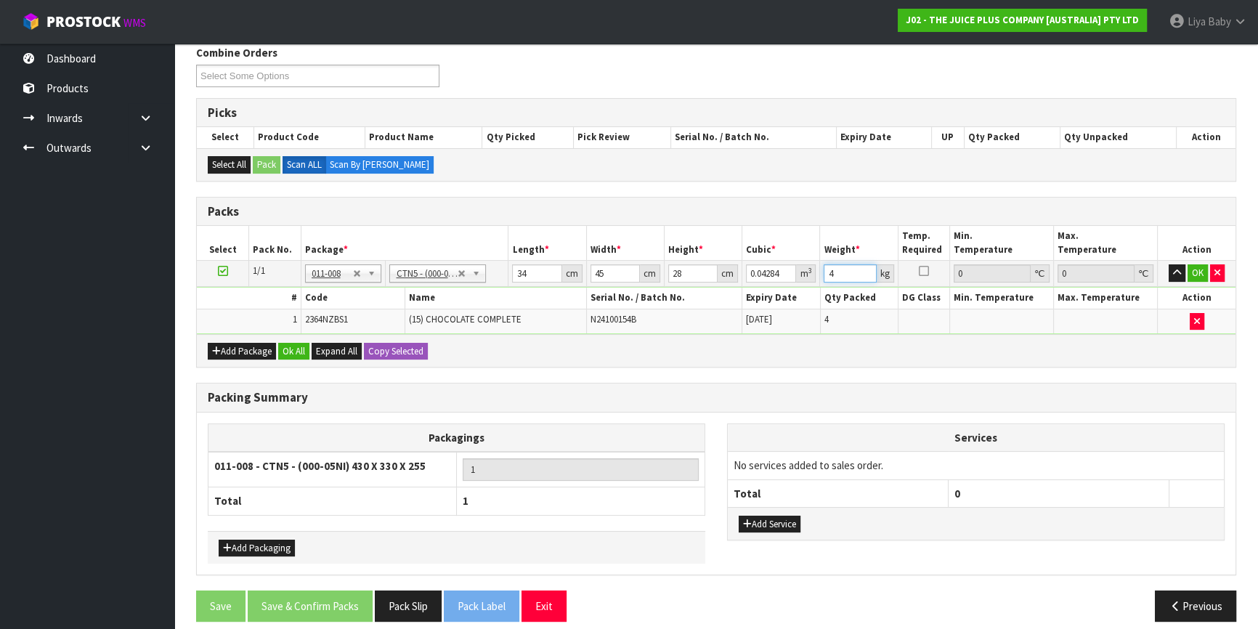
scroll to position [251, 0]
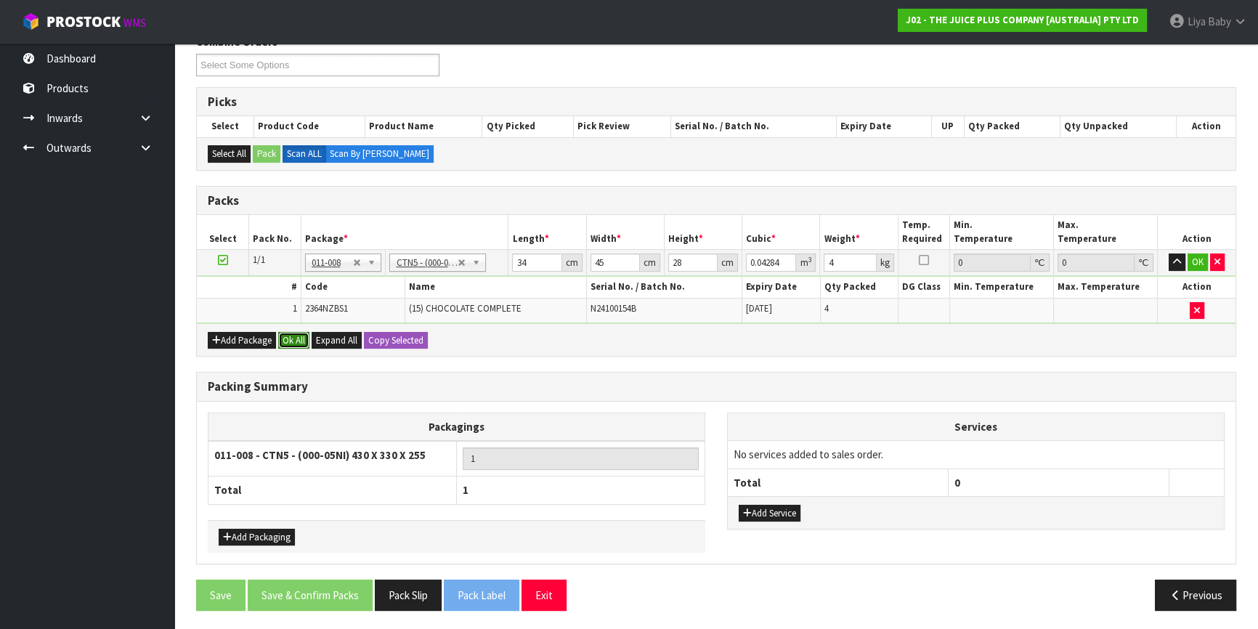
click at [285, 338] on button "Ok All" at bounding box center [293, 340] width 31 height 17
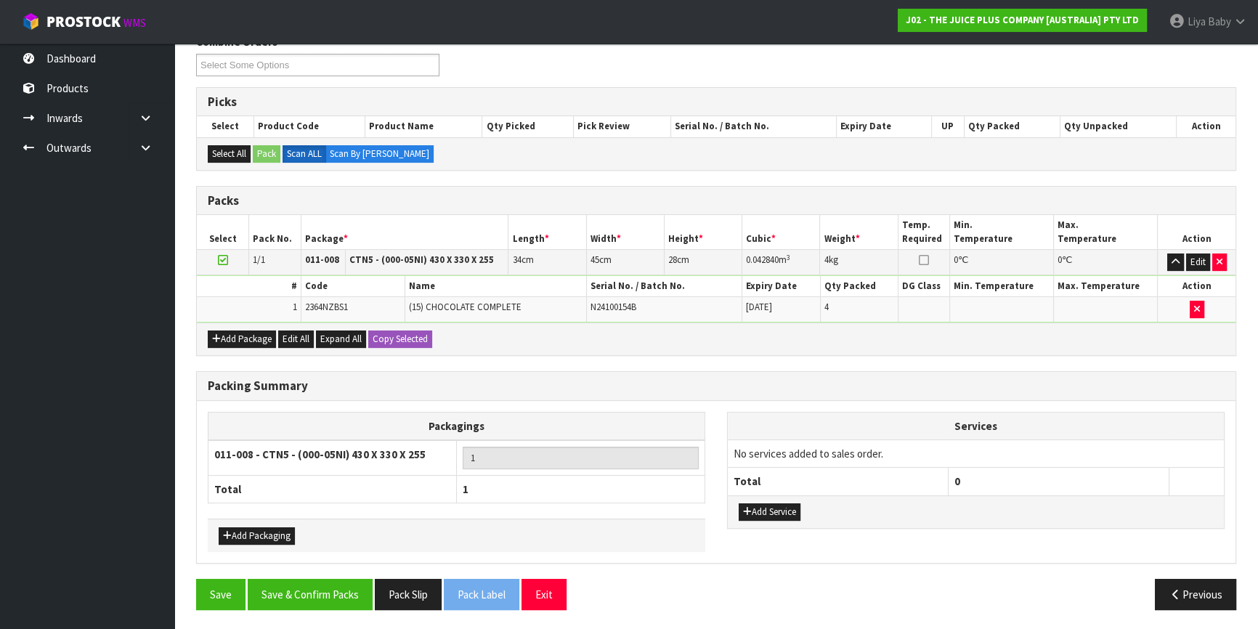
scroll to position [249, 0]
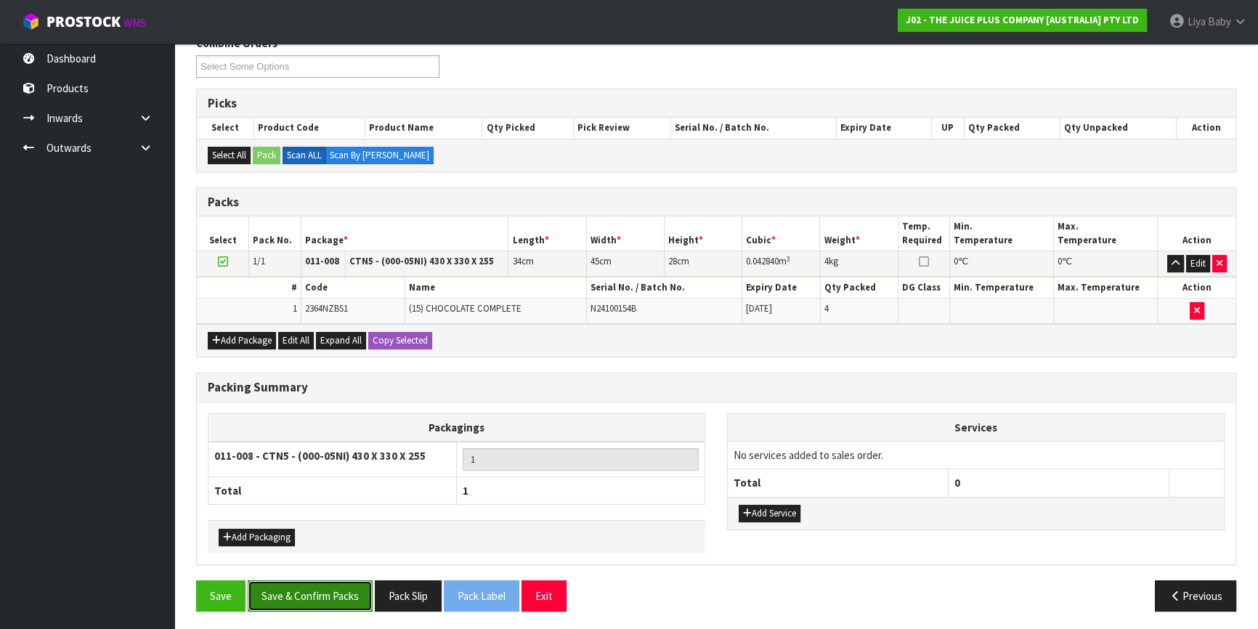
click at [318, 585] on button "Save & Confirm Packs" at bounding box center [310, 596] width 125 height 31
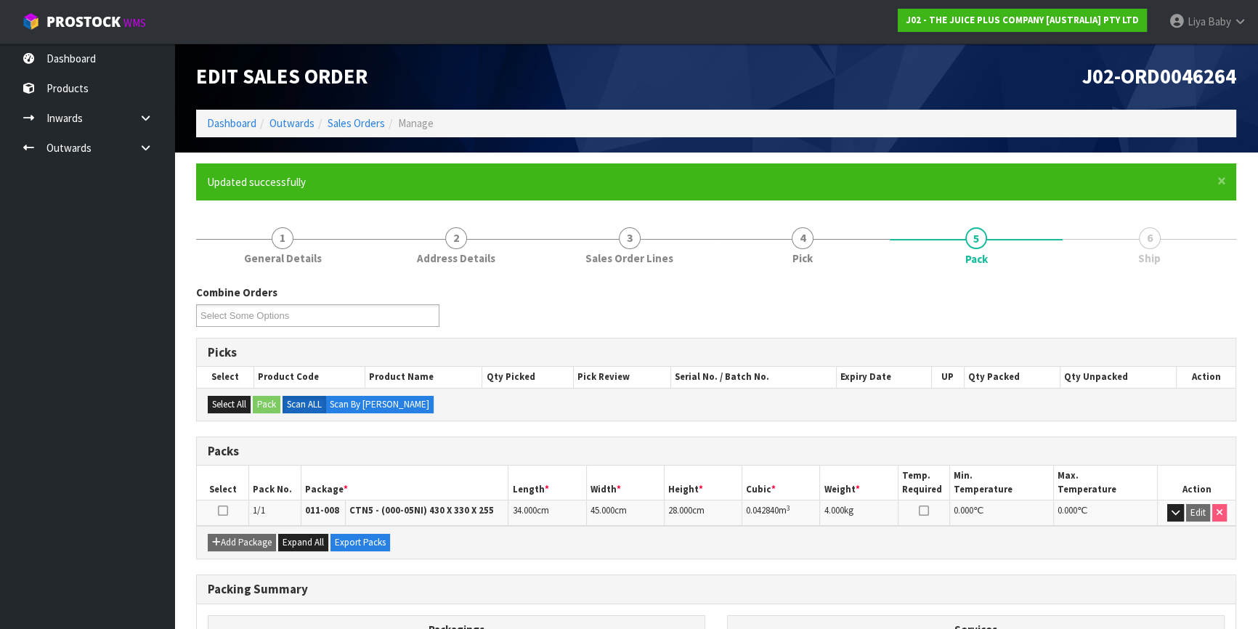
click at [218, 511] on icon at bounding box center [223, 511] width 10 height 1
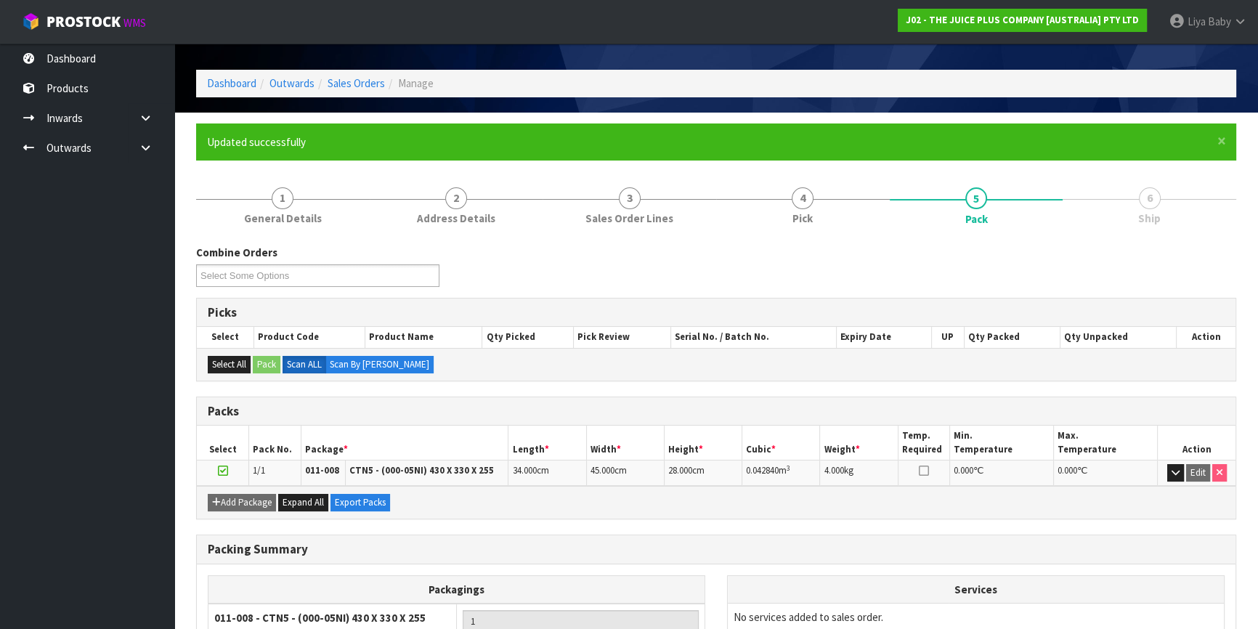
scroll to position [170, 0]
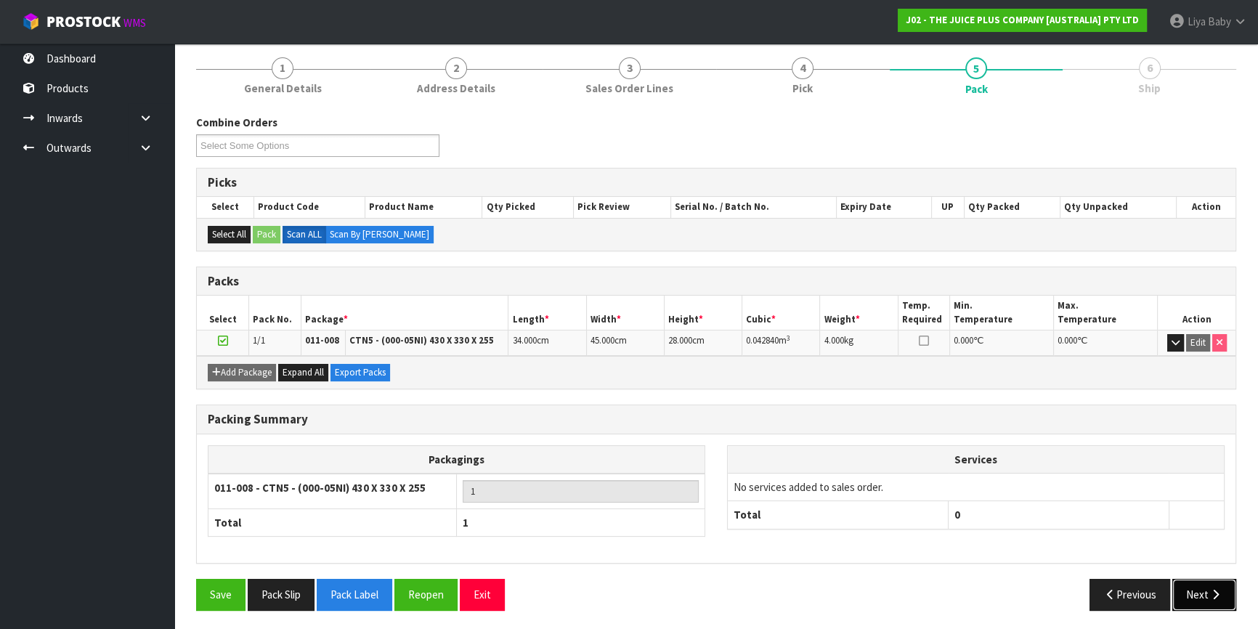
click at [1210, 592] on icon "button" at bounding box center [1216, 594] width 14 height 11
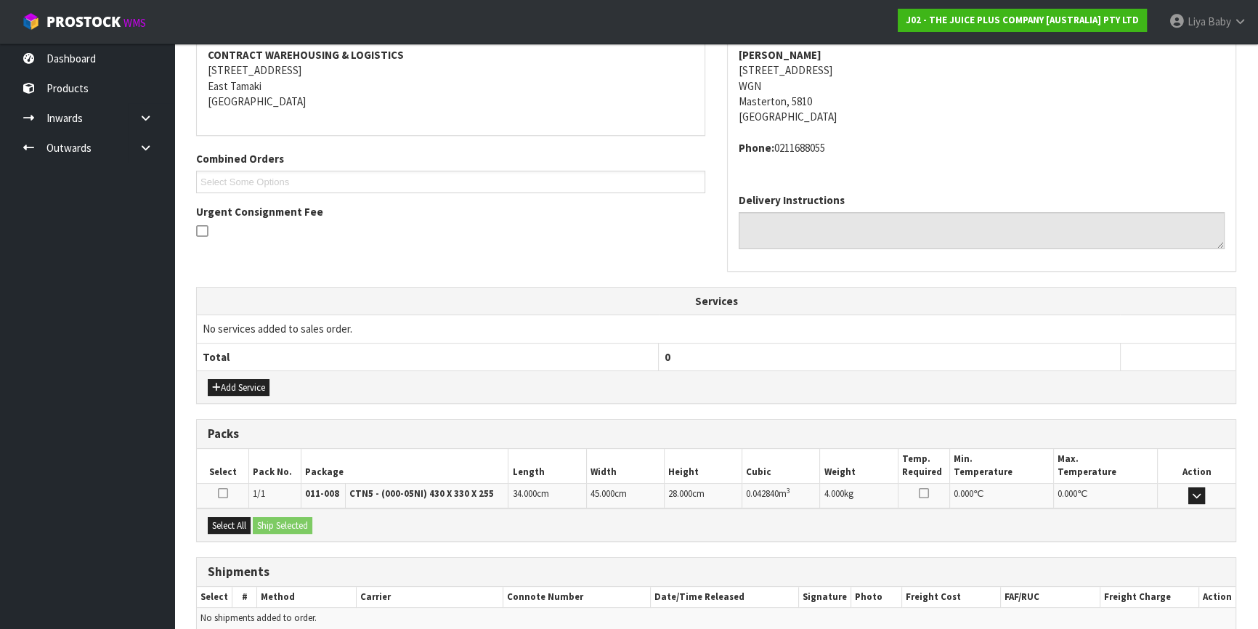
scroll to position [344, 0]
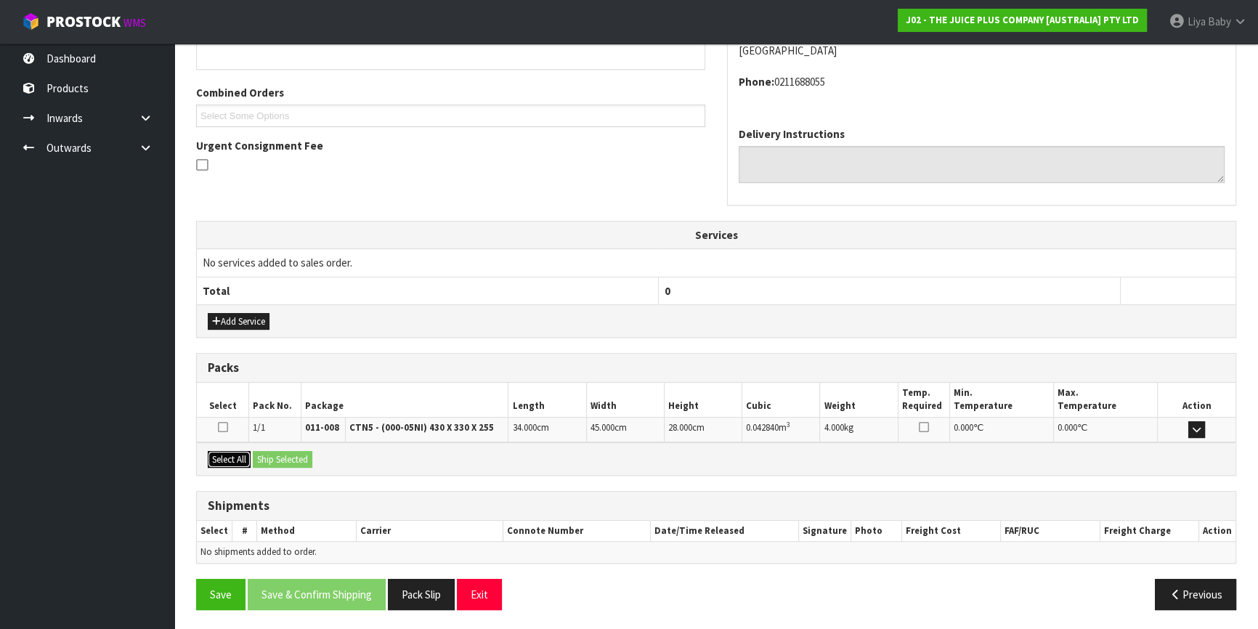
click at [230, 458] on button "Select All" at bounding box center [229, 459] width 43 height 17
click at [279, 458] on button "Ship Selected" at bounding box center [283, 459] width 60 height 17
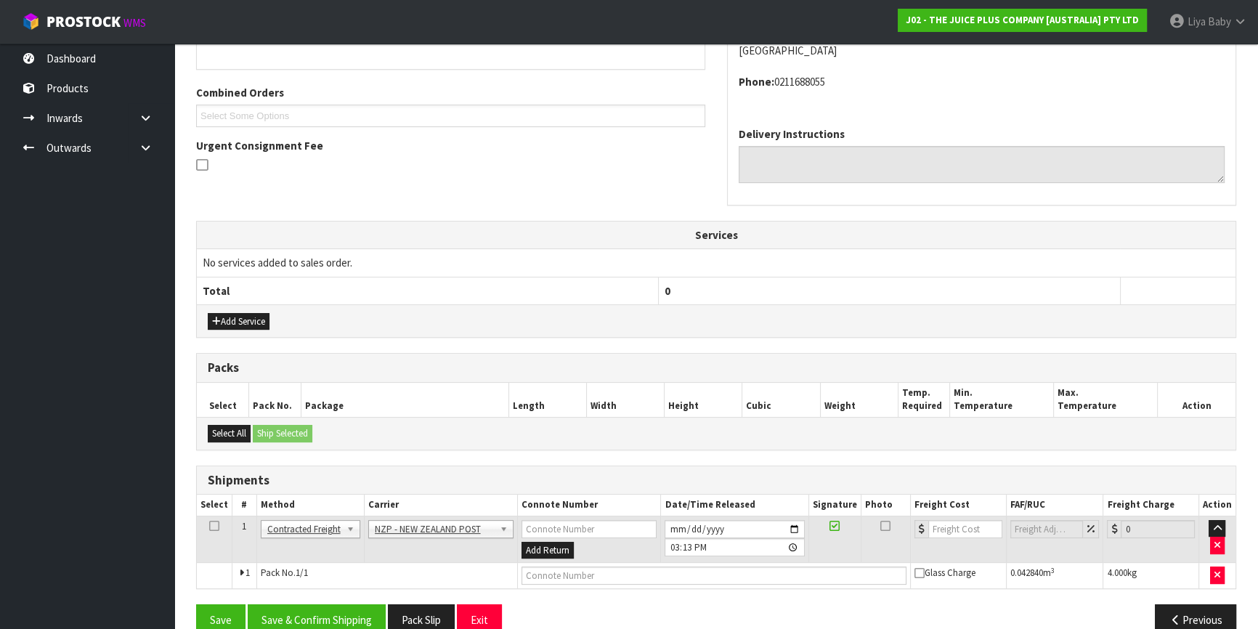
click at [212, 526] on icon at bounding box center [214, 526] width 10 height 1
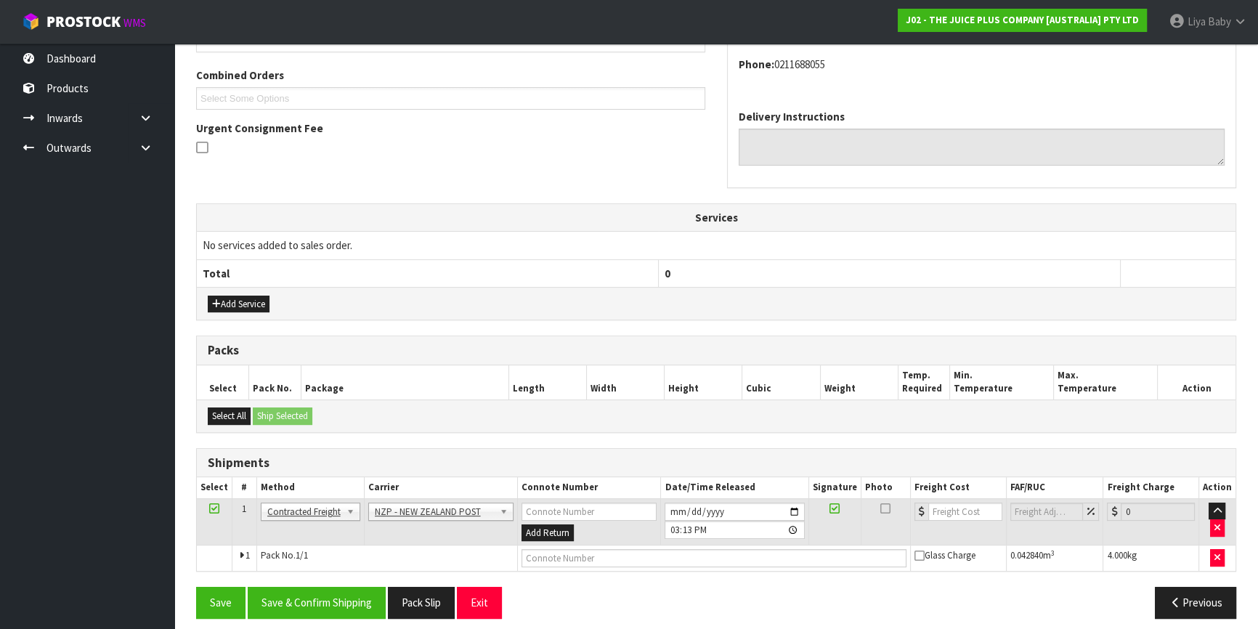
scroll to position [371, 0]
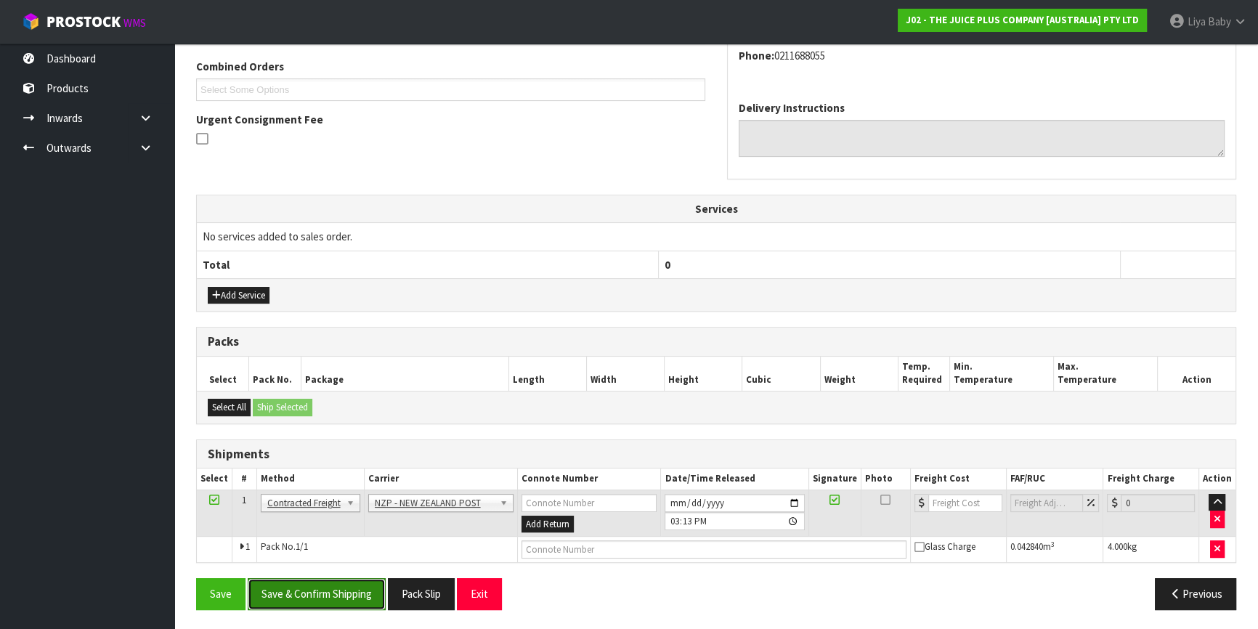
click at [327, 590] on button "Save & Confirm Shipping" at bounding box center [317, 593] width 138 height 31
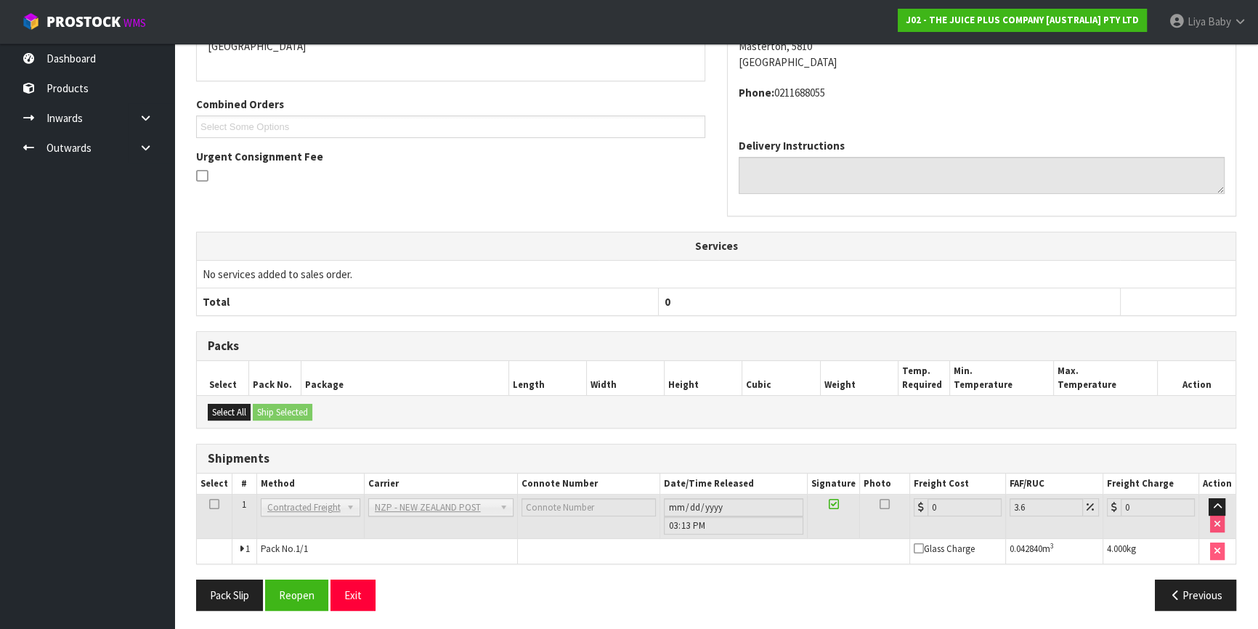
scroll to position [349, 0]
click at [315, 589] on button "Reopen" at bounding box center [296, 594] width 63 height 31
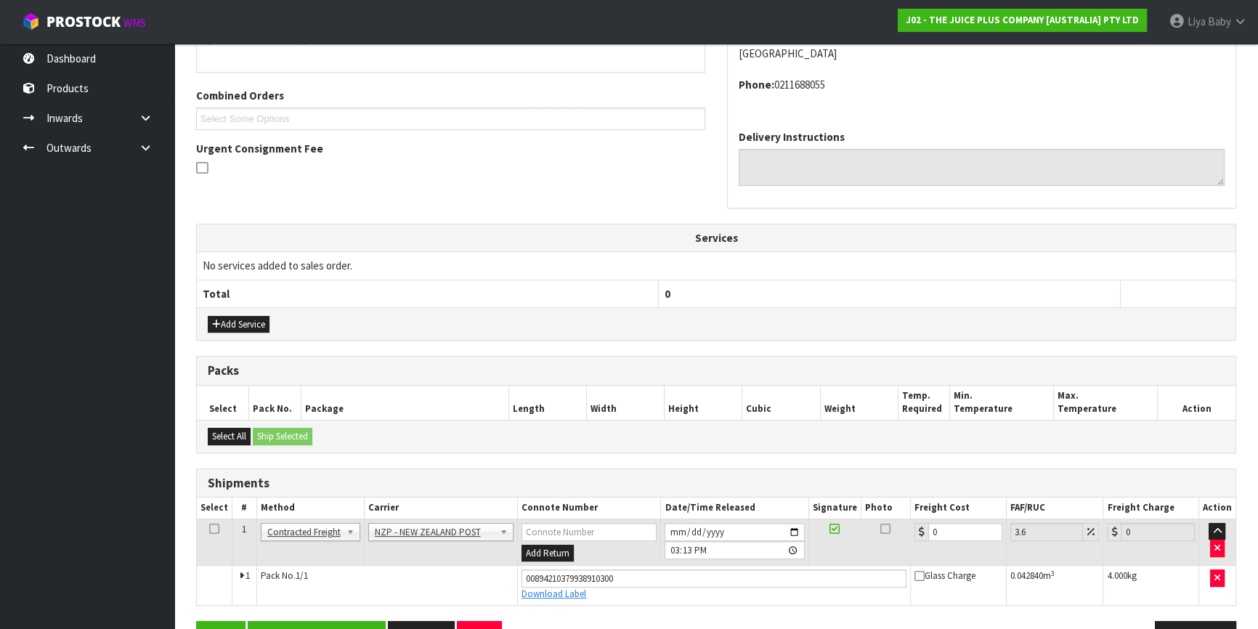
scroll to position [384, 0]
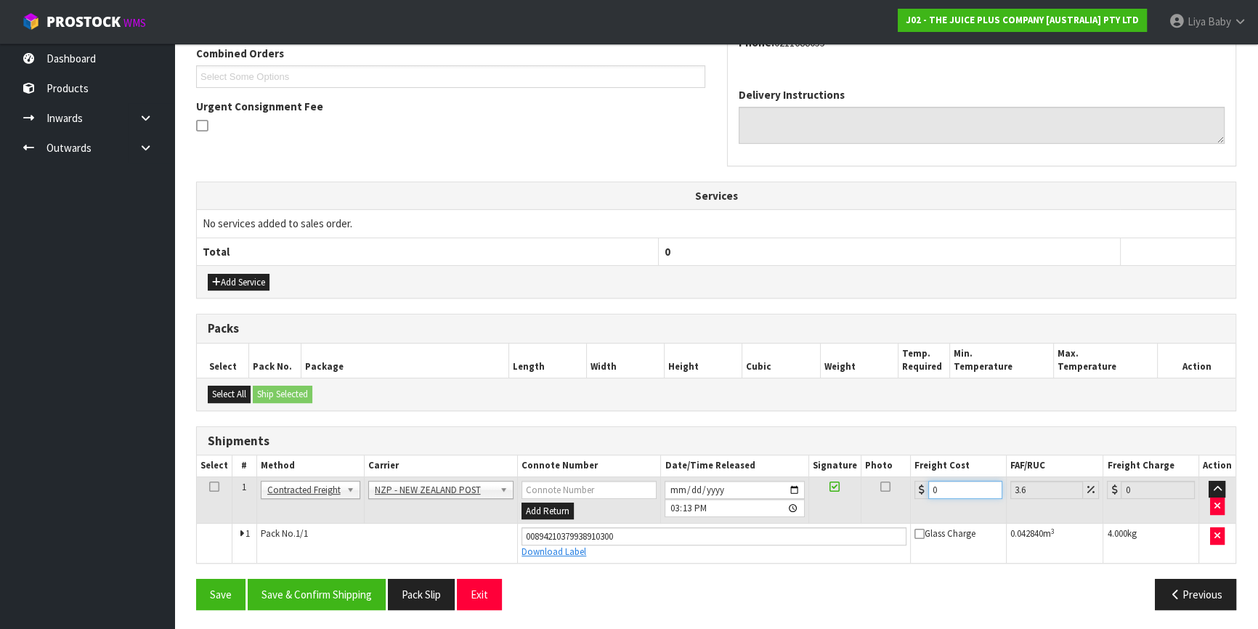
click at [957, 490] on input "0" at bounding box center [966, 490] width 74 height 18
click at [211, 487] on icon at bounding box center [214, 487] width 10 height 1
click at [346, 597] on button "Save & Confirm Shipping" at bounding box center [317, 594] width 138 height 31
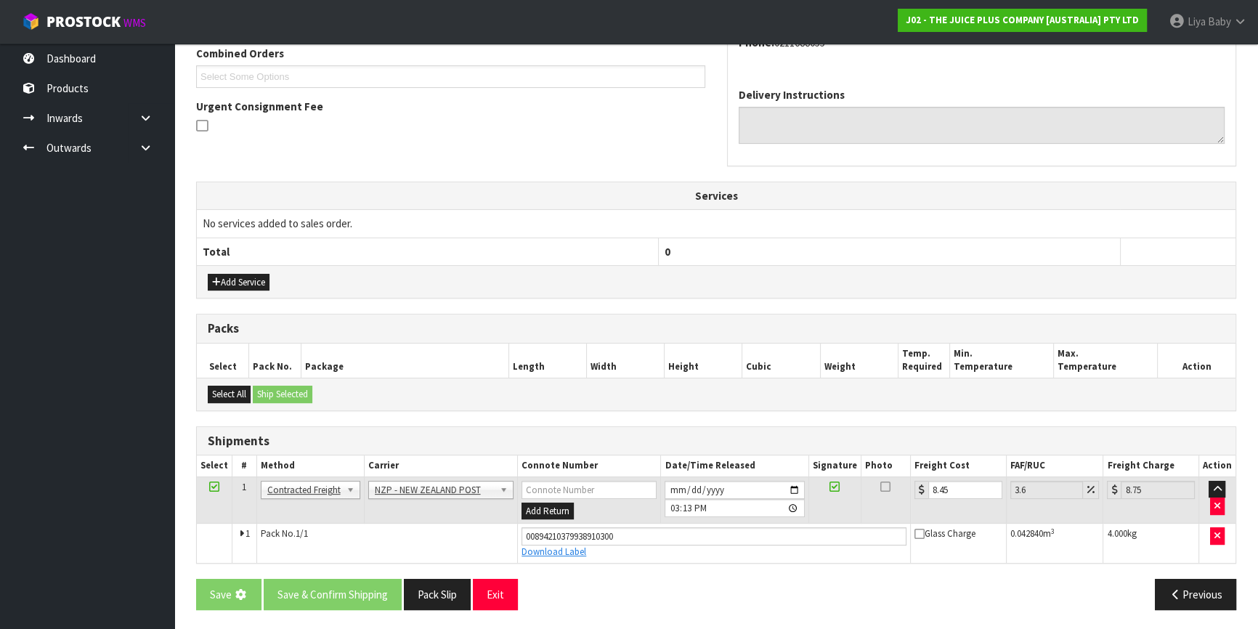
scroll to position [0, 0]
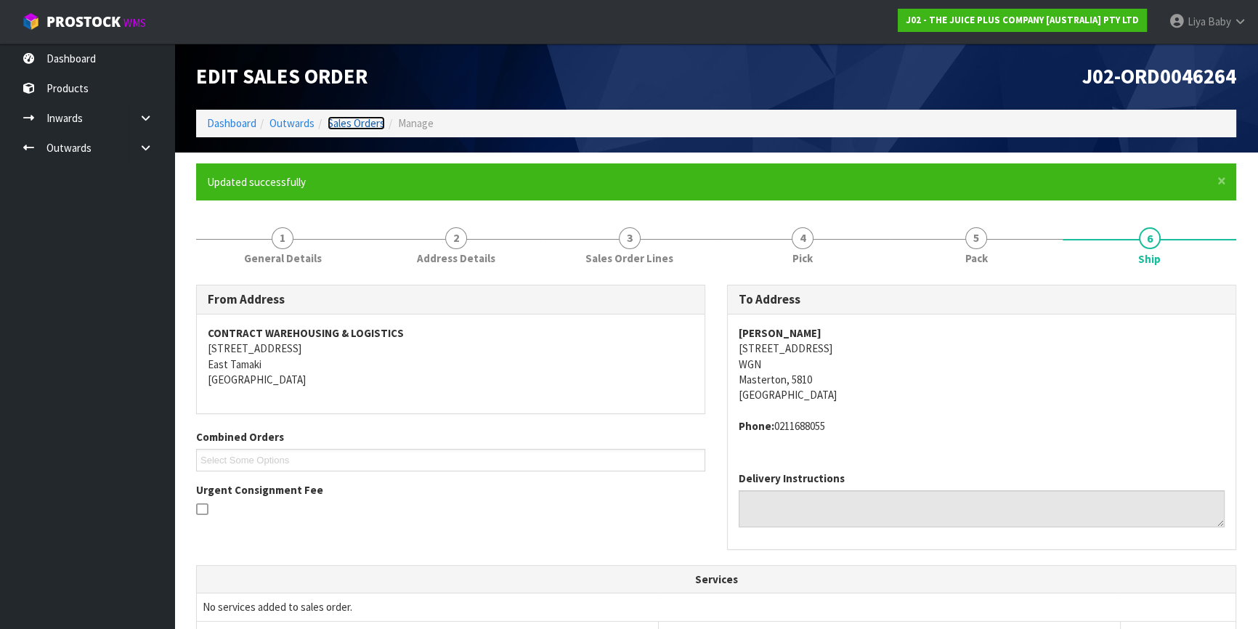
click at [381, 118] on link "Sales Orders" at bounding box center [356, 123] width 57 height 14
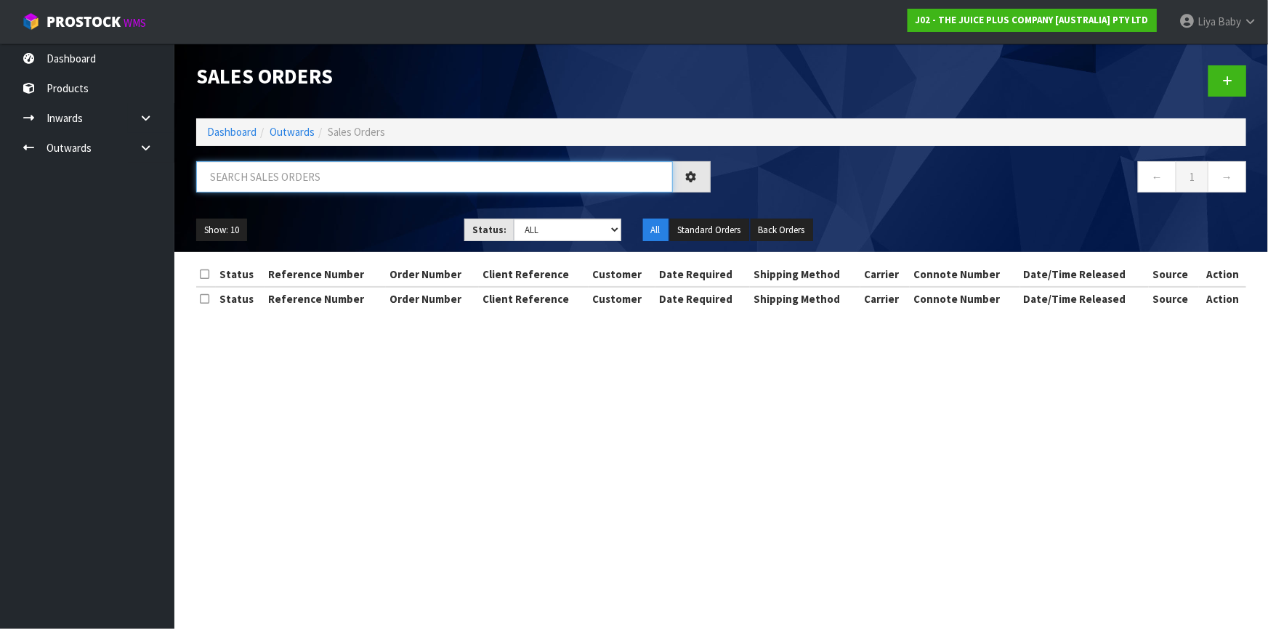
click at [292, 167] on input "text" at bounding box center [434, 176] width 477 height 31
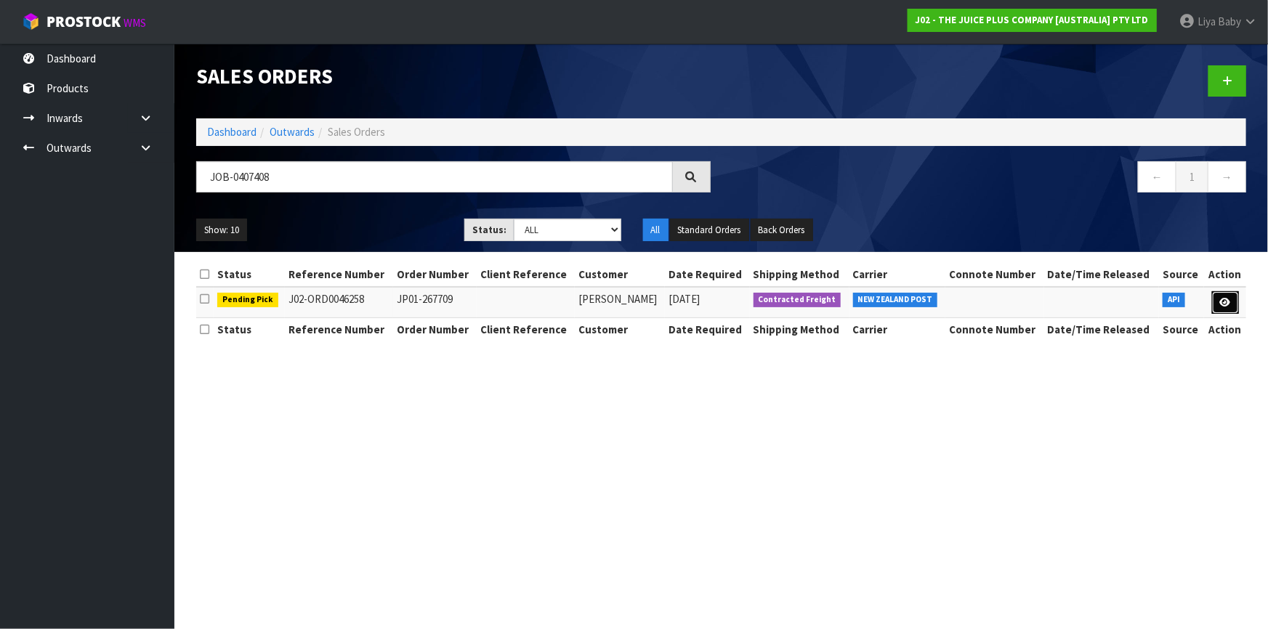
click at [1227, 301] on icon at bounding box center [1225, 302] width 11 height 9
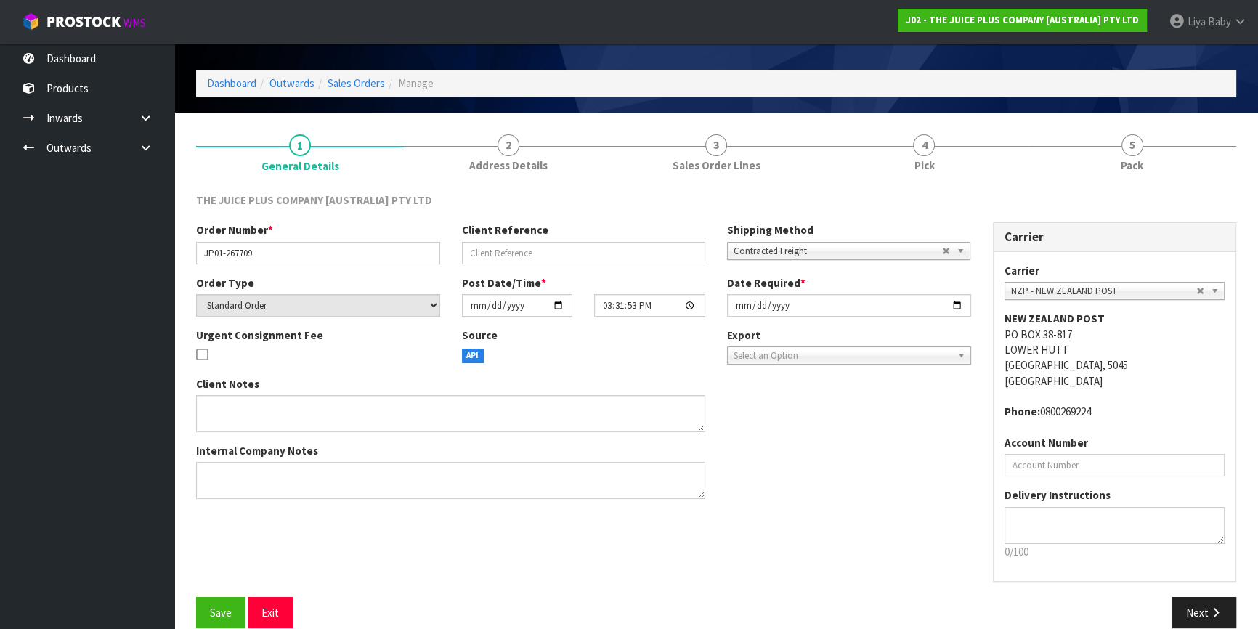
scroll to position [60, 0]
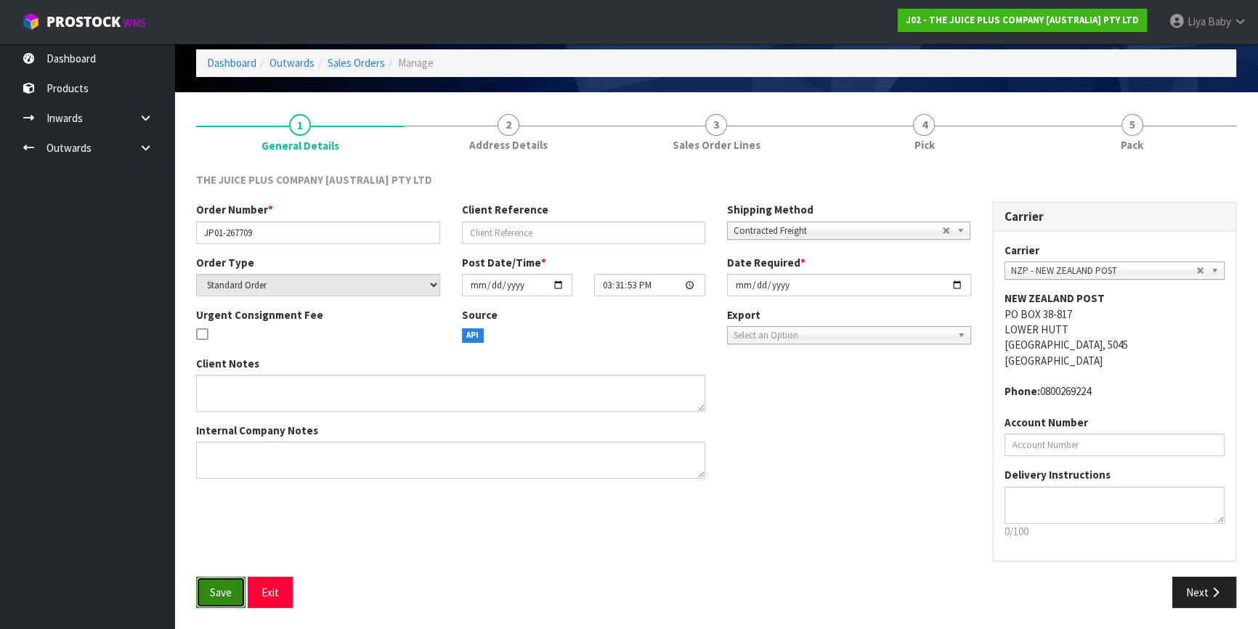
click at [232, 596] on button "Save" at bounding box center [220, 592] width 49 height 31
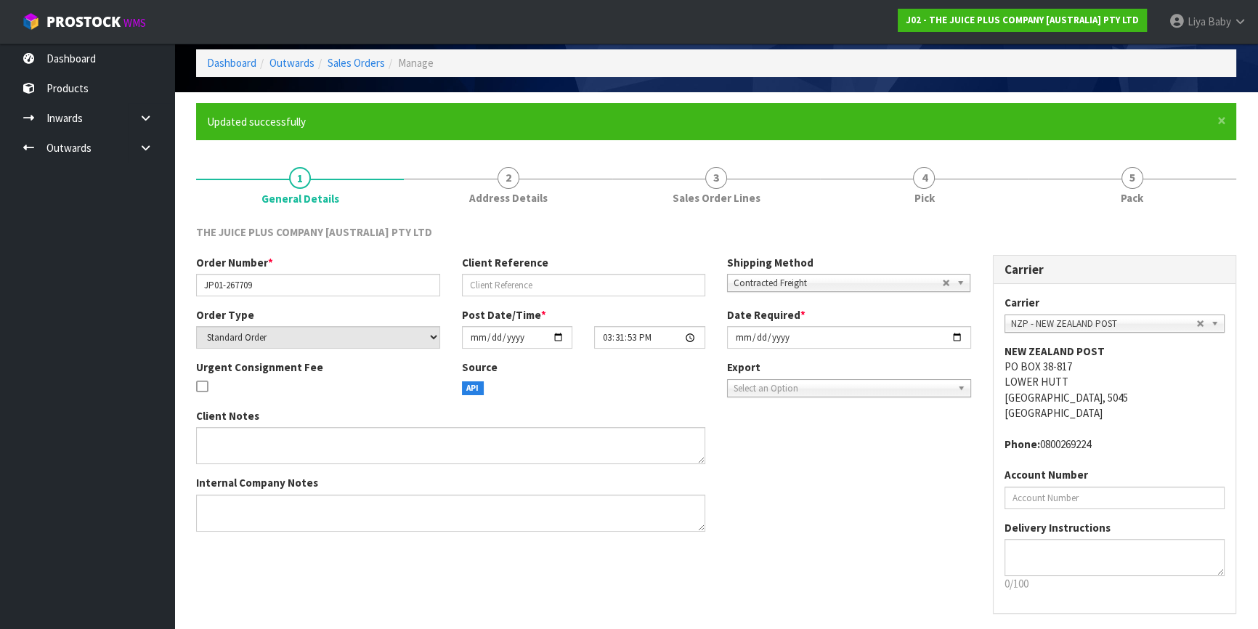
scroll to position [0, 0]
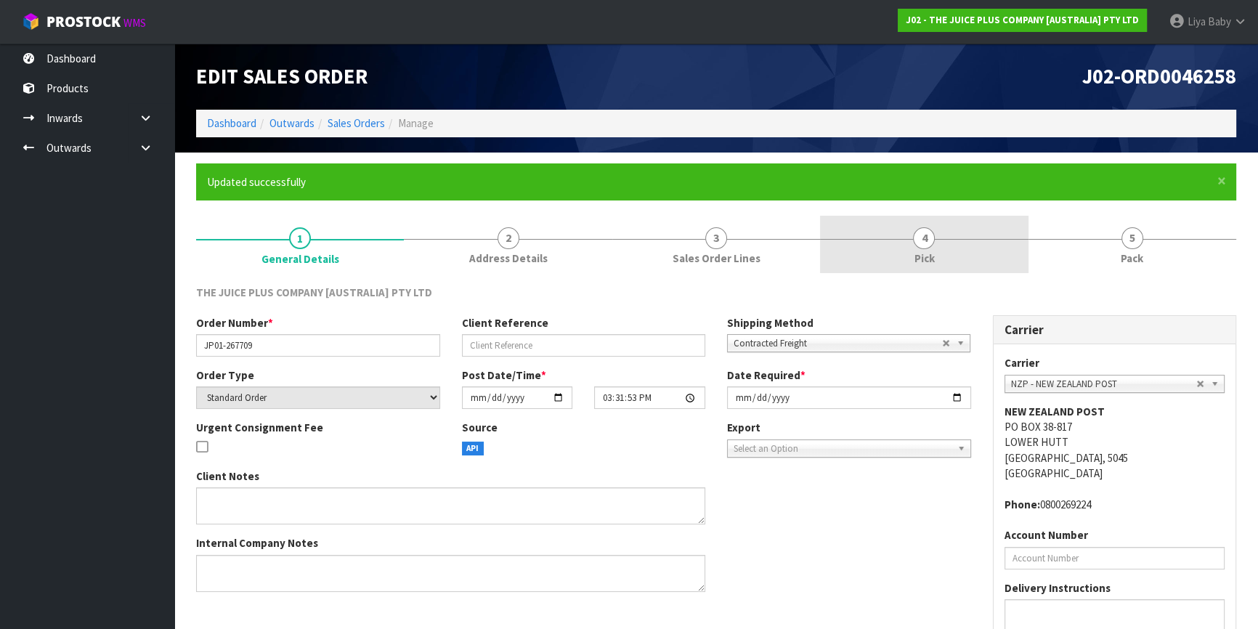
click at [917, 233] on span "4" at bounding box center [924, 238] width 22 height 22
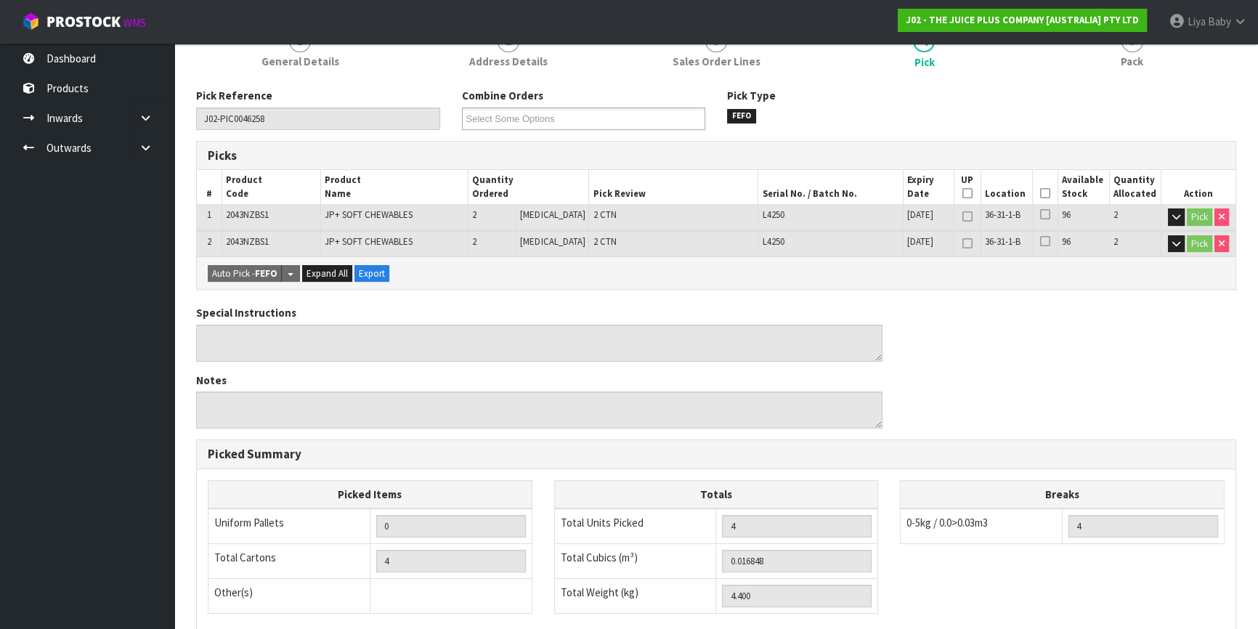
scroll to position [198, 0]
click at [1045, 193] on icon at bounding box center [1045, 193] width 10 height 1
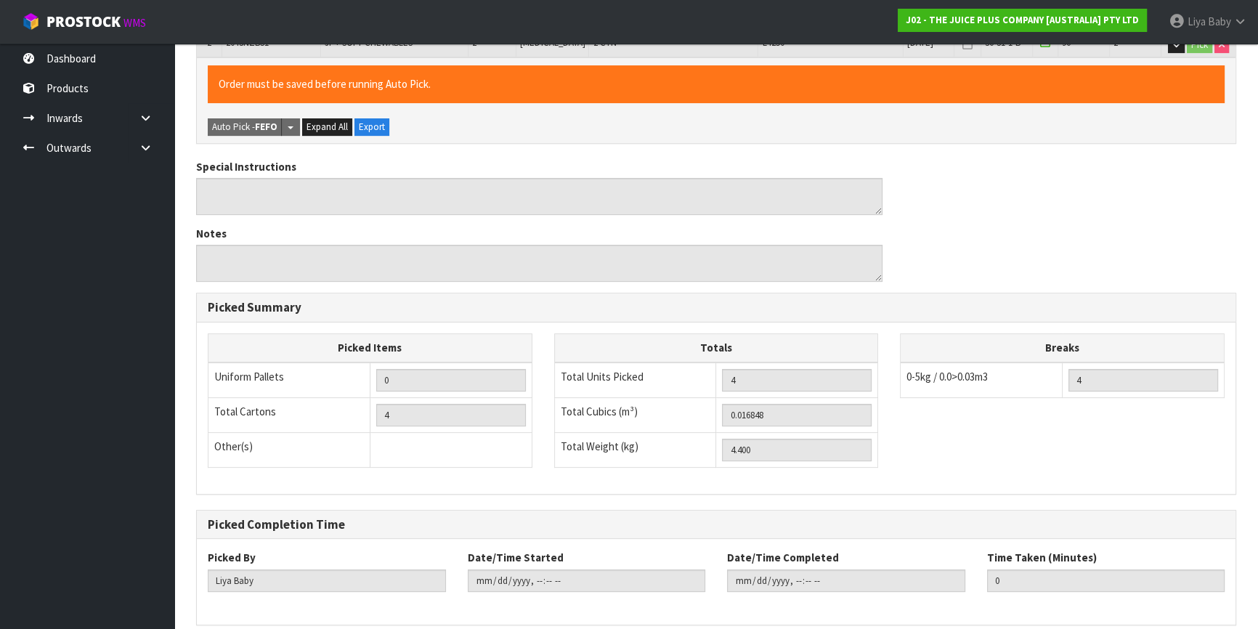
scroll to position [458, 0]
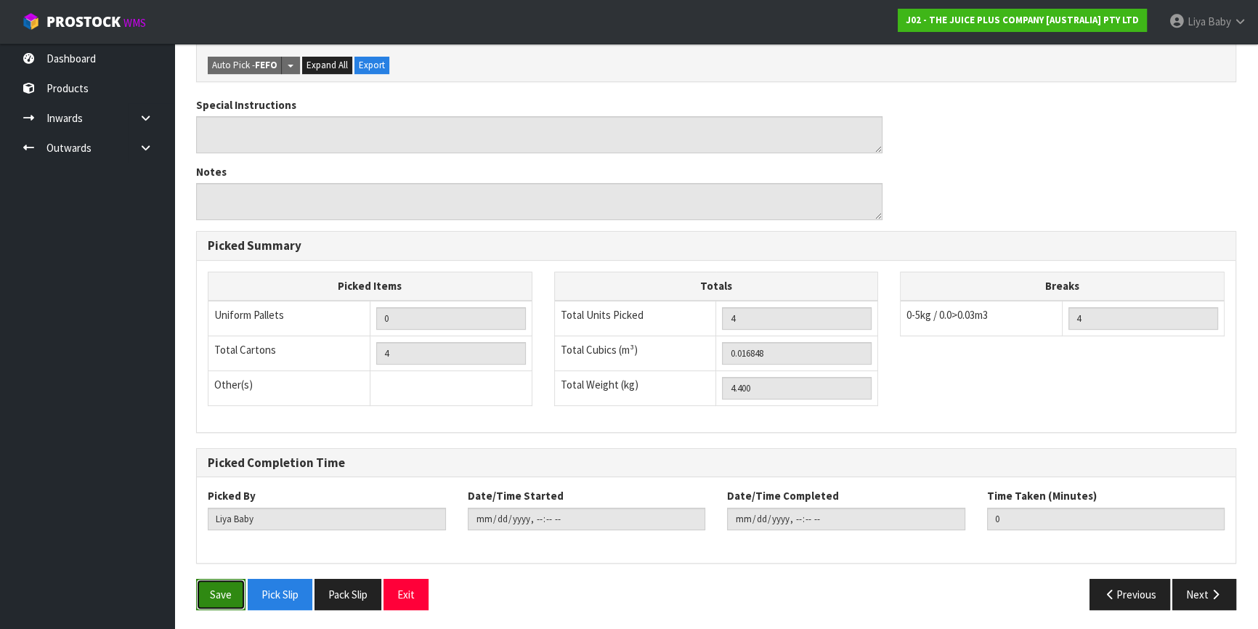
click at [209, 581] on button "Save" at bounding box center [220, 594] width 49 height 31
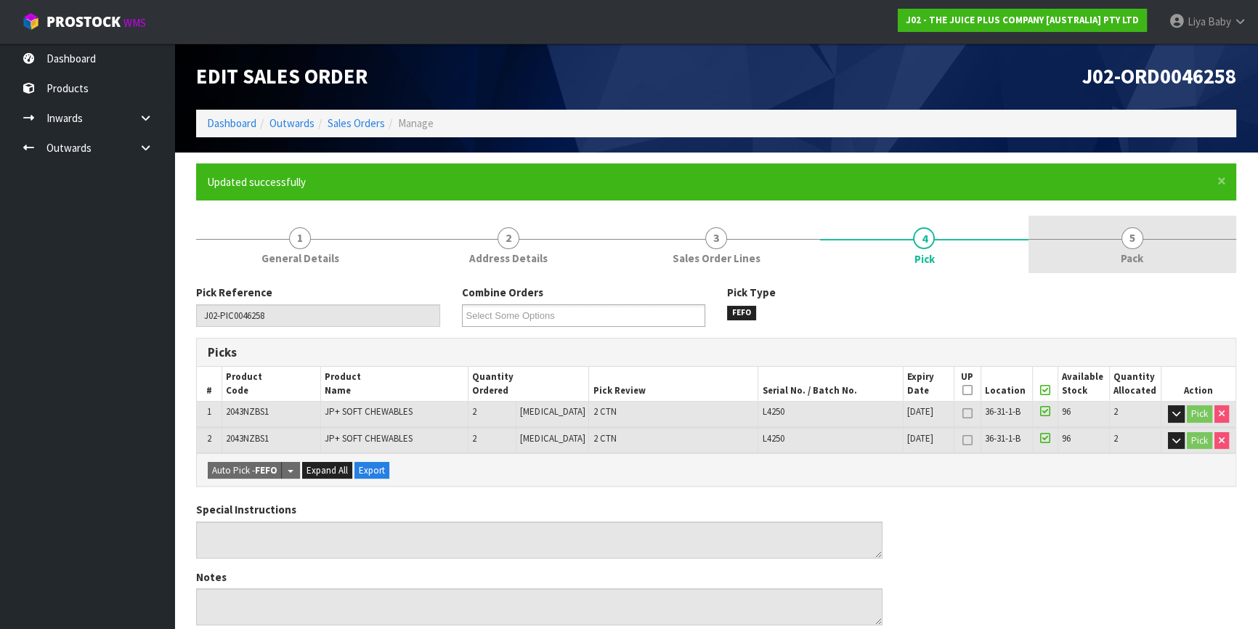
click at [1145, 269] on link "5 Pack" at bounding box center [1133, 244] width 208 height 57
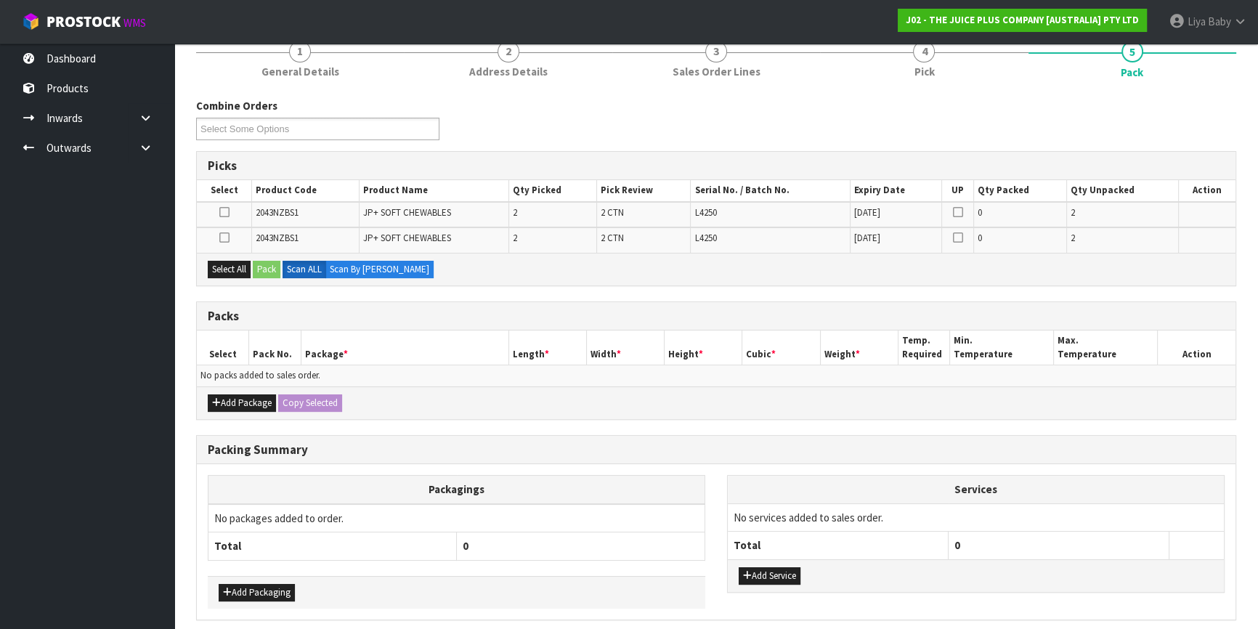
scroll to position [243, 0]
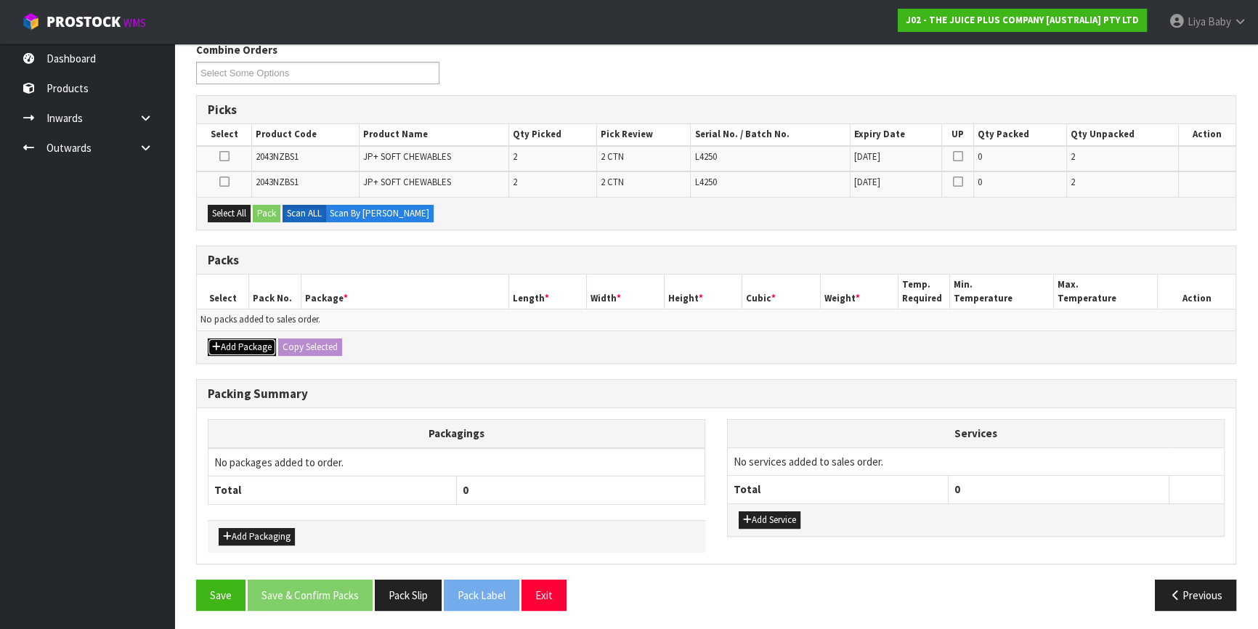
click at [232, 341] on button "Add Package" at bounding box center [242, 347] width 68 height 17
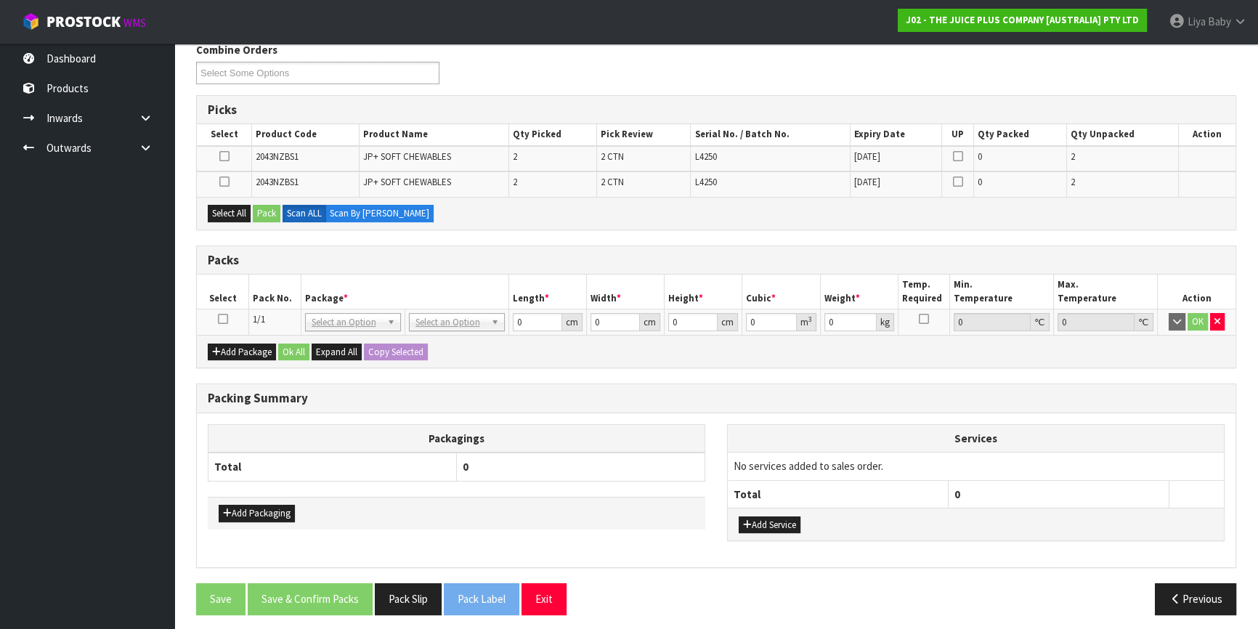
click at [222, 319] on icon at bounding box center [223, 319] width 10 height 1
click at [222, 205] on button "Select All" at bounding box center [229, 213] width 43 height 17
click at [257, 212] on button "Pack" at bounding box center [267, 213] width 28 height 17
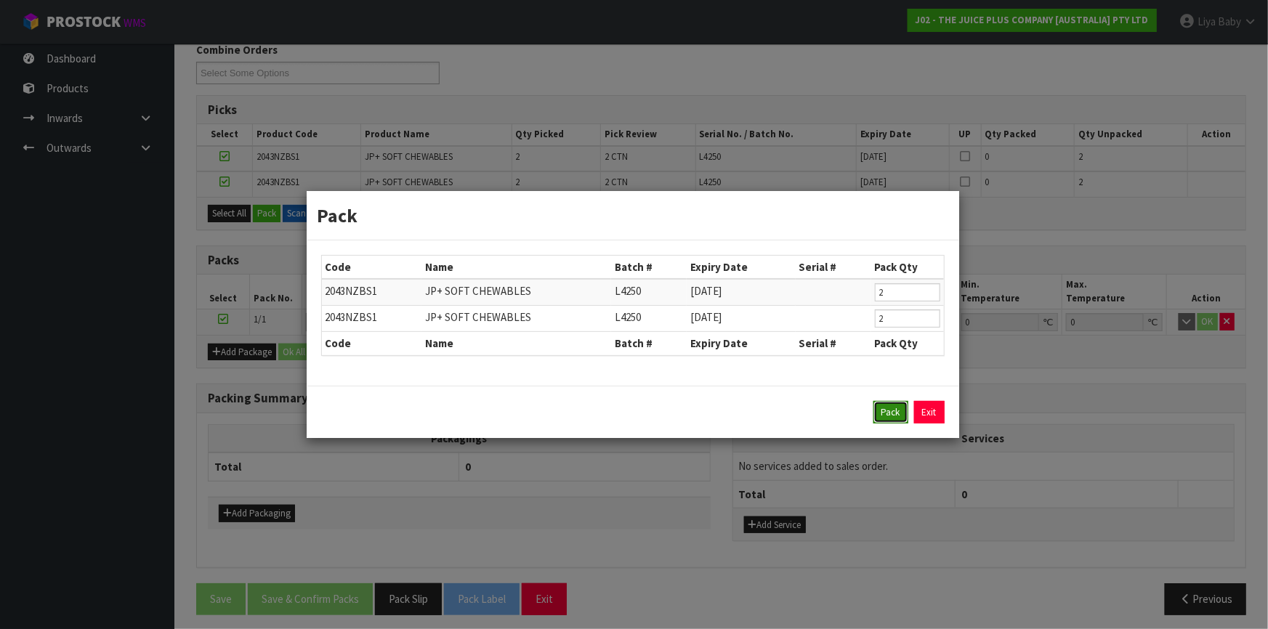
click at [896, 413] on button "Pack" at bounding box center [890, 412] width 35 height 23
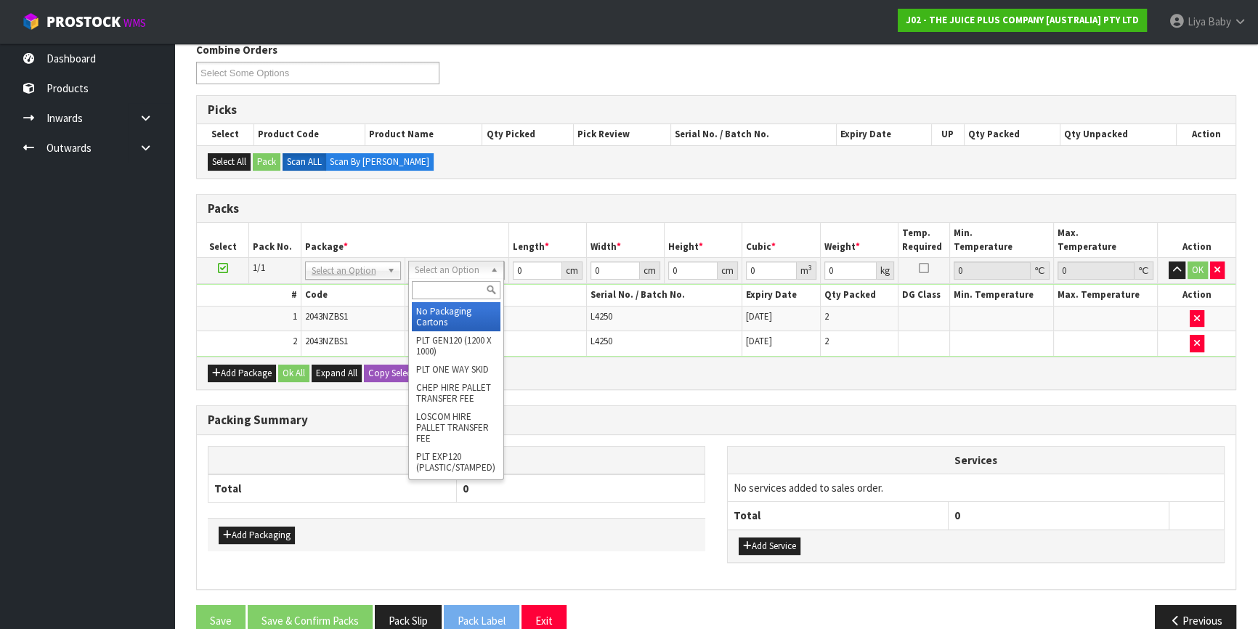
click at [451, 292] on input "text" at bounding box center [456, 290] width 89 height 18
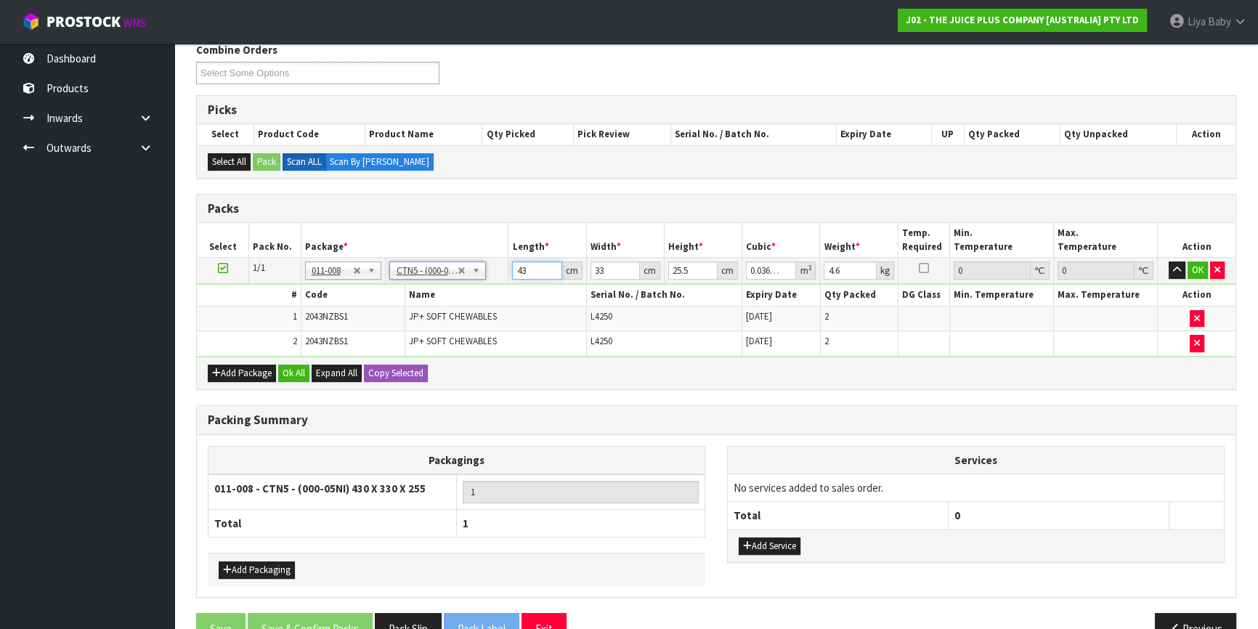
click at [530, 266] on input "43" at bounding box center [536, 271] width 49 height 18
click at [609, 269] on input "33" at bounding box center [615, 271] width 49 height 18
click at [692, 271] on input "25.5" at bounding box center [692, 271] width 49 height 18
click at [844, 272] on input "4.6" at bounding box center [850, 271] width 52 height 18
click at [295, 373] on button "Ok All" at bounding box center [293, 373] width 31 height 17
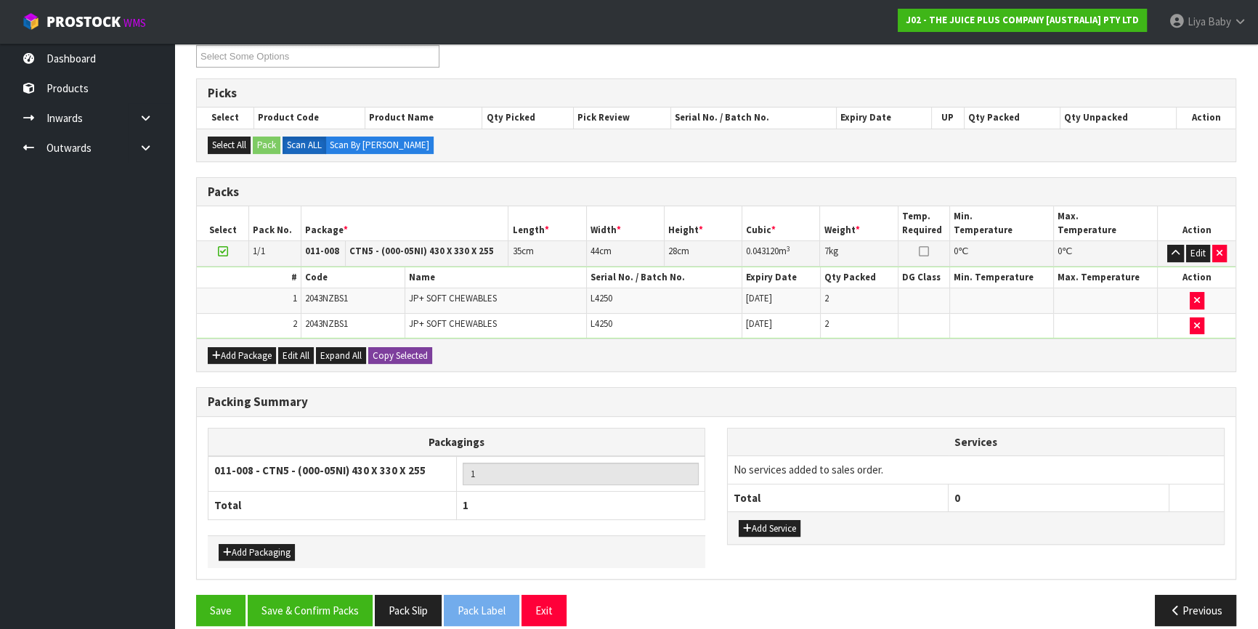
scroll to position [275, 0]
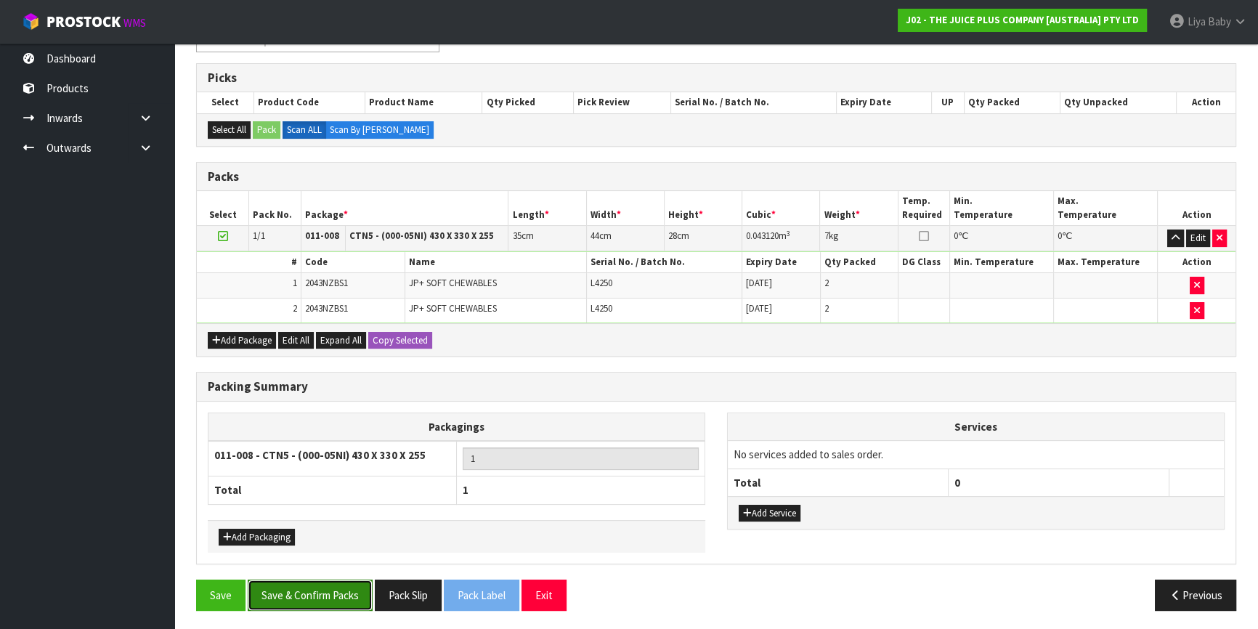
click at [285, 583] on button "Save & Confirm Packs" at bounding box center [310, 595] width 125 height 31
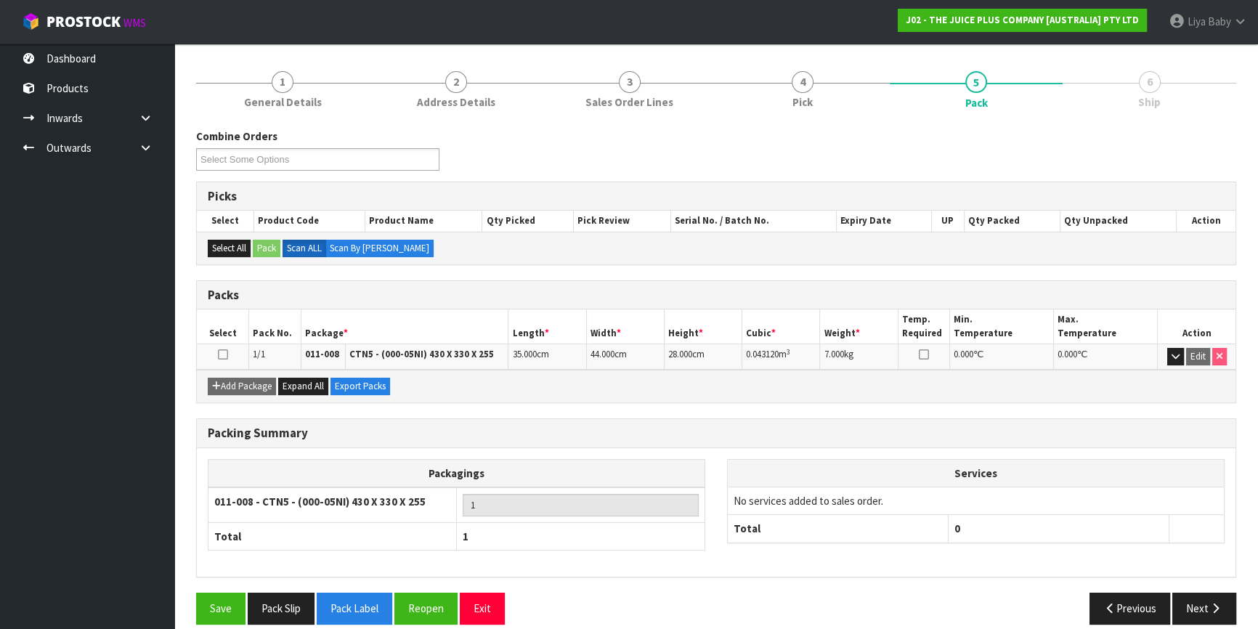
scroll to position [170, 0]
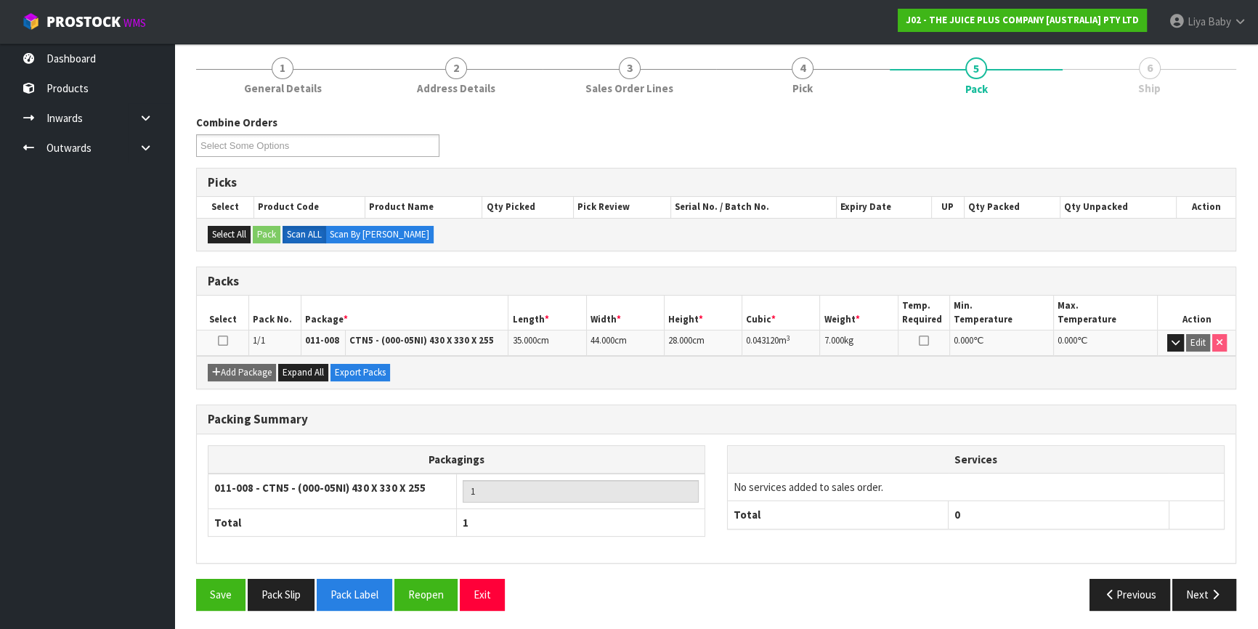
click at [222, 341] on icon at bounding box center [223, 341] width 10 height 1
click at [1205, 596] on button "Next" at bounding box center [1205, 594] width 64 height 31
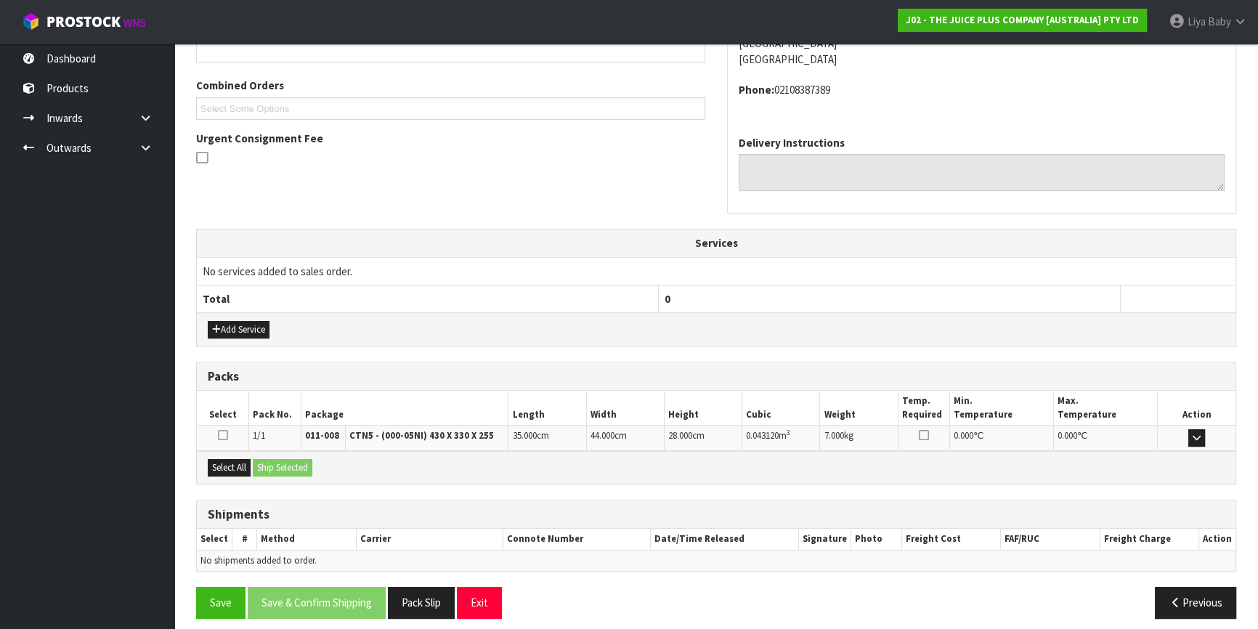
scroll to position [360, 0]
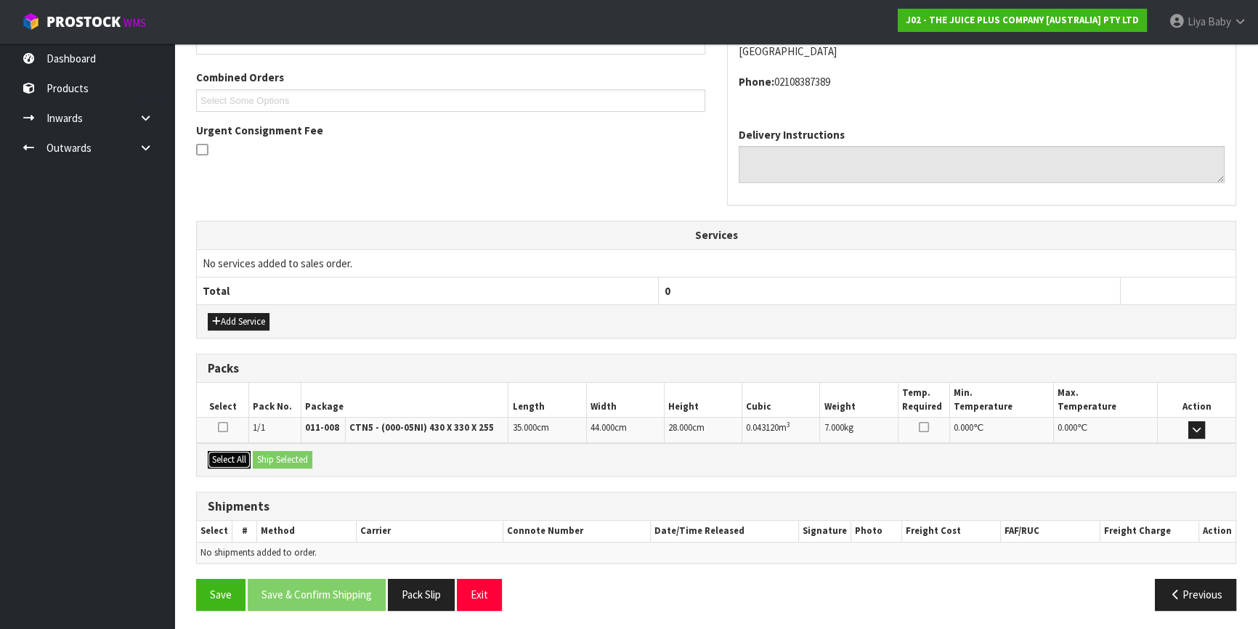
click at [229, 459] on button "Select All" at bounding box center [229, 459] width 43 height 17
click at [302, 454] on button "Ship Selected" at bounding box center [283, 459] width 60 height 17
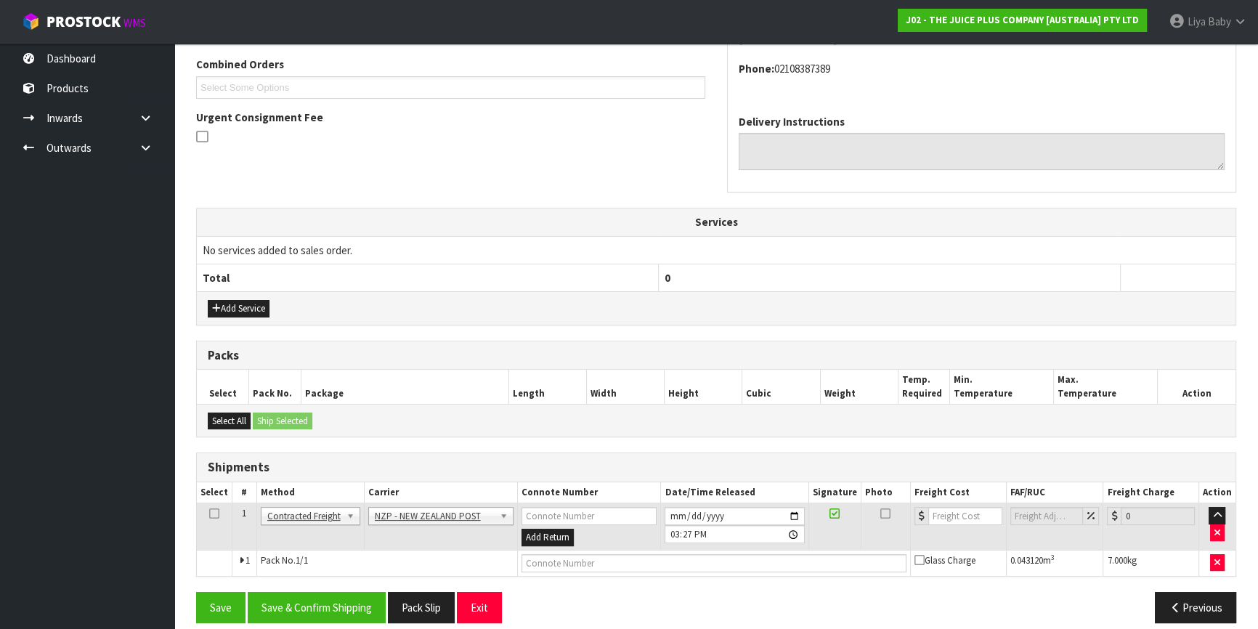
scroll to position [385, 0]
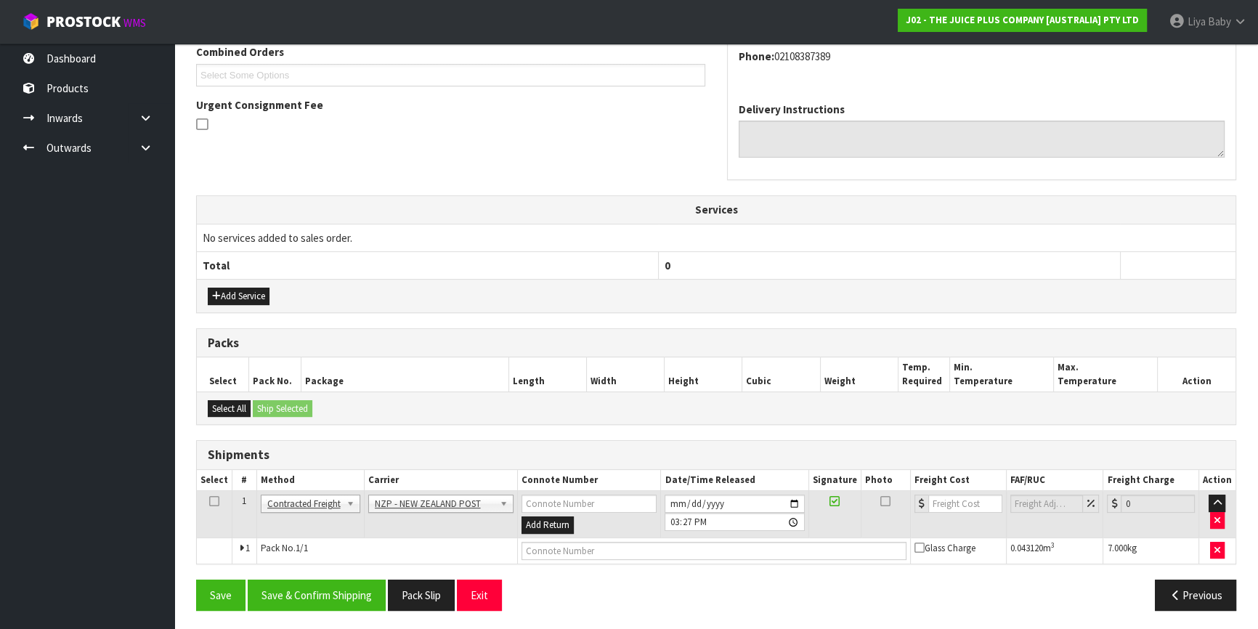
click at [212, 491] on td at bounding box center [215, 514] width 36 height 47
click at [214, 501] on icon at bounding box center [214, 501] width 10 height 1
click at [327, 602] on button "Save & Confirm Shipping" at bounding box center [317, 595] width 138 height 31
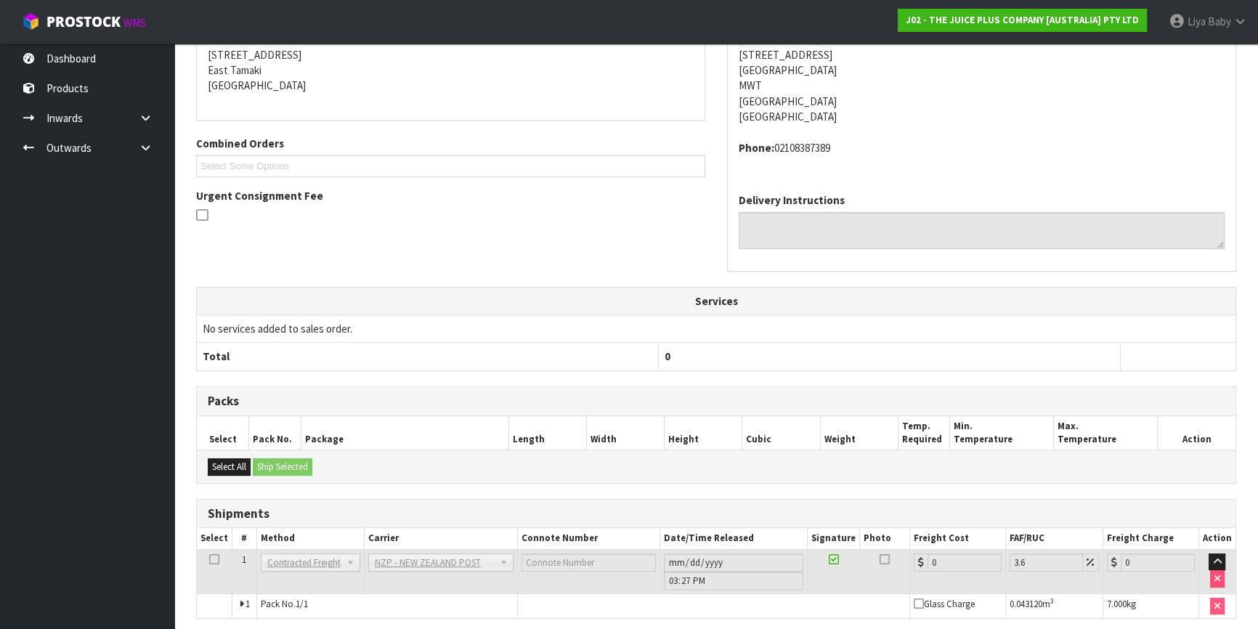
scroll to position [365, 0]
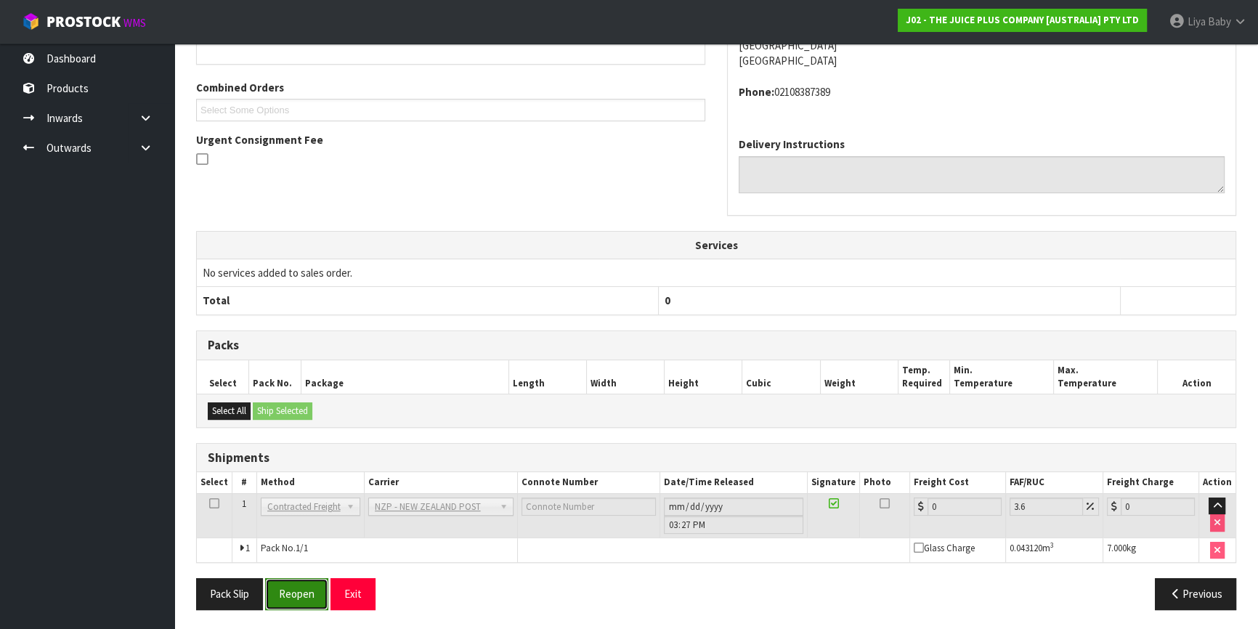
click at [303, 594] on button "Reopen" at bounding box center [296, 593] width 63 height 31
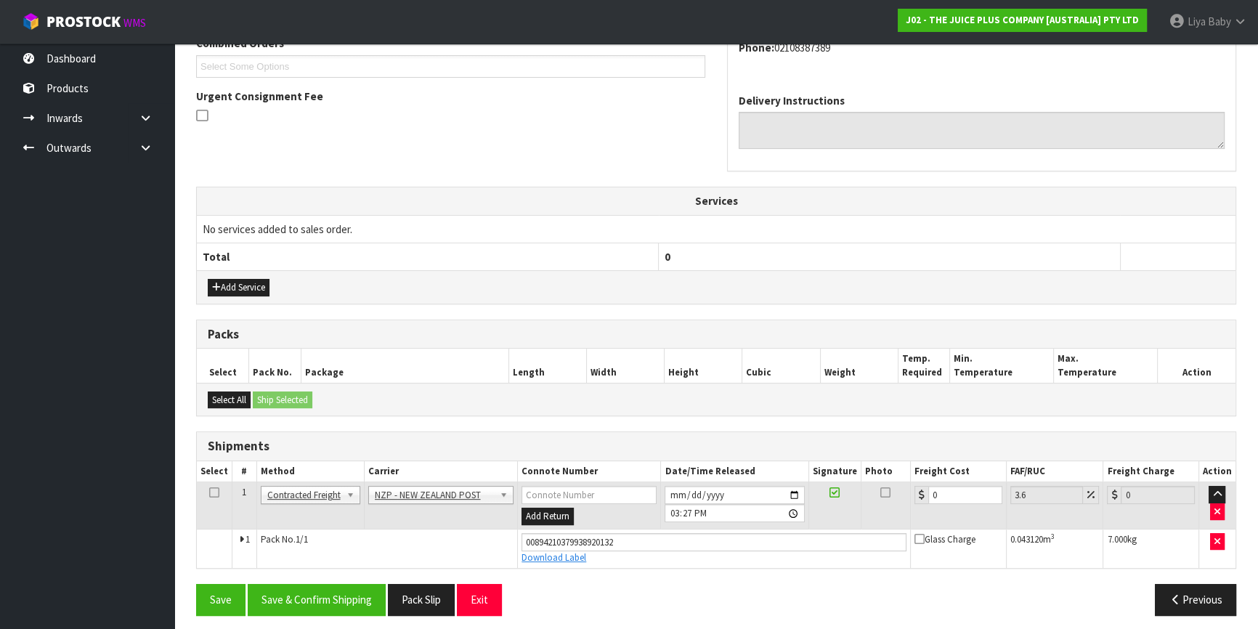
scroll to position [400, 0]
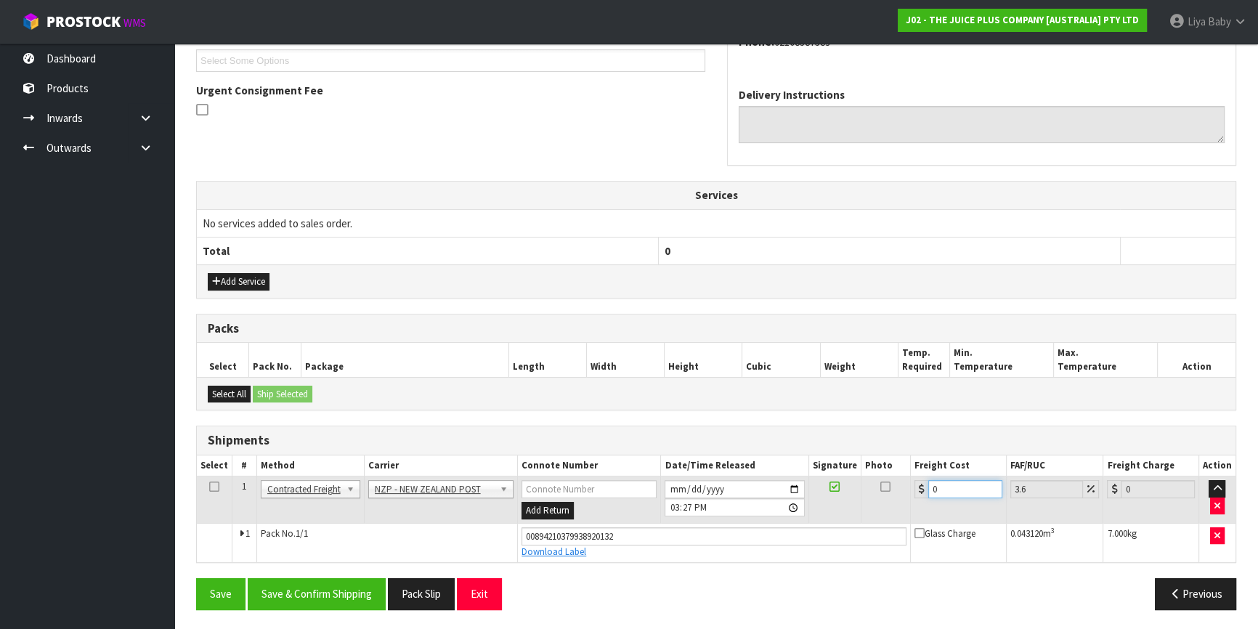
click at [937, 481] on input "0" at bounding box center [966, 489] width 74 height 18
click at [209, 487] on icon at bounding box center [214, 487] width 10 height 1
click at [303, 591] on button "Save & Confirm Shipping" at bounding box center [317, 593] width 138 height 31
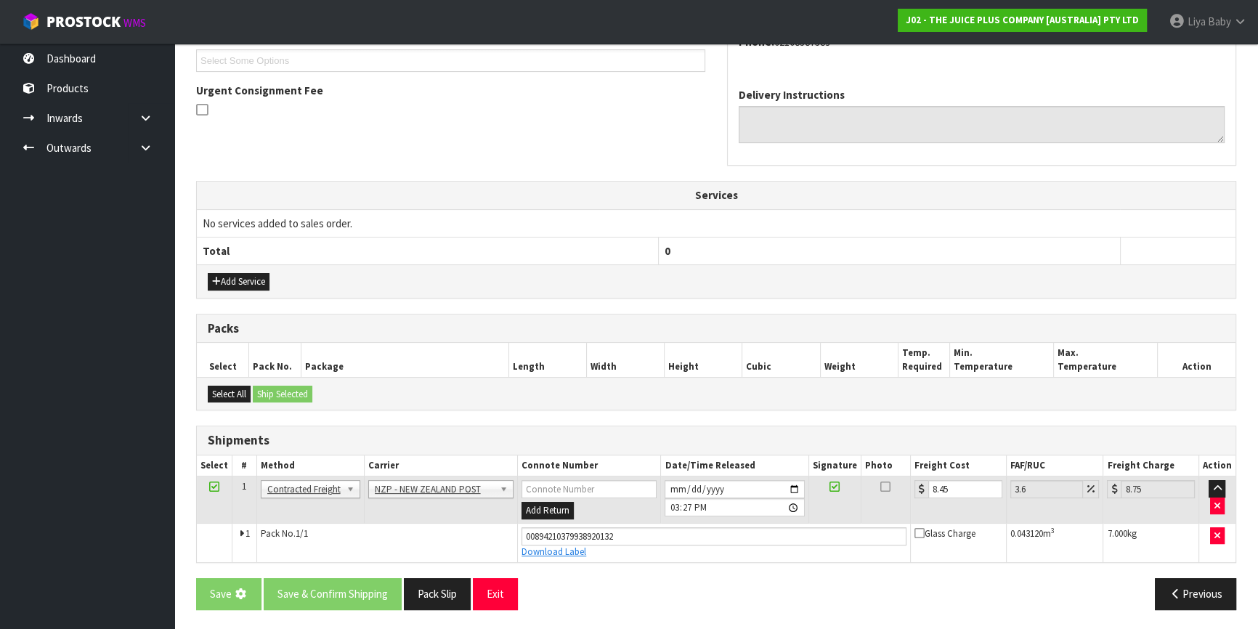
scroll to position [0, 0]
